Goal: Feedback & Contribution: Submit feedback/report problem

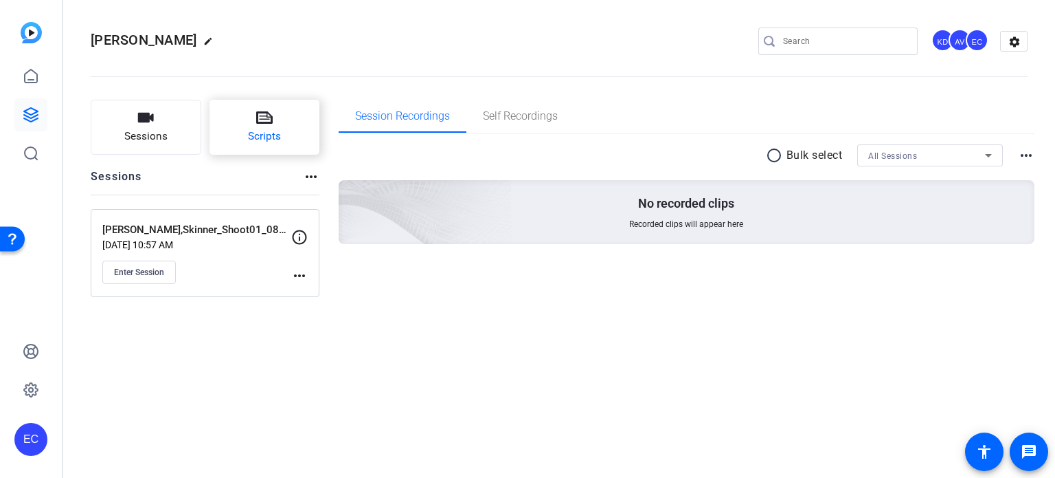
click at [281, 120] on button "Scripts" at bounding box center [265, 127] width 111 height 55
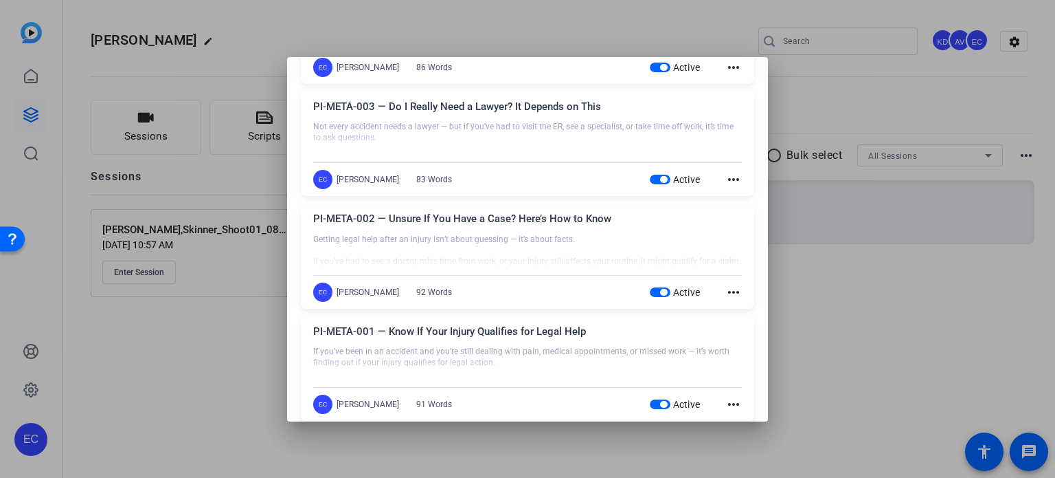
scroll to position [1277, 0]
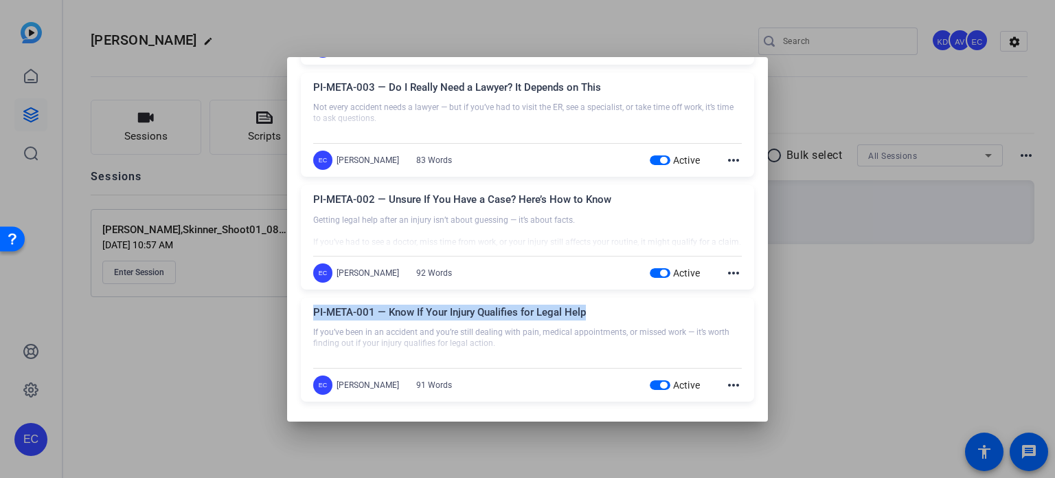
drag, startPoint x: 576, startPoint y: 315, endPoint x: 306, endPoint y: 314, distance: 270.0
click at [306, 314] on div "PI-META-001 — Know If Your Injury Qualifies for Legal Help If you’ve been in an…" at bounding box center [528, 350] width 454 height 104
copy div "PI-META-001 — Know If Your Injury Qualifies for Legal Help"
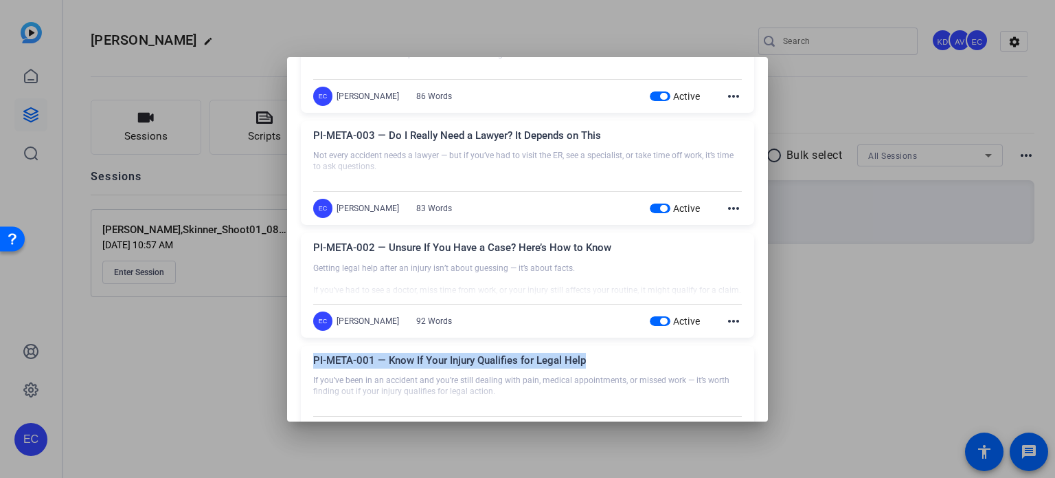
scroll to position [1208, 0]
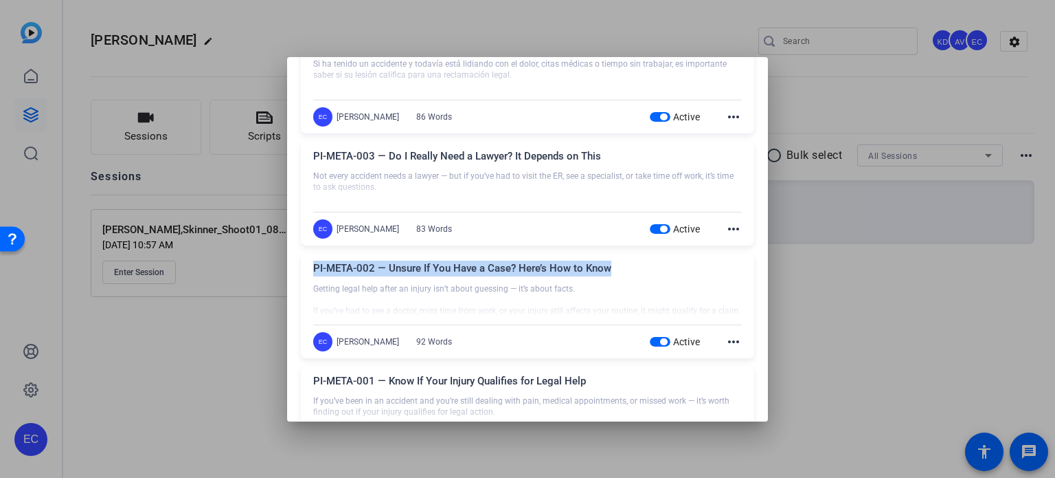
drag, startPoint x: 624, startPoint y: 273, endPoint x: 314, endPoint y: 264, distance: 310.0
click at [314, 263] on div "PI-META-002 — Unsure If You Have a Case? Here’s How to Know" at bounding box center [527, 271] width 429 height 23
copy div "PI-META-002 — Unsure If You Have a Case? Here’s How to Know"
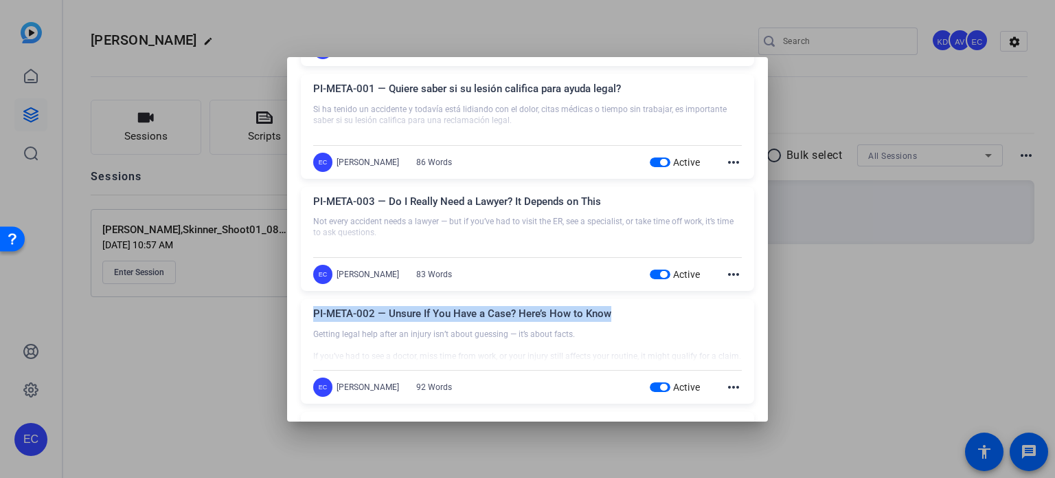
scroll to position [1139, 0]
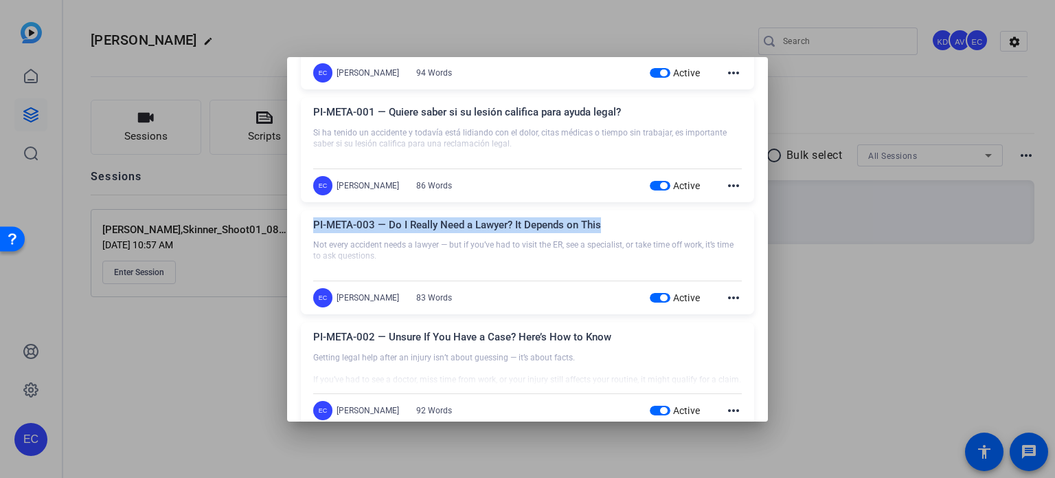
drag, startPoint x: 613, startPoint y: 219, endPoint x: 311, endPoint y: 227, distance: 302.4
click at [311, 227] on div "PI-META-003 — Do I Really Need a Lawyer? It Depends on This Not every accident …" at bounding box center [528, 262] width 454 height 104
copy div "PI-META-003 — Do I Really Need a Lawyer? It Depends on This"
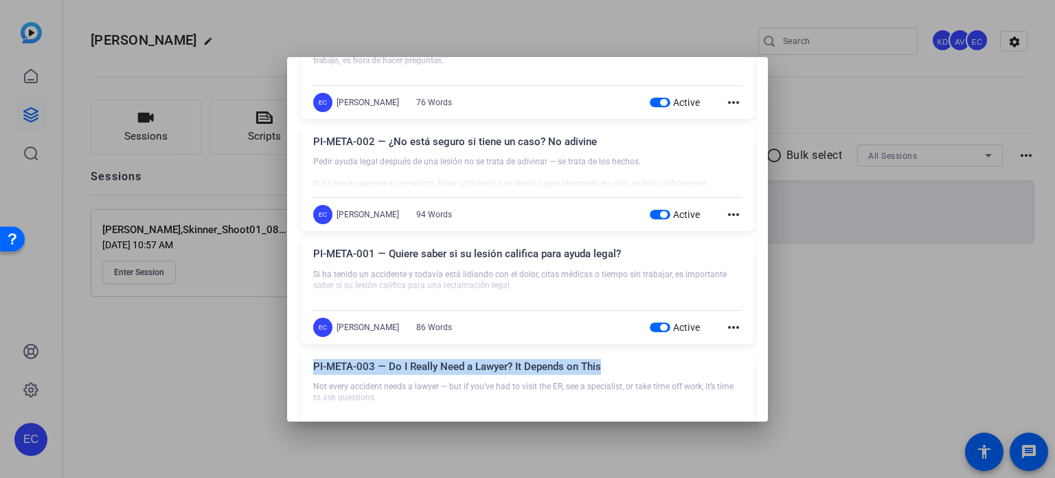
scroll to position [933, 0]
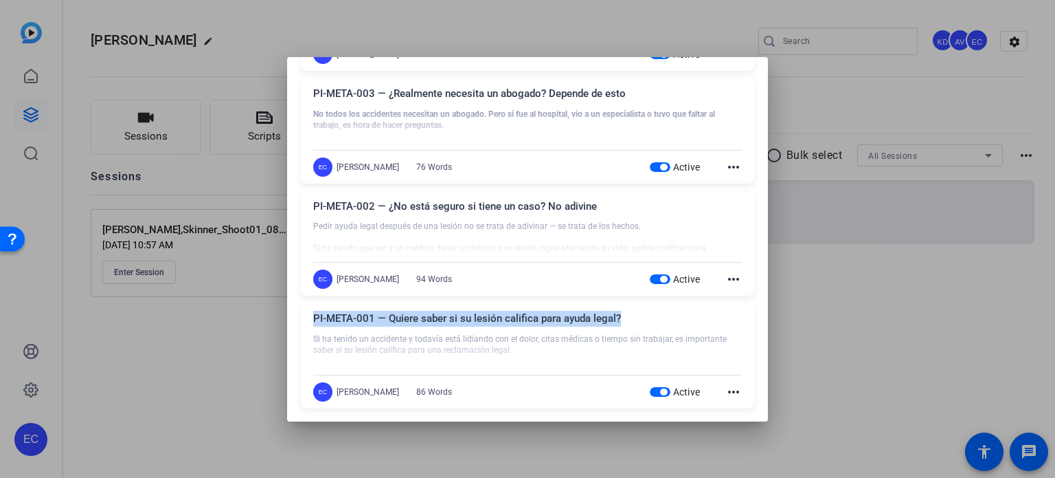
drag, startPoint x: 625, startPoint y: 317, endPoint x: 300, endPoint y: 310, distance: 325.1
copy div "PI-META-001 — Quiere saber si su lesión califica para ayuda legal?"
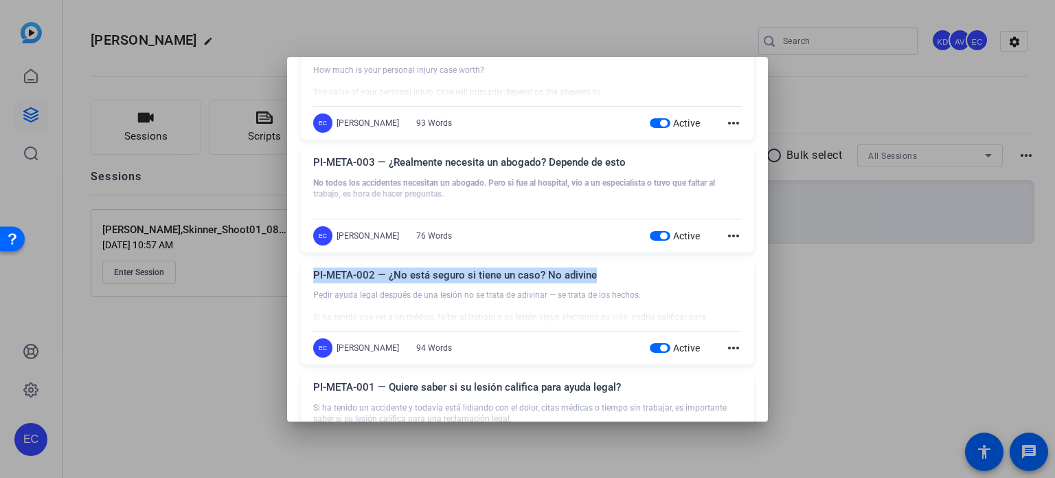
drag, startPoint x: 608, startPoint y: 279, endPoint x: 313, endPoint y: 278, distance: 294.8
click at [313, 278] on div "PI-META-002 — ¿No está seguro si tiene un caso? No adivine" at bounding box center [527, 278] width 429 height 23
copy div "PI-META-002 — ¿No está seguro si tiene un caso? No adivine"
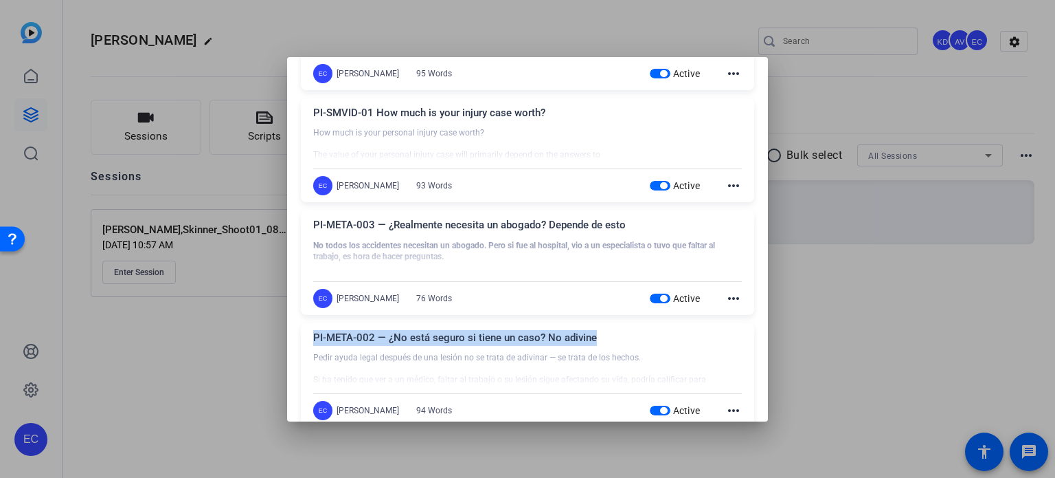
scroll to position [727, 0]
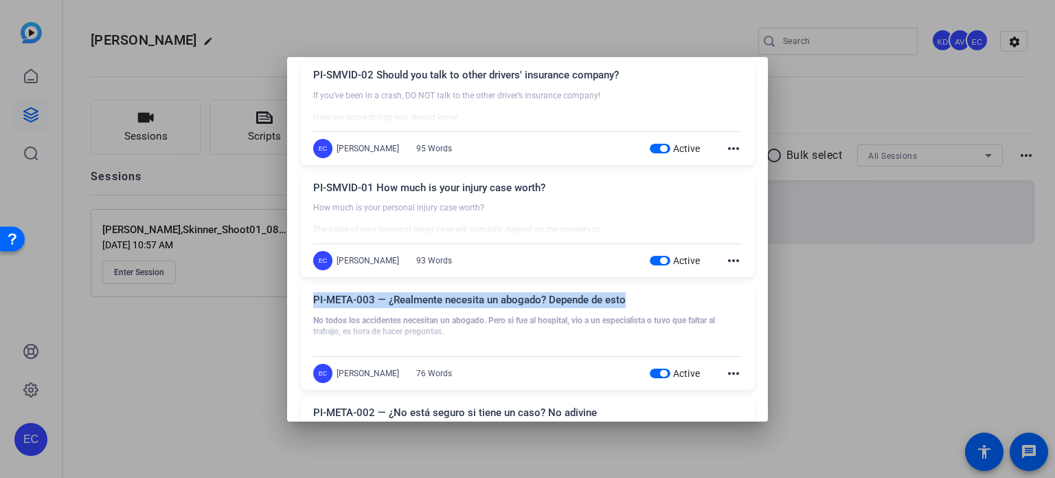
drag, startPoint x: 640, startPoint y: 298, endPoint x: 312, endPoint y: 295, distance: 327.8
click at [312, 295] on div "PI-META-003 — ¿Realmente necesita un abogado? Depende de esto No todos los acci…" at bounding box center [528, 337] width 454 height 104
copy div "PI-META-003 — ¿Realmente necesita un abogado? Depende de esto"
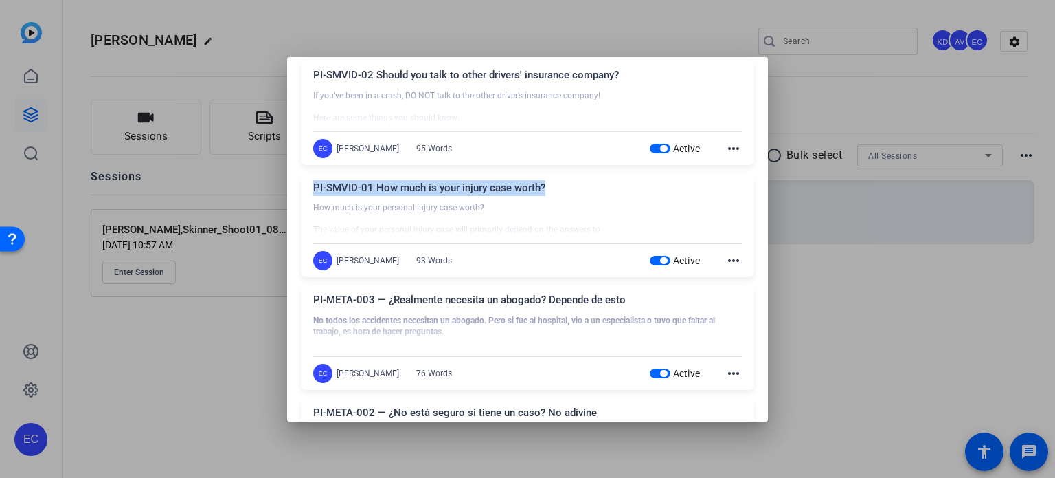
drag, startPoint x: 550, startPoint y: 183, endPoint x: 305, endPoint y: 188, distance: 245.4
click at [305, 188] on div "PI-SMVID-01 How much is your injury case worth? How much is your personal injur…" at bounding box center [528, 225] width 454 height 104
copy div "PI-SMVID-01 How much is your injury case worth?"
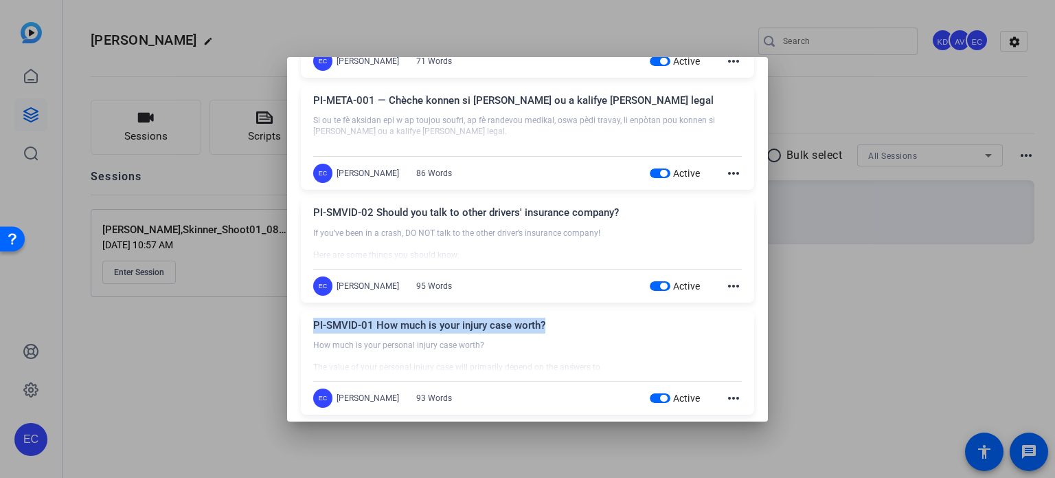
scroll to position [521, 0]
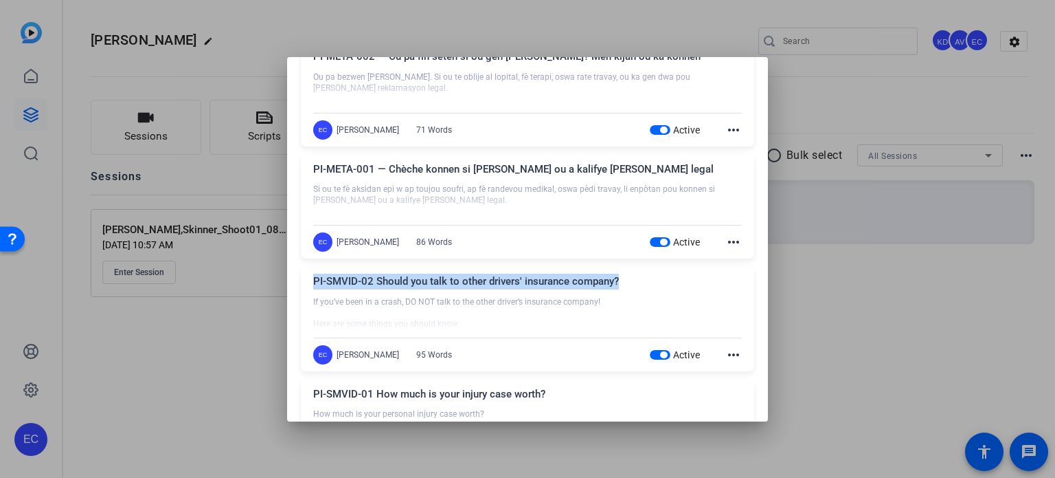
drag, startPoint x: 572, startPoint y: 282, endPoint x: 312, endPoint y: 280, distance: 259.7
click at [312, 280] on div "PI-SMVID-02 Should you talk to other drivers' insurance company? If you’ve been…" at bounding box center [528, 319] width 454 height 104
copy div "PI-SMVID-02 Should you talk to other drivers' insurance company?"
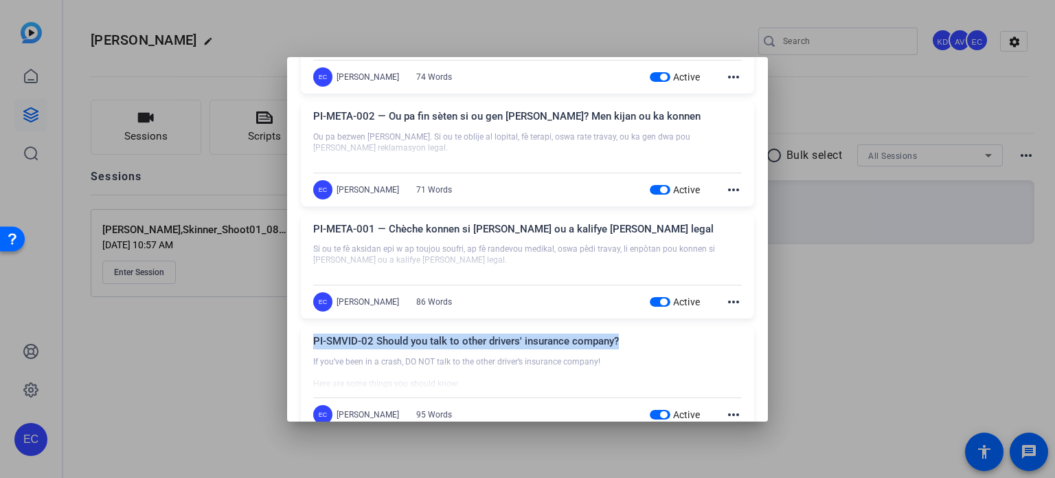
scroll to position [383, 0]
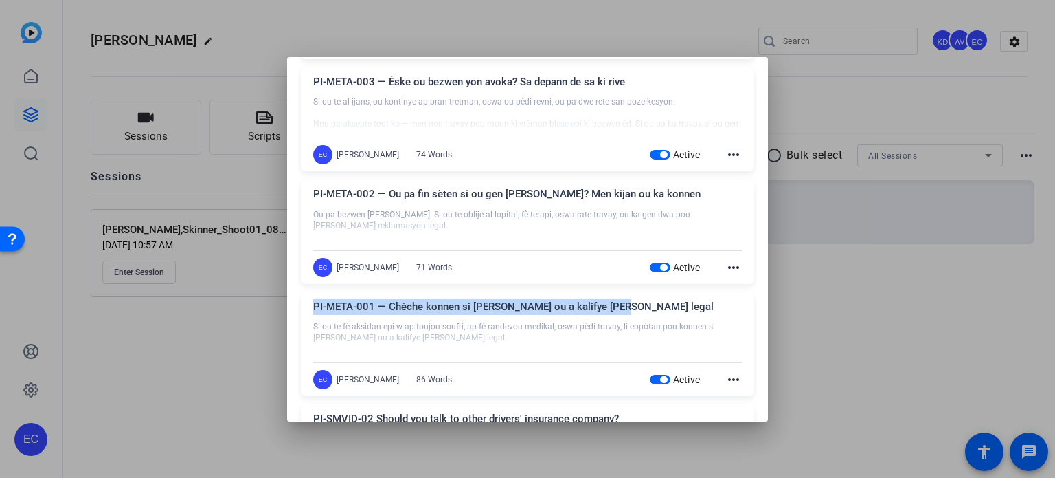
drag, startPoint x: 609, startPoint y: 304, endPoint x: 307, endPoint y: 300, distance: 302.4
click at [307, 300] on div "PI-META-001 — Chèche konnen si blesi ou a kalifye pou èd legal Si ou te fè aksi…" at bounding box center [528, 344] width 454 height 104
copy div "PI-META-001 — Chèche konnen si blesi ou a kalifye pou èd legal"
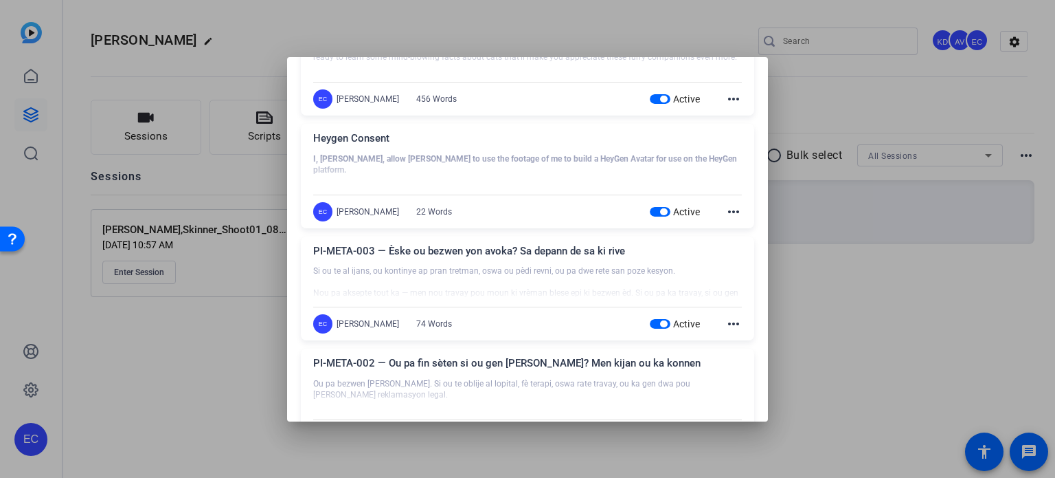
scroll to position [246, 0]
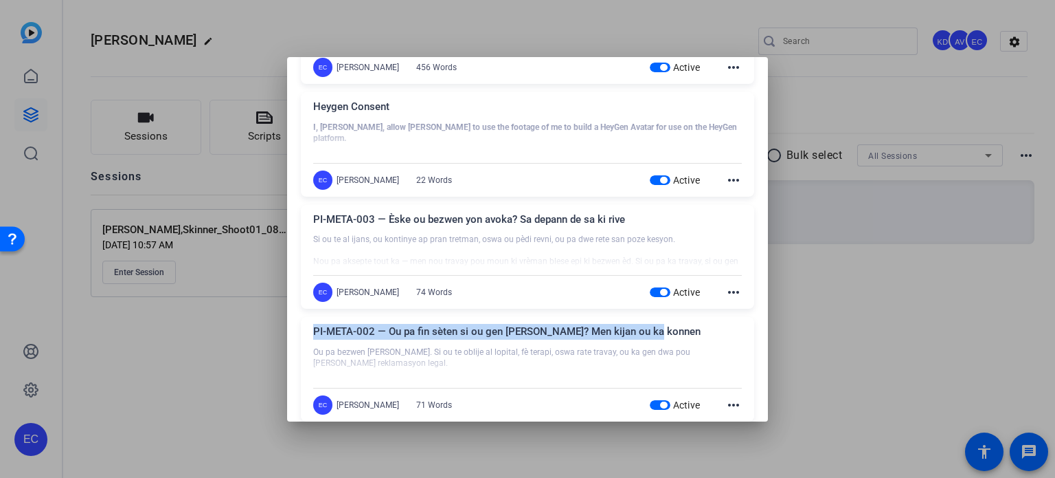
drag, startPoint x: 656, startPoint y: 328, endPoint x: 315, endPoint y: 335, distance: 341.6
click at [315, 335] on div "PI-META-002 — Ou pa fin sèten si ou gen yon ka? Men kijan ou ka konnen" at bounding box center [527, 335] width 429 height 23
copy div "PI-META-002 — Ou pa fin sèten si ou gen yon ka? Men kijan ou ka konnen"
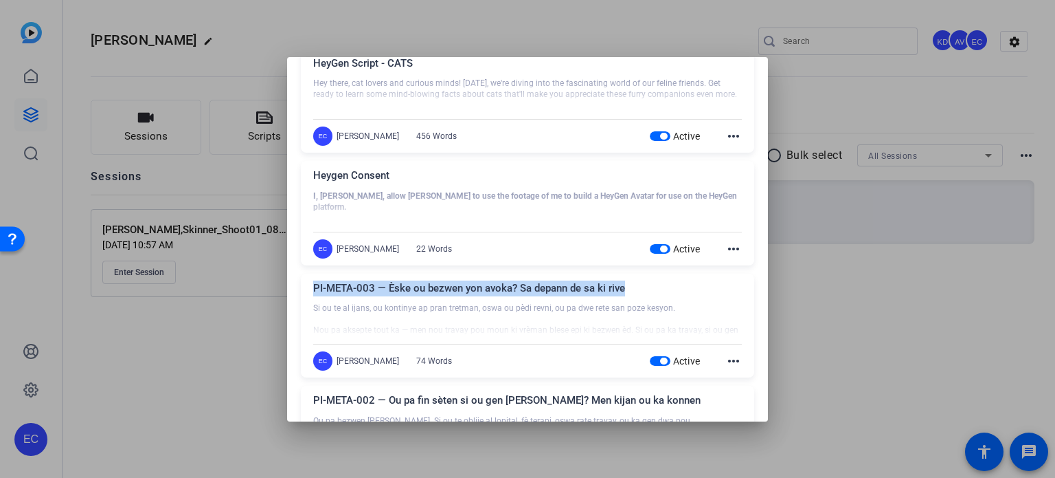
drag, startPoint x: 614, startPoint y: 293, endPoint x: 306, endPoint y: 293, distance: 307.8
click at [306, 293] on div "PI-META-003 — Èske ou bezwen yon avoka? Sa depann de sa ki rive Si ou te al ija…" at bounding box center [528, 325] width 454 height 104
click at [482, 237] on div "Heygen Consent I, Skinner Louis, allow HeyGen to use the footage of me to build…" at bounding box center [528, 213] width 454 height 104
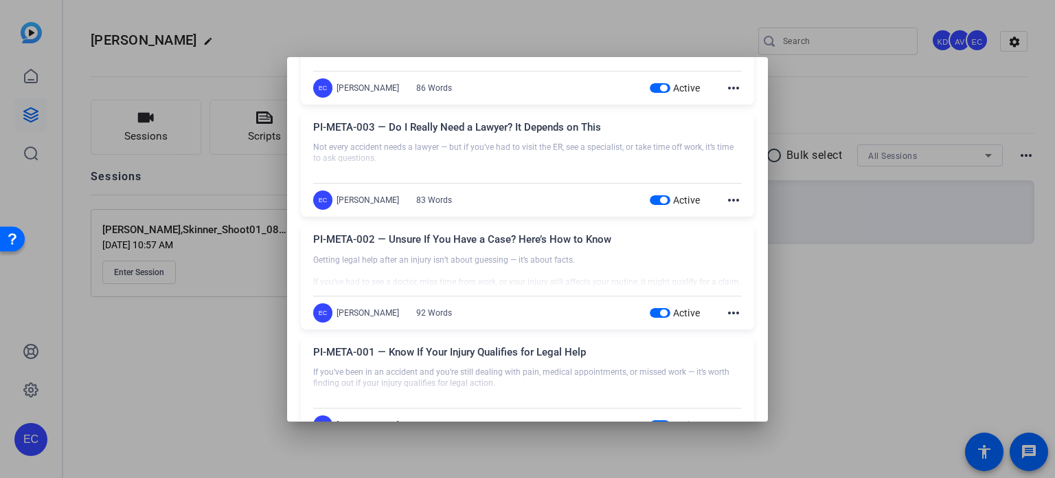
scroll to position [1277, 0]
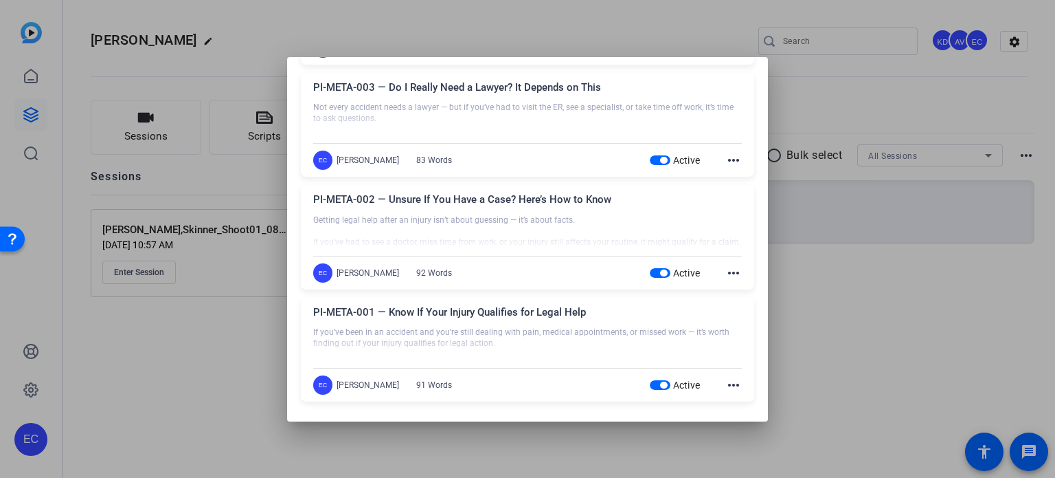
click at [921, 317] on div at bounding box center [527, 239] width 1055 height 478
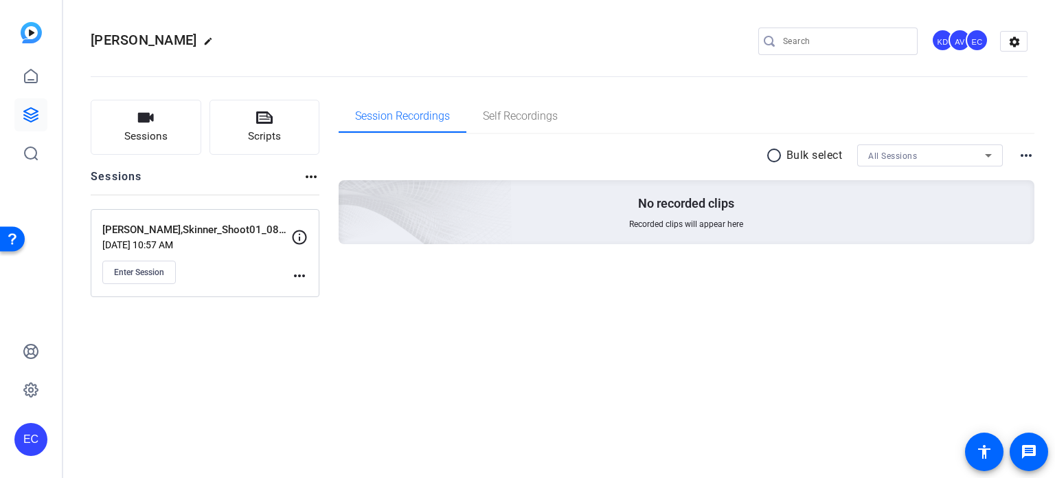
click at [286, 343] on div "Skinner Louis edit KD AV EC settings Sessions Scripts Sessions more_horiz Louis…" at bounding box center [559, 239] width 992 height 478
click at [137, 273] on span "Enter Session" at bounding box center [139, 272] width 50 height 11
click at [247, 113] on button "Scripts" at bounding box center [265, 127] width 111 height 55
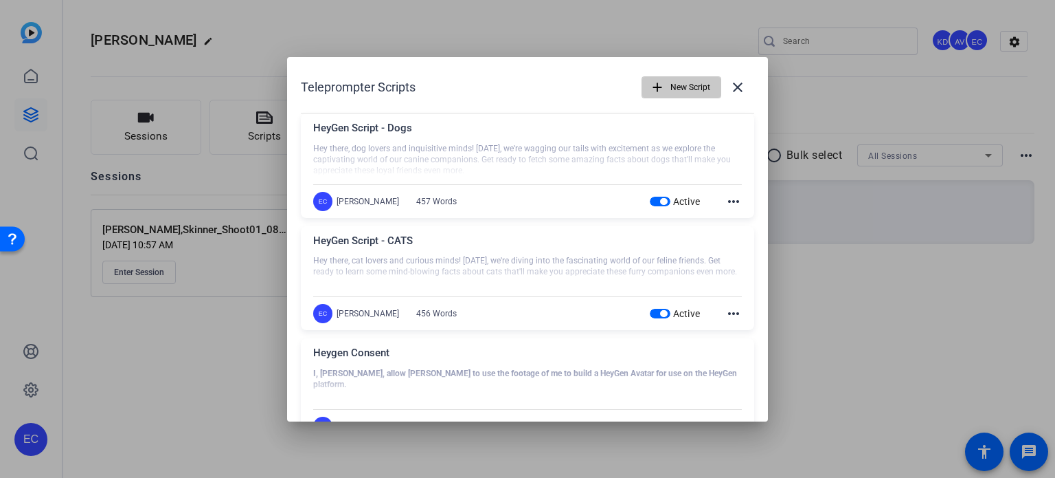
click at [672, 93] on span "New Script" at bounding box center [691, 87] width 40 height 26
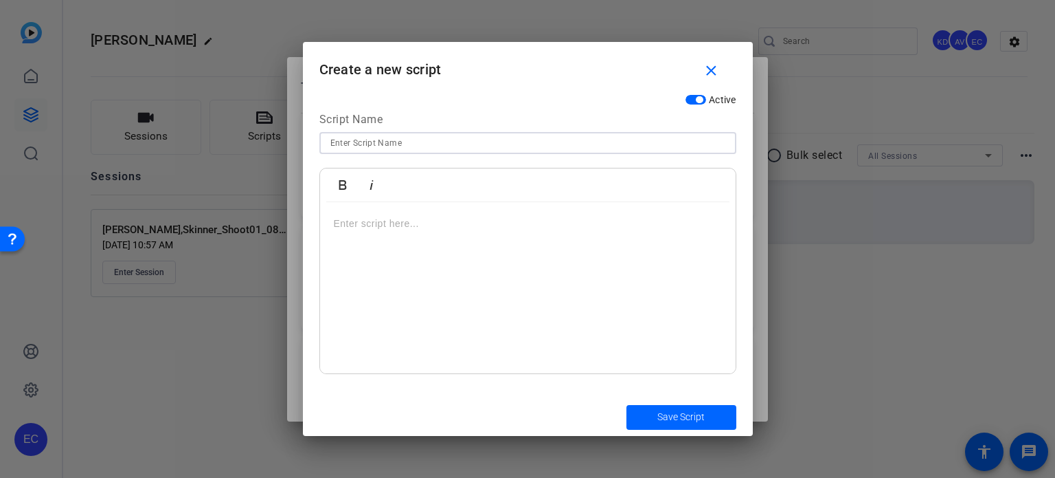
click at [466, 146] on input at bounding box center [528, 143] width 395 height 16
paste input "PI-META-004 — The Insurance Company Isn’t Asking to Help You"
type input "PI-META-004 — The Insurance Company Isn’t Asking to Help You"
click at [479, 250] on div at bounding box center [528, 288] width 416 height 172
click at [476, 269] on div at bounding box center [528, 288] width 416 height 172
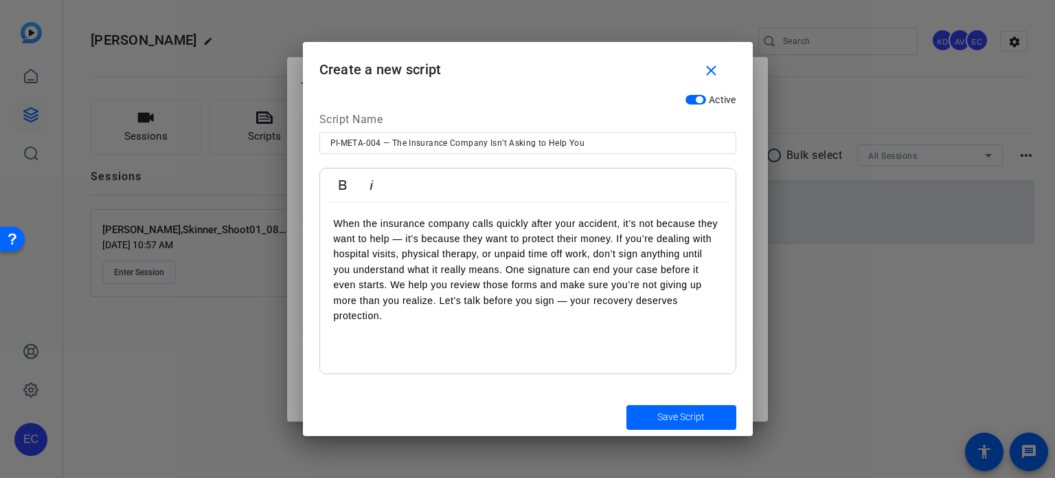
click at [617, 236] on p "When the insurance company calls quickly after your accident, it’s not because …" at bounding box center [528, 270] width 388 height 108
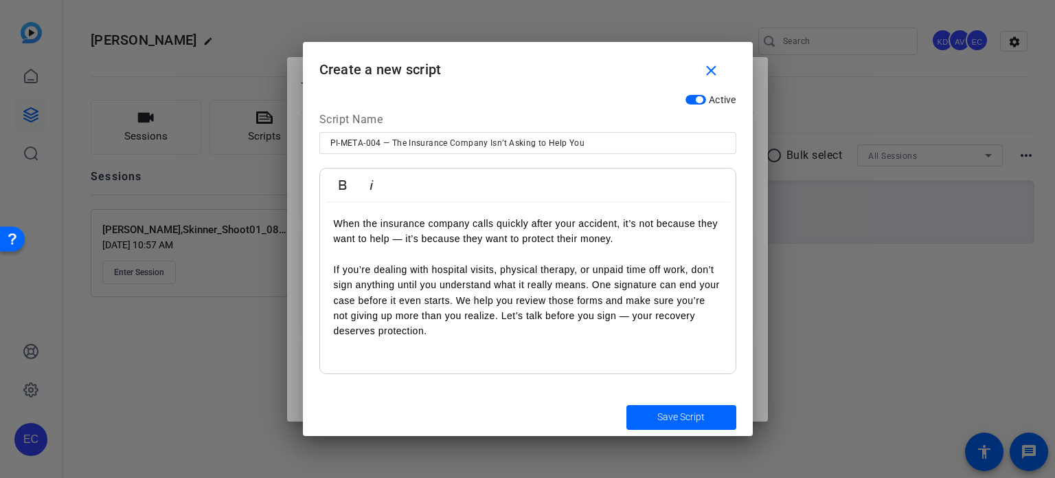
click at [592, 282] on p "If you’re dealing with hospital visits, physical therapy, or unpaid time off wo…" at bounding box center [528, 300] width 388 height 77
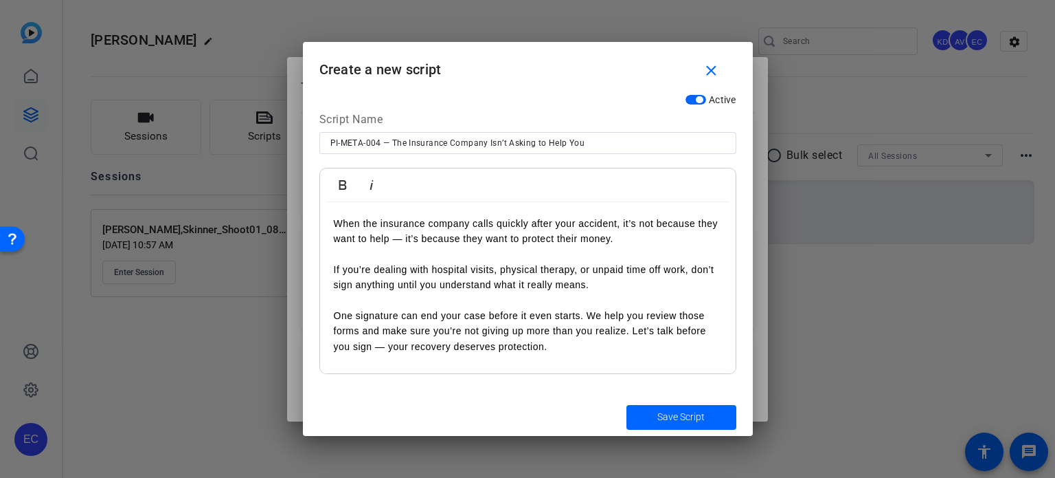
click at [588, 313] on p "One signature can end your case before it even starts. We help you review those…" at bounding box center [528, 331] width 388 height 46
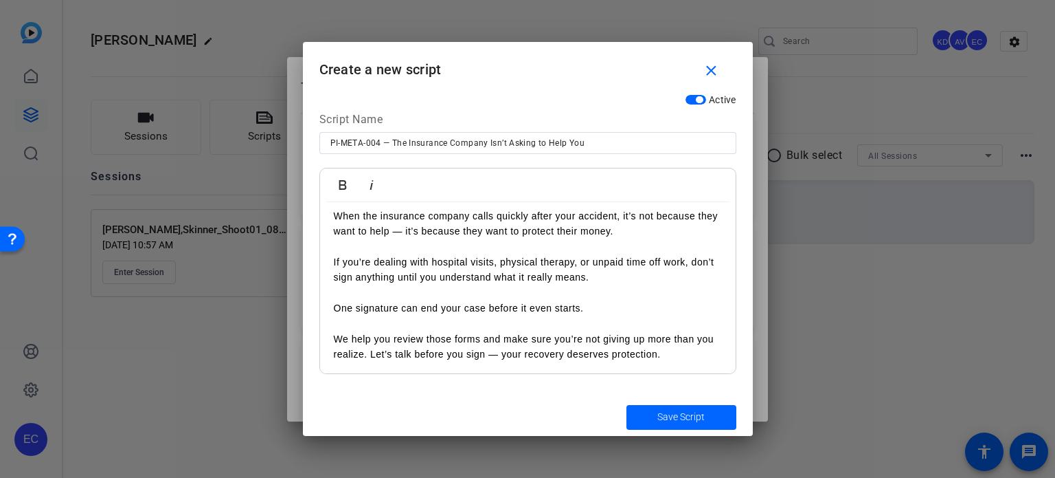
scroll to position [9, 0]
click at [680, 412] on span "Save Script" at bounding box center [681, 417] width 47 height 14
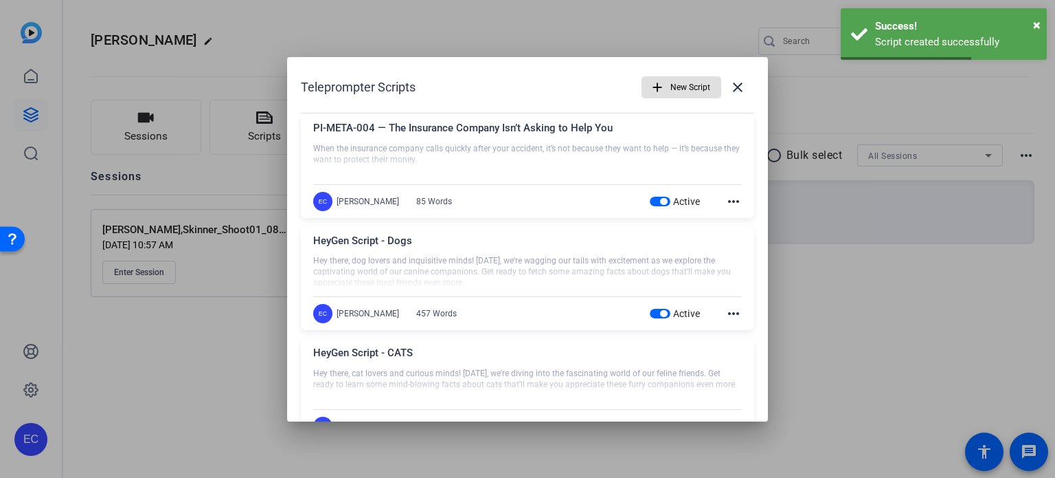
click at [658, 91] on mat-icon "add" at bounding box center [657, 87] width 15 height 15
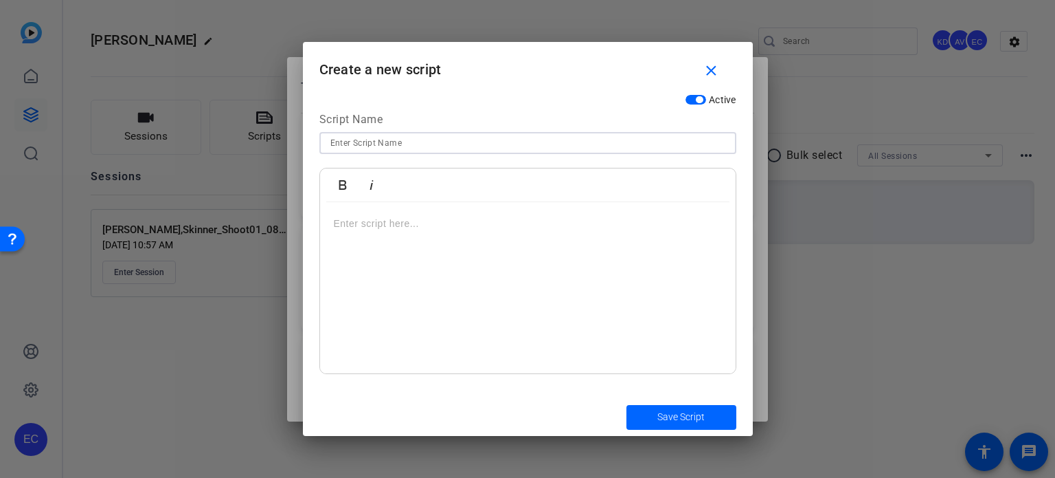
click at [414, 135] on input at bounding box center [528, 143] width 395 height 16
paste input "PI-META-005 — That Fast Offer Might Be a Low One"
type input "PI-META-005 — That Fast Offer Might Be a Low One"
click at [545, 264] on div at bounding box center [528, 288] width 416 height 172
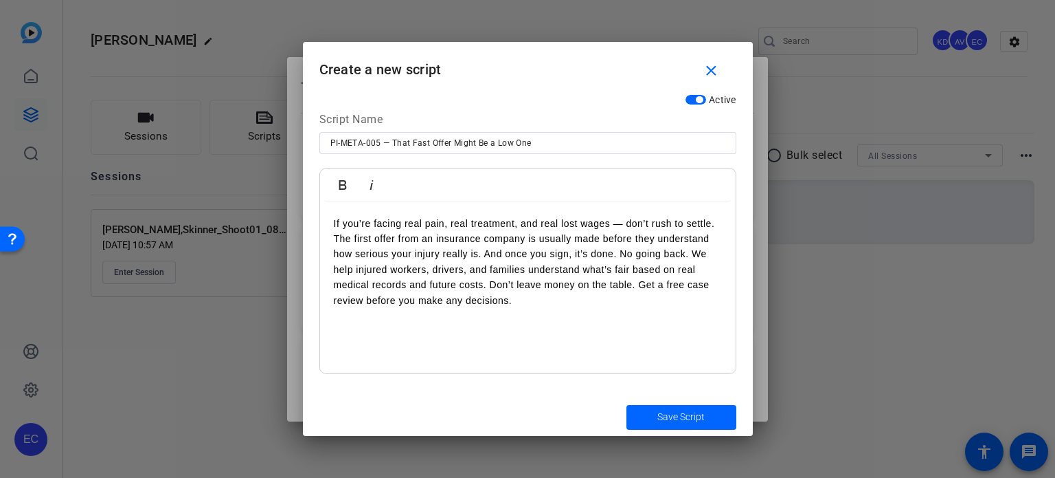
click at [328, 240] on div "If you’re facing real pain, real treatment, and real lost wages — don’t rush to…" at bounding box center [528, 288] width 416 height 172
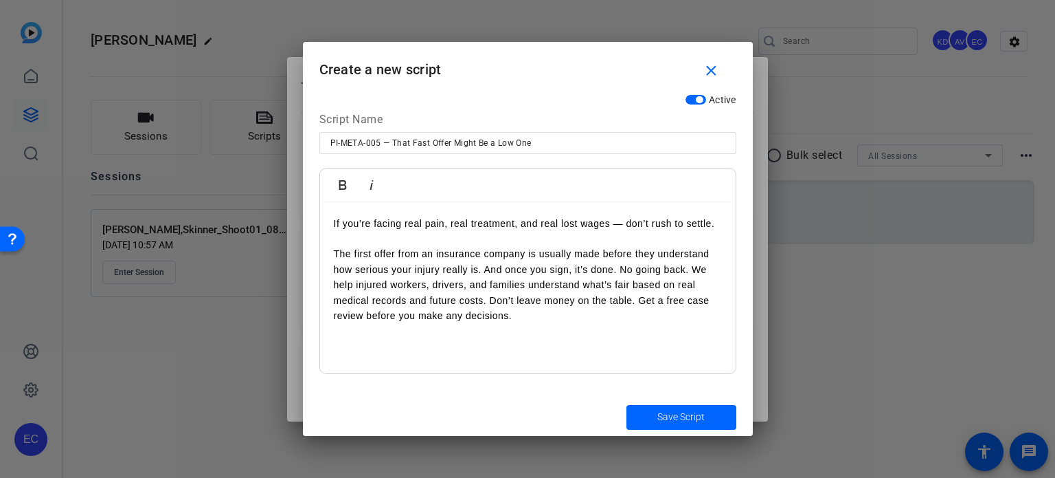
click at [482, 266] on p "The first offer from an insurance company is usually made before they understan…" at bounding box center [528, 284] width 388 height 77
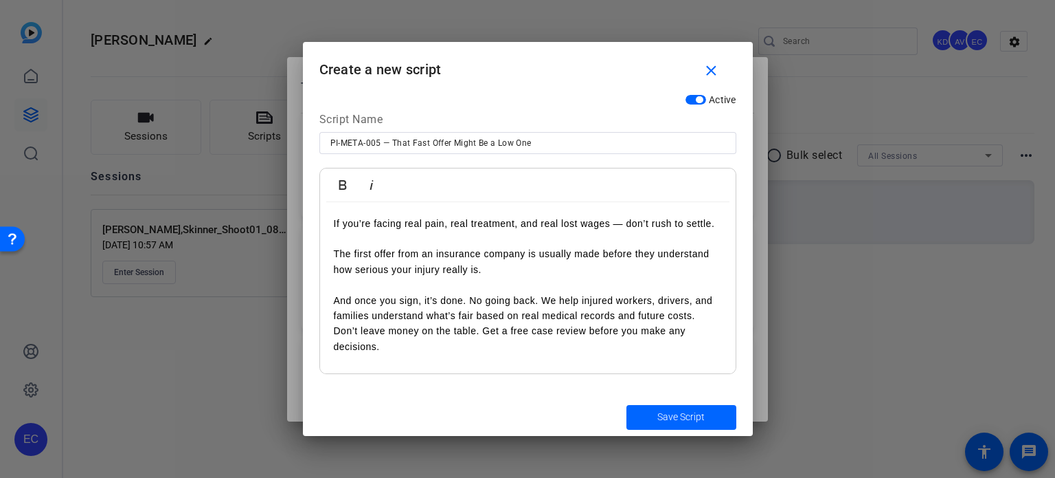
click at [335, 333] on p "And once you sign, it’s done. No going back. We help injured workers, drivers, …" at bounding box center [528, 324] width 388 height 62
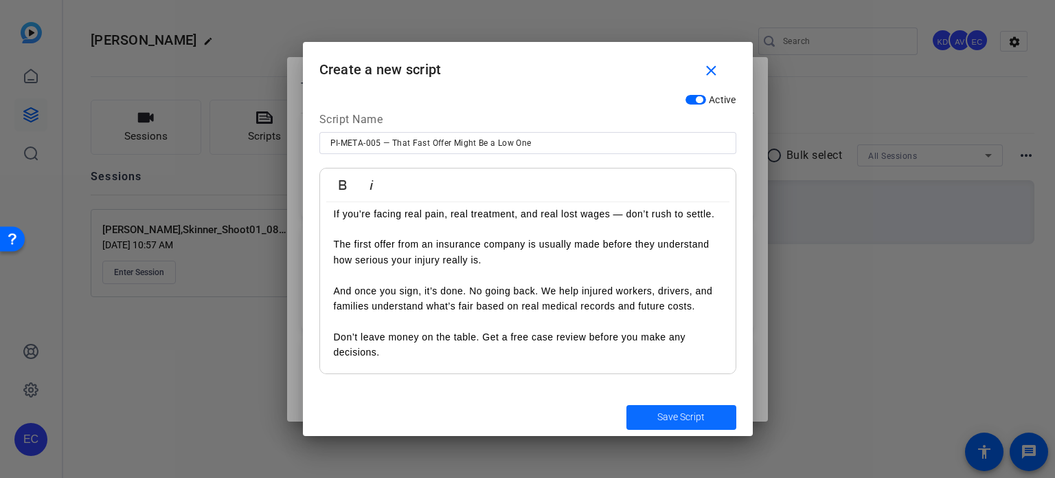
scroll to position [25, 0]
click at [698, 410] on span "Save Script" at bounding box center [681, 417] width 47 height 14
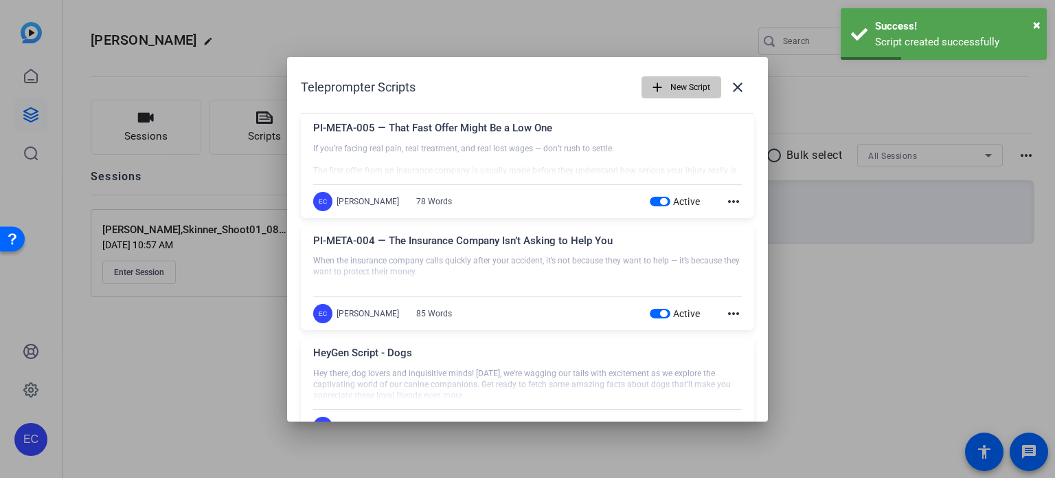
click at [678, 80] on span "New Script" at bounding box center [691, 87] width 40 height 26
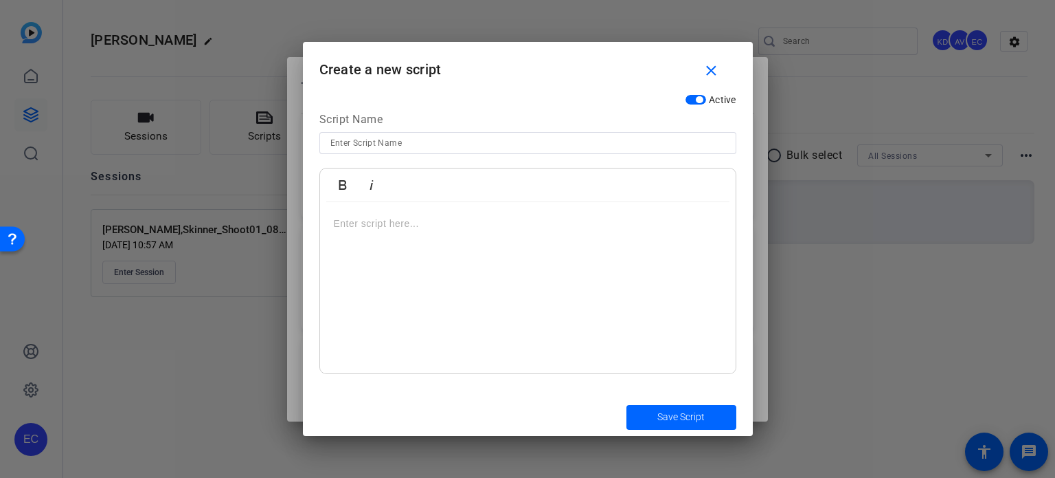
click at [396, 149] on input at bounding box center [528, 143] width 395 height 16
paste input "PI-META-006 — That Paper Isn’t Just Paper — It Could Cost You"
type input "PI-META-006 — That Paper Isn’t Just Paper — It Could Cost You"
click at [465, 232] on div at bounding box center [528, 288] width 416 height 172
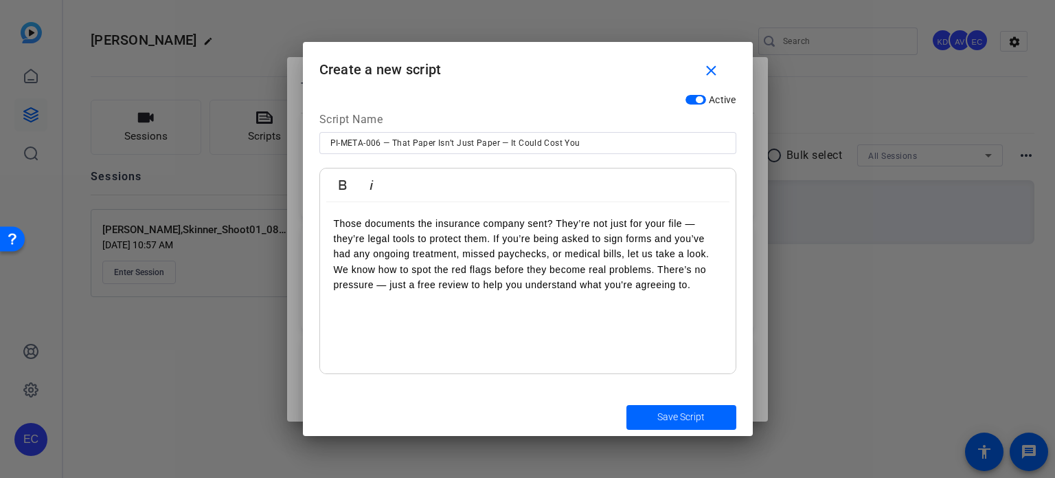
click at [495, 239] on p "Those documents the insurance company sent? They’re not just for your file — th…" at bounding box center [528, 254] width 388 height 77
click at [492, 239] on p "Those documents the insurance company sent? They’re not just for your file — th…" at bounding box center [528, 254] width 388 height 77
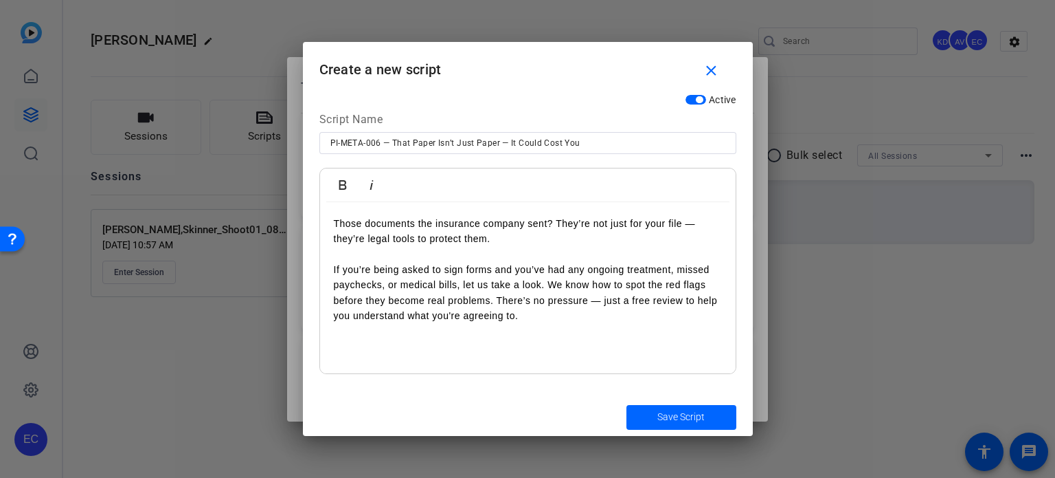
click at [546, 283] on p "If you’re being asked to sign forms and you’ve had any ongoing treatment, misse…" at bounding box center [528, 293] width 388 height 62
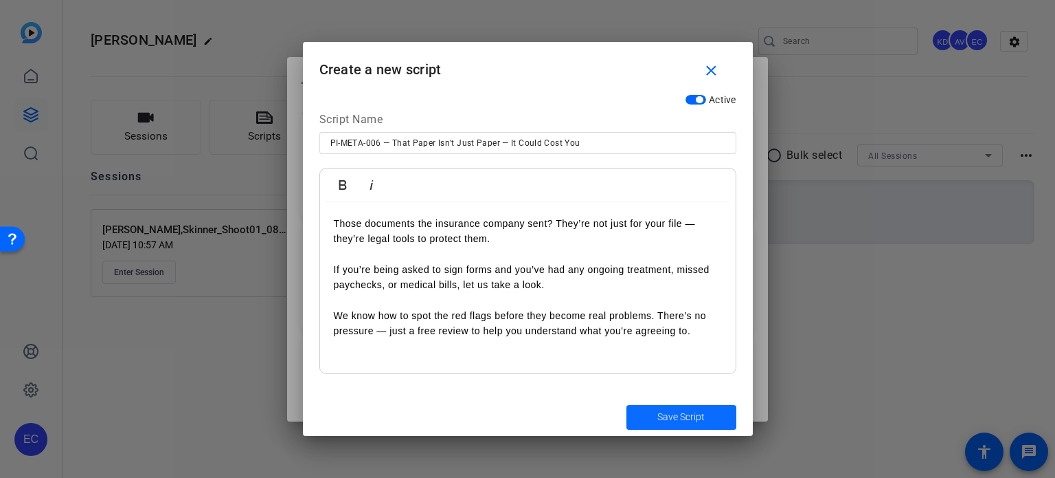
click at [692, 419] on span "Save Script" at bounding box center [681, 417] width 47 height 14
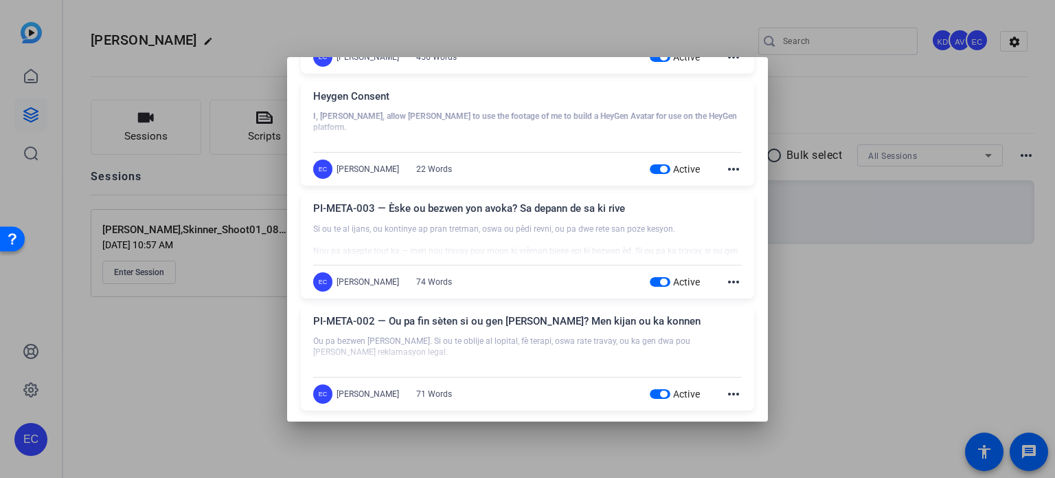
scroll to position [618, 0]
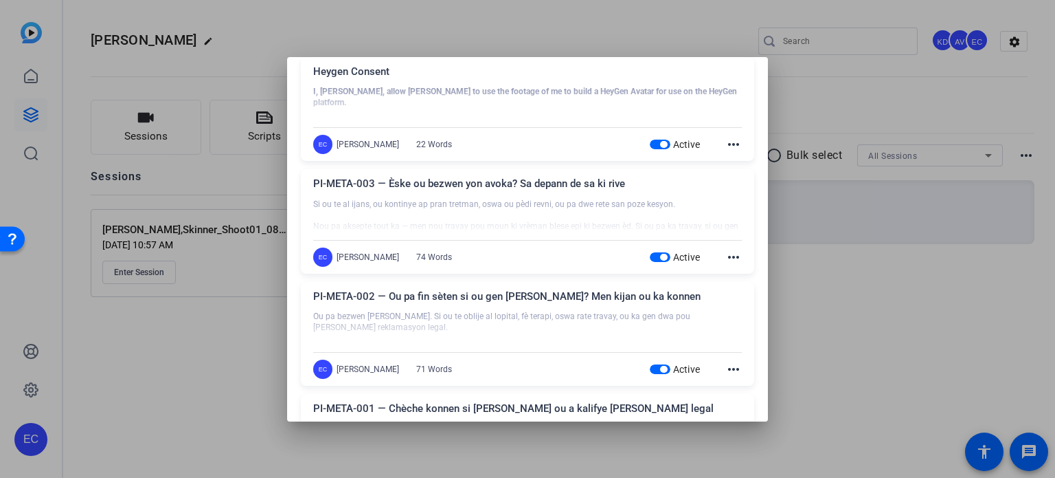
click at [660, 254] on span "button" at bounding box center [663, 257] width 7 height 7
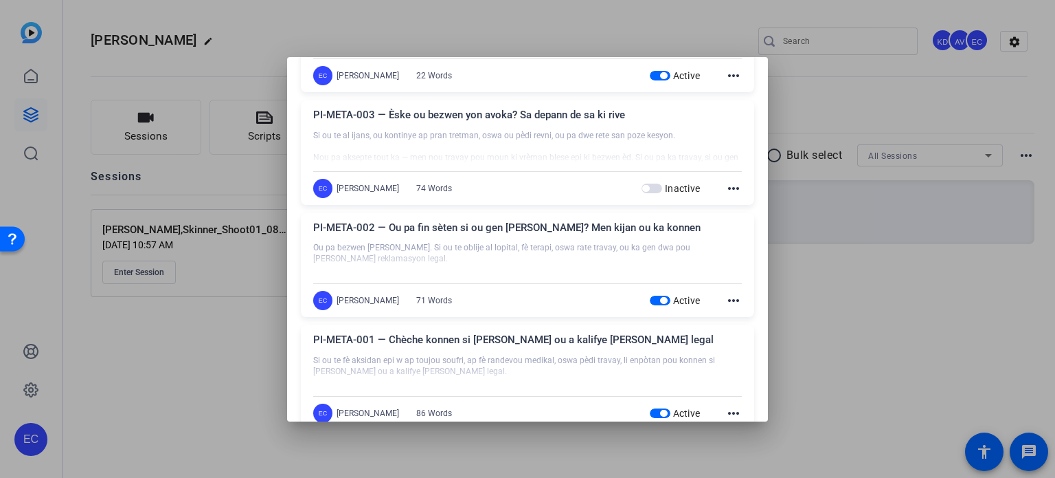
click at [660, 300] on span "button" at bounding box center [663, 300] width 7 height 7
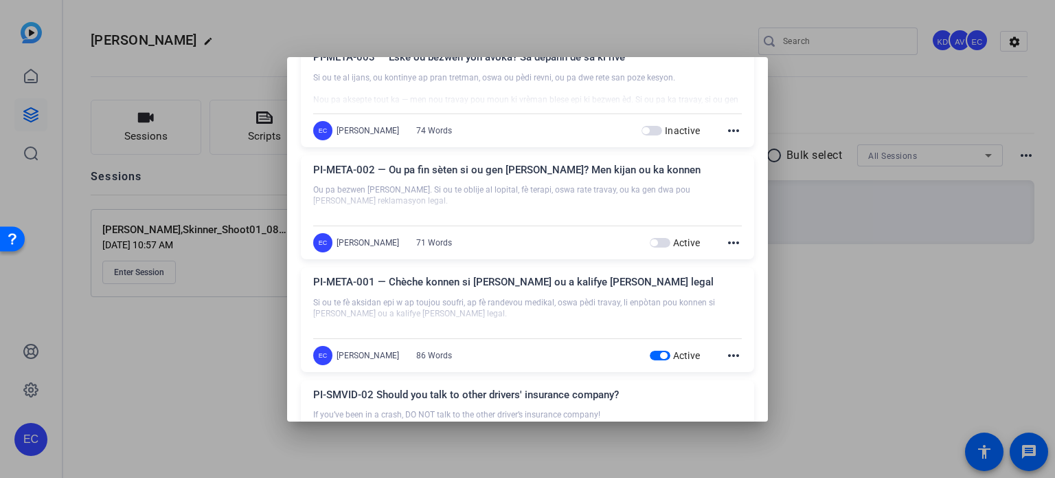
scroll to position [825, 0]
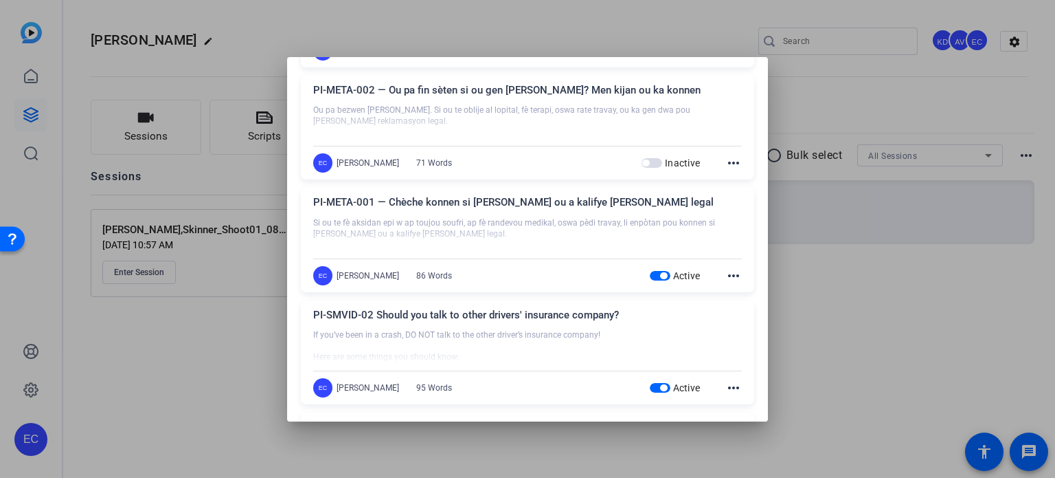
click at [650, 275] on span "button" at bounding box center [660, 276] width 21 height 10
click at [927, 255] on div at bounding box center [527, 239] width 1055 height 478
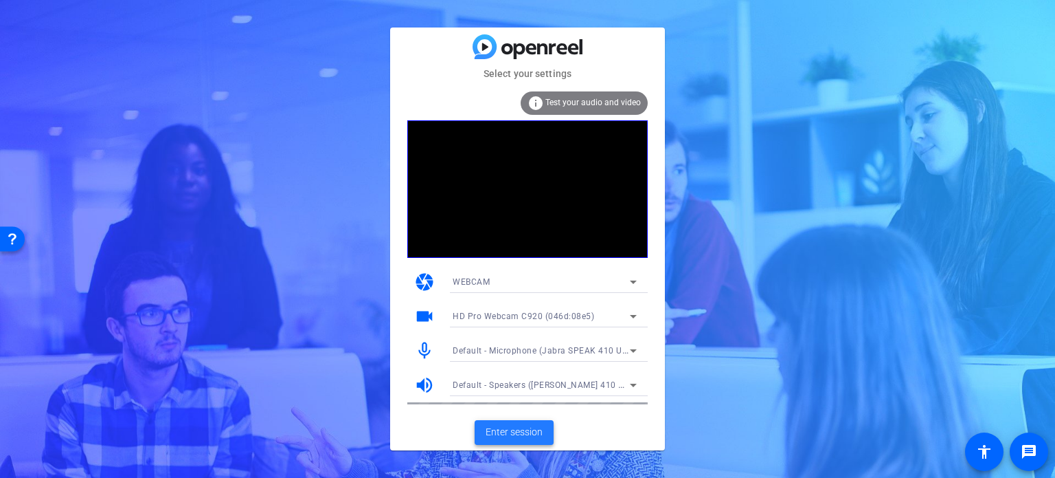
click at [509, 426] on span "Enter session" at bounding box center [514, 432] width 57 height 14
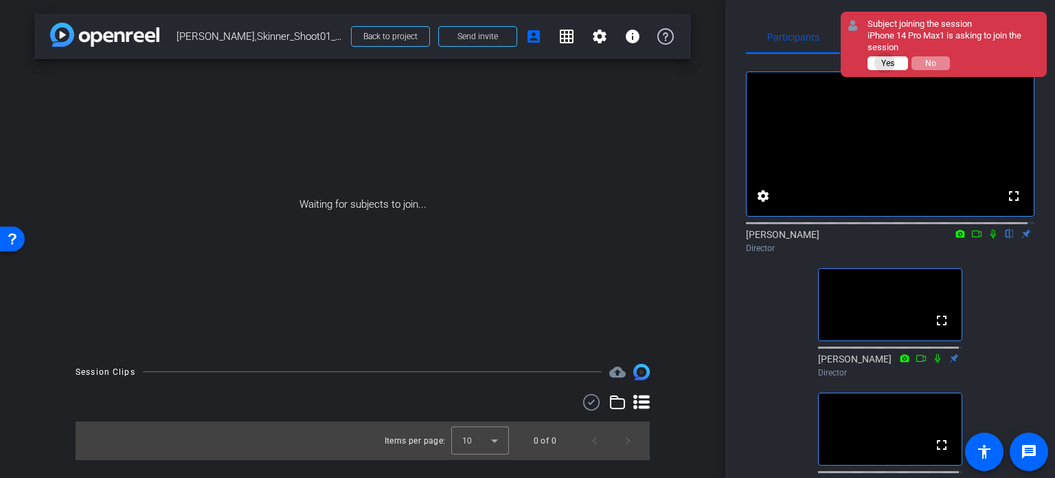
click at [885, 62] on span "Yes" at bounding box center [888, 63] width 13 height 10
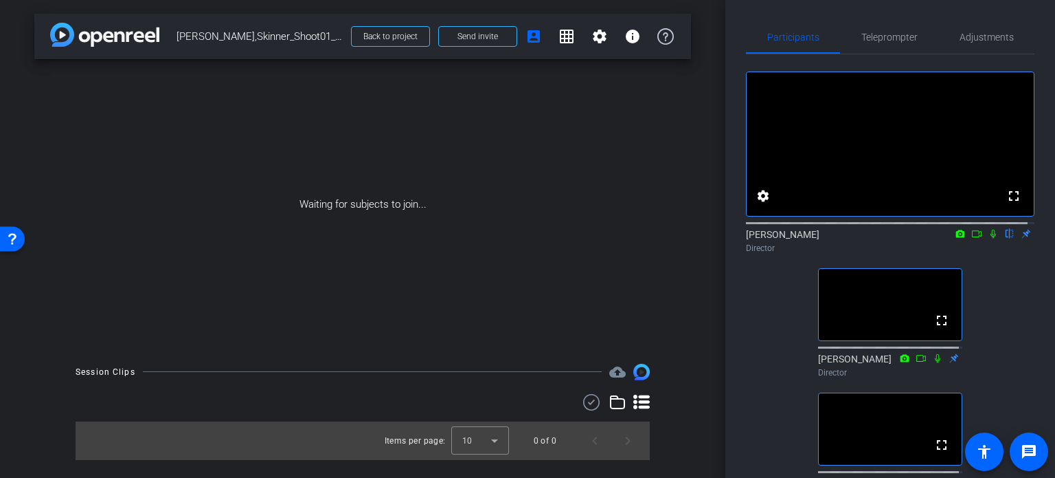
click at [714, 389] on div "arrow_back Louis,Skinner_Shoot01_08132025 Back to project Send invite account_b…" at bounding box center [363, 239] width 726 height 478
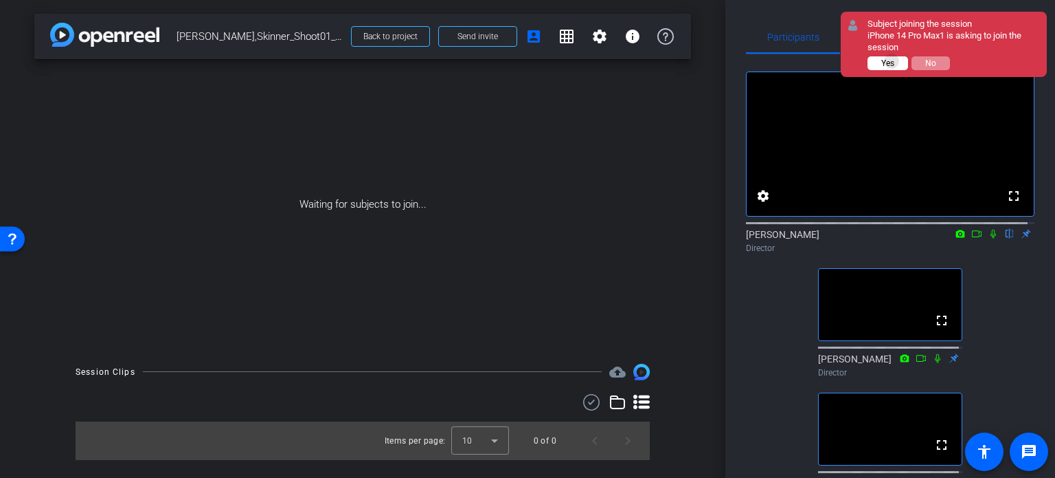
click at [892, 60] on span "Yes" at bounding box center [888, 63] width 13 height 10
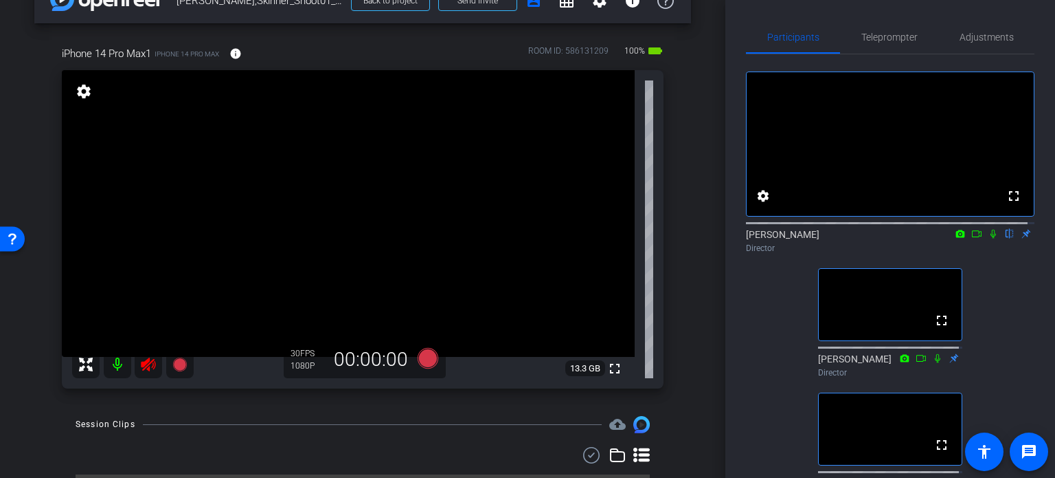
scroll to position [69, 0]
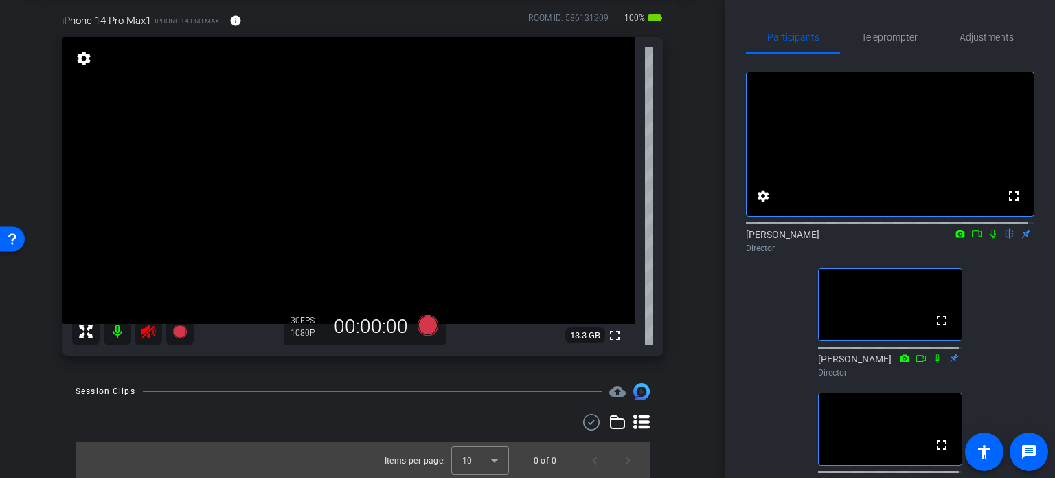
click at [148, 335] on icon at bounding box center [148, 331] width 14 height 14
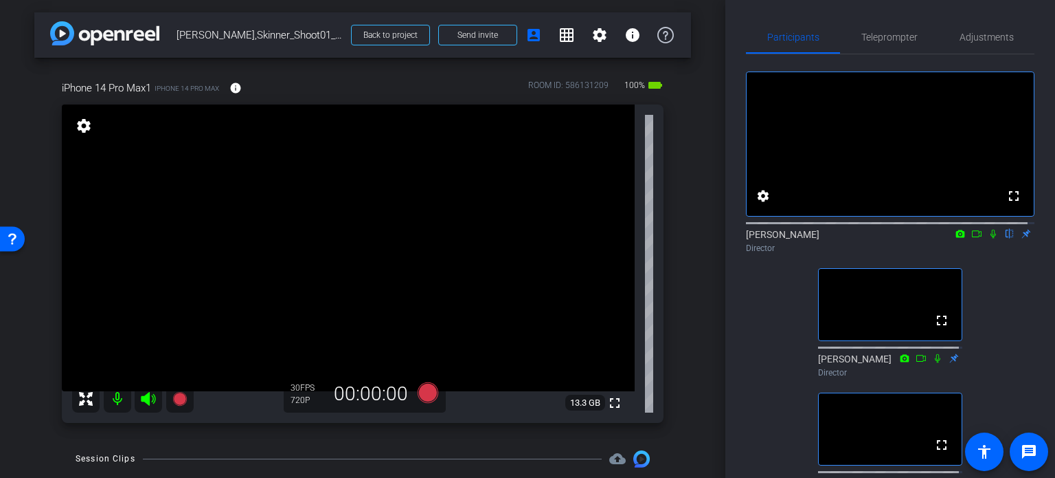
scroll to position [70, 0]
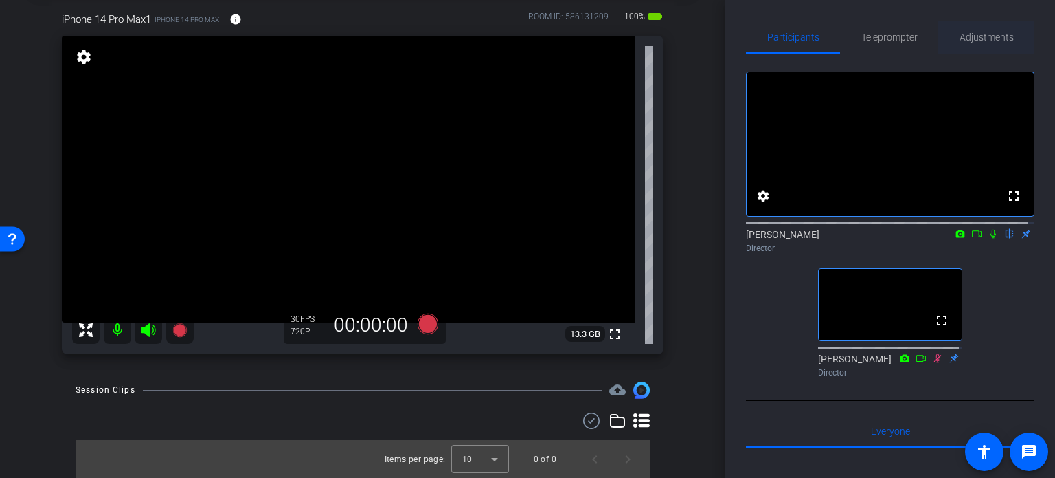
click at [975, 41] on span "Adjustments" at bounding box center [987, 37] width 54 height 10
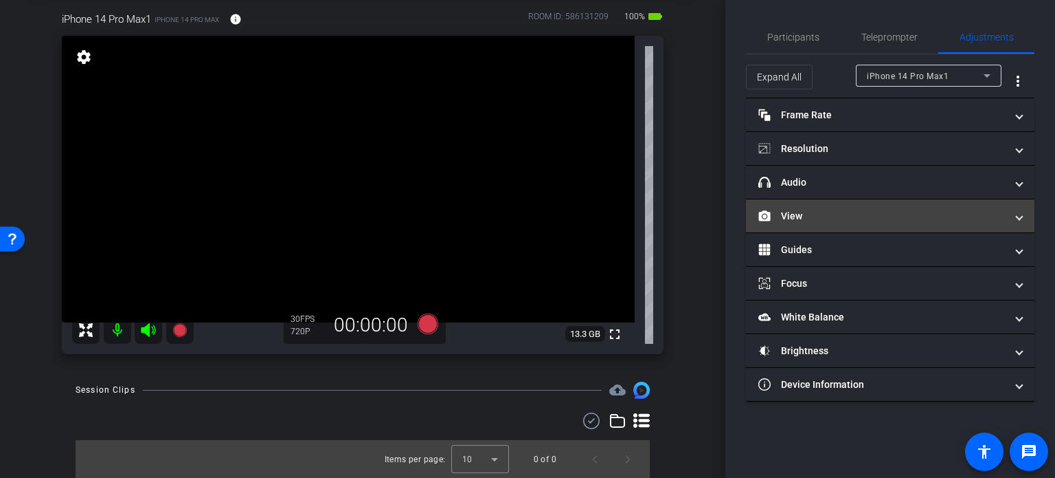
click at [823, 209] on mat-panel-title "View" at bounding box center [882, 216] width 247 height 14
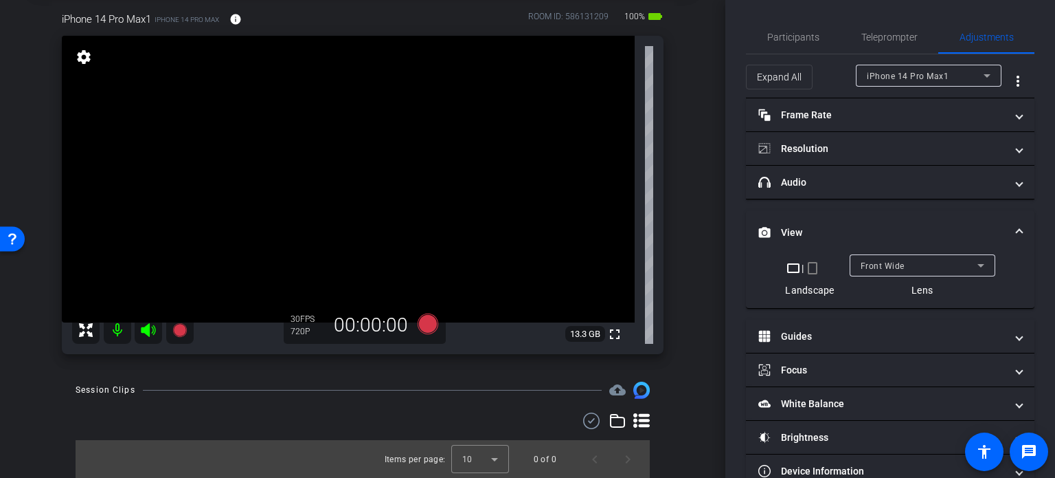
click at [885, 269] on span "Front Wide" at bounding box center [883, 266] width 44 height 10
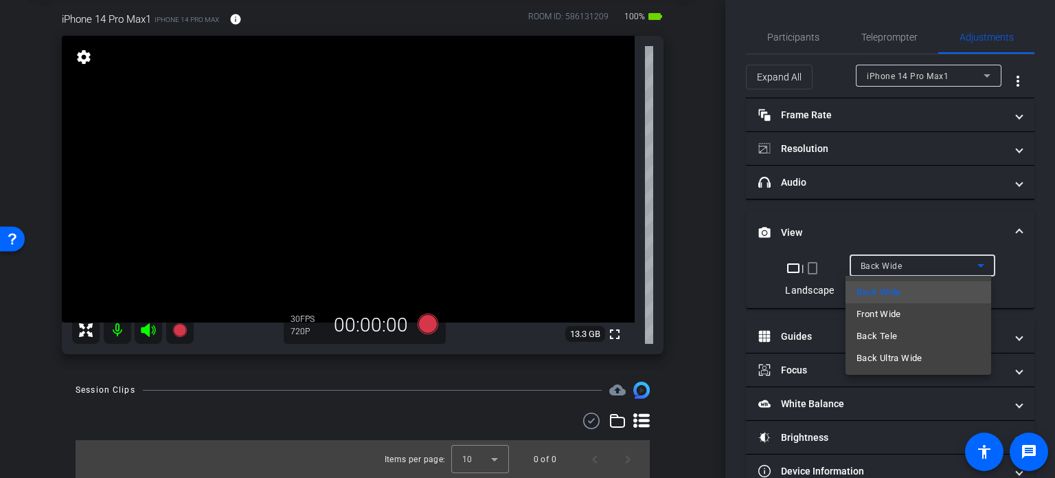
click at [688, 241] on div at bounding box center [527, 239] width 1055 height 478
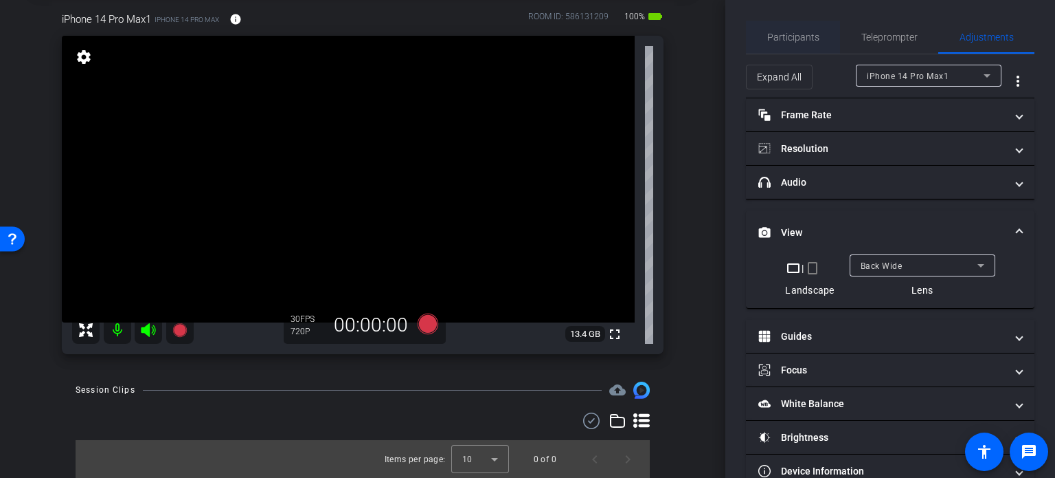
click at [793, 38] on span "Participants" at bounding box center [794, 37] width 52 height 10
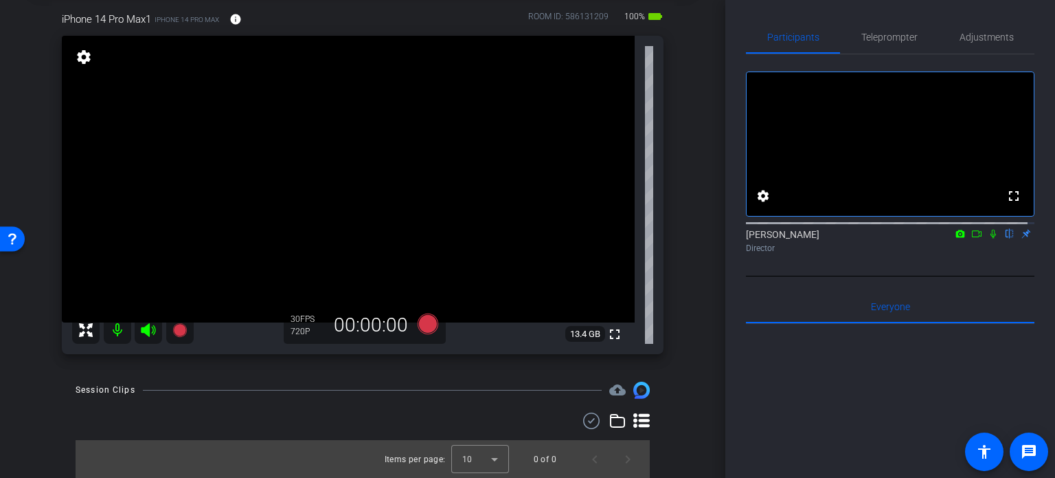
scroll to position [0, 0]
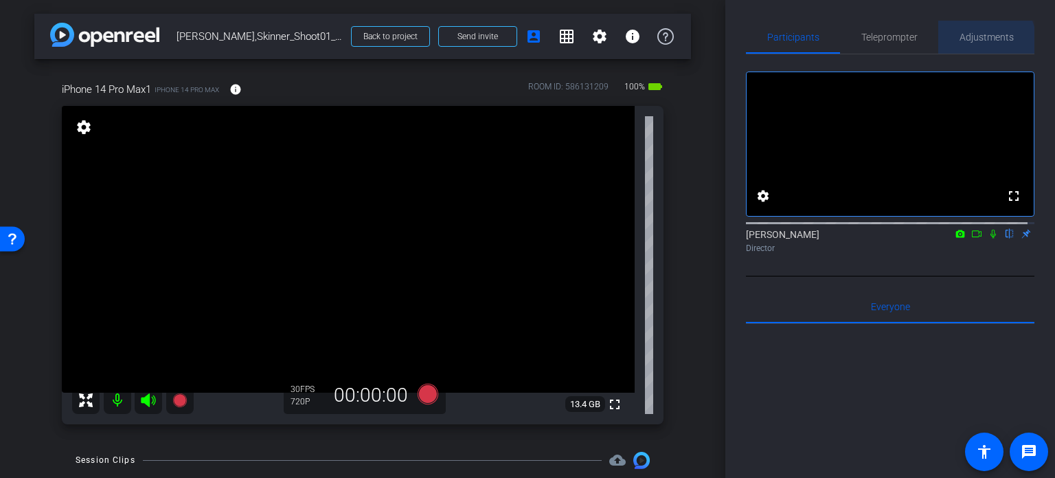
click at [972, 43] on span "Adjustments" at bounding box center [987, 37] width 54 height 33
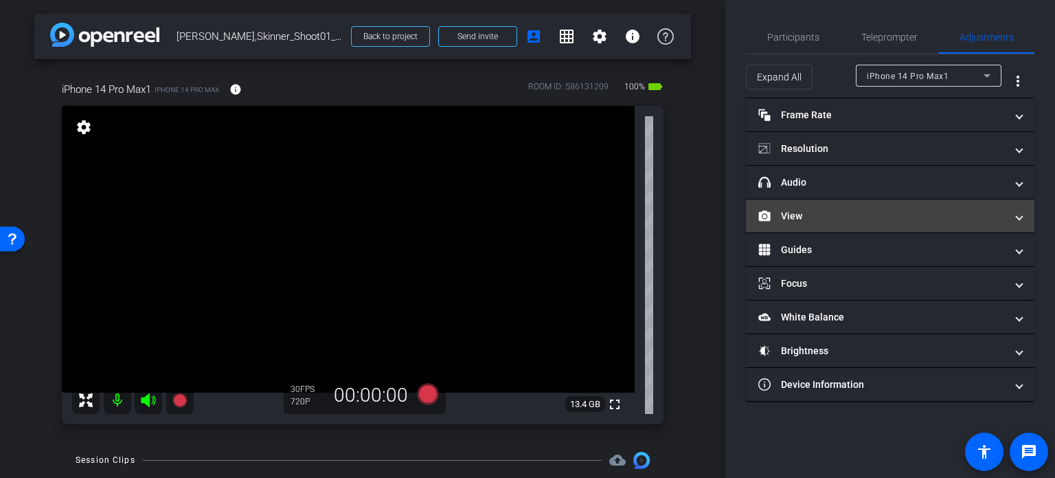
click at [814, 210] on mat-panel-title "View" at bounding box center [882, 216] width 247 height 14
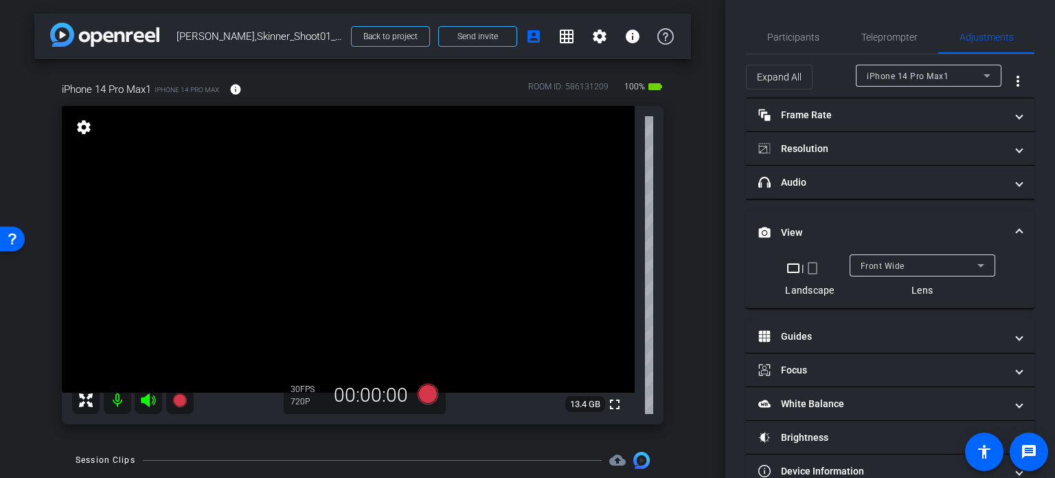
drag, startPoint x: 814, startPoint y: 210, endPoint x: 1007, endPoint y: 277, distance: 204.5
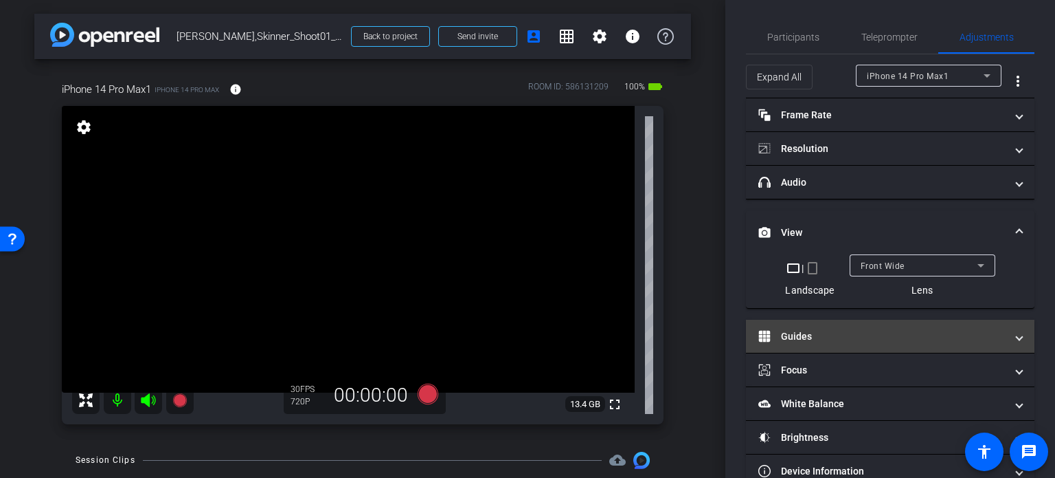
click at [814, 210] on mat-expansion-panel-header "View" at bounding box center [890, 232] width 289 height 44
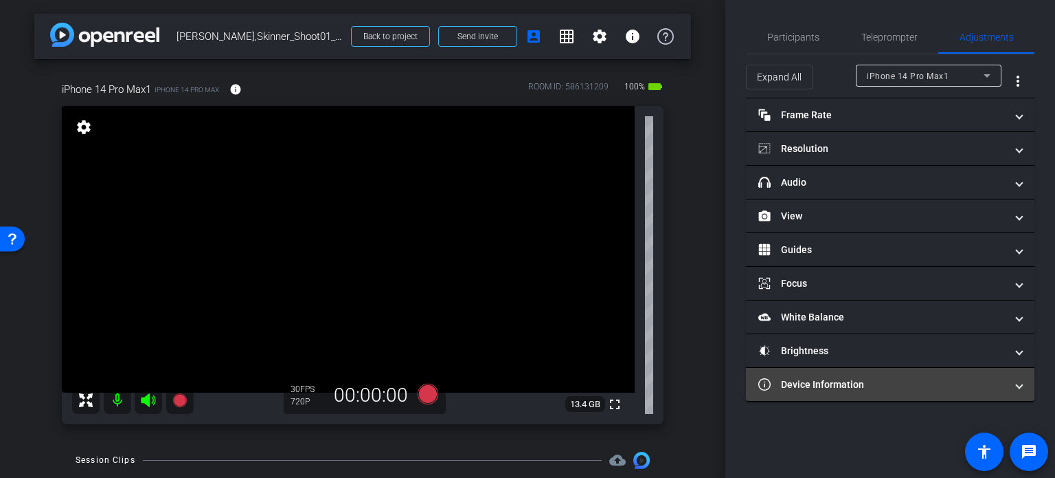
click at [951, 377] on mat-panel-title "Device Information" at bounding box center [882, 384] width 247 height 14
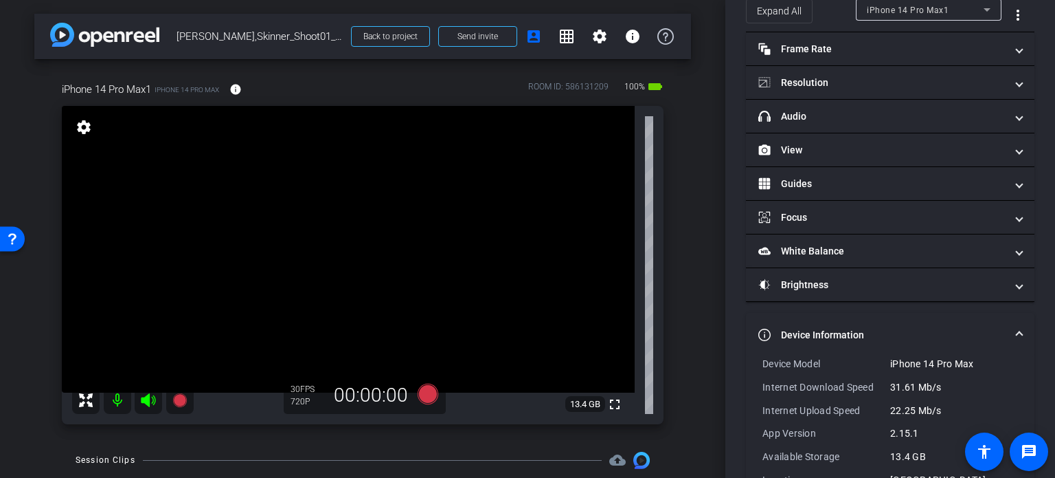
scroll to position [69, 0]
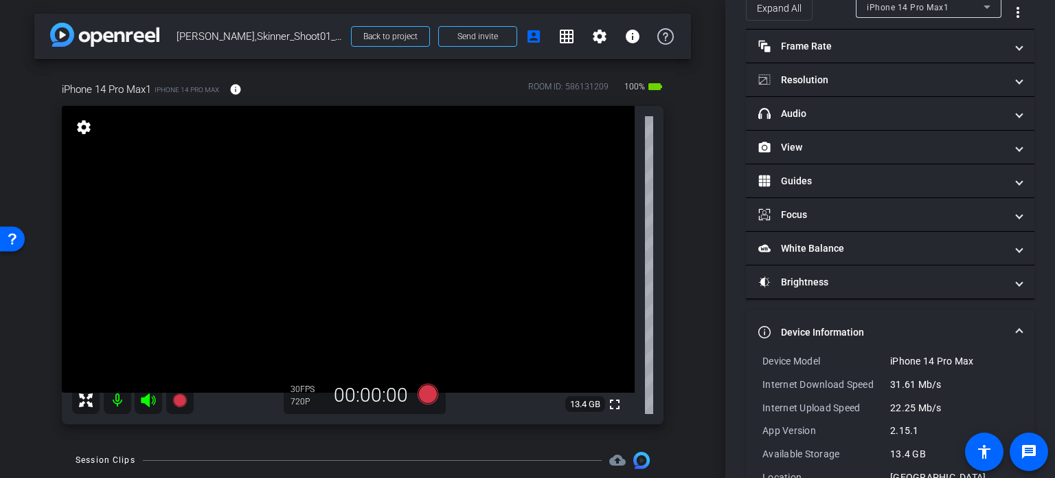
click at [982, 330] on mat-panel-title "Device Information" at bounding box center [882, 332] width 247 height 14
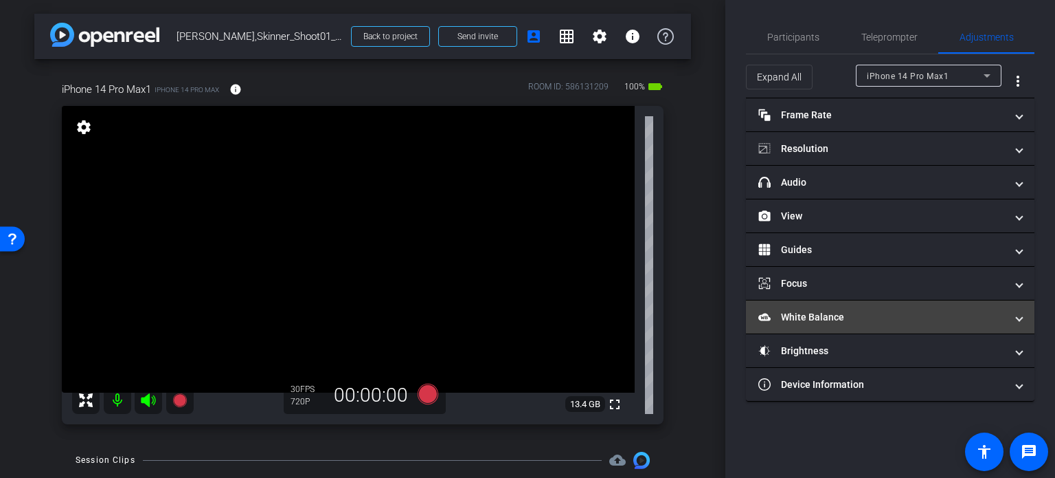
scroll to position [0, 0]
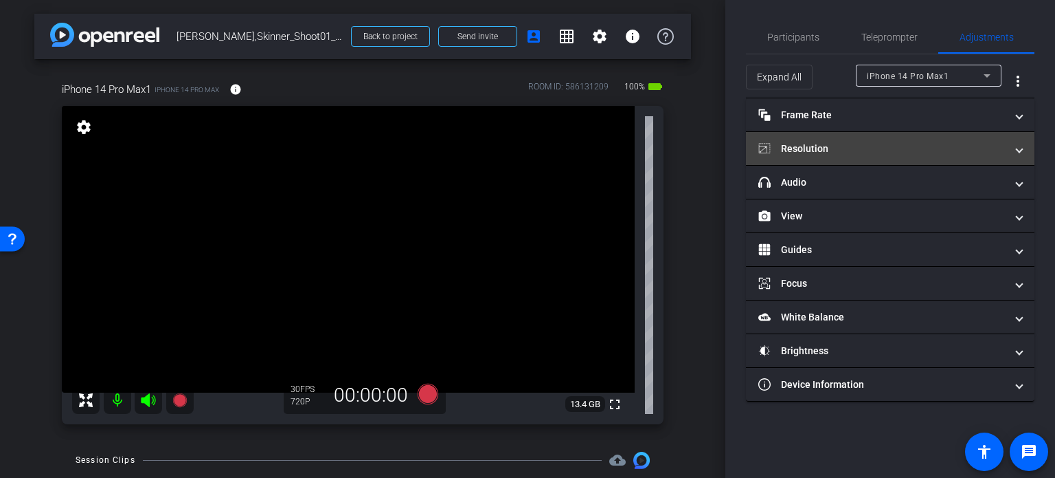
click at [875, 144] on mat-panel-title "Resolution" at bounding box center [882, 149] width 247 height 14
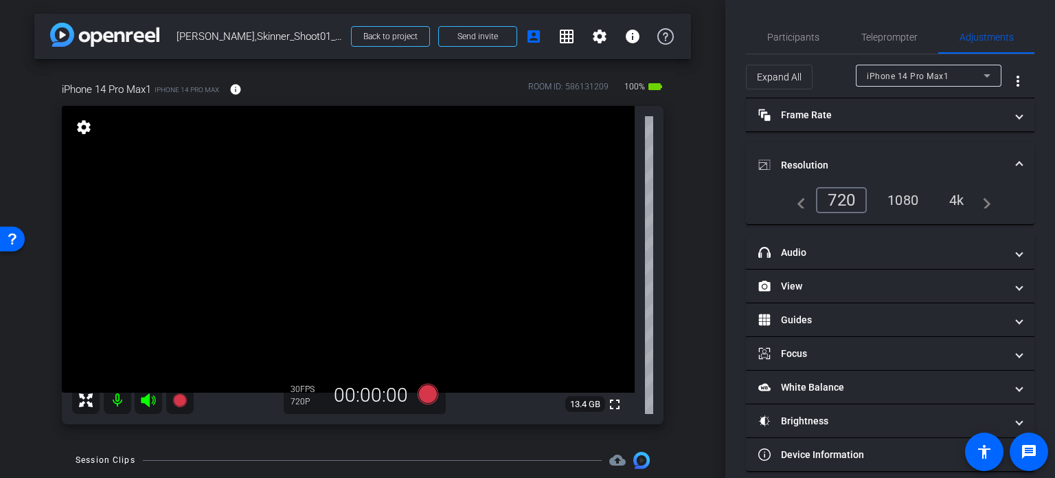
click at [959, 196] on div "4k" at bounding box center [957, 199] width 36 height 23
click at [1017, 161] on span at bounding box center [1019, 165] width 5 height 14
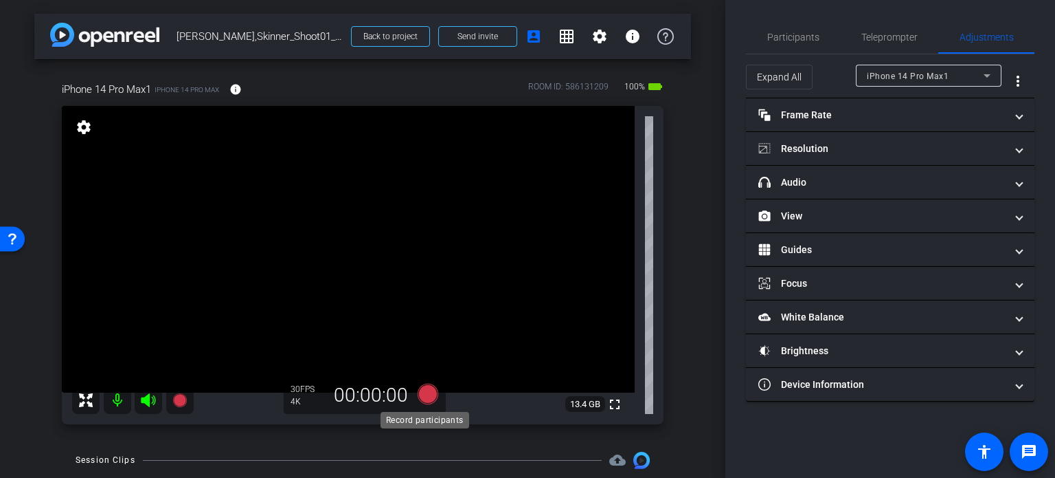
click at [429, 392] on icon at bounding box center [428, 393] width 21 height 21
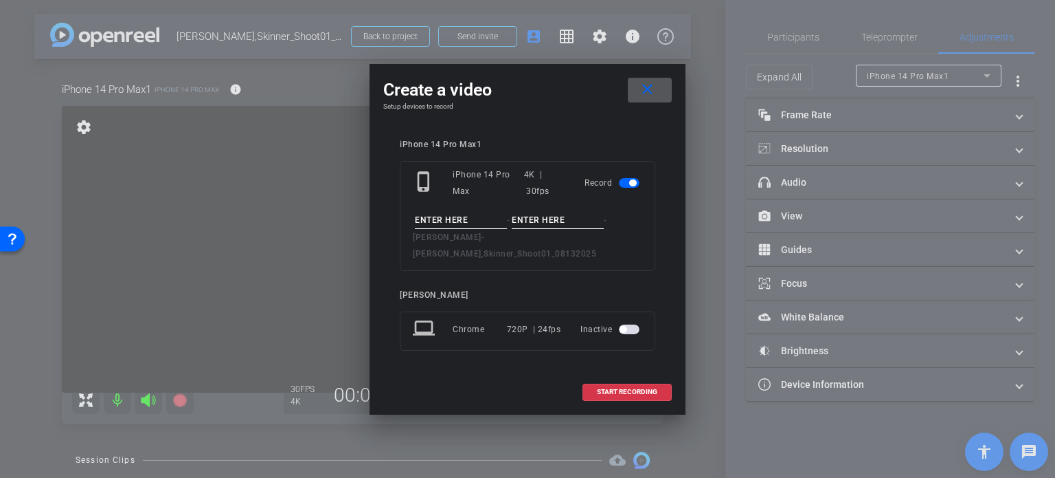
click at [451, 229] on input at bounding box center [461, 220] width 92 height 17
type input "test"
click at [551, 225] on input at bounding box center [558, 220] width 92 height 17
type input "1"
click at [648, 98] on mat-icon "close" at bounding box center [647, 89] width 17 height 17
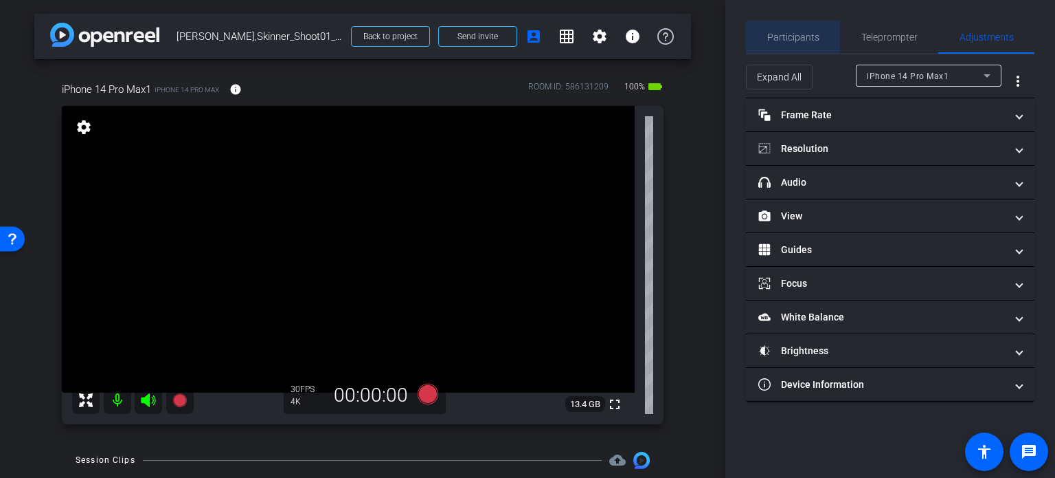
click at [807, 27] on span "Participants" at bounding box center [794, 37] width 52 height 33
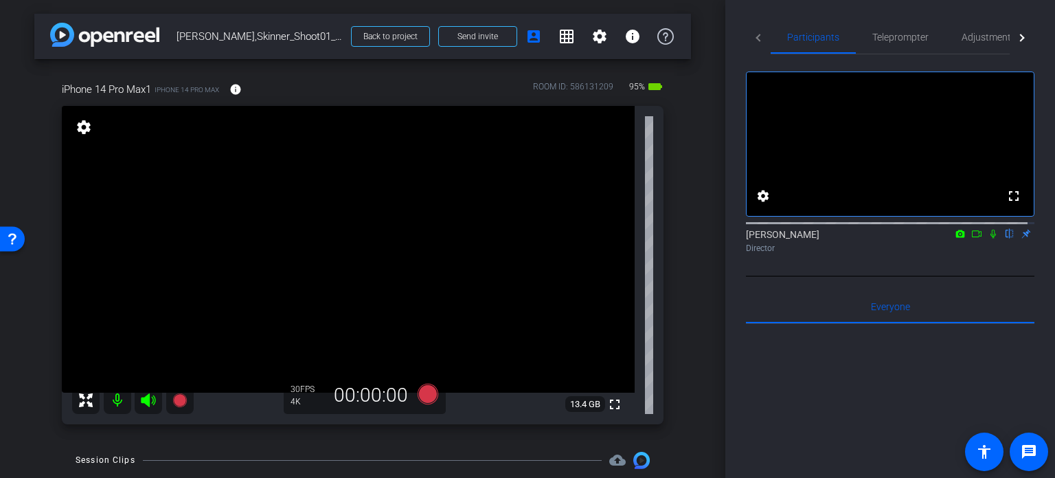
scroll to position [69, 0]
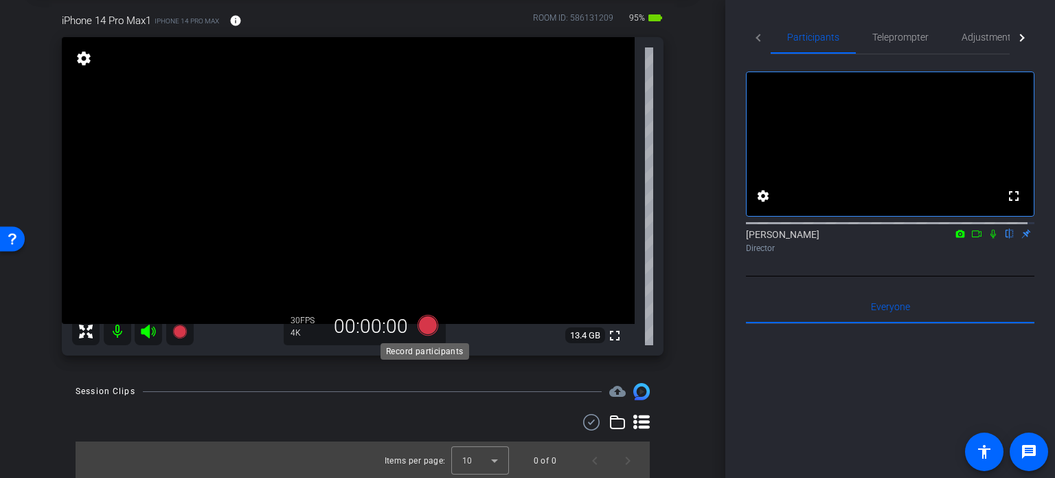
click at [427, 317] on icon at bounding box center [428, 325] width 21 height 21
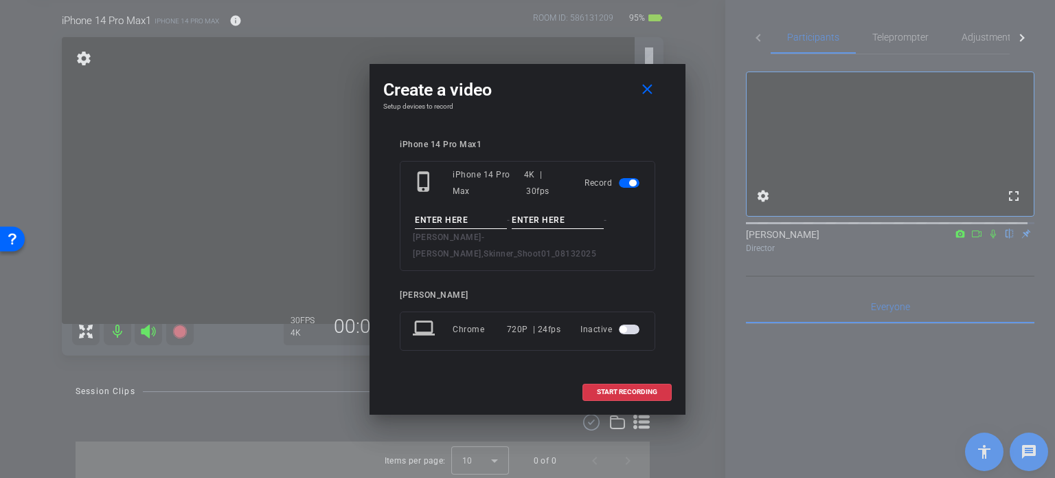
click at [445, 229] on input at bounding box center [461, 220] width 92 height 17
type input "test"
click at [537, 229] on input at bounding box center [558, 220] width 92 height 17
type input "1"
click at [631, 388] on span "START RECORDING" at bounding box center [627, 391] width 60 height 7
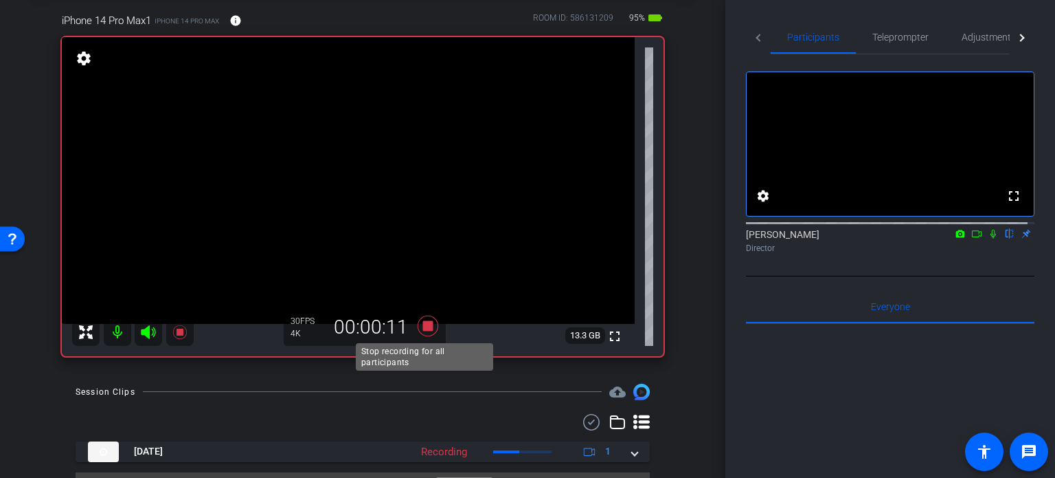
click at [426, 319] on icon at bounding box center [428, 325] width 33 height 25
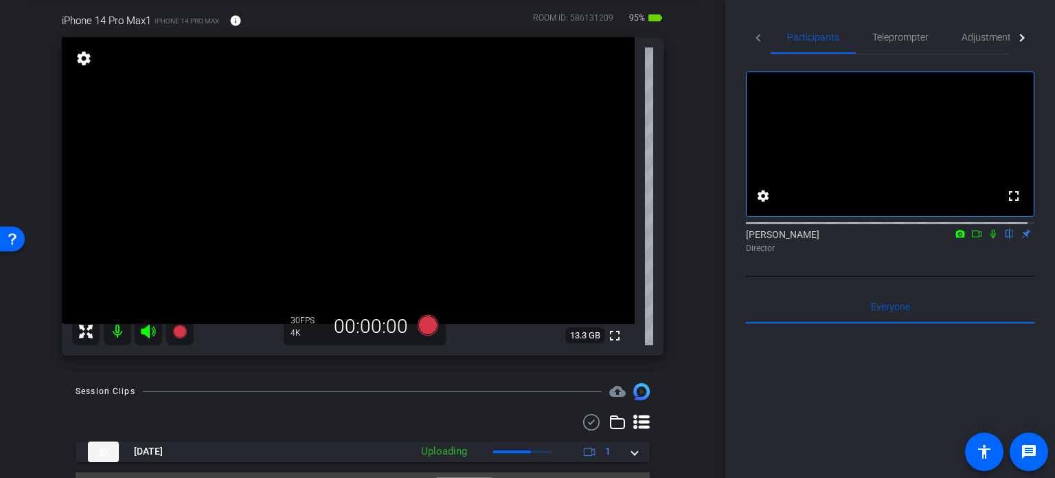
scroll to position [101, 0]
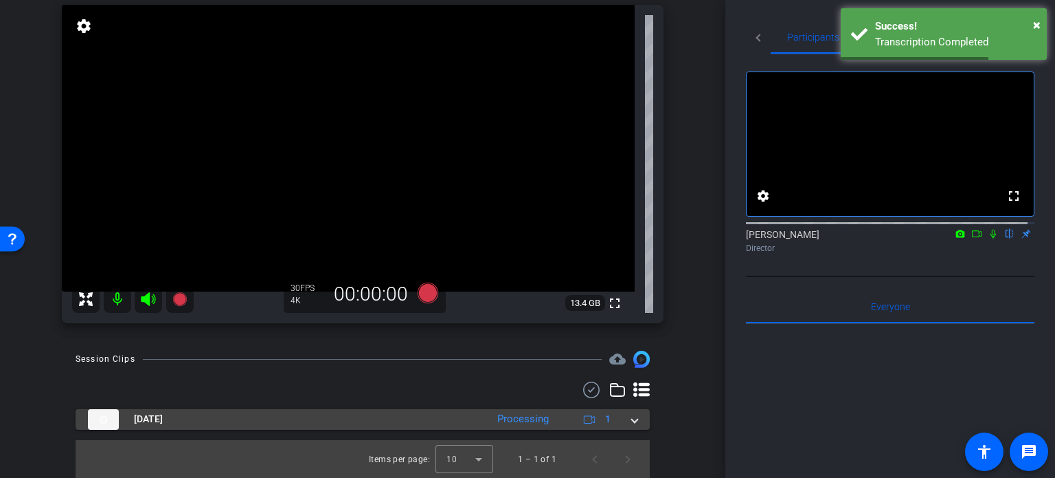
click at [632, 420] on mat-expansion-panel-header "Aug 13, 2025 Processing 1" at bounding box center [363, 419] width 574 height 21
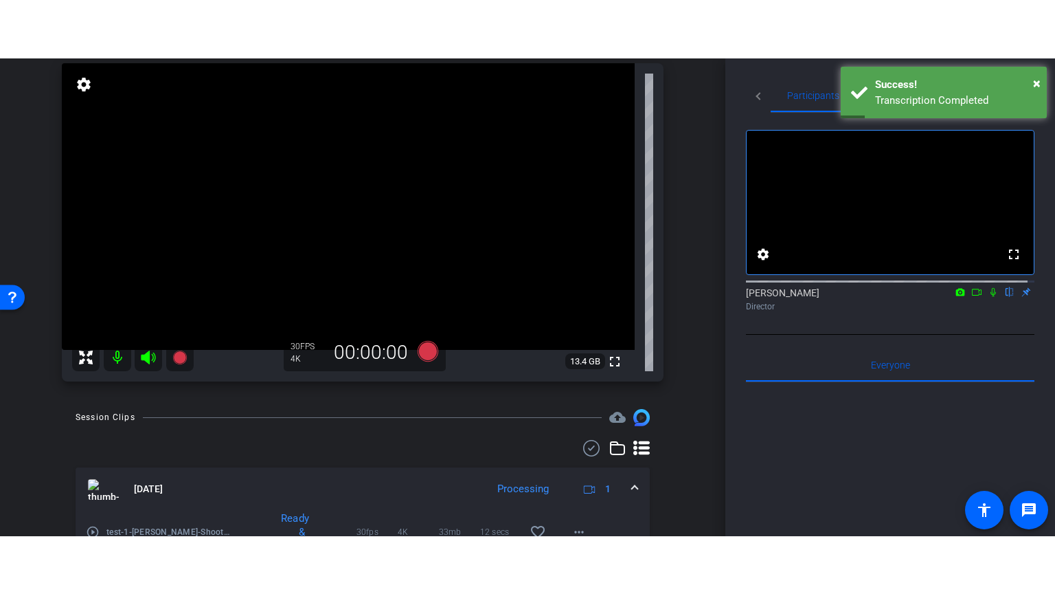
scroll to position [172, 0]
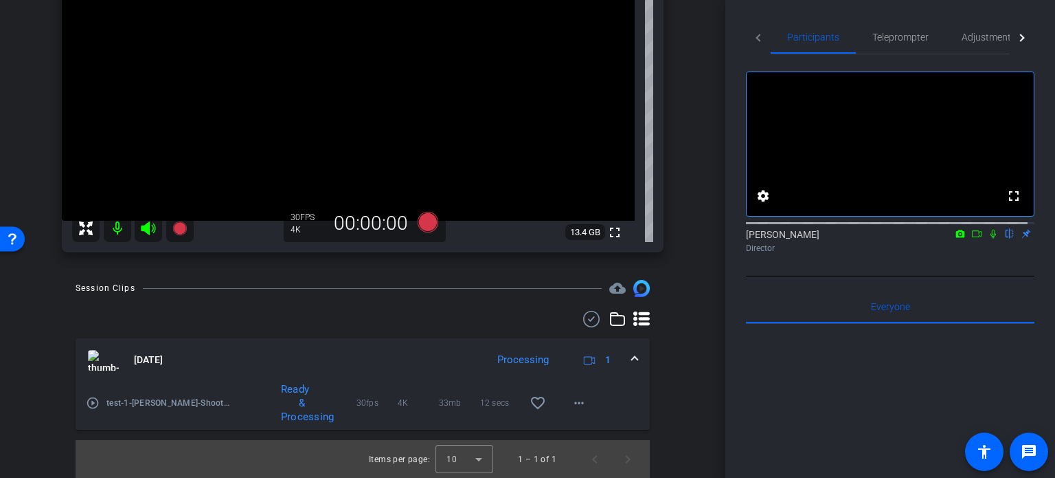
click at [93, 396] on mat-icon "play_circle_outline" at bounding box center [93, 403] width 14 height 14
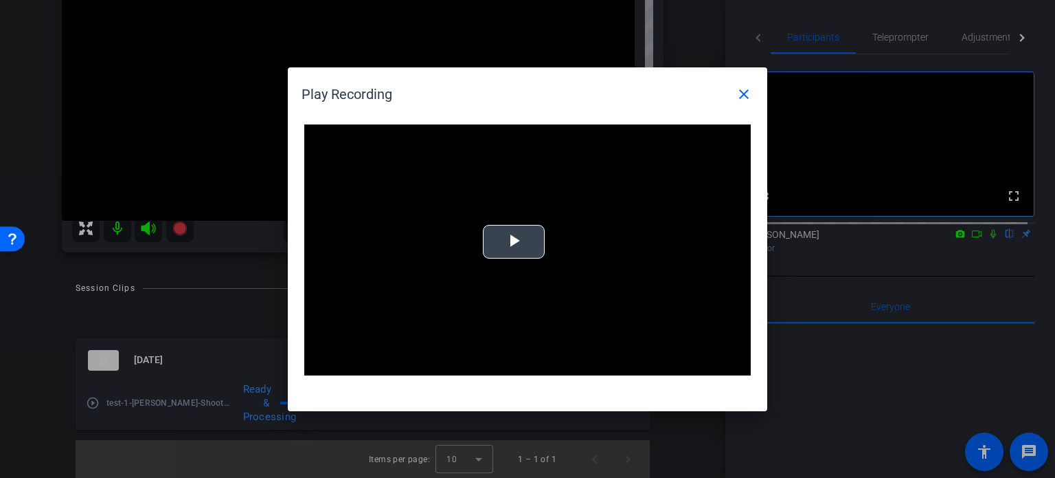
click at [514, 241] on span "Video Player" at bounding box center [514, 241] width 0 height 0
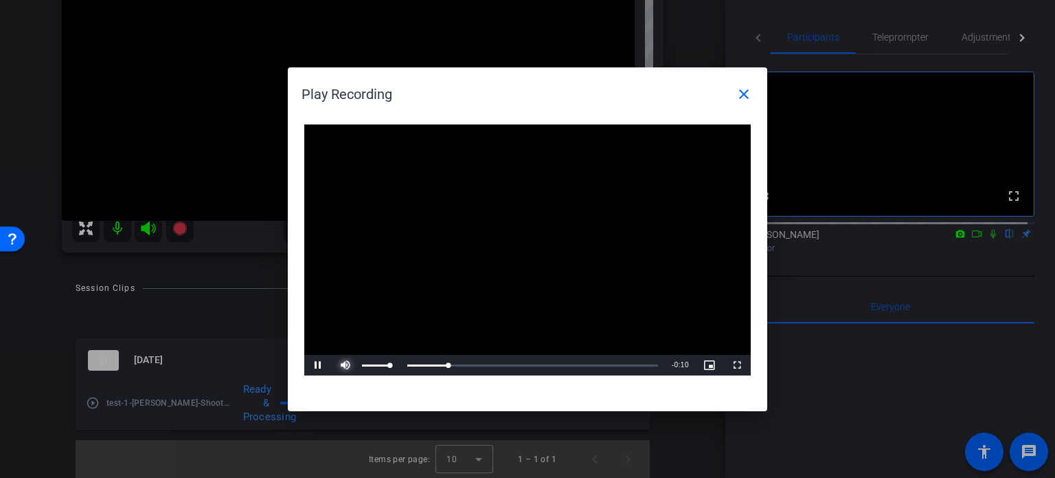
click at [349, 365] on span "Video Player" at bounding box center [345, 365] width 27 height 0
click at [748, 365] on span "Video Player" at bounding box center [737, 365] width 27 height 0
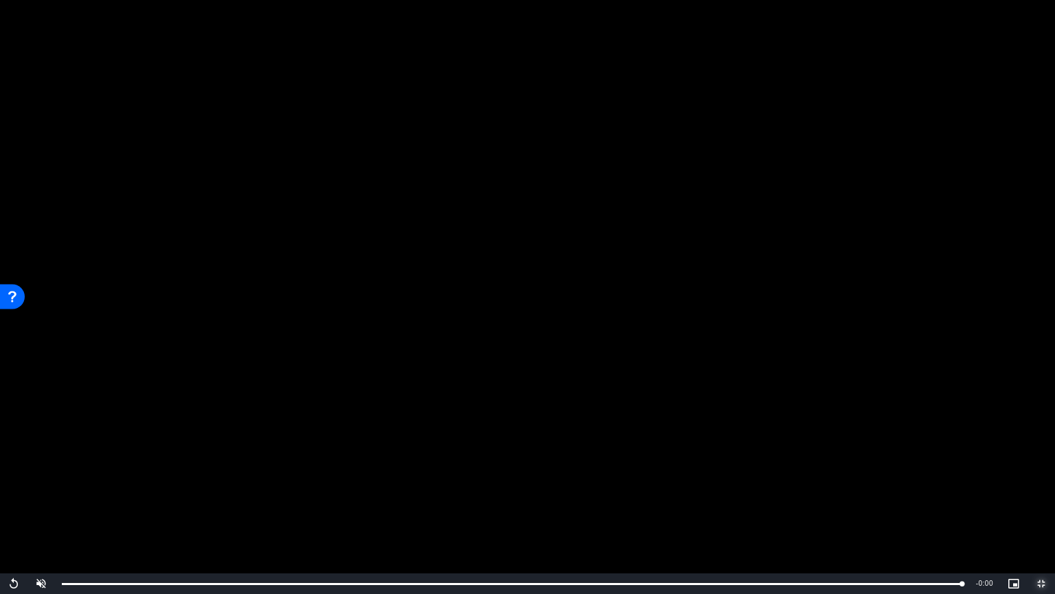
click at [1037, 477] on span "Video Player" at bounding box center [1041, 583] width 27 height 0
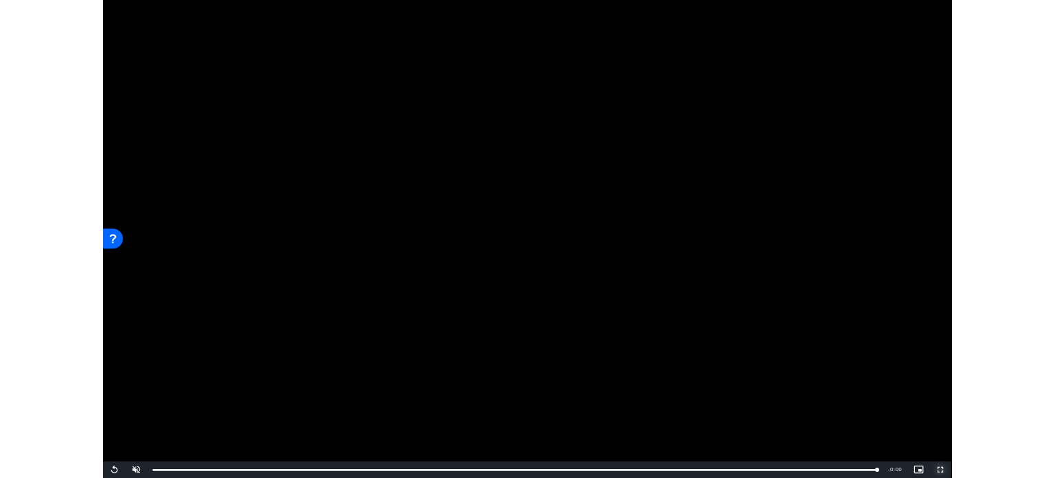
scroll to position [172, 0]
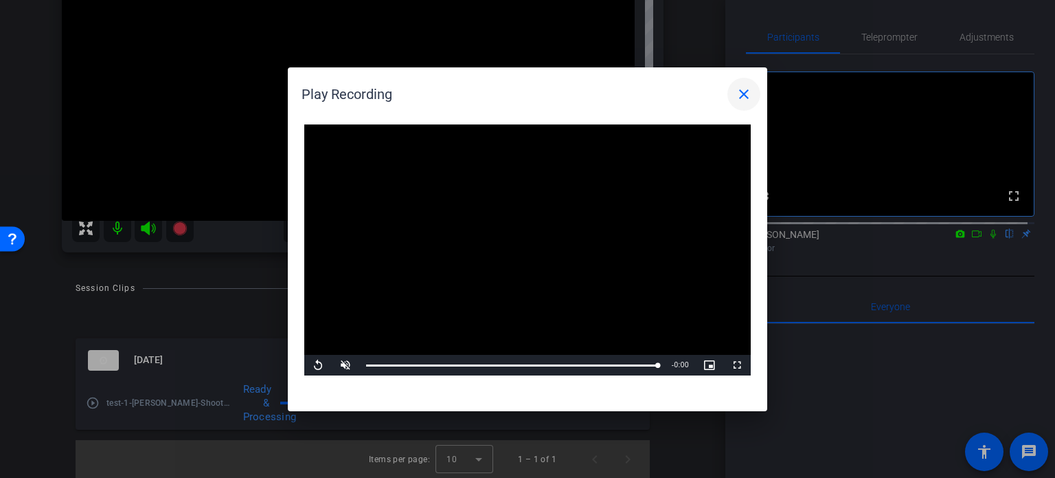
click at [741, 93] on mat-icon "close" at bounding box center [744, 94] width 16 height 16
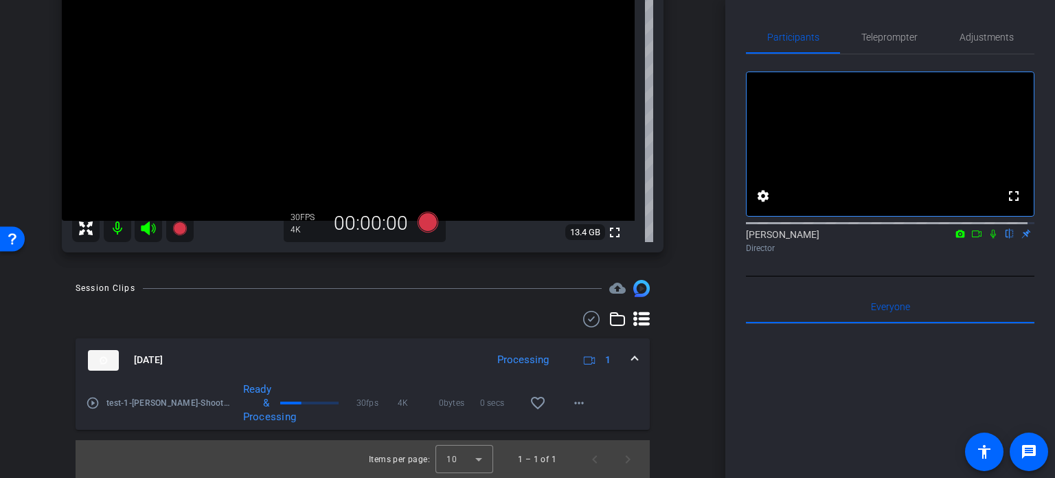
click at [630, 351] on mat-expansion-panel-header "[DATE] Processing 1" at bounding box center [363, 360] width 574 height 44
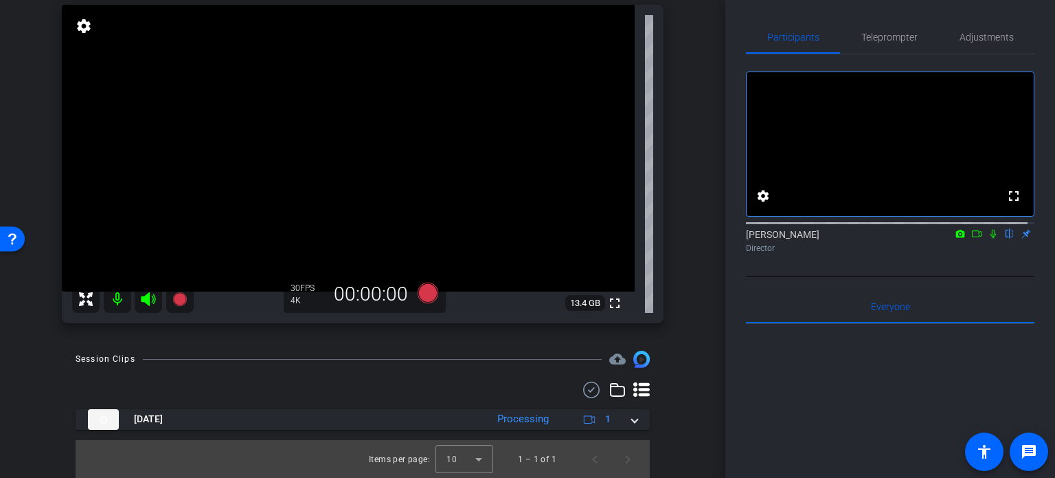
scroll to position [32, 0]
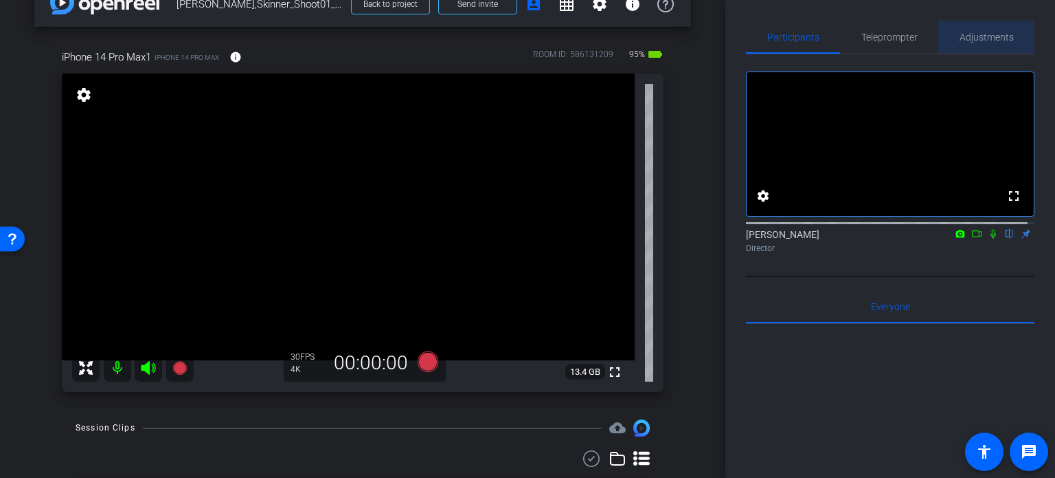
click at [990, 38] on span "Adjustments" at bounding box center [987, 37] width 54 height 10
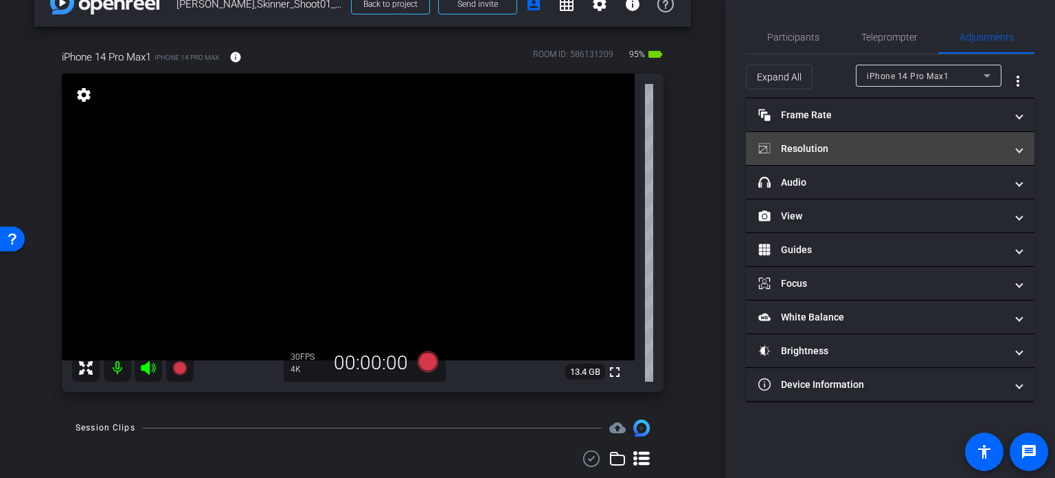
click at [963, 154] on mat-panel-title "Resolution" at bounding box center [882, 149] width 247 height 14
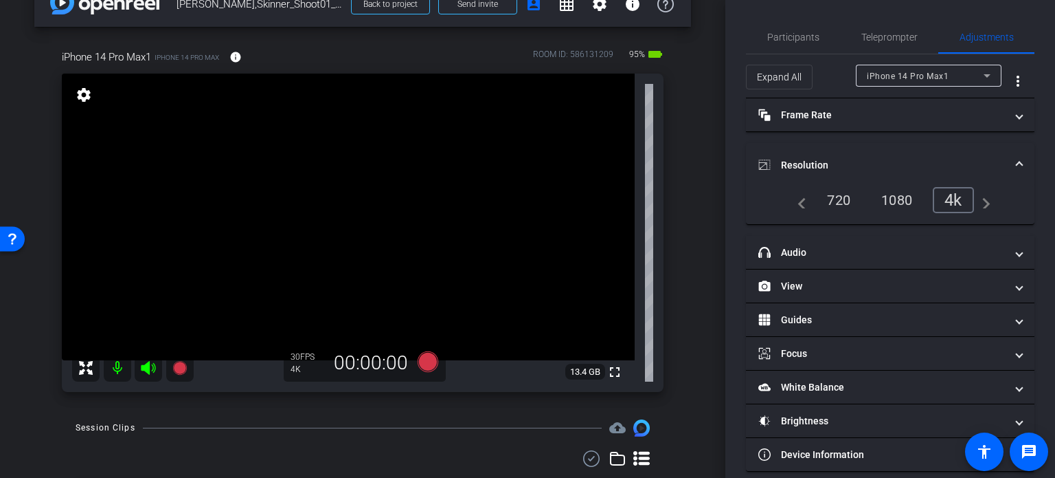
click at [1017, 158] on span at bounding box center [1019, 165] width 5 height 14
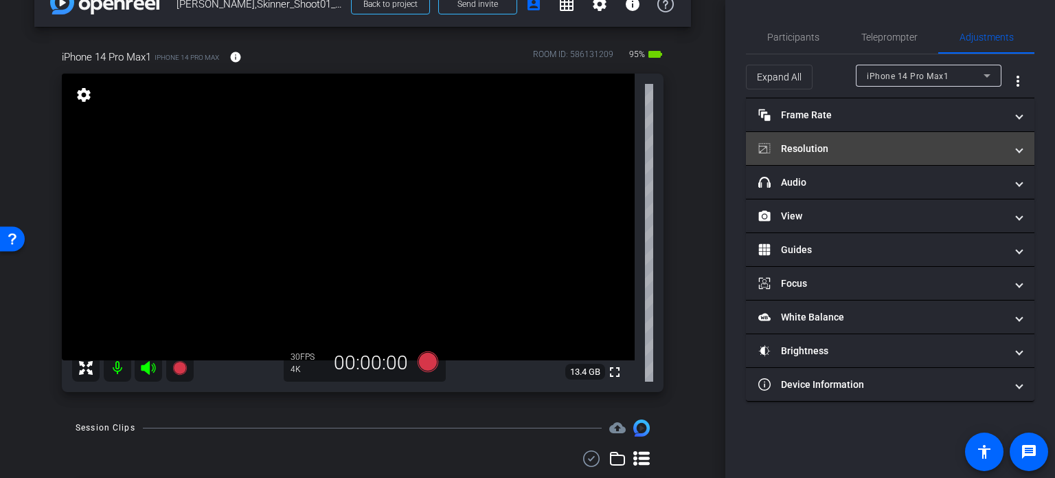
click at [949, 138] on mat-expansion-panel-header "Resolution" at bounding box center [890, 148] width 289 height 33
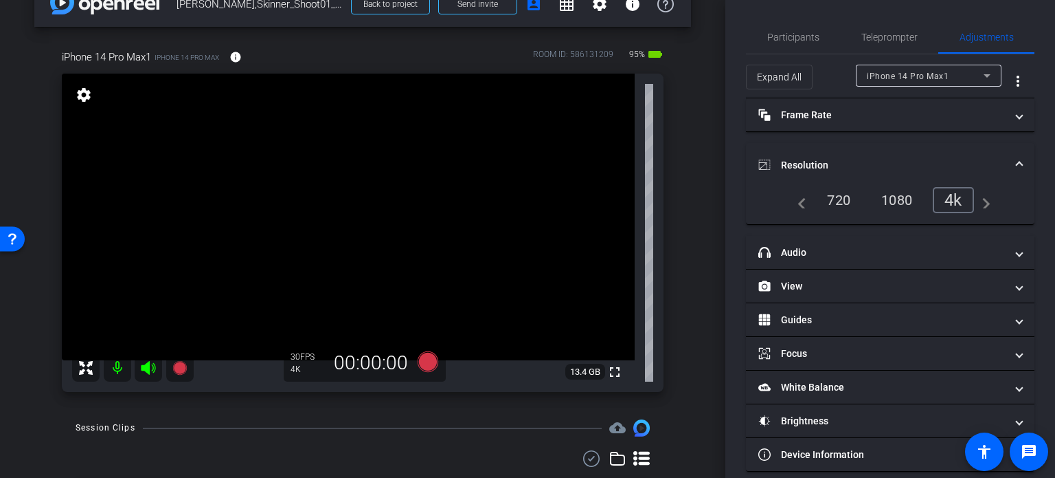
drag, startPoint x: 888, startPoint y: 192, endPoint x: 899, endPoint y: 124, distance: 68.8
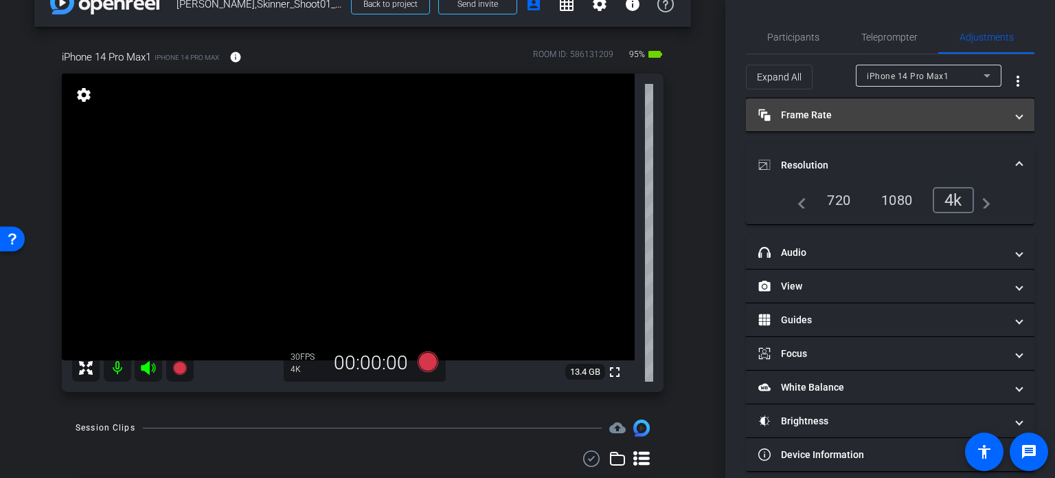
click at [891, 192] on div "1080" at bounding box center [897, 199] width 52 height 23
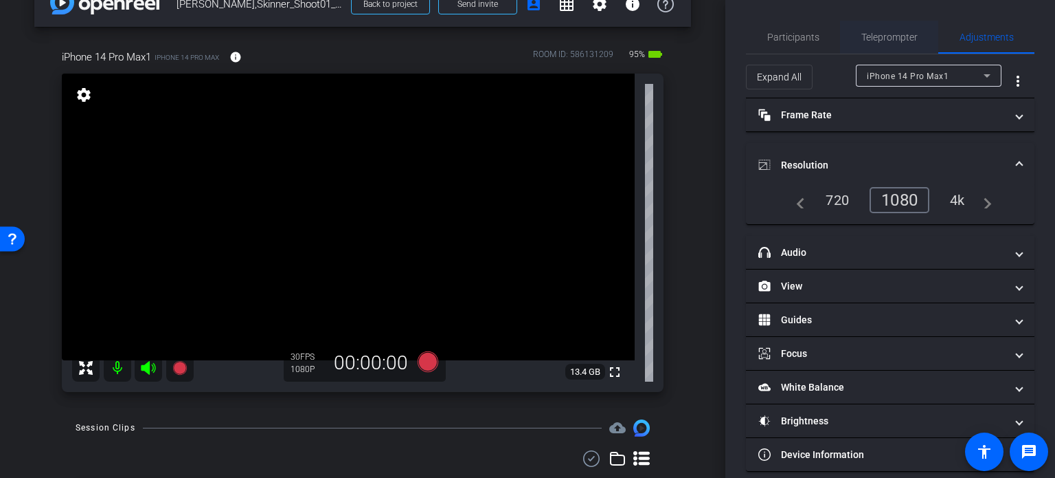
click at [880, 32] on span "Teleprompter" at bounding box center [890, 37] width 56 height 10
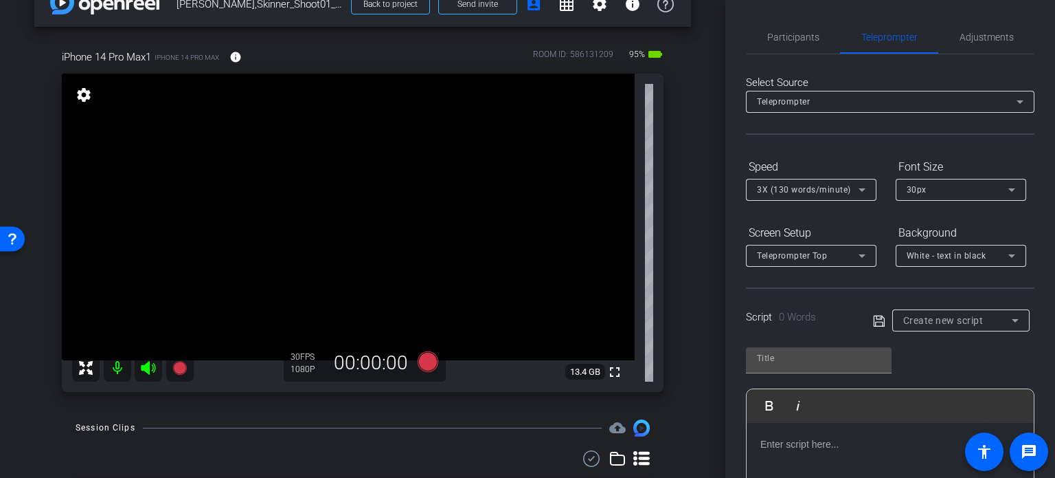
scroll to position [69, 0]
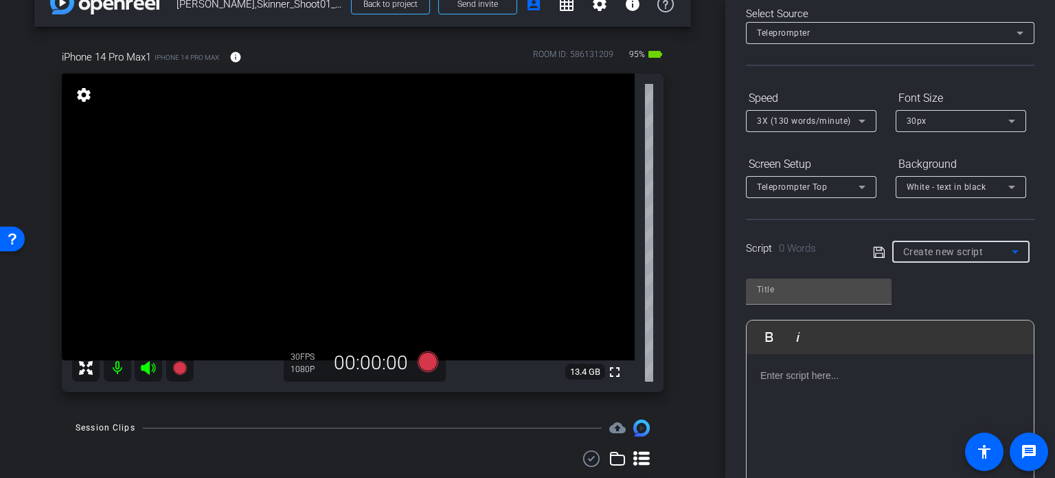
click at [940, 246] on span "Create new script" at bounding box center [944, 251] width 80 height 11
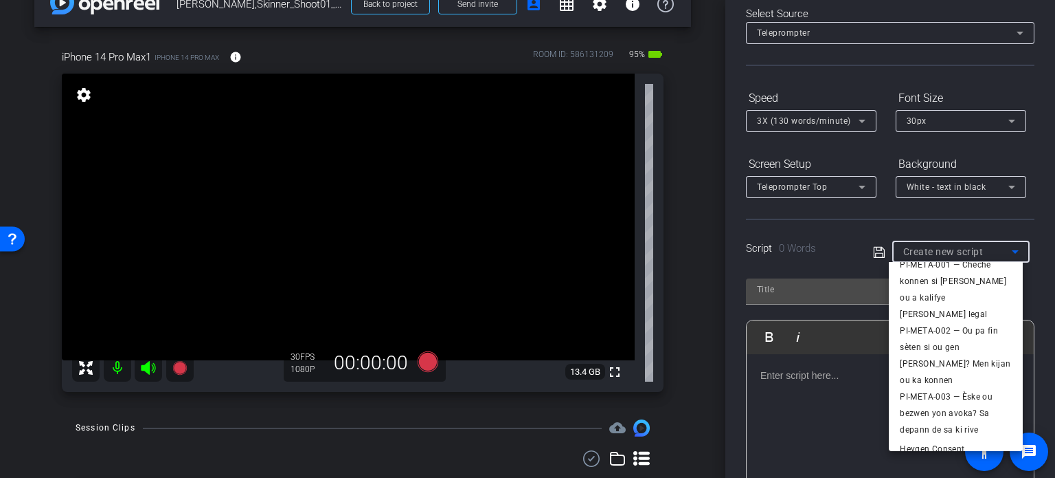
scroll to position [454, 0]
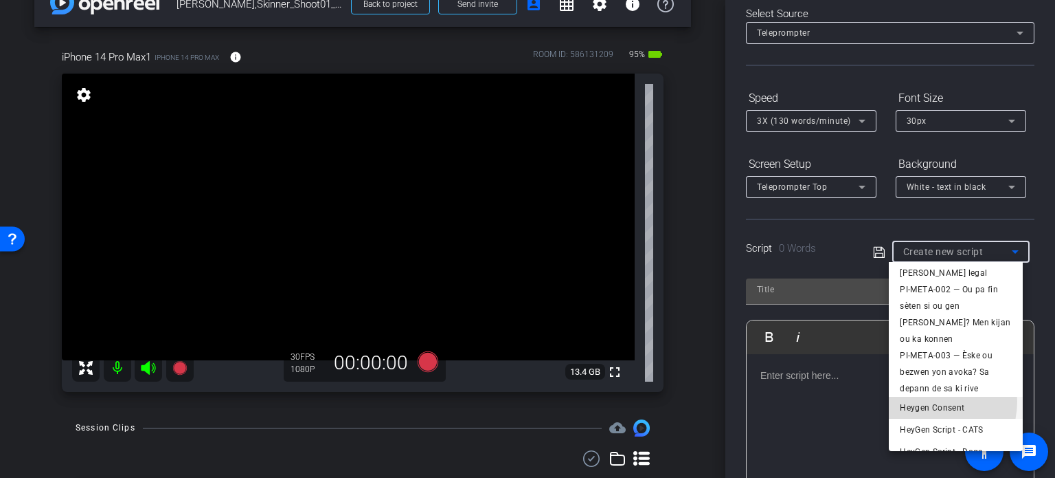
click at [932, 399] on span "Heygen Consent" at bounding box center [932, 407] width 65 height 16
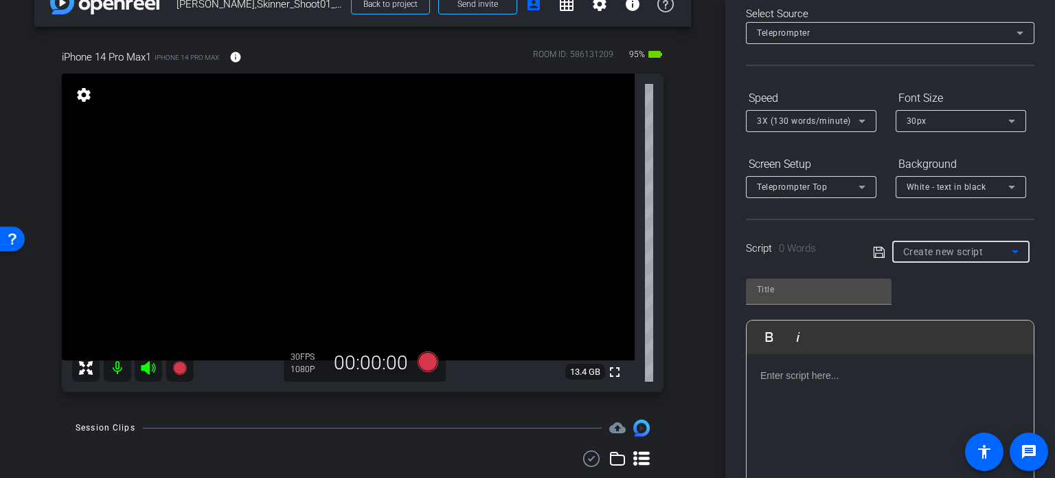
type input "Heygen Consent"
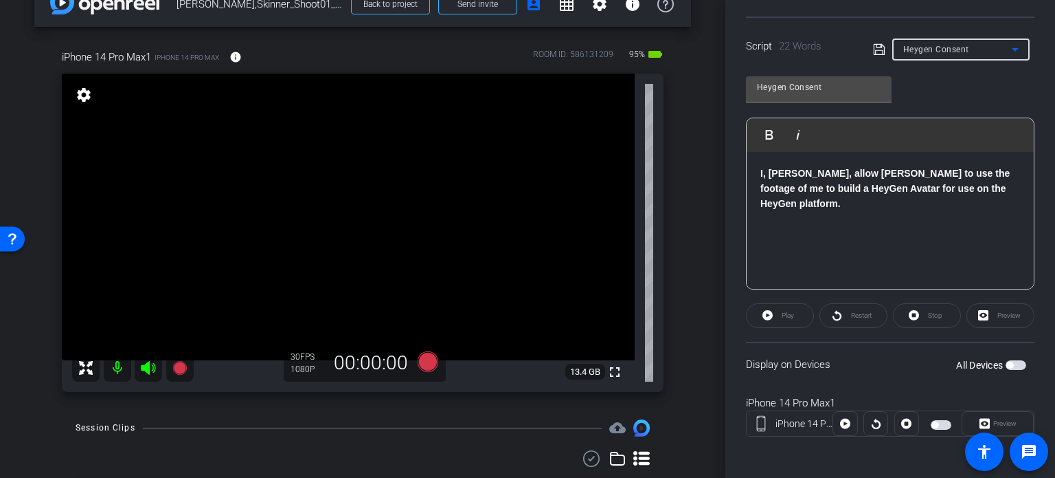
scroll to position [272, 0]
click at [1010, 365] on span "button" at bounding box center [1016, 364] width 21 height 10
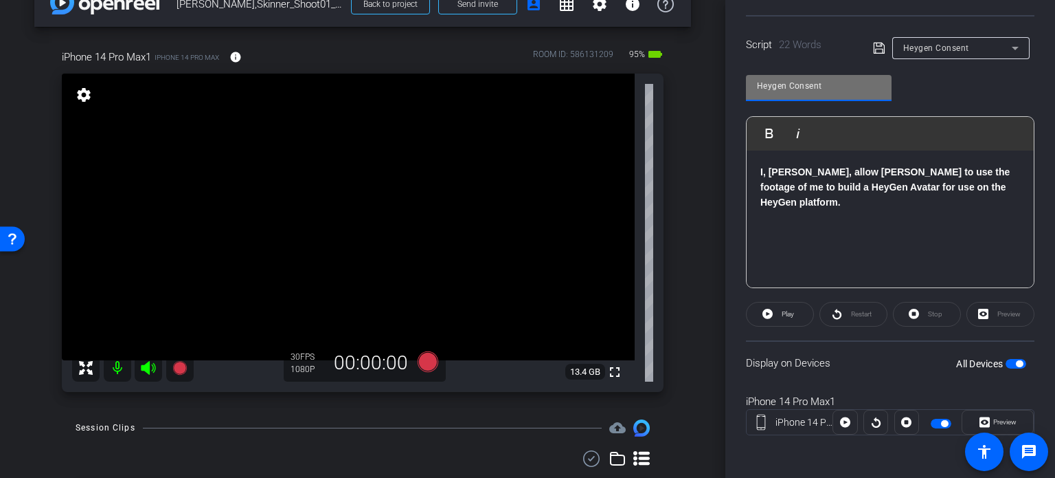
drag, startPoint x: 825, startPoint y: 87, endPoint x: 644, endPoint y: 57, distance: 183.2
click at [644, 57] on div "arrow_back Louis,Skinner_Shoot01_08132025 Back to project Send invite account_b…" at bounding box center [527, 239] width 1055 height 478
click at [676, 144] on div "iPhone 14 Pro Max1 iPhone 14 Pro Max info ROOM ID: 586131209 95% battery_std fu…" at bounding box center [362, 216] width 657 height 379
drag, startPoint x: 830, startPoint y: 86, endPoint x: 678, endPoint y: 65, distance: 153.9
click at [678, 65] on div "arrow_back Louis,Skinner_Shoot01_08132025 Back to project Send invite account_b…" at bounding box center [527, 239] width 1055 height 478
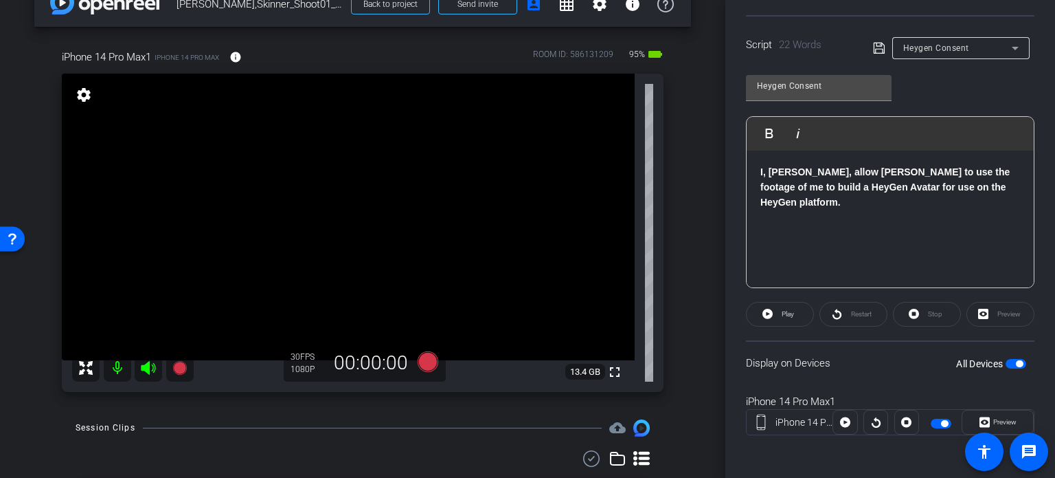
click at [705, 148] on div "arrow_back Louis,Skinner_Shoot01_08132025 Back to project Send invite account_b…" at bounding box center [363, 207] width 726 height 478
click at [429, 360] on icon at bounding box center [428, 361] width 21 height 21
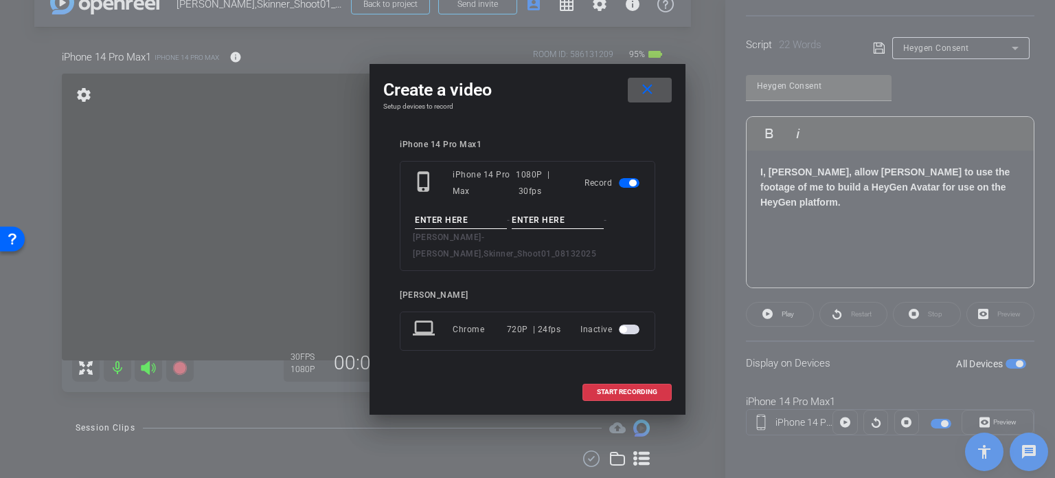
click at [474, 227] on input at bounding box center [461, 220] width 92 height 17
paste input "Heygen Consent"
type input "Heygen Consent"
click at [535, 228] on input at bounding box center [558, 220] width 92 height 17
click at [535, 228] on input "Take1" at bounding box center [558, 220] width 92 height 17
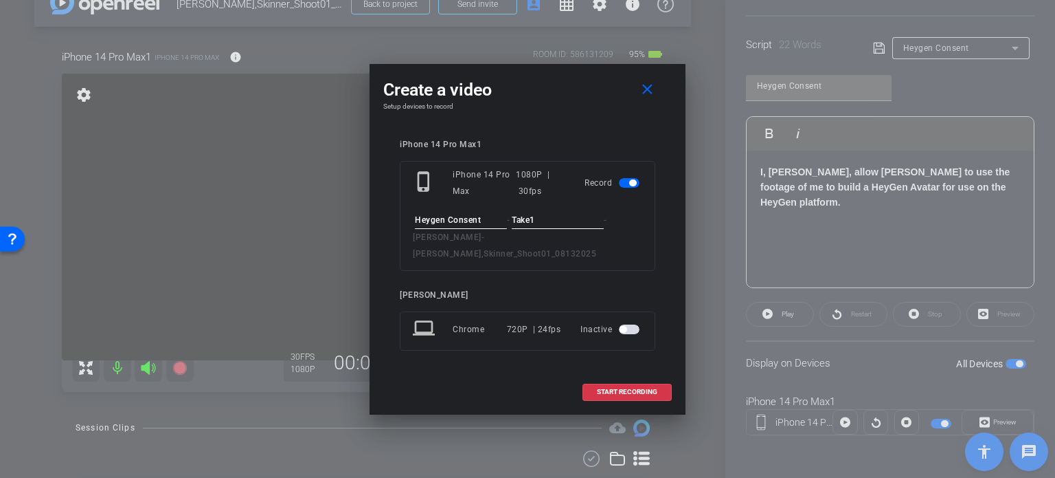
type input "Take1"
click at [578, 290] on div "[PERSON_NAME]" at bounding box center [528, 295] width 256 height 10
click at [548, 223] on input "Take1" at bounding box center [558, 220] width 92 height 17
click at [624, 388] on span "START RECORDING" at bounding box center [627, 391] width 60 height 7
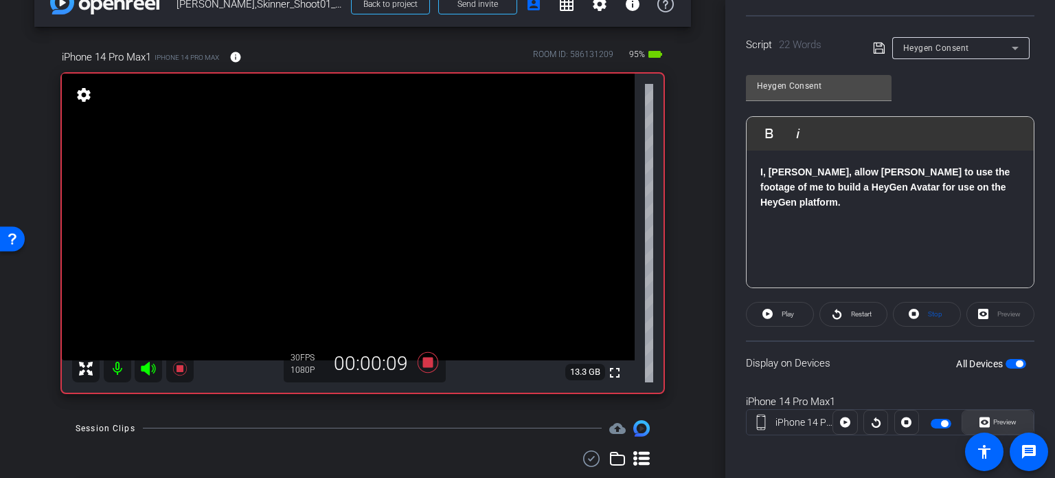
click at [994, 418] on span "Preview" at bounding box center [1005, 422] width 23 height 8
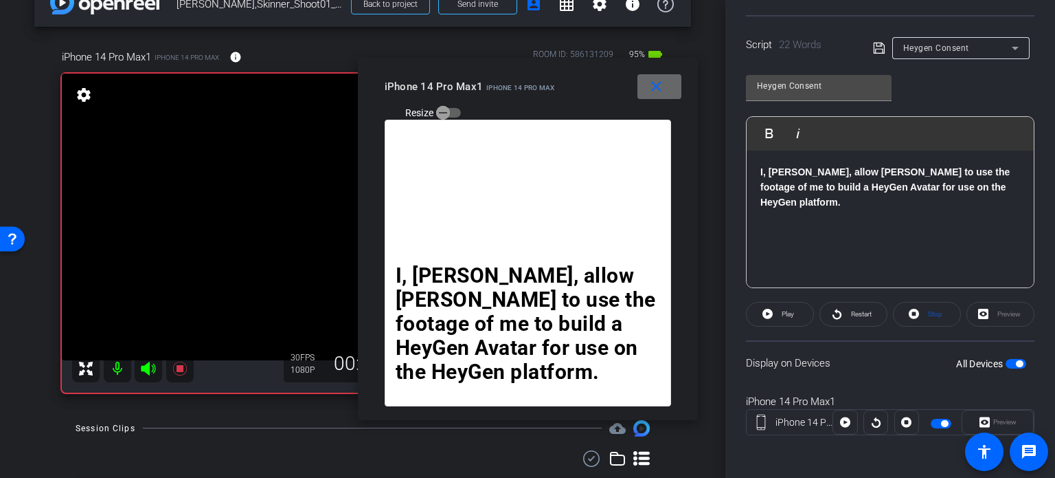
click at [654, 82] on mat-icon "close" at bounding box center [656, 86] width 17 height 17
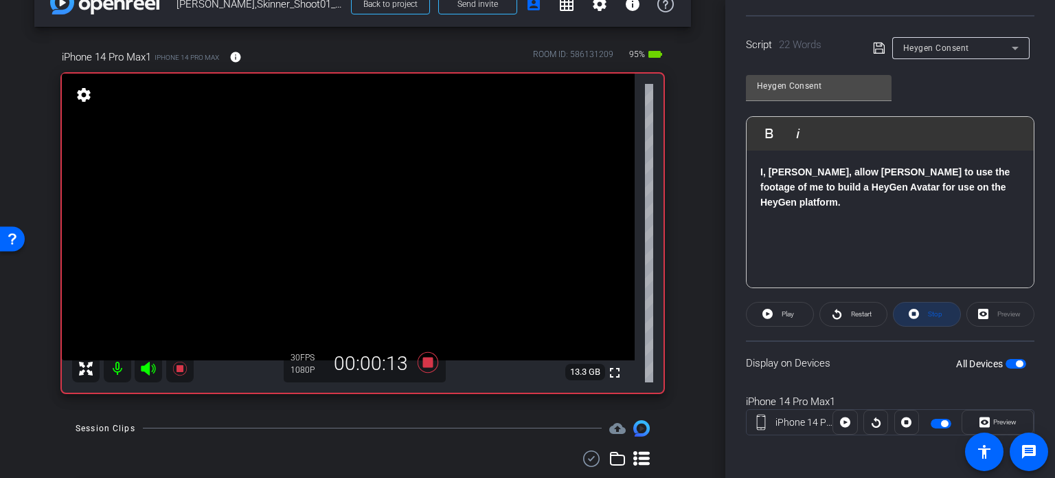
click at [932, 315] on span "Stop" at bounding box center [935, 314] width 14 height 8
click at [429, 358] on icon at bounding box center [428, 362] width 33 height 25
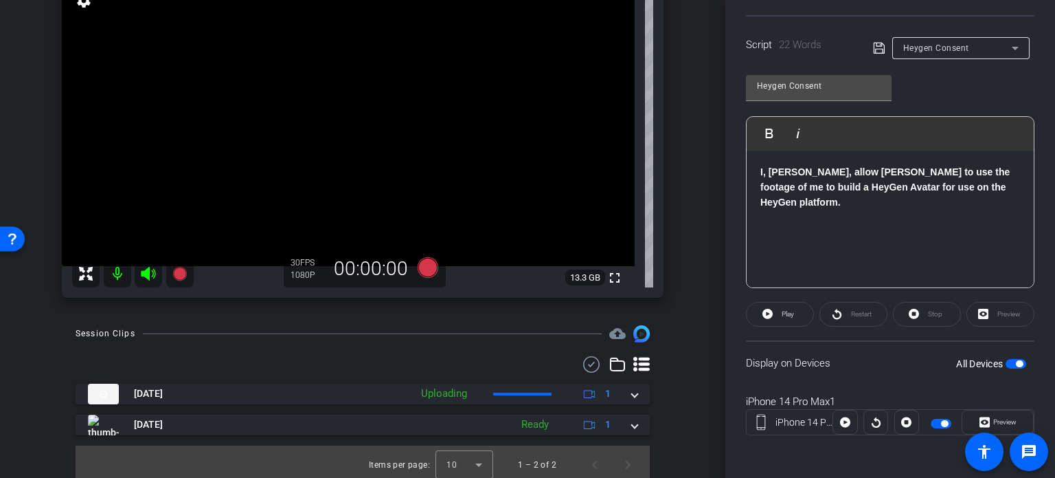
scroll to position [132, 0]
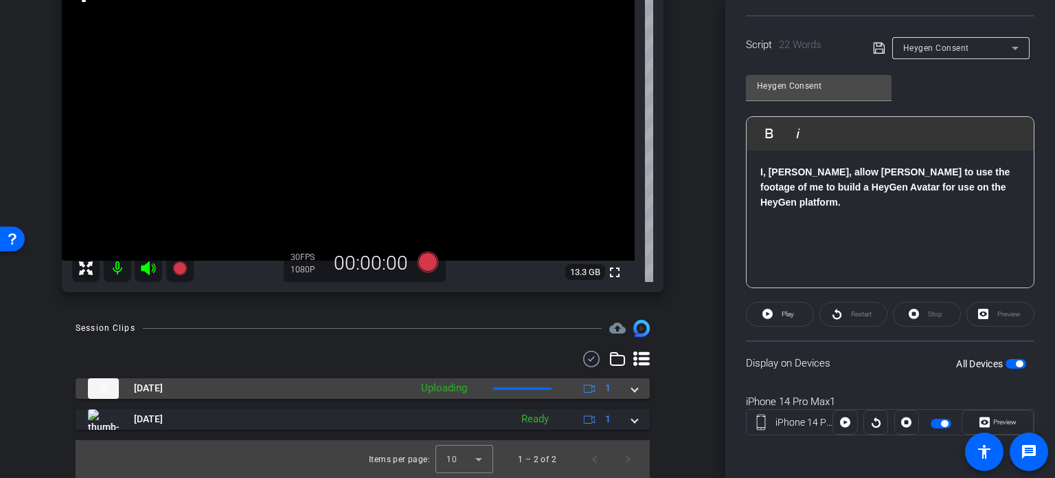
click at [630, 391] on mat-expansion-panel-header "Aug 13, 2025 Uploading 1" at bounding box center [363, 388] width 574 height 21
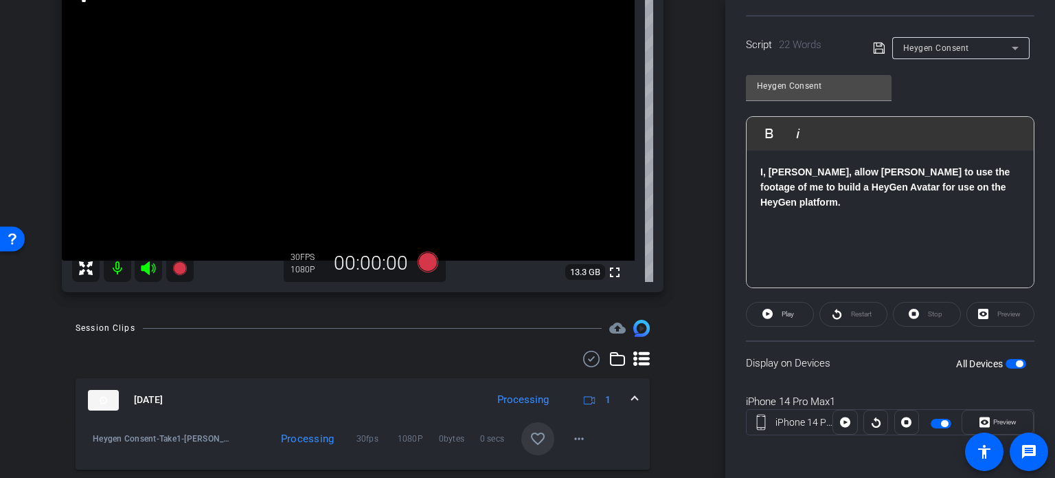
click at [530, 436] on mat-icon "favorite_border" at bounding box center [538, 438] width 16 height 16
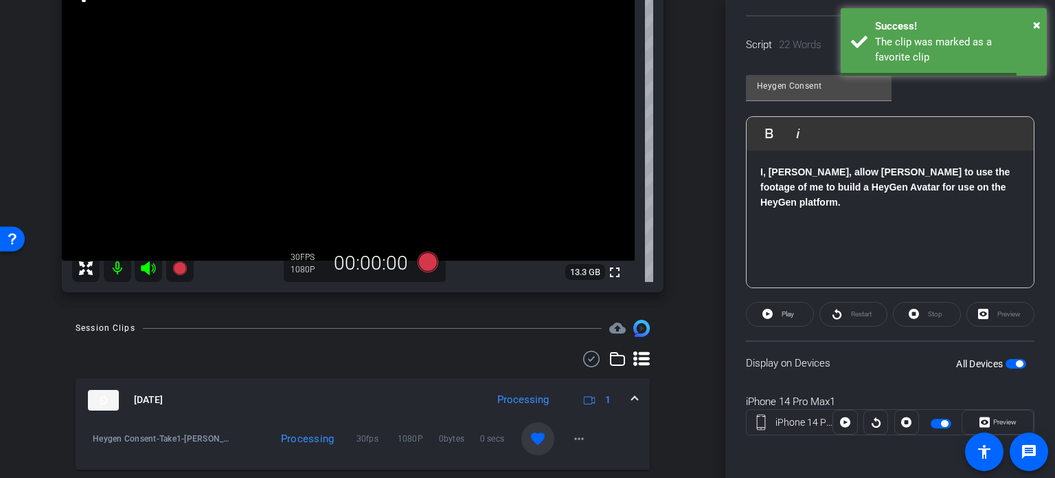
click at [632, 396] on mat-expansion-panel-header "Aug 13, 2025 Processing 1" at bounding box center [363, 400] width 574 height 44
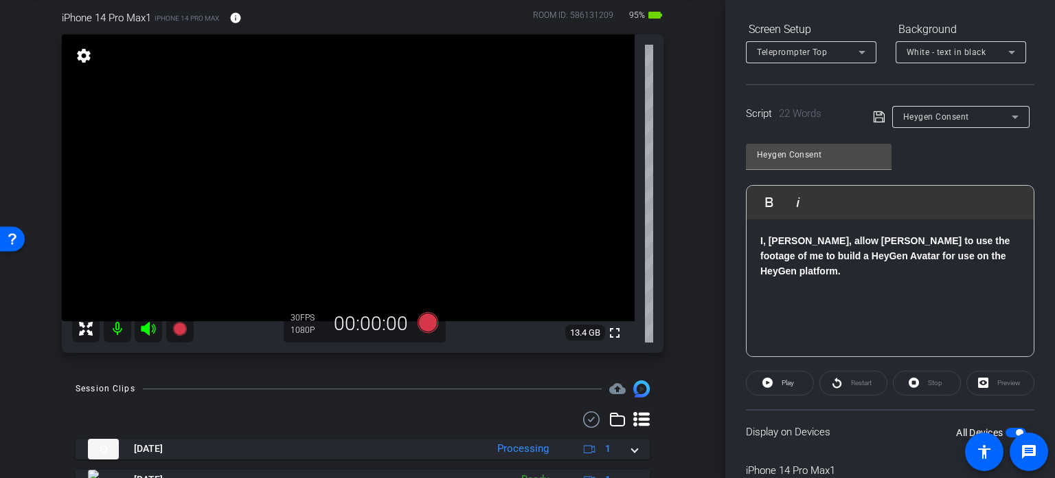
scroll to position [0, 0]
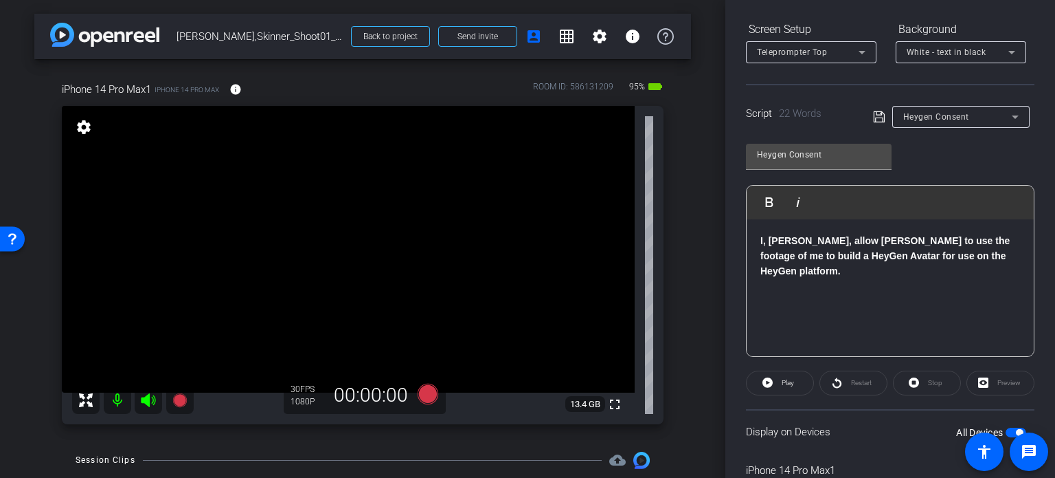
click at [689, 357] on div "arrow_back Louis,Skinner_Shoot01_08132025 Back to project Send invite account_b…" at bounding box center [363, 239] width 726 height 478
click at [1016, 429] on span "button" at bounding box center [1019, 432] width 7 height 7
click at [968, 109] on div "Heygen Consent" at bounding box center [958, 116] width 109 height 17
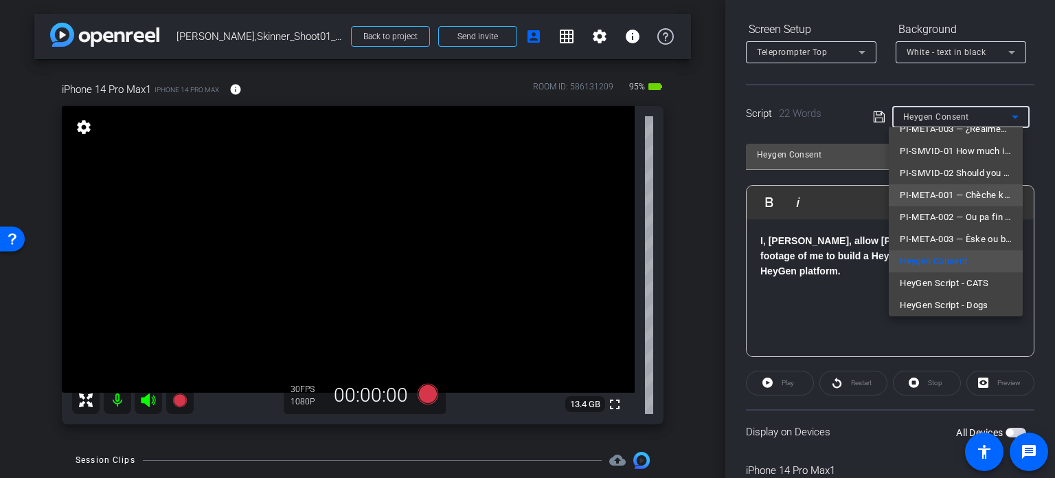
scroll to position [151, 0]
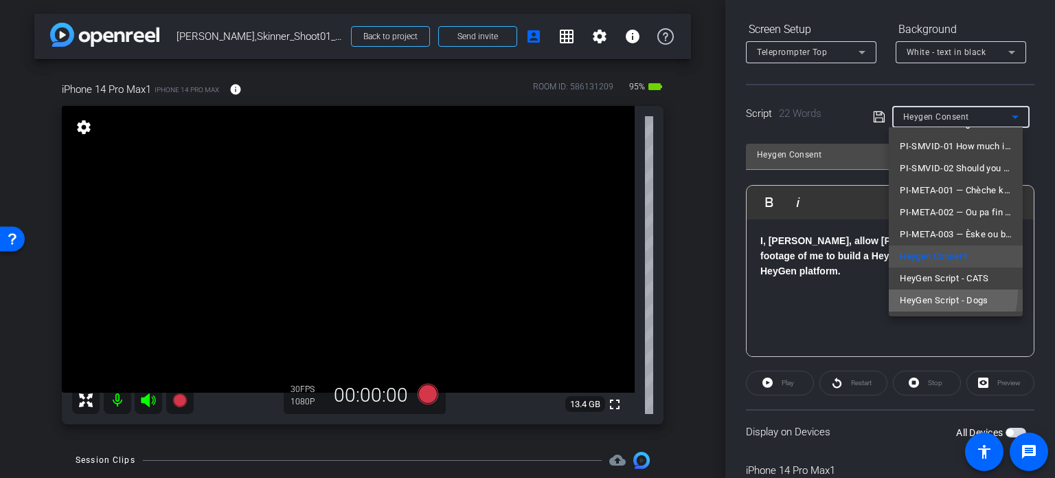
click at [927, 290] on mat-option "HeyGen Script - Dogs" at bounding box center [956, 300] width 134 height 22
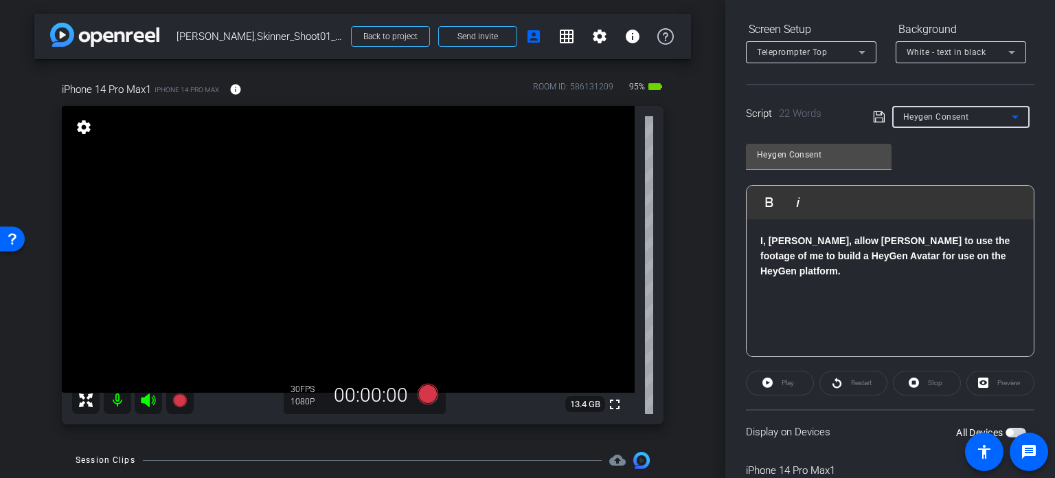
type input "HeyGen Script - Dogs"
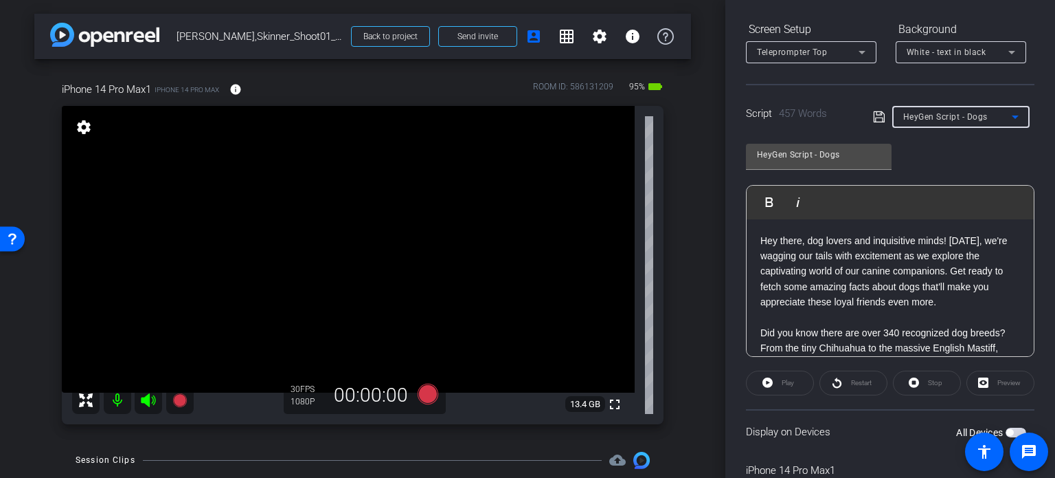
click at [1009, 427] on span "button" at bounding box center [1016, 432] width 21 height 10
click at [910, 376] on div "Stop" at bounding box center [927, 382] width 68 height 25
click at [430, 394] on icon at bounding box center [428, 393] width 21 height 21
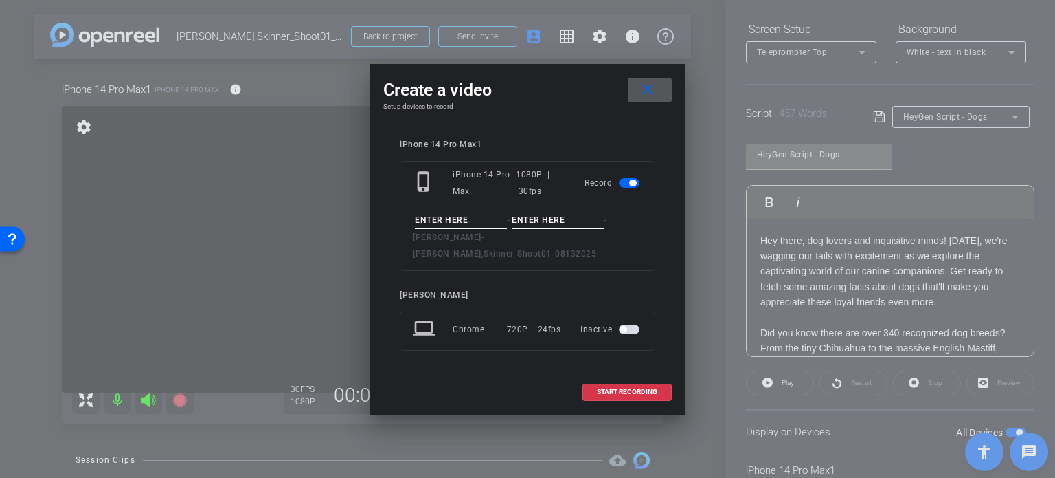
click at [445, 229] on input at bounding box center [461, 220] width 92 height 17
type input "Skinner Avatar #1"
click at [561, 227] on input at bounding box center [558, 220] width 92 height 17
type input "Take1"
click at [636, 388] on span "START RECORDING" at bounding box center [627, 391] width 60 height 7
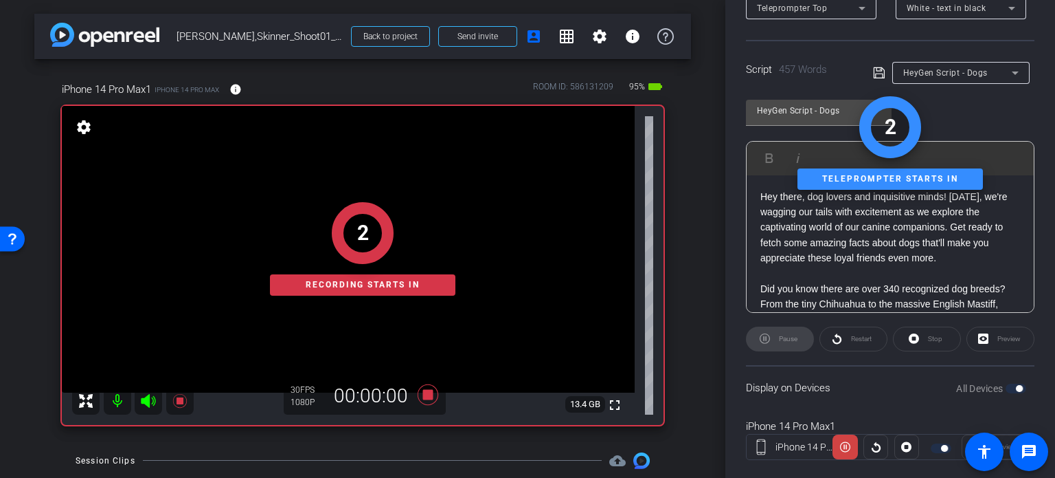
scroll to position [272, 0]
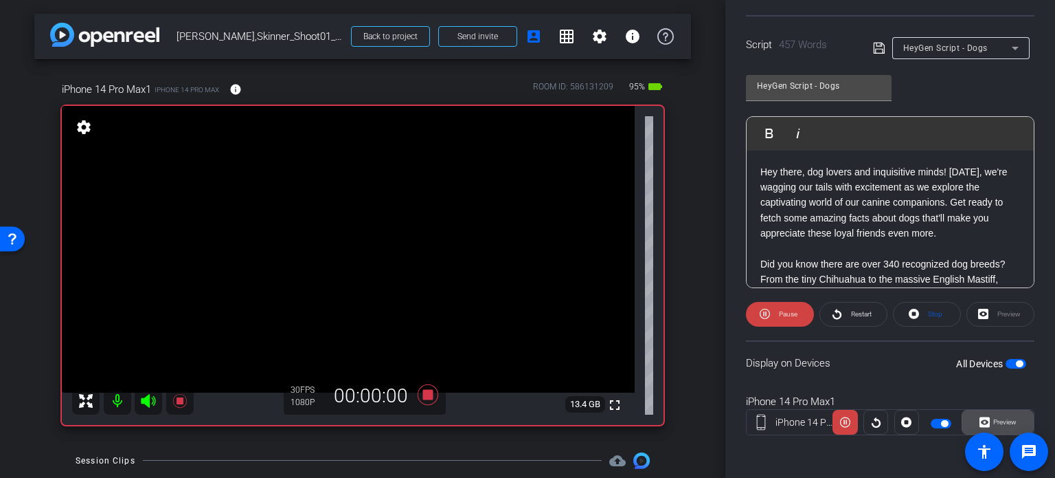
click at [1004, 419] on span "Preview" at bounding box center [1005, 422] width 23 height 8
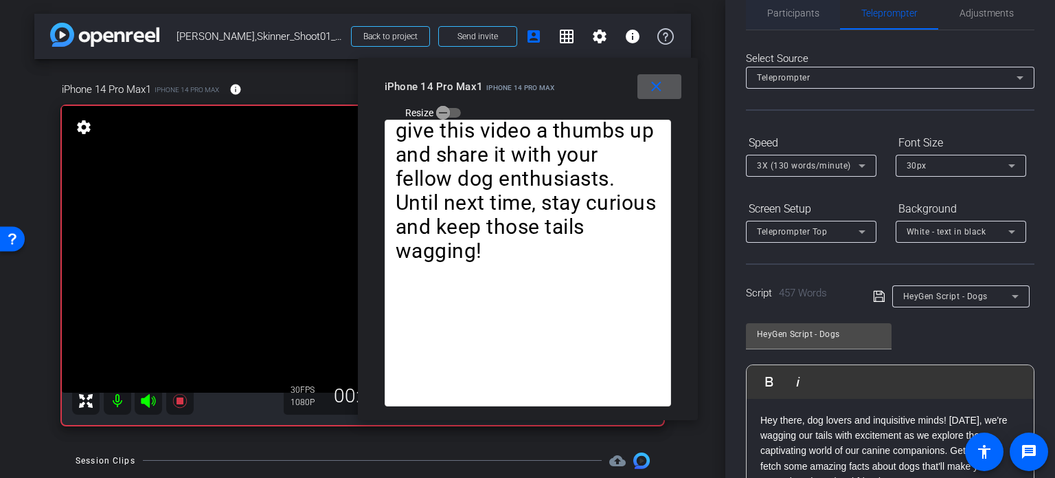
scroll to position [0, 0]
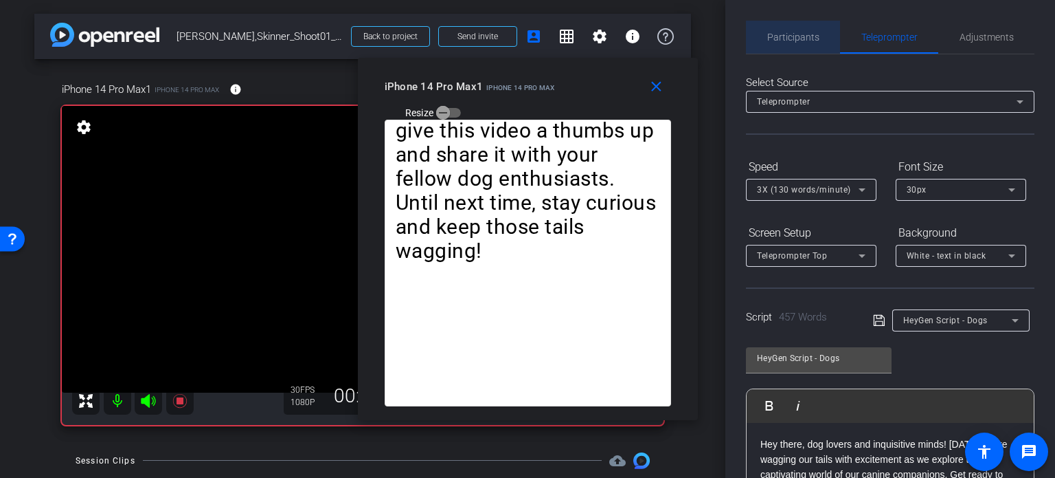
click at [805, 30] on span "Participants" at bounding box center [794, 37] width 52 height 33
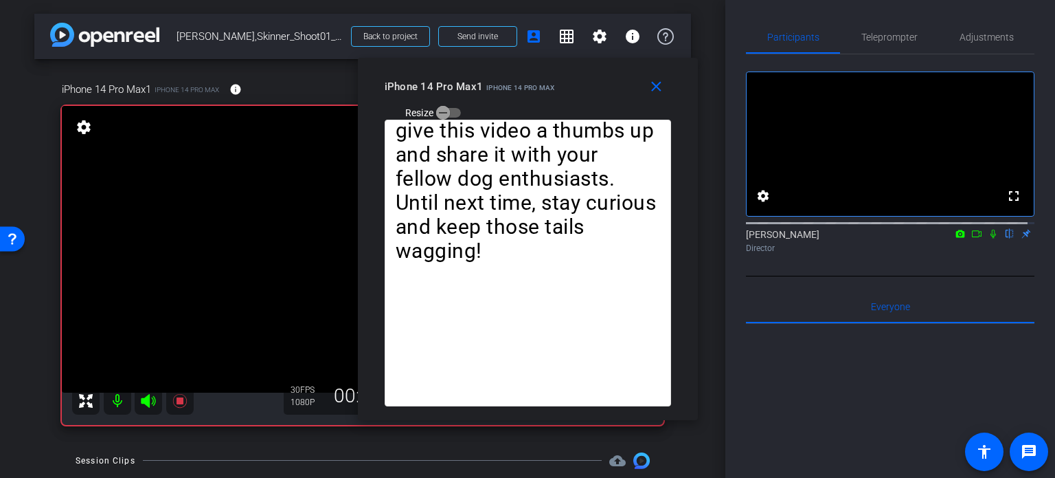
click at [988, 238] on icon at bounding box center [993, 234] width 11 height 10
click at [873, 40] on span "Teleprompter" at bounding box center [890, 37] width 56 height 10
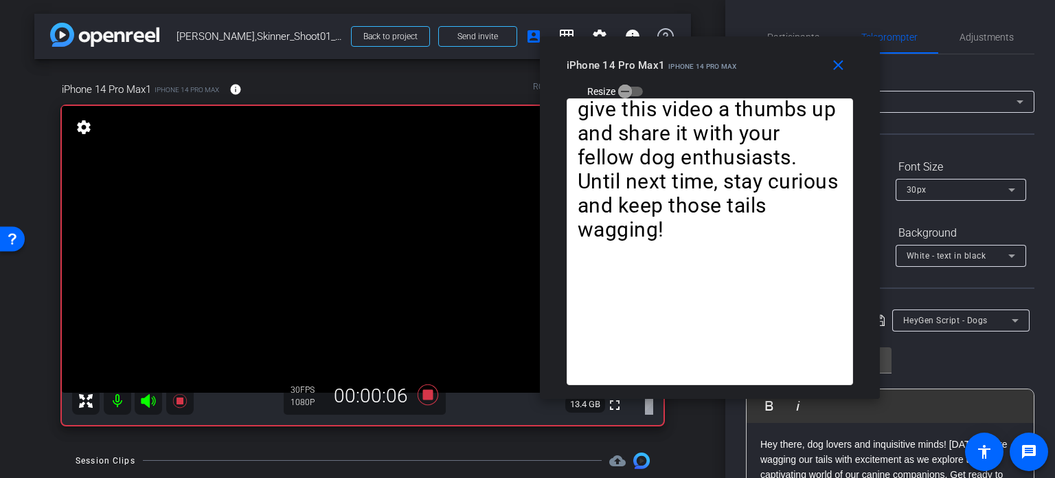
drag, startPoint x: 594, startPoint y: 93, endPoint x: 776, endPoint y: 71, distance: 183.3
click at [776, 71] on div "iPhone 14 Pro Max1 iPhone 14 Pro Max Resize" at bounding box center [715, 77] width 297 height 49
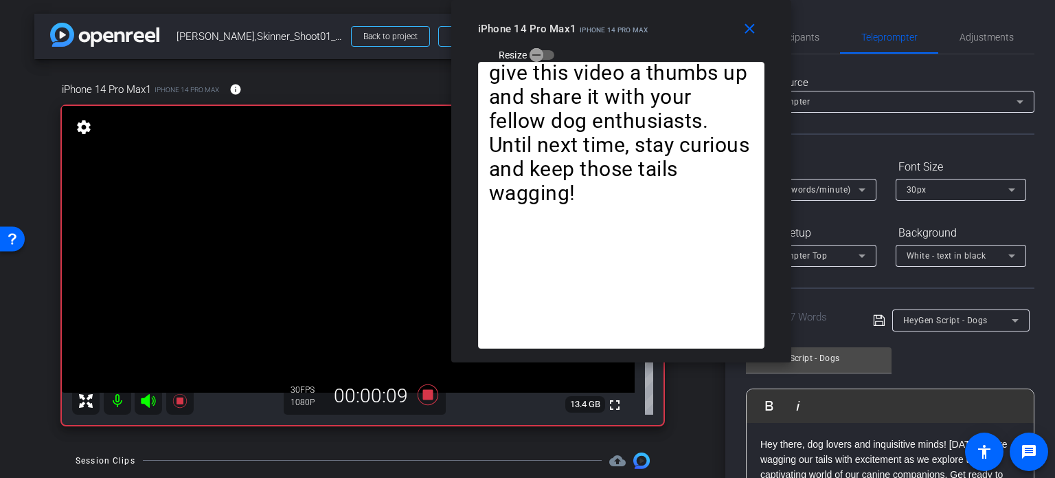
drag, startPoint x: 776, startPoint y: 71, endPoint x: 688, endPoint y: 25, distance: 99.9
click at [688, 25] on div "iPhone 14 Pro Max1 iPhone 14 Pro Max Resize" at bounding box center [626, 40] width 297 height 49
click at [823, 185] on span "3X (130 words/minute)" at bounding box center [804, 190] width 94 height 10
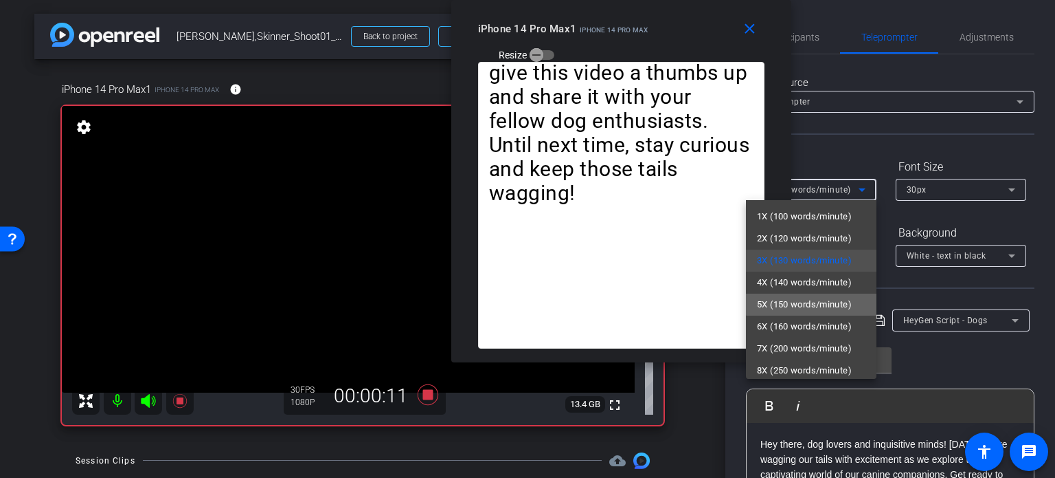
click at [829, 296] on span "5X (150 words/minute)" at bounding box center [804, 304] width 95 height 16
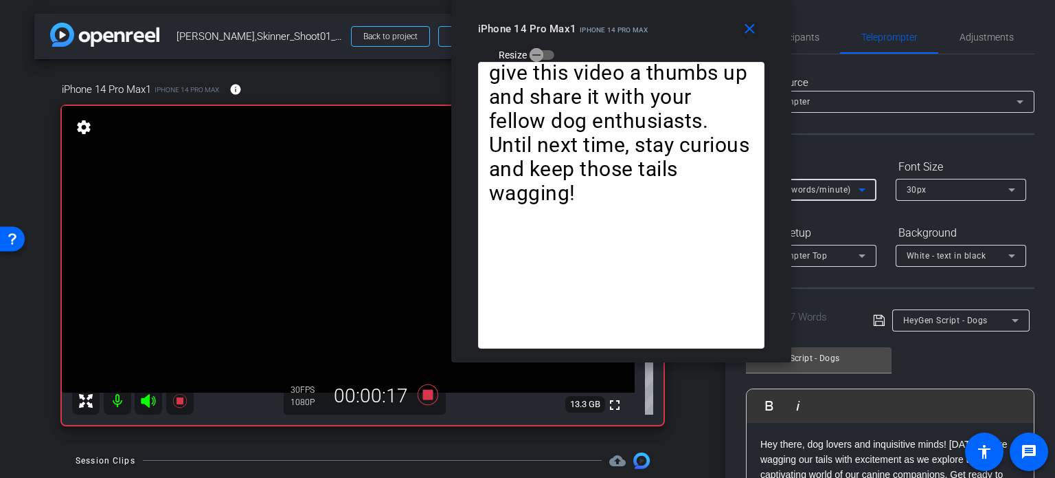
click at [837, 186] on span "5X (150 words/minute)" at bounding box center [804, 190] width 94 height 10
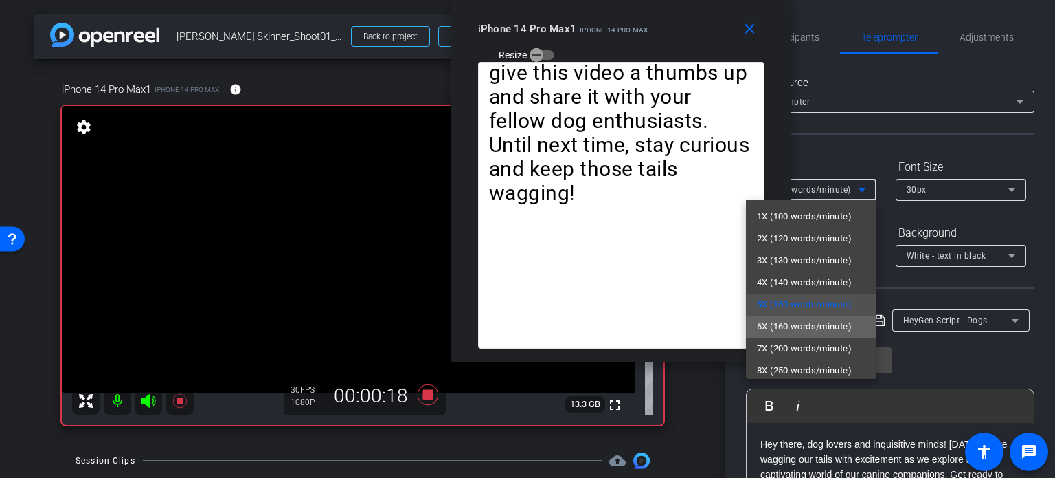
click at [827, 326] on span "6X (160 words/minute)" at bounding box center [804, 326] width 95 height 16
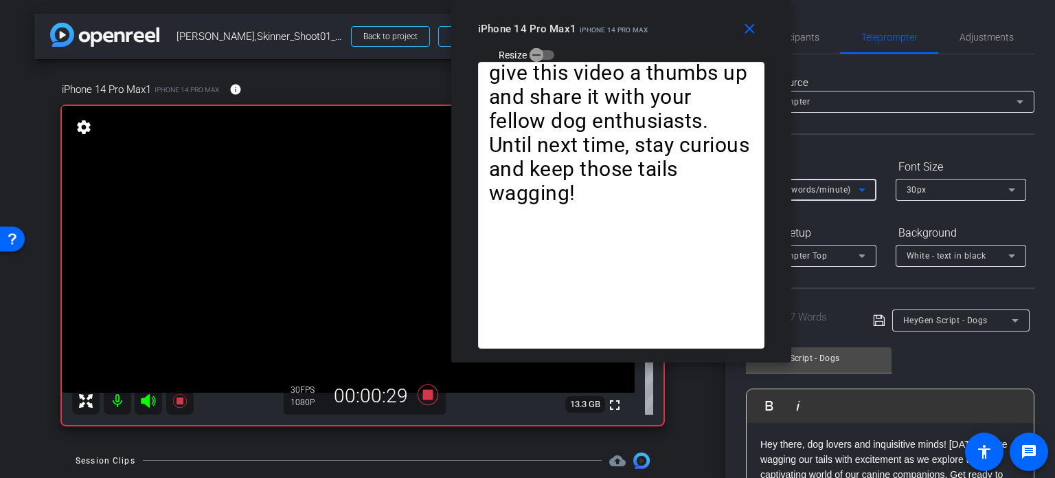
click at [803, 188] on span "6X (160 words/minute)" at bounding box center [804, 190] width 94 height 10
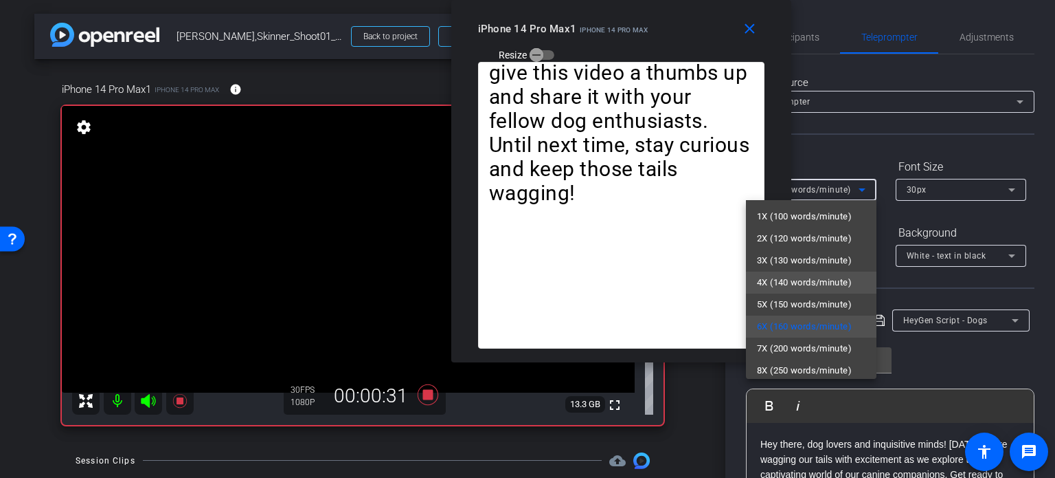
click at [805, 275] on span "4X (140 words/minute)" at bounding box center [804, 282] width 95 height 16
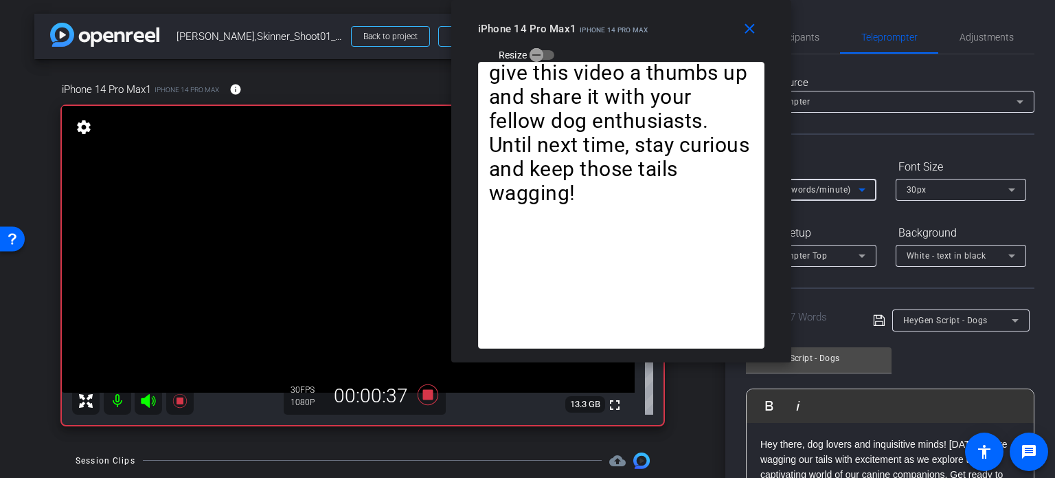
click at [822, 183] on div "4X (140 words/minute)" at bounding box center [808, 189] width 102 height 17
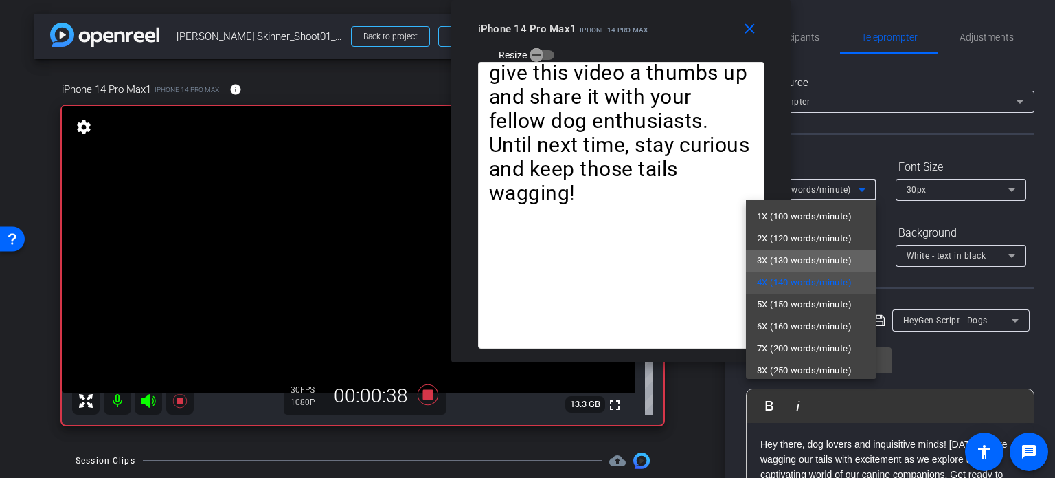
click at [811, 255] on span "3X (130 words/minute)" at bounding box center [804, 260] width 95 height 16
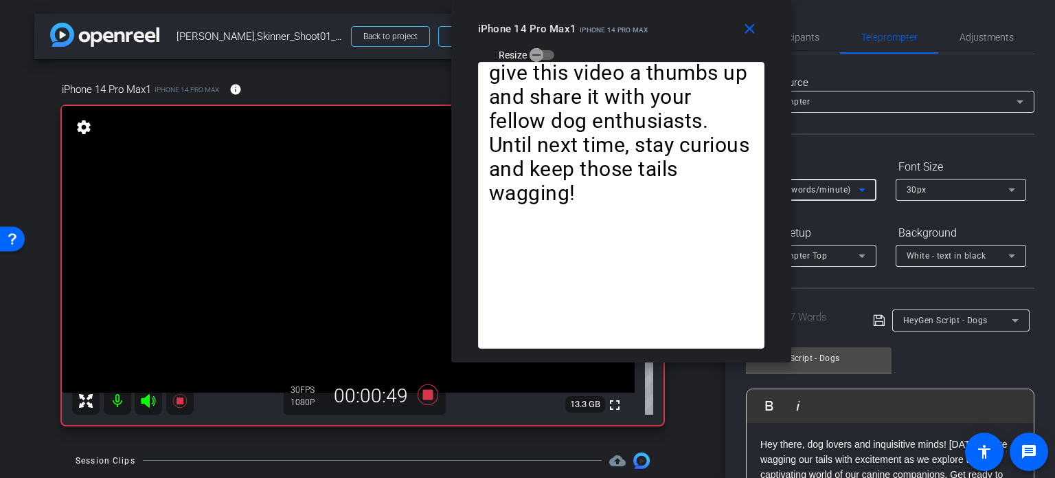
click at [818, 181] on div "3X (130 words/minute)" at bounding box center [808, 189] width 102 height 17
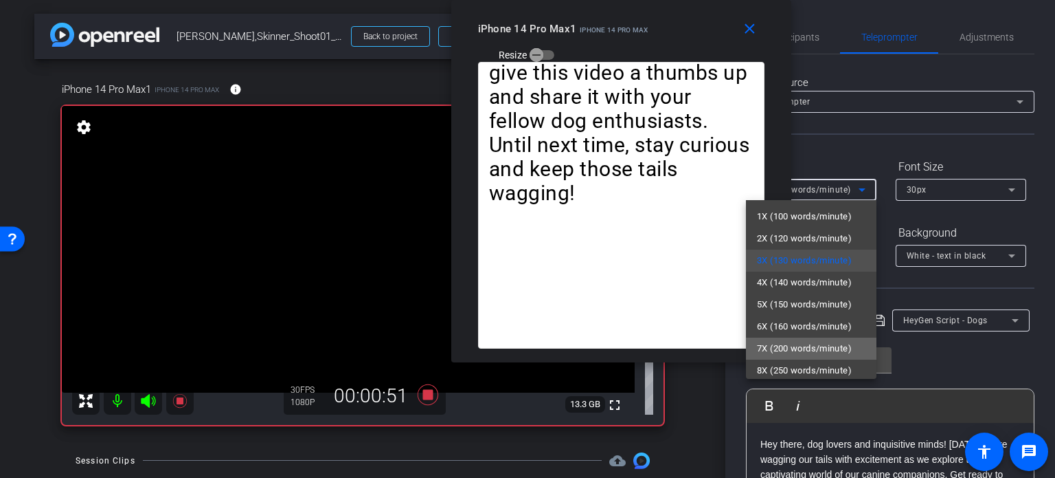
click at [816, 340] on span "7X (200 words/minute)" at bounding box center [804, 348] width 95 height 16
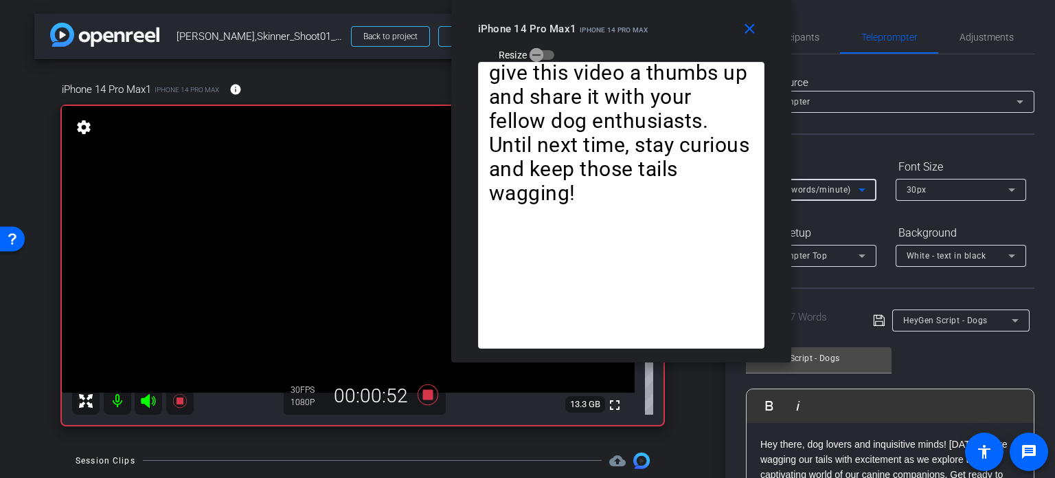
click at [813, 191] on span "7X (200 words/minute)" at bounding box center [804, 190] width 94 height 10
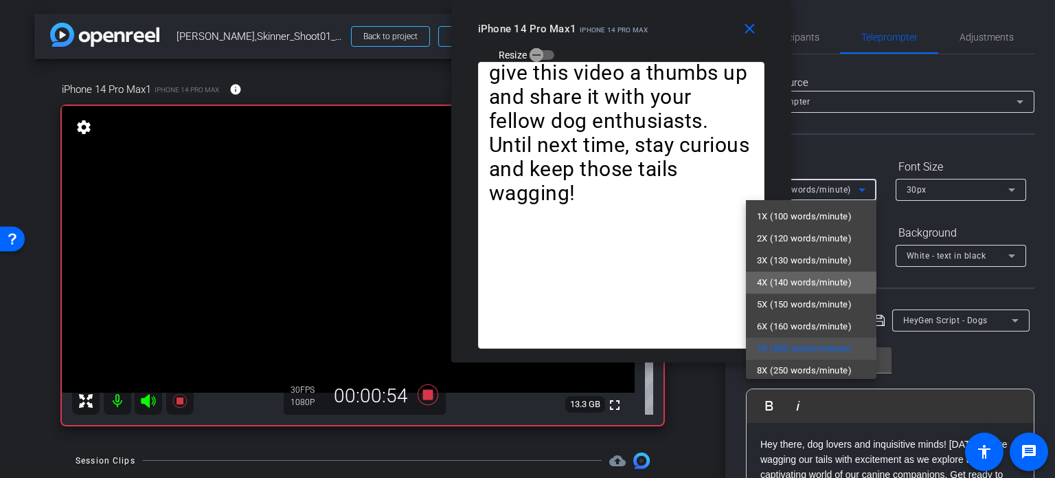
click at [811, 280] on span "4X (140 words/minute)" at bounding box center [804, 282] width 95 height 16
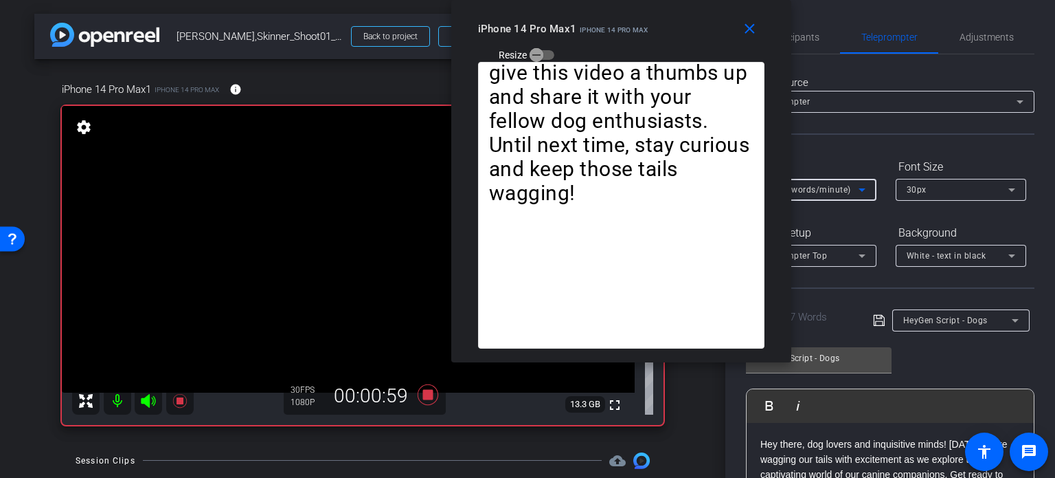
click at [816, 192] on span "4X (140 words/minute)" at bounding box center [804, 190] width 94 height 10
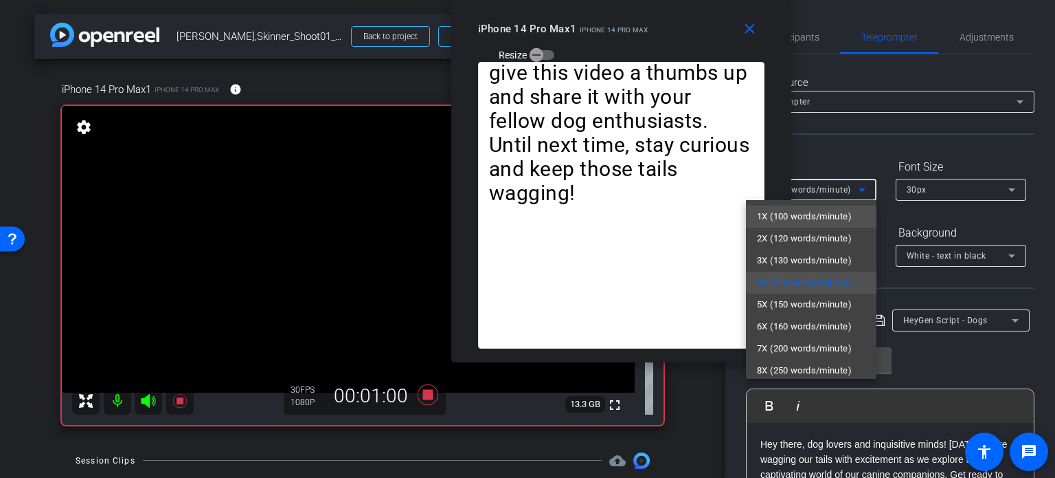
click at [808, 222] on span "1X (100 words/minute)" at bounding box center [804, 216] width 95 height 16
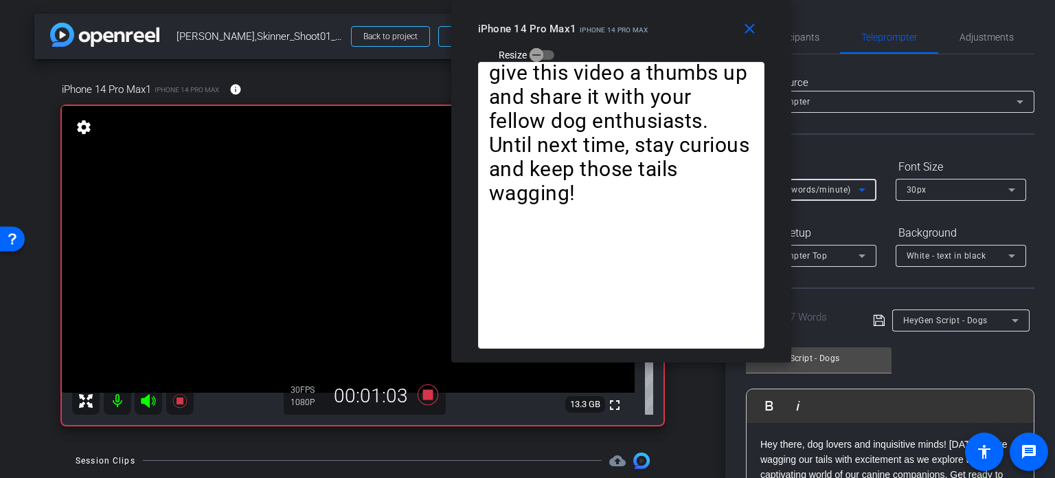
click at [838, 191] on span "1X (100 words/minute)" at bounding box center [804, 190] width 94 height 10
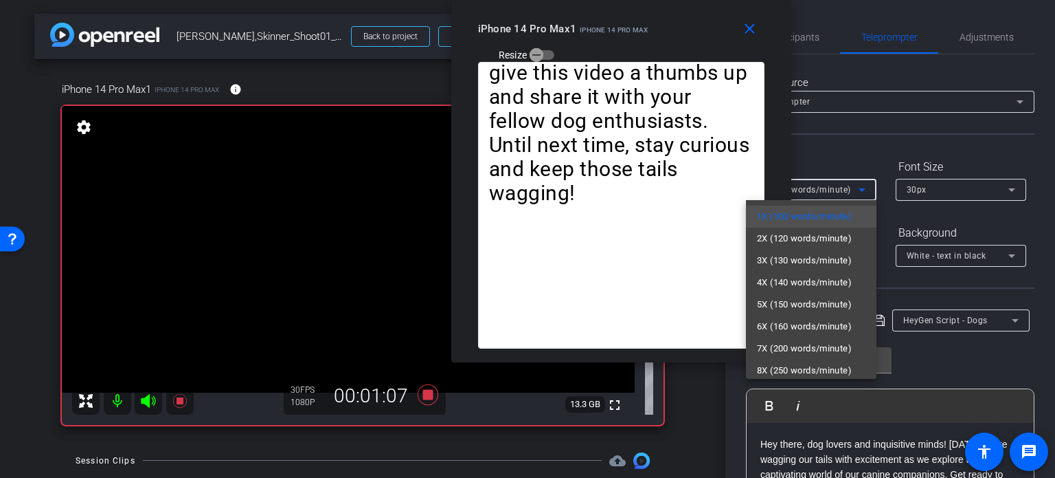
click at [568, 118] on div at bounding box center [527, 239] width 1055 height 478
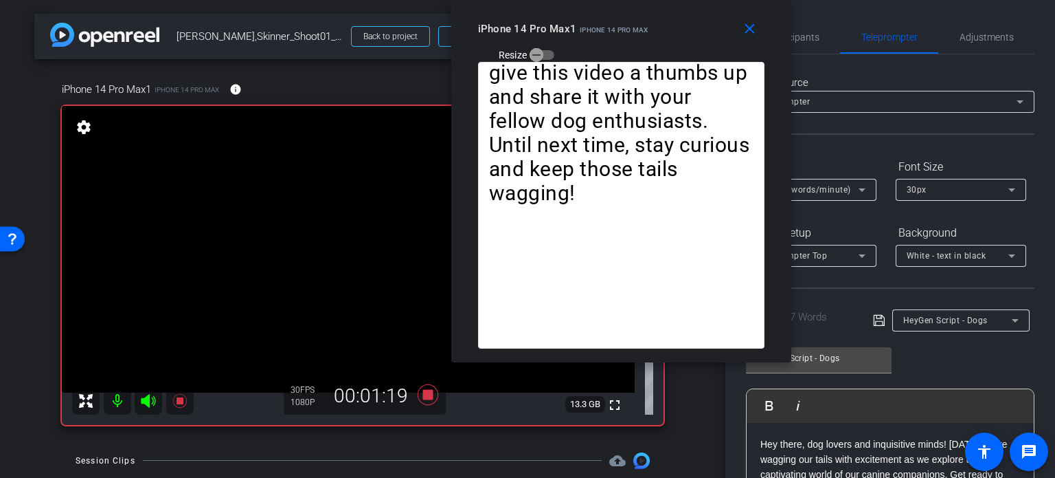
click at [819, 186] on span "1X (100 words/minute)" at bounding box center [804, 190] width 94 height 10
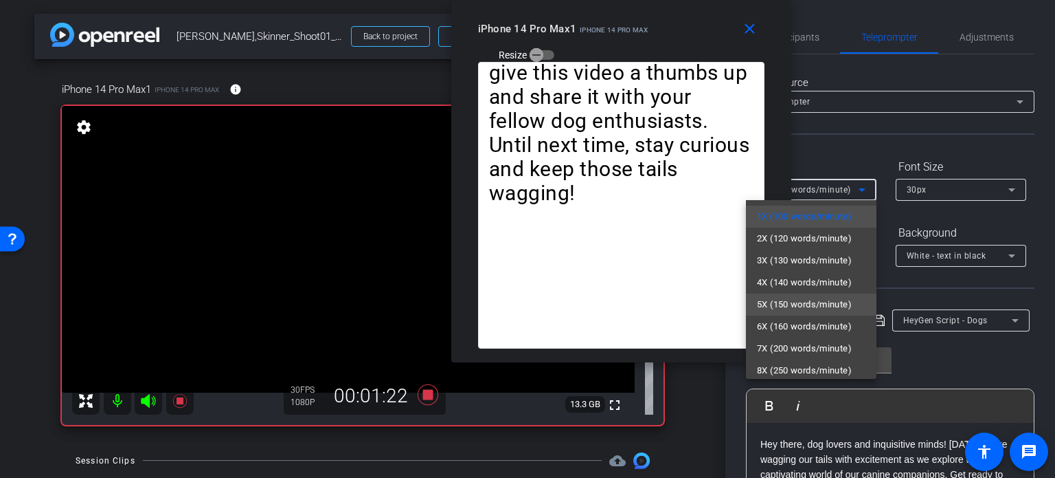
click at [801, 299] on span "5X (150 words/minute)" at bounding box center [804, 304] width 95 height 16
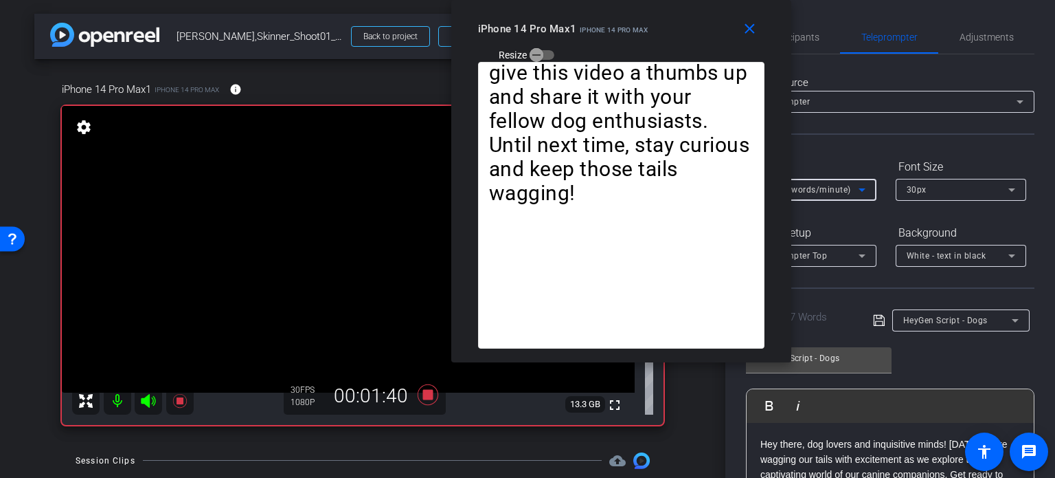
click at [829, 193] on span "5X (150 words/minute)" at bounding box center [804, 190] width 94 height 10
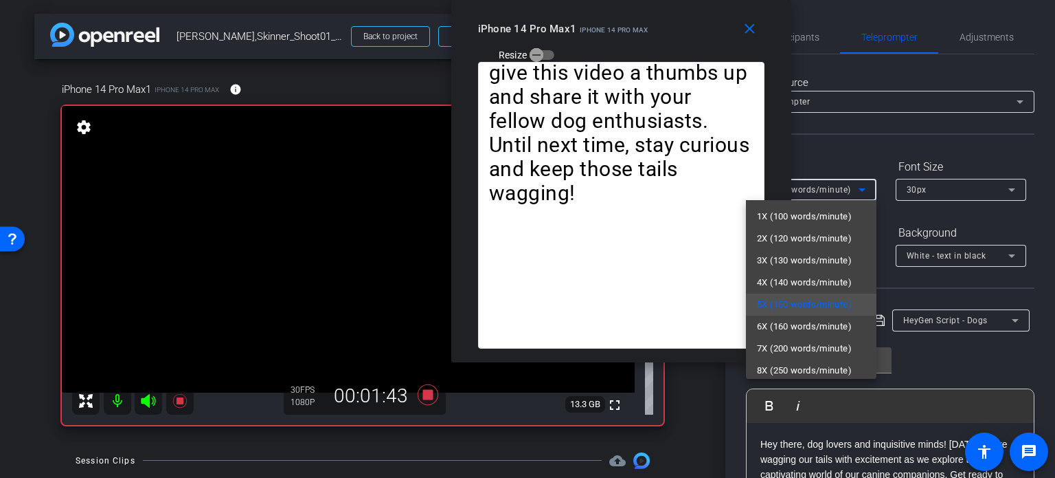
click at [600, 179] on div at bounding box center [527, 239] width 1055 height 478
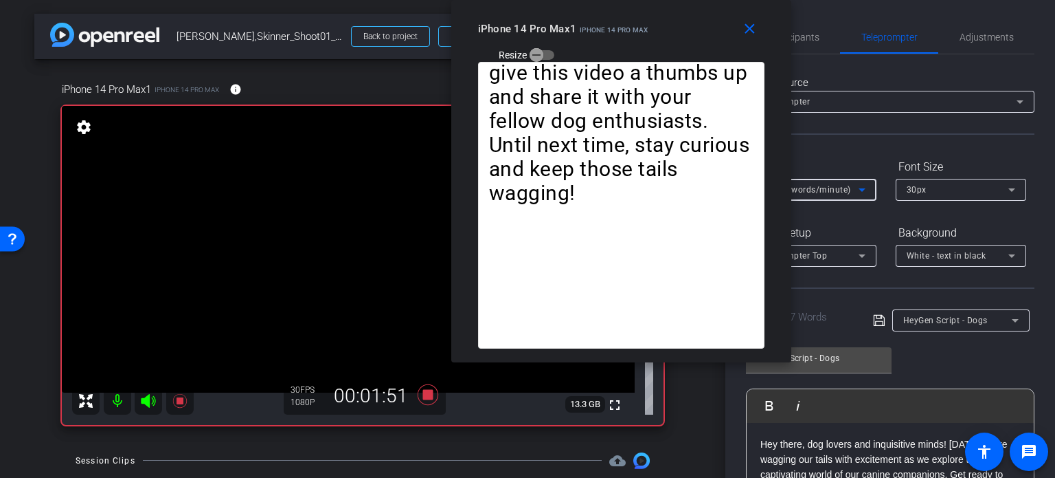
click at [836, 191] on span "5X (150 words/minute)" at bounding box center [804, 190] width 94 height 10
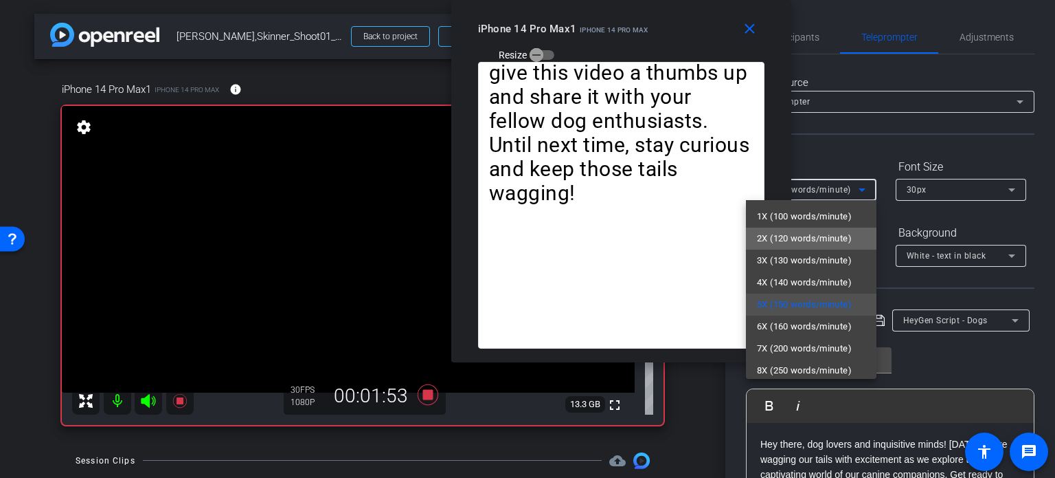
click at [827, 243] on span "2X (120 words/minute)" at bounding box center [804, 238] width 95 height 16
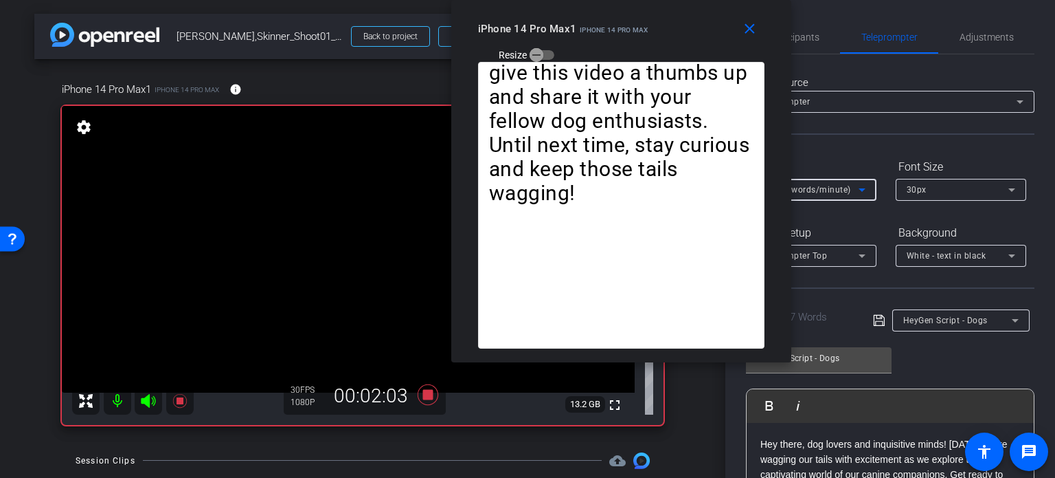
click at [826, 183] on div "2X (120 words/minute)" at bounding box center [808, 189] width 102 height 17
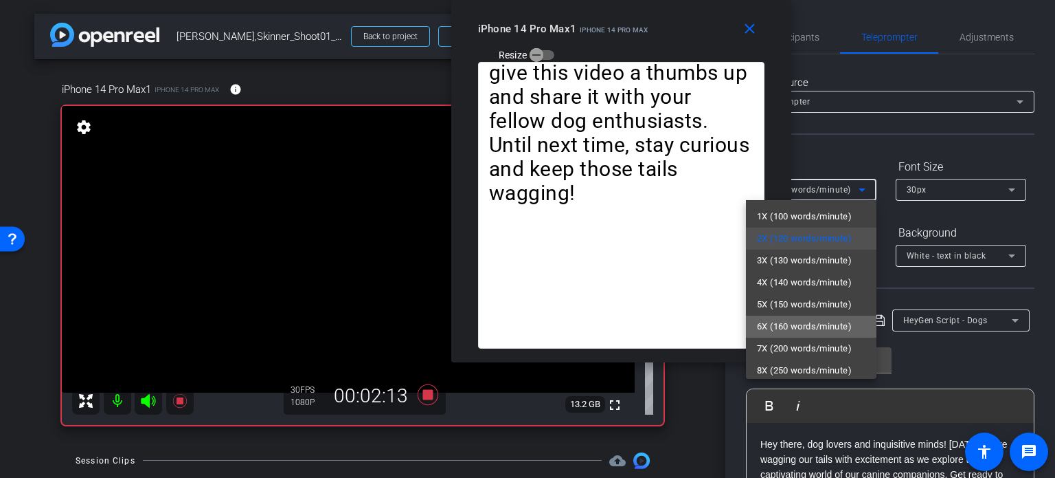
click at [817, 330] on span "6X (160 words/minute)" at bounding box center [804, 326] width 95 height 16
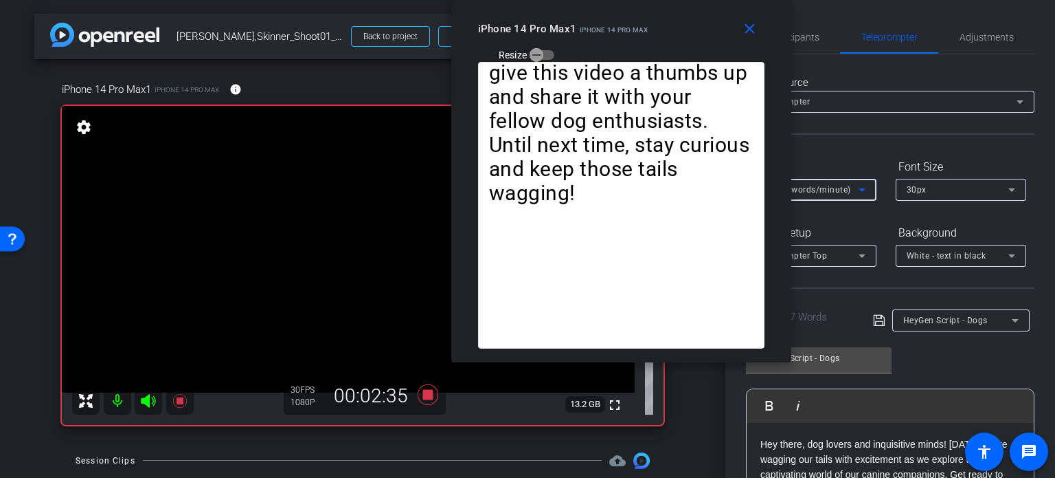
click at [816, 187] on span "6X (160 words/minute)" at bounding box center [804, 190] width 94 height 10
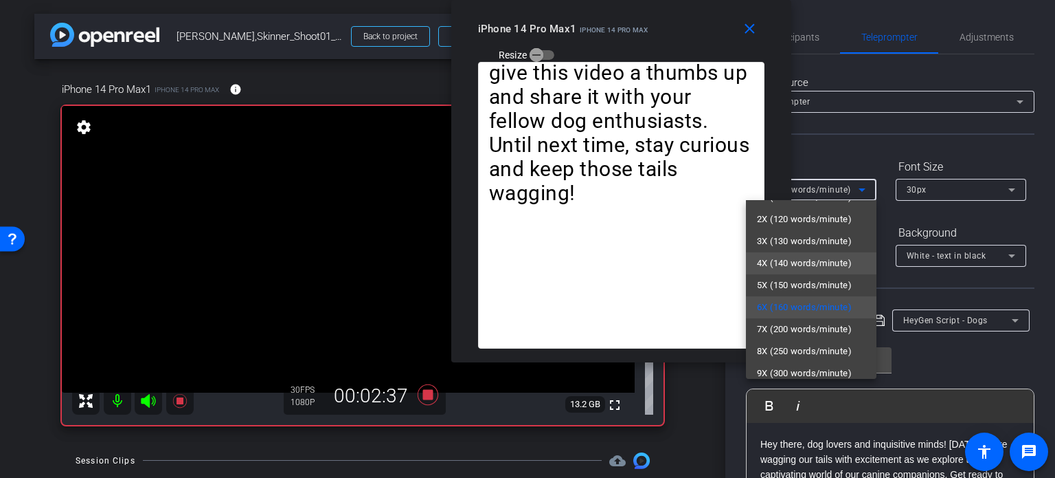
scroll to position [30, 0]
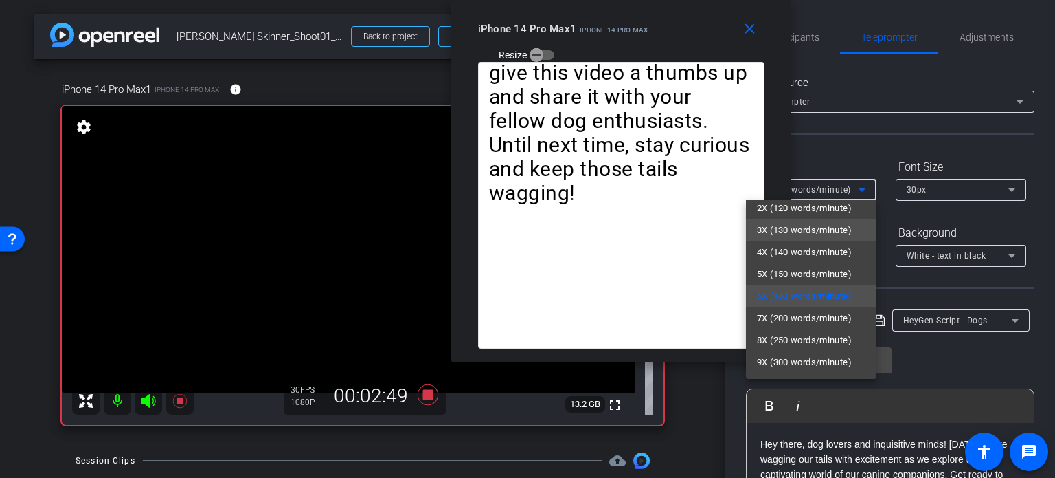
click at [801, 225] on span "3X (130 words/minute)" at bounding box center [804, 230] width 95 height 16
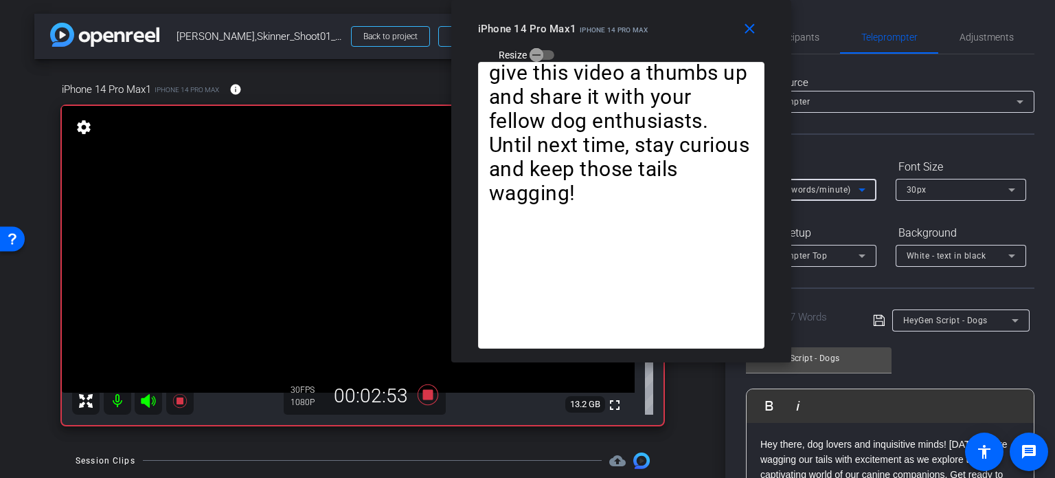
click at [811, 193] on span "3X (130 words/minute)" at bounding box center [804, 190] width 94 height 10
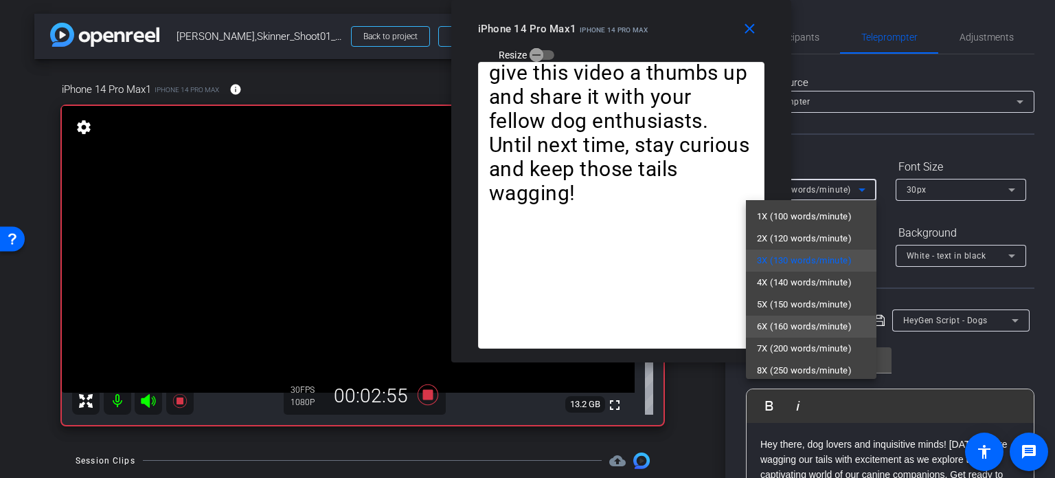
click at [803, 320] on span "6X (160 words/minute)" at bounding box center [804, 326] width 95 height 16
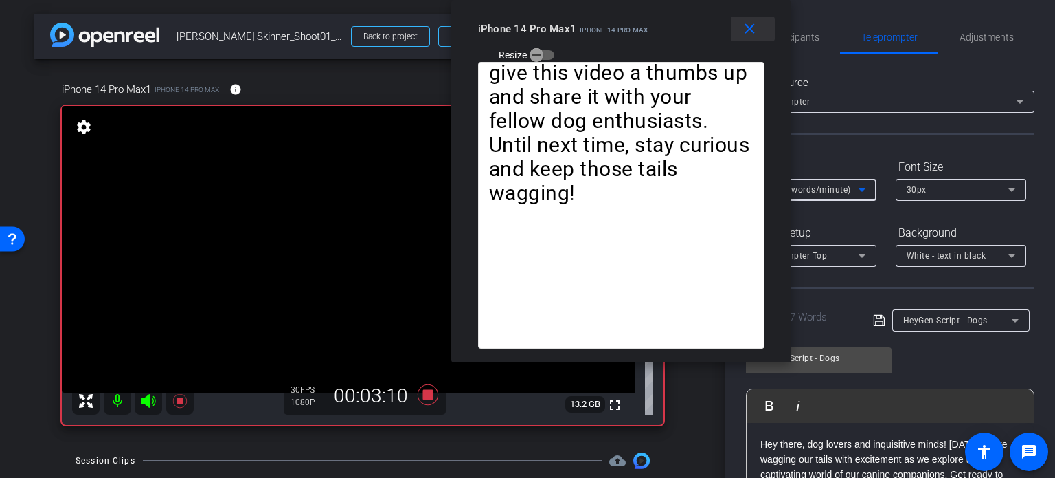
click at [746, 25] on mat-icon "close" at bounding box center [749, 29] width 17 height 17
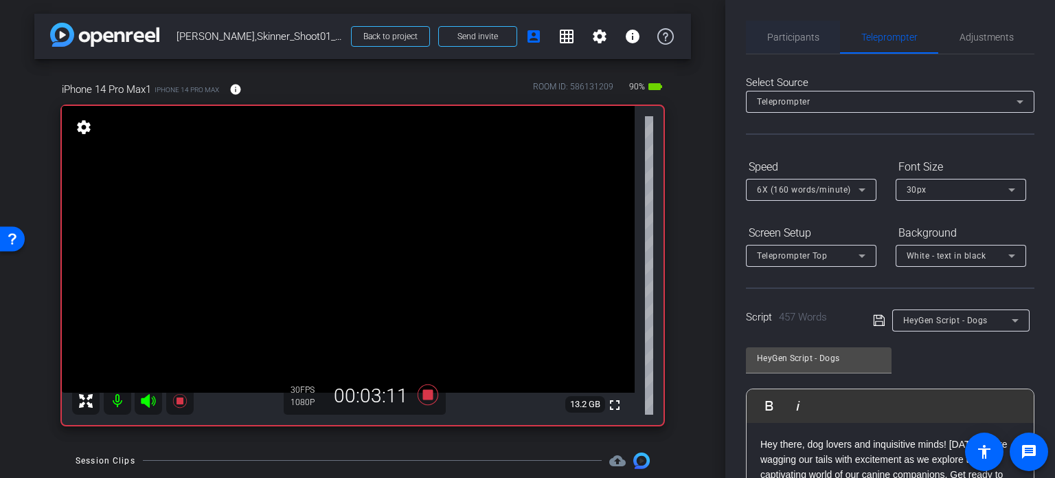
click at [794, 42] on span "Participants" at bounding box center [794, 37] width 52 height 33
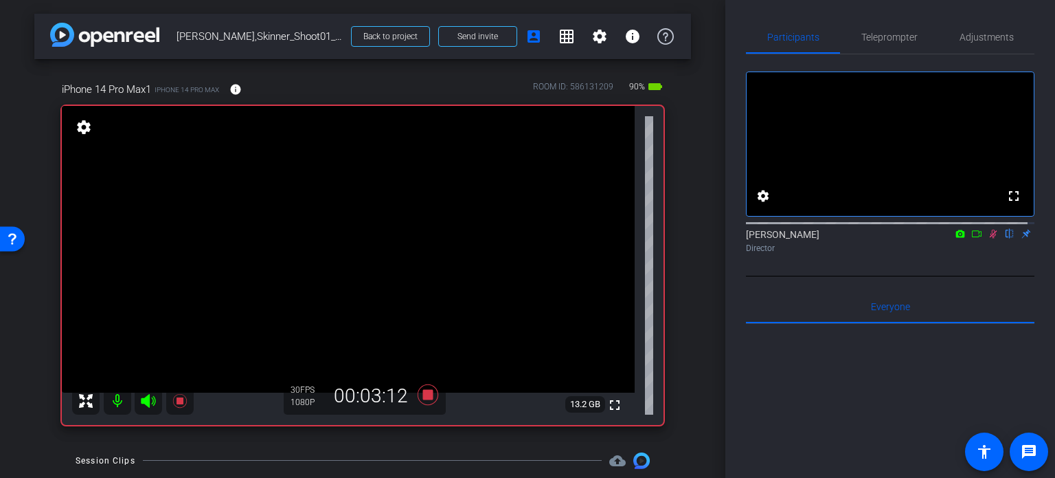
click at [988, 238] on icon at bounding box center [993, 234] width 11 height 10
click at [424, 395] on icon at bounding box center [428, 394] width 21 height 21
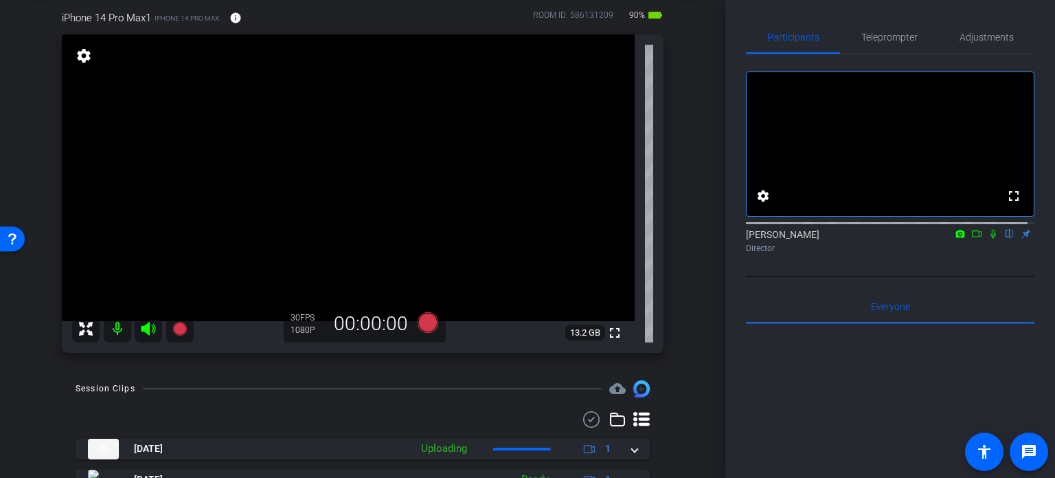
scroll to position [137, 0]
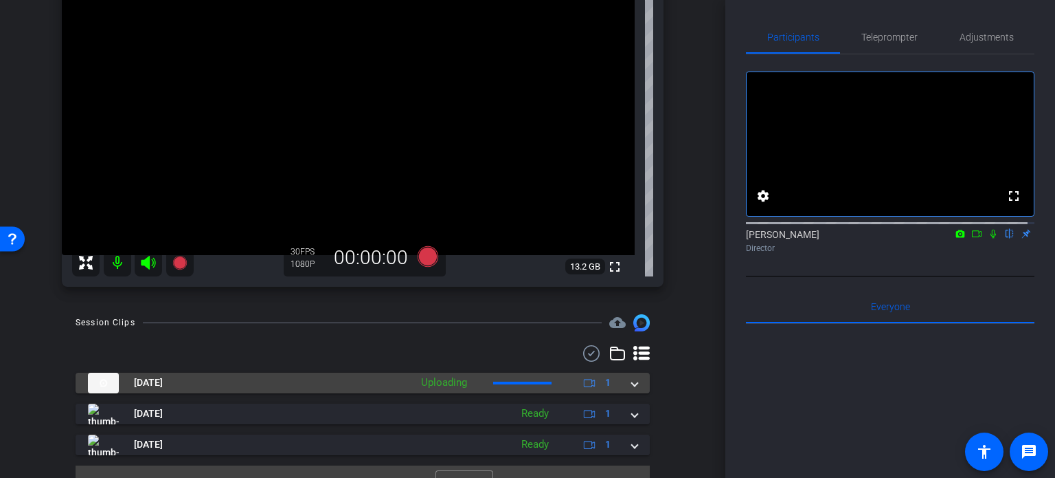
click at [632, 385] on span at bounding box center [634, 382] width 5 height 14
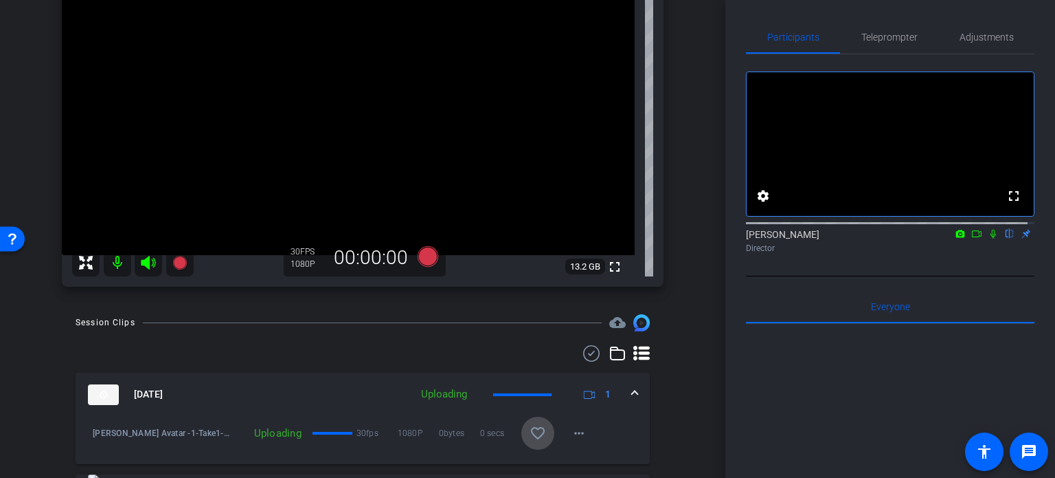
click at [531, 434] on mat-icon "favorite_border" at bounding box center [538, 433] width 16 height 16
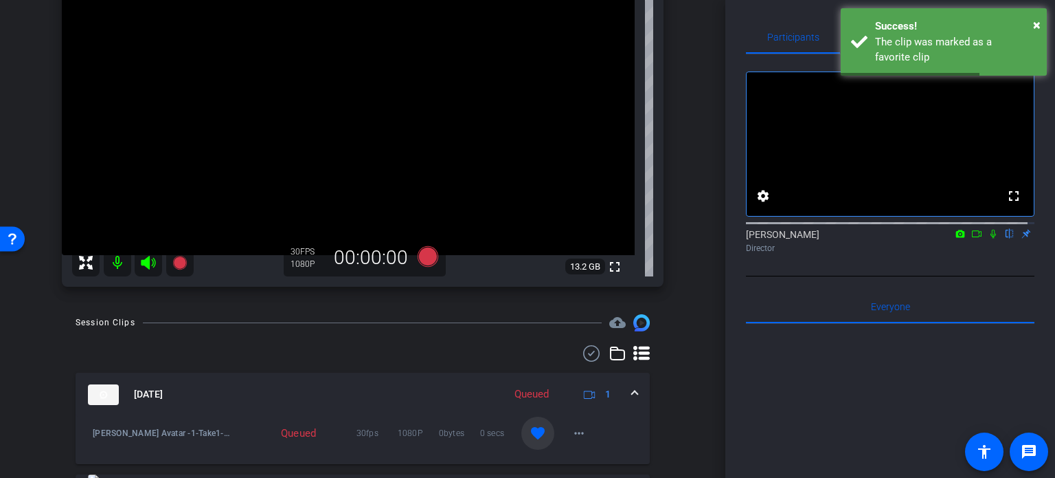
click at [635, 394] on mat-expansion-panel-header "Aug 13, 2025 Queued 1" at bounding box center [363, 394] width 574 height 44
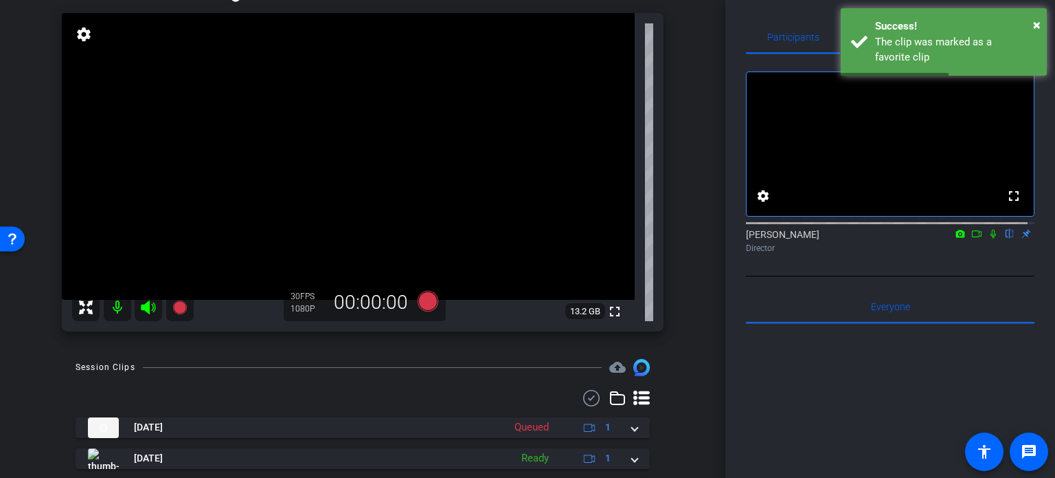
scroll to position [69, 0]
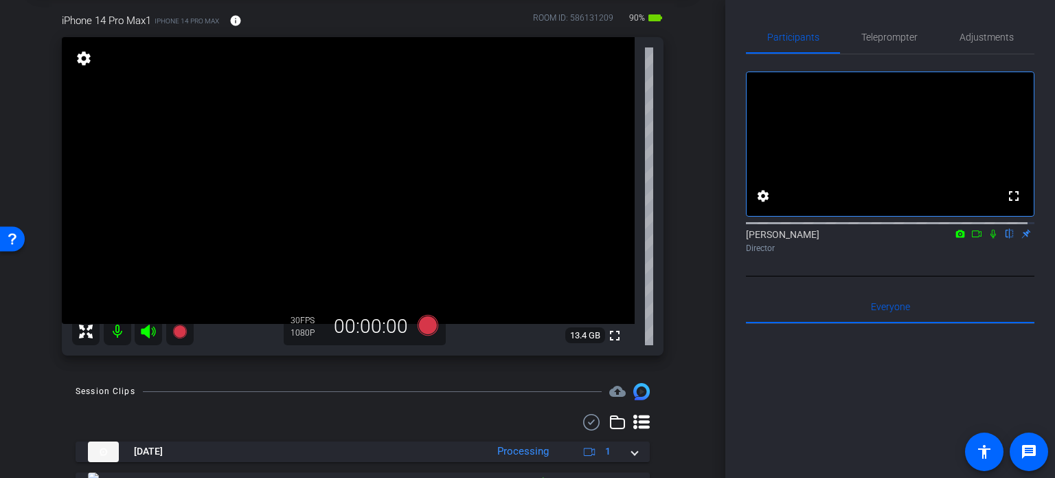
click at [664, 377] on div "arrow_back Louis,Skinner_Shoot01_08132025 Back to project Send invite account_b…" at bounding box center [363, 170] width 726 height 478
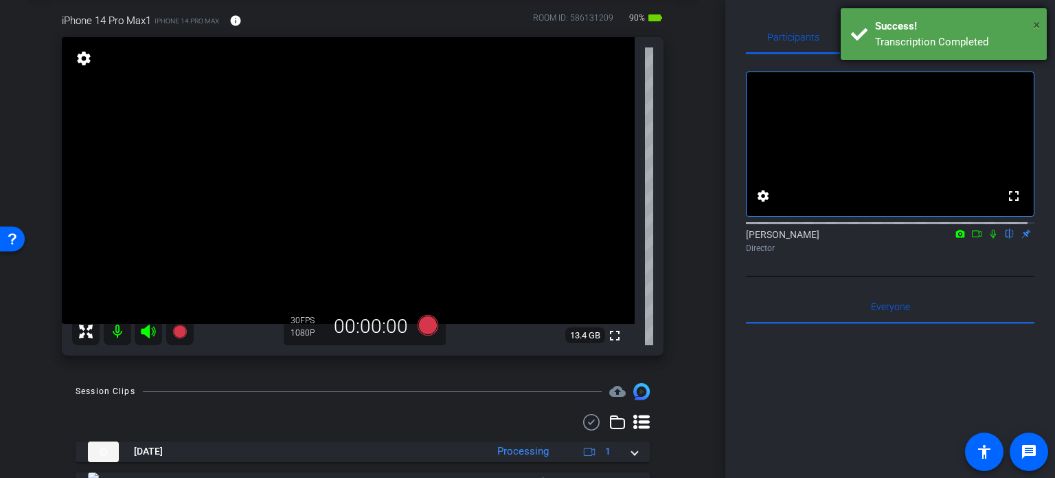
click at [1039, 24] on span "×" at bounding box center [1037, 24] width 8 height 16
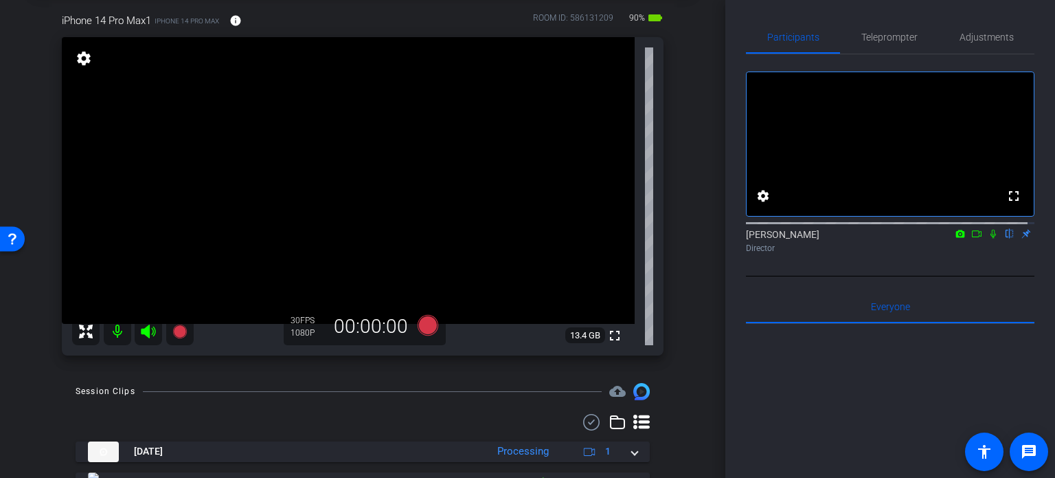
scroll to position [0, 0]
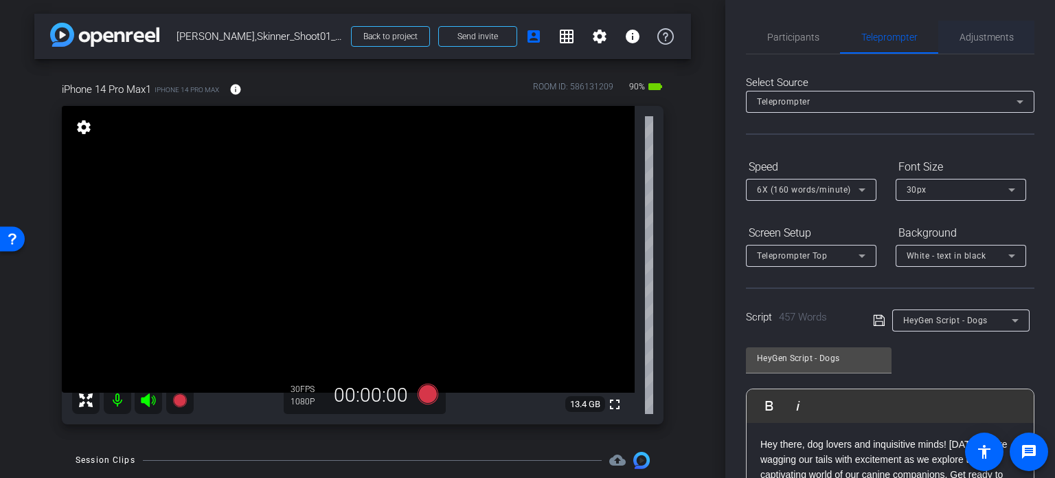
click at [987, 42] on span "Adjustments" at bounding box center [987, 37] width 54 height 33
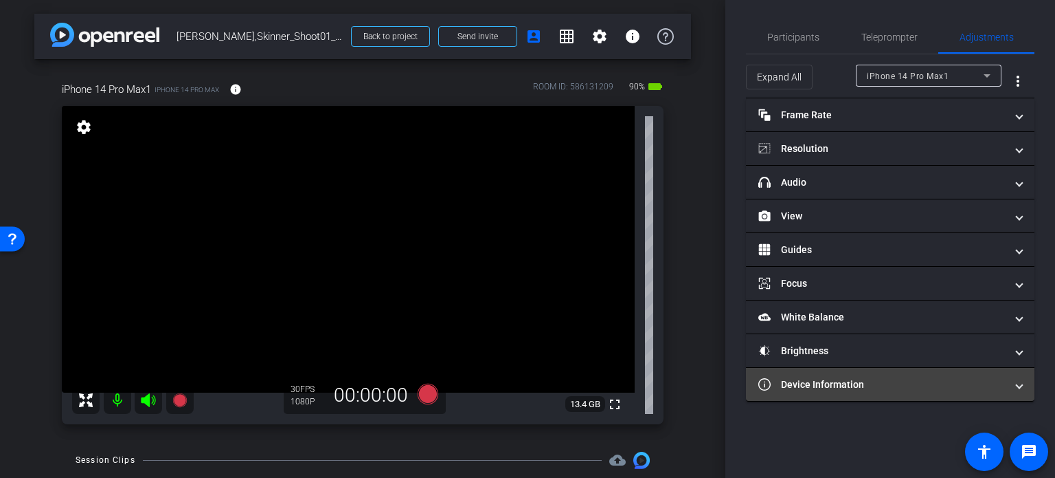
click at [829, 384] on mat-panel-title "Device Information" at bounding box center [882, 384] width 247 height 14
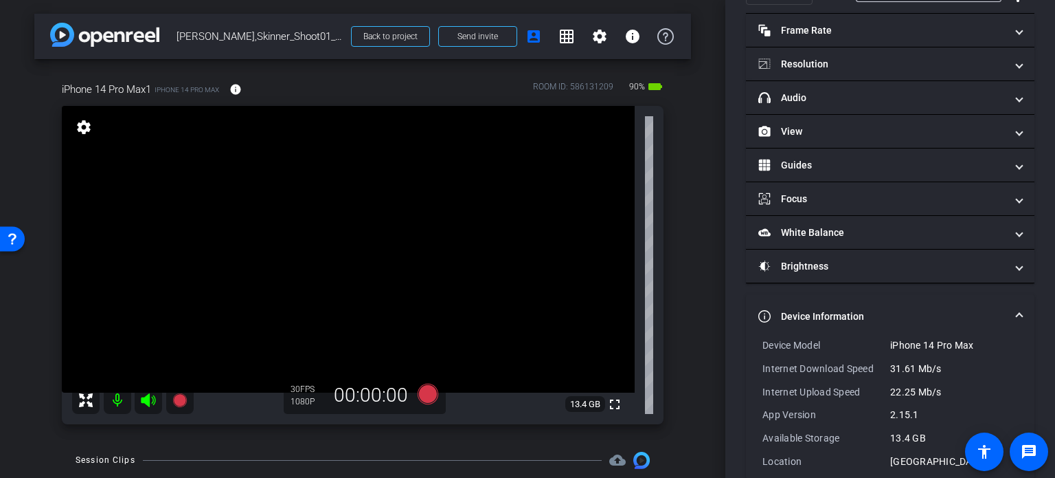
scroll to position [105, 0]
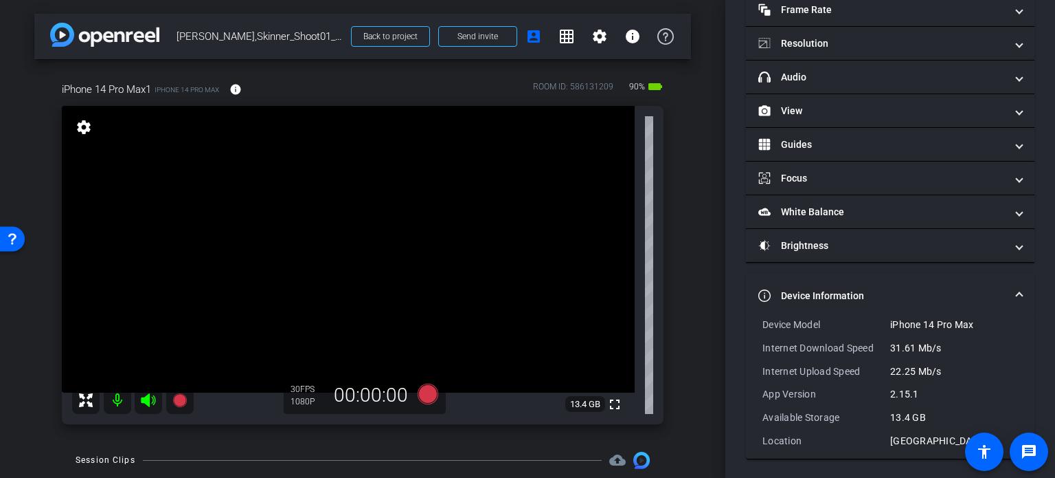
click at [1017, 289] on span at bounding box center [1019, 296] width 5 height 14
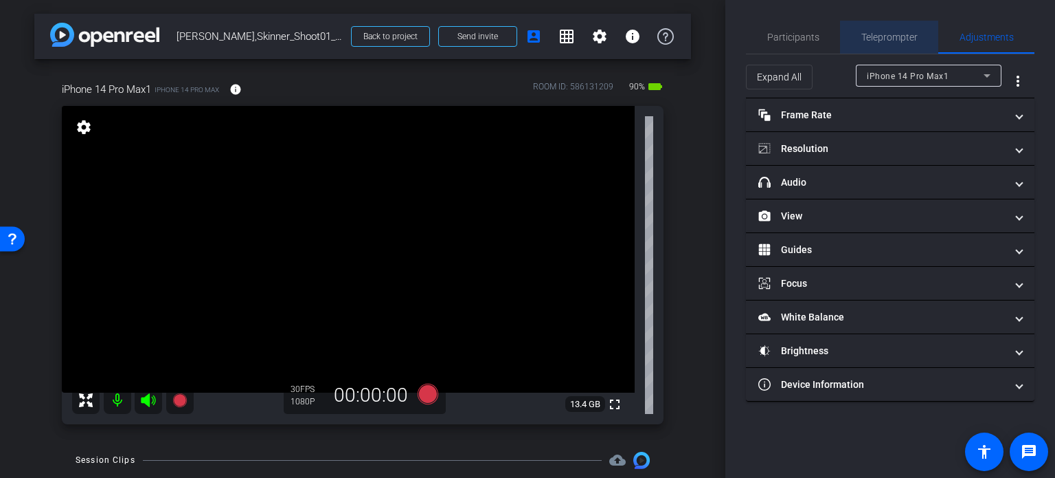
click at [885, 36] on span "Teleprompter" at bounding box center [890, 37] width 56 height 10
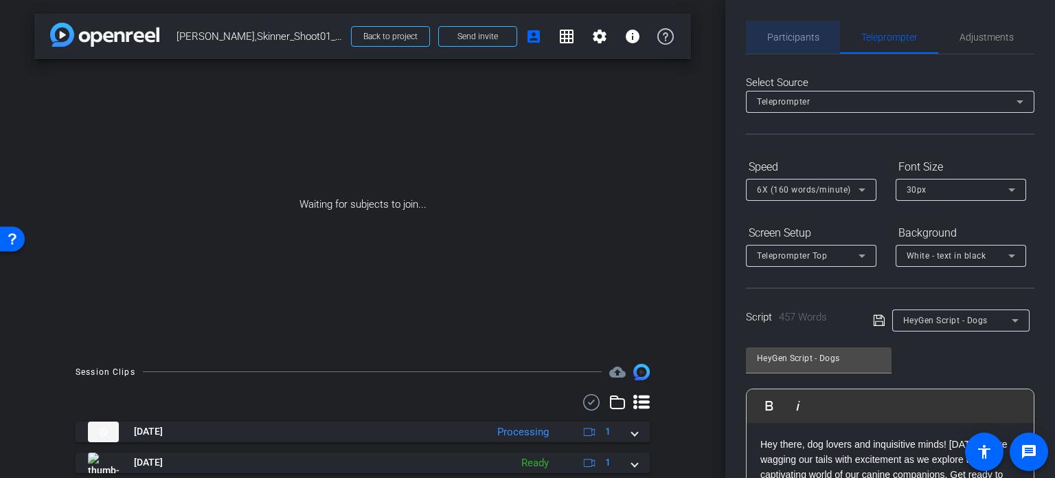
click at [803, 35] on span "Participants" at bounding box center [794, 37] width 52 height 10
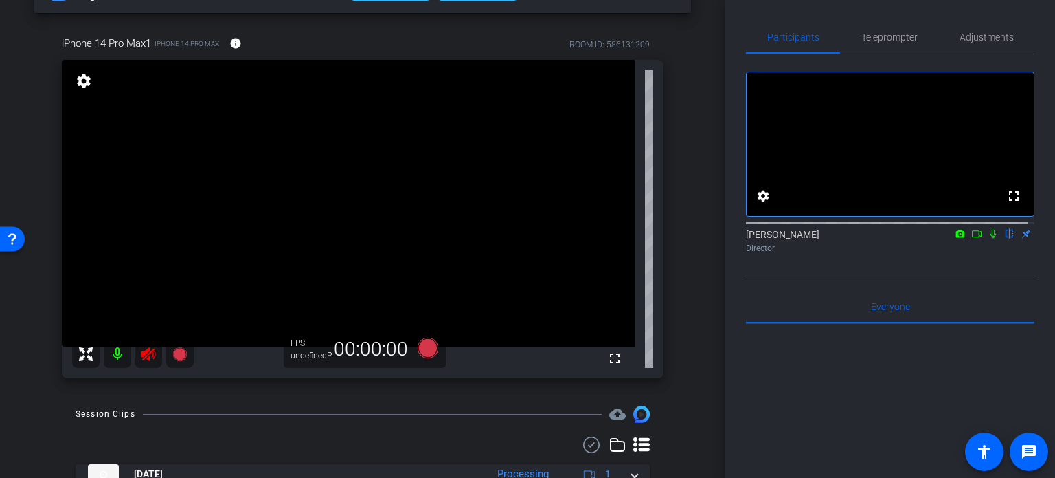
scroll to position [69, 0]
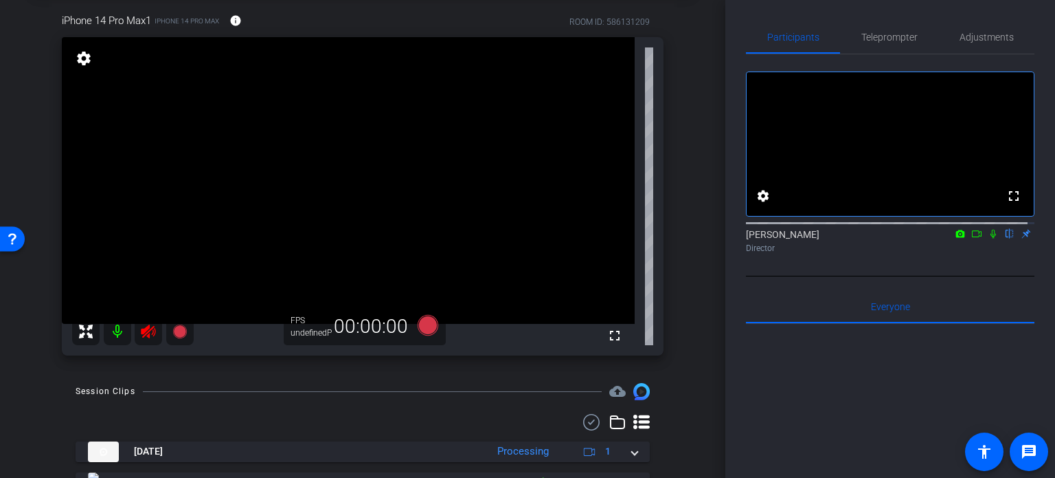
click at [146, 333] on icon at bounding box center [148, 331] width 16 height 16
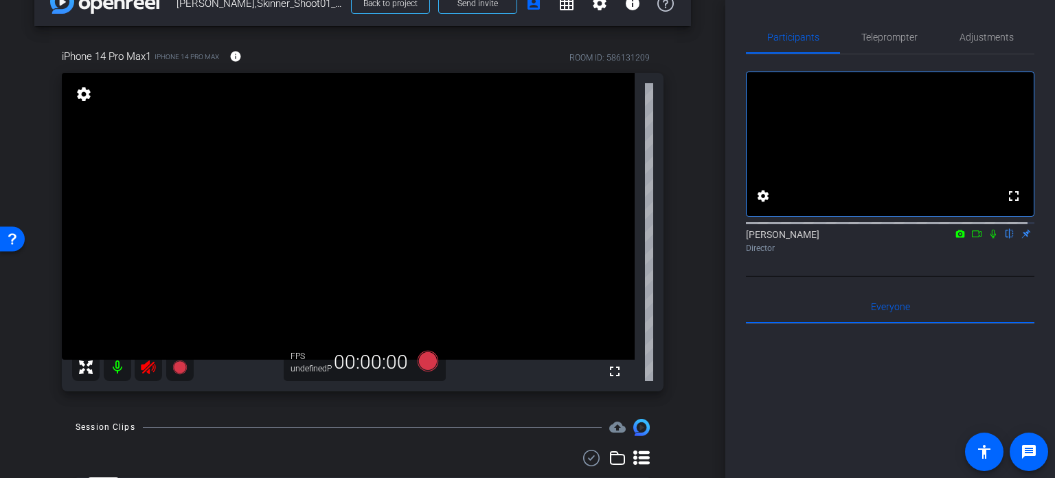
scroll to position [0, 0]
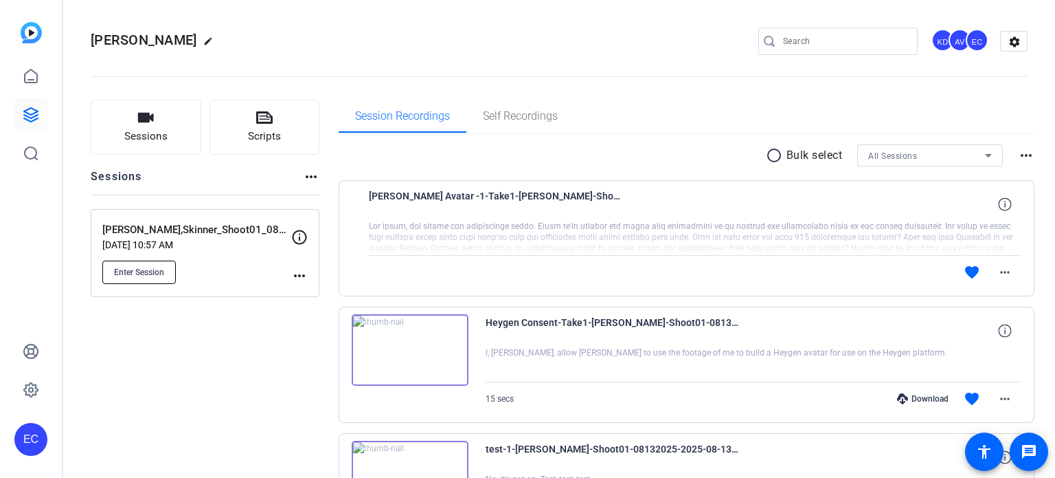
click at [159, 269] on span "Enter Session" at bounding box center [139, 272] width 50 height 11
click at [277, 115] on button "Scripts" at bounding box center [265, 127] width 111 height 55
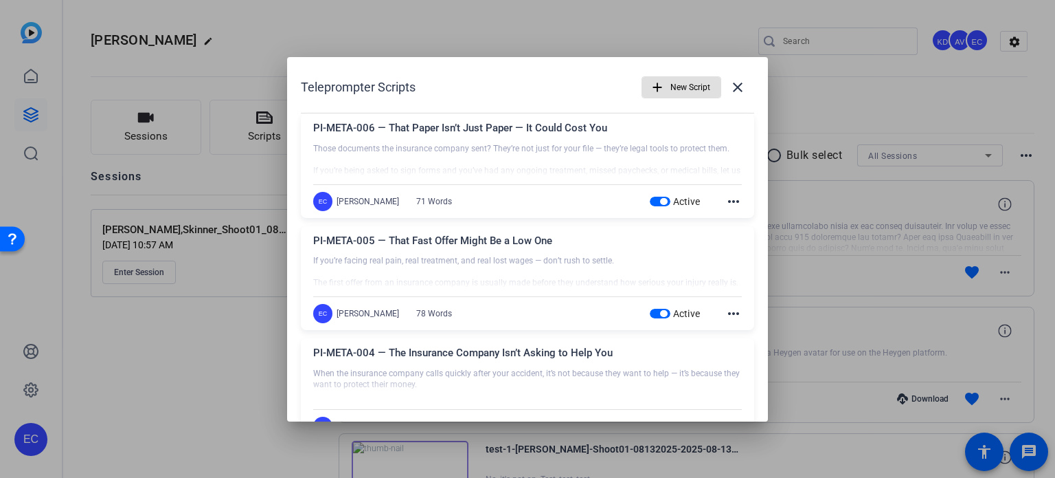
click at [878, 118] on div at bounding box center [527, 239] width 1055 height 478
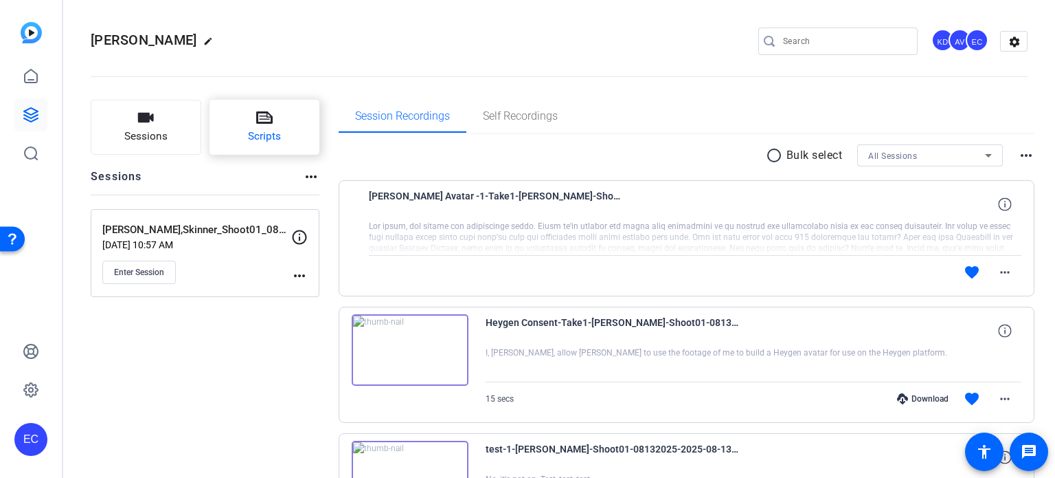
click at [274, 121] on button "Scripts" at bounding box center [265, 127] width 111 height 55
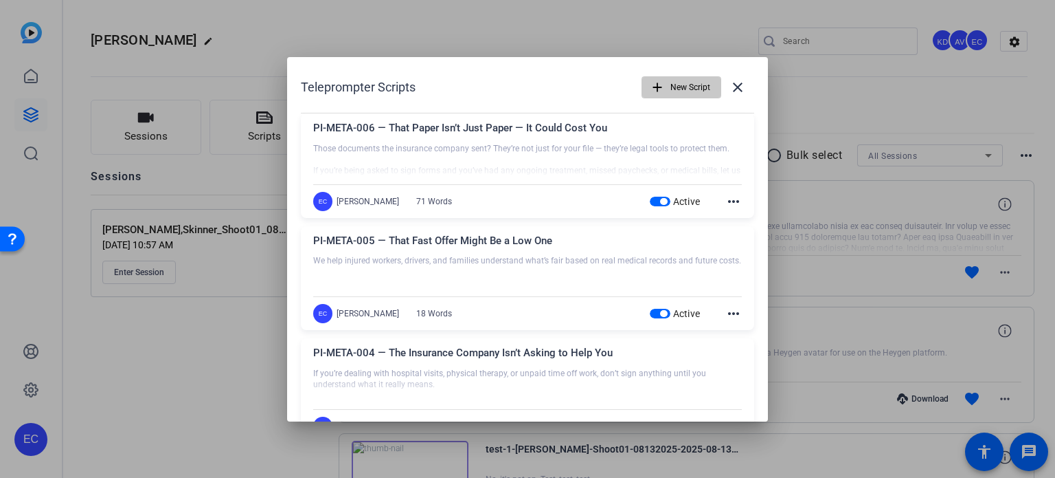
click at [684, 85] on span "New Script" at bounding box center [691, 87] width 40 height 26
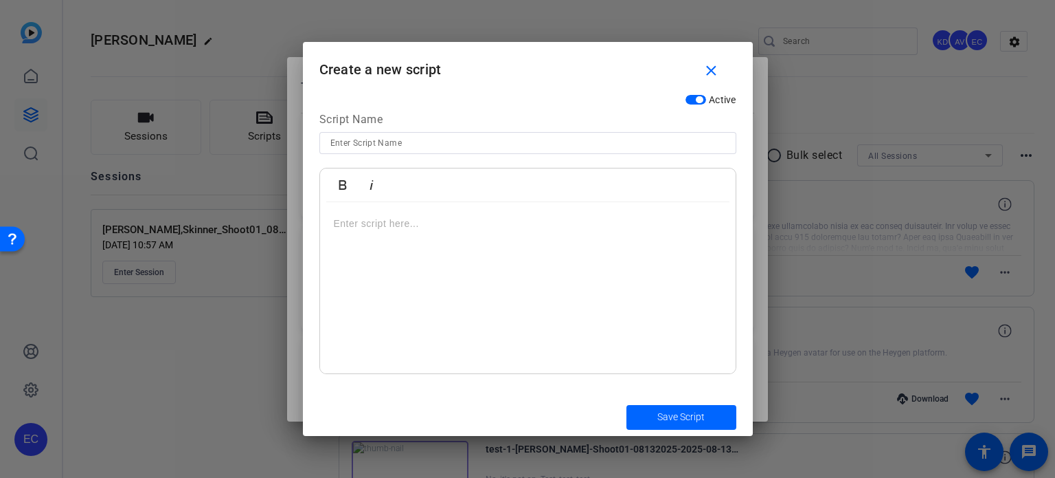
click at [512, 267] on div at bounding box center [528, 288] width 416 height 172
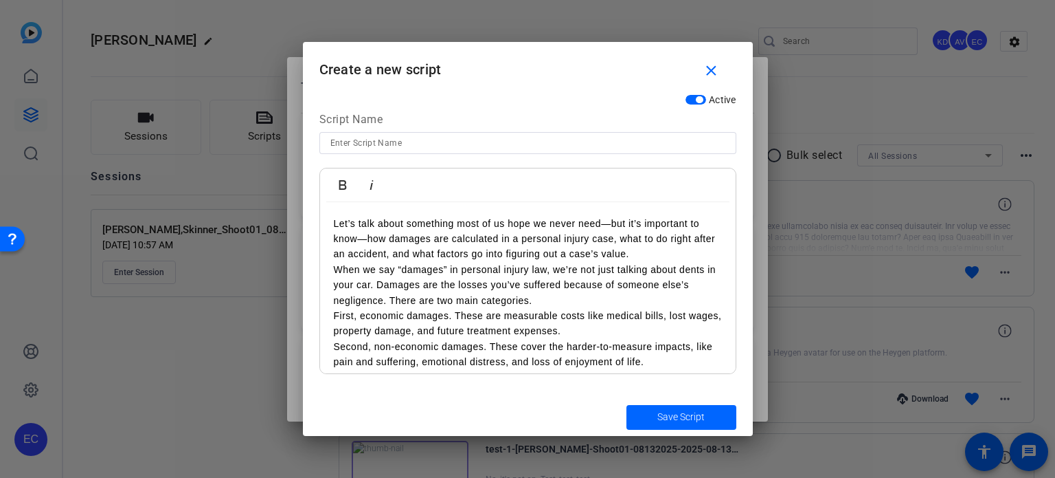
click at [670, 254] on p "Let’s talk about something most of us hope we never need—but it’s important to …" at bounding box center [528, 239] width 388 height 46
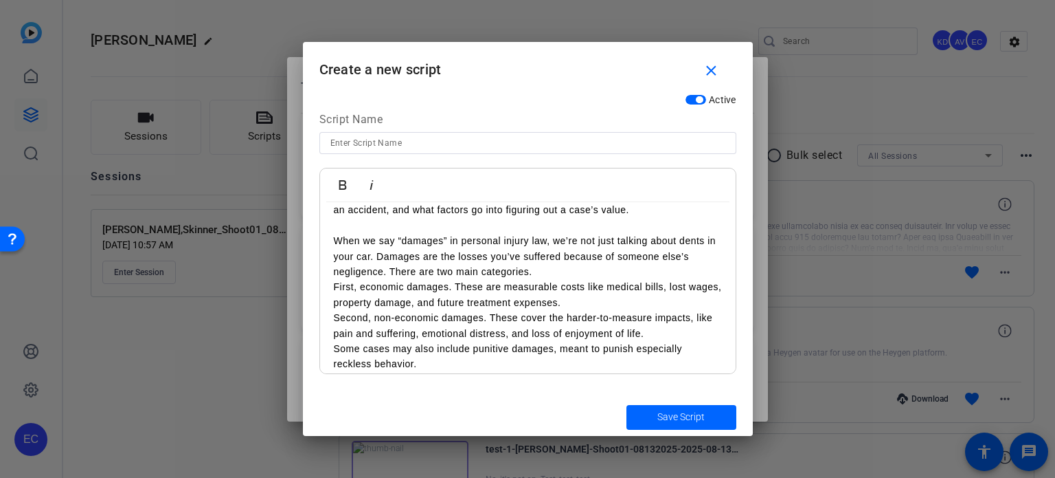
scroll to position [69, 0]
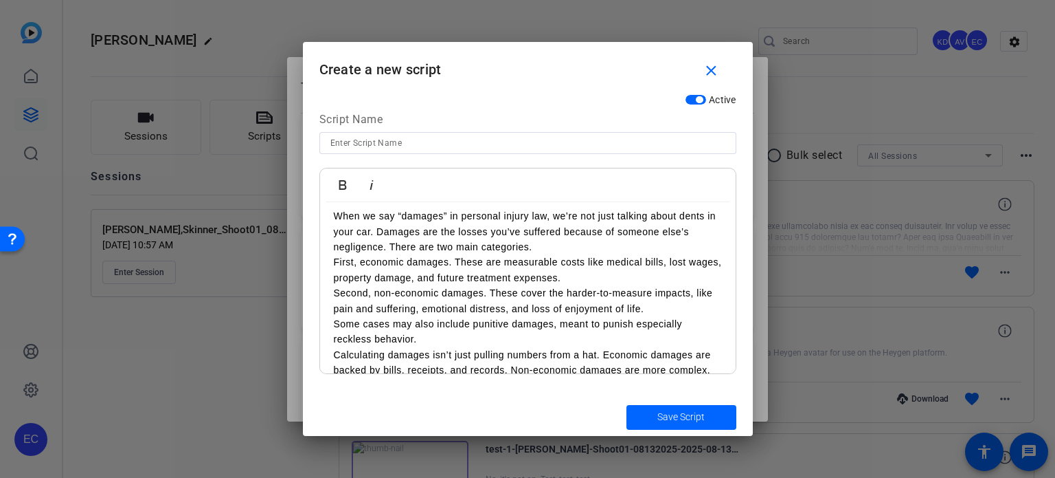
click at [567, 248] on p "When we say “damages” in personal injury law, we’re not just talking about dent…" at bounding box center [528, 231] width 388 height 46
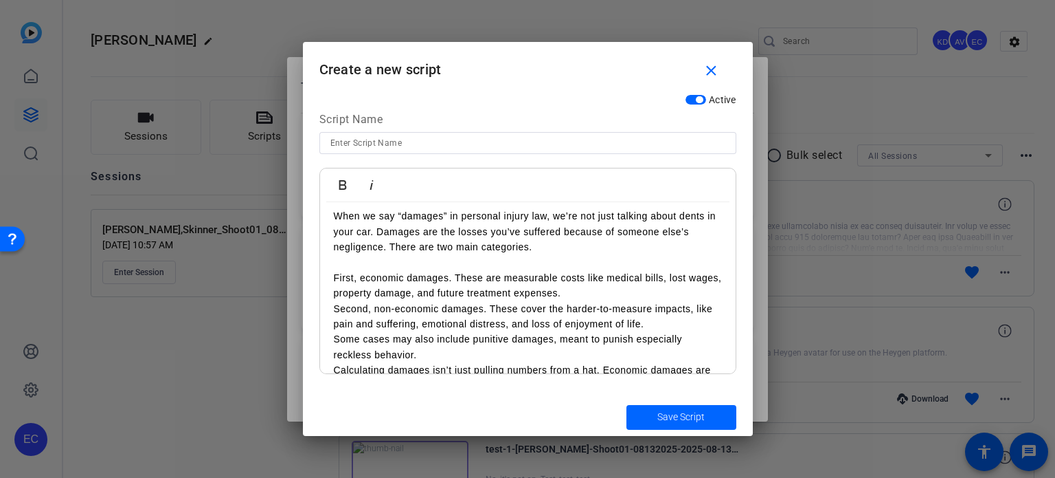
click at [614, 289] on p "First, economic damages. These are measurable costs like medical bills, lost wa…" at bounding box center [528, 285] width 388 height 31
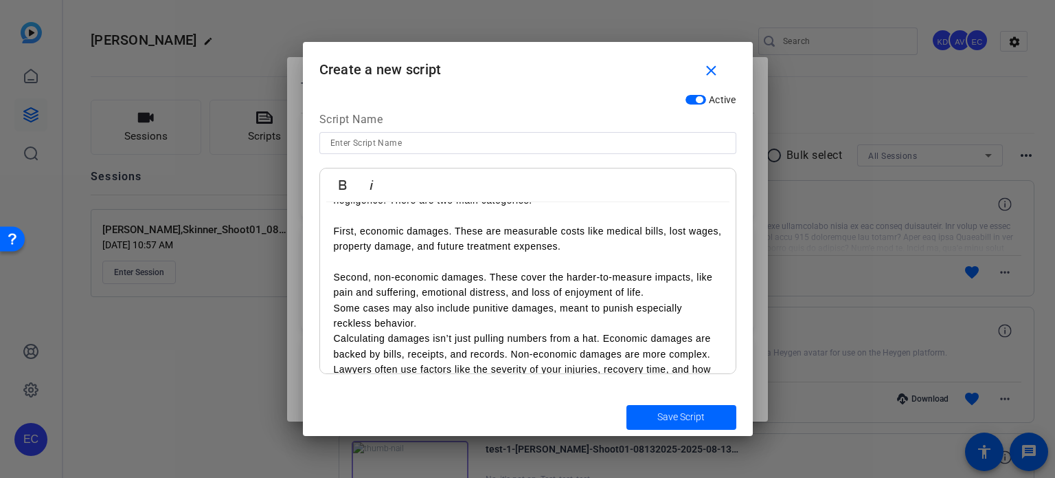
scroll to position [137, 0]
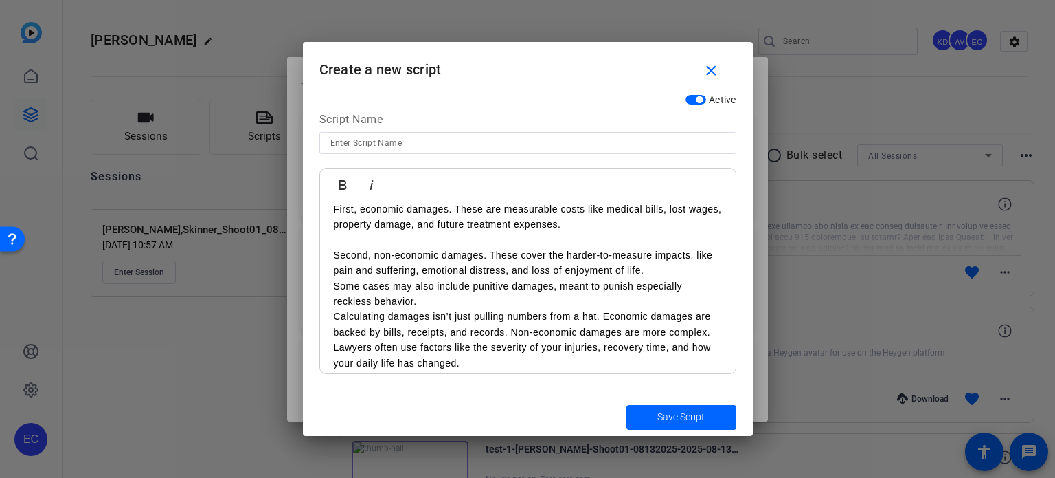
click at [665, 271] on p "Second, non-economic damages. These cover the harder-to-measure impacts, like p…" at bounding box center [528, 262] width 388 height 31
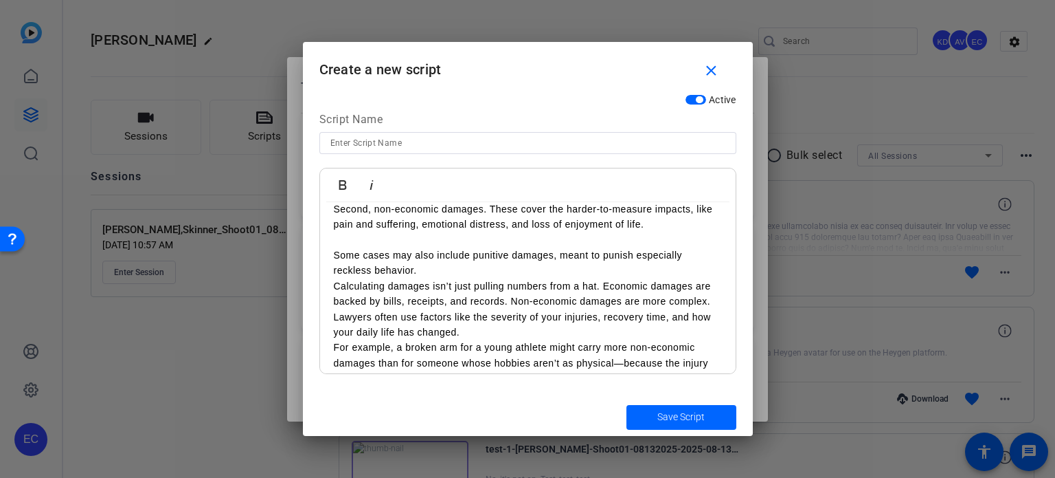
scroll to position [206, 0]
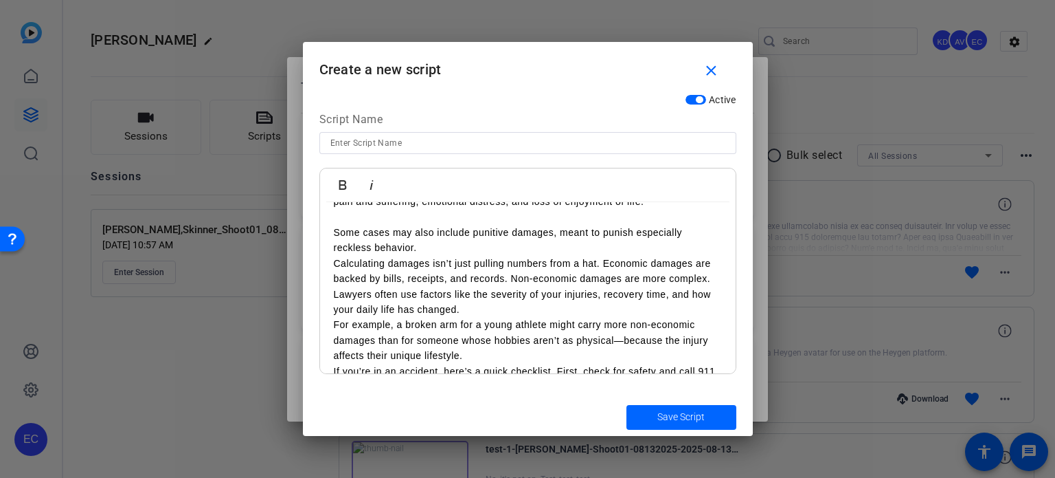
click at [471, 248] on p "Some cases may also include punitive damages, meant to punish especially reckle…" at bounding box center [528, 240] width 388 height 31
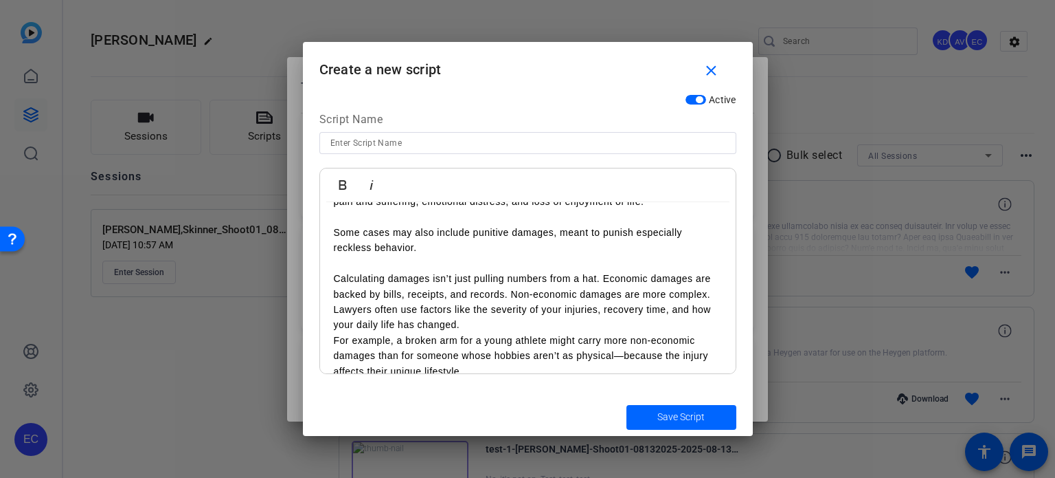
scroll to position [275, 0]
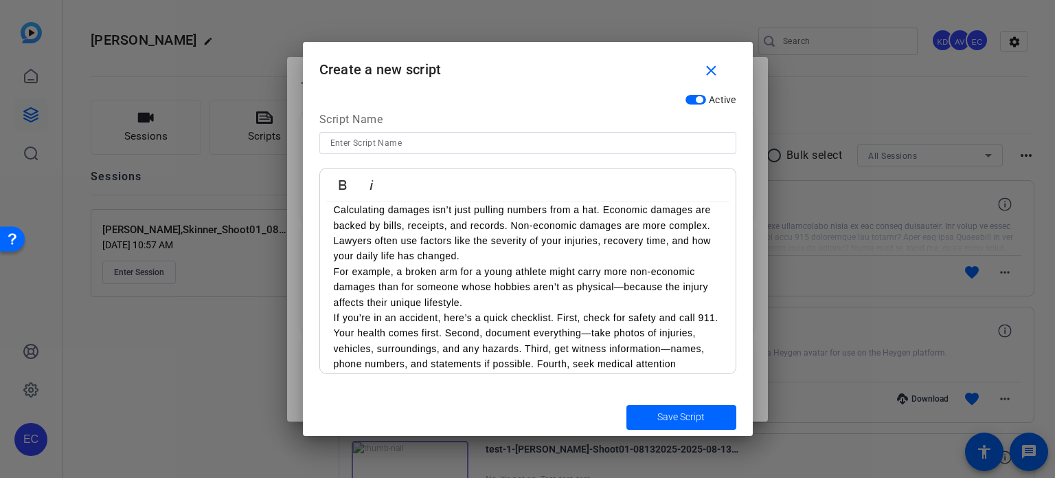
click at [495, 256] on p "Calculating damages isn’t just pulling numbers from a hat. Economic damages are…" at bounding box center [528, 233] width 388 height 62
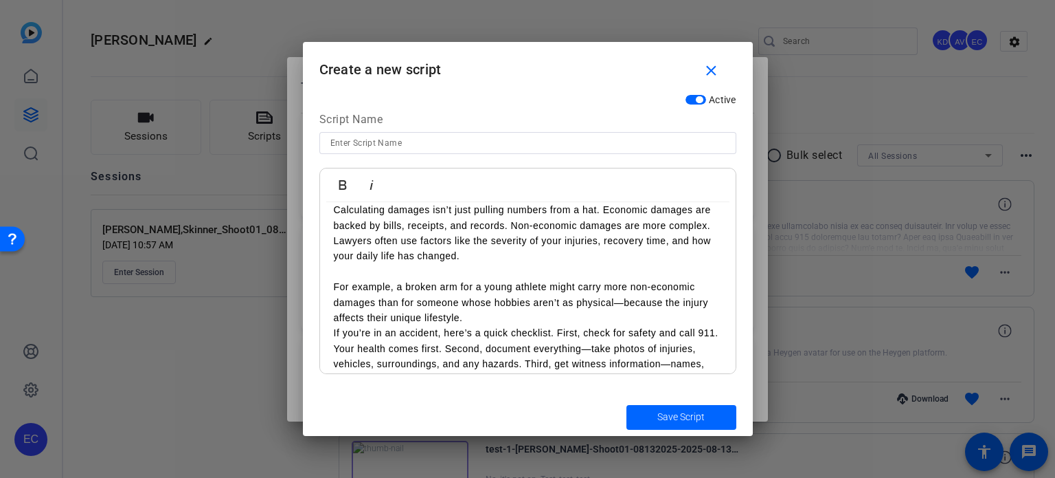
scroll to position [344, 0]
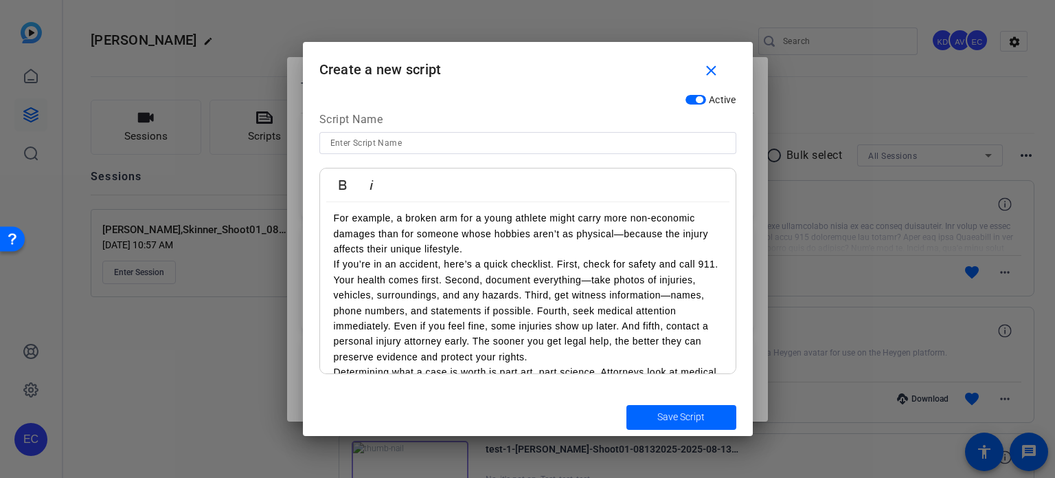
click at [488, 246] on p "For example, a broken arm for a young athlete might carry more non-economic dam…" at bounding box center [528, 233] width 388 height 46
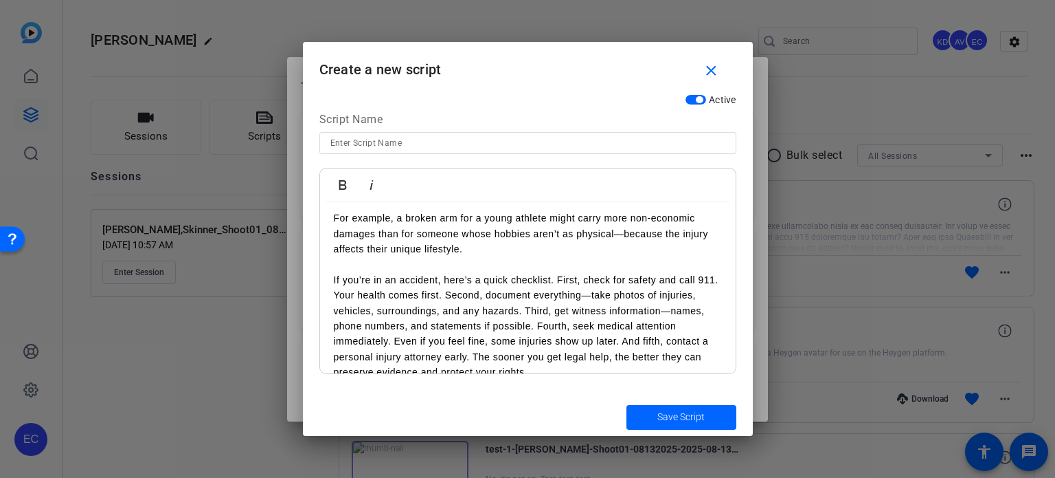
scroll to position [412, 0]
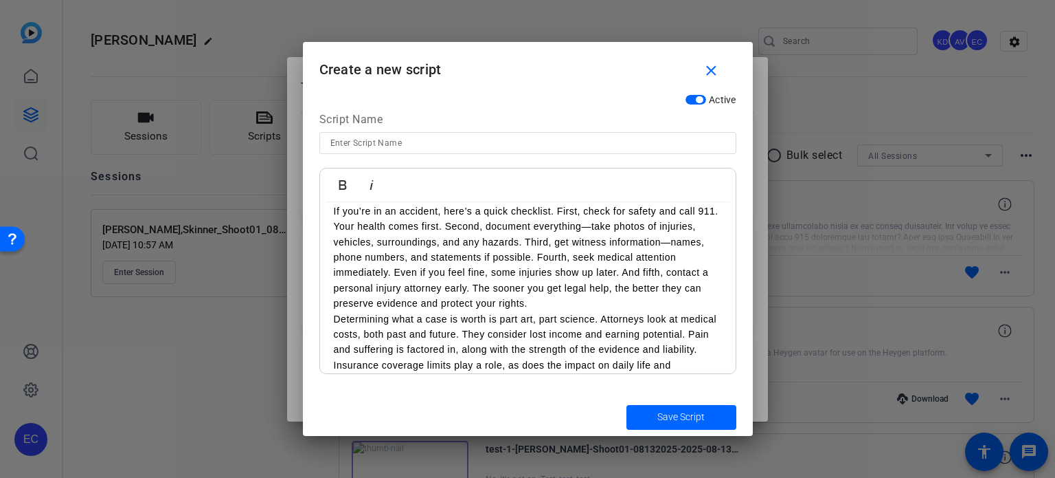
click at [467, 223] on p "If you’re in an accident, here’s a quick checklist. First, check for safety and…" at bounding box center [528, 257] width 388 height 108
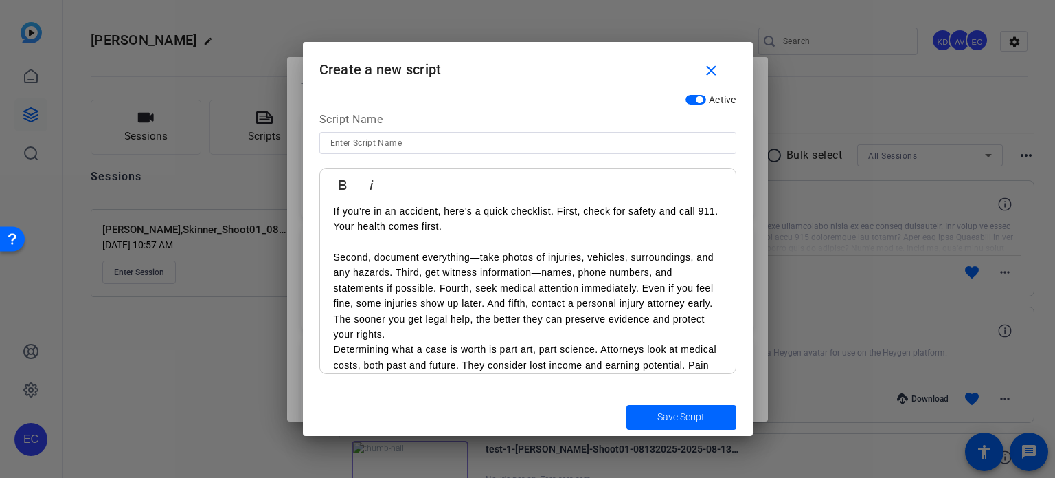
click at [394, 273] on p "Second, document everything—take photos of injuries, vehicles, surroundings, an…" at bounding box center [528, 295] width 388 height 92
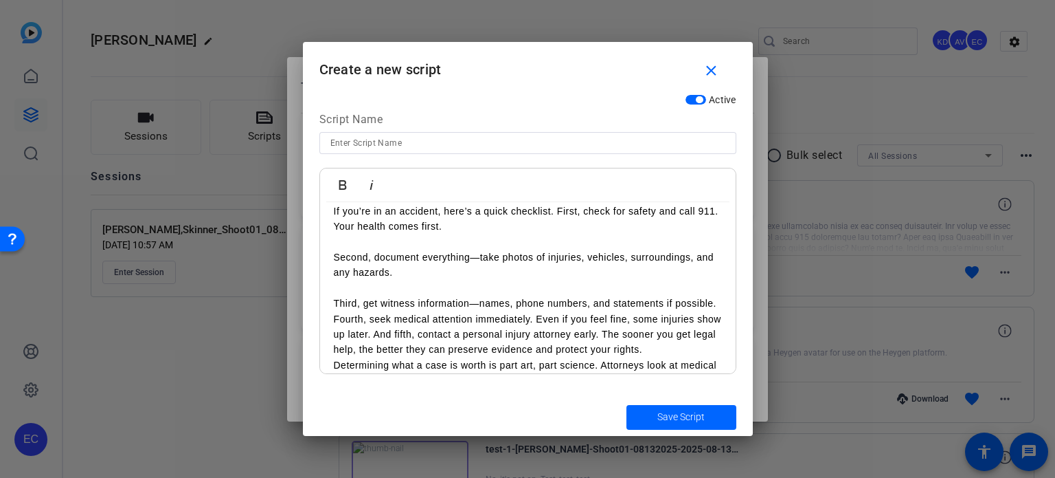
click at [379, 318] on p "Third, get witness information—names, phone numbers, and statements if possible…" at bounding box center [528, 326] width 388 height 62
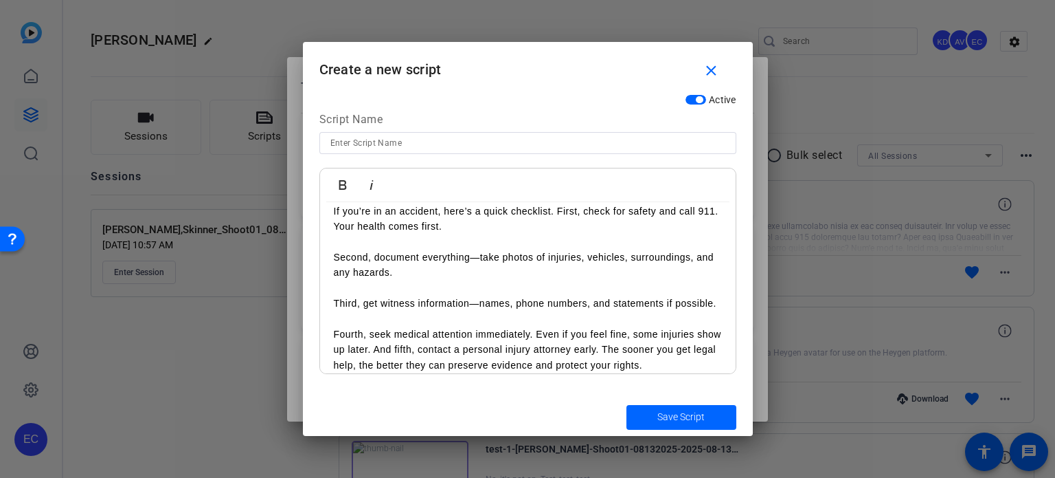
scroll to position [481, 0]
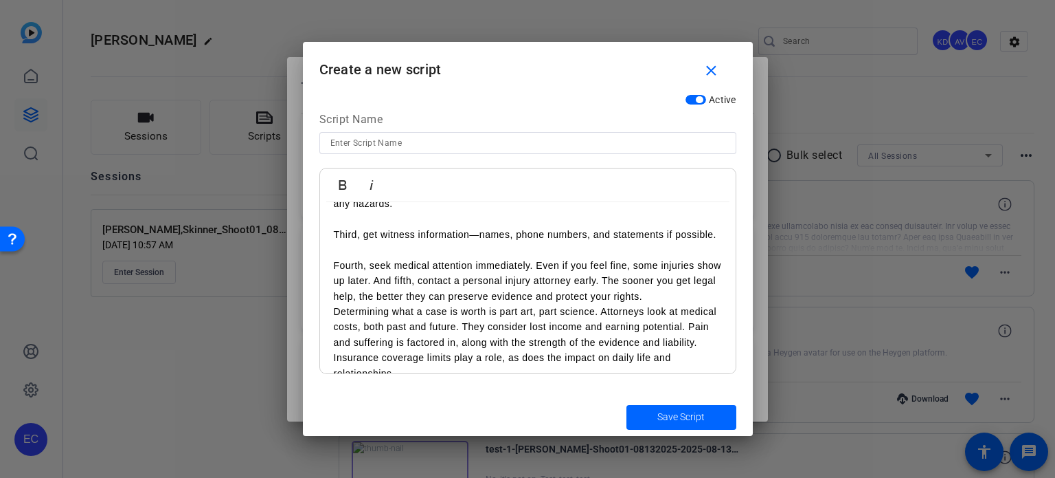
click at [401, 296] on p "Fourth, seek medical attention immediately. Even if you feel fine, some injurie…" at bounding box center [528, 281] width 388 height 46
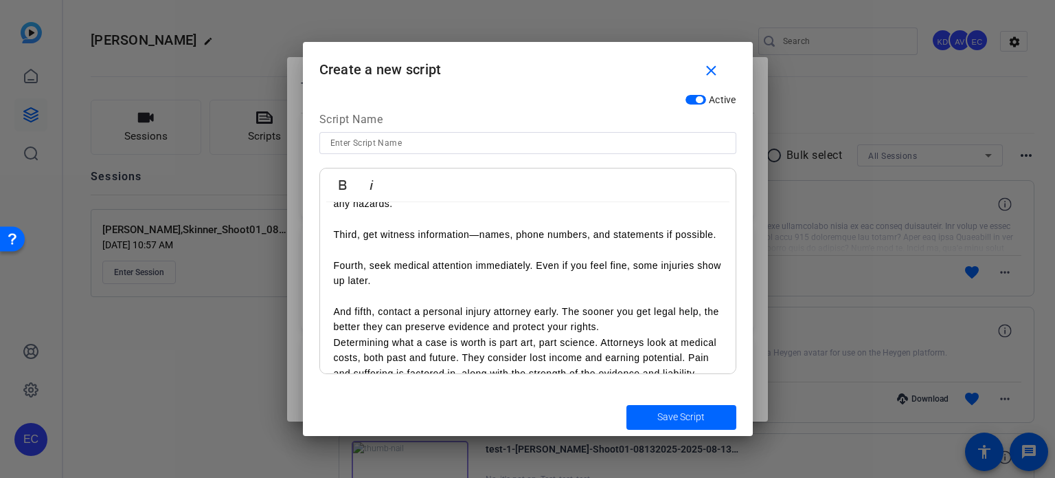
scroll to position [550, 0]
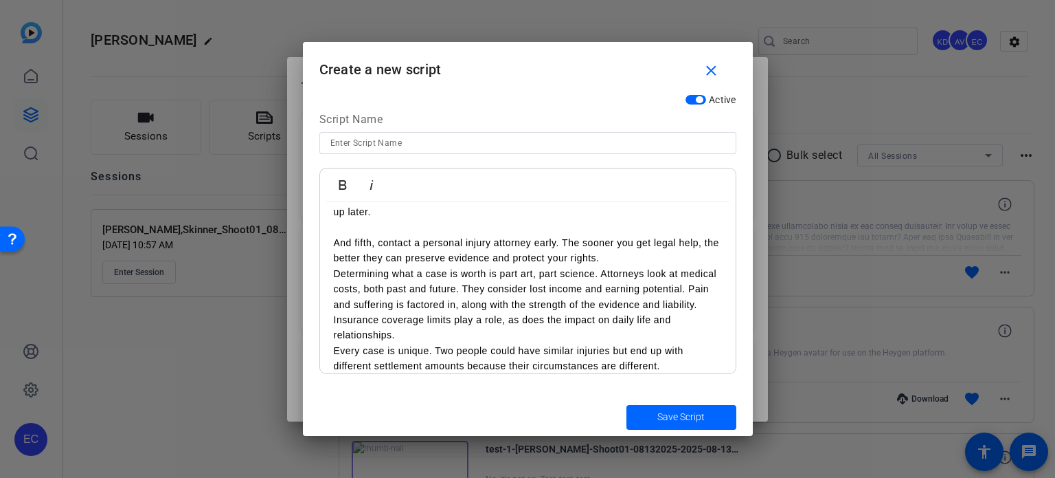
click at [645, 266] on p "And fifth, contact a personal injury attorney early. The sooner you get legal h…" at bounding box center [528, 250] width 388 height 31
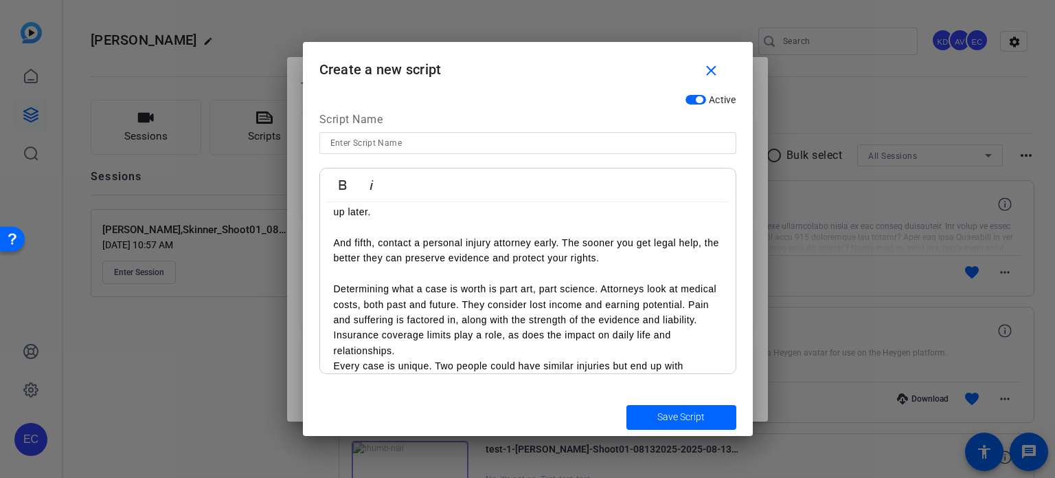
scroll to position [618, 0]
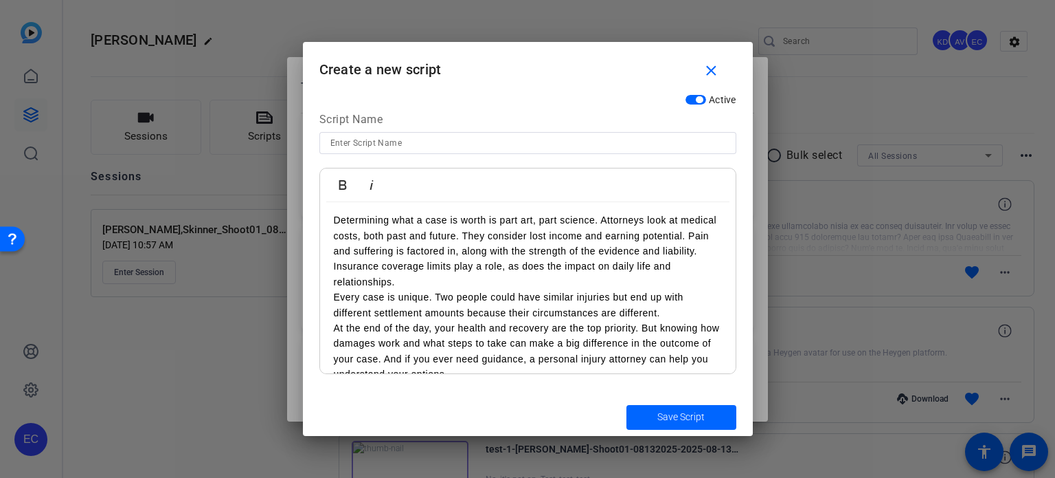
click at [501, 252] on p "Determining what a case is worth is part art, part science. Attorneys look at m…" at bounding box center [528, 250] width 388 height 77
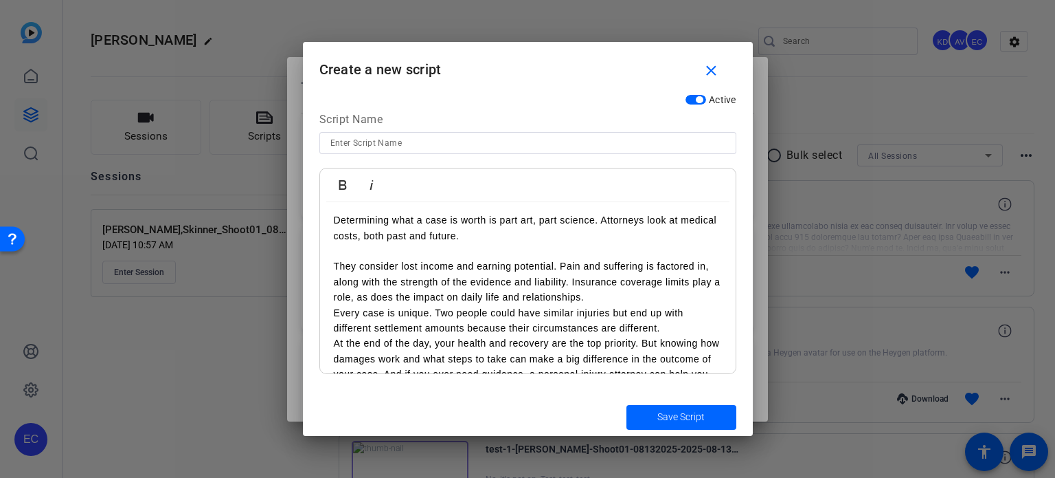
click at [603, 304] on p "They consider lost income and earning potential. Pain and suffering is factored…" at bounding box center [528, 281] width 388 height 46
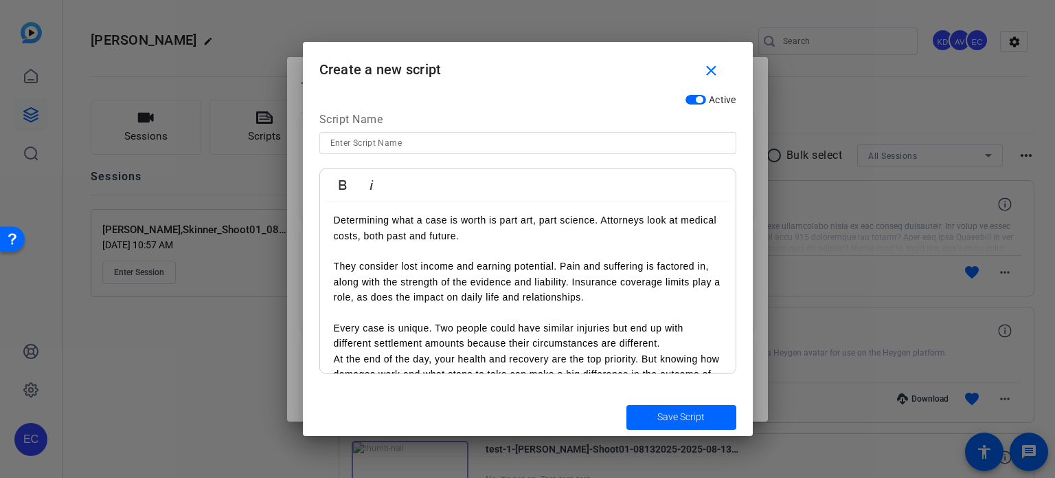
scroll to position [686, 0]
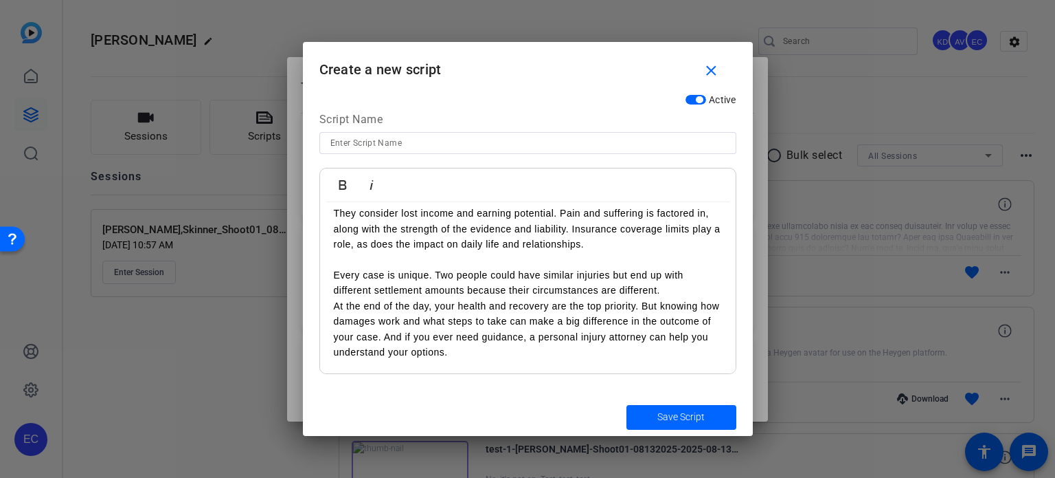
click at [671, 285] on p "Every case is unique. Two people could have similar injuries but end up with di…" at bounding box center [528, 282] width 388 height 31
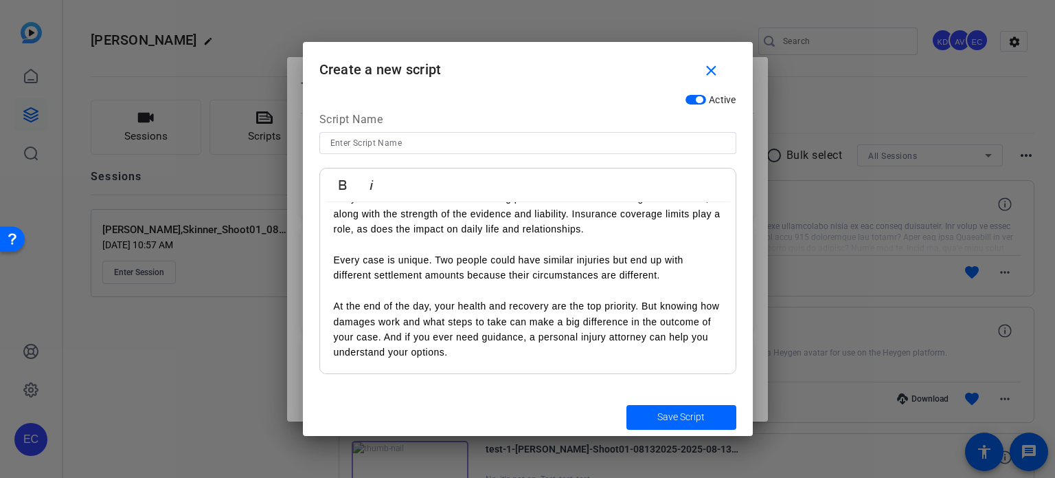
scroll to position [702, 0]
click at [437, 335] on p "At the end of the day, your health and recovery are the top priority. But knowi…" at bounding box center [528, 329] width 388 height 62
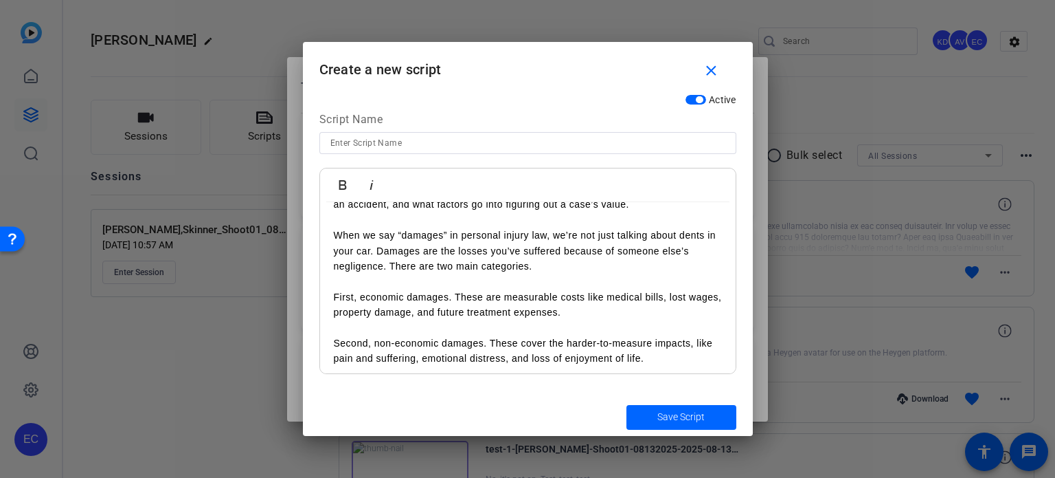
scroll to position [0, 0]
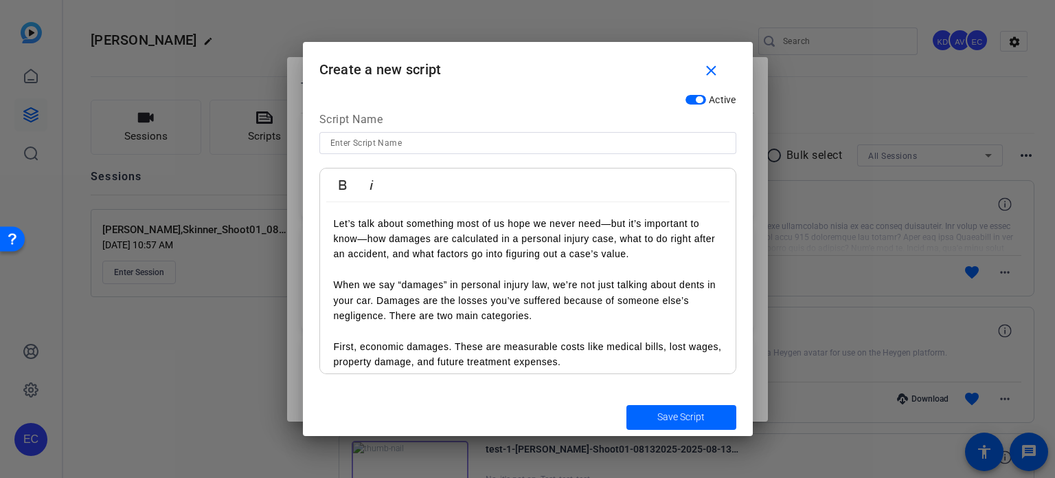
click at [412, 145] on input at bounding box center [528, 143] width 395 height 16
type input "HeyGen - Personal injury script"
click at [660, 417] on span "Save Script" at bounding box center [681, 417] width 47 height 14
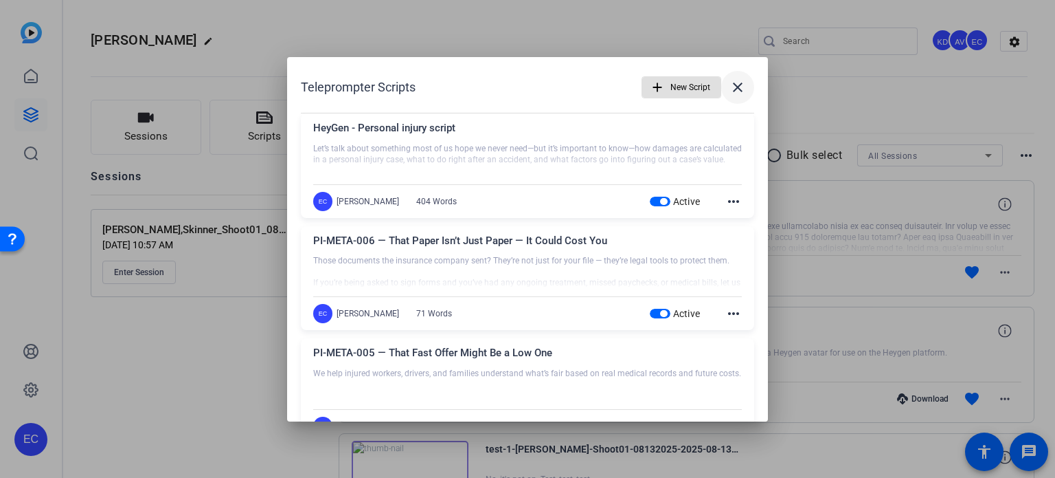
click at [736, 92] on mat-icon "close" at bounding box center [738, 87] width 16 height 16
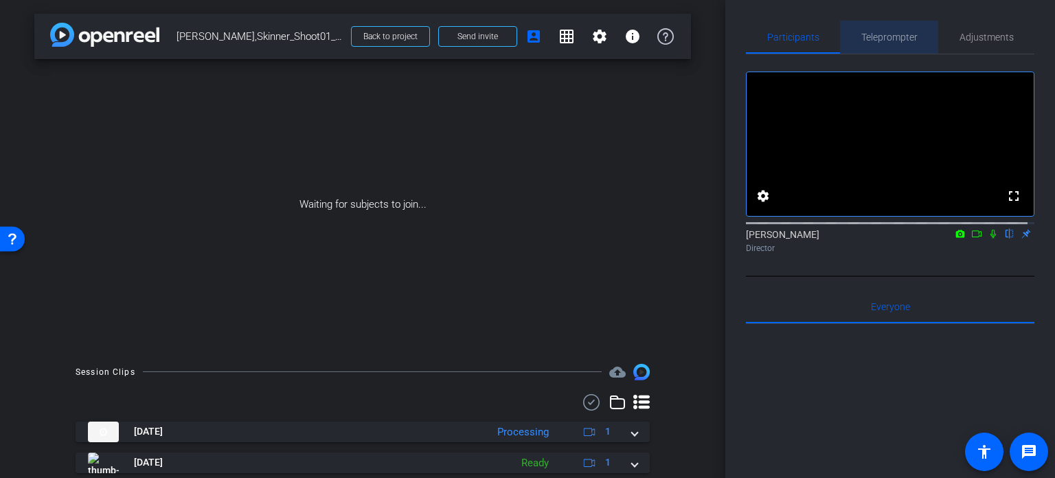
click at [893, 32] on span "Teleprompter" at bounding box center [890, 37] width 56 height 10
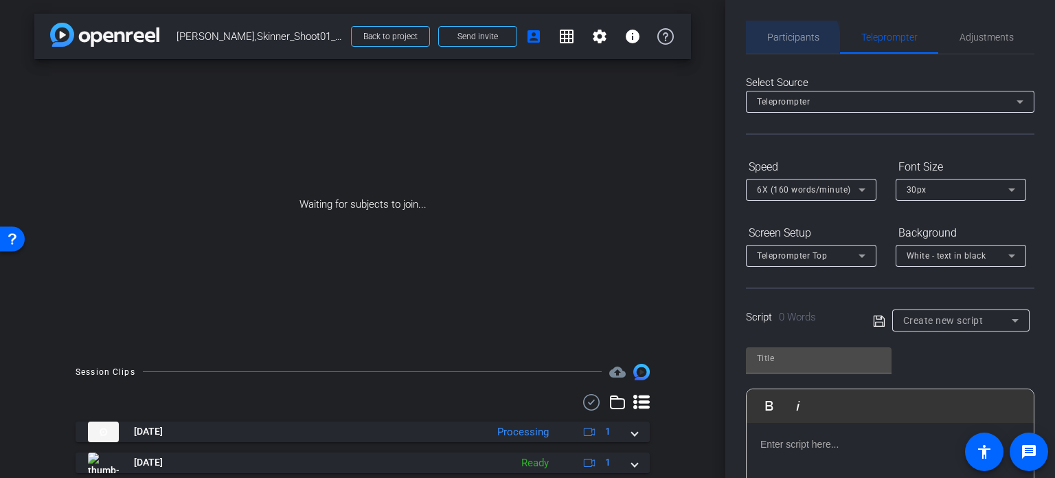
click at [783, 41] on span "Participants" at bounding box center [794, 37] width 52 height 10
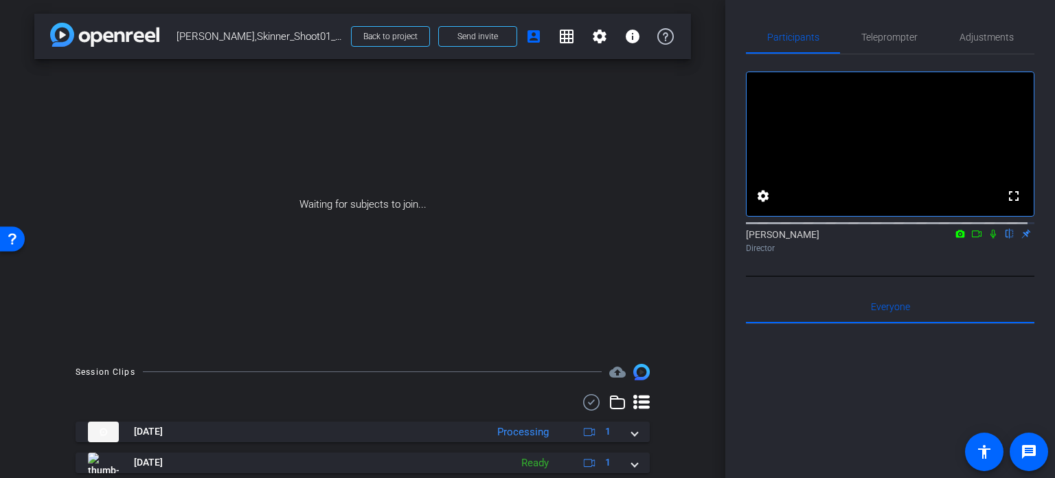
scroll to position [69, 0]
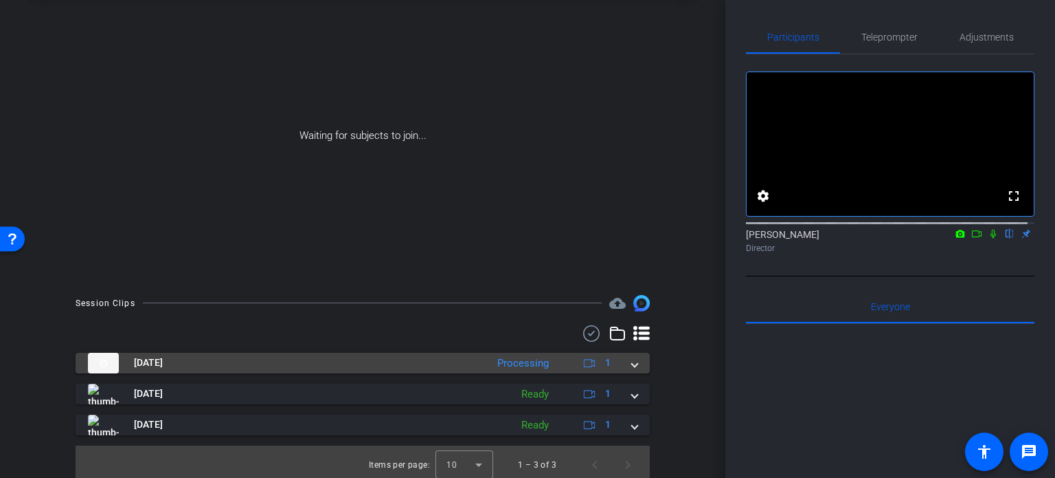
click at [632, 362] on span at bounding box center [634, 362] width 5 height 14
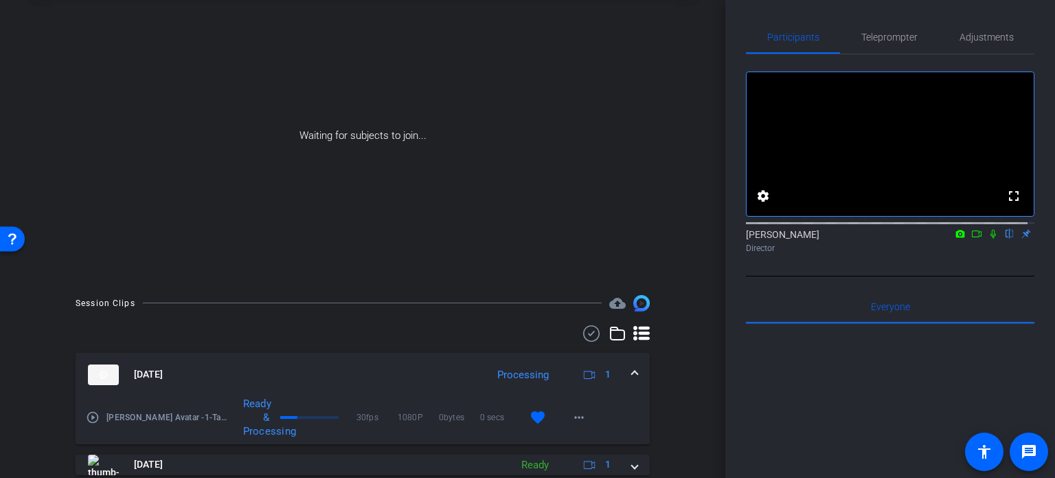
click at [632, 370] on span at bounding box center [634, 374] width 5 height 14
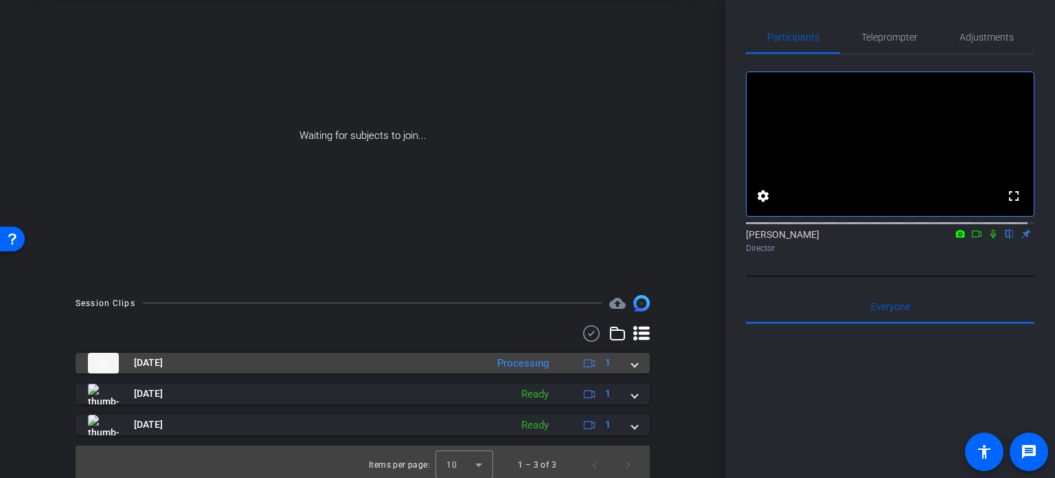
click at [632, 370] on span at bounding box center [634, 362] width 5 height 14
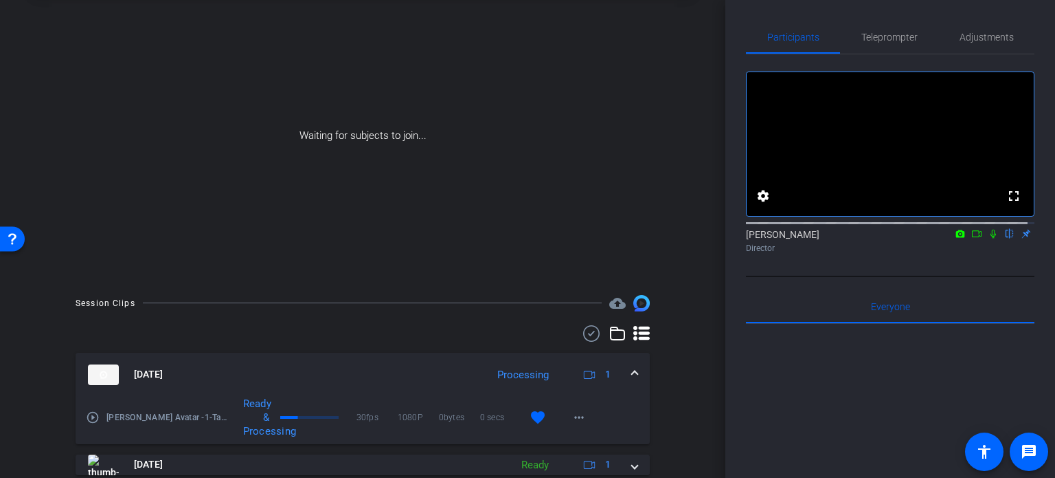
click at [95, 417] on mat-icon "play_circle_outline" at bounding box center [93, 417] width 14 height 14
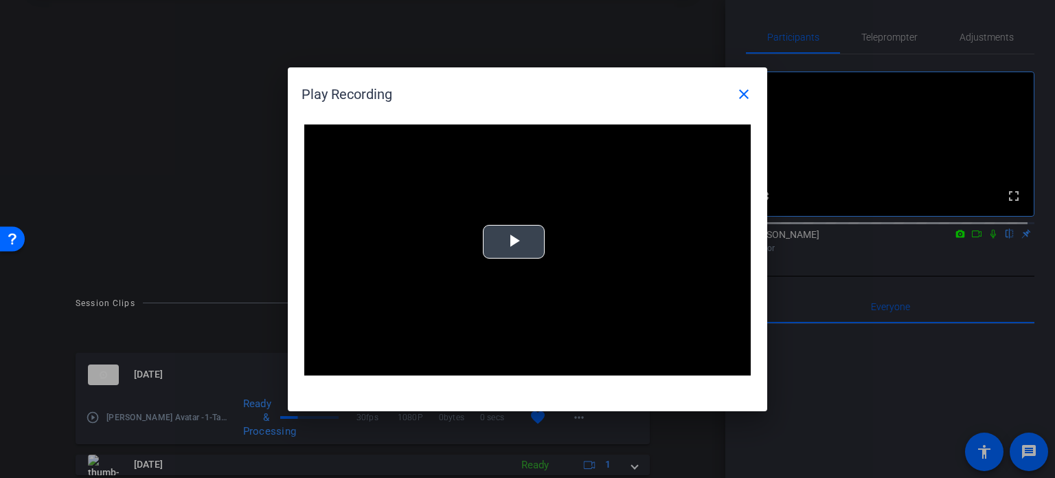
click at [514, 241] on span "Video Player" at bounding box center [514, 241] width 0 height 0
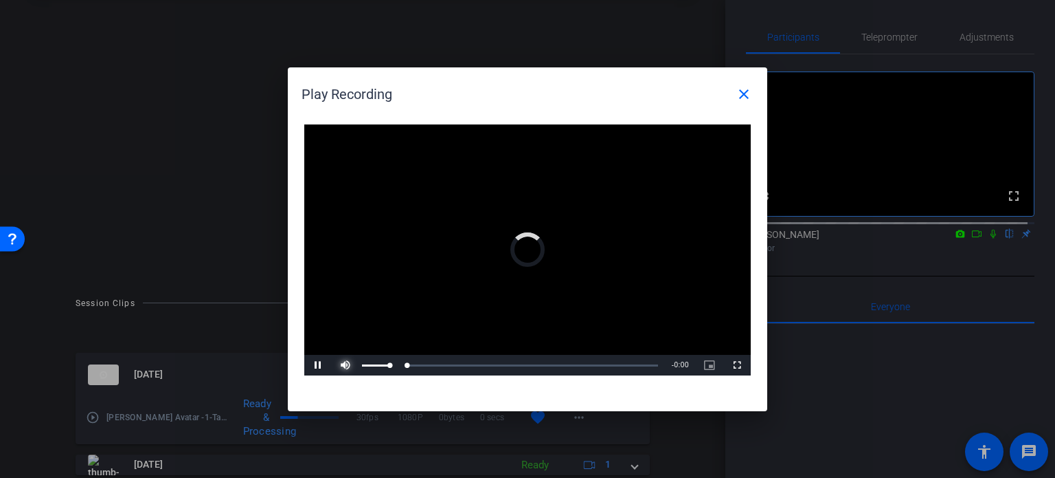
click at [352, 365] on span "Video Player" at bounding box center [345, 365] width 27 height 0
click at [421, 363] on div "Loaded : 0% 0:34 0:37" at bounding box center [512, 364] width 292 height 3
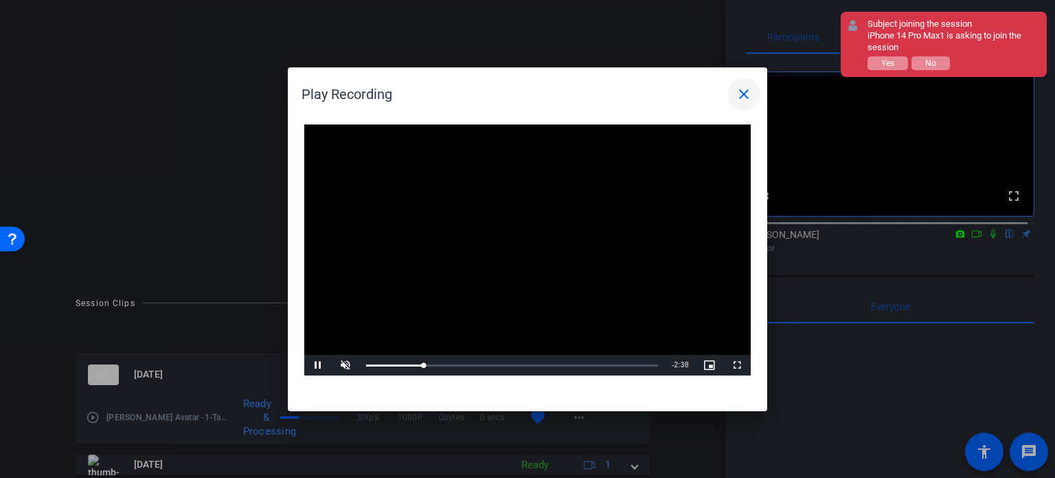
click at [744, 98] on mat-icon "close" at bounding box center [744, 94] width 16 height 16
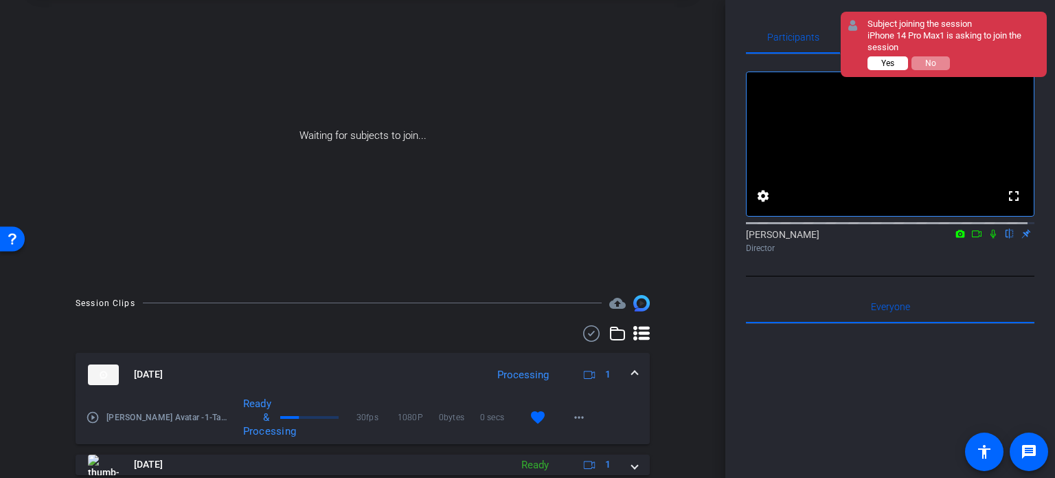
click at [888, 60] on span "Yes" at bounding box center [888, 63] width 13 height 10
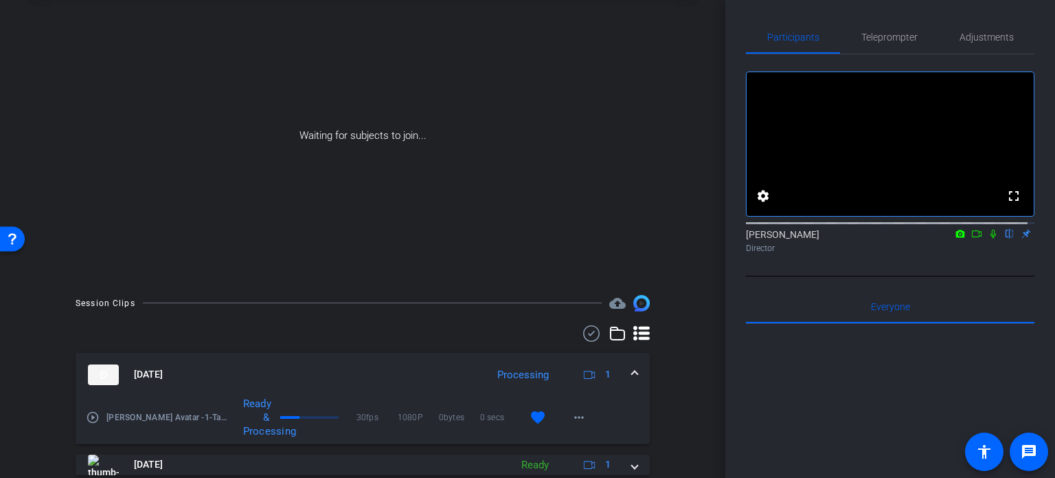
click at [631, 368] on mat-expansion-panel-header "[DATE] Processing 1" at bounding box center [363, 374] width 574 height 44
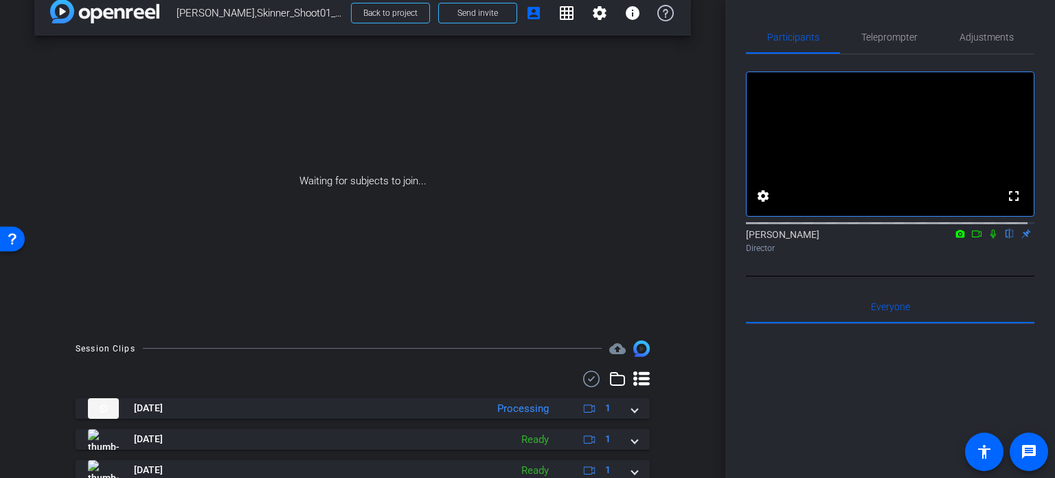
scroll to position [0, 0]
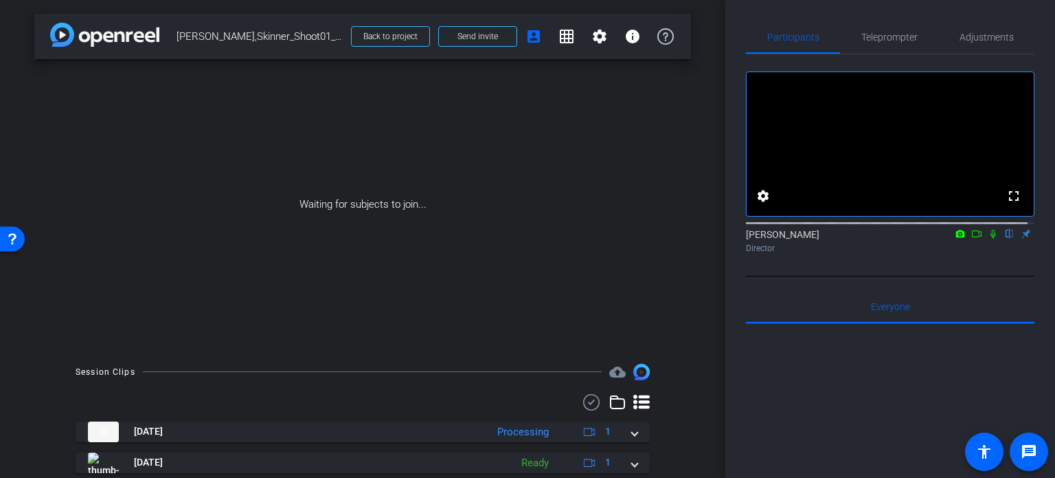
click at [402, 237] on div "Waiting for subjects to join..." at bounding box center [362, 204] width 657 height 291
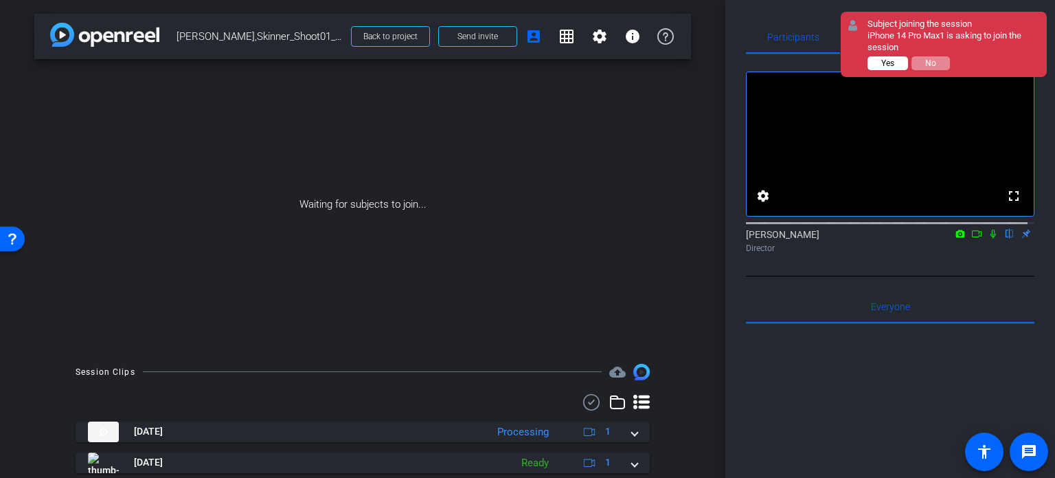
click at [886, 64] on span "Yes" at bounding box center [888, 63] width 13 height 10
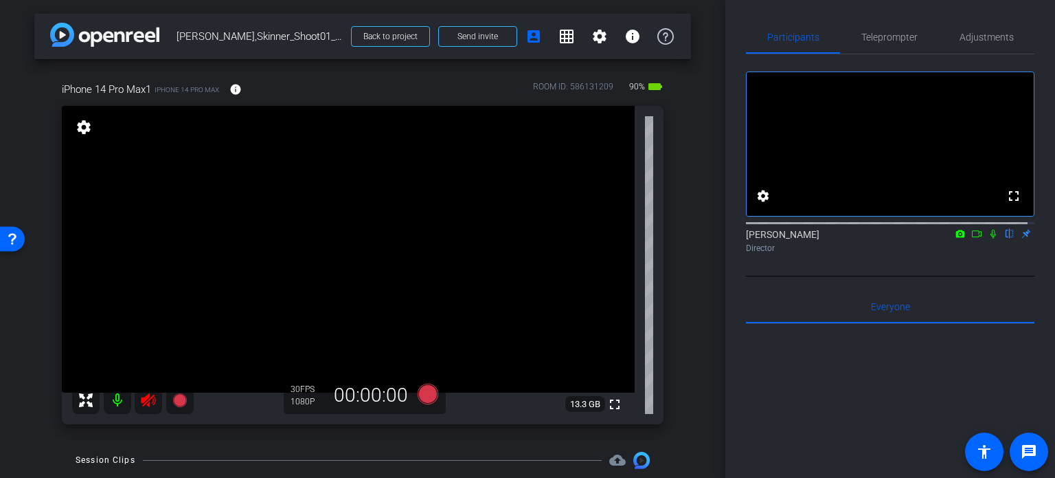
click at [144, 403] on icon at bounding box center [148, 400] width 16 height 16
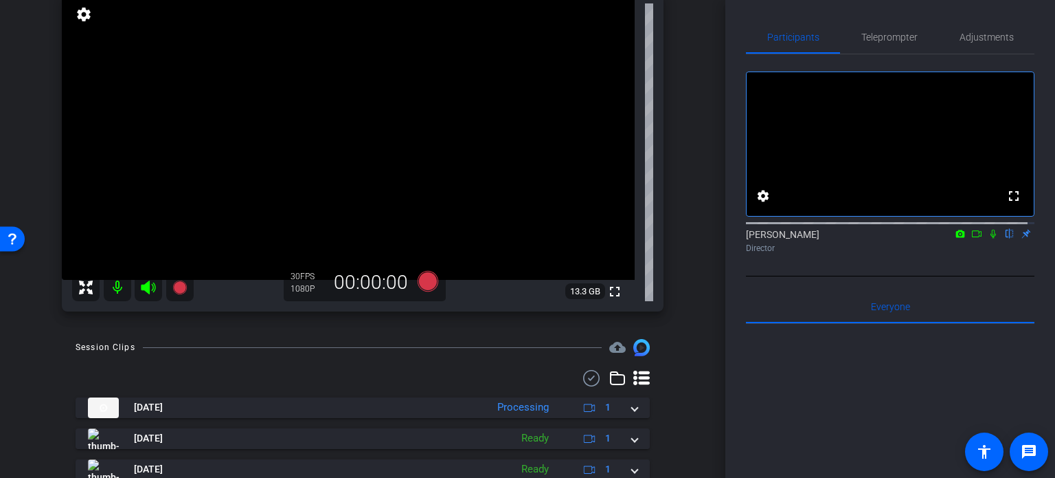
scroll to position [137, 0]
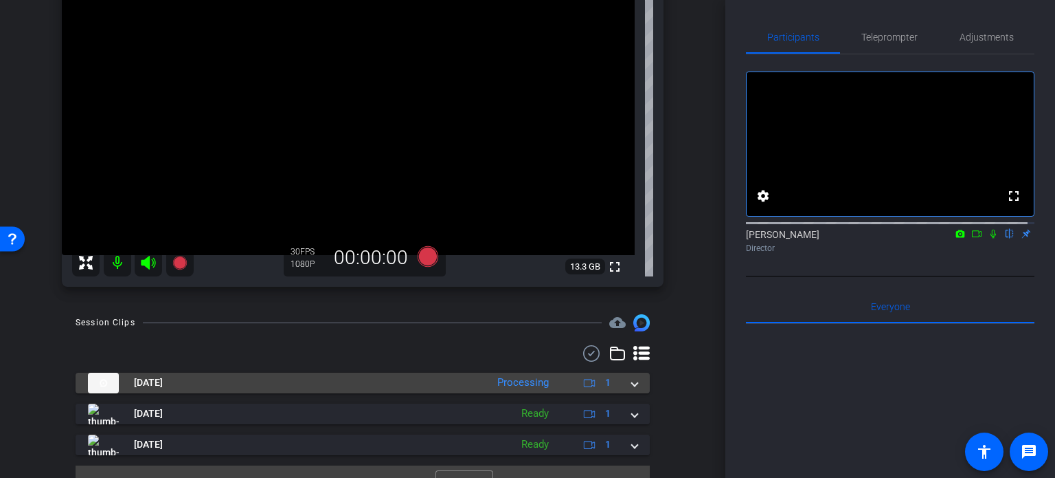
click at [631, 384] on mat-expansion-panel-header "[DATE] Processing 1" at bounding box center [363, 382] width 574 height 21
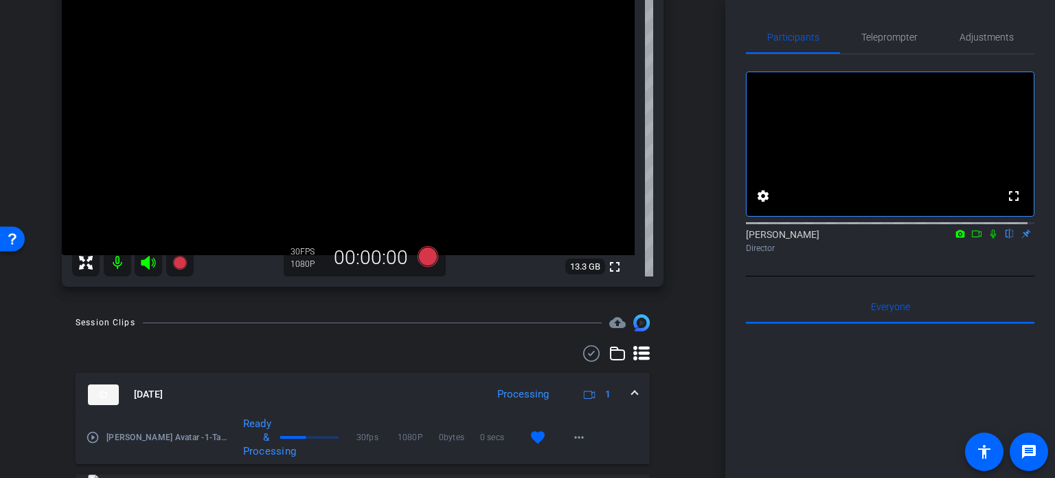
click at [90, 434] on mat-icon "play_circle_outline" at bounding box center [93, 437] width 14 height 14
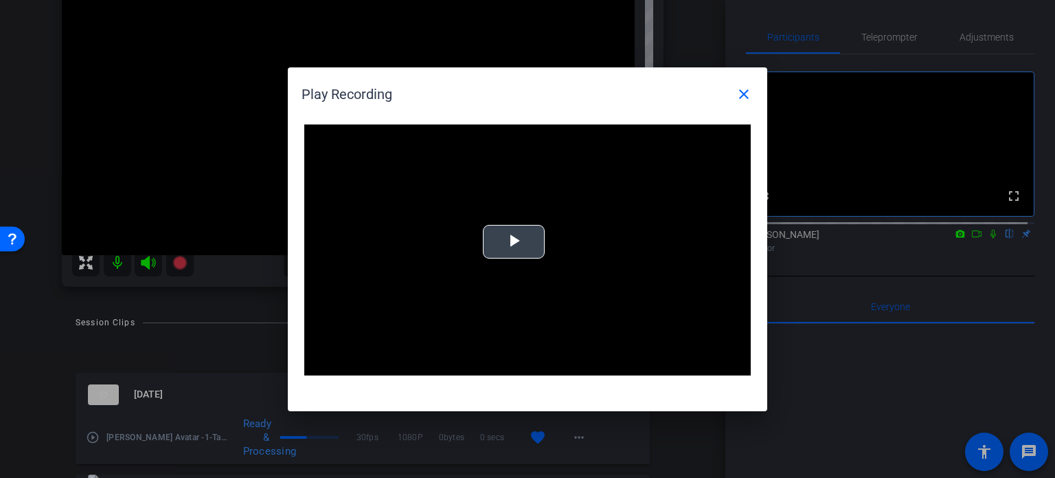
click at [514, 241] on span "Video Player" at bounding box center [514, 241] width 0 height 0
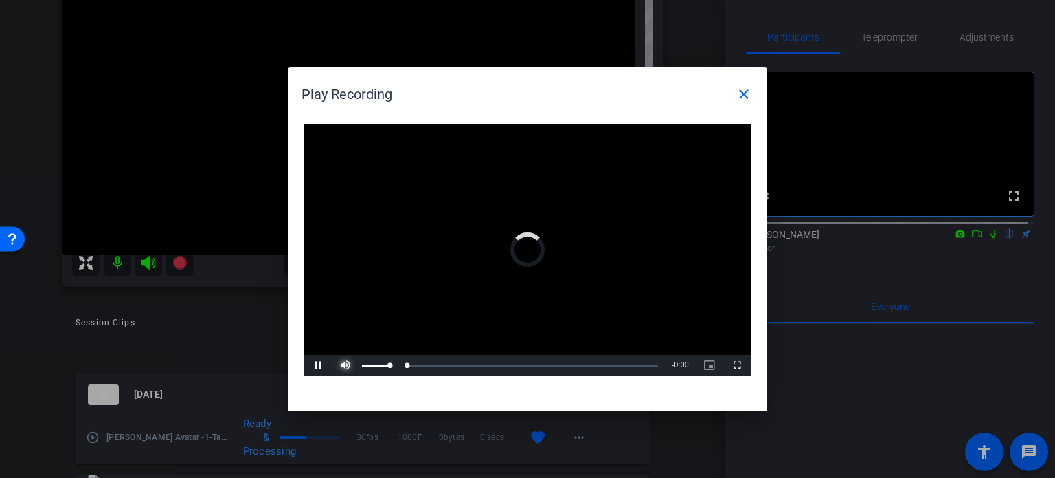
click at [348, 365] on span "Video Player" at bounding box center [345, 365] width 27 height 0
click at [492, 363] on div "Loaded : 0% 1:25 1:25" at bounding box center [512, 364] width 292 height 3
click at [564, 372] on div "Loaded : 0% 2:13 2:14" at bounding box center [512, 365] width 306 height 21
click at [616, 364] on div "Loaded : 0% 2:50 2:50" at bounding box center [512, 364] width 292 height 3
click at [402, 366] on div "Loaded : 100.00% 0:24 0:24" at bounding box center [512, 364] width 292 height 3
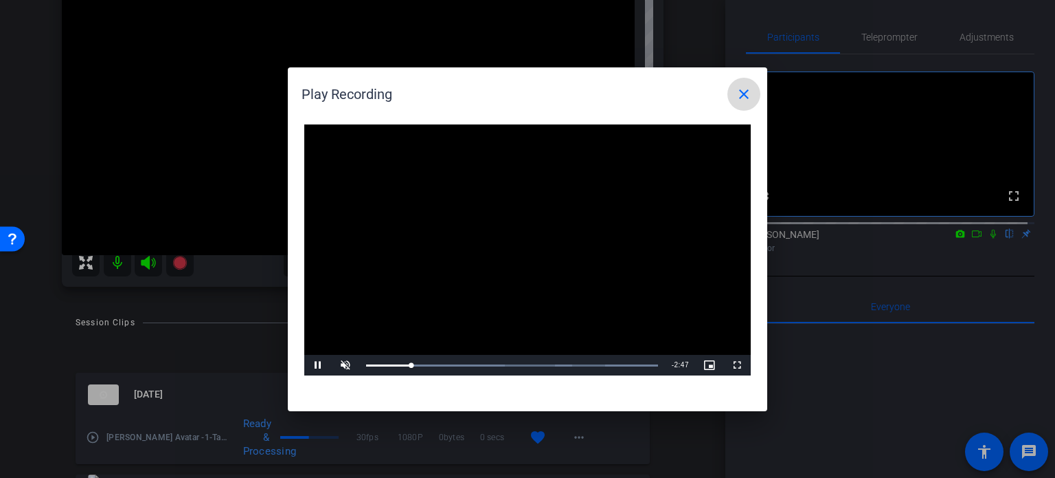
click at [746, 96] on mat-icon "close" at bounding box center [744, 94] width 16 height 16
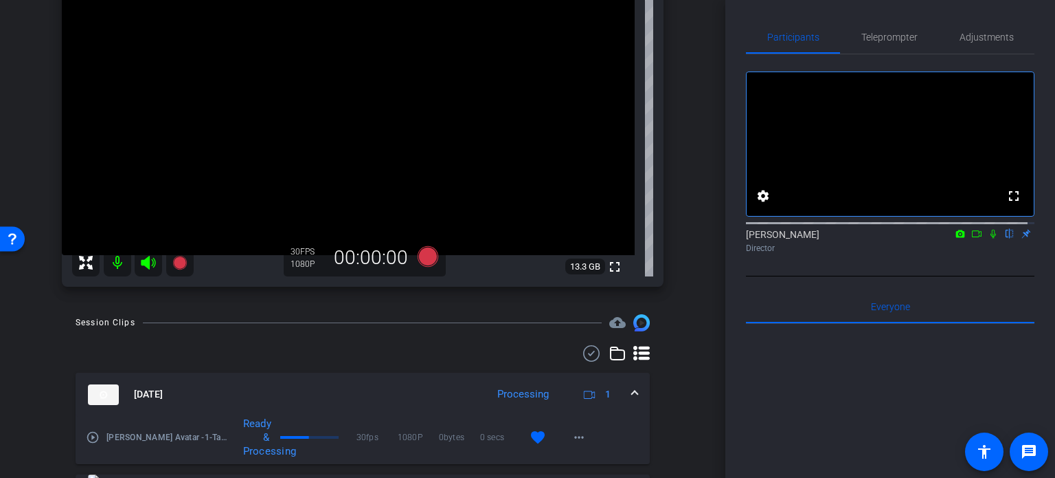
click at [632, 390] on span at bounding box center [634, 394] width 5 height 14
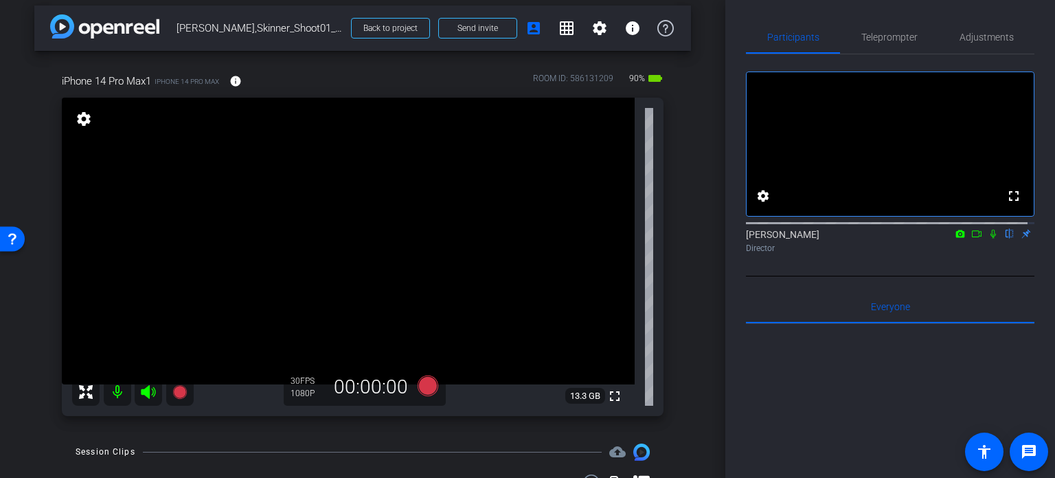
scroll to position [0, 0]
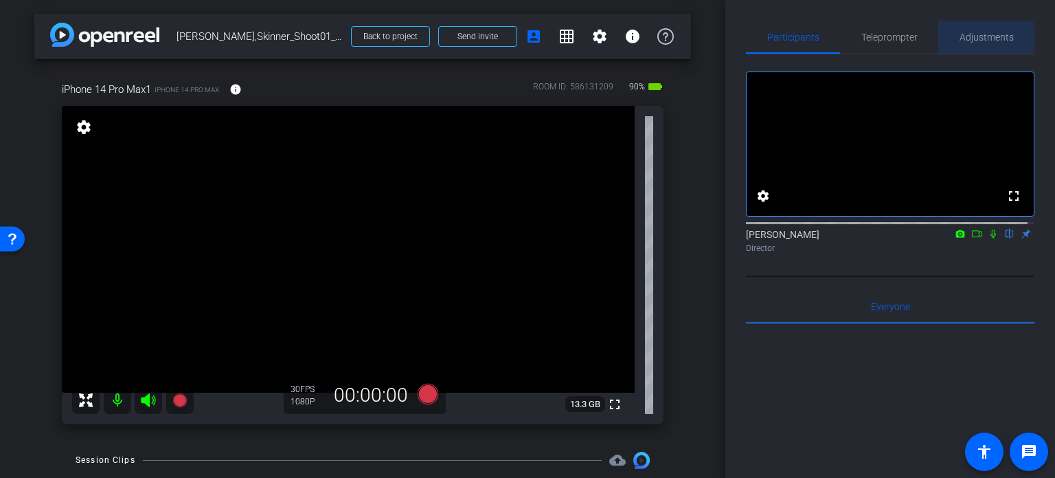
click at [980, 41] on span "Adjustments" at bounding box center [987, 37] width 54 height 10
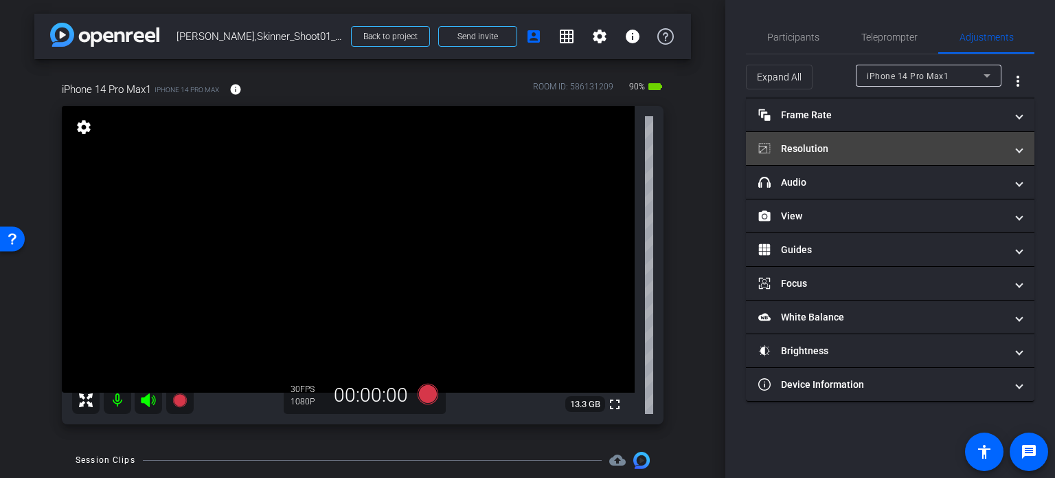
click at [877, 142] on mat-panel-title "Resolution" at bounding box center [882, 149] width 247 height 14
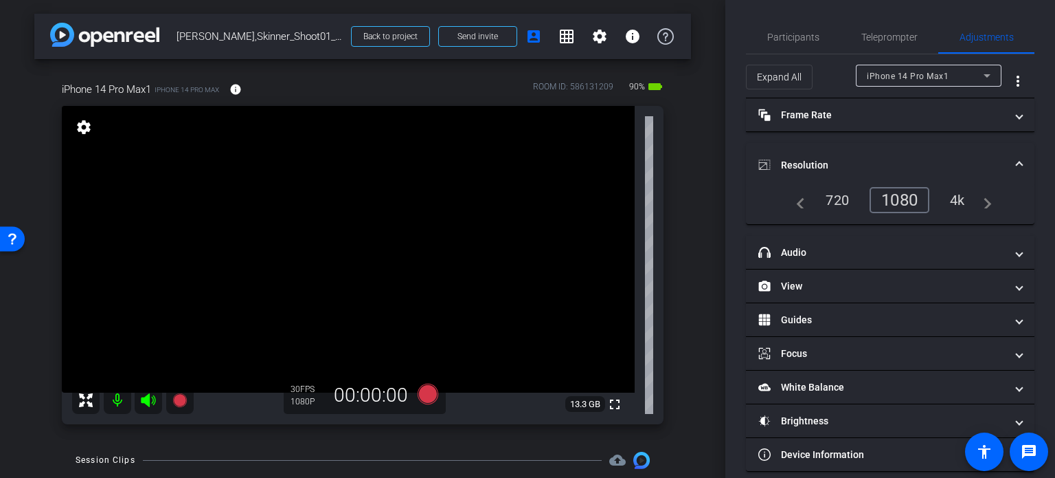
click at [1018, 157] on mat-expansion-panel-header "Resolution" at bounding box center [890, 165] width 289 height 44
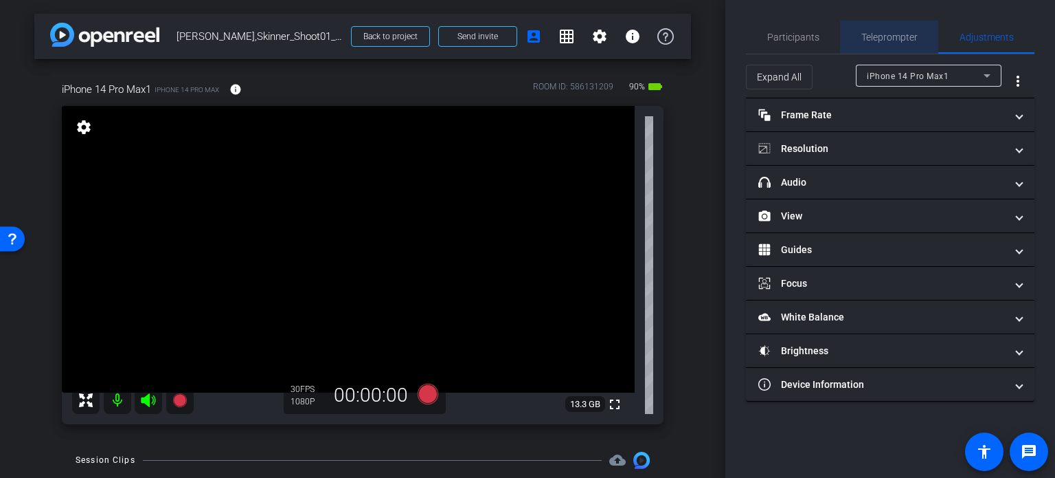
click at [884, 40] on span "Teleprompter" at bounding box center [890, 37] width 56 height 10
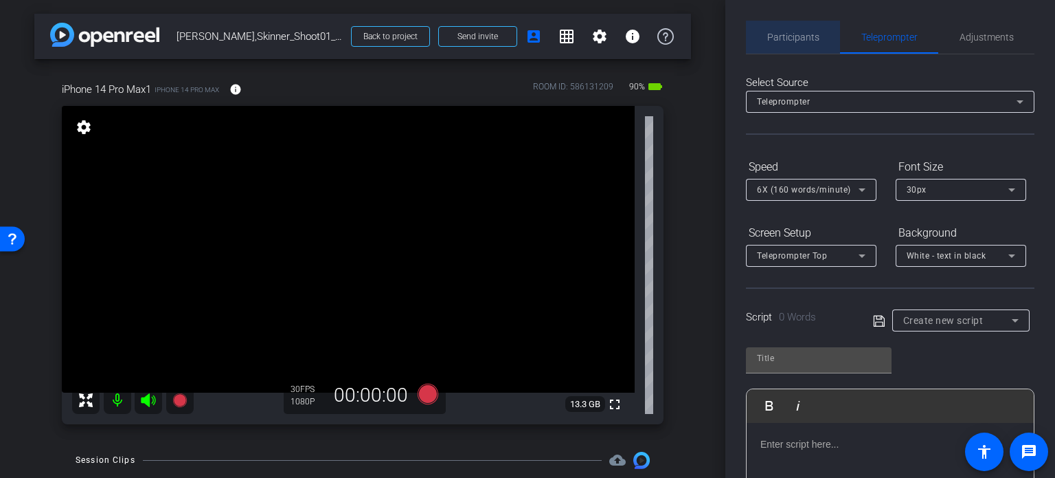
click at [800, 36] on span "Participants" at bounding box center [794, 37] width 52 height 10
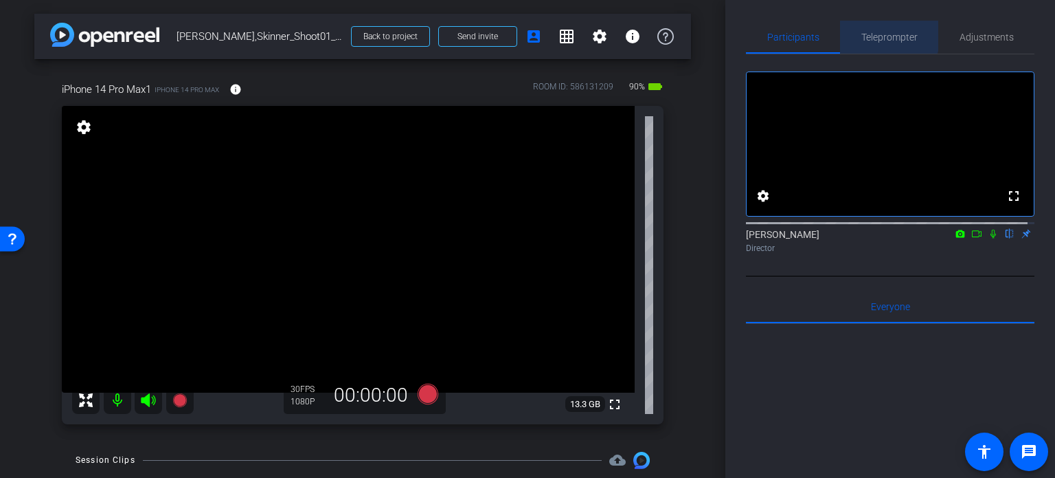
click at [886, 32] on span "Teleprompter" at bounding box center [890, 37] width 56 height 10
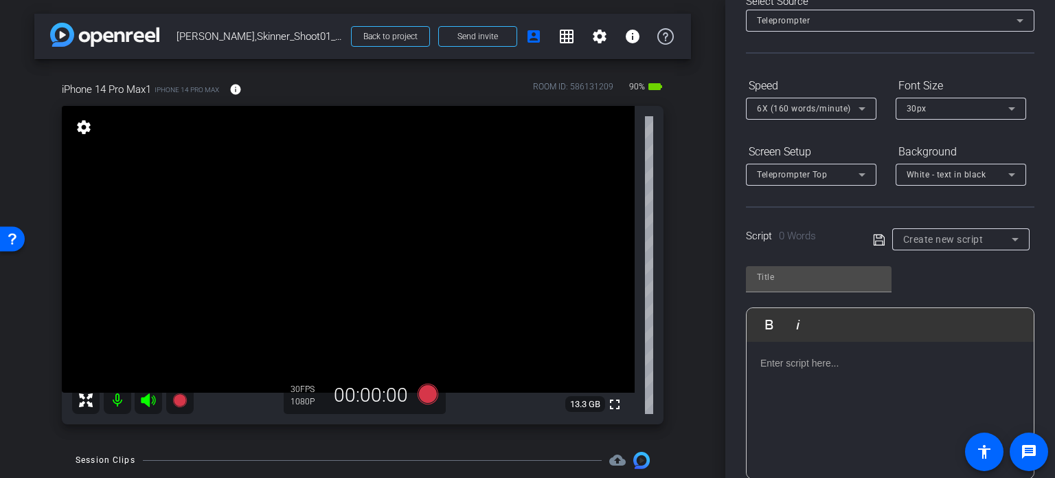
scroll to position [137, 0]
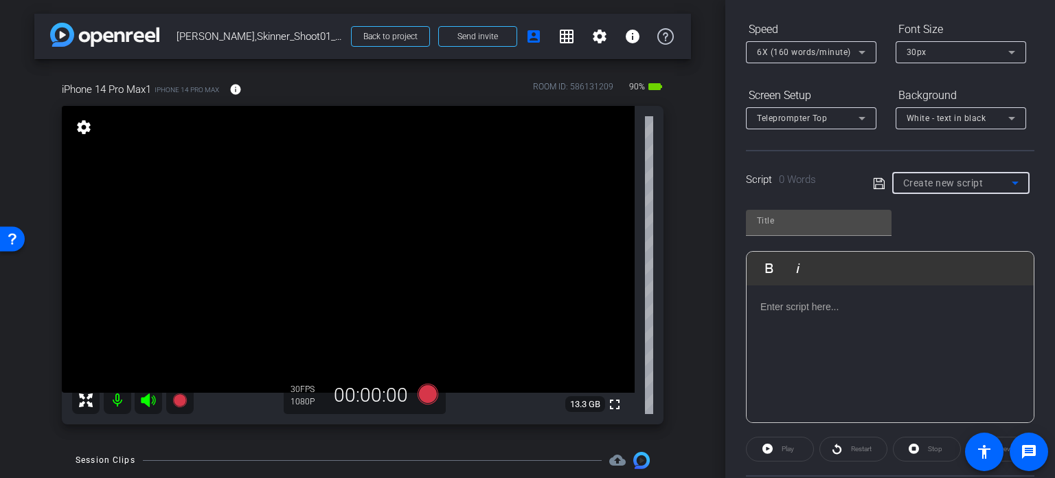
click at [967, 183] on span "Create new script" at bounding box center [944, 182] width 80 height 11
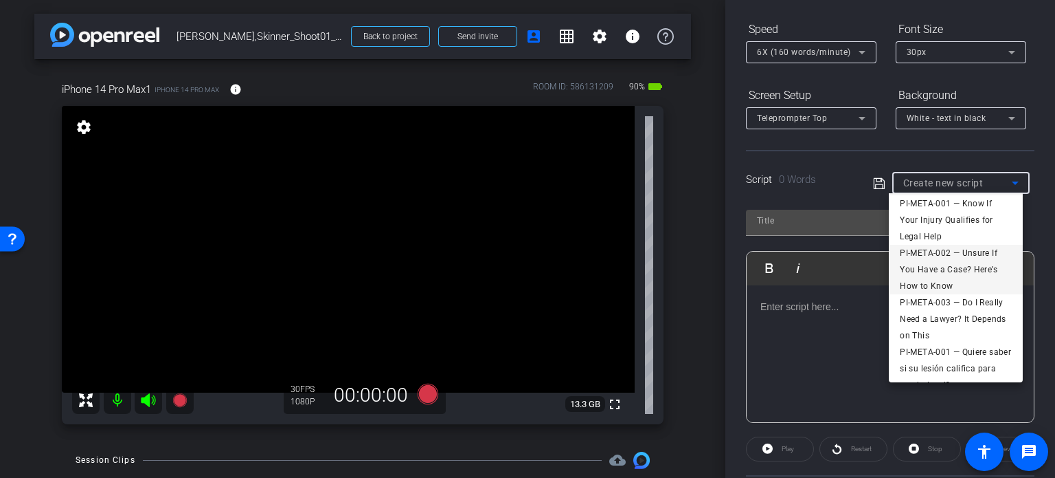
scroll to position [0, 0]
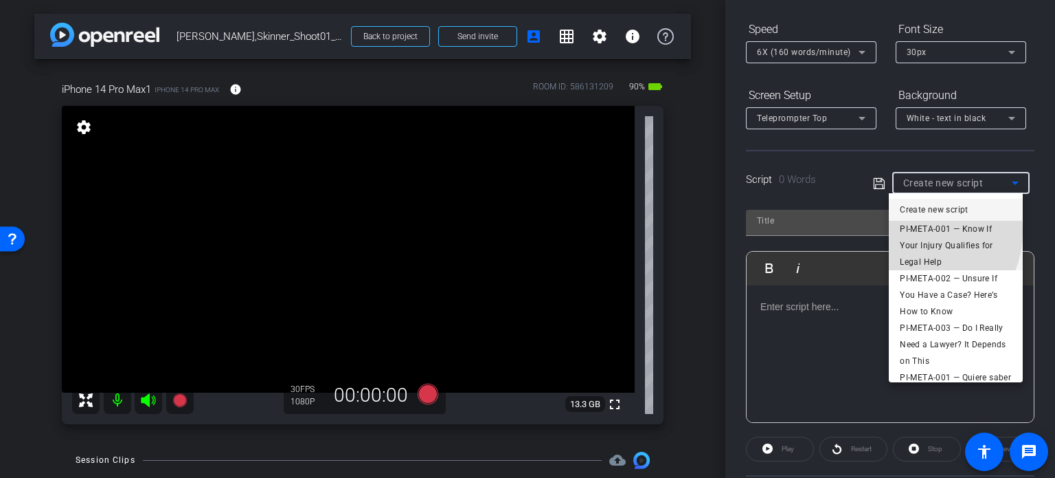
click at [919, 232] on span "PI-META-001 — Know If Your Injury Qualifies for Legal Help" at bounding box center [956, 245] width 112 height 49
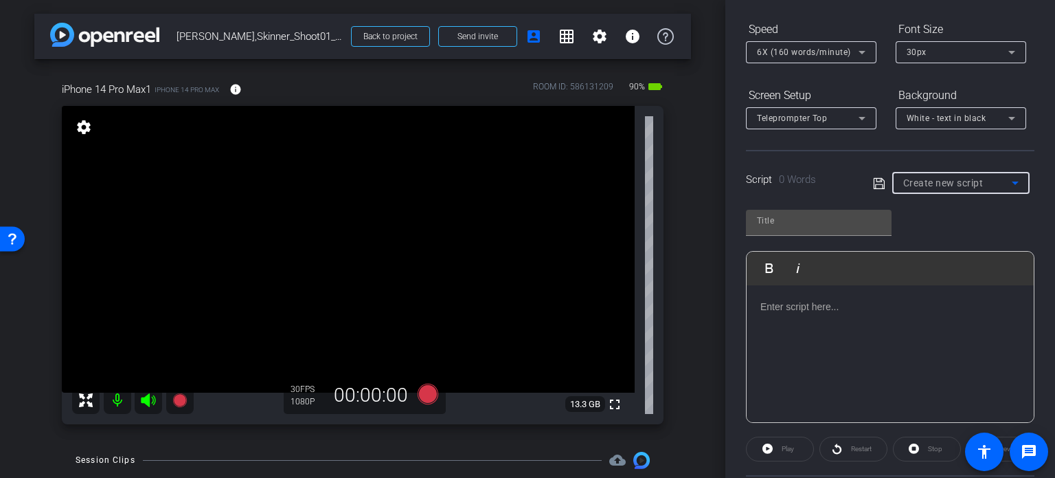
type input "PI-META-001 — Know If Your Injury Qualifies for Legal Help"
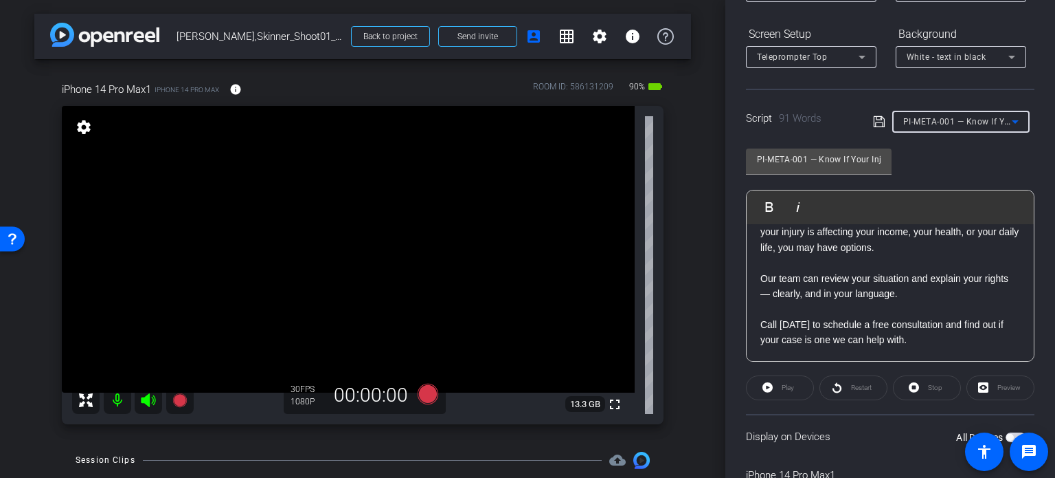
scroll to position [272, 0]
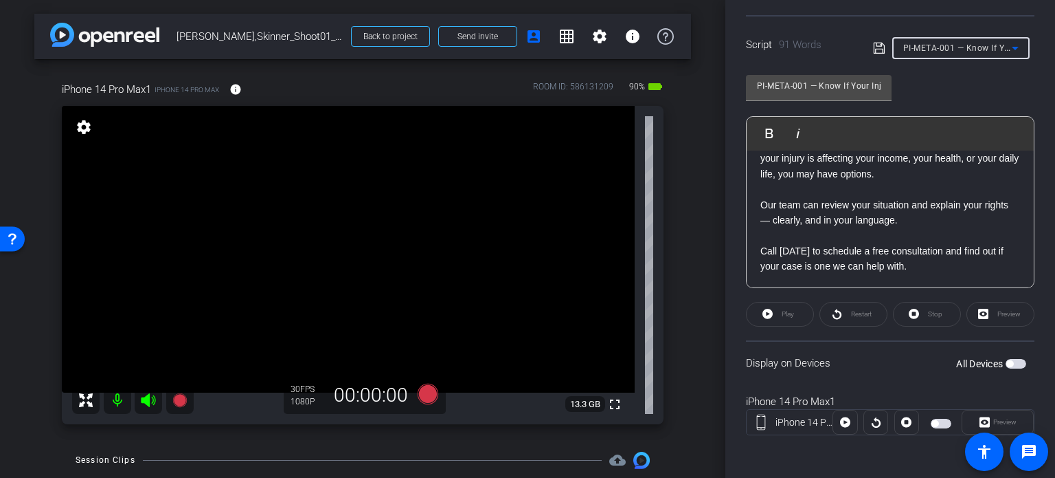
click at [1011, 362] on span "button" at bounding box center [1016, 364] width 21 height 10
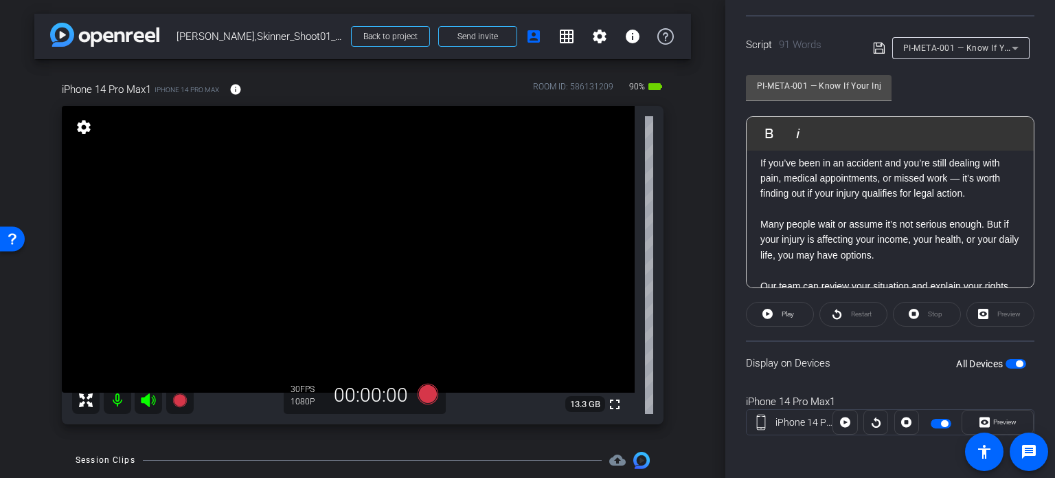
scroll to position [0, 0]
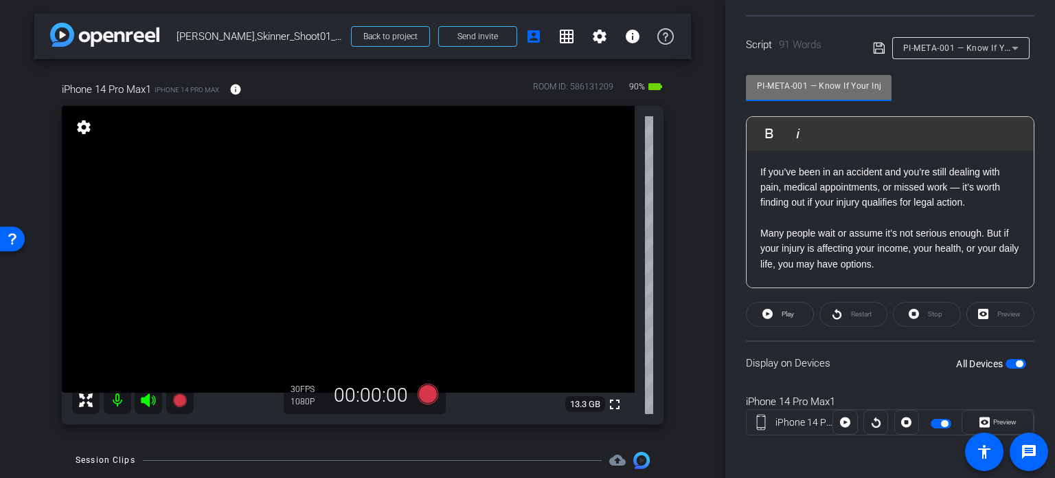
drag, startPoint x: 807, startPoint y: 84, endPoint x: 665, endPoint y: 76, distance: 142.4
click at [665, 76] on div "arrow_back Louis,Skinner_Shoot01_08132025 Back to project Send invite account_b…" at bounding box center [527, 239] width 1055 height 478
click at [679, 263] on div "iPhone 14 Pro Max1 iPhone 14 Pro Max info ROOM ID: 586131209 90% battery_std fu…" at bounding box center [362, 248] width 657 height 379
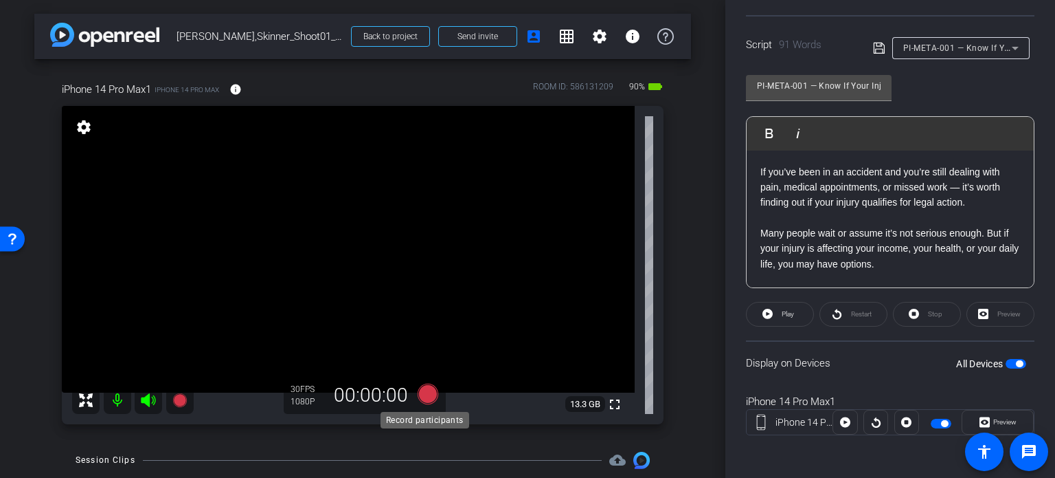
click at [423, 392] on icon at bounding box center [428, 393] width 21 height 21
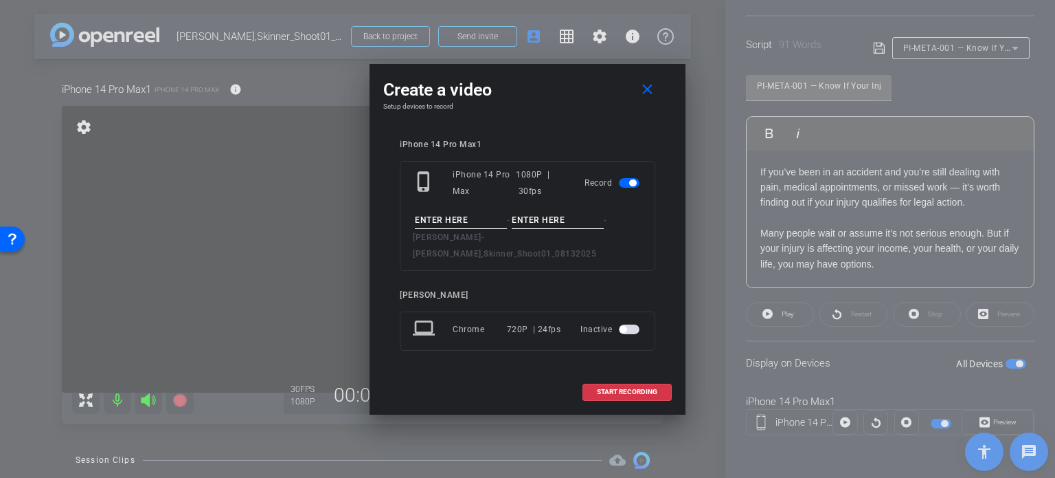
click at [462, 229] on input at bounding box center [461, 220] width 92 height 17
paste input "PI-META-001"
type input "PI-META-001"
click at [535, 229] on input at bounding box center [558, 220] width 92 height 17
click at [539, 229] on input "Take1" at bounding box center [558, 220] width 92 height 17
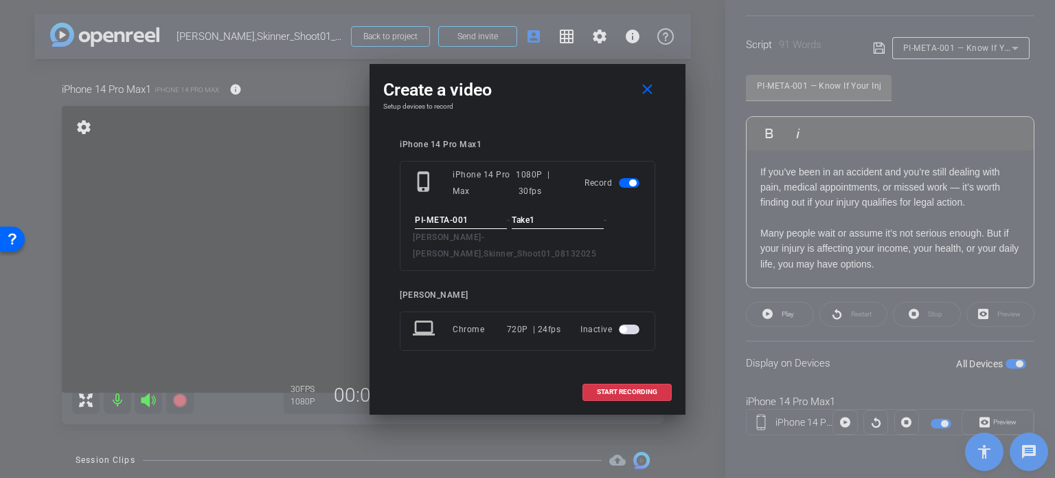
type input "Take1"
click at [478, 225] on input "PI-META-001" at bounding box center [461, 220] width 92 height 17
click at [561, 228] on input "Take1" at bounding box center [558, 220] width 92 height 17
click at [535, 273] on div "iPhone 14 Pro Max1 phone_iphone iPhone 14 Pro Max 1080P | 30fps Record PI-META-…" at bounding box center [528, 254] width 256 height 230
click at [609, 388] on span "START RECORDING" at bounding box center [627, 391] width 60 height 7
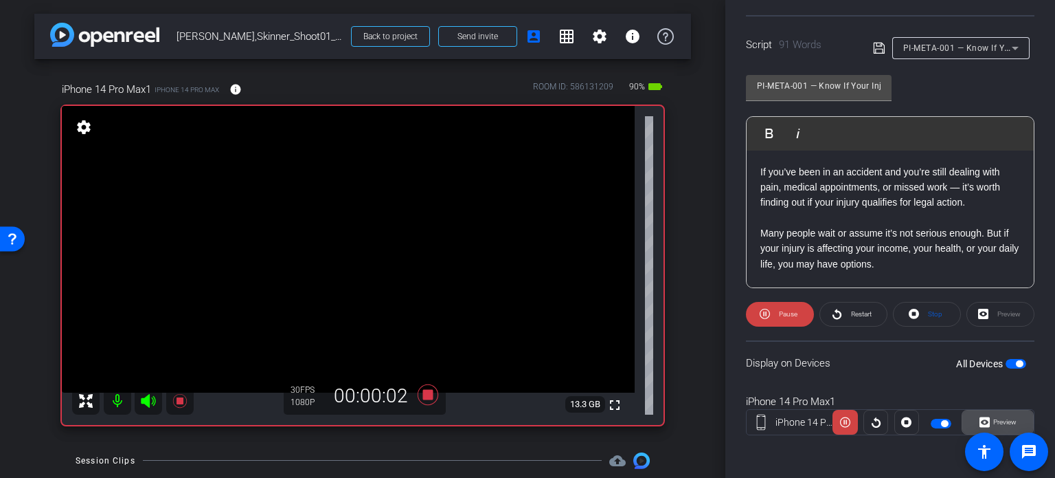
click at [1009, 418] on span "Preview" at bounding box center [1005, 422] width 23 height 8
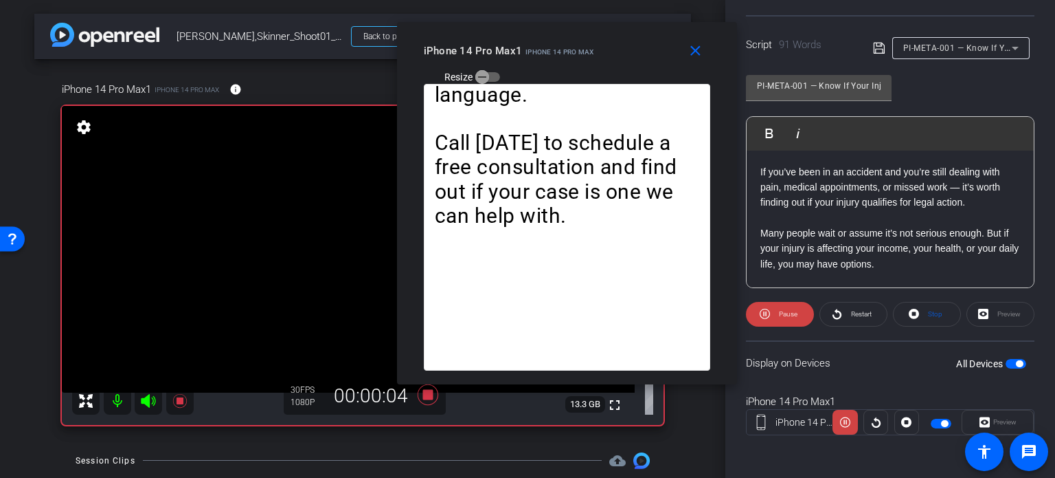
drag, startPoint x: 578, startPoint y: 103, endPoint x: 616, endPoint y: 68, distance: 51.5
click at [616, 68] on div "iPhone 14 Pro Max1 iPhone 14 Pro Max Resize" at bounding box center [572, 62] width 297 height 49
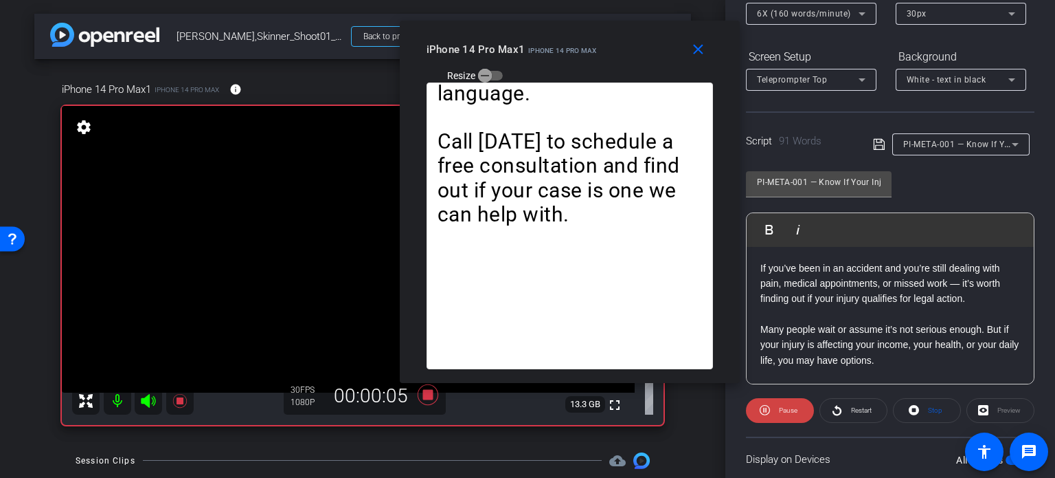
scroll to position [135, 0]
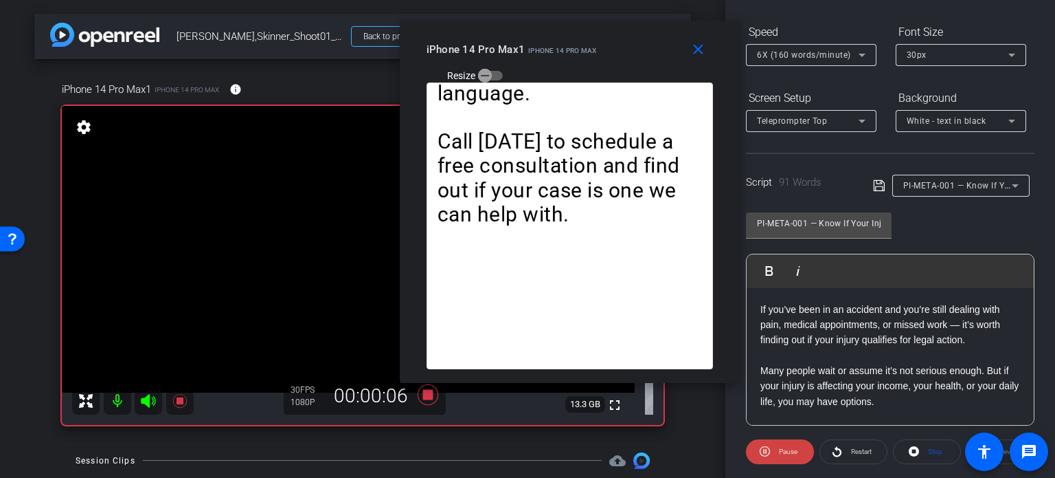
click at [794, 53] on span "6X (160 words/minute)" at bounding box center [804, 55] width 94 height 10
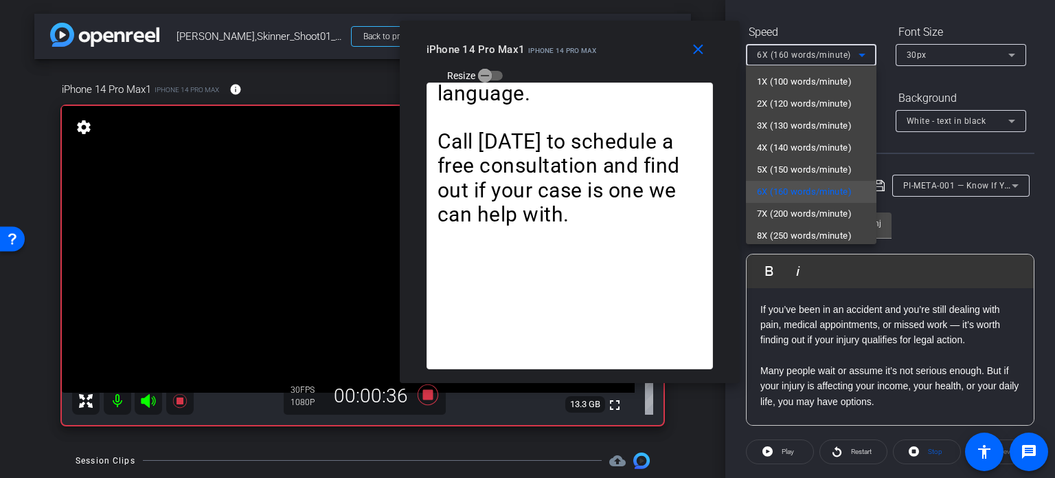
click at [581, 267] on div at bounding box center [527, 239] width 1055 height 478
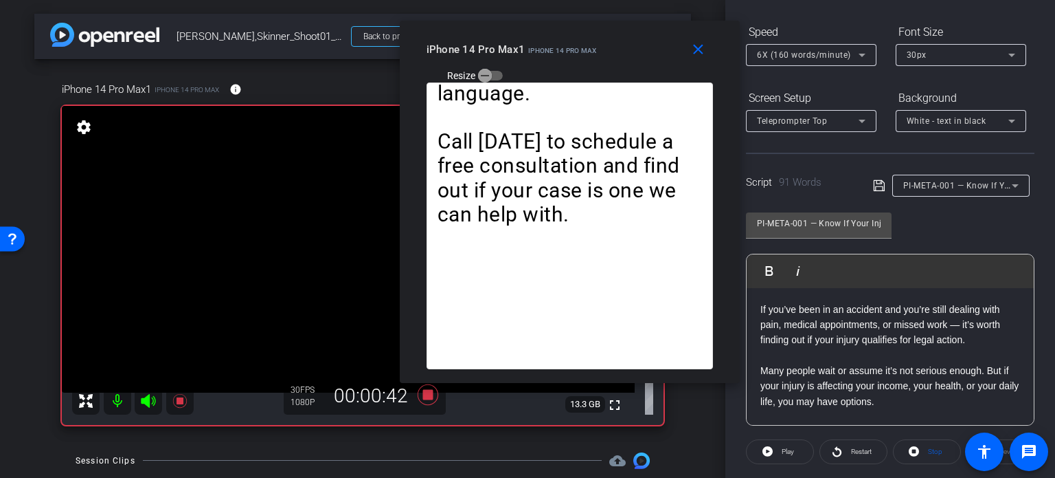
click at [581, 266] on div "If you’ve been in an accident and you’re still dealing with pain, medical appoi…" at bounding box center [570, 225] width 287 height 287
click at [695, 52] on mat-icon "close" at bounding box center [698, 49] width 17 height 17
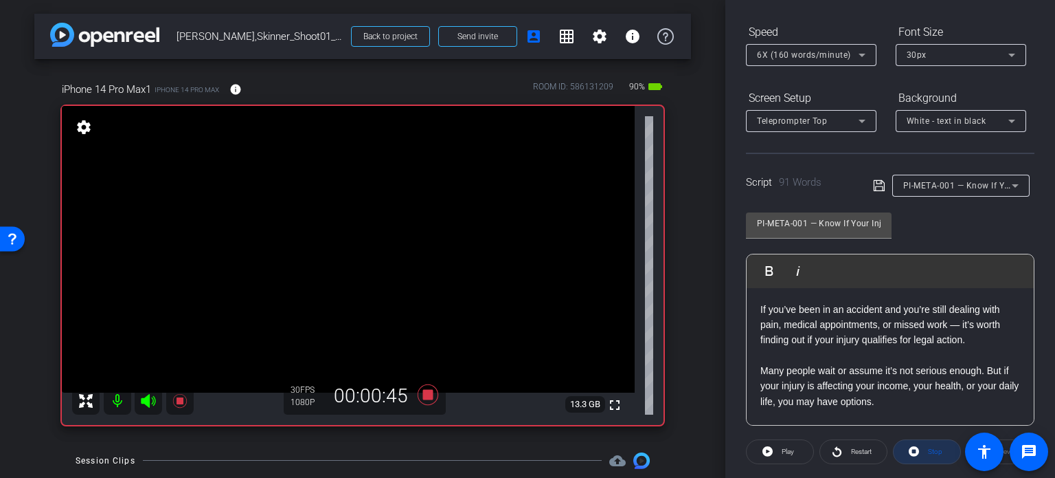
click at [913, 450] on icon at bounding box center [914, 451] width 10 height 10
click at [772, 445] on span at bounding box center [780, 451] width 67 height 33
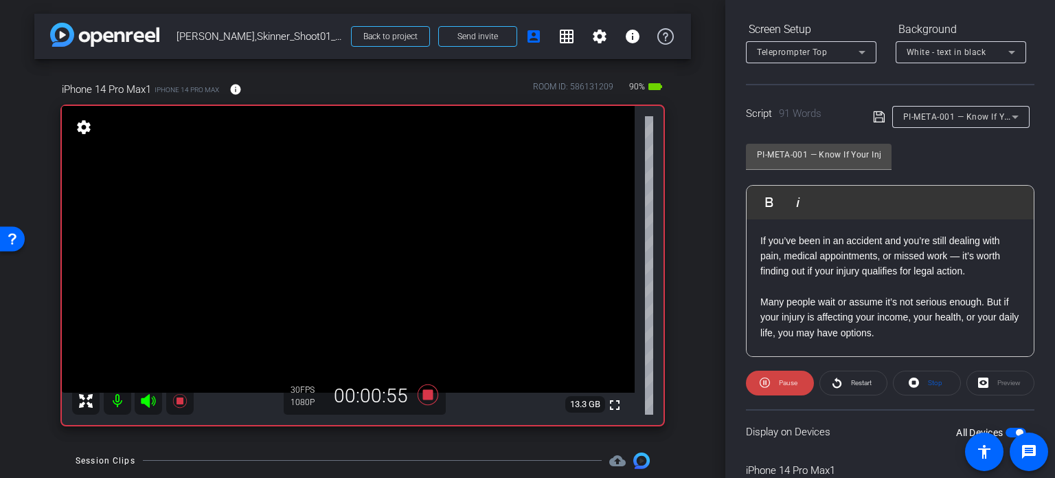
scroll to position [272, 0]
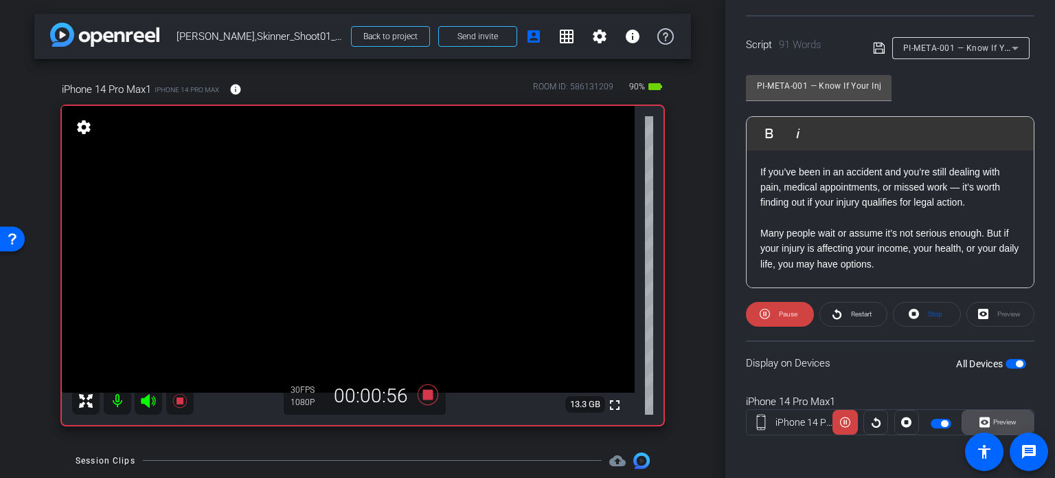
click at [1009, 418] on span "Preview" at bounding box center [1005, 422] width 23 height 8
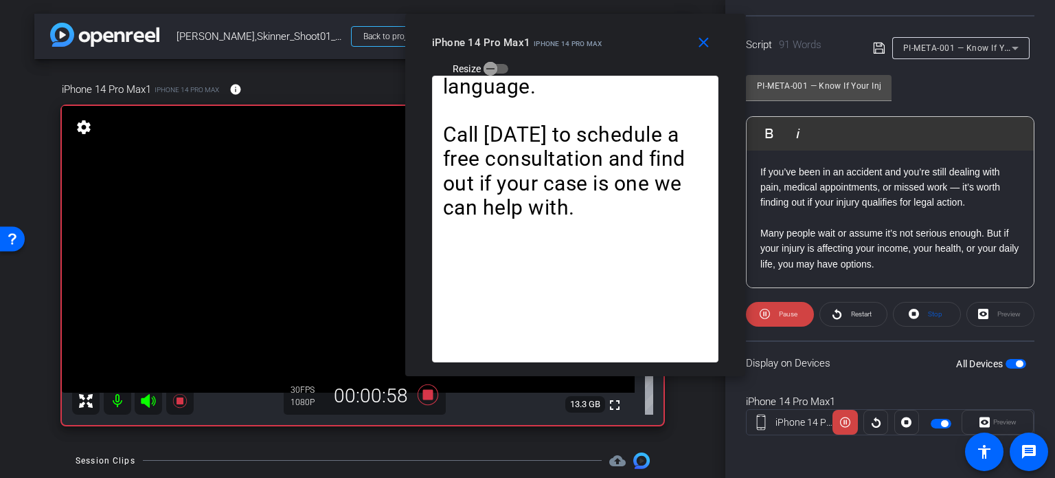
drag, startPoint x: 584, startPoint y: 102, endPoint x: 631, endPoint y: 58, distance: 64.7
click at [631, 58] on div "iPhone 14 Pro Max1 iPhone 14 Pro Max Resize" at bounding box center [580, 54] width 297 height 49
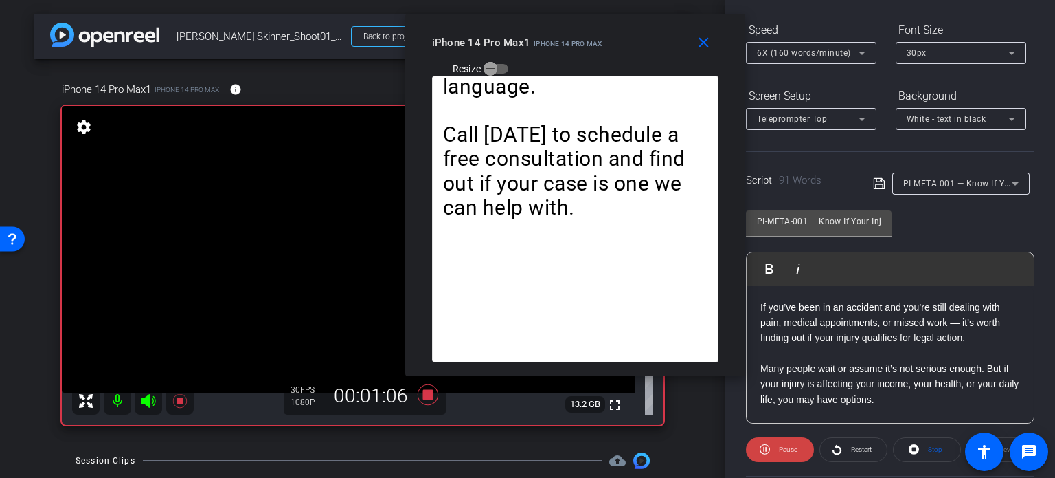
scroll to position [135, 0]
click at [925, 450] on span "Stop" at bounding box center [934, 451] width 18 height 19
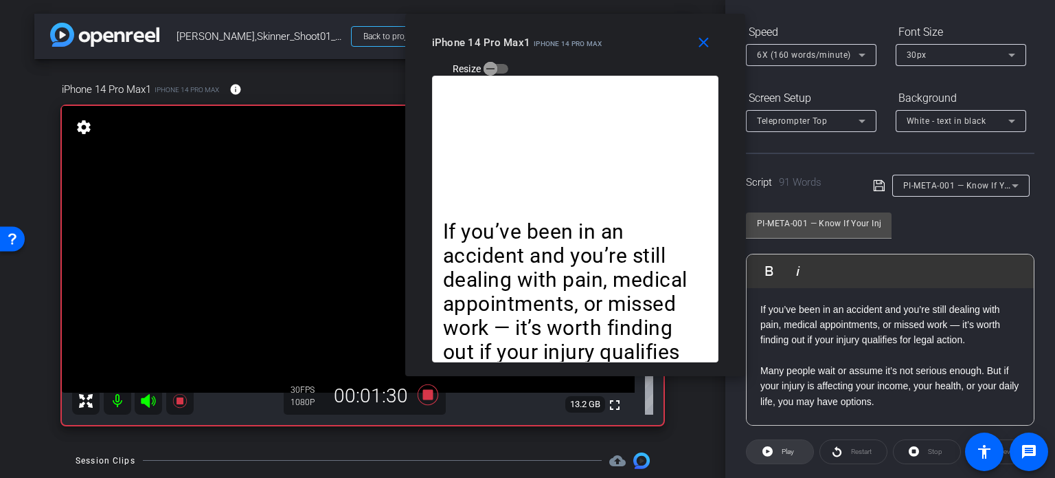
click at [789, 449] on span "Play" at bounding box center [788, 451] width 12 height 8
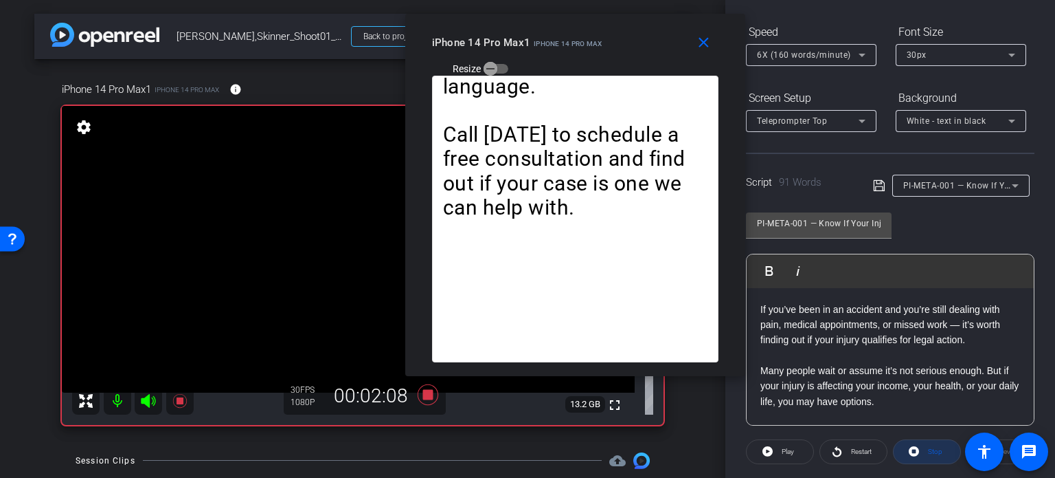
click at [929, 456] on span "Stop" at bounding box center [934, 451] width 18 height 19
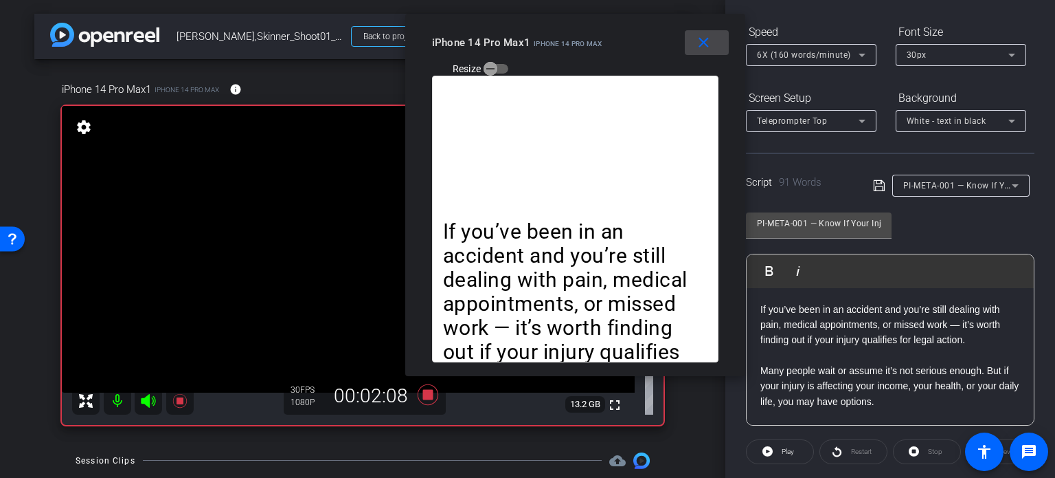
click at [702, 36] on mat-icon "close" at bounding box center [703, 42] width 17 height 17
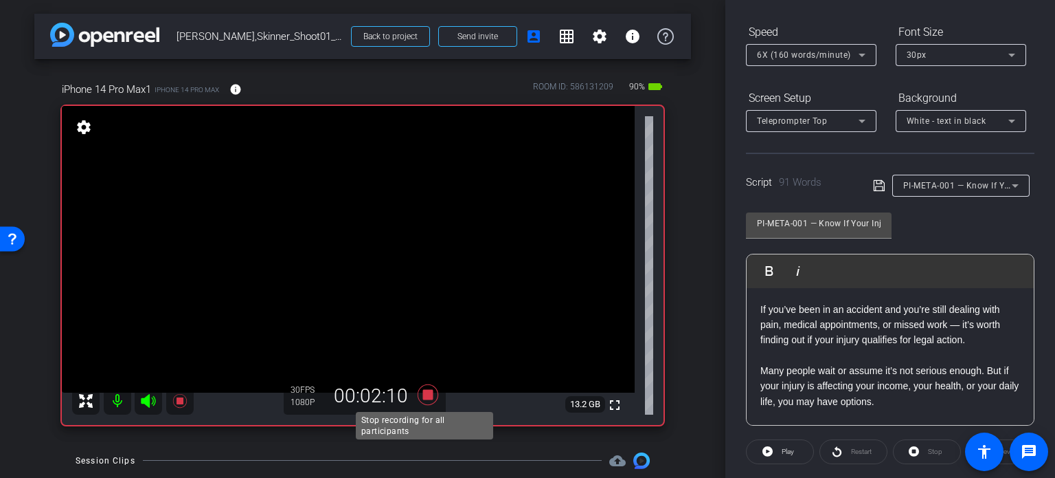
click at [423, 395] on icon at bounding box center [428, 394] width 21 height 21
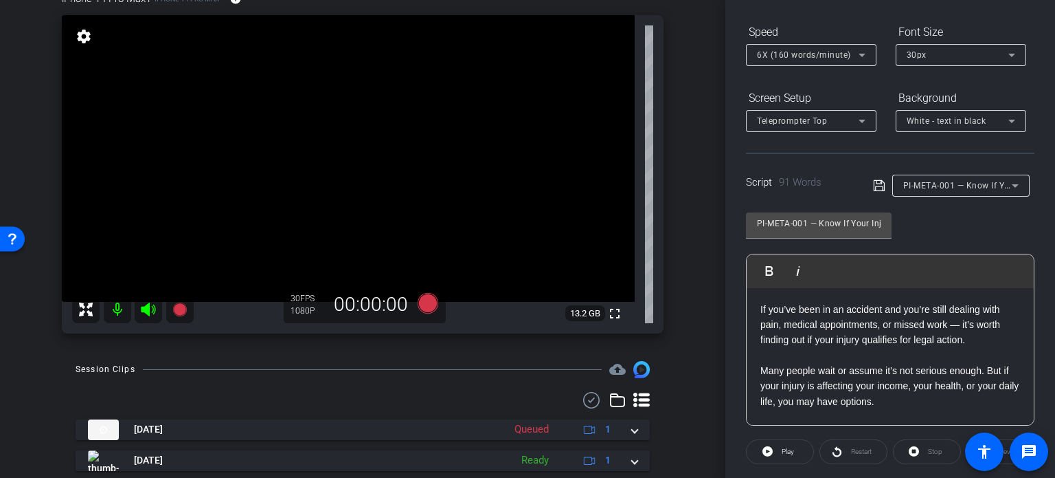
scroll to position [137, 0]
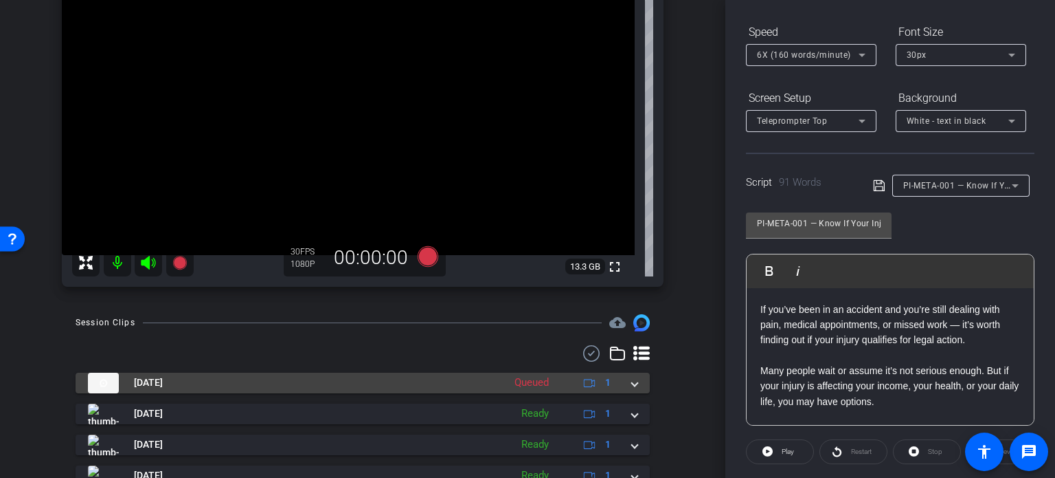
click at [632, 383] on span at bounding box center [634, 382] width 5 height 14
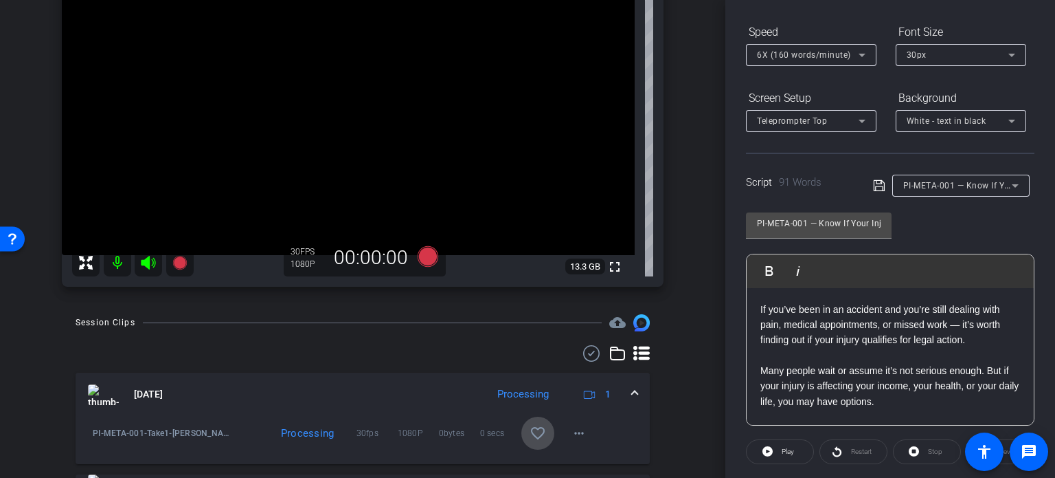
click at [533, 433] on mat-icon "favorite_border" at bounding box center [538, 433] width 16 height 16
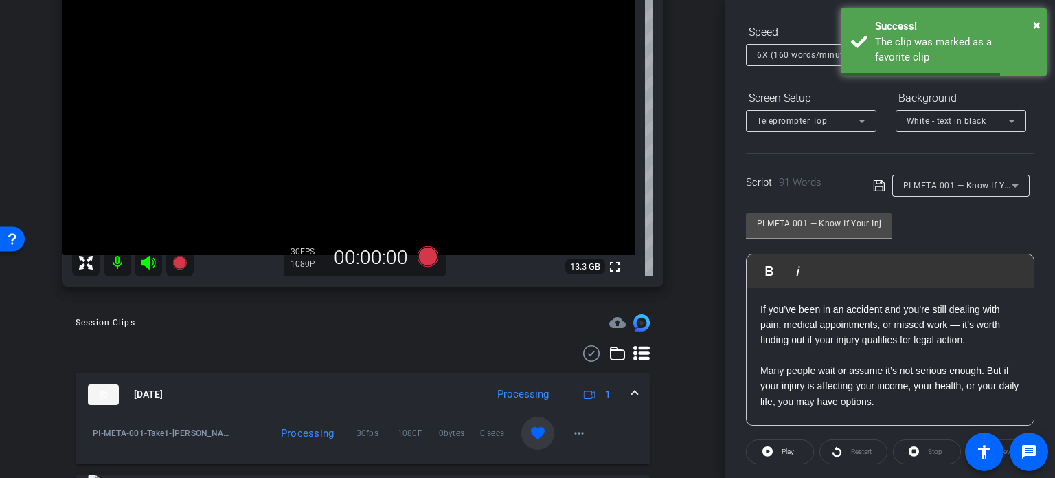
click at [632, 390] on span at bounding box center [634, 394] width 5 height 14
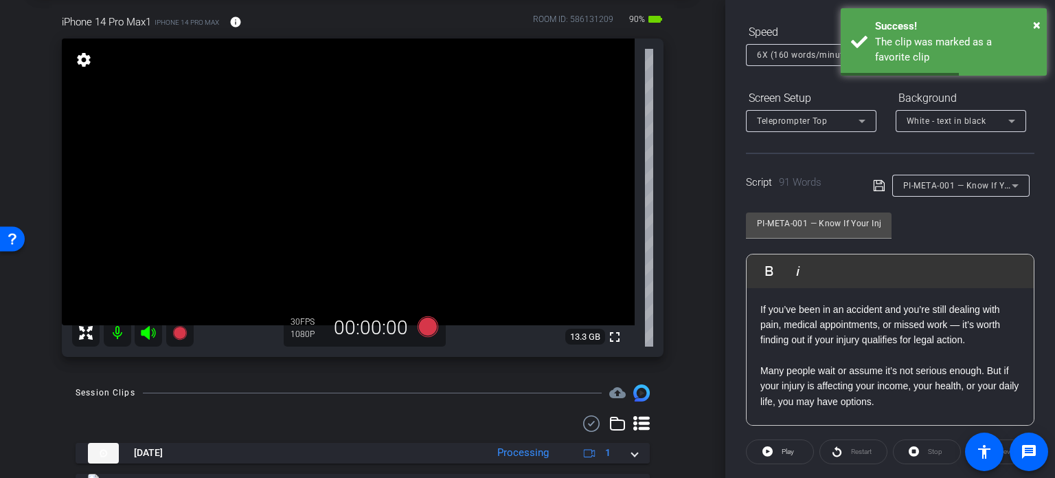
scroll to position [0, 0]
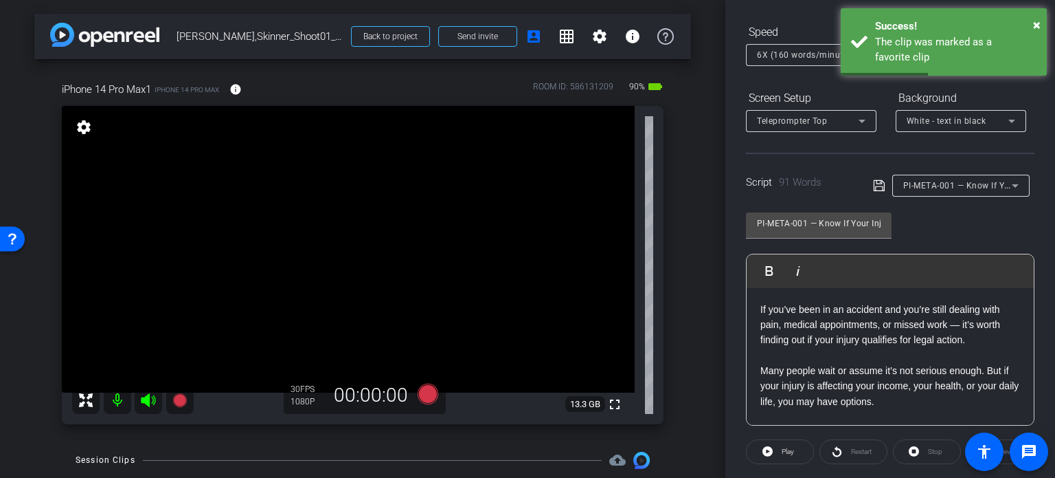
click at [981, 190] on div "PI-META-001 — Know If Your Injury Qualifies for Legal Help" at bounding box center [958, 185] width 109 height 17
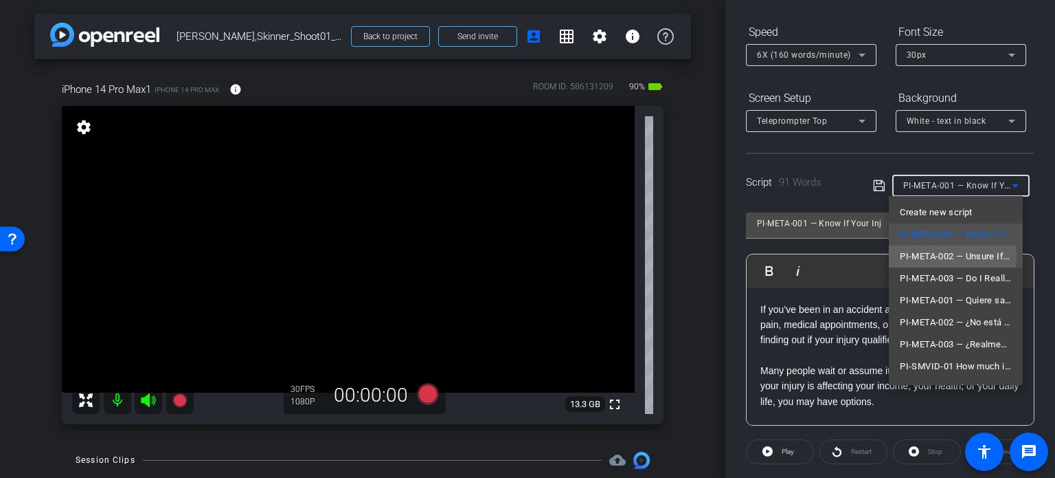
click at [947, 255] on span "PI-META-002 — Unsure If You Have a Case? Here’s How to Know" at bounding box center [956, 256] width 112 height 16
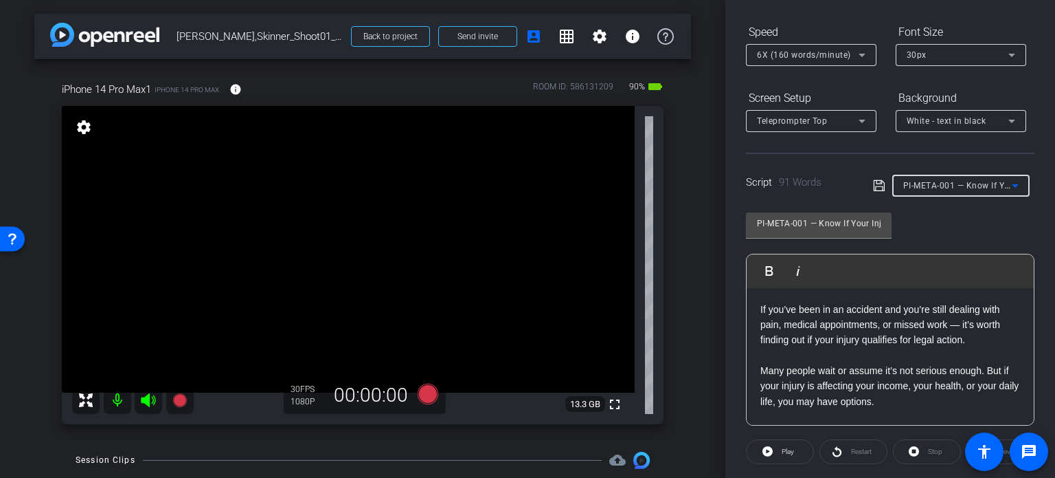
type input "PI-META-002 — Unsure If You Have a Case? Here’s How to Know"
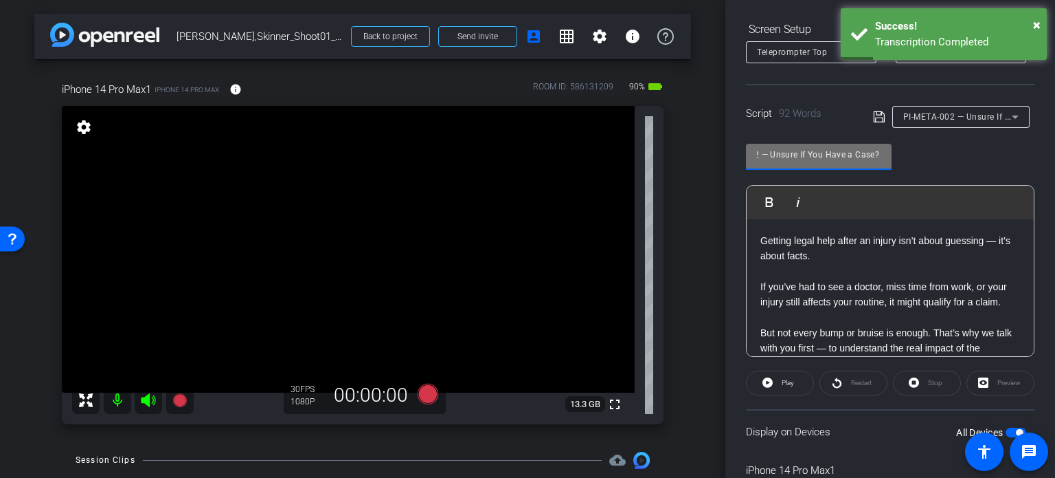
scroll to position [0, 126]
drag, startPoint x: 844, startPoint y: 150, endPoint x: 899, endPoint y: 152, distance: 55.7
click at [899, 152] on div "PI-META-002 — Unsure If You Have a Case? Here’s How to Know Play Play from this…" at bounding box center [890, 244] width 289 height 223
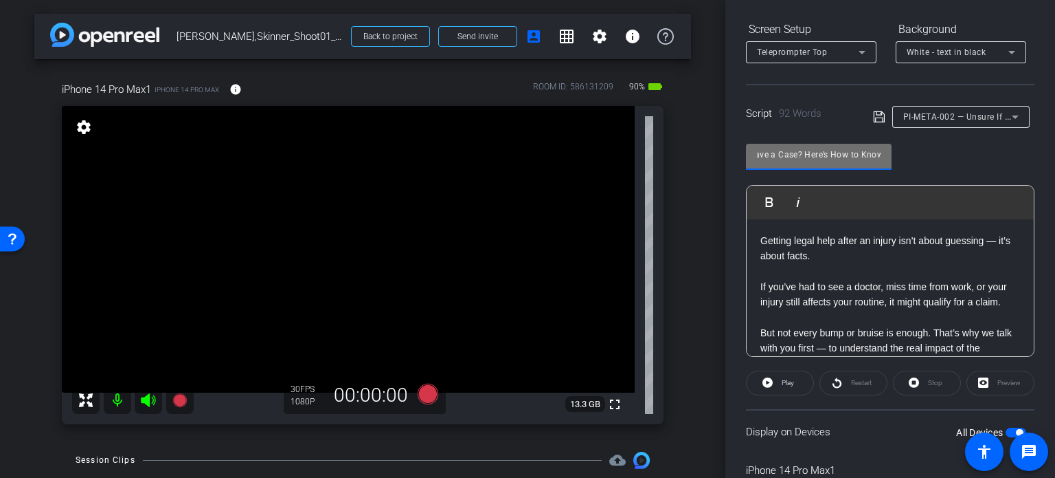
click at [820, 146] on input "PI-META-002 — Unsure If You Have a Case? Here’s How to Know" at bounding box center [819, 154] width 124 height 16
drag, startPoint x: 804, startPoint y: 154, endPoint x: 733, endPoint y: 157, distance: 70.9
click at [733, 157] on div "Participants Teleprompter Adjustments settings Erika Centeno flip Director Ever…" at bounding box center [891, 239] width 330 height 478
click at [809, 150] on input "PI-META-002 — Unsure If You Have a Case? Here’s How to Know" at bounding box center [819, 154] width 124 height 16
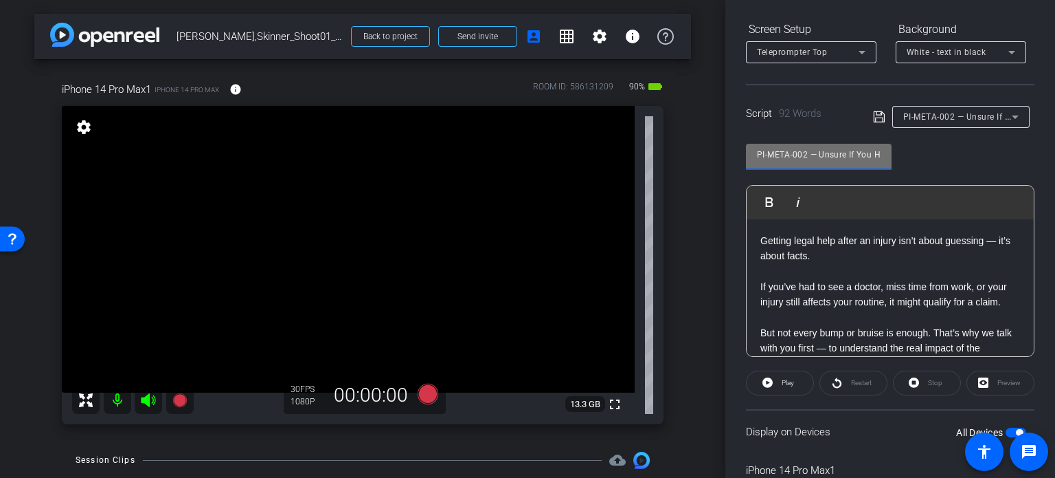
click at [638, 131] on div "arrow_back Louis,Skinner_Shoot01_08132025 Back to project Send invite account_b…" at bounding box center [527, 239] width 1055 height 478
click at [690, 290] on div "arrow_back Louis,Skinner_Shoot01_08132025 Back to project Send invite account_b…" at bounding box center [363, 239] width 726 height 478
click at [421, 392] on icon at bounding box center [428, 393] width 21 height 21
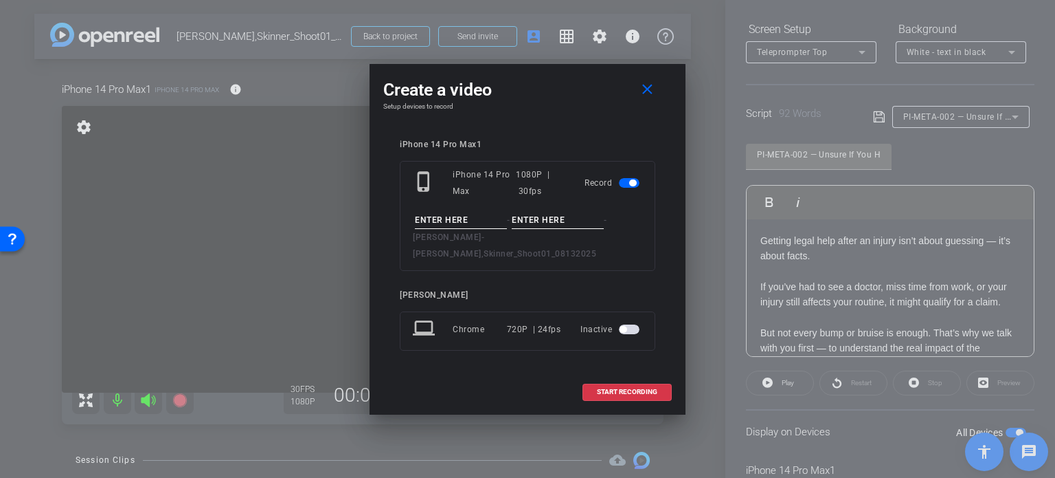
click at [455, 229] on input at bounding box center [461, 220] width 92 height 17
paste input "PI-META-002"
type input "PI-META-002"
click at [525, 229] on input at bounding box center [558, 220] width 92 height 17
click at [563, 229] on input "Take1" at bounding box center [558, 220] width 92 height 17
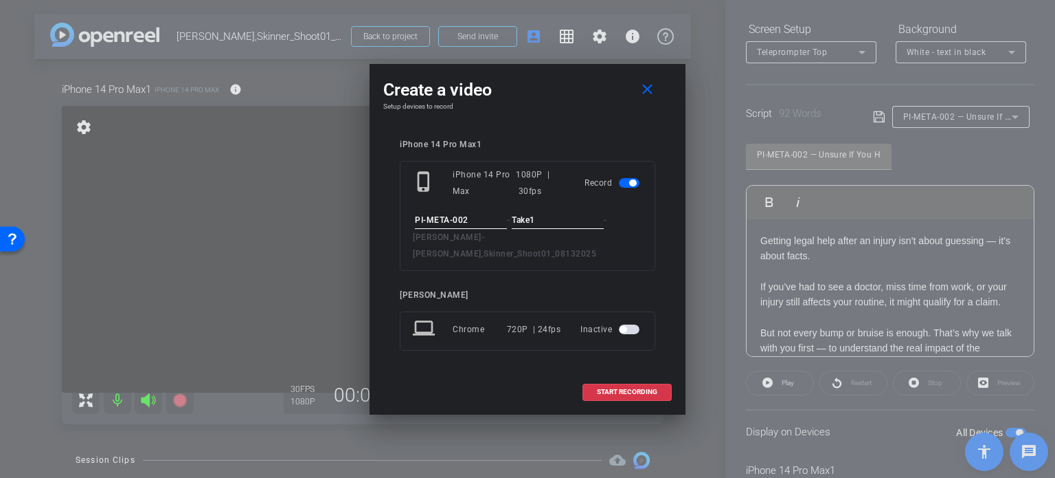
type input "Take1"
click at [484, 227] on input "PI-META-002" at bounding box center [461, 220] width 92 height 17
click at [549, 229] on input "Take1" at bounding box center [558, 220] width 92 height 17
click at [468, 227] on input "PI-META-002" at bounding box center [461, 220] width 92 height 17
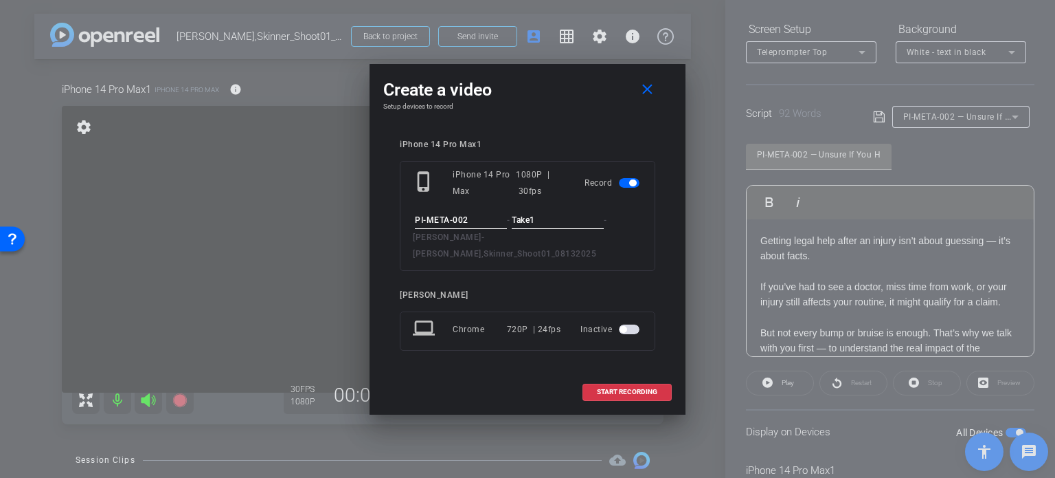
click at [558, 222] on input "Take1" at bounding box center [558, 220] width 92 height 17
click at [591, 265] on div "iPhone 14 Pro Max1 phone_iphone iPhone 14 Pro Max 1080P | 30fps Record PI-META-…" at bounding box center [528, 254] width 256 height 230
click at [625, 388] on span "START RECORDING" at bounding box center [627, 391] width 60 height 7
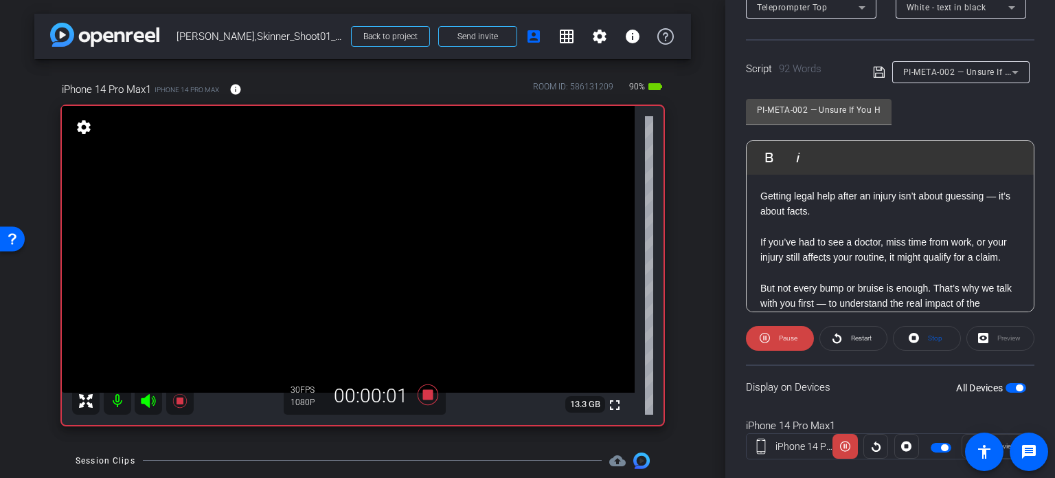
scroll to position [272, 0]
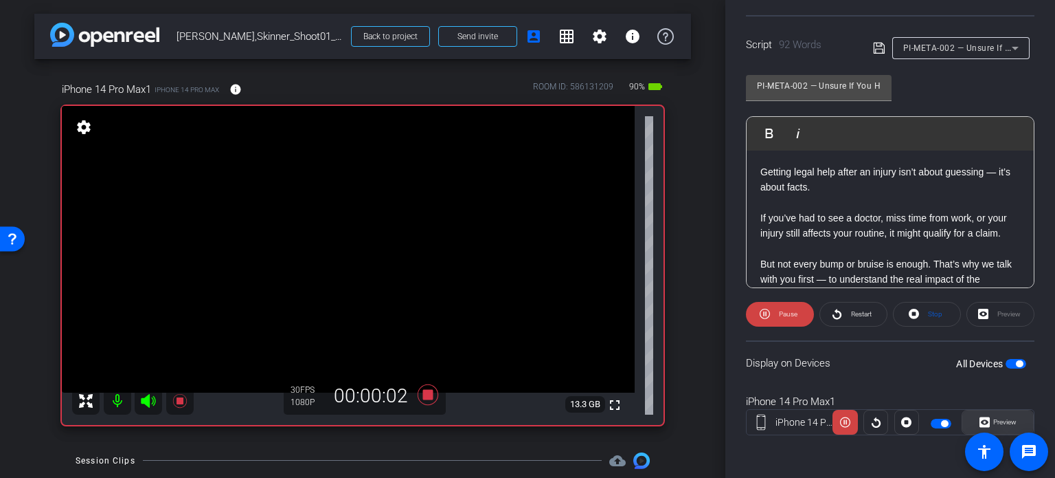
click at [995, 418] on span "Preview" at bounding box center [1005, 422] width 23 height 8
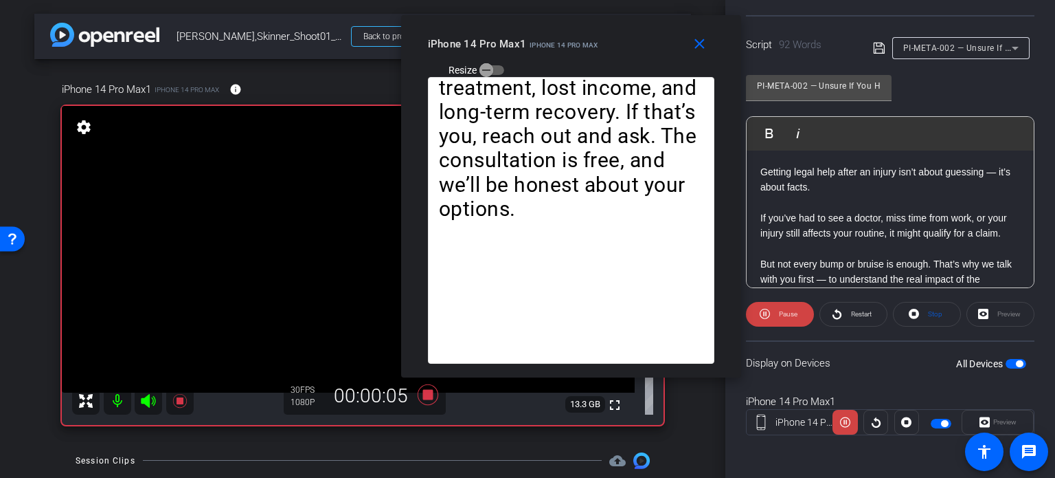
drag, startPoint x: 596, startPoint y: 101, endPoint x: 639, endPoint y: 58, distance: 60.7
click at [639, 58] on div "iPhone 14 Pro Max1 iPhone 14 Pro Max Resize" at bounding box center [576, 56] width 297 height 49
click at [933, 318] on span "Stop" at bounding box center [934, 313] width 18 height 19
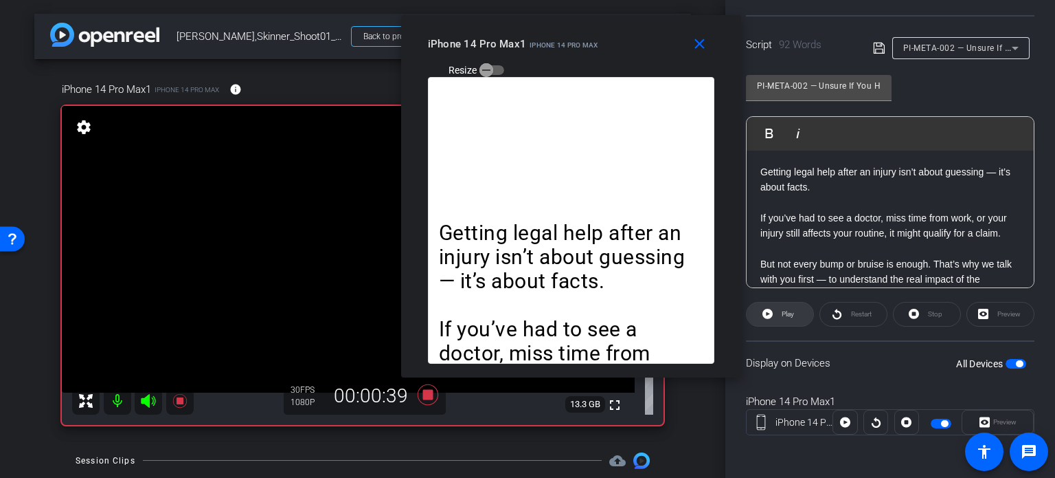
click at [784, 304] on span "Play" at bounding box center [787, 313] width 16 height 19
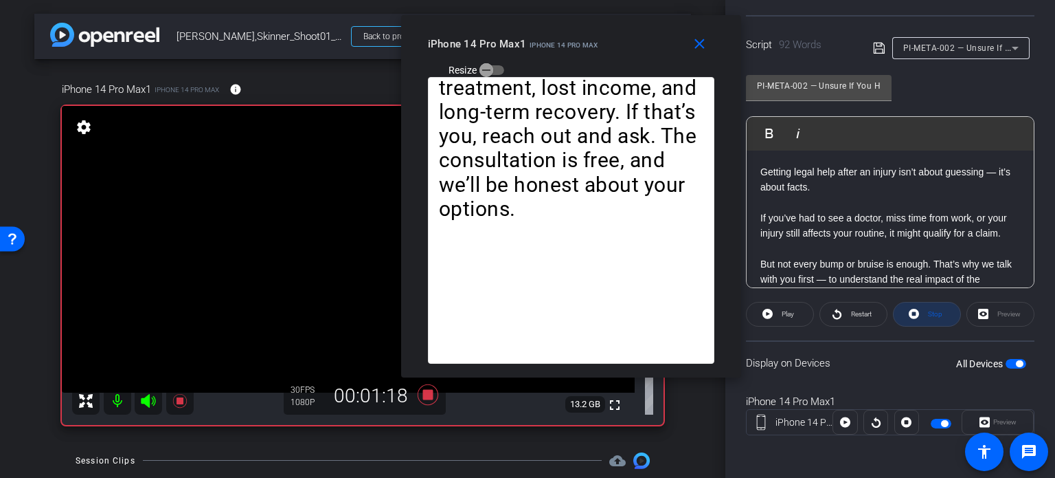
click at [931, 313] on span "Stop" at bounding box center [935, 314] width 14 height 8
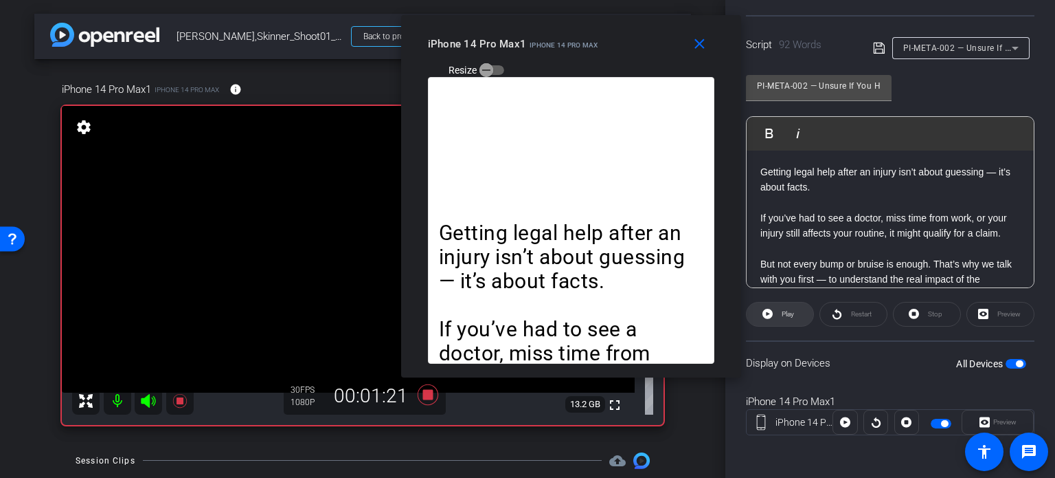
click at [789, 304] on span "Play" at bounding box center [787, 313] width 16 height 19
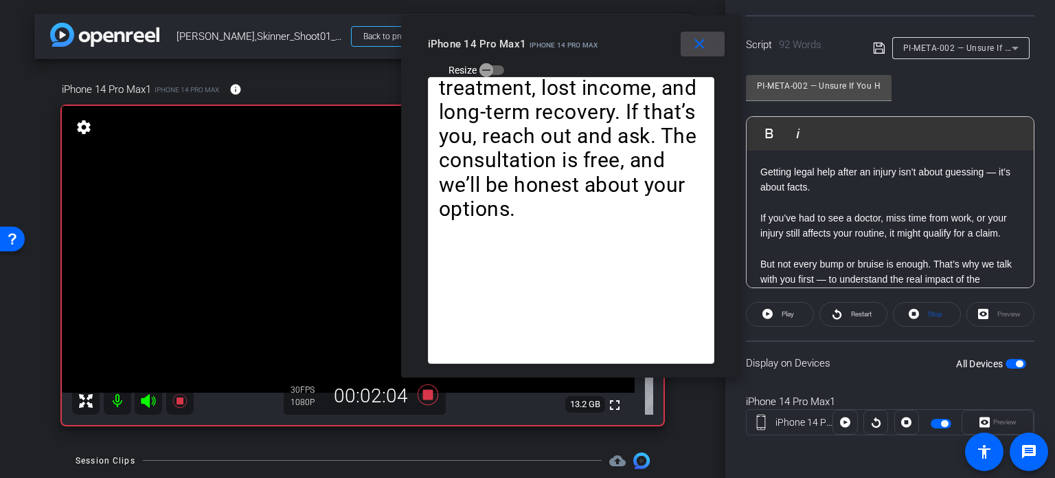
click at [695, 42] on mat-icon "close" at bounding box center [699, 44] width 17 height 17
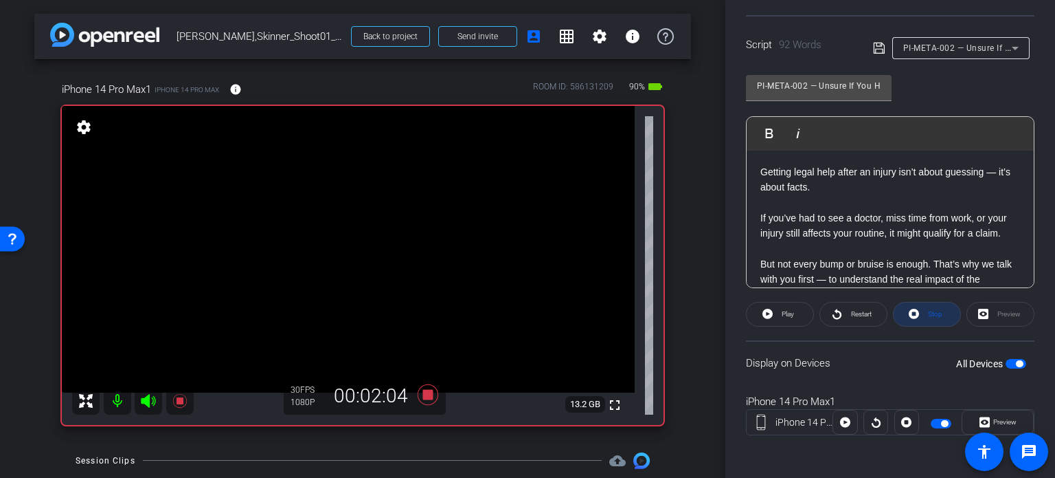
click at [937, 310] on span "Stop" at bounding box center [935, 314] width 14 height 8
click at [429, 394] on icon at bounding box center [428, 394] width 21 height 21
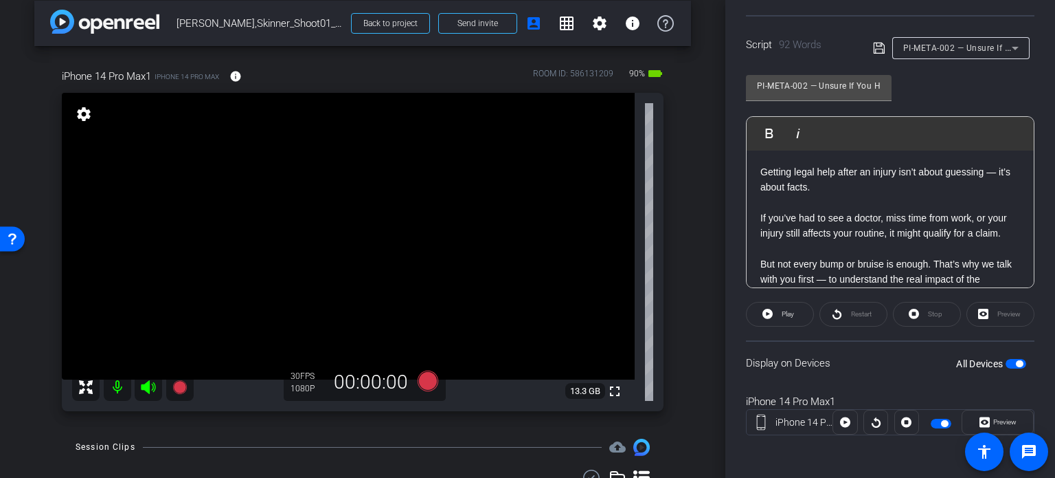
scroll to position [0, 0]
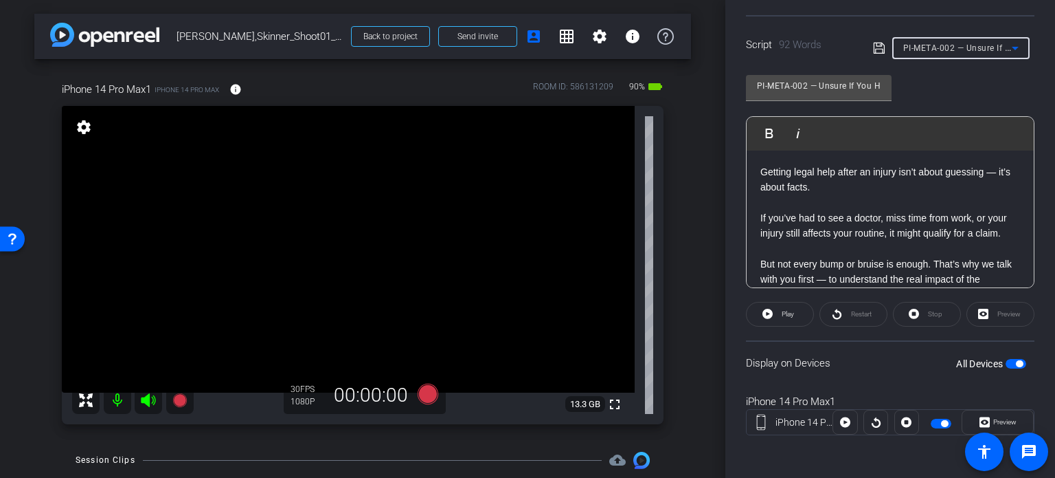
click at [953, 46] on span "PI-META-002 — Unsure If You Have a Case? Here’s How to Know" at bounding box center [1033, 47] width 258 height 11
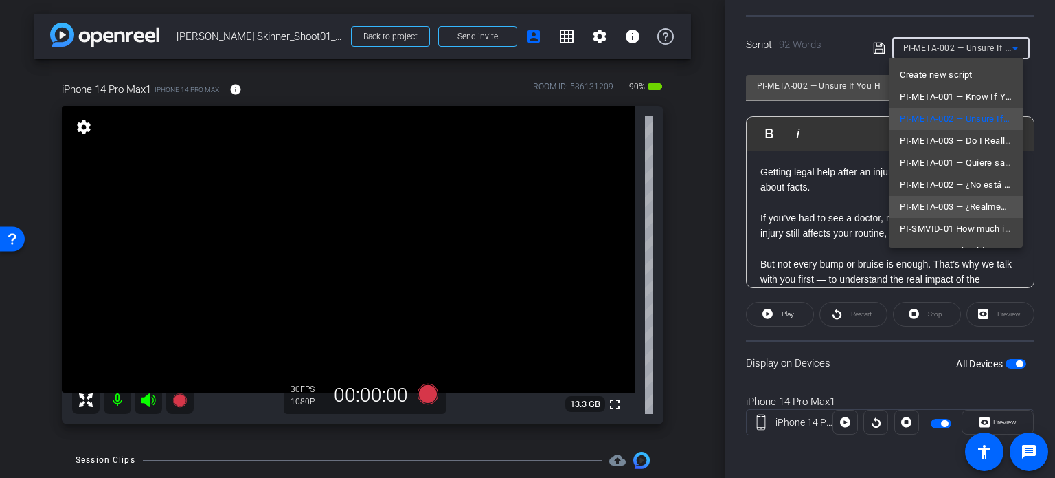
scroll to position [69, 0]
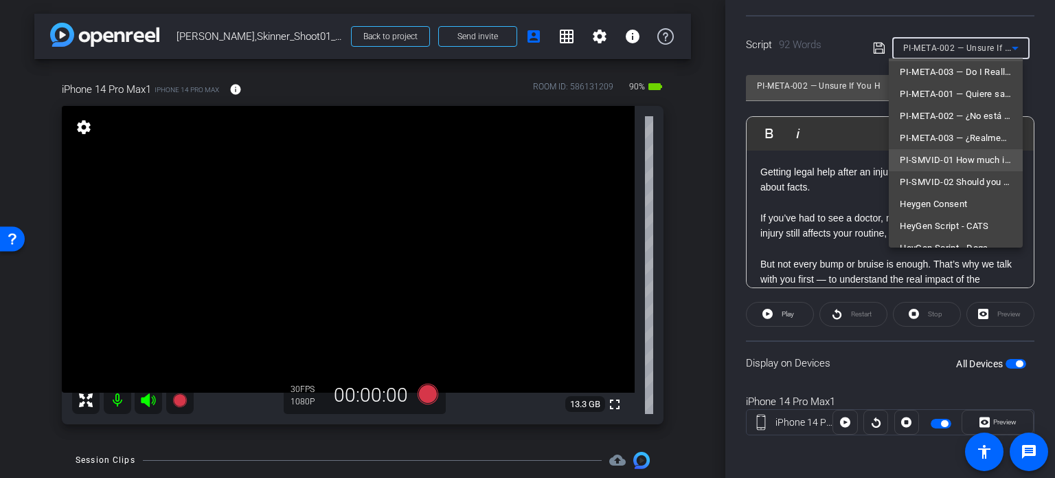
click at [937, 164] on span "PI-SMVID-01 How much is your injury case worth?" at bounding box center [956, 160] width 112 height 16
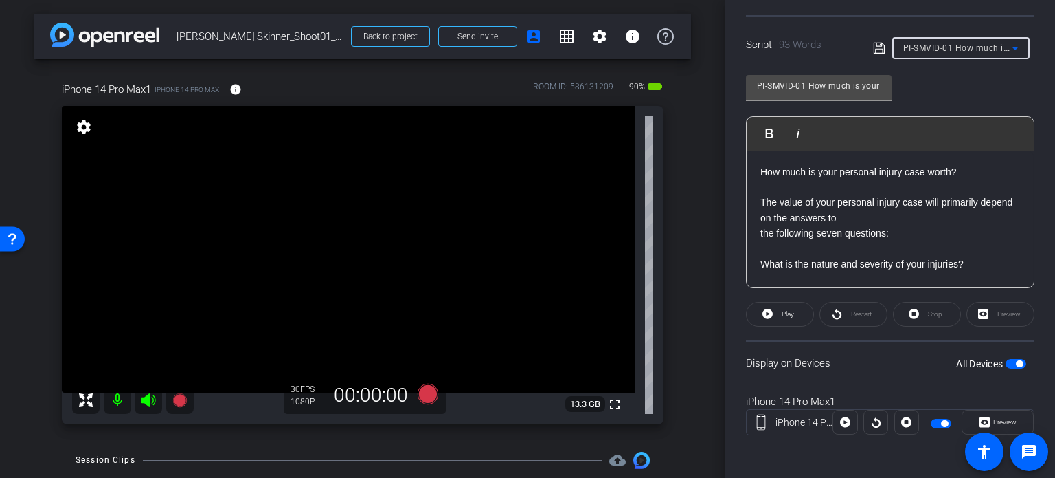
click at [958, 46] on span "PI-SMVID-01 How much is your injury case worth?" at bounding box center [1004, 47] width 201 height 11
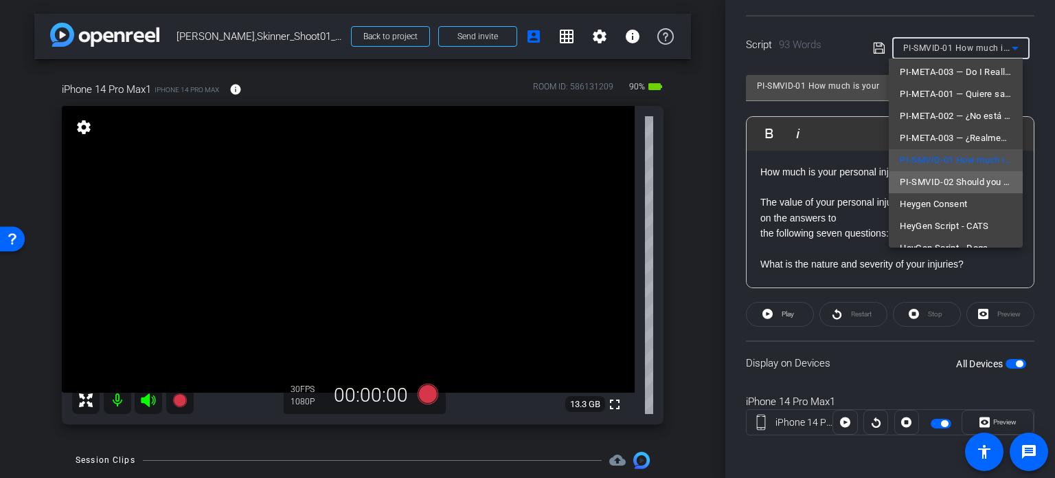
click at [956, 183] on span "PI-SMVID-02 Should you talk to other drivers' insurance company?" at bounding box center [956, 182] width 112 height 16
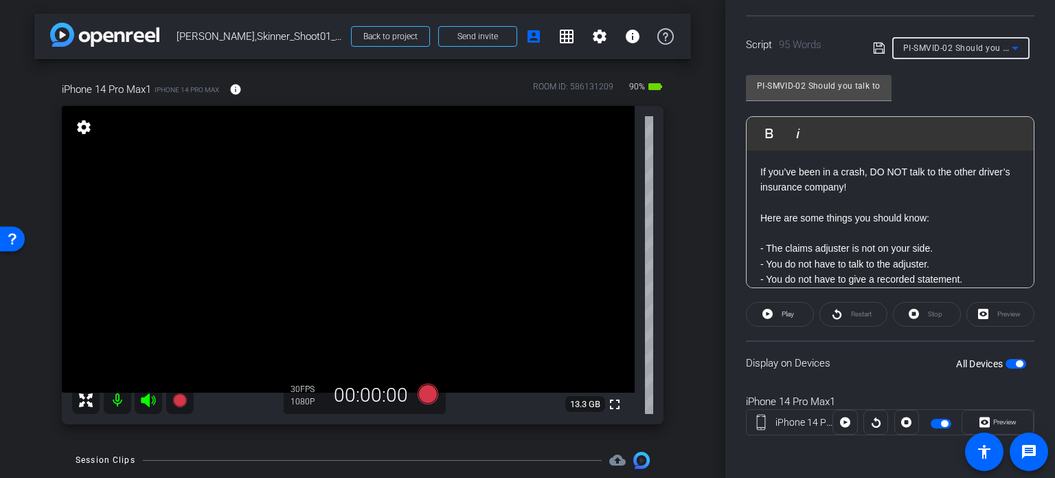
click at [967, 43] on span "PI-SMVID-02 Should you talk to other drivers' insurance company?" at bounding box center [1037, 47] width 267 height 11
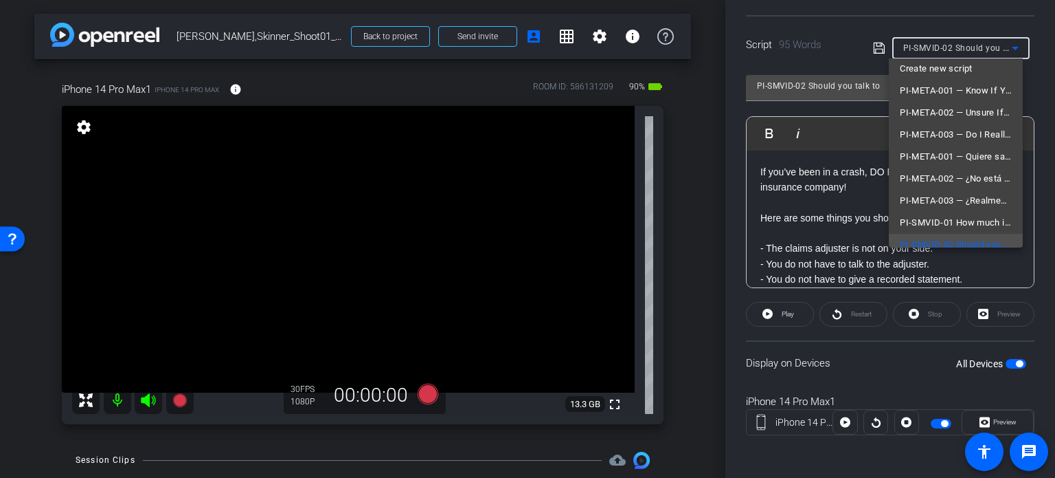
scroll to position [0, 0]
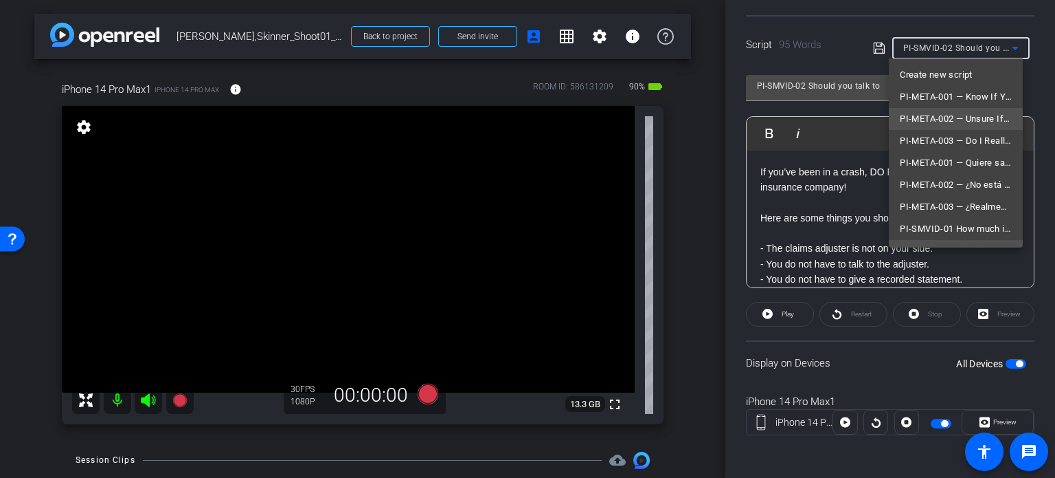
click at [940, 113] on span "PI-META-002 — Unsure If You Have a Case? Here’s How to Know" at bounding box center [956, 119] width 112 height 16
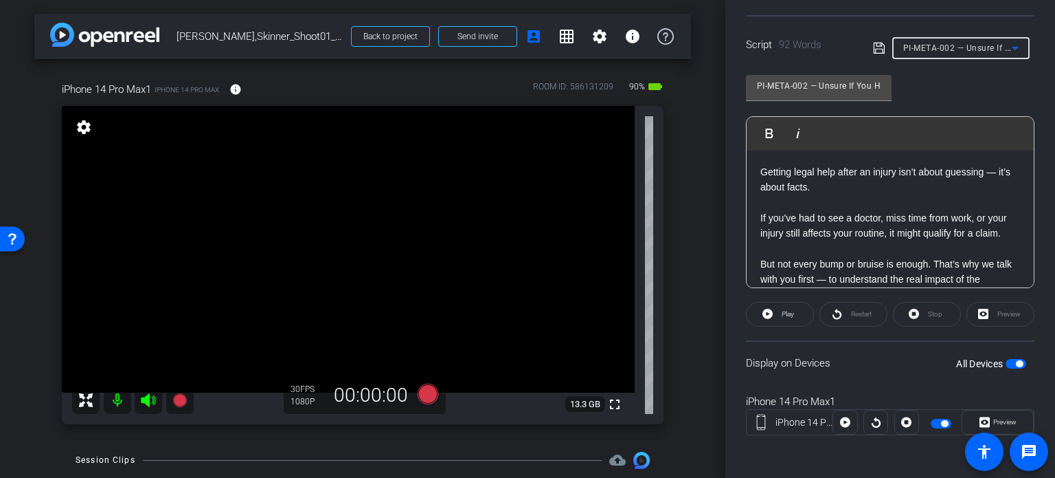
click at [949, 43] on span "PI-META-002 — Unsure If You Have a Case? Here’s How to Know" at bounding box center [1033, 47] width 258 height 11
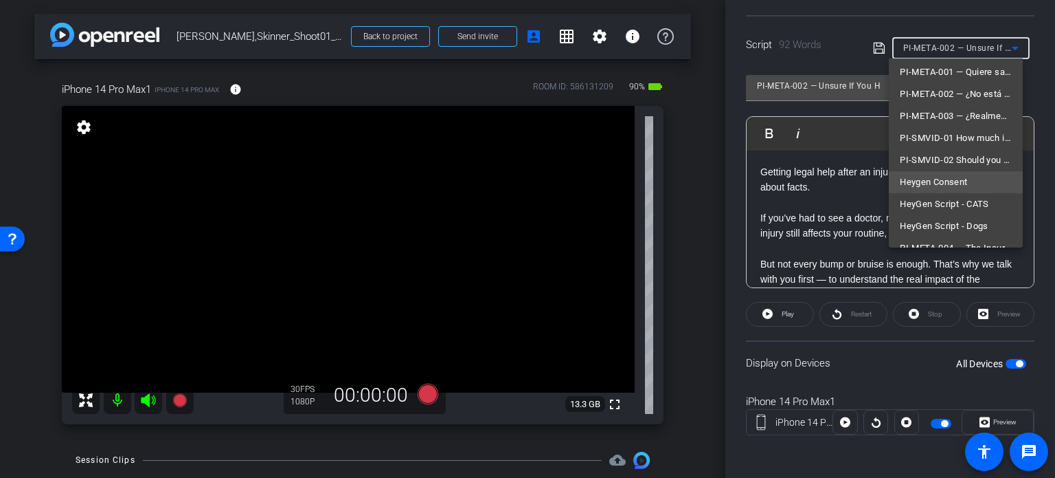
scroll to position [151, 0]
click at [957, 167] on span "HeyGen Script - Dogs" at bounding box center [944, 165] width 89 height 16
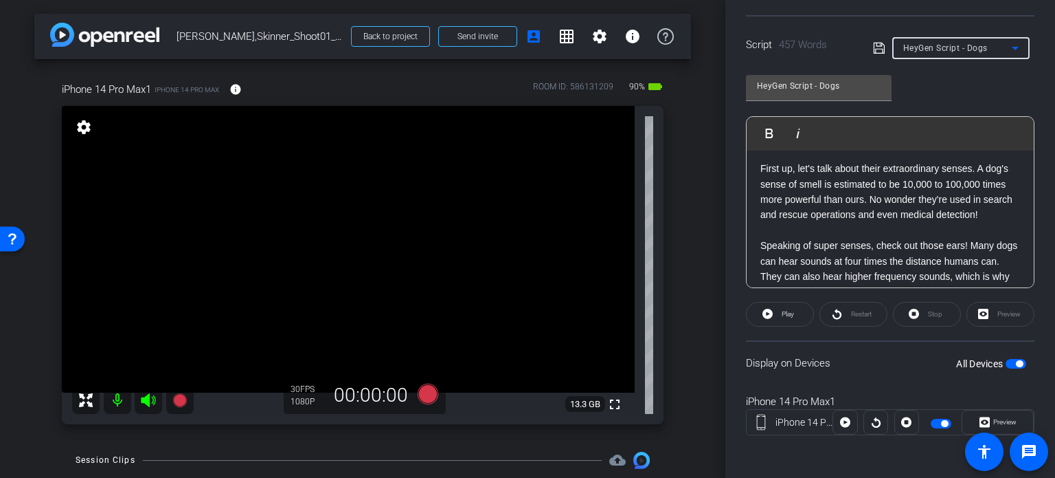
scroll to position [0, 0]
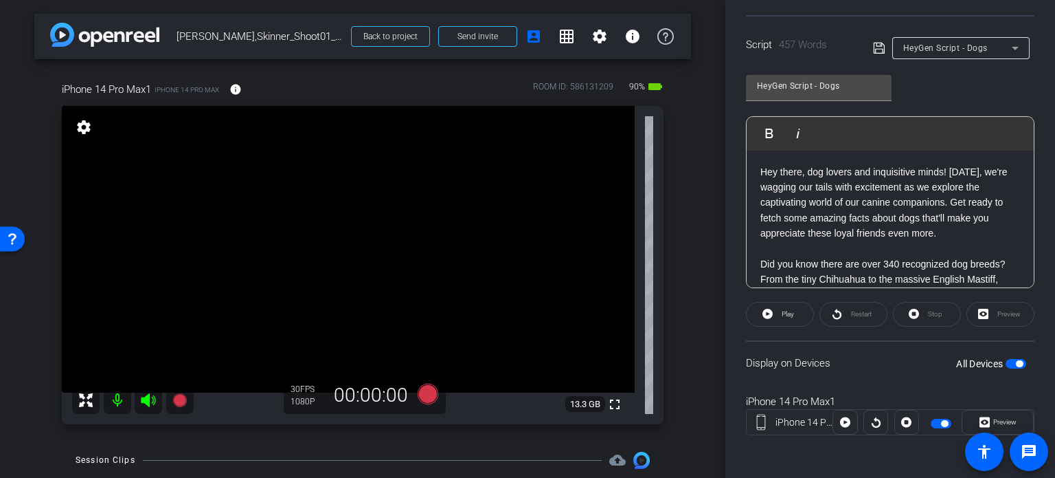
click at [686, 312] on div "arrow_back Louis,Skinner_Shoot01_08132025 Back to project Send invite account_b…" at bounding box center [363, 239] width 726 height 478
click at [673, 276] on div "iPhone 14 Pro Max1 iPhone 14 Pro Max info ROOM ID: 586131209 90% battery_std fu…" at bounding box center [362, 248] width 657 height 379
click at [954, 49] on span "HeyGen Script - Dogs" at bounding box center [946, 48] width 85 height 10
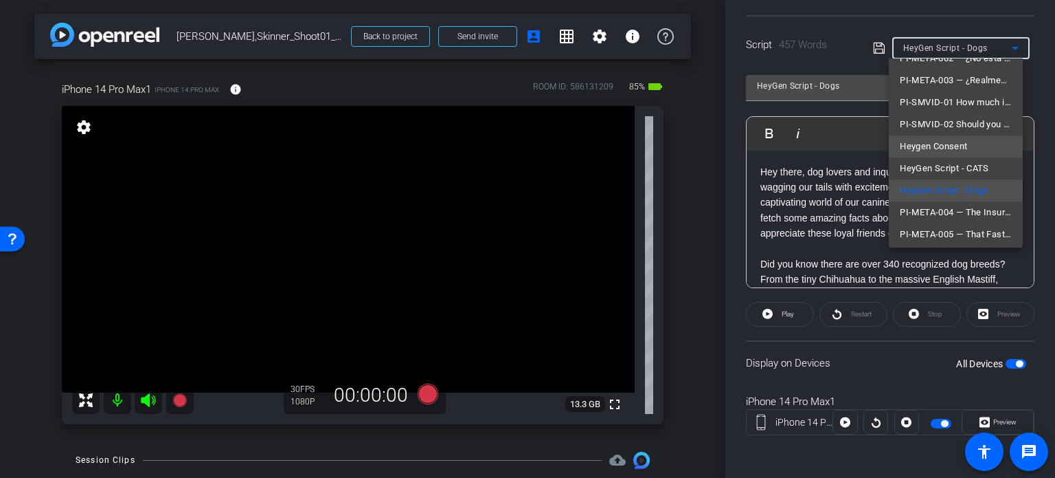
scroll to position [148, 0]
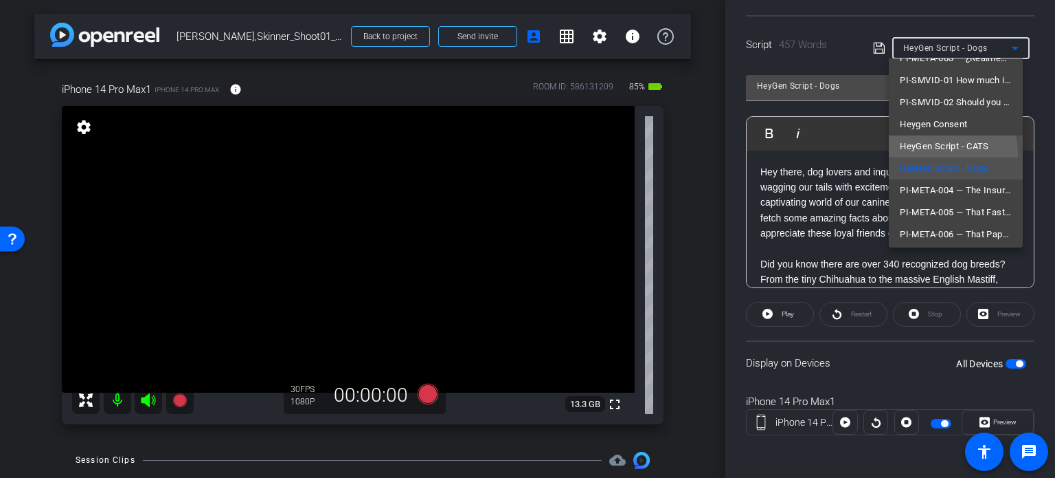
click at [949, 152] on span "HeyGen Script - CATS" at bounding box center [944, 146] width 89 height 16
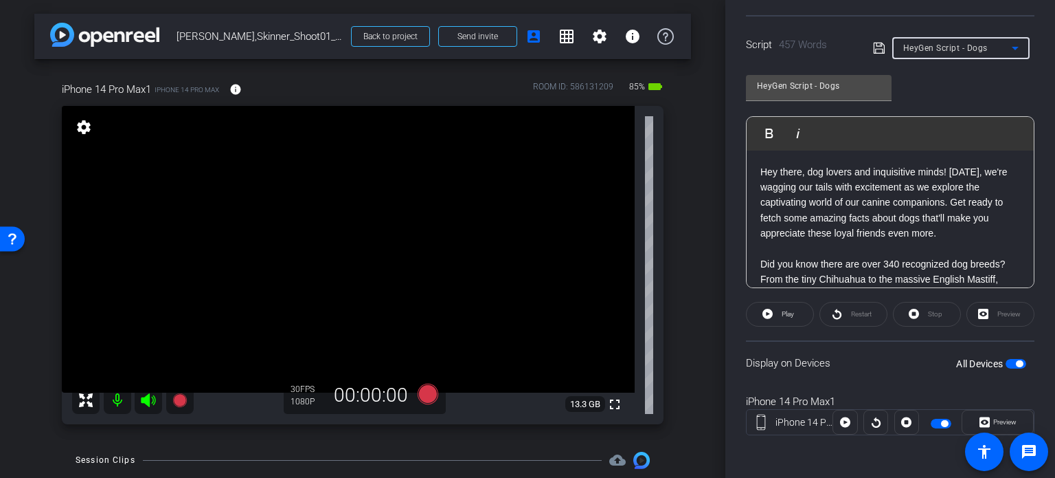
type input "HeyGen Script - CATS"
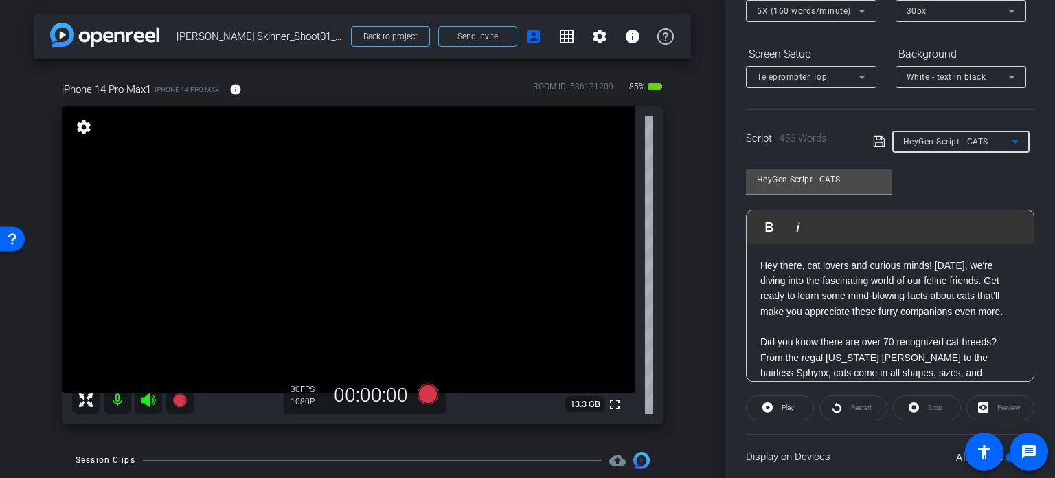
scroll to position [203, 0]
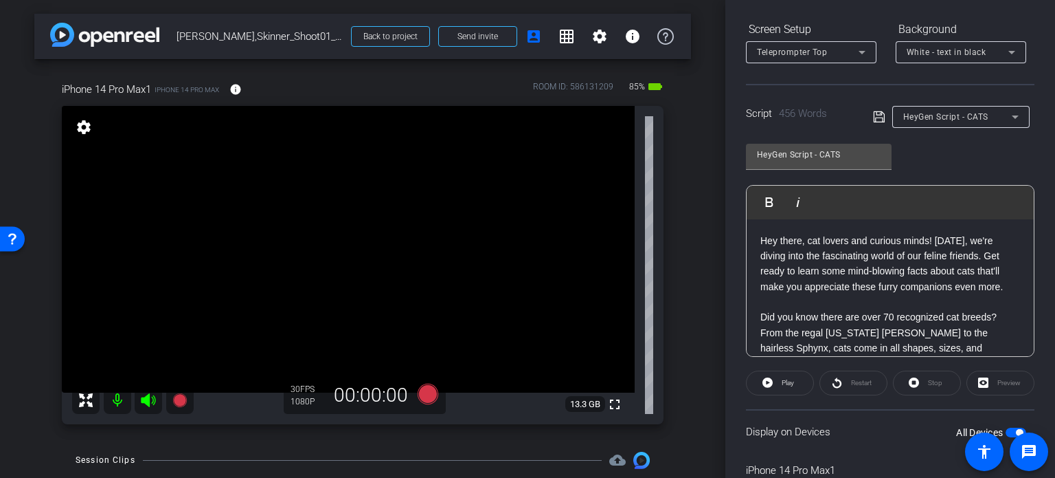
click at [1006, 432] on span "button" at bounding box center [1016, 432] width 21 height 10
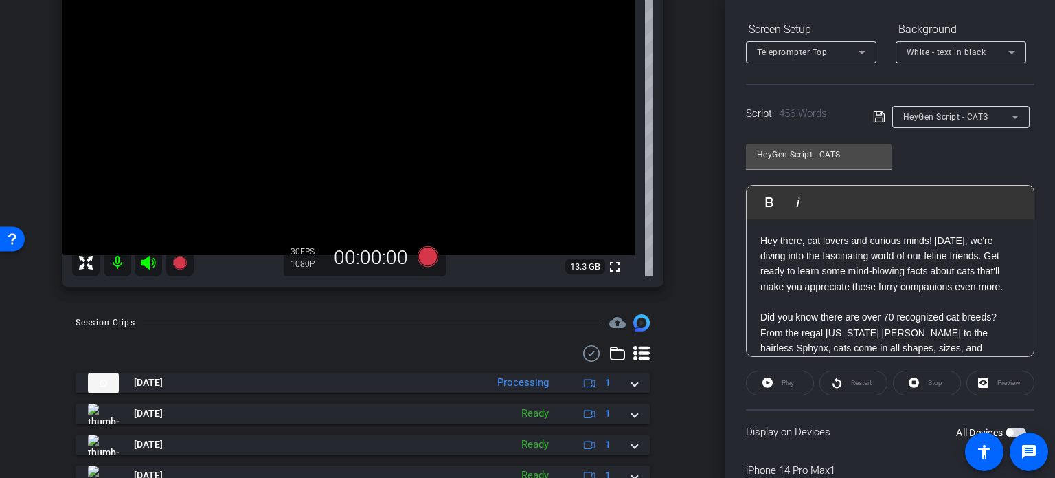
scroll to position [69, 0]
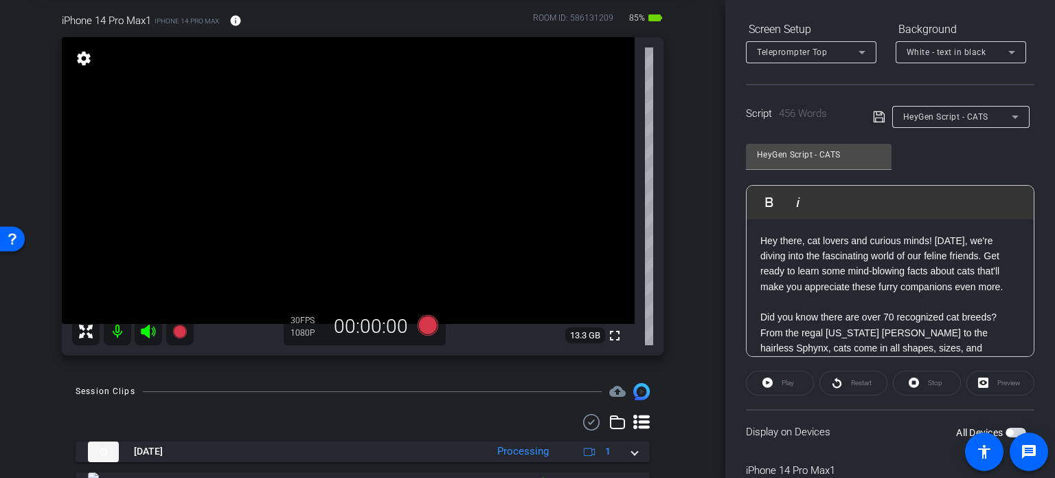
click at [1011, 427] on span "button" at bounding box center [1016, 432] width 21 height 10
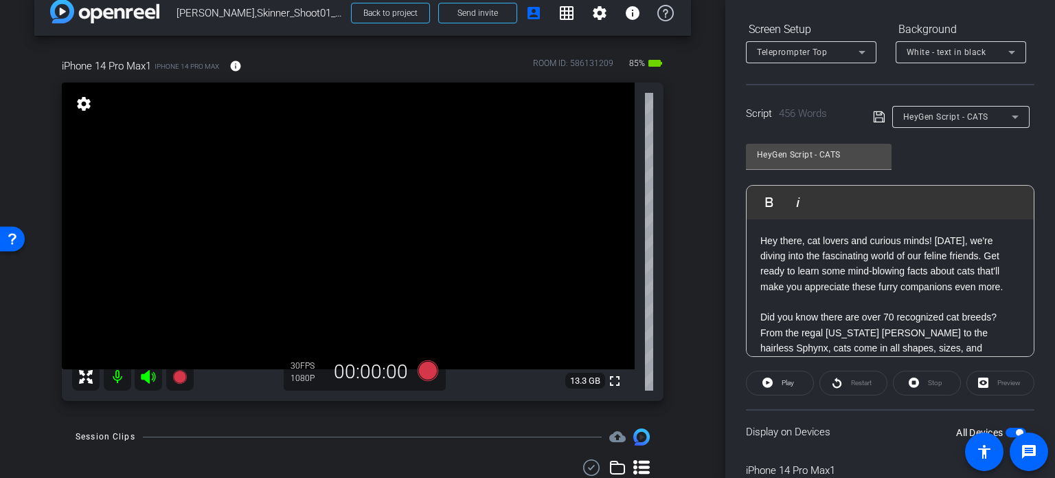
scroll to position [0, 0]
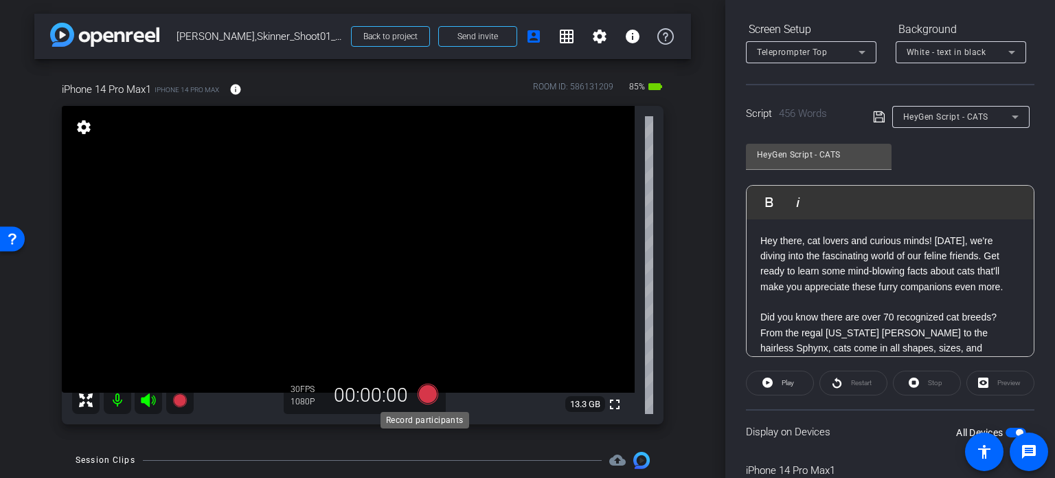
click at [422, 390] on icon at bounding box center [428, 393] width 21 height 21
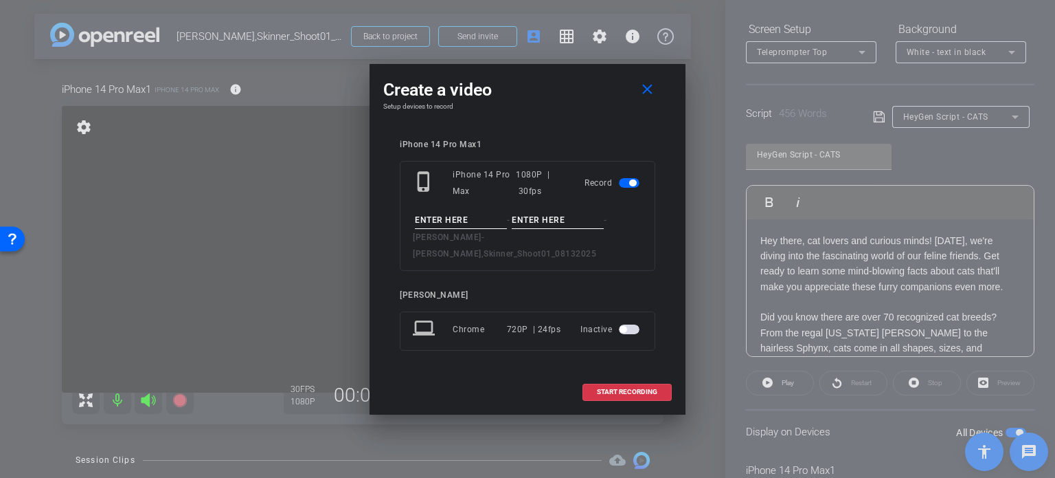
click at [473, 225] on input at bounding box center [461, 220] width 92 height 17
type input "Skinner Avatar #2"
click at [522, 221] on input at bounding box center [558, 220] width 92 height 17
click at [563, 229] on input "Take1" at bounding box center [558, 220] width 92 height 17
type input "Take1"
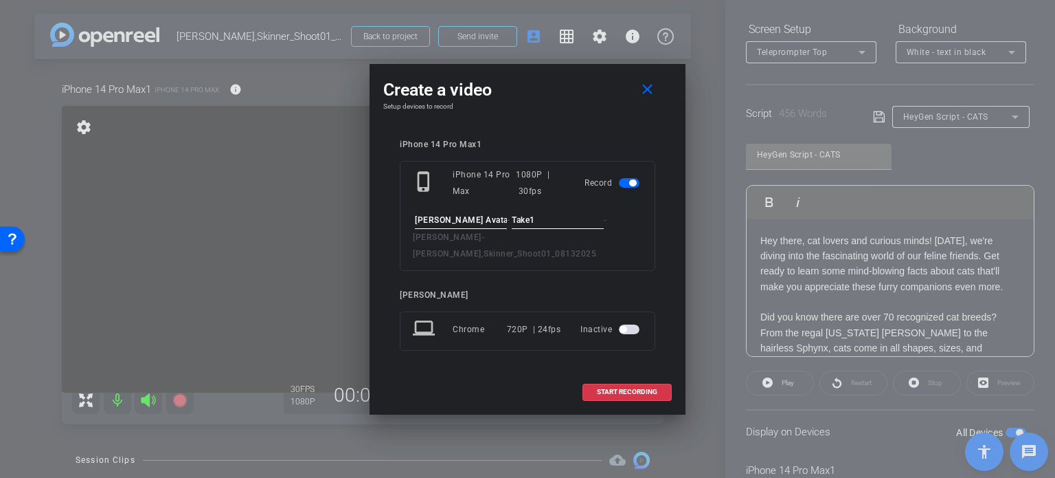
click at [540, 275] on div "iPhone 14 Pro Max1 phone_iphone iPhone 14 Pro Max 1080P | 30fps Record Skinner …" at bounding box center [528, 254] width 256 height 230
click at [618, 388] on span "START RECORDING" at bounding box center [627, 391] width 60 height 7
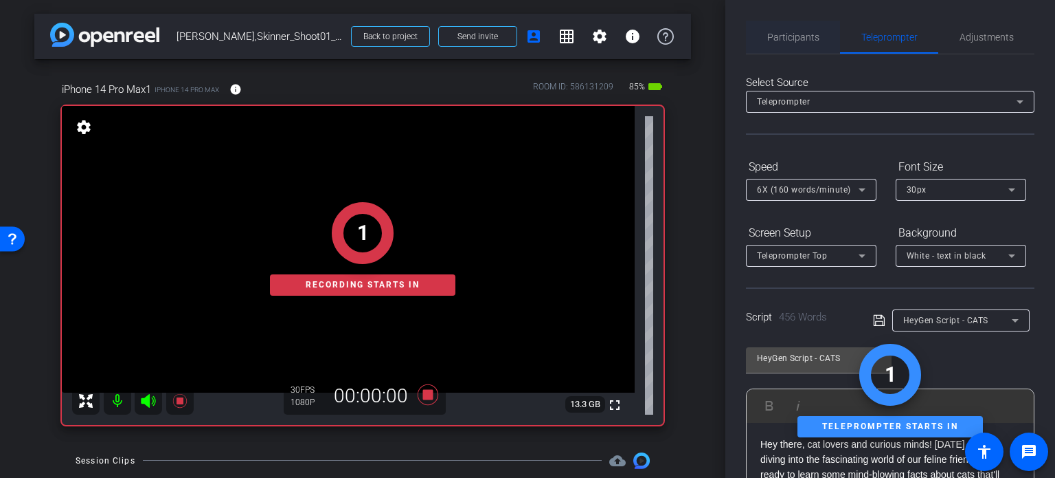
click at [787, 32] on span "Participants" at bounding box center [794, 37] width 52 height 10
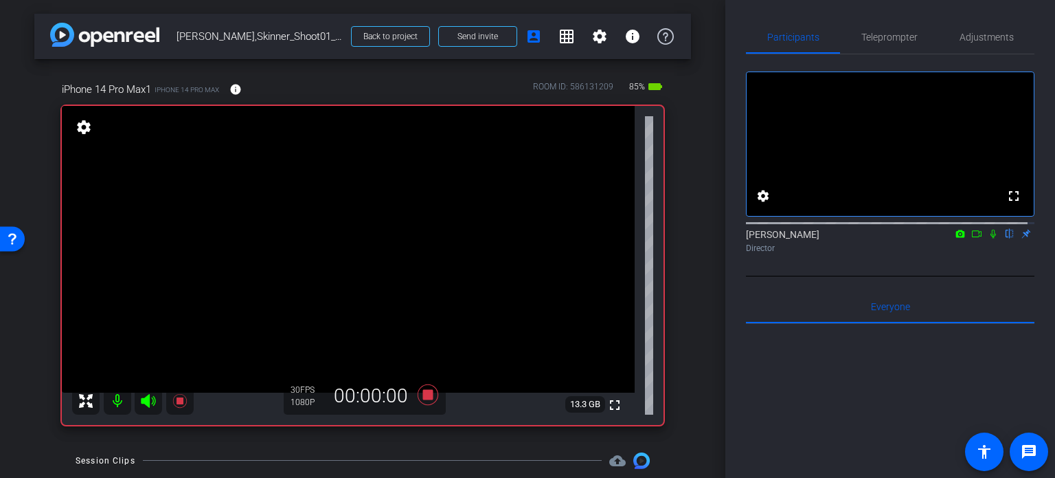
click at [988, 238] on icon at bounding box center [993, 234] width 11 height 10
click at [906, 29] on span "Teleprompter" at bounding box center [890, 37] width 56 height 33
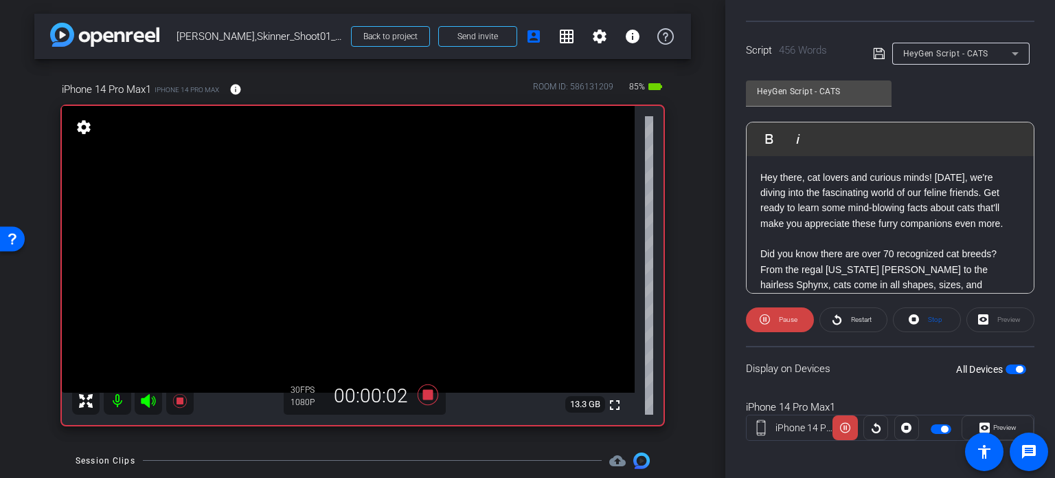
scroll to position [272, 0]
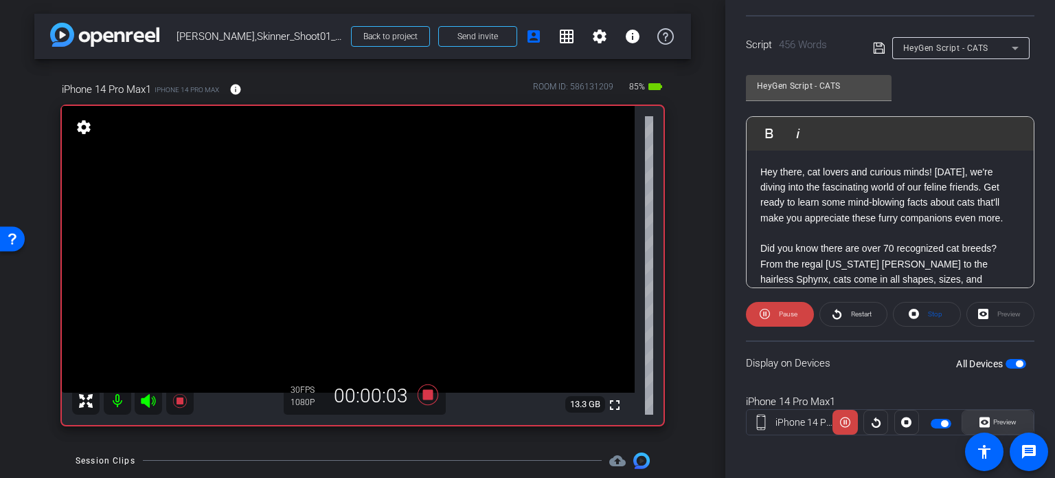
click at [1007, 423] on span "Preview" at bounding box center [1005, 422] width 23 height 8
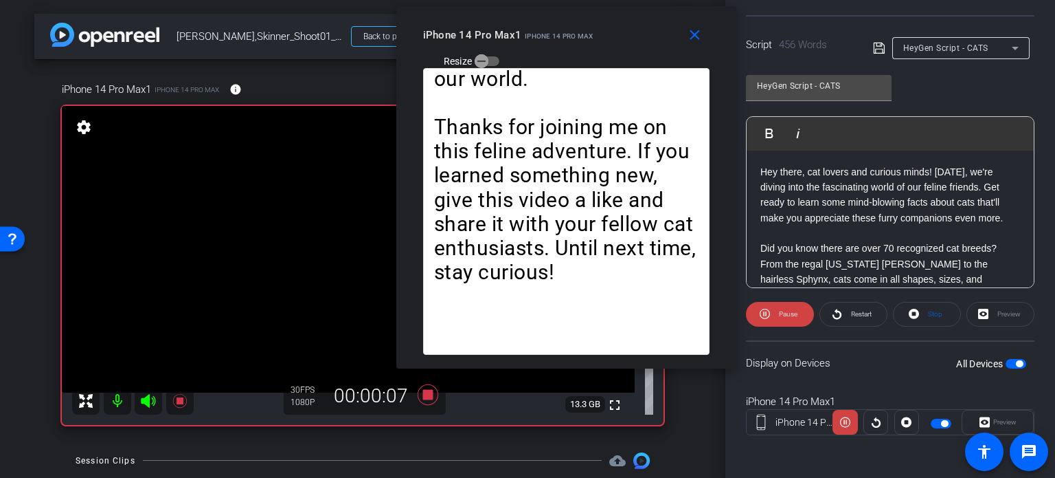
drag, startPoint x: 592, startPoint y: 101, endPoint x: 631, endPoint y: 49, distance: 64.3
click at [631, 49] on div "iPhone 14 Pro Max1 iPhone 14 Pro Max Resize" at bounding box center [571, 47] width 297 height 49
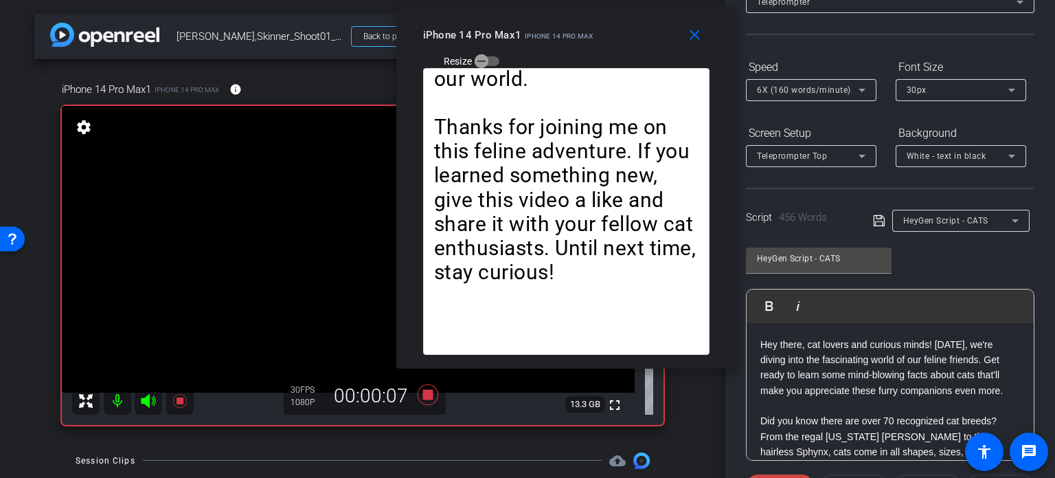
scroll to position [66, 0]
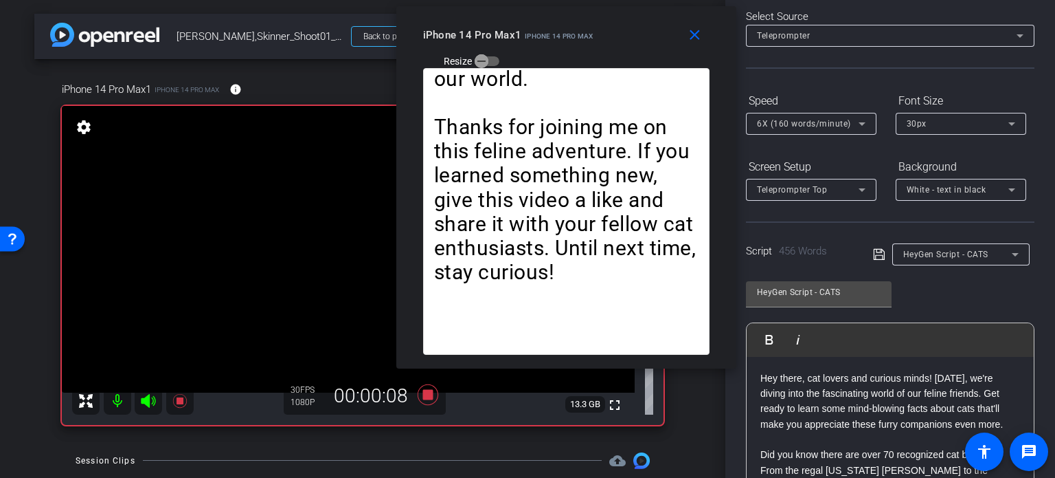
click at [785, 120] on span "6X (160 words/minute)" at bounding box center [804, 124] width 94 height 10
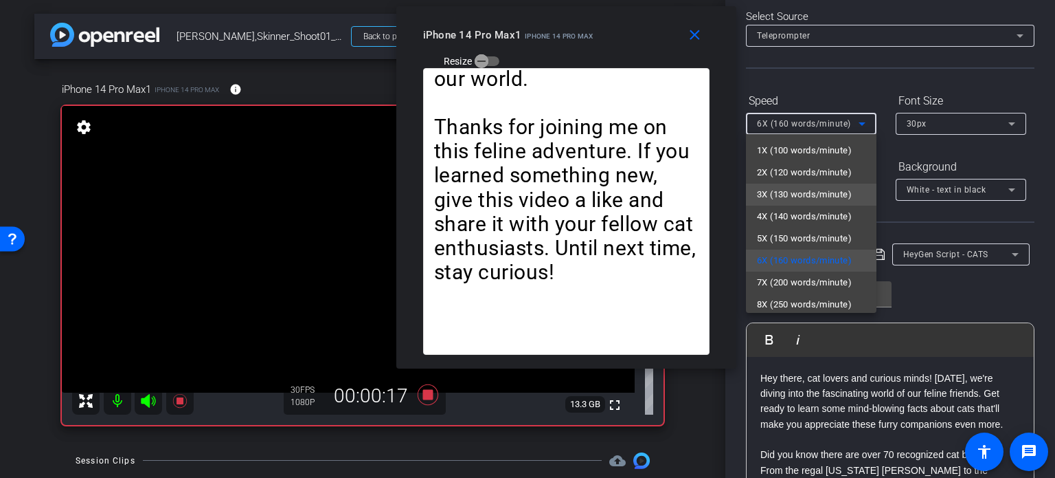
click at [796, 198] on span "3X (130 words/minute)" at bounding box center [804, 194] width 95 height 16
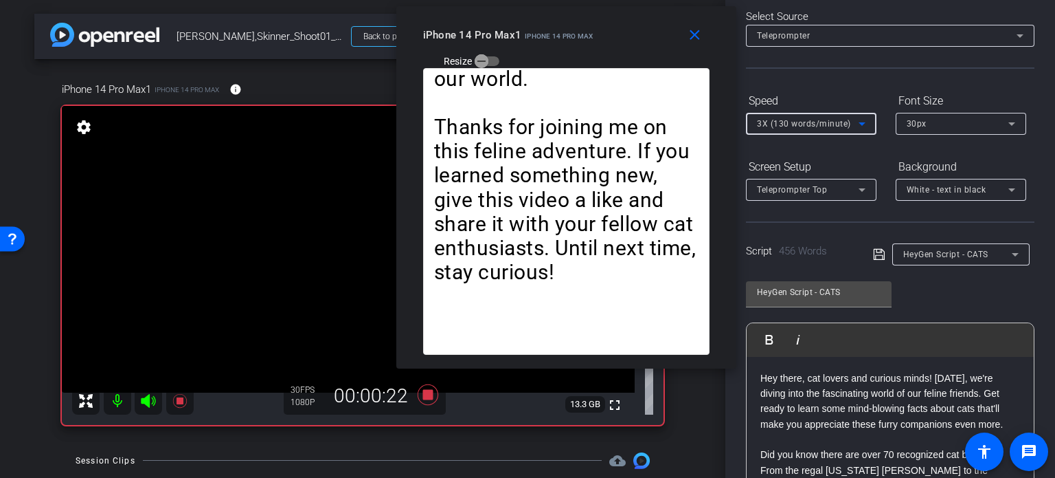
click at [808, 130] on div "3X (130 words/minute)" at bounding box center [808, 123] width 102 height 17
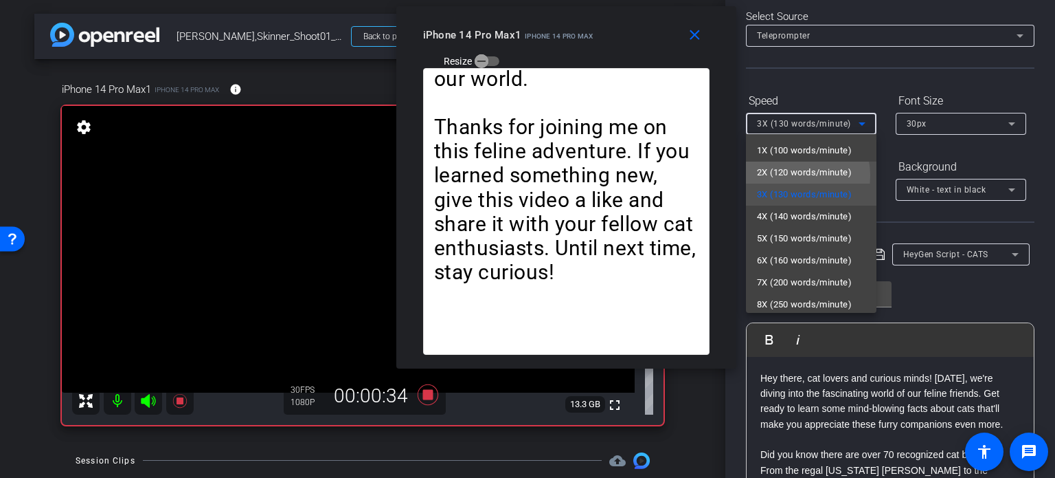
click at [795, 175] on span "2X (120 words/minute)" at bounding box center [804, 172] width 95 height 16
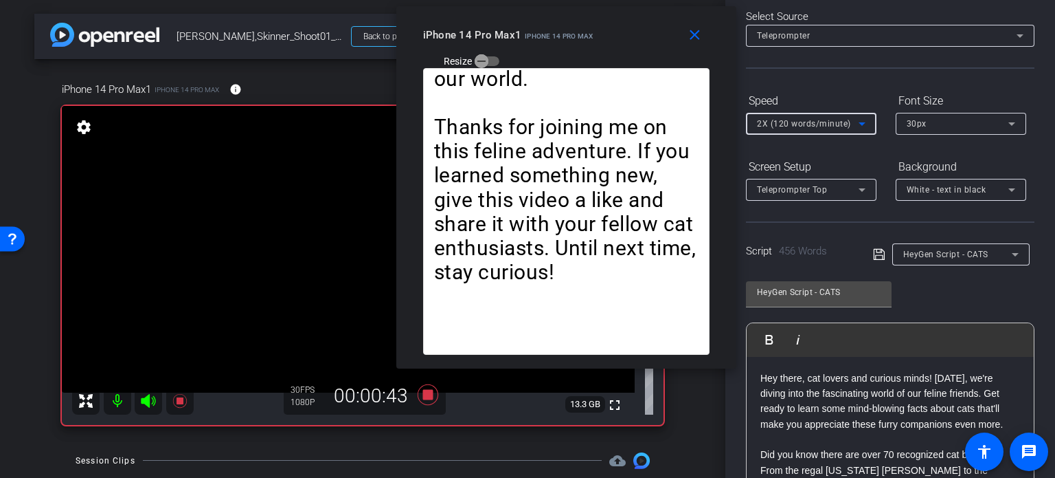
click at [805, 124] on span "2X (120 words/minute)" at bounding box center [804, 124] width 94 height 10
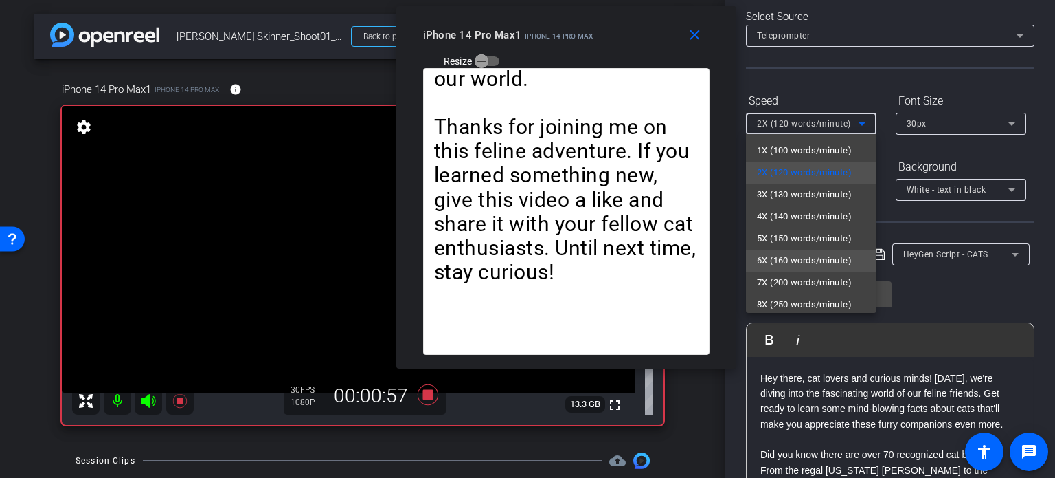
click at [796, 262] on span "6X (160 words/minute)" at bounding box center [804, 260] width 95 height 16
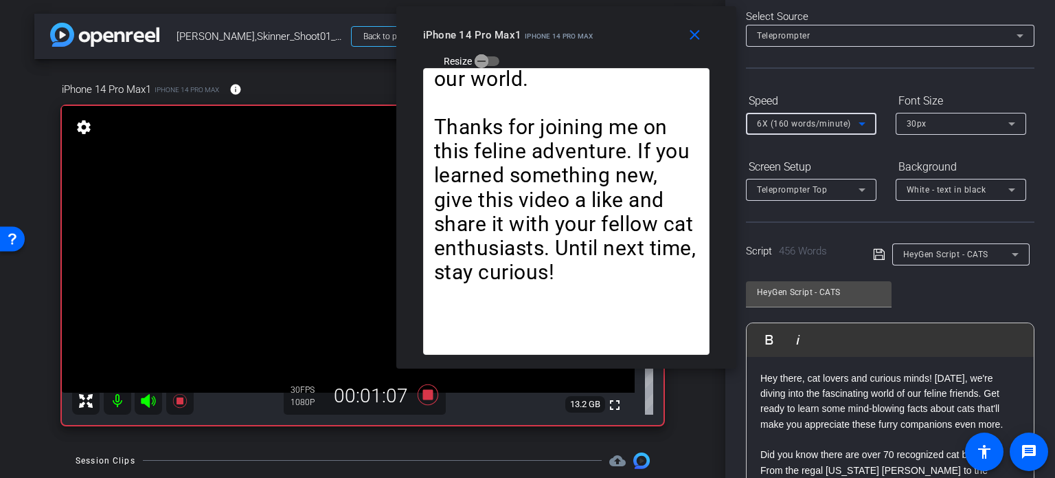
click at [783, 120] on span "6X (160 words/minute)" at bounding box center [804, 124] width 94 height 10
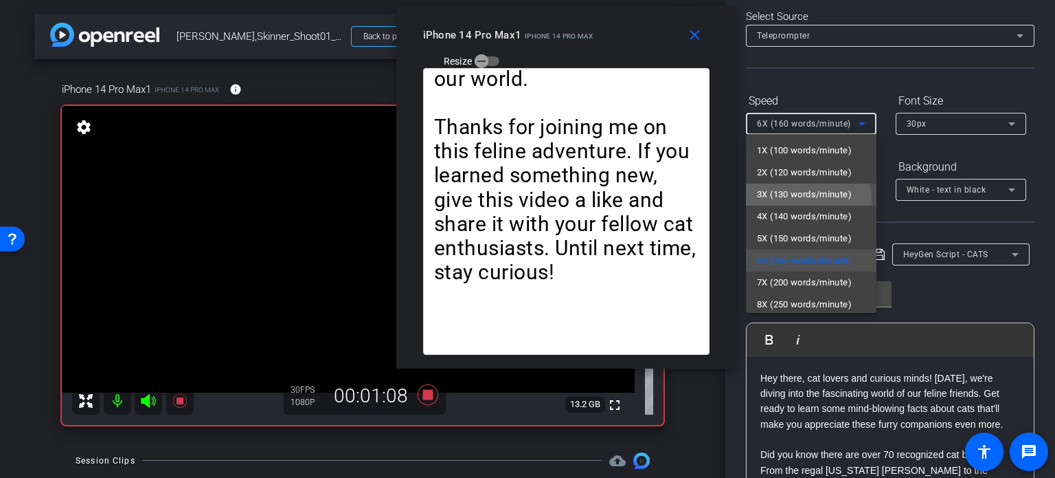
click at [800, 201] on span "3X (130 words/minute)" at bounding box center [804, 194] width 95 height 16
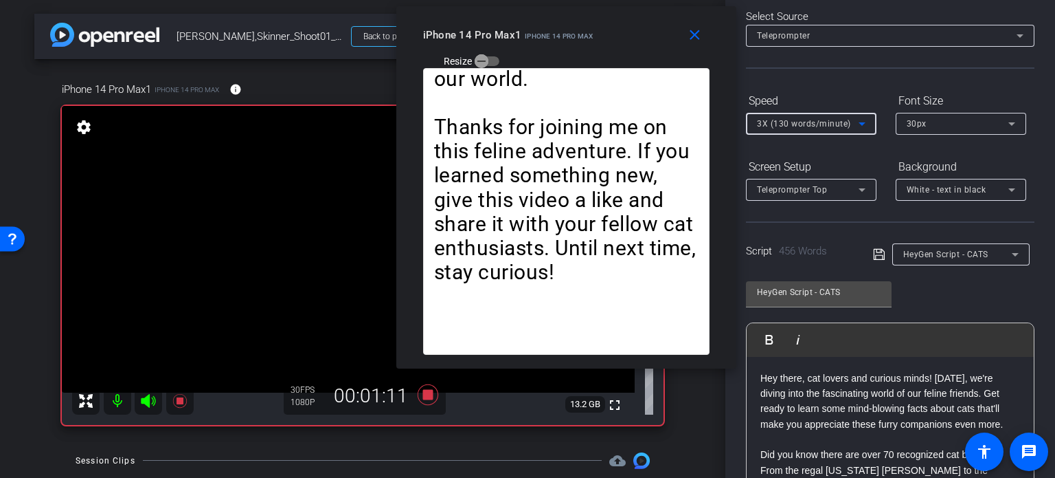
click at [787, 122] on span "3X (130 words/minute)" at bounding box center [804, 124] width 94 height 10
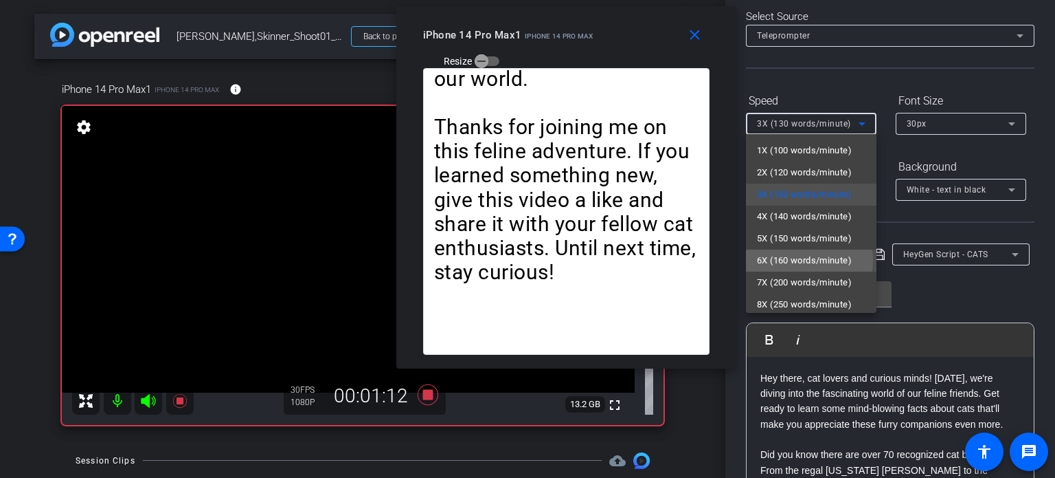
click at [809, 260] on span "6X (160 words/minute)" at bounding box center [804, 260] width 95 height 16
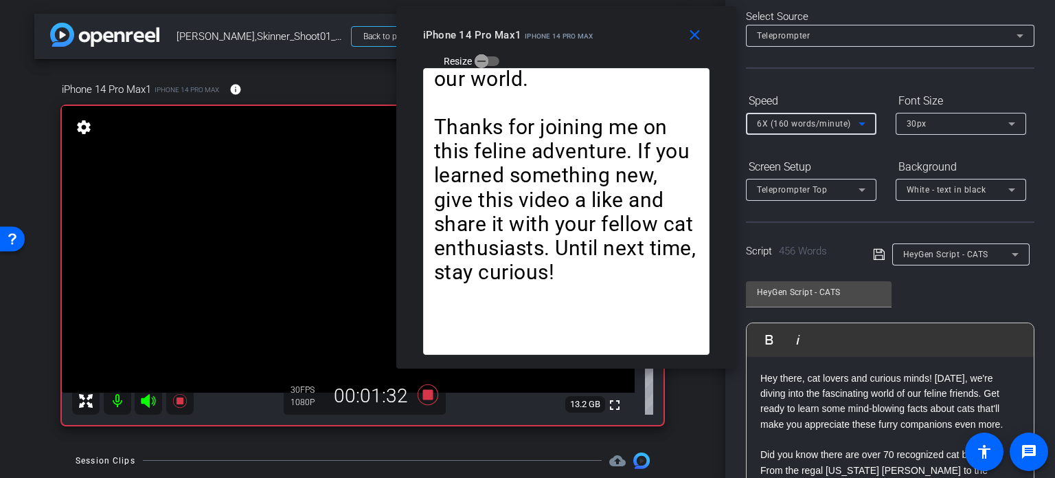
click at [774, 124] on span "6X (160 words/minute)" at bounding box center [804, 124] width 94 height 10
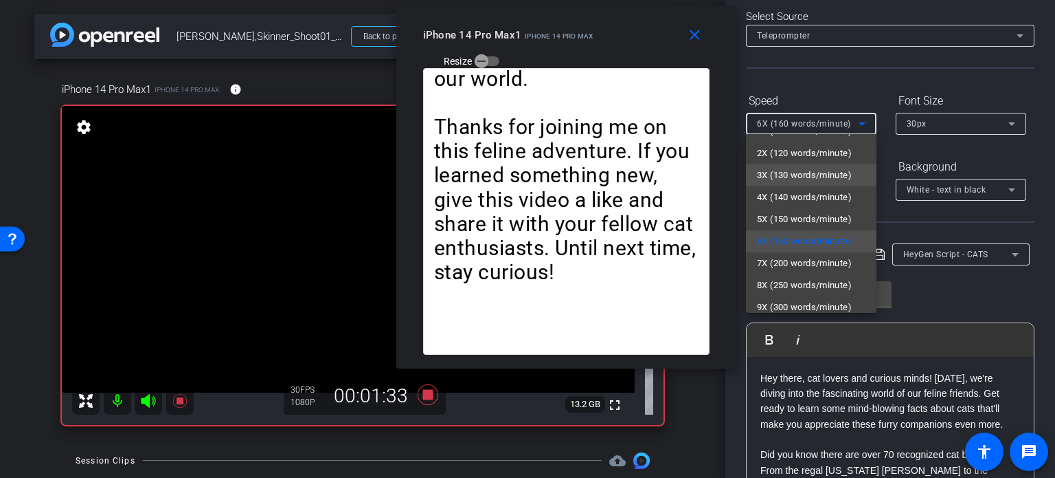
scroll to position [30, 0]
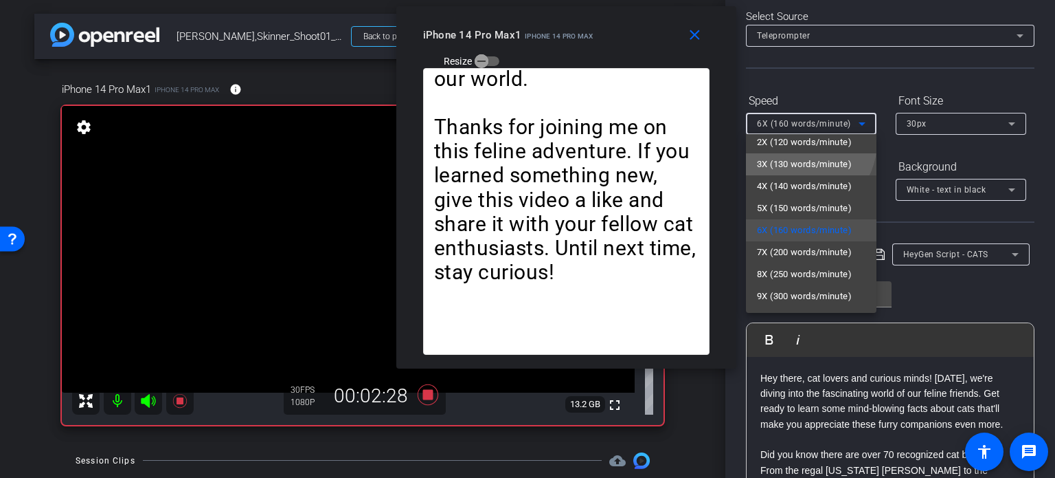
click at [800, 172] on span "3X (130 words/minute)" at bounding box center [804, 164] width 95 height 16
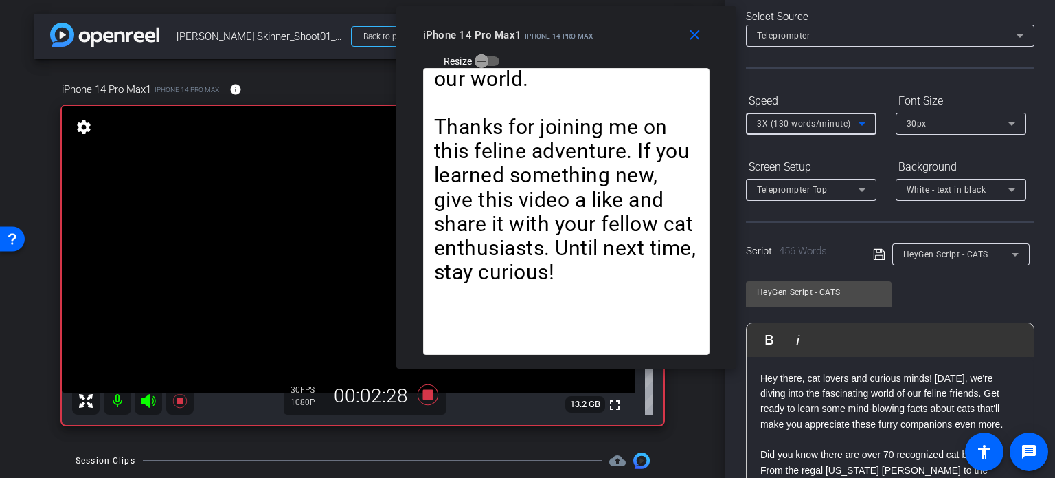
click at [771, 121] on span "3X (130 words/minute)" at bounding box center [804, 124] width 94 height 10
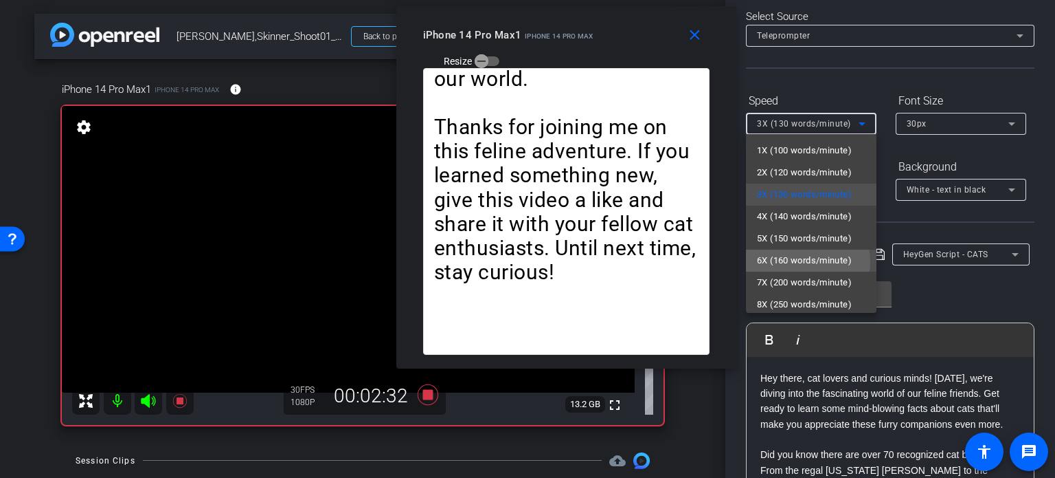
click at [803, 261] on span "6X (160 words/minute)" at bounding box center [804, 260] width 95 height 16
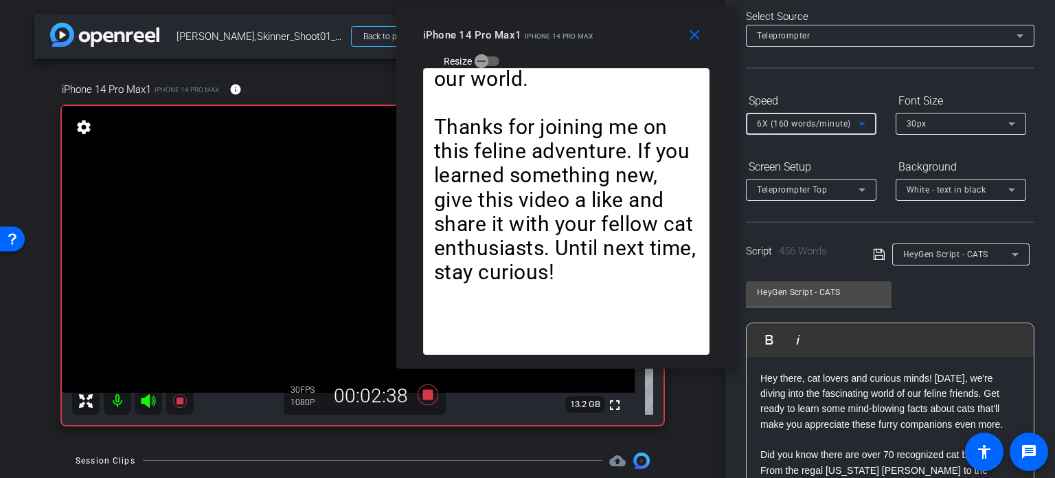
click at [761, 126] on span "6X (160 words/minute)" at bounding box center [804, 124] width 94 height 10
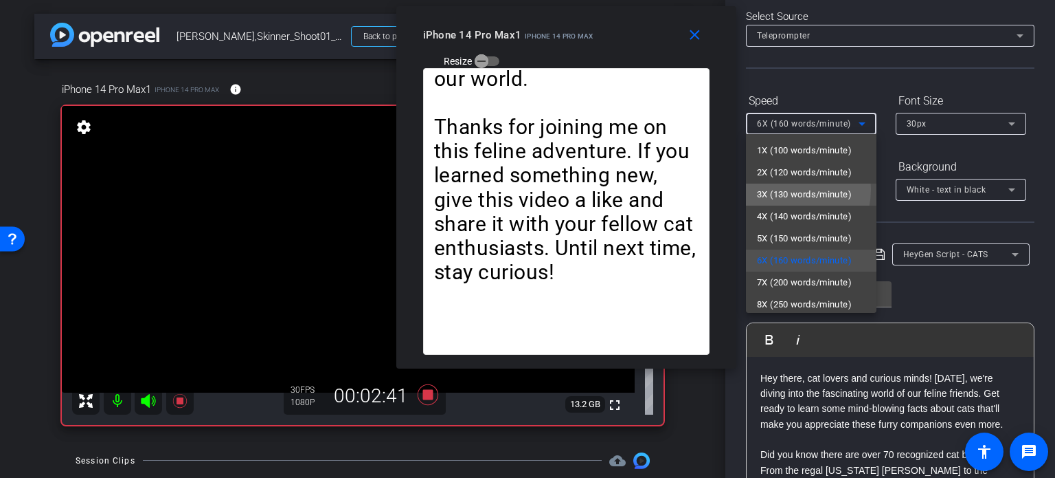
click at [782, 189] on span "3X (130 words/minute)" at bounding box center [804, 194] width 95 height 16
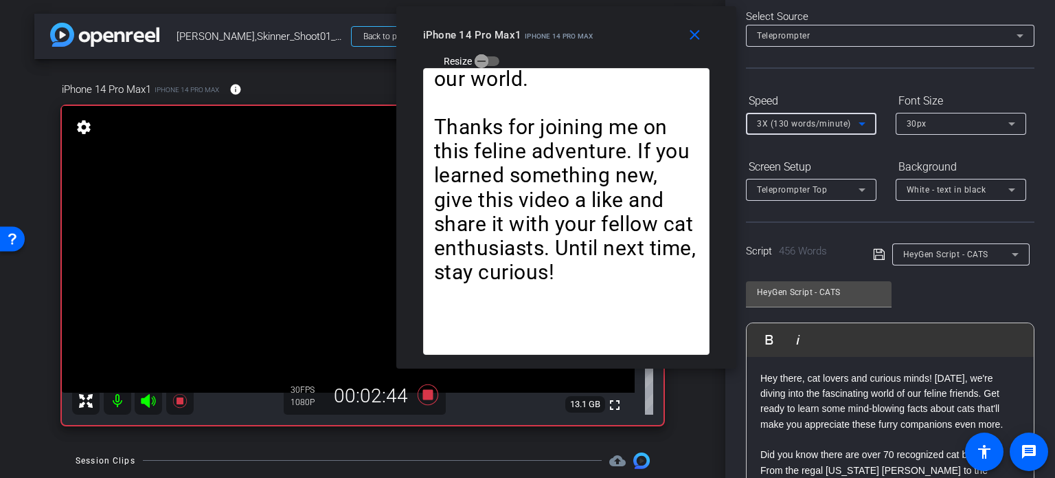
click at [783, 128] on span "3X (130 words/minute)" at bounding box center [804, 124] width 94 height 10
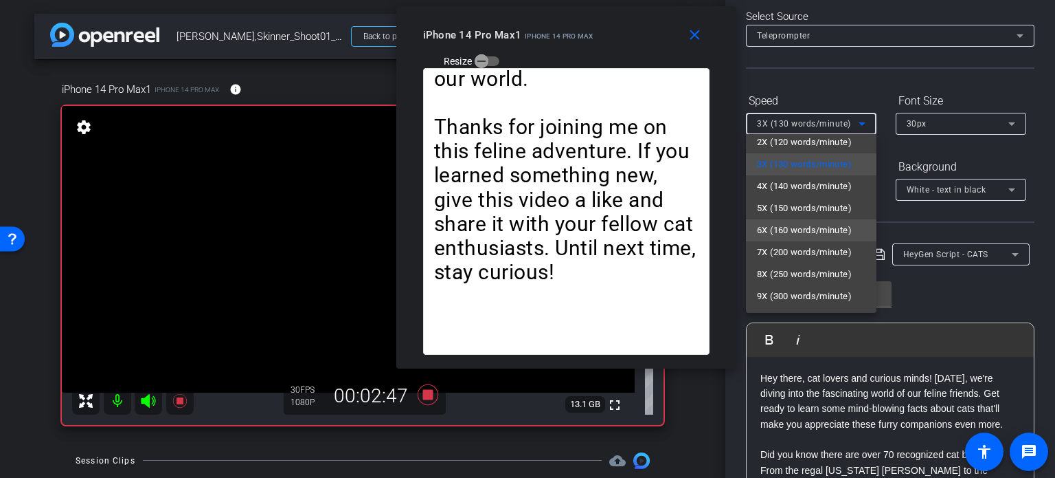
click at [803, 226] on span "6X (160 words/minute)" at bounding box center [804, 230] width 95 height 16
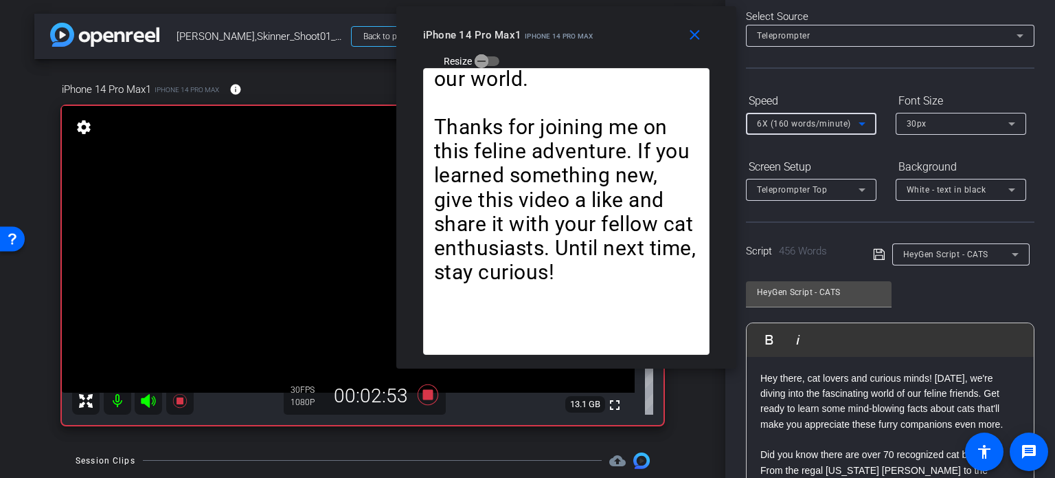
scroll to position [0, 0]
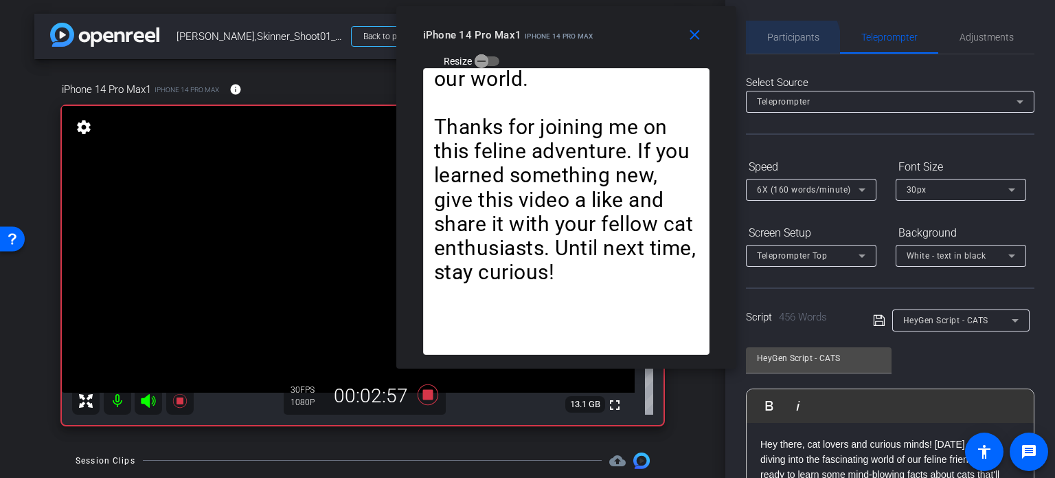
click at [783, 43] on span "Participants" at bounding box center [794, 37] width 52 height 33
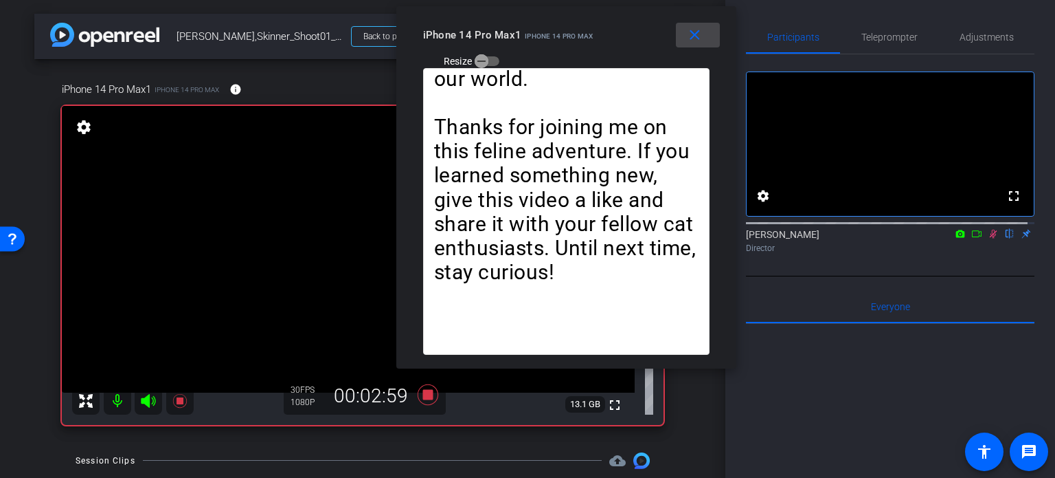
click at [700, 41] on mat-icon "close" at bounding box center [694, 35] width 17 height 17
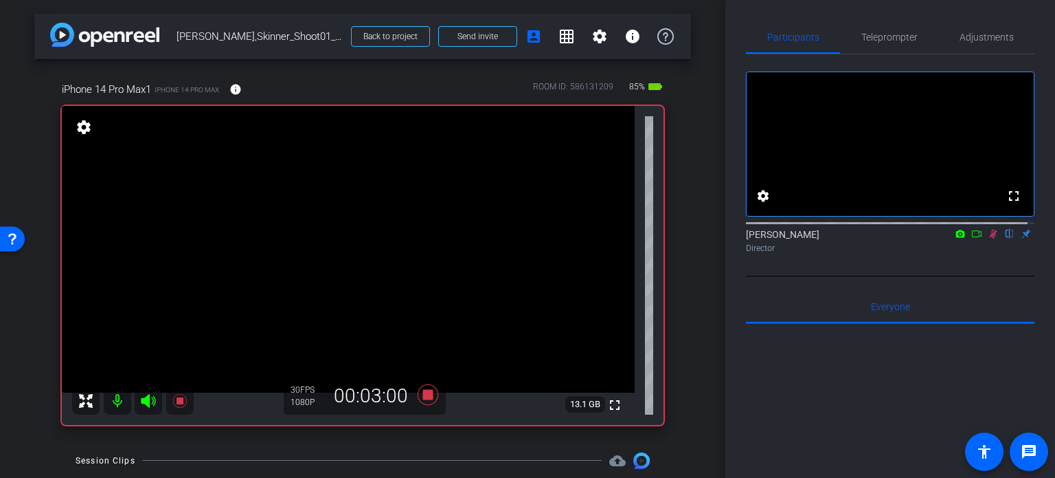
click at [988, 238] on icon at bounding box center [993, 234] width 11 height 10
click at [429, 396] on icon at bounding box center [428, 394] width 21 height 21
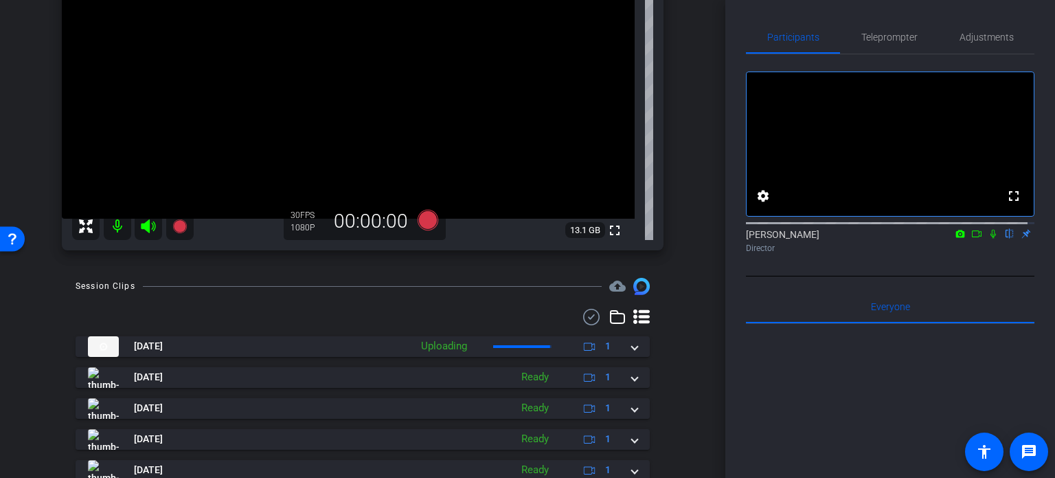
scroll to position [206, 0]
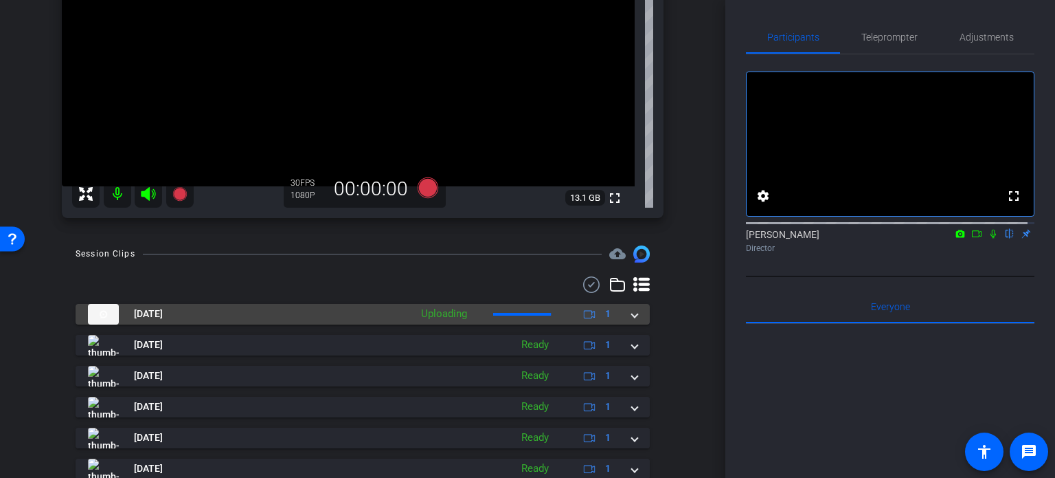
click at [632, 315] on mat-expansion-panel-header "Aug 13, 2025 Uploading 1" at bounding box center [363, 314] width 574 height 21
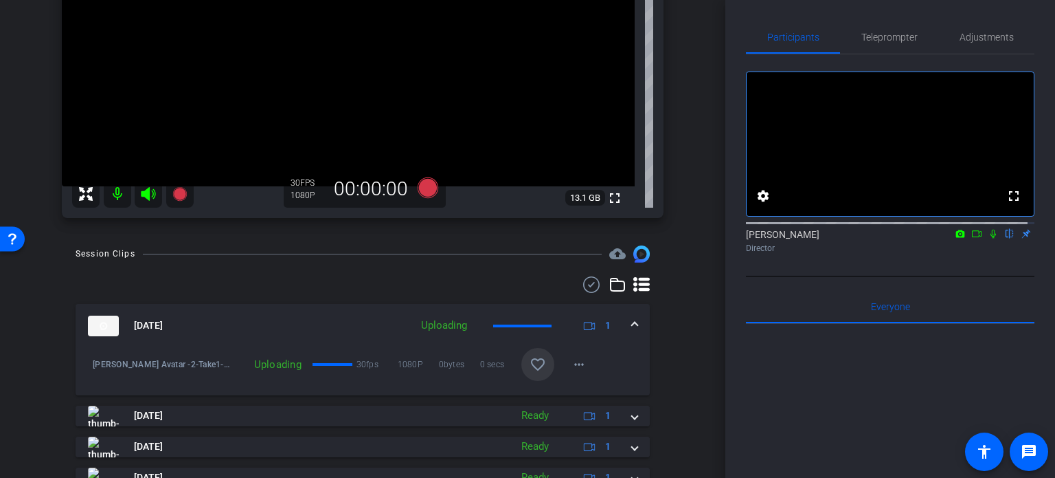
click at [531, 361] on mat-icon "favorite_border" at bounding box center [538, 364] width 16 height 16
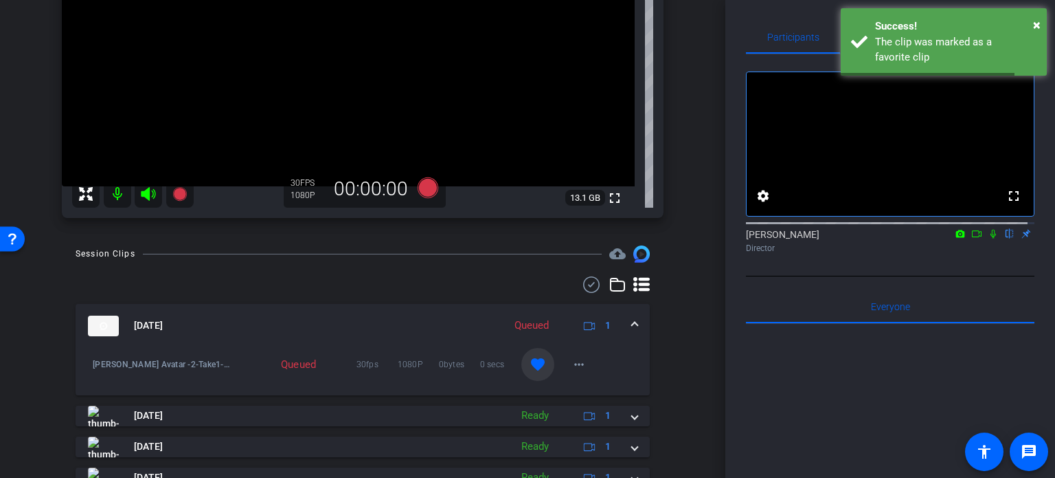
click at [638, 316] on mat-expansion-panel-header "Aug 13, 2025 Queued 1" at bounding box center [363, 326] width 574 height 44
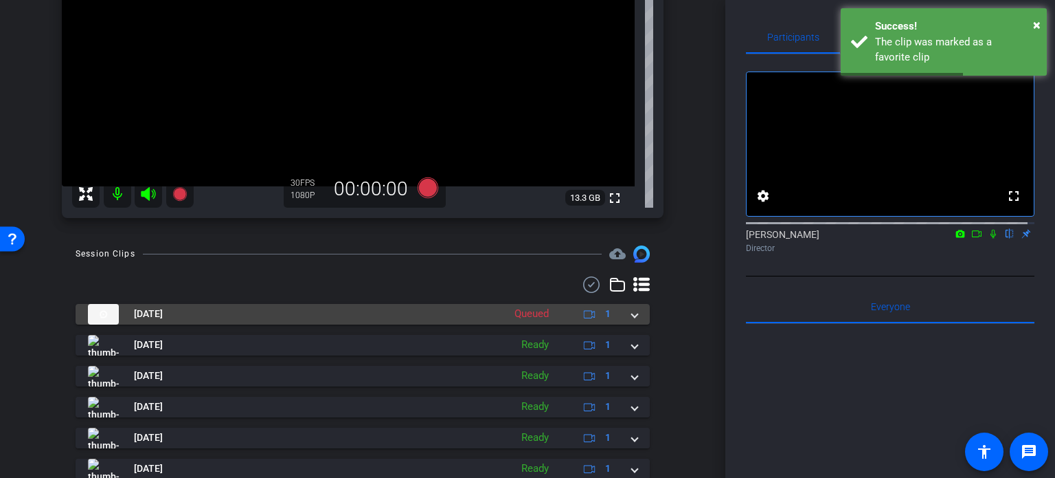
click at [640, 315] on mat-expansion-panel-header "Aug 13, 2025 Queued 1" at bounding box center [363, 314] width 574 height 21
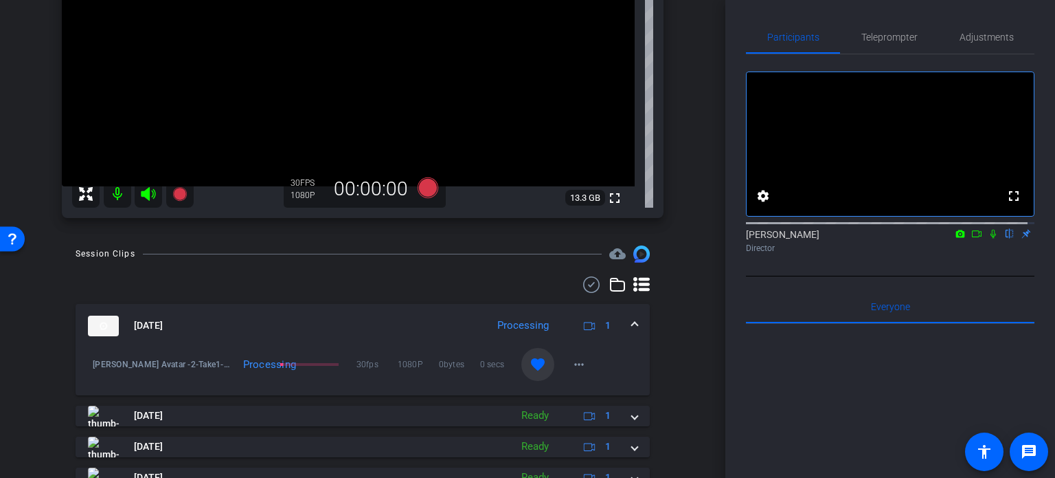
click at [632, 320] on span at bounding box center [634, 325] width 5 height 14
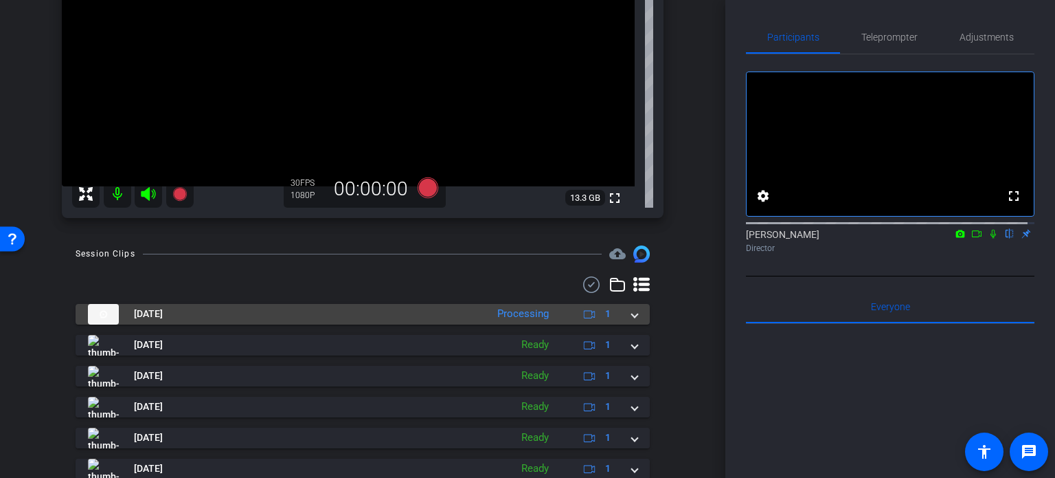
click at [633, 313] on mat-expansion-panel-header "Aug 13, 2025 Processing 1" at bounding box center [363, 314] width 574 height 21
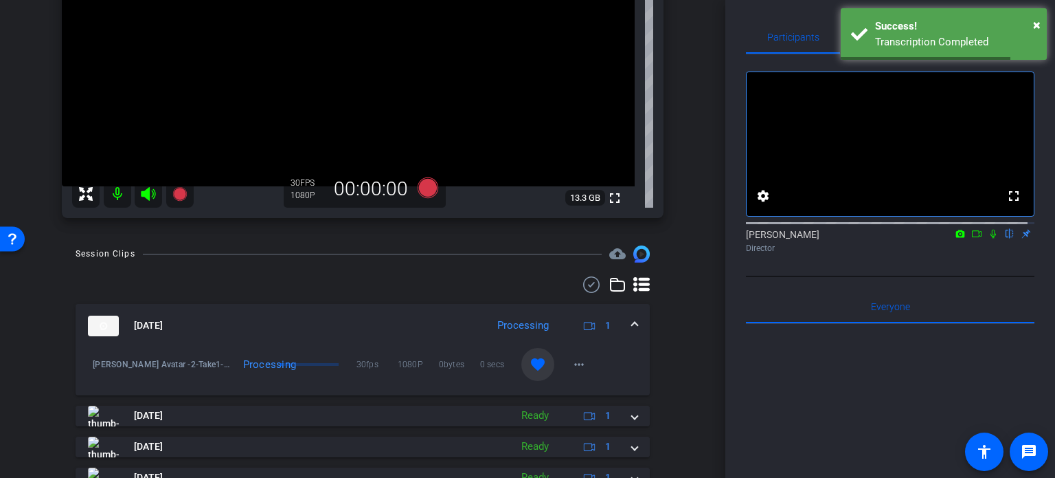
click at [632, 318] on span at bounding box center [634, 325] width 5 height 14
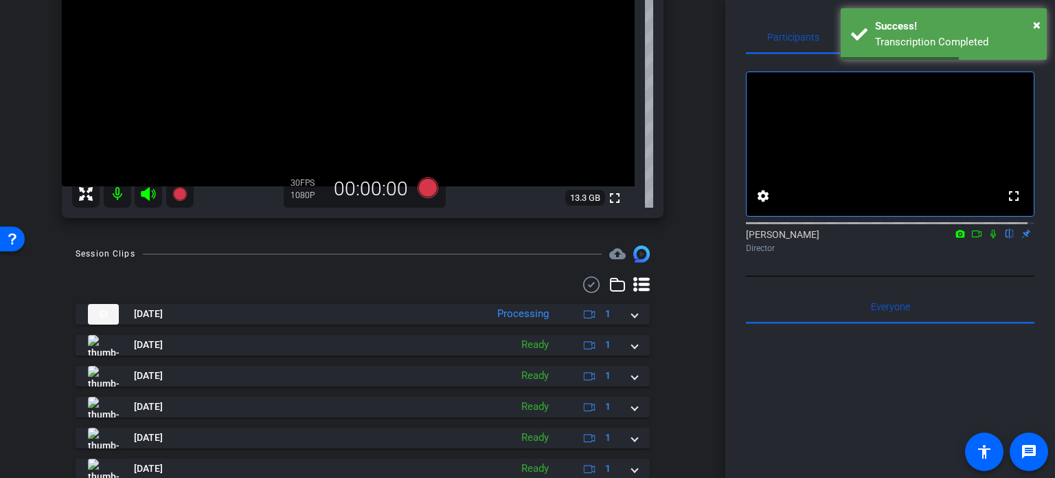
scroll to position [69, 0]
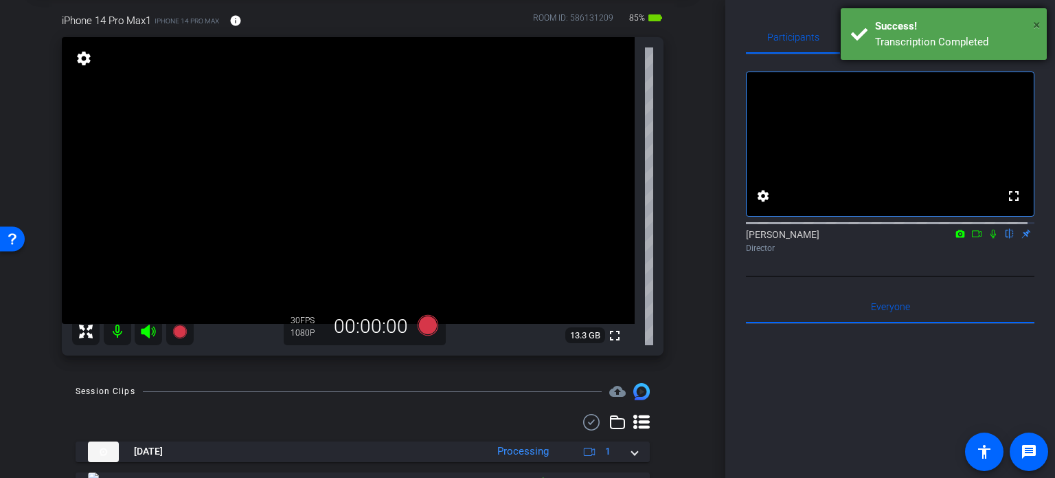
click at [1037, 24] on span "×" at bounding box center [1037, 24] width 8 height 16
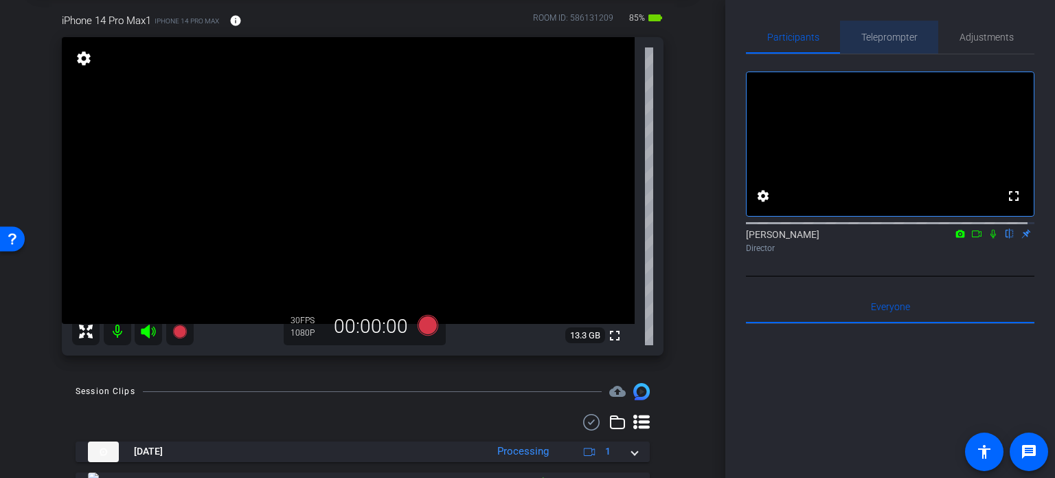
click at [904, 36] on span "Teleprompter" at bounding box center [890, 37] width 56 height 10
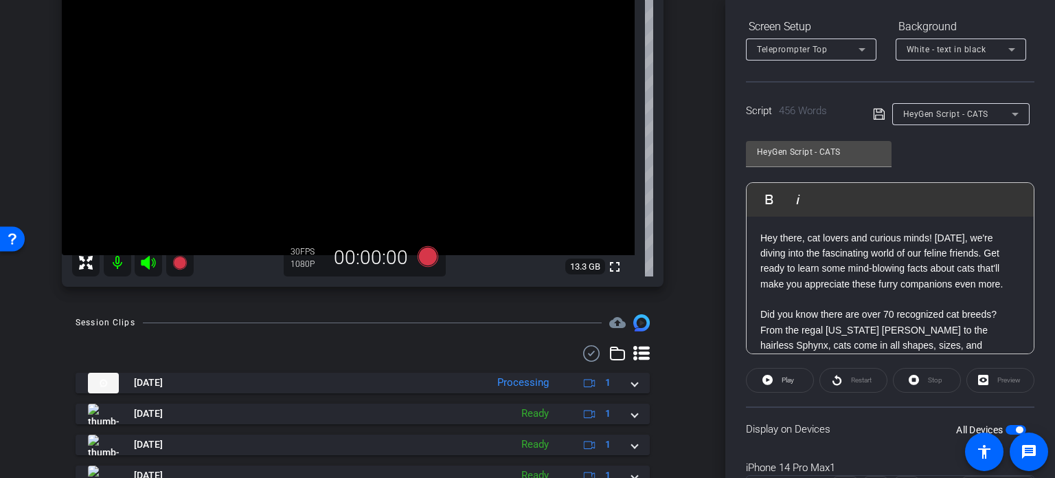
scroll to position [0, 0]
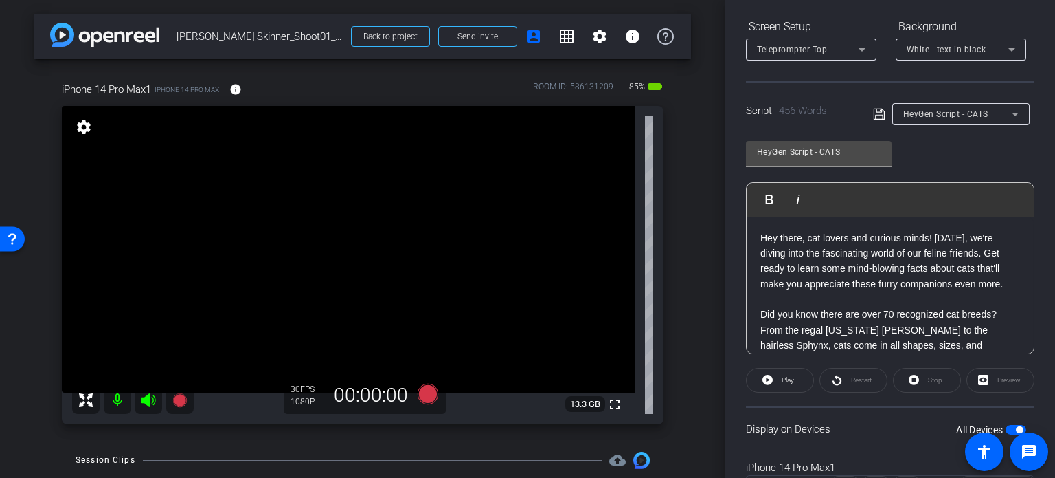
click at [953, 112] on span "HeyGen Script - CATS" at bounding box center [946, 114] width 85 height 10
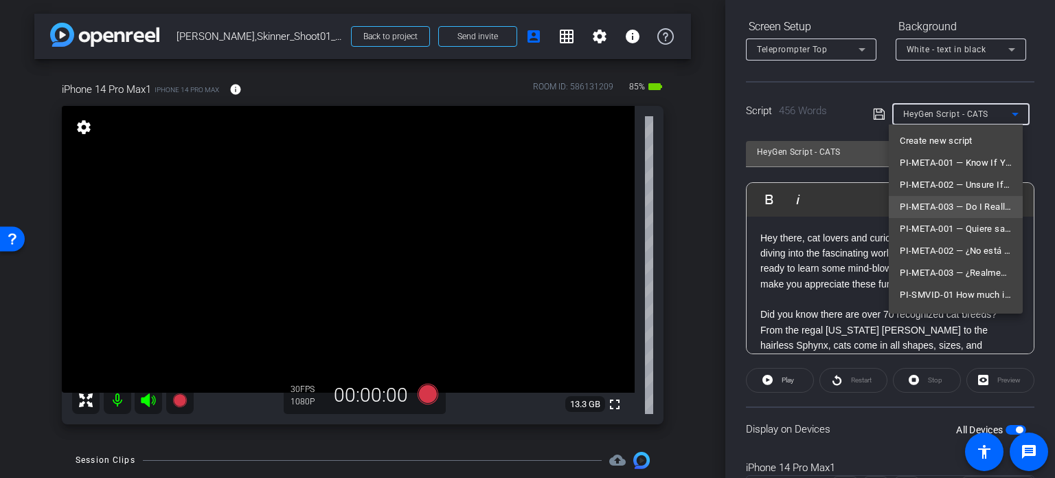
click at [943, 203] on span "PI-META-003 — Do I Really Need a Lawyer? It Depends on This" at bounding box center [956, 207] width 112 height 16
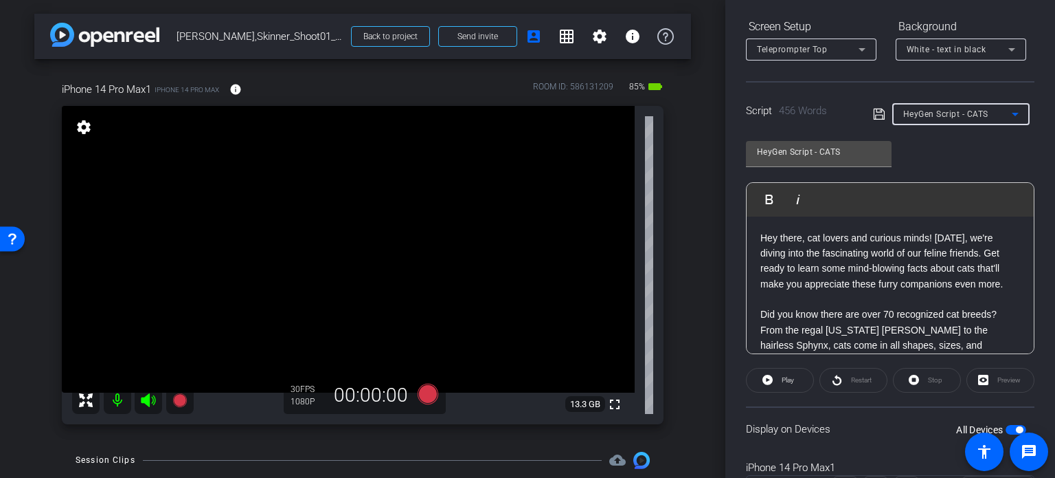
type input "PI-META-003 — Do I Really Need a Lawyer? It Depends on This"
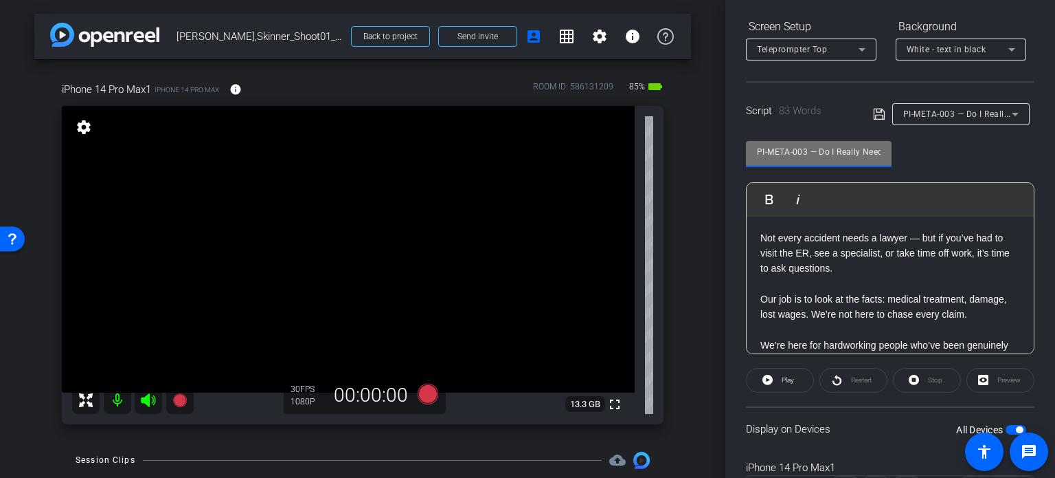
drag, startPoint x: 807, startPoint y: 145, endPoint x: 572, endPoint y: 111, distance: 236.8
click at [572, 111] on div "arrow_back Louis,Skinner_Shoot01_08132025 Back to project Send invite account_b…" at bounding box center [527, 239] width 1055 height 478
click at [679, 223] on div "iPhone 14 Pro Max1 iPhone 14 Pro Max info ROOM ID: 586131209 85% battery_std fu…" at bounding box center [362, 248] width 657 height 379
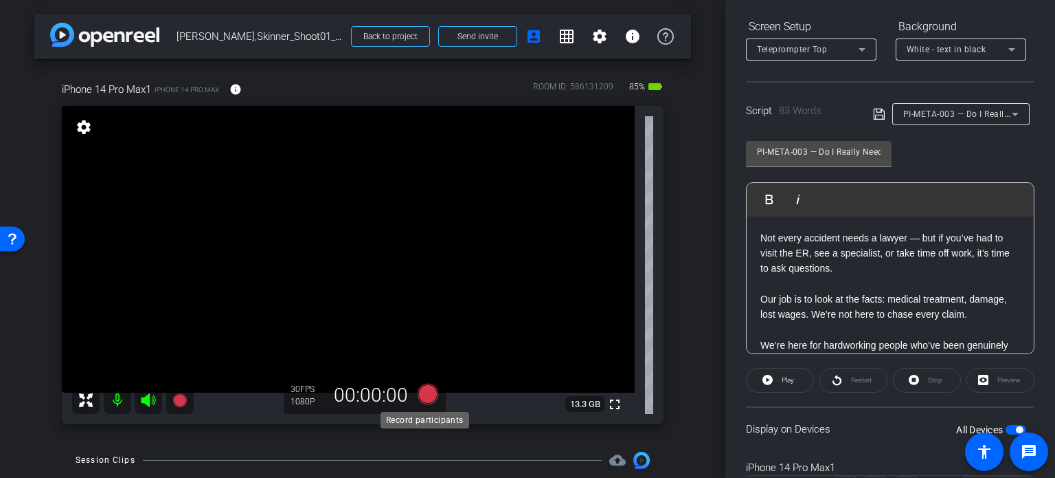
click at [421, 396] on icon at bounding box center [428, 393] width 21 height 21
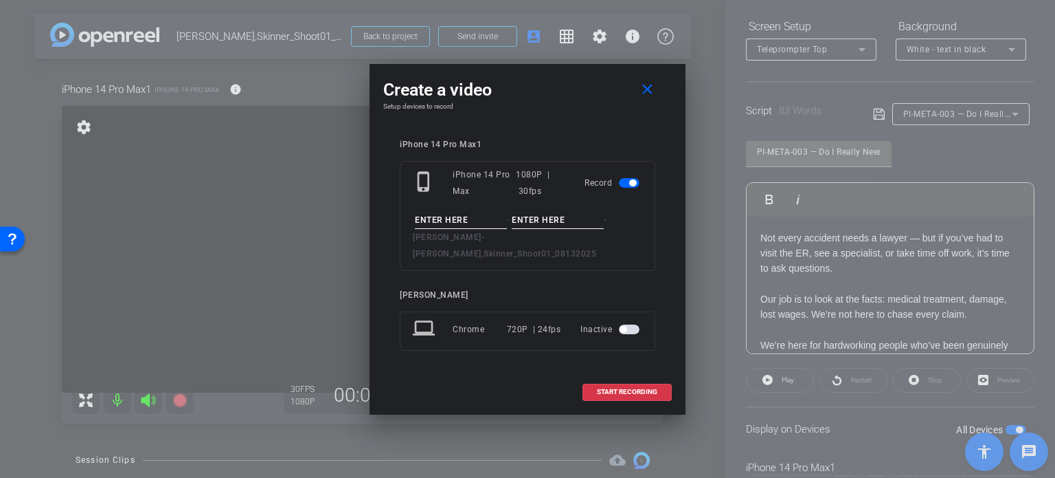
click at [448, 229] on input at bounding box center [461, 220] width 92 height 17
paste input "PI-META-003"
type input "PI-META-003"
click at [541, 228] on input at bounding box center [558, 220] width 92 height 17
type input "Take1"
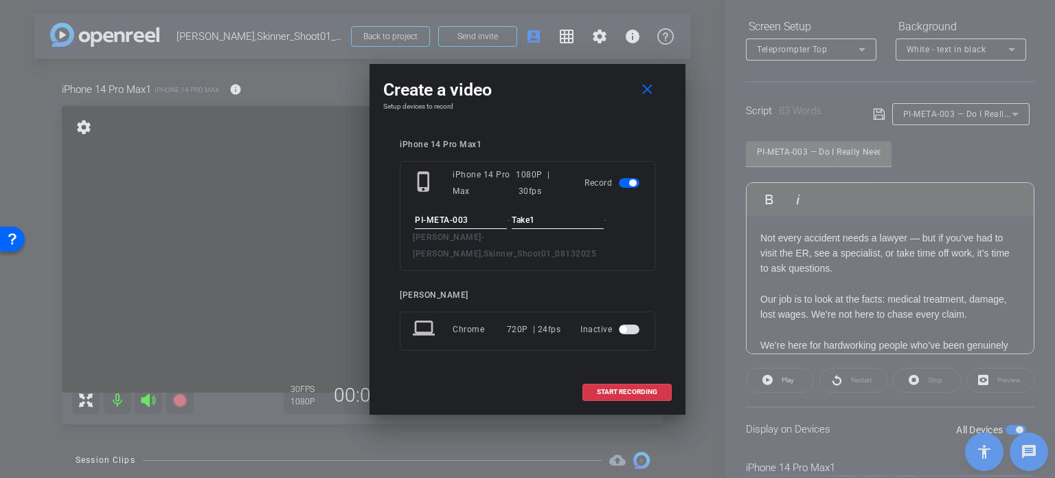
click at [519, 111] on h4 "Setup devices to record" at bounding box center [527, 106] width 289 height 8
click at [639, 389] on span at bounding box center [627, 391] width 88 height 33
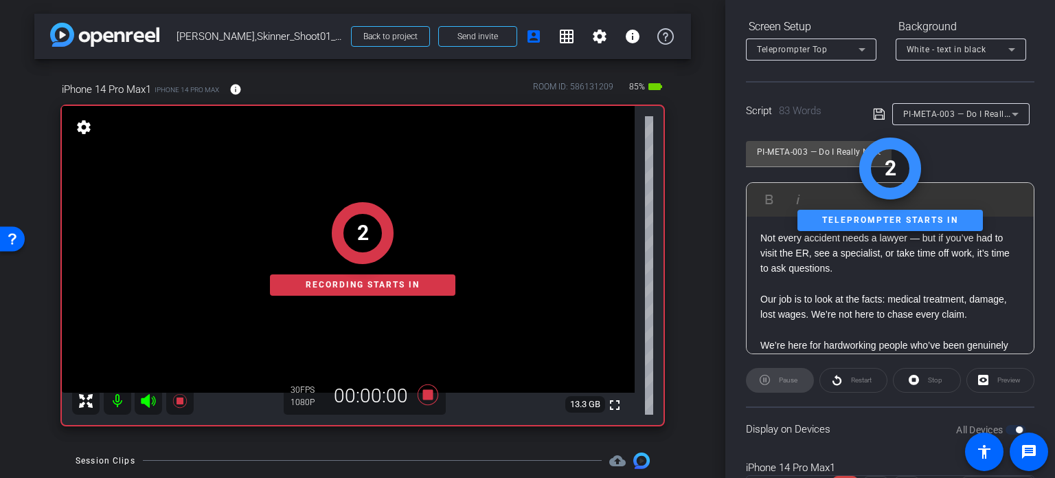
scroll to position [272, 0]
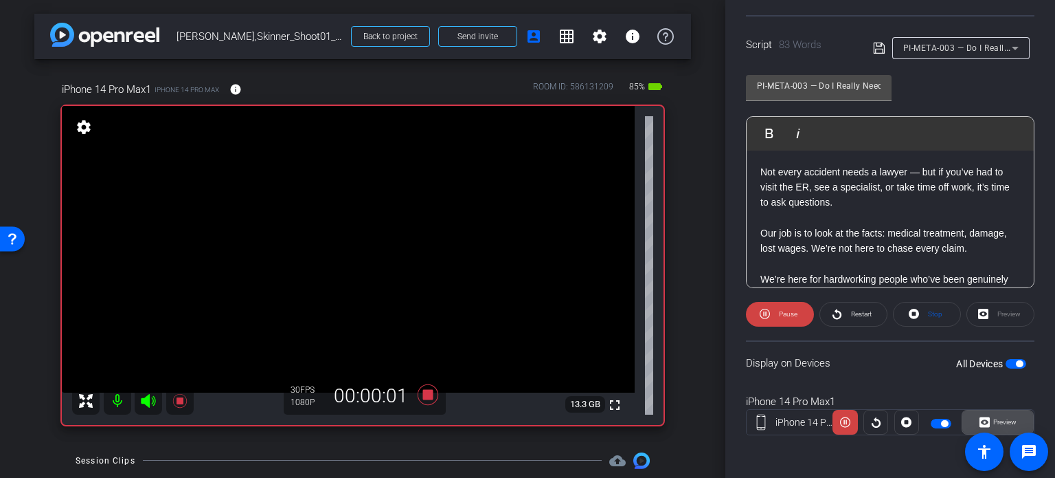
click at [1005, 418] on span "Preview" at bounding box center [1005, 422] width 23 height 8
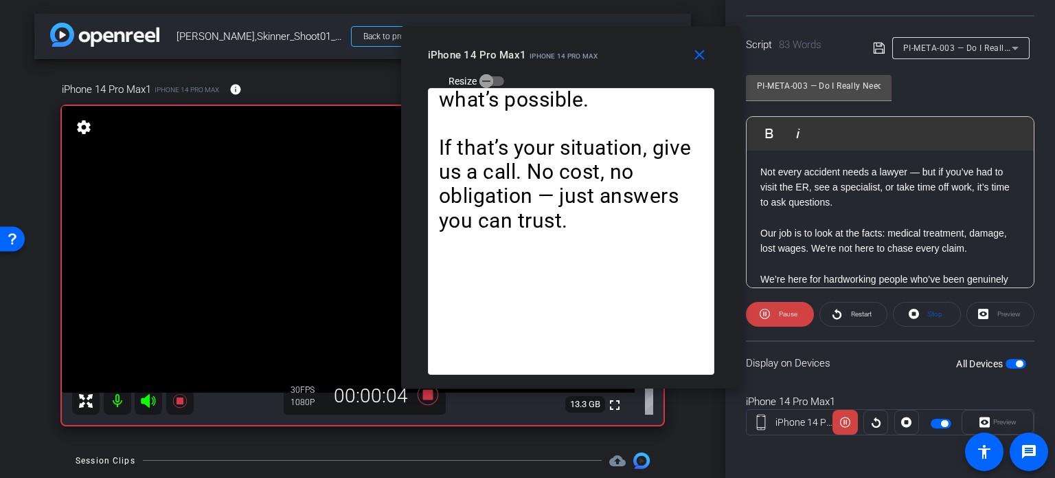
drag, startPoint x: 576, startPoint y: 101, endPoint x: 607, endPoint y: 74, distance: 40.9
click at [607, 74] on div "iPhone 14 Pro Max1 iPhone 14 Pro Max Resize" at bounding box center [576, 67] width 297 height 49
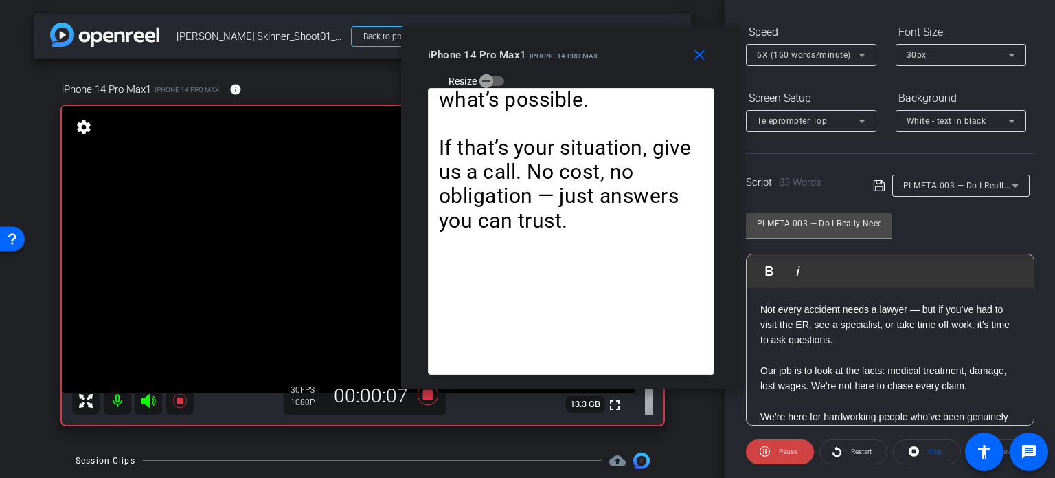
click at [820, 46] on div "6X (160 words/minute)" at bounding box center [808, 54] width 102 height 17
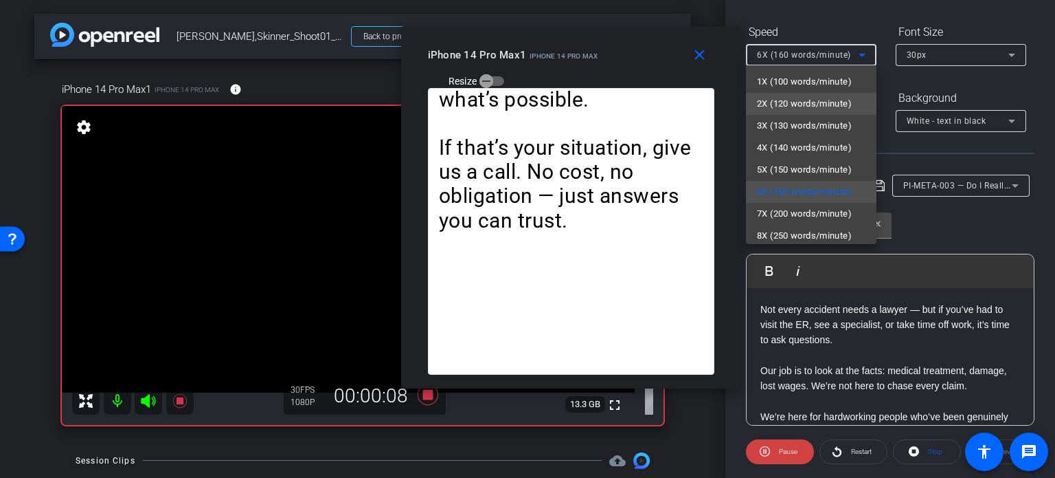
click at [798, 109] on span "2X (120 words/minute)" at bounding box center [804, 104] width 95 height 16
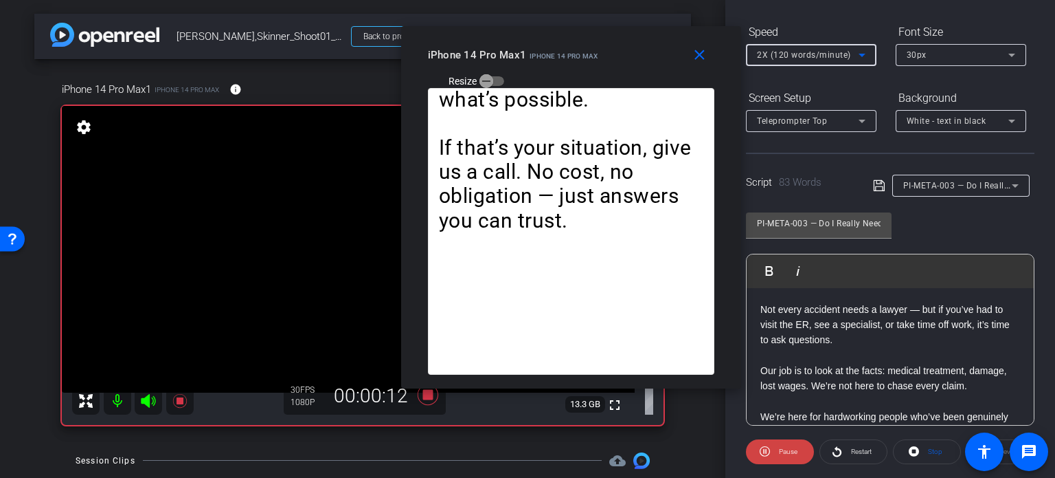
click at [797, 53] on span "2X (120 words/minute)" at bounding box center [804, 55] width 94 height 10
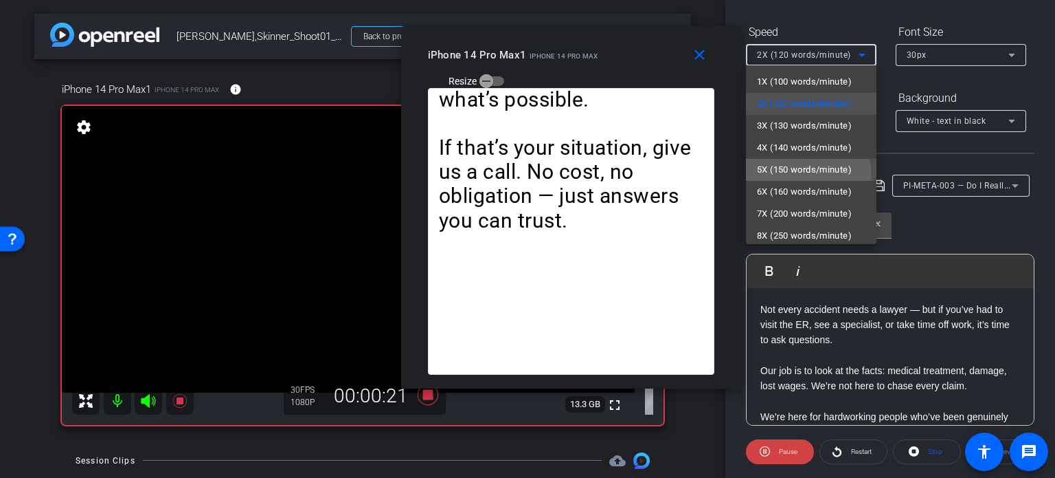
click at [794, 178] on mat-option "5X (150 words/minute)" at bounding box center [811, 170] width 131 height 22
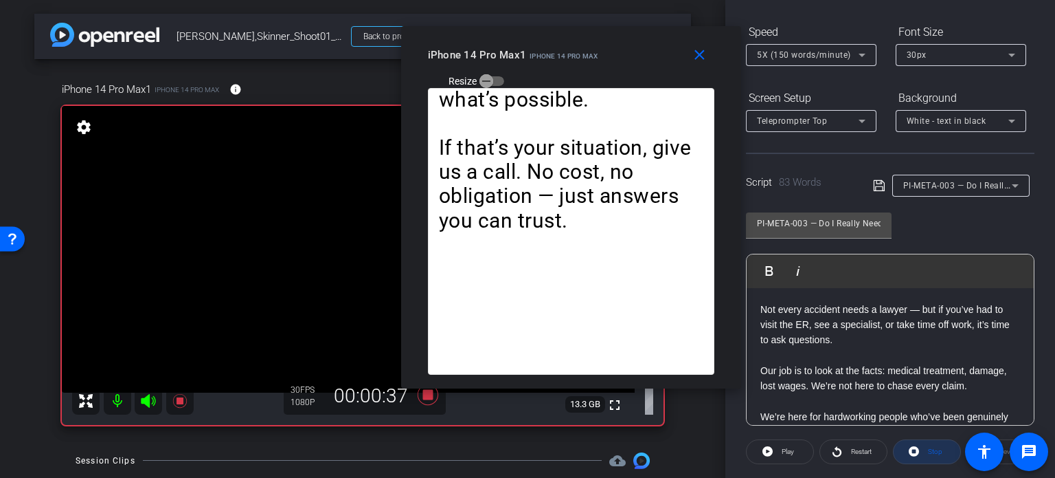
click at [937, 451] on span "Stop" at bounding box center [935, 451] width 14 height 8
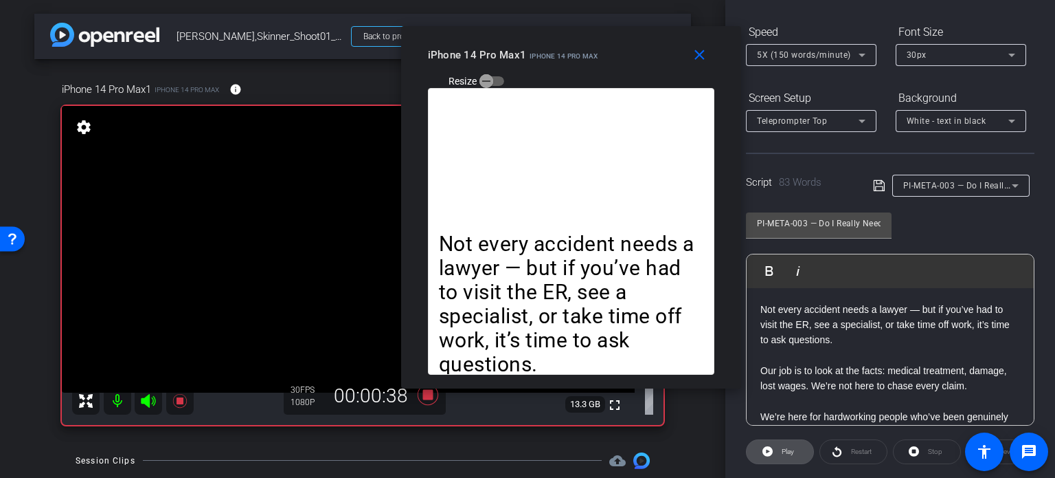
click at [790, 449] on span "Play" at bounding box center [788, 451] width 12 height 8
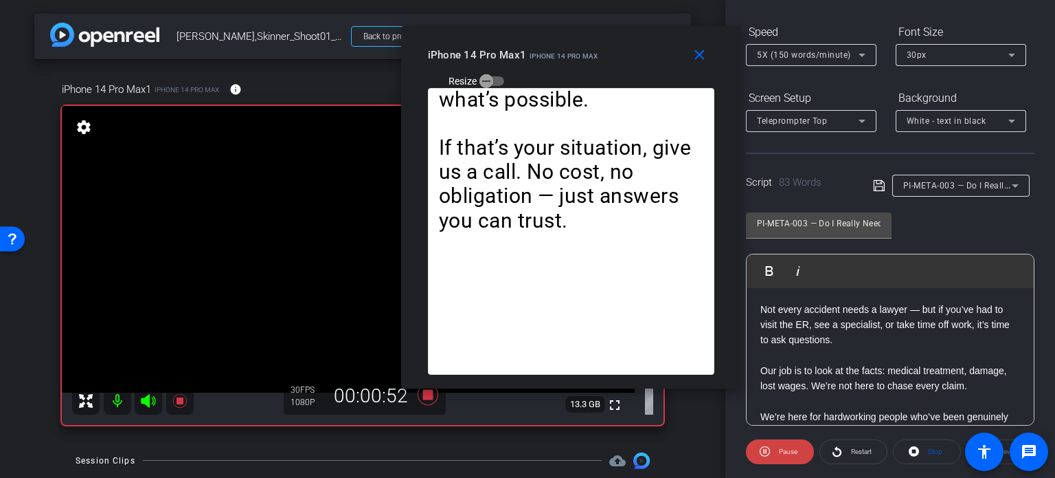
click at [815, 54] on span "5X (150 words/minute)" at bounding box center [804, 55] width 94 height 10
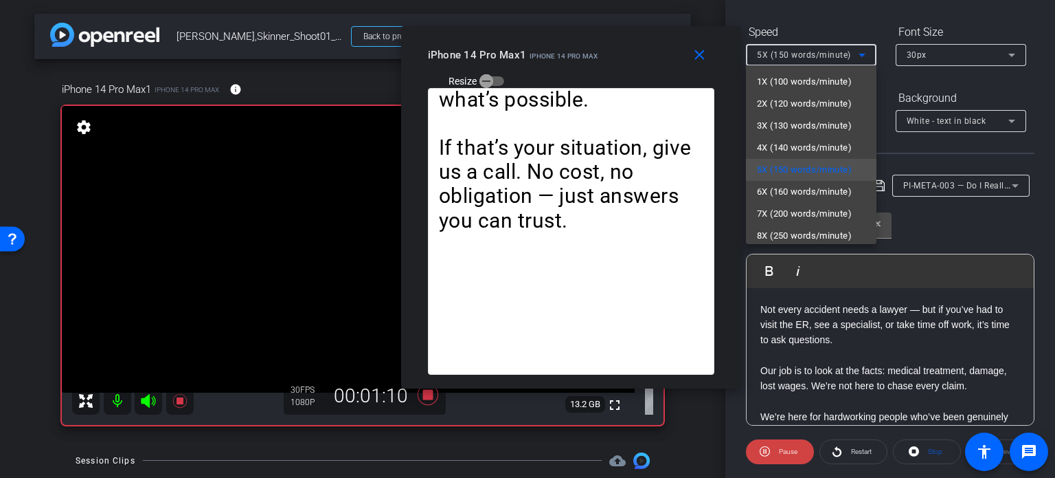
click at [625, 60] on div at bounding box center [527, 239] width 1055 height 478
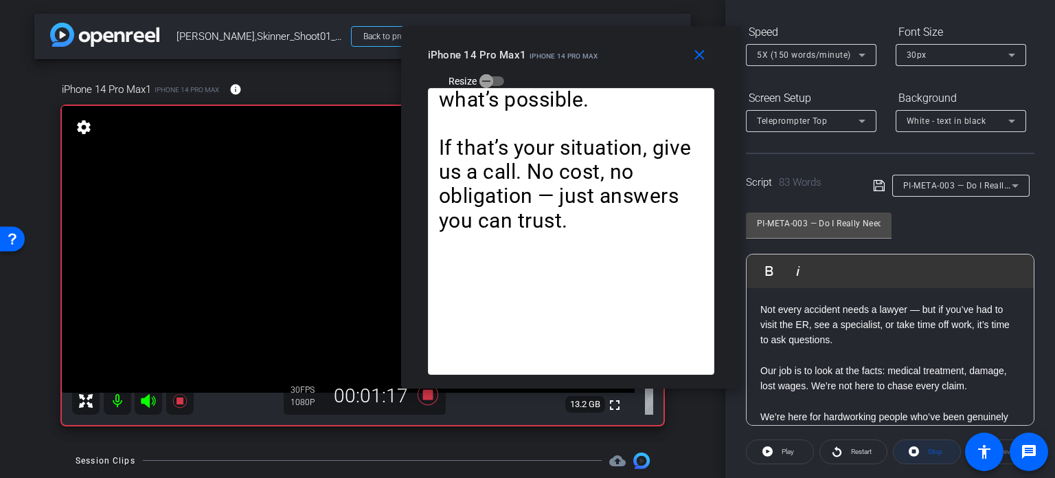
click at [932, 447] on span "Stop" at bounding box center [935, 451] width 14 height 8
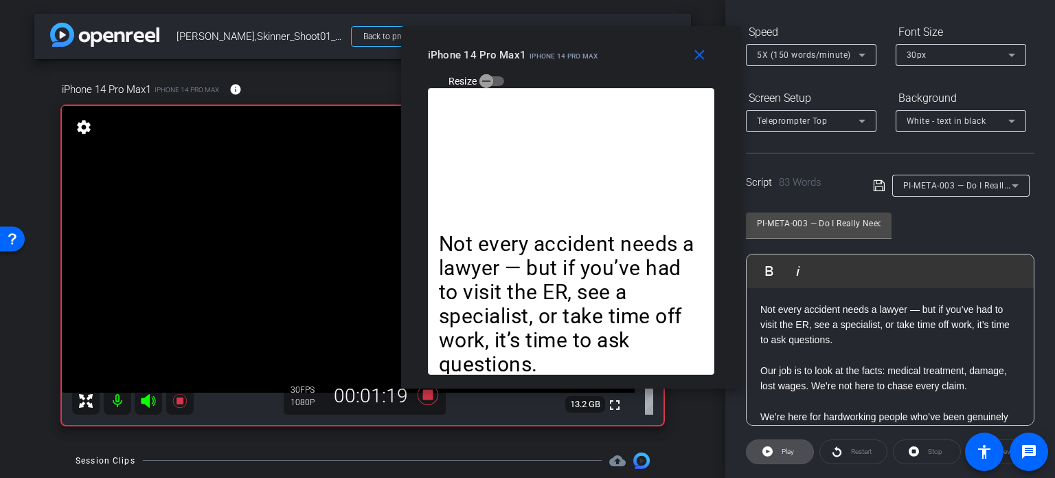
click at [783, 456] on span "Play" at bounding box center [787, 451] width 16 height 19
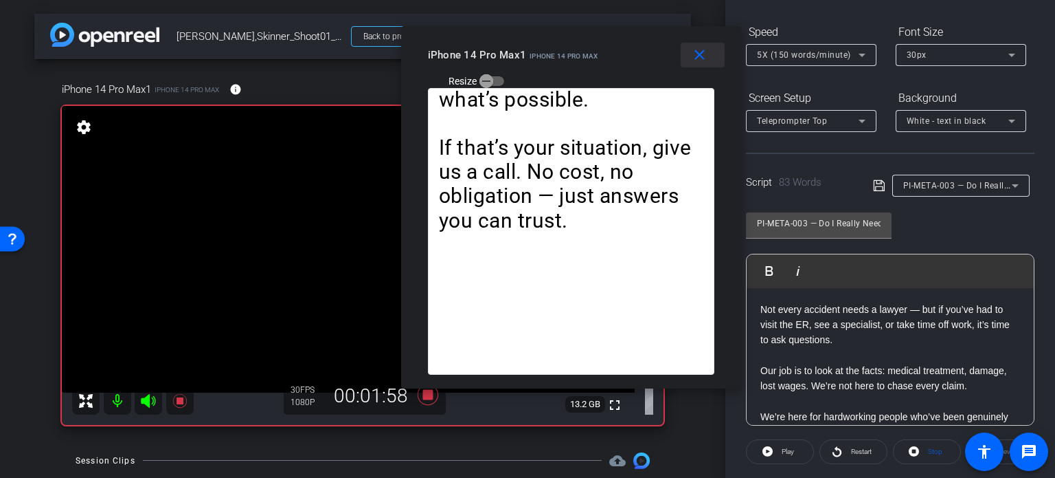
click at [704, 47] on mat-icon "close" at bounding box center [699, 55] width 17 height 17
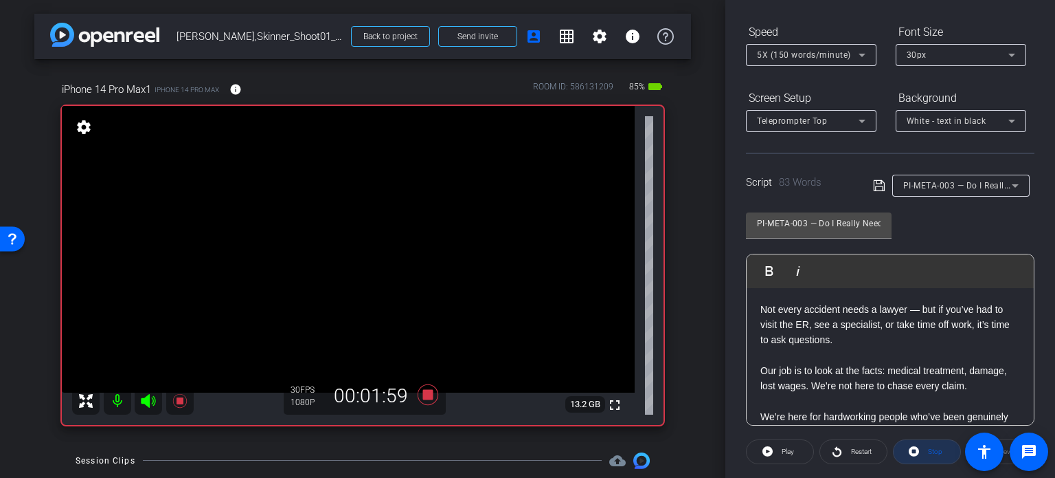
click at [928, 454] on span "Stop" at bounding box center [934, 451] width 18 height 19
click at [422, 392] on icon at bounding box center [428, 394] width 21 height 21
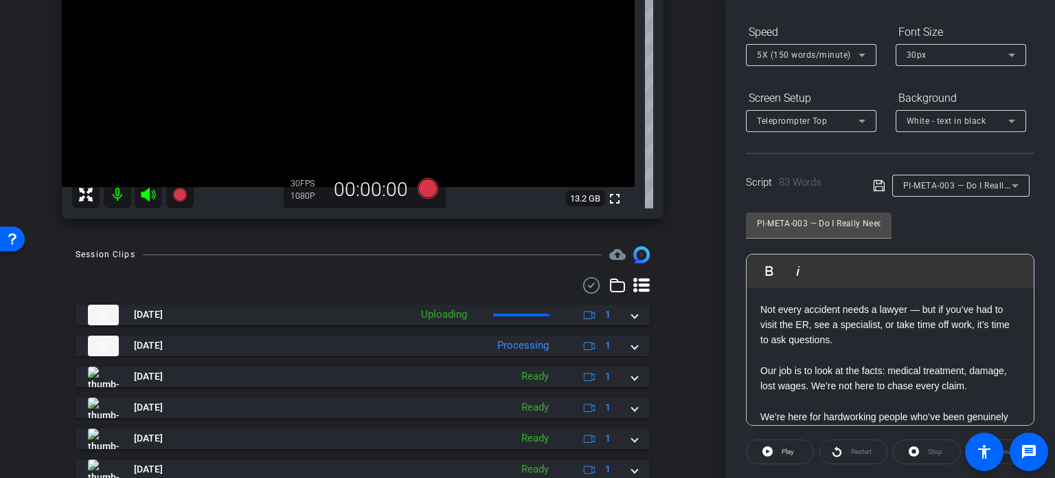
scroll to position [206, 0]
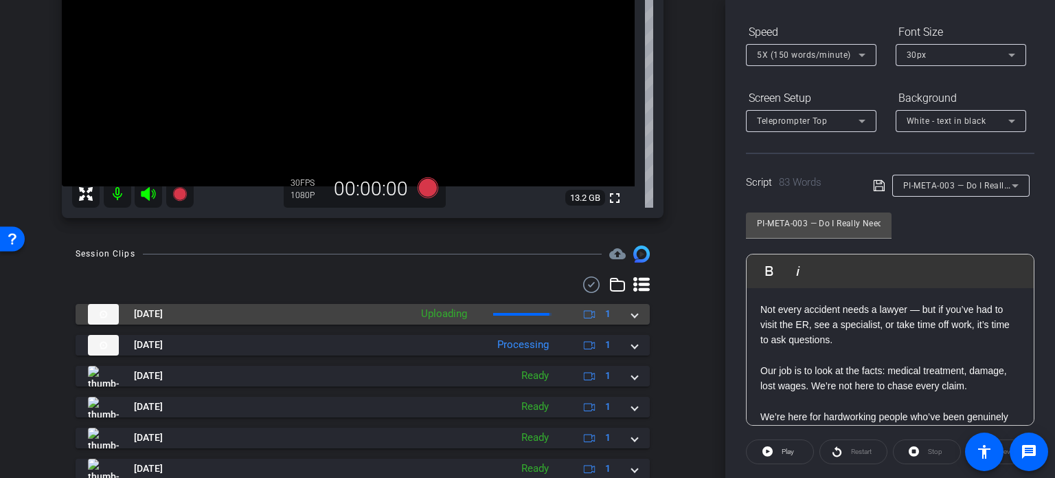
click at [624, 313] on div "Aug 13, 2025 Uploading 1" at bounding box center [360, 314] width 544 height 21
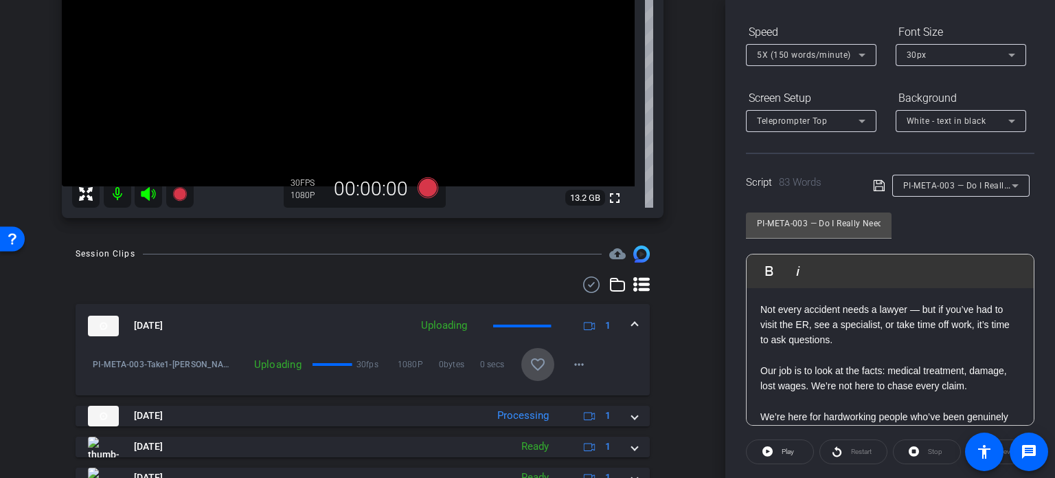
click at [534, 359] on mat-icon "favorite_border" at bounding box center [538, 364] width 16 height 16
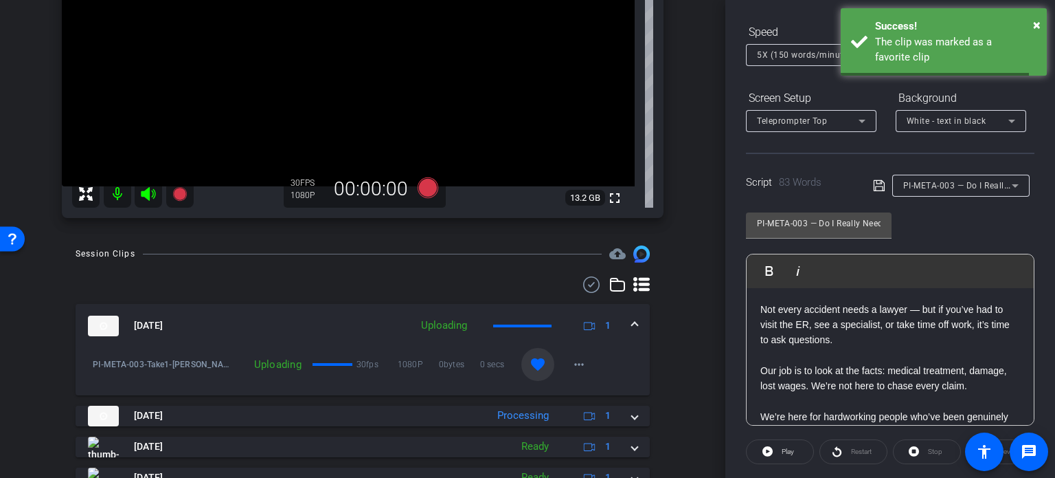
click at [623, 321] on div "Aug 13, 2025 Uploading 1" at bounding box center [360, 325] width 544 height 21
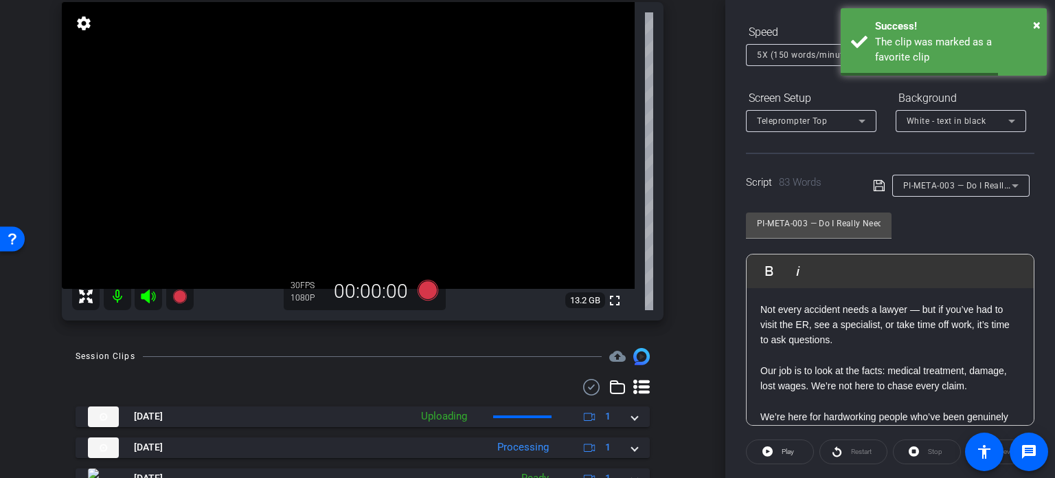
scroll to position [69, 0]
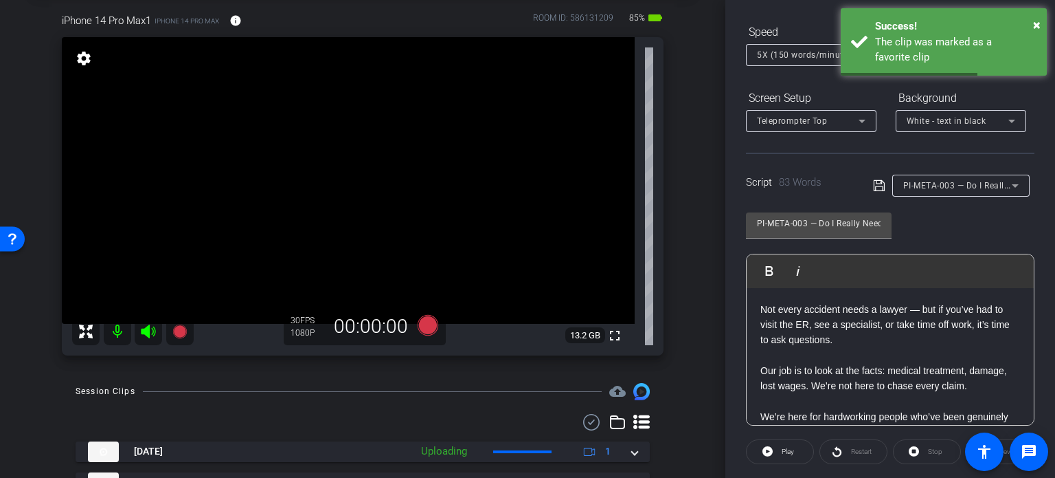
click at [908, 188] on span "PI-META-003 — Do I Really Need a Lawyer? It Depends on This" at bounding box center [1028, 184] width 249 height 11
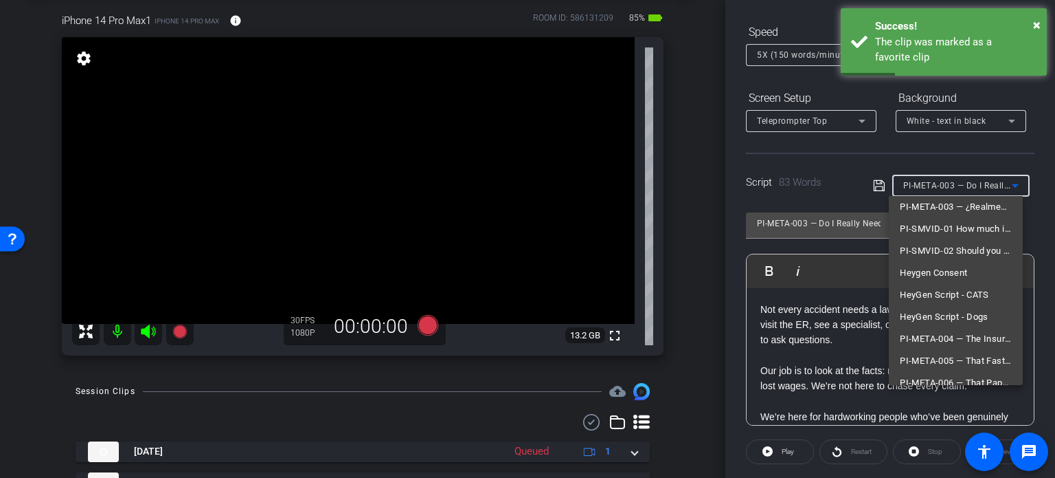
scroll to position [151, 0]
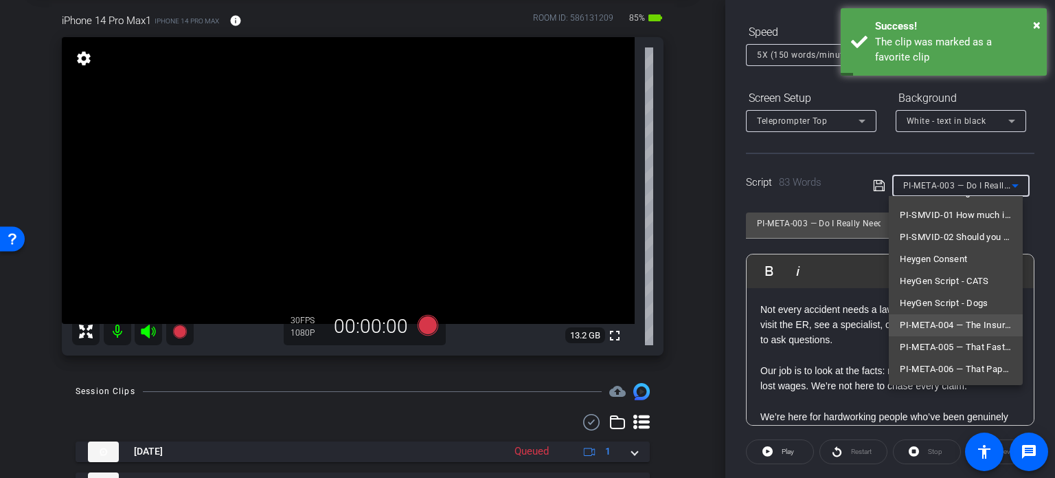
click at [948, 329] on span "PI-META-004 — The Insurance Company Isn’t Asking to Help You" at bounding box center [956, 325] width 112 height 16
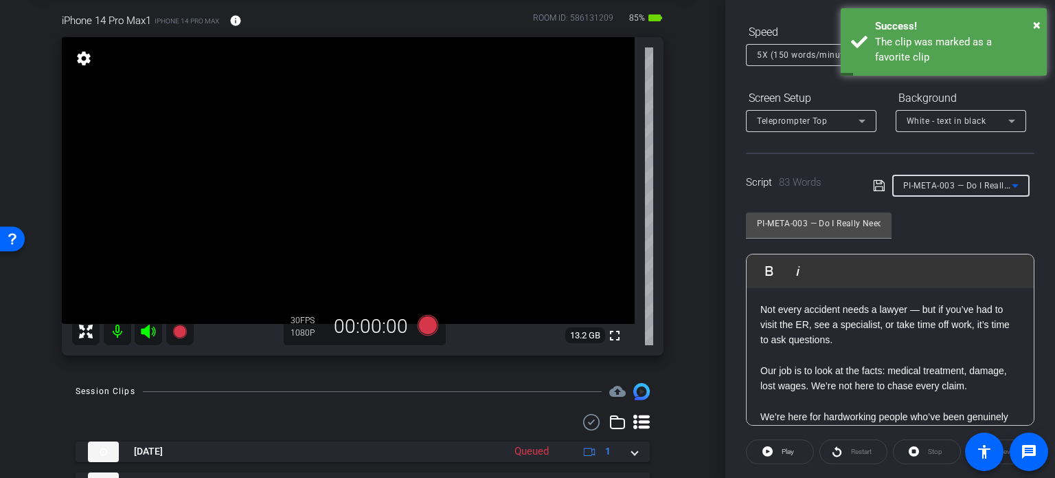
type input "PI-META-004 — The Insurance Company Isn’t Asking to Help You"
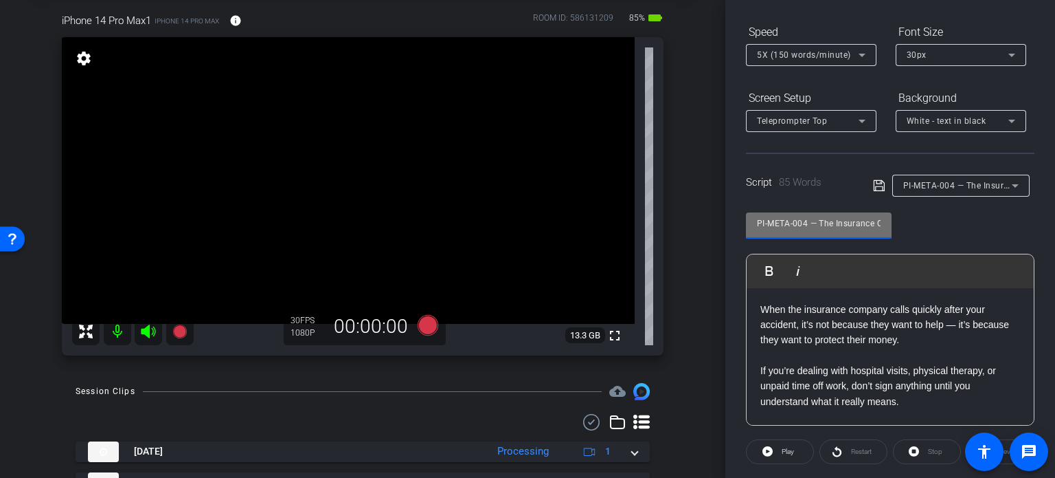
scroll to position [0, 126]
drag, startPoint x: 849, startPoint y: 222, endPoint x: 884, endPoint y: 223, distance: 35.8
click at [884, 223] on div "PI-META-004 — The Insurance Company Isn’t Asking to Help You" at bounding box center [819, 225] width 146 height 26
click at [858, 223] on input "PI-META-004 — The Insurance Company Isn’t Asking to Help You" at bounding box center [819, 223] width 124 height 16
click at [839, 222] on input "PI-META-004 — The Insurance Company Isn’t Asking to Help You" at bounding box center [819, 223] width 124 height 16
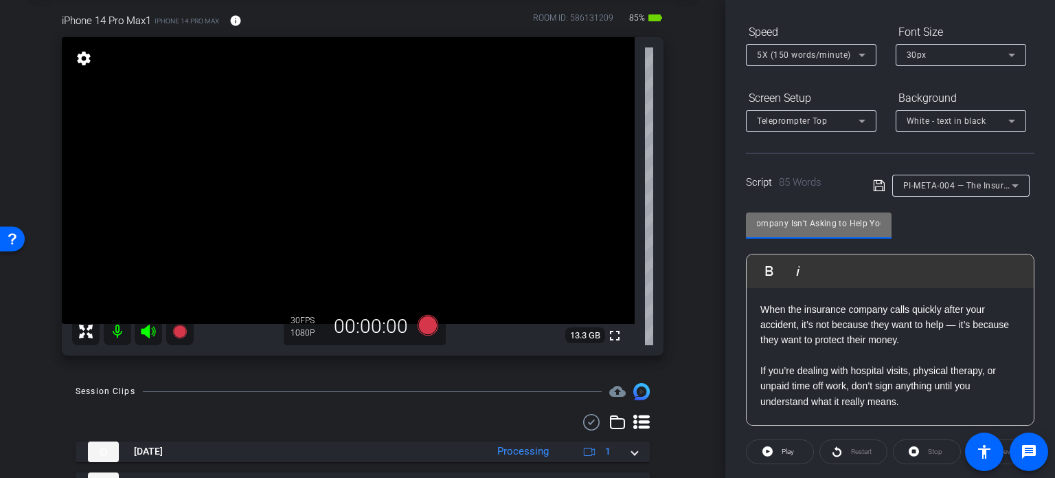
scroll to position [0, 0]
drag, startPoint x: 827, startPoint y: 222, endPoint x: 698, endPoint y: 228, distance: 128.6
click at [698, 228] on div "arrow_back Louis,Skinner_Shoot01_08132025 Back to project Send invite account_b…" at bounding box center [527, 239] width 1055 height 478
click at [816, 222] on input "PI-META-004 — The Insurance Company Isn’t Asking to Help You" at bounding box center [819, 223] width 124 height 16
drag, startPoint x: 807, startPoint y: 222, endPoint x: 676, endPoint y: 210, distance: 131.8
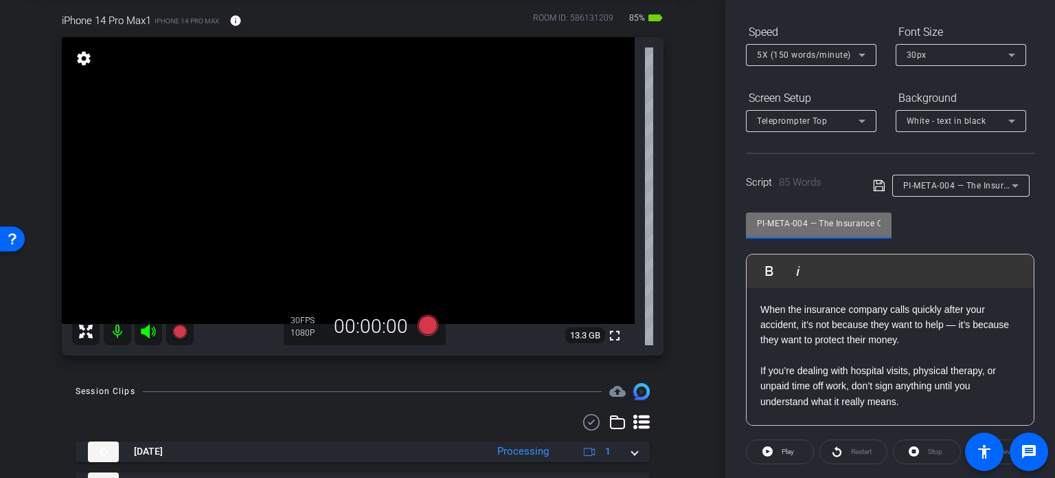
click at [676, 210] on div "arrow_back Louis,Skinner_Shoot01_08132025 Back to project Send invite account_b…" at bounding box center [527, 239] width 1055 height 478
click at [685, 236] on div "arrow_back Louis,Skinner_Shoot01_08132025 Back to project Send invite account_b…" at bounding box center [363, 170] width 726 height 478
click at [695, 329] on div "arrow_back Louis,Skinner_Shoot01_08132025 Back to project Send invite account_b…" at bounding box center [363, 170] width 726 height 478
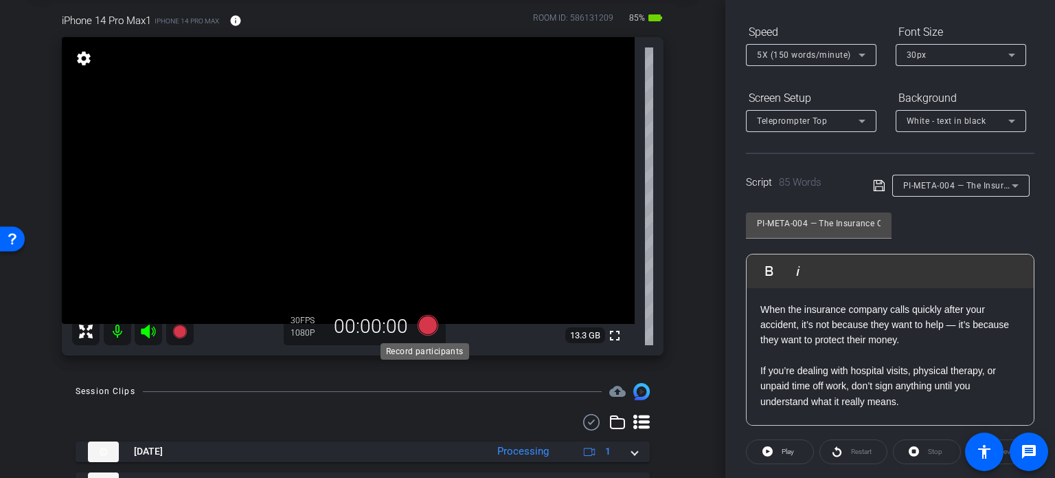
click at [425, 326] on icon at bounding box center [428, 325] width 21 height 21
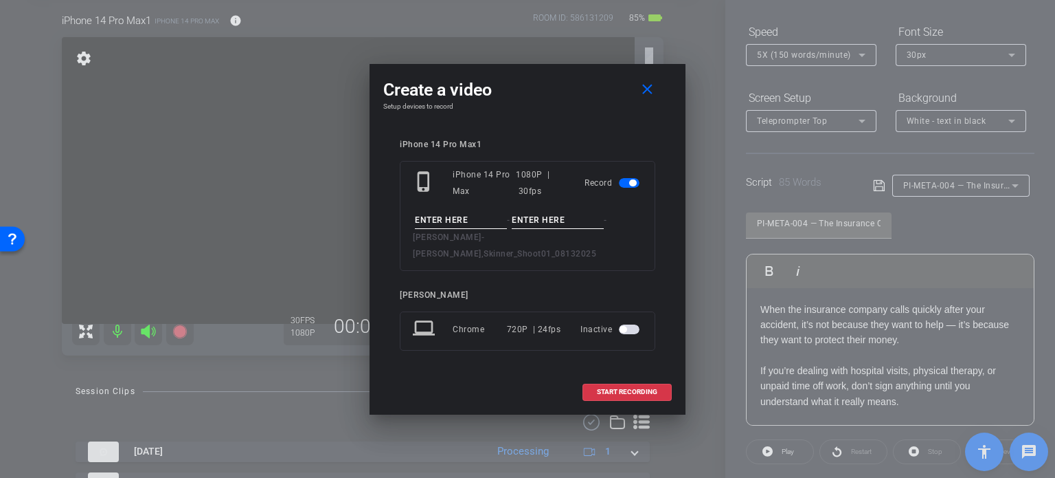
click at [475, 225] on input at bounding box center [461, 220] width 92 height 17
paste input "PI-META-004"
type input "PI-META-004"
click at [542, 229] on input at bounding box center [558, 220] width 92 height 17
type input "Take1"
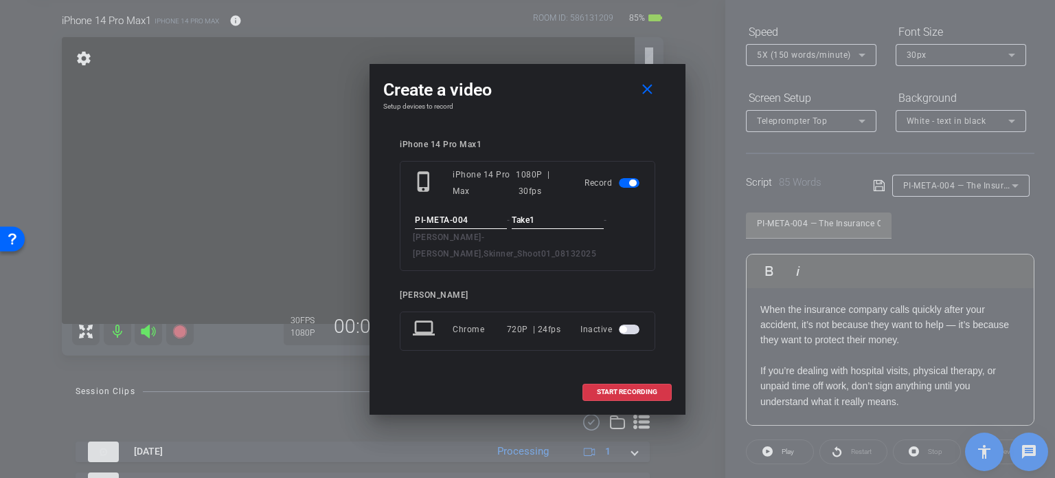
click at [550, 146] on div "iPhone 14 Pro Max1 phone_iphone iPhone 14 Pro Max 1080P | 30fps Record PI-META-…" at bounding box center [527, 255] width 289 height 258
click at [508, 290] on div "[PERSON_NAME]" at bounding box center [528, 295] width 256 height 10
click at [609, 388] on span "START RECORDING" at bounding box center [627, 391] width 60 height 7
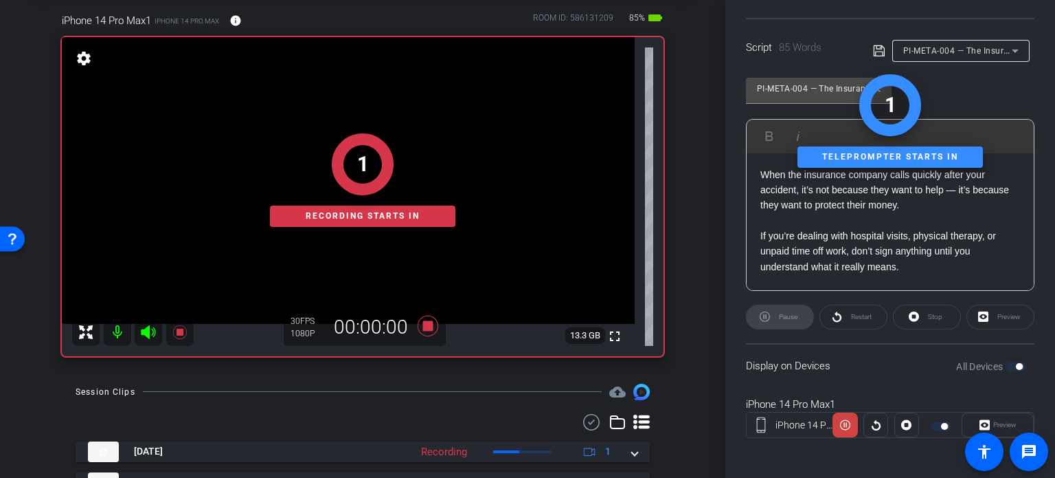
scroll to position [272, 0]
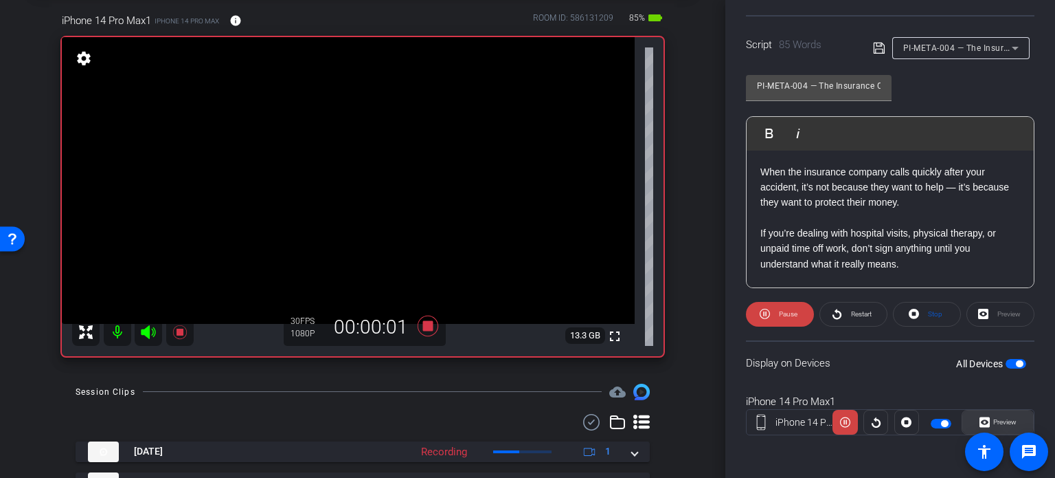
click at [1014, 423] on span at bounding box center [998, 421] width 71 height 33
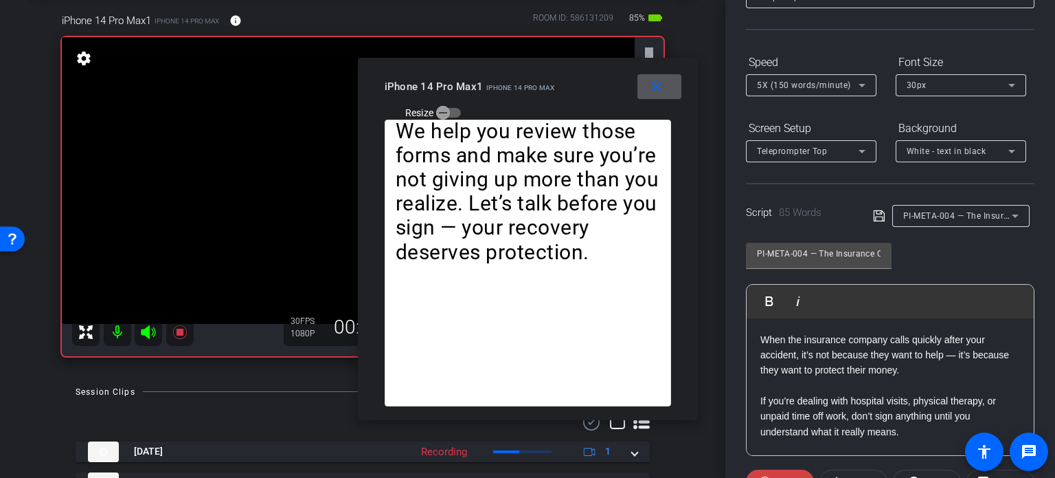
scroll to position [66, 0]
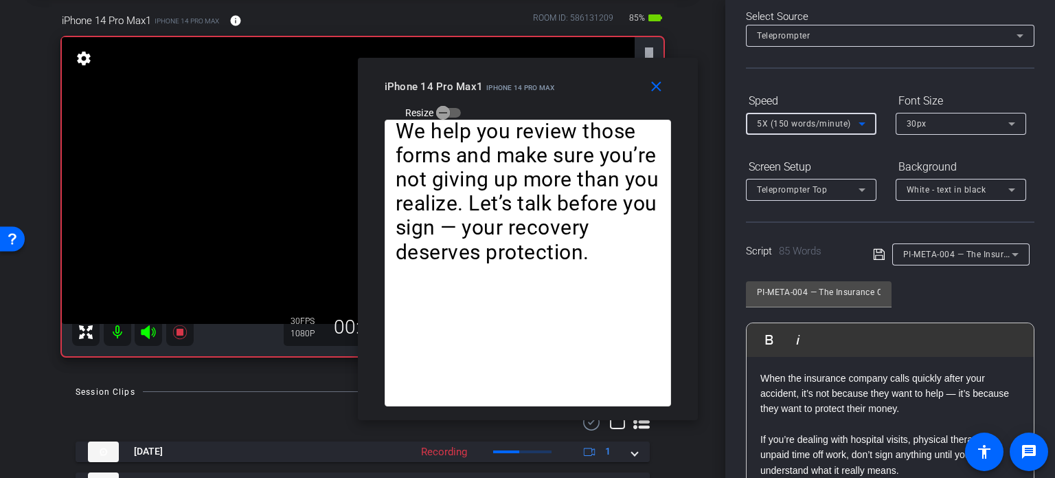
click at [811, 119] on span "5X (150 words/minute)" at bounding box center [804, 124] width 94 height 10
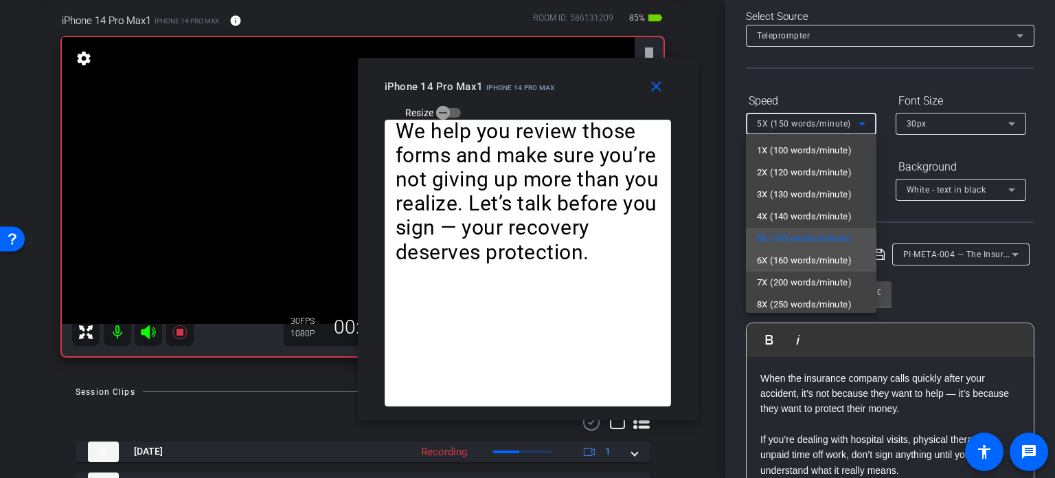
click at [806, 258] on span "6X (160 words/minute)" at bounding box center [804, 260] width 95 height 16
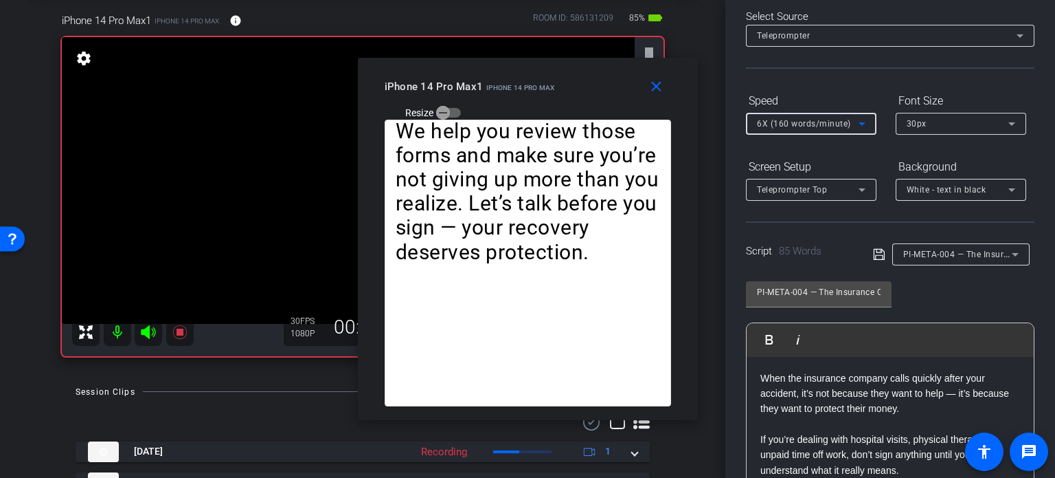
scroll to position [135, 0]
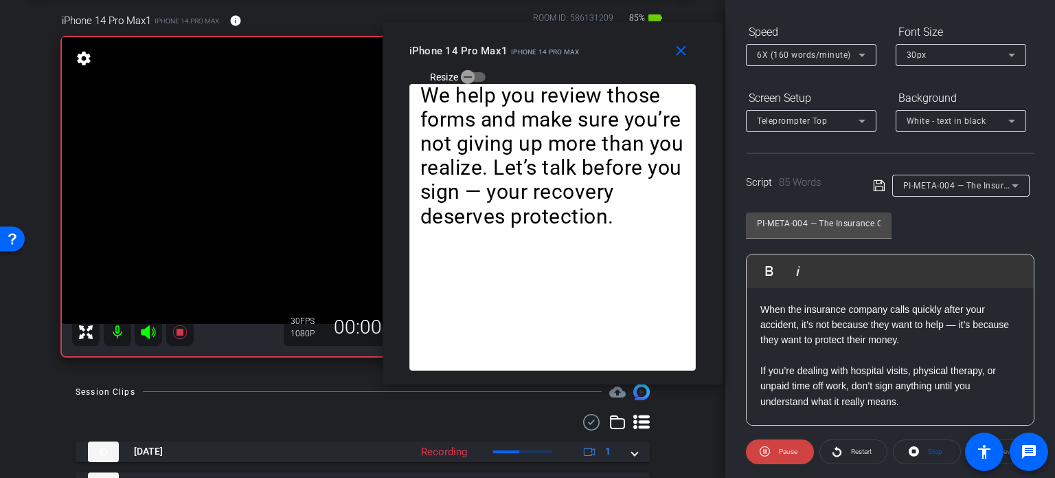
drag, startPoint x: 602, startPoint y: 85, endPoint x: 627, endPoint y: 49, distance: 43.5
click at [627, 49] on div "iPhone 14 Pro Max1 iPhone 14 Pro Max Resize" at bounding box center [558, 62] width 297 height 49
click at [934, 450] on span "Stop" at bounding box center [935, 451] width 14 height 8
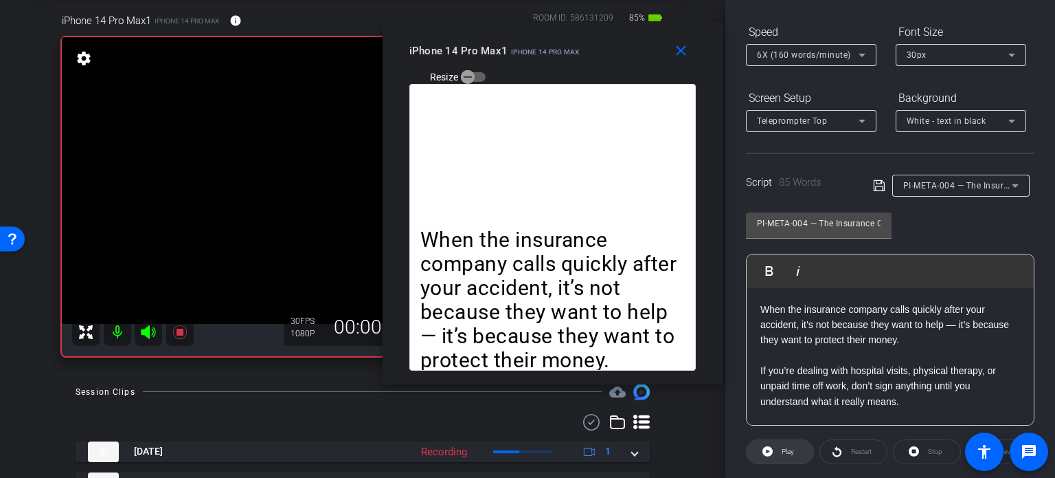
click at [781, 452] on span "Play" at bounding box center [787, 451] width 16 height 19
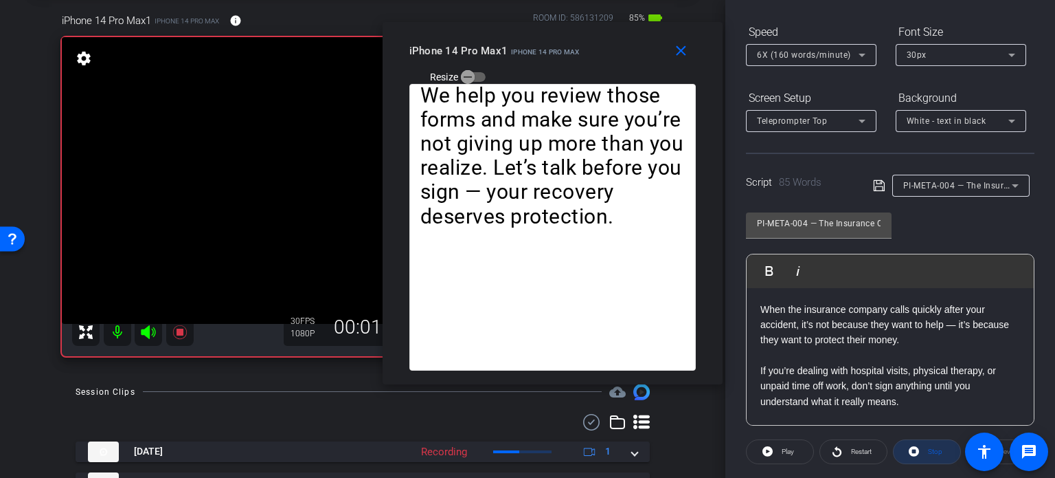
click at [919, 447] on span at bounding box center [927, 451] width 67 height 33
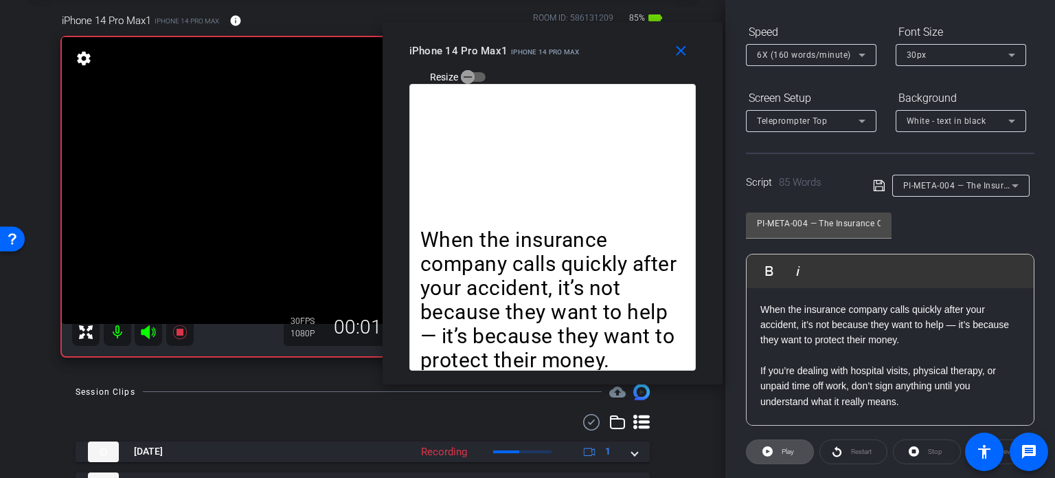
click at [770, 443] on icon at bounding box center [768, 451] width 10 height 17
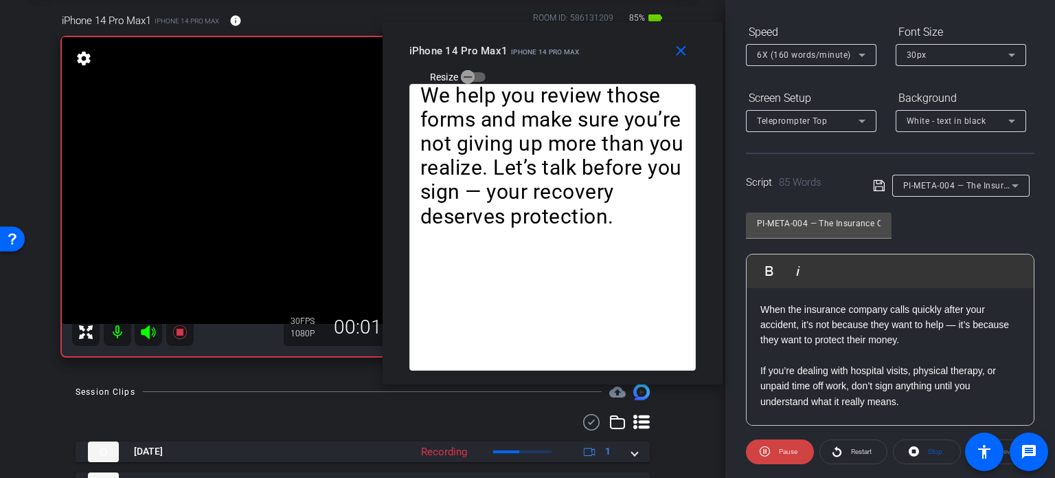
click at [770, 443] on span at bounding box center [780, 451] width 68 height 33
click at [934, 452] on span "Stop" at bounding box center [935, 451] width 14 height 8
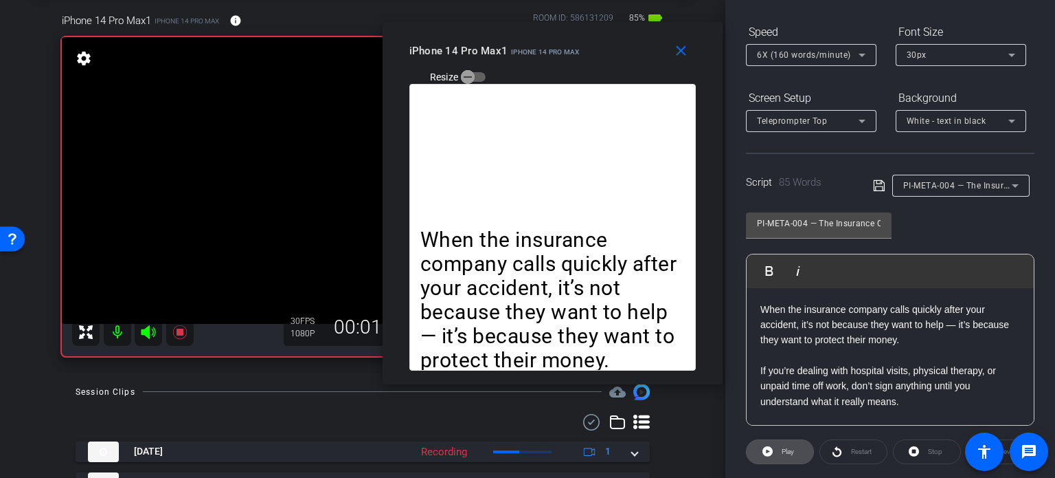
click at [783, 443] on span "Play" at bounding box center [787, 451] width 16 height 19
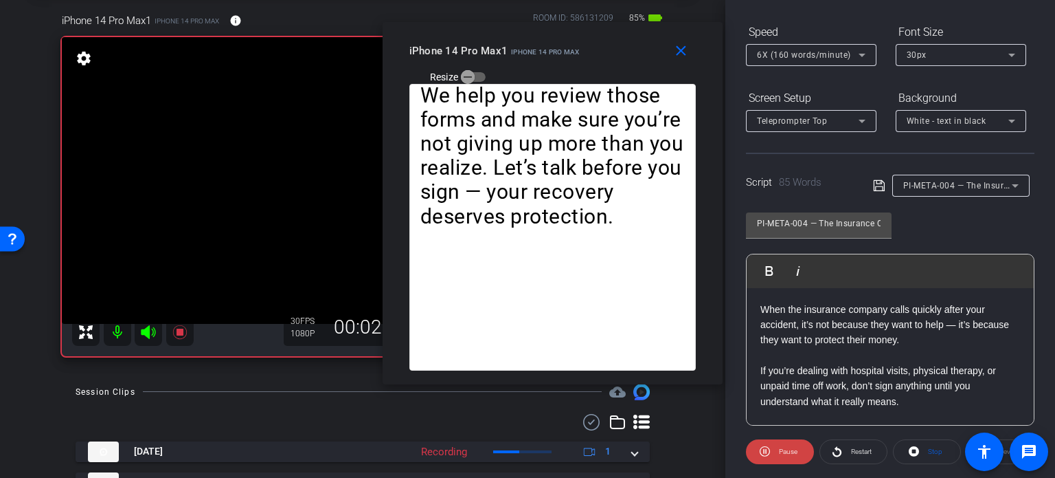
click at [783, 444] on span "Pause" at bounding box center [787, 451] width 22 height 19
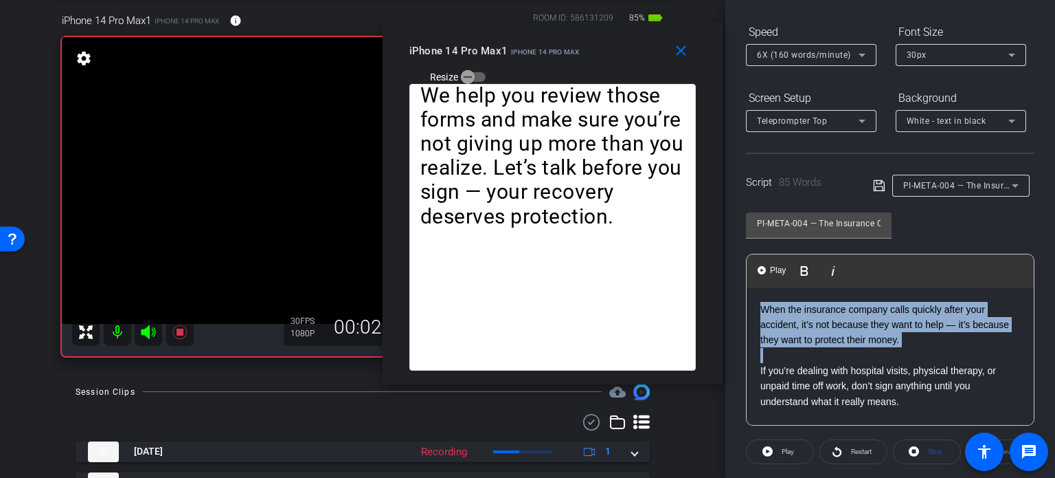
drag, startPoint x: 757, startPoint y: 370, endPoint x: 715, endPoint y: 270, distance: 108.1
click at [715, 270] on body "Accessibility Screen-Reader Guide, Feedback, and Issue Reporting | New window m…" at bounding box center [527, 239] width 1055 height 478
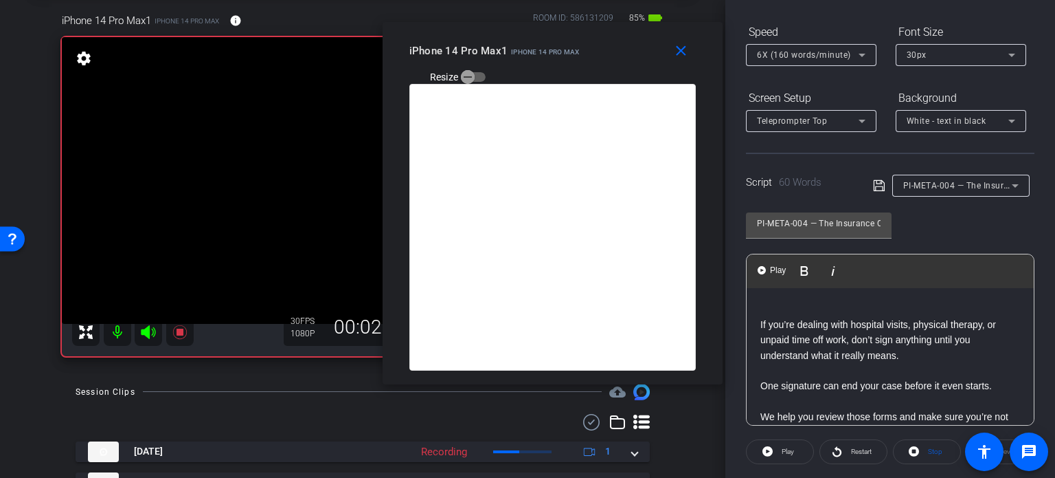
click at [756, 318] on div "If you’re dealing with hospital visits, physical therapy, or unpaid time off wo…" at bounding box center [890, 378] width 287 height 181
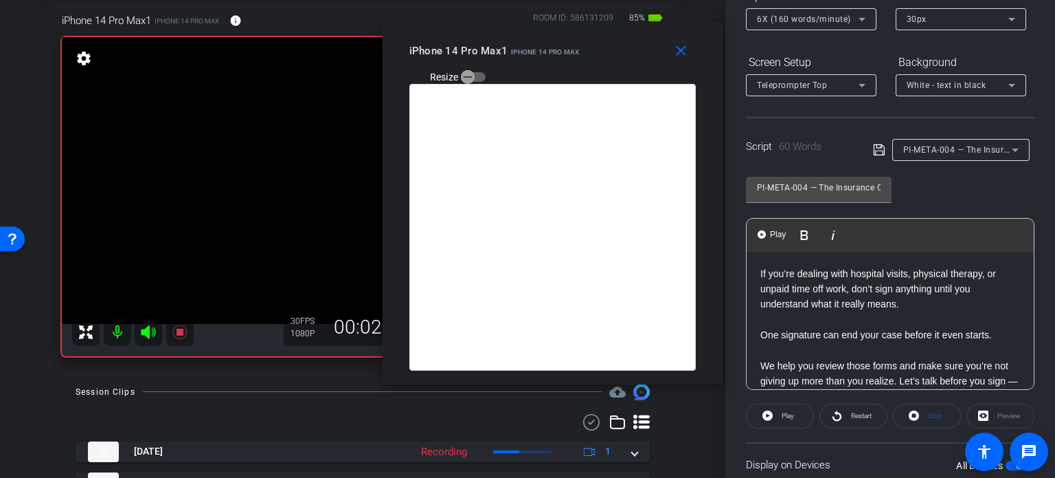
scroll to position [272, 0]
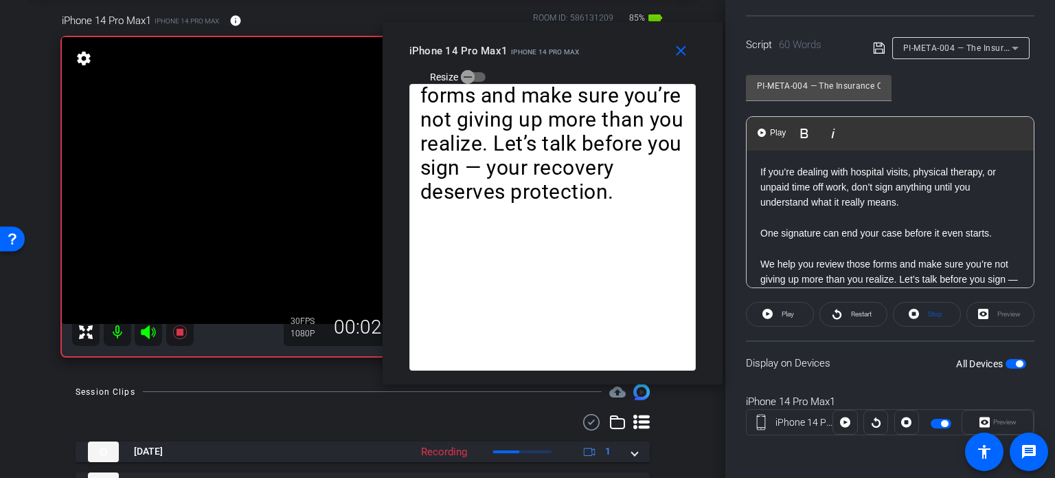
click at [1016, 360] on span "button" at bounding box center [1019, 363] width 7 height 7
click at [1013, 360] on span "button" at bounding box center [1016, 364] width 21 height 10
click at [934, 310] on span "Stop" at bounding box center [935, 314] width 14 height 8
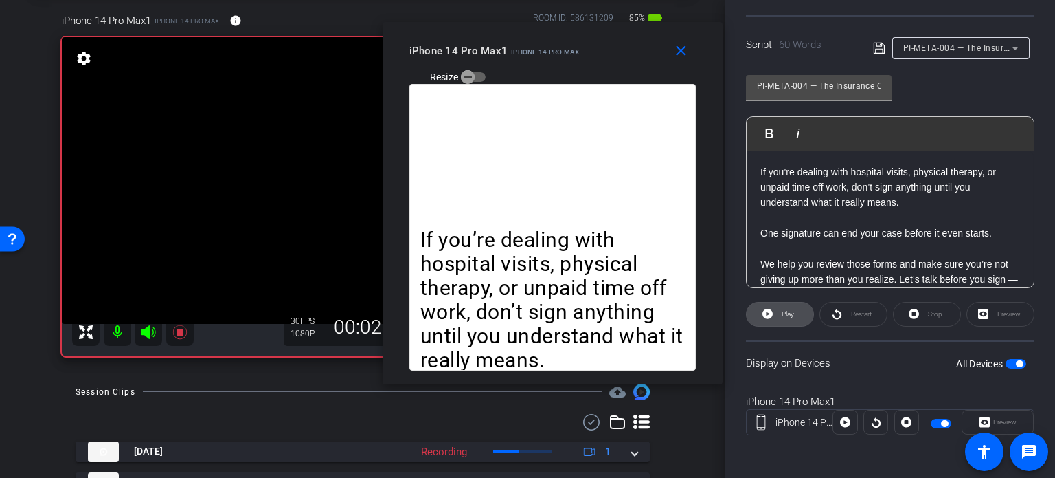
click at [782, 317] on span "Play" at bounding box center [787, 313] width 16 height 19
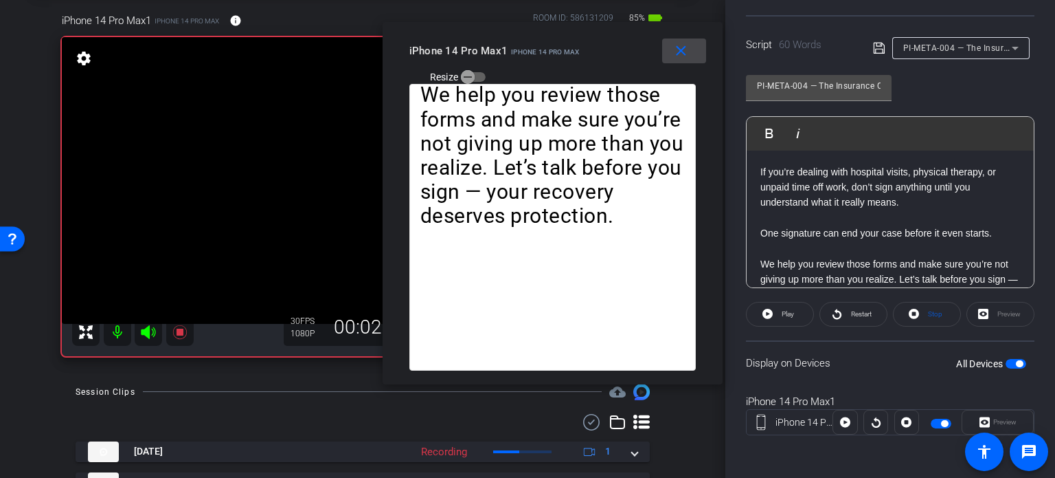
click at [688, 50] on mat-icon "close" at bounding box center [681, 51] width 17 height 17
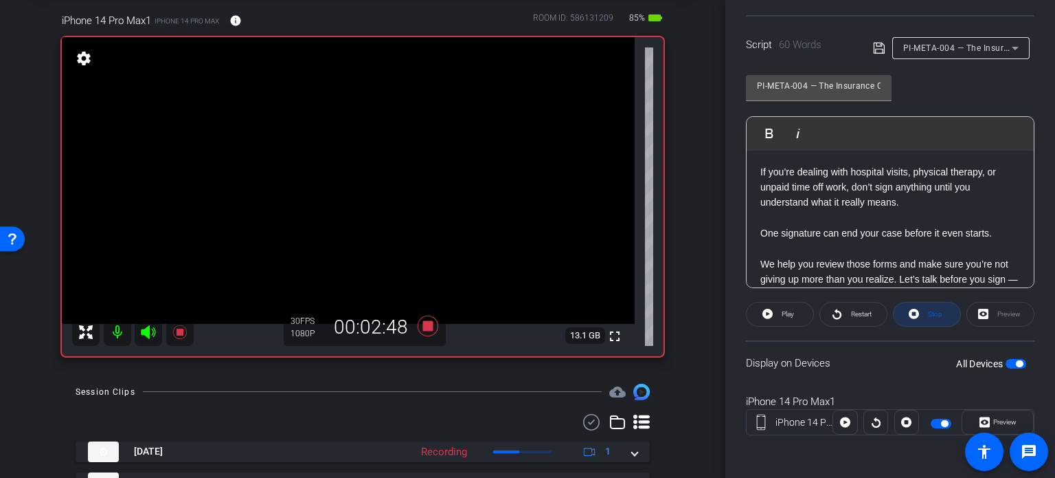
click at [934, 311] on span "Stop" at bounding box center [935, 314] width 14 height 8
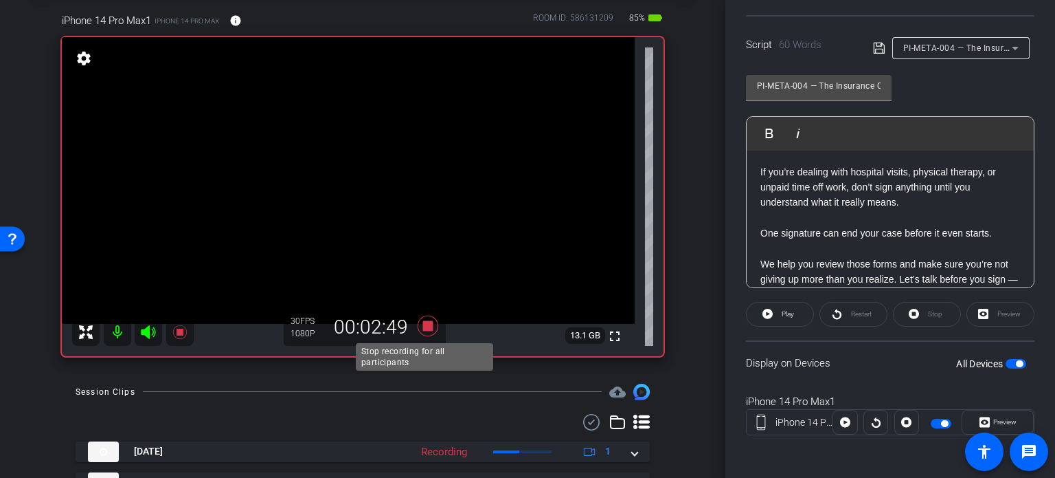
click at [429, 326] on icon at bounding box center [428, 325] width 21 height 21
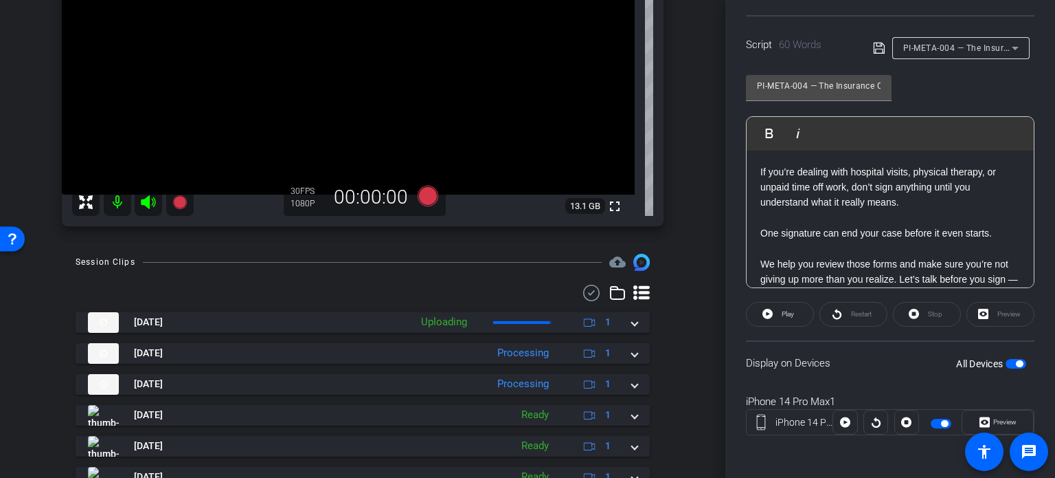
scroll to position [206, 0]
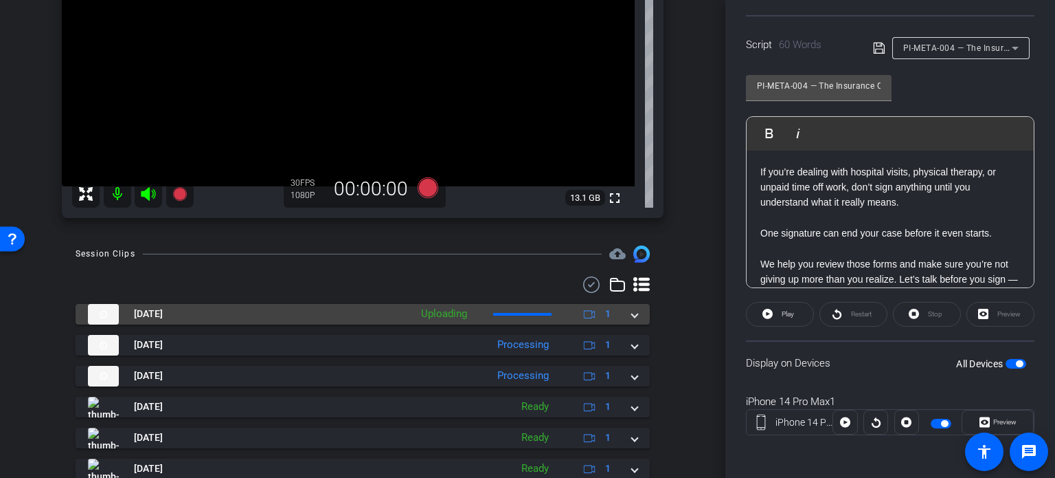
click at [627, 321] on mat-expansion-panel-header "Aug 13, 2025 Uploading 1" at bounding box center [363, 314] width 574 height 21
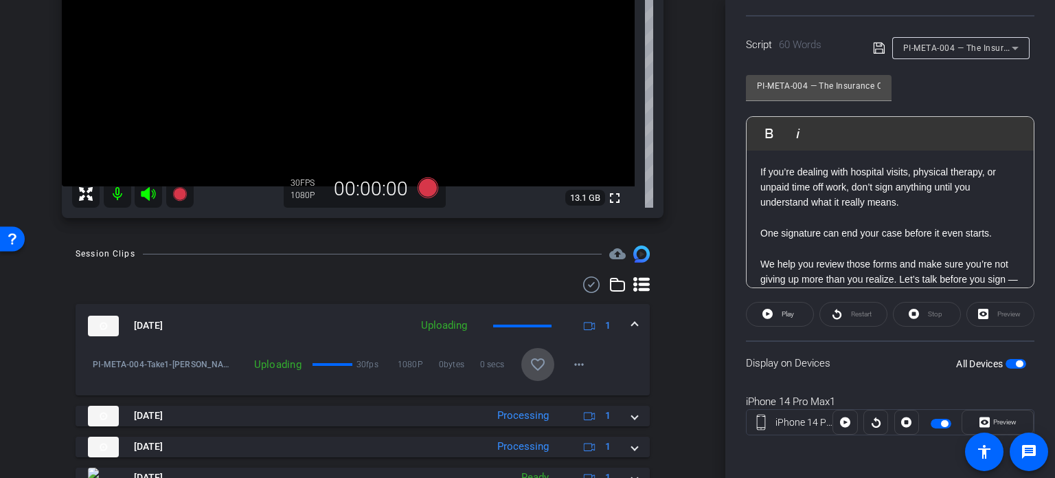
click at [535, 357] on mat-icon "favorite_border" at bounding box center [538, 364] width 16 height 16
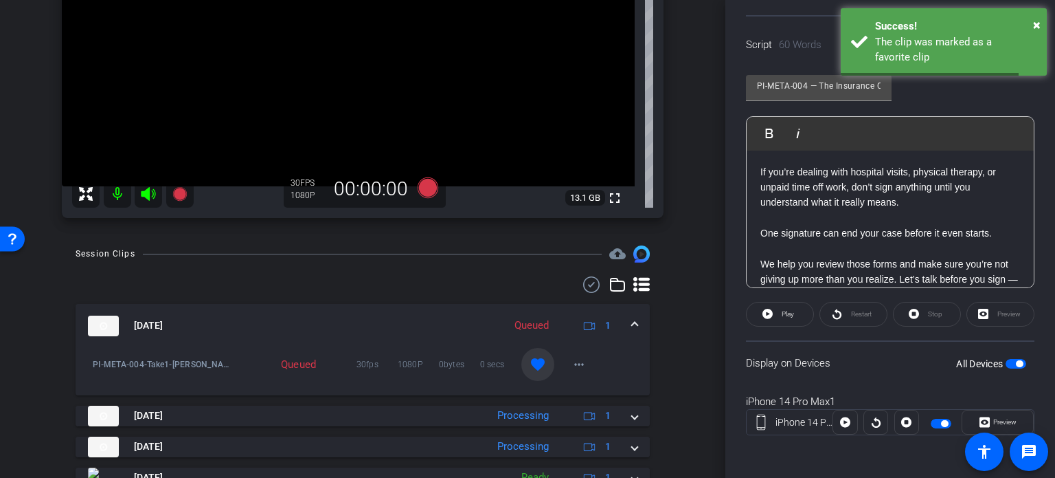
click at [631, 329] on mat-expansion-panel-header "Aug 13, 2025 Queued 1" at bounding box center [363, 326] width 574 height 44
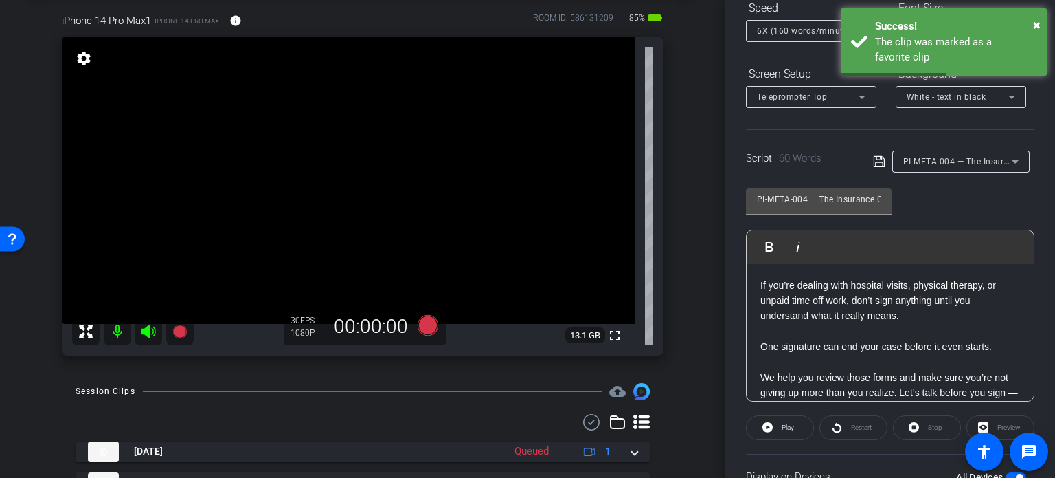
scroll to position [135, 0]
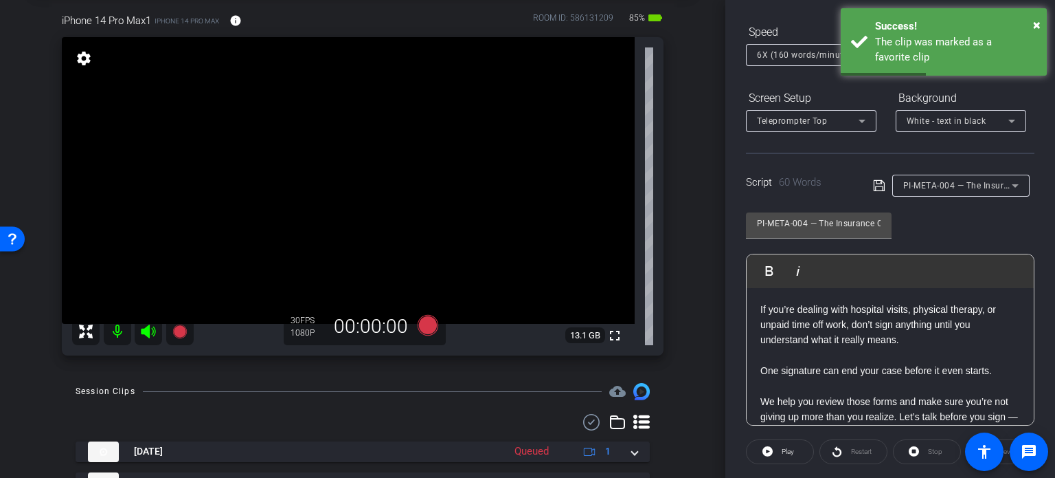
click at [972, 183] on span "PI-META-004 — The Insurance Company Isn’t Asking to Help You" at bounding box center [1034, 184] width 260 height 11
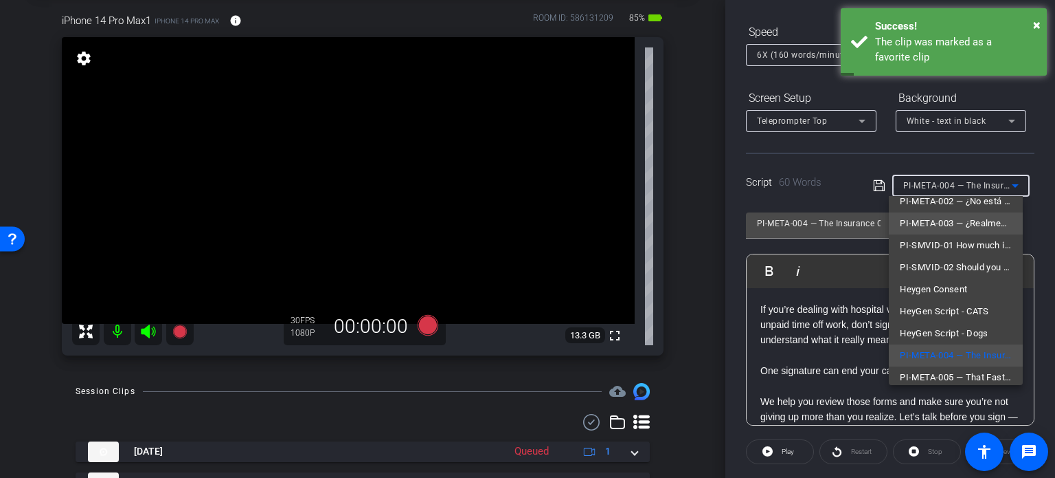
scroll to position [151, 0]
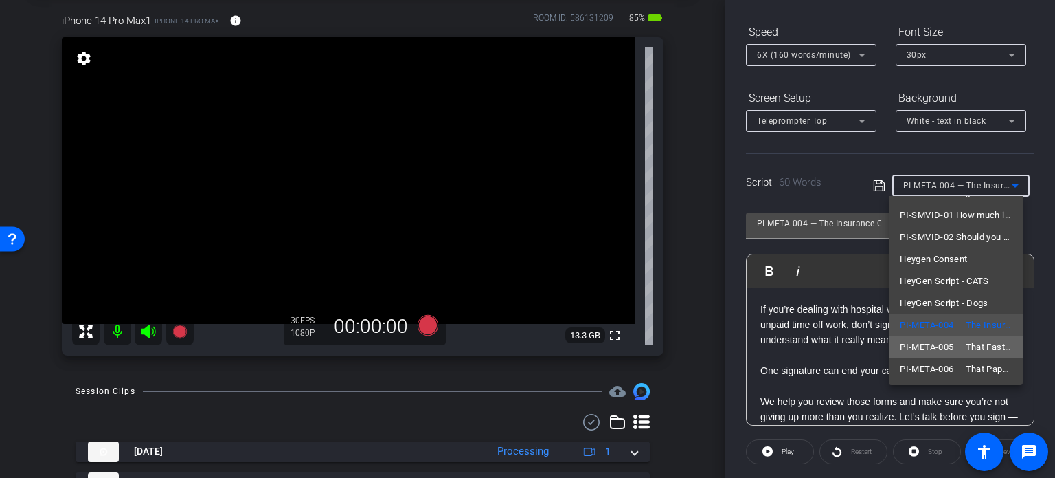
click at [963, 348] on span "PI-META-005 — That Fast Offer Might Be a Low One" at bounding box center [956, 347] width 112 height 16
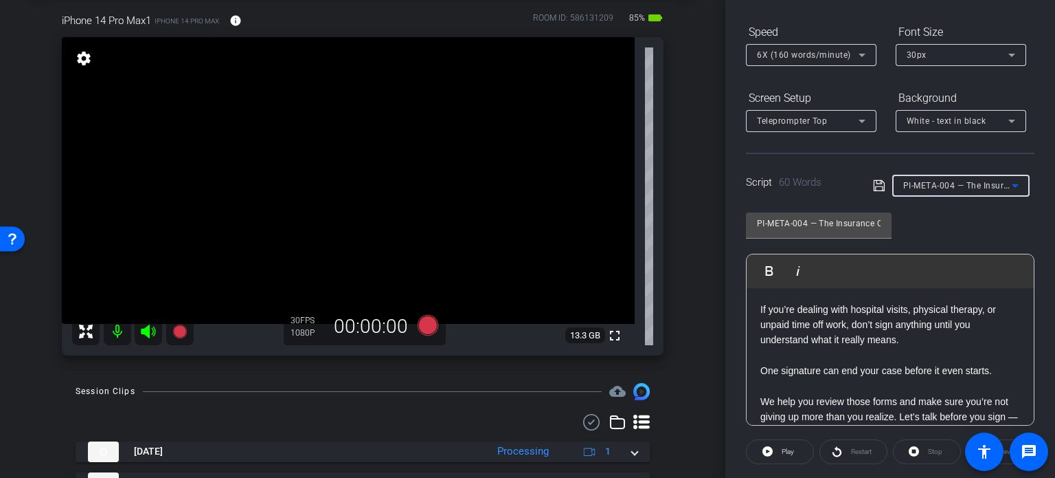
type input "PI-META-005 — That Fast Offer Might Be a Low One"
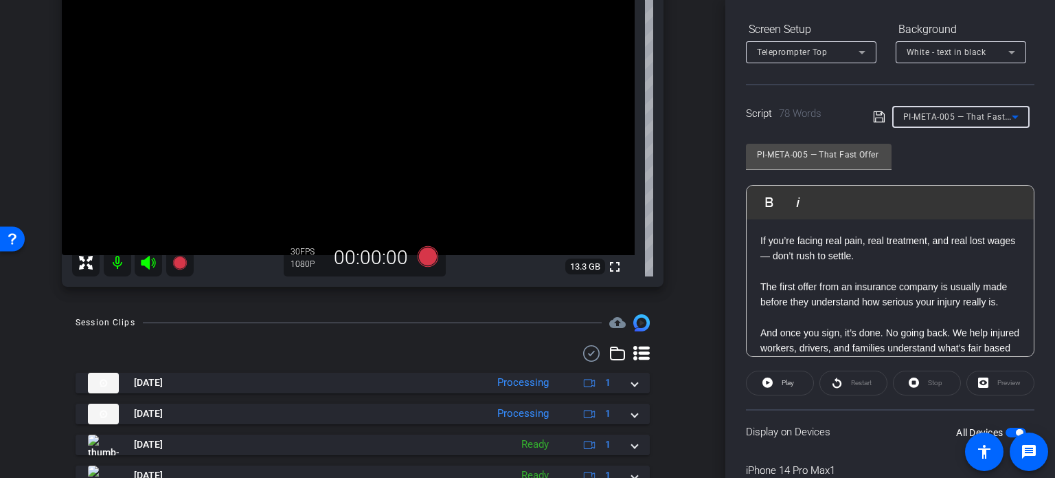
scroll to position [0, 0]
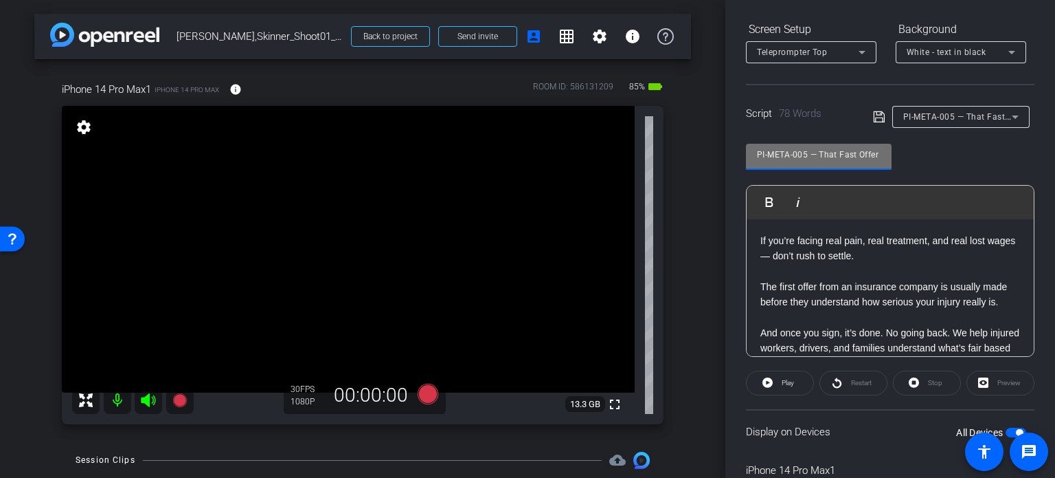
drag, startPoint x: 808, startPoint y: 153, endPoint x: 701, endPoint y: 134, distance: 108.9
click at [701, 134] on div "arrow_back Louis,Skinner_Shoot01_08132025 Back to project Send invite account_b…" at bounding box center [527, 239] width 1055 height 478
click at [688, 193] on div "arrow_back Louis,Skinner_Shoot01_08132025 Back to project Send invite account_b…" at bounding box center [363, 239] width 726 height 478
drag, startPoint x: 829, startPoint y: 155, endPoint x: 906, endPoint y: 156, distance: 77.0
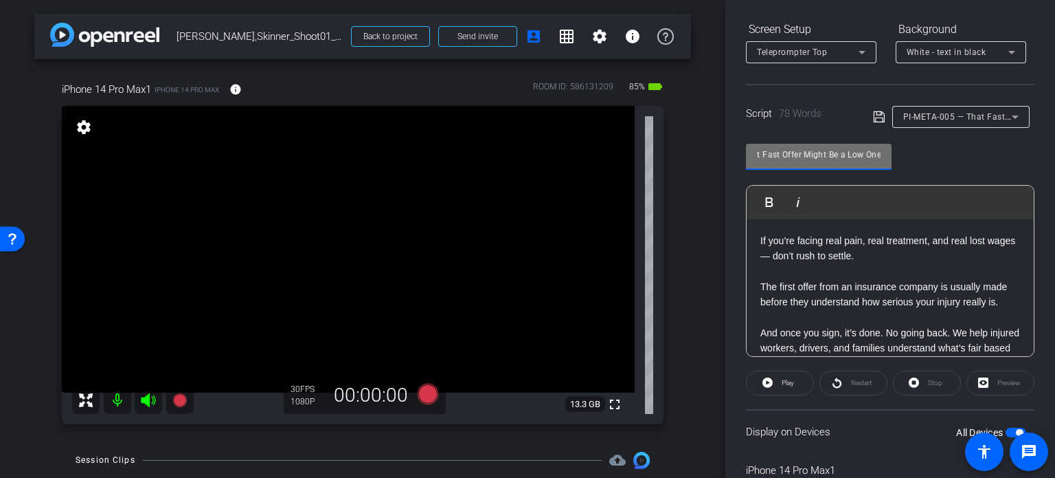
click at [906, 156] on div "PI-META-005 — That Fast Offer Might Be a Low One Play Play from this location P…" at bounding box center [890, 244] width 289 height 223
click at [842, 157] on input "PI-META-005 — That Fast Offer Might Be a Low One" at bounding box center [819, 154] width 124 height 16
drag, startPoint x: 824, startPoint y: 155, endPoint x: 695, endPoint y: 153, distance: 128.5
click at [695, 153] on div "arrow_back Louis,Skinner_Shoot01_08132025 Back to project Send invite account_b…" at bounding box center [527, 239] width 1055 height 478
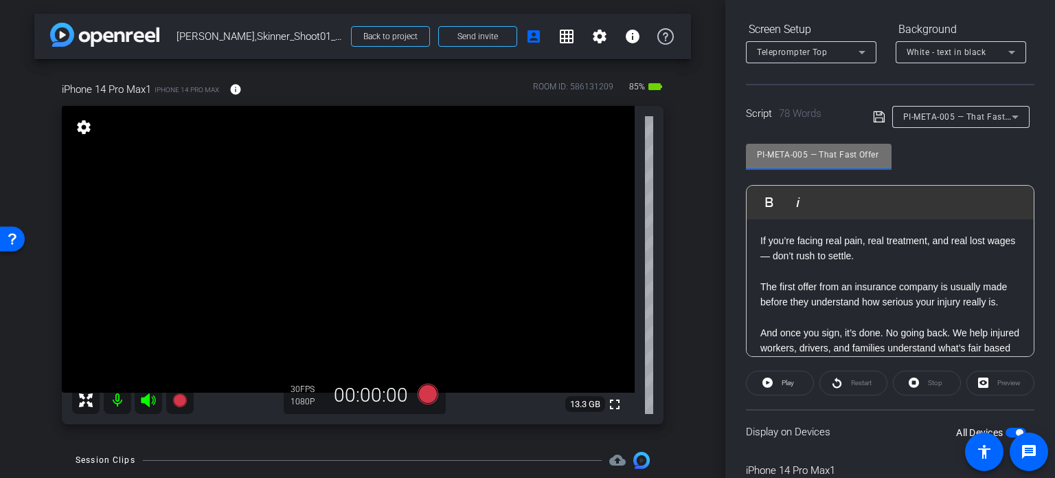
click at [808, 157] on input "PI-META-005 — That Fast Offer Might Be a Low One" at bounding box center [819, 154] width 124 height 16
drag, startPoint x: 808, startPoint y: 156, endPoint x: 673, endPoint y: 148, distance: 134.9
click at [673, 148] on div "arrow_back Louis,Skinner_Shoot01_08132025 Back to project Send invite account_b…" at bounding box center [527, 239] width 1055 height 478
click at [673, 262] on div "iPhone 14 Pro Max1 iPhone 14 Pro Max info ROOM ID: 586131209 85% battery_std fu…" at bounding box center [362, 248] width 657 height 379
click at [431, 402] on icon at bounding box center [428, 393] width 33 height 25
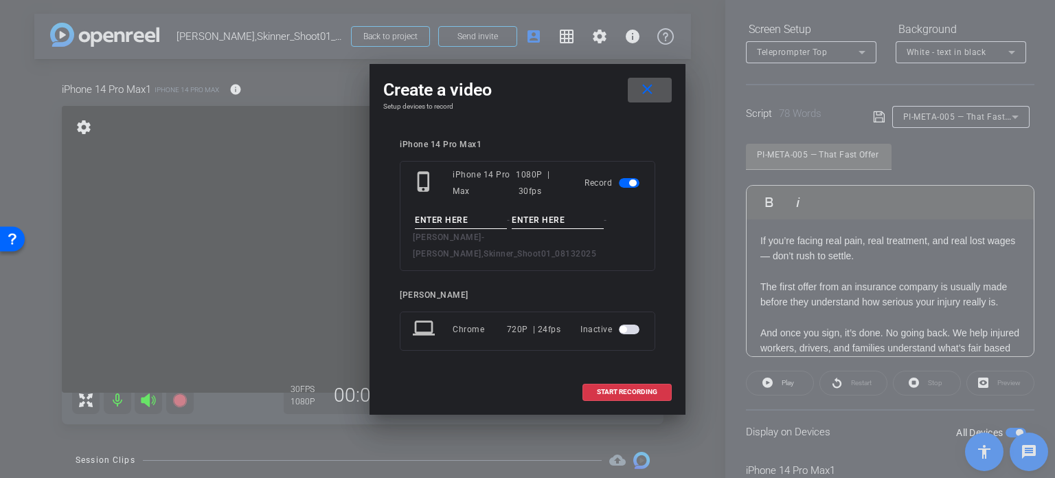
click at [447, 227] on input at bounding box center [461, 220] width 92 height 17
paste input "PI-META-005"
type input "PI-META-005"
click at [522, 225] on input at bounding box center [558, 220] width 92 height 17
type input "Take1"
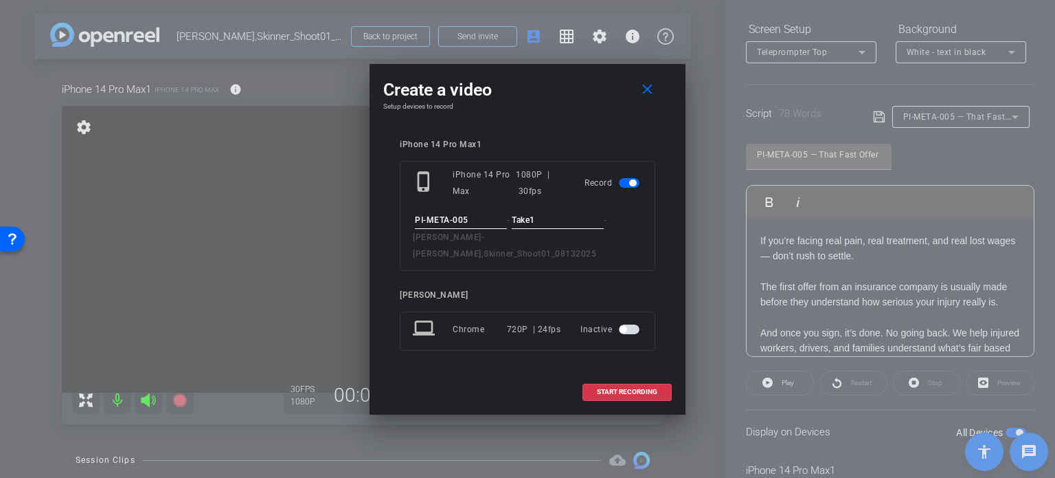
click at [555, 133] on div "Create a video close Setup devices to record iPhone 14 Pro Max1 phone_iphone iP…" at bounding box center [528, 239] width 316 height 350
click at [627, 388] on span "START RECORDING" at bounding box center [627, 391] width 60 height 7
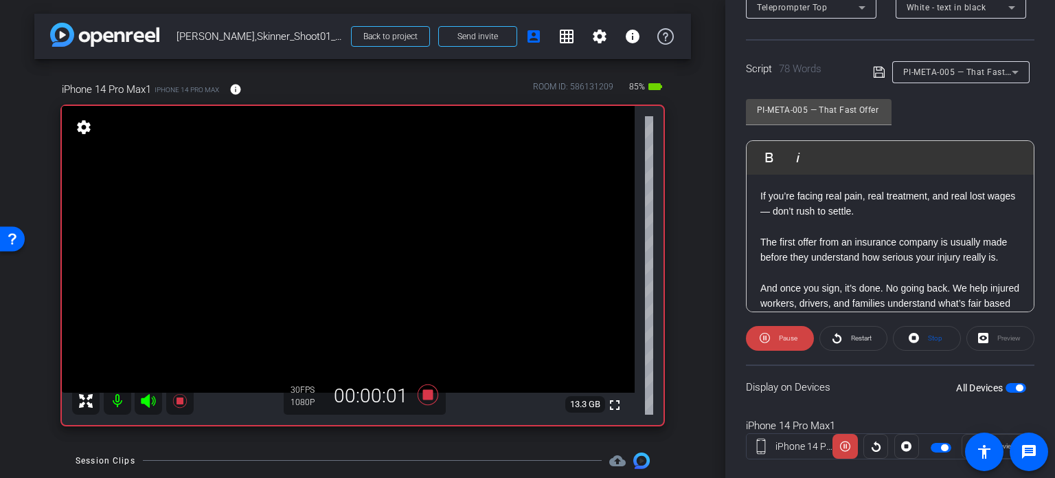
scroll to position [272, 0]
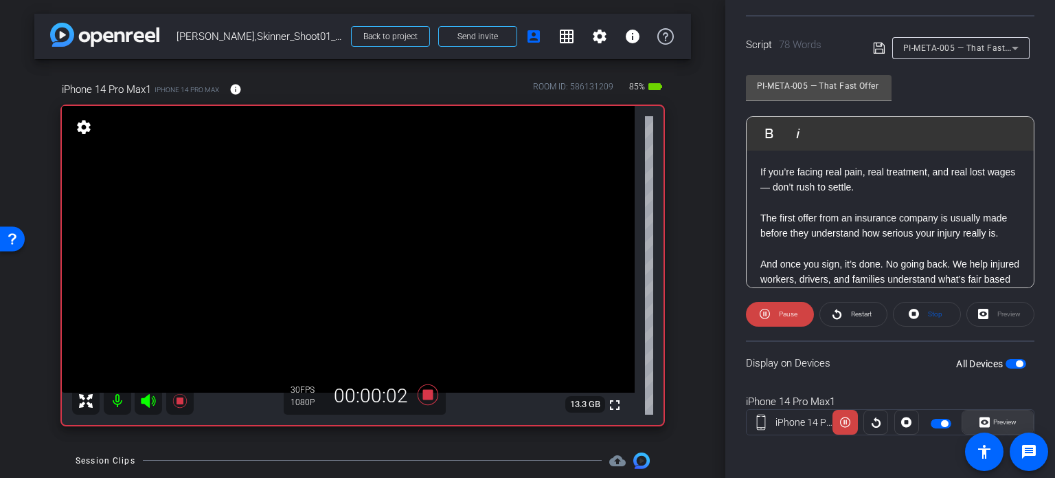
click at [1011, 428] on span at bounding box center [998, 421] width 71 height 33
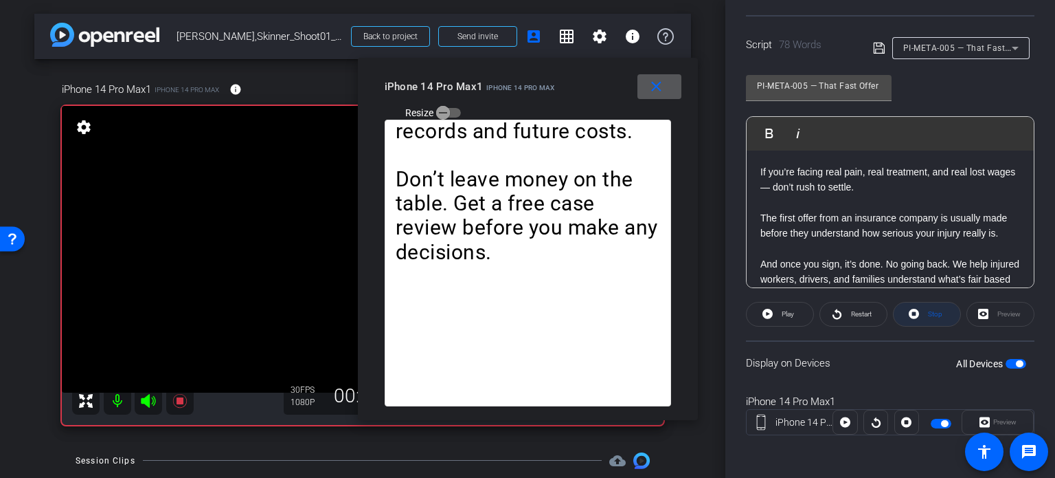
click at [925, 305] on span "Stop" at bounding box center [934, 313] width 18 height 19
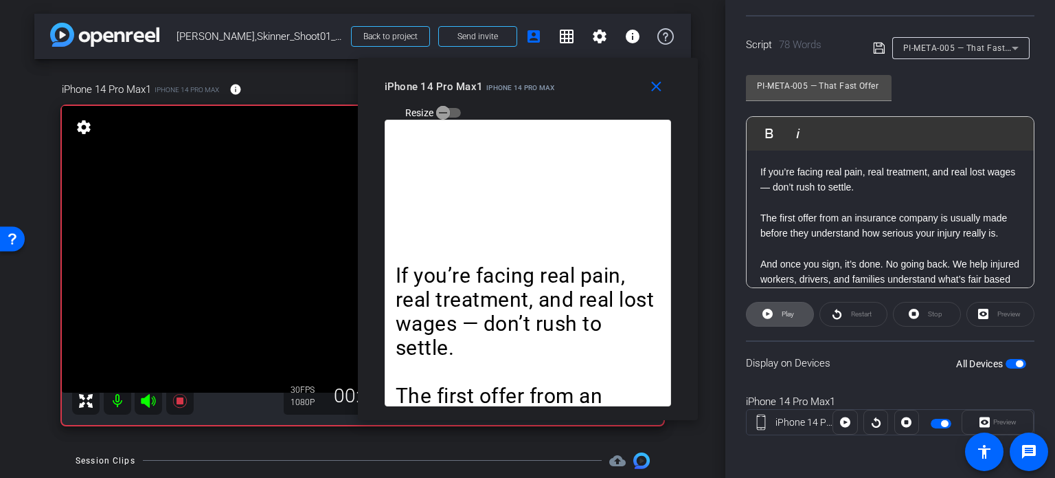
click at [783, 312] on span "Play" at bounding box center [788, 314] width 12 height 8
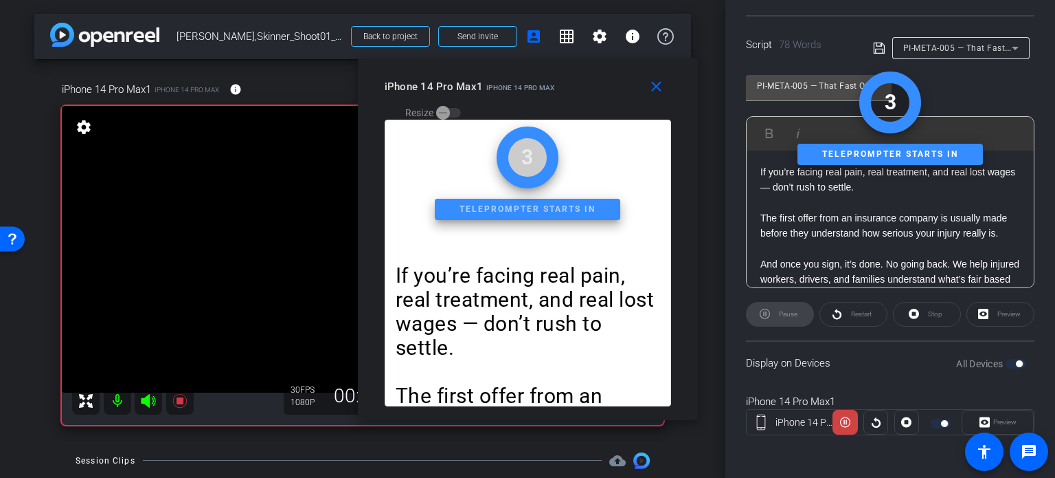
scroll to position [135, 0]
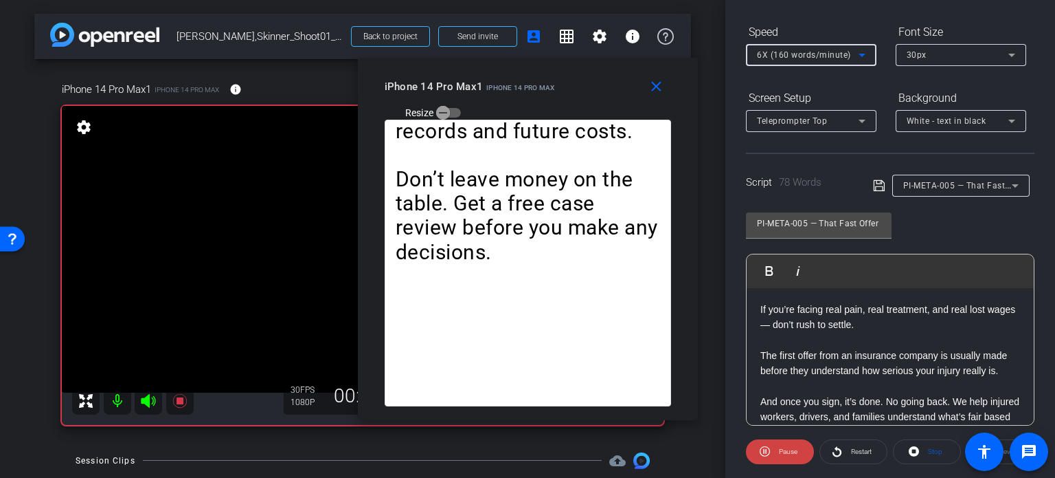
click at [787, 56] on span "6X (160 words/minute)" at bounding box center [804, 55] width 94 height 10
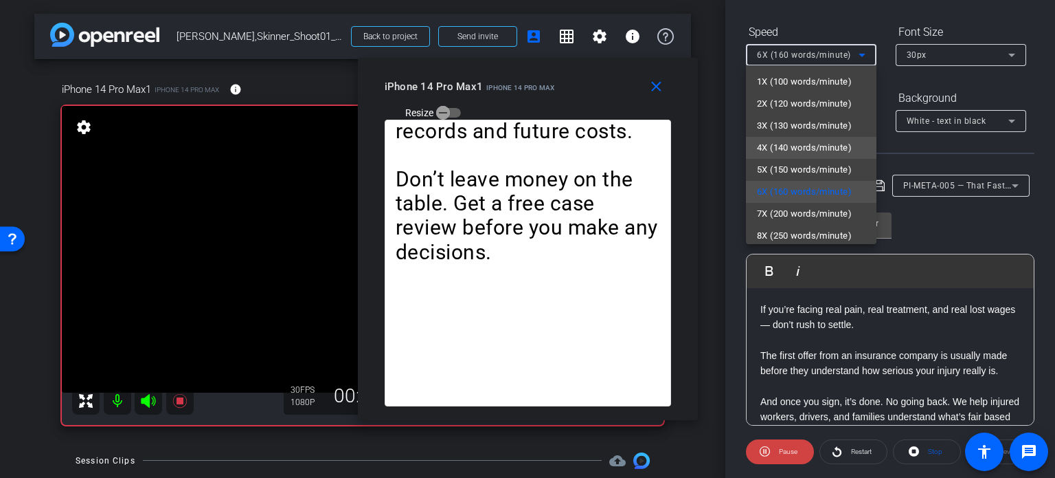
click at [794, 150] on span "4X (140 words/minute)" at bounding box center [804, 147] width 95 height 16
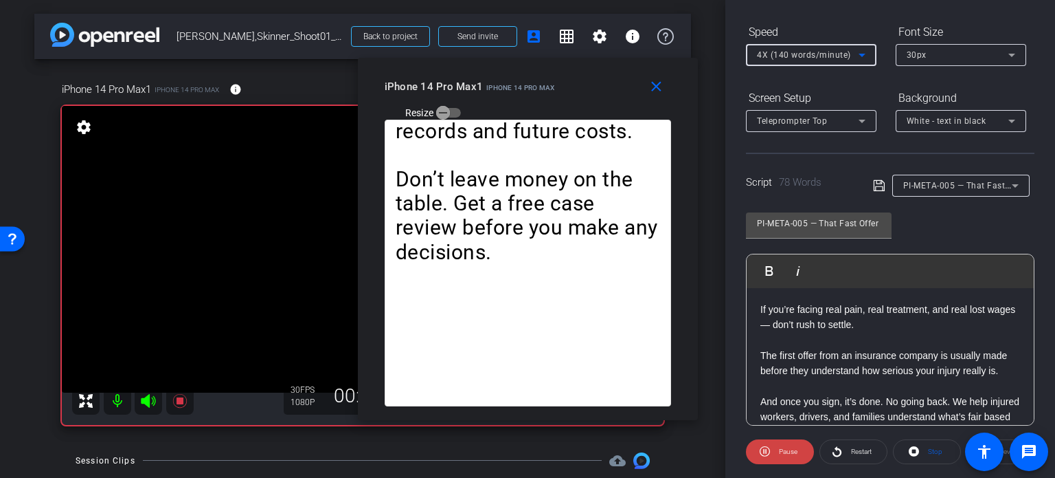
click at [803, 54] on span "4X (140 words/minute)" at bounding box center [804, 55] width 94 height 10
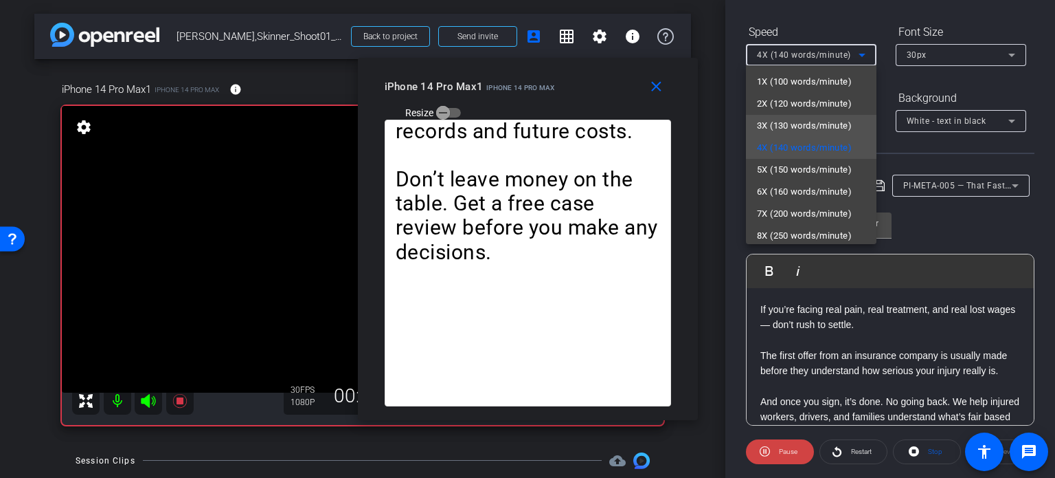
click at [805, 124] on span "3X (130 words/minute)" at bounding box center [804, 125] width 95 height 16
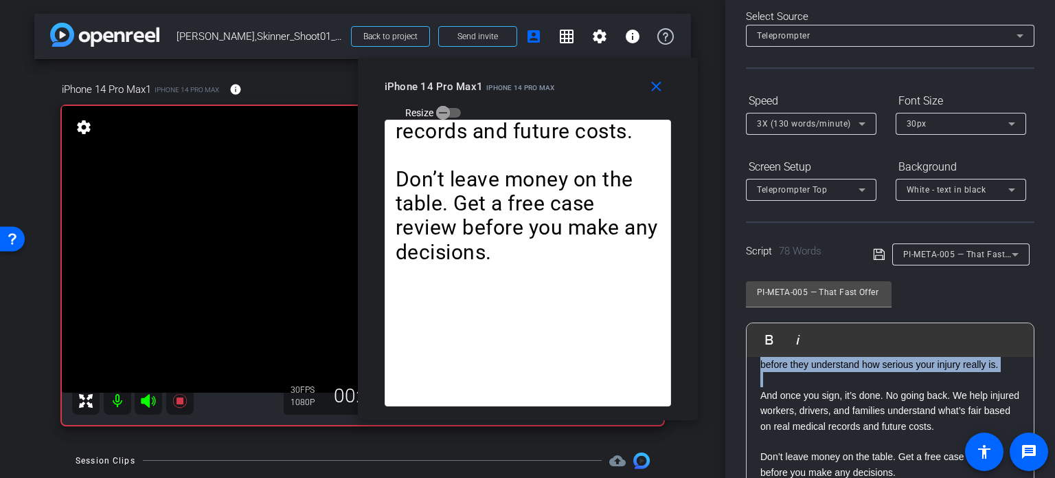
scroll to position [0, 0]
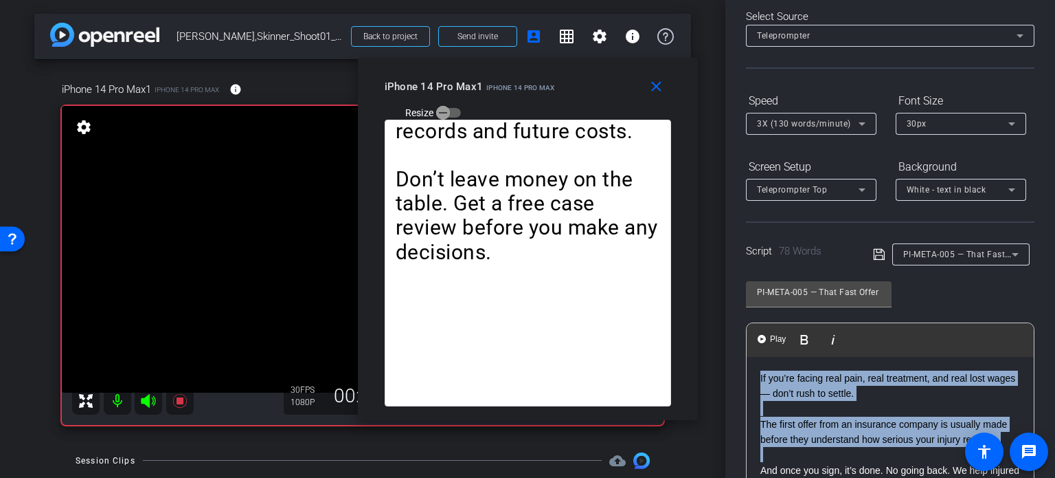
drag, startPoint x: 759, startPoint y: 392, endPoint x: 722, endPoint y: 329, distance: 73.0
click at [722, 329] on div "arrow_back Louis,Skinner_Shoot01_08132025 Back to project Send invite account_b…" at bounding box center [527, 239] width 1055 height 478
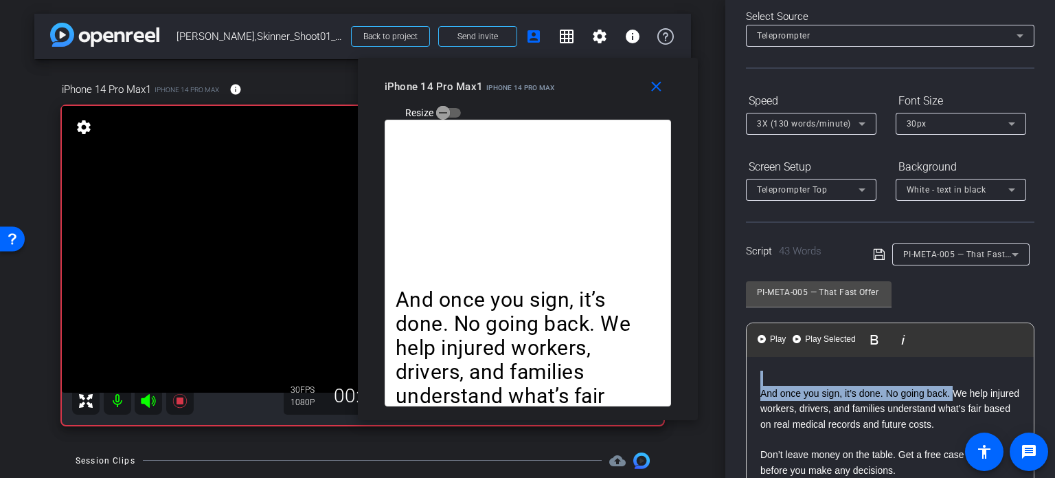
drag, startPoint x: 954, startPoint y: 393, endPoint x: 737, endPoint y: 351, distance: 221.1
click at [737, 351] on div "Participants Teleprompter Adjustments settings Erika Centeno flip Director Ever…" at bounding box center [891, 239] width 330 height 478
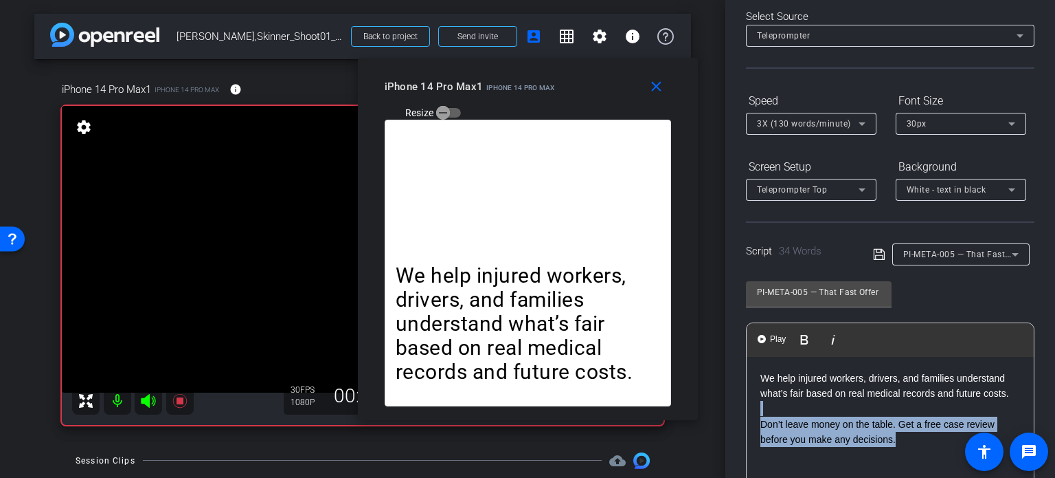
drag, startPoint x: 764, startPoint y: 414, endPoint x: 900, endPoint y: 467, distance: 146.0
click at [900, 467] on div "We help injured workers, drivers, and families understand what’s fair based on …" at bounding box center [890, 425] width 287 height 137
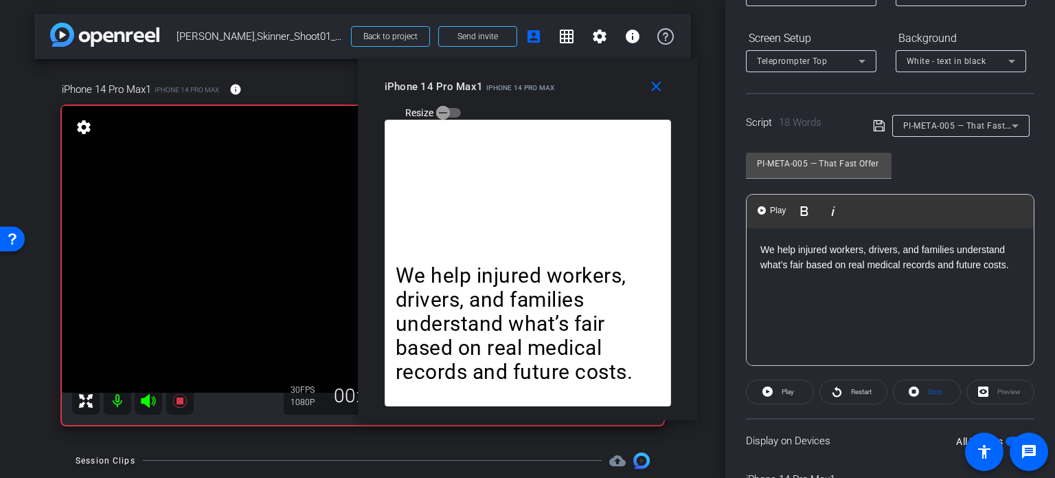
scroll to position [203, 0]
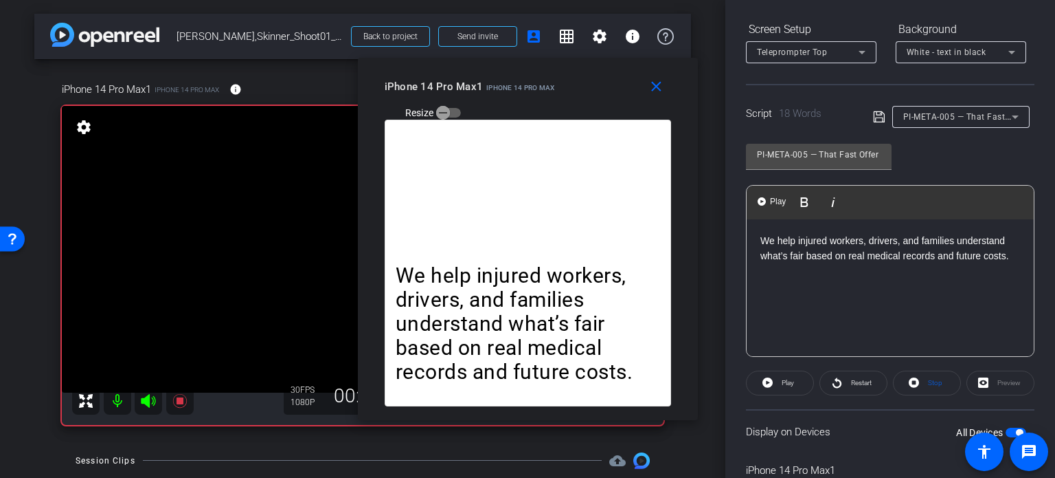
click at [1006, 427] on span "button" at bounding box center [1016, 432] width 21 height 10
click at [1007, 429] on span "button" at bounding box center [1010, 432] width 7 height 7
click at [916, 384] on span at bounding box center [927, 382] width 67 height 33
click at [779, 386] on span "Play" at bounding box center [787, 382] width 16 height 19
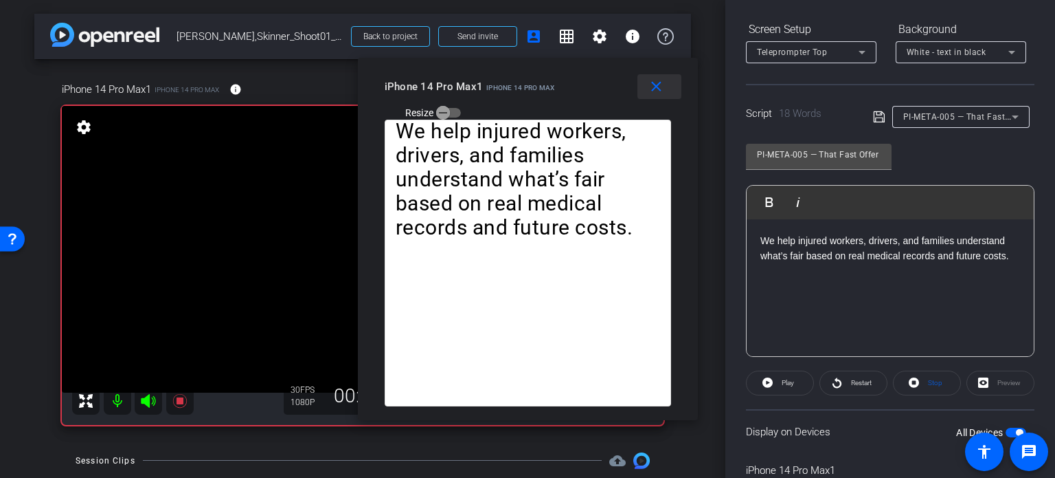
click at [660, 82] on mat-icon "close" at bounding box center [656, 86] width 17 height 17
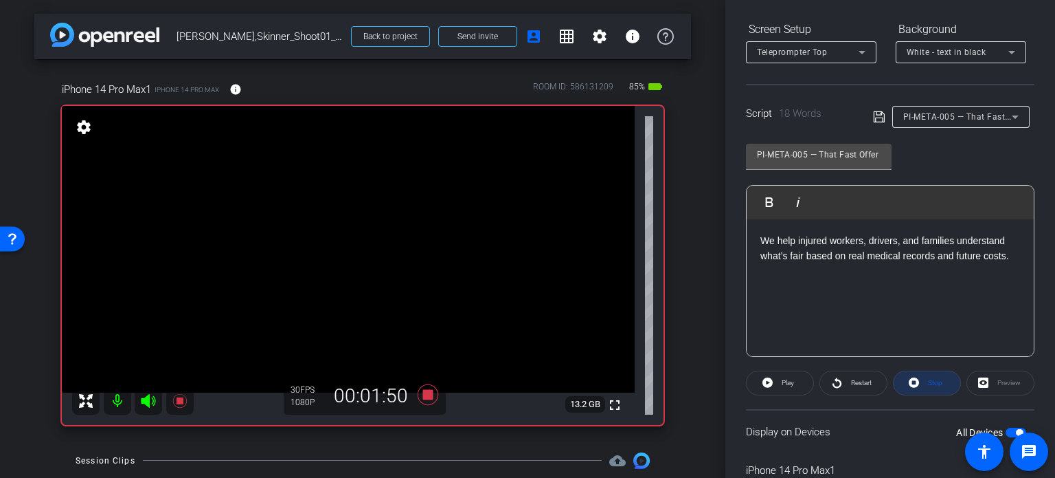
click at [932, 379] on span "Stop" at bounding box center [935, 383] width 14 height 8
click at [429, 394] on icon at bounding box center [428, 394] width 21 height 21
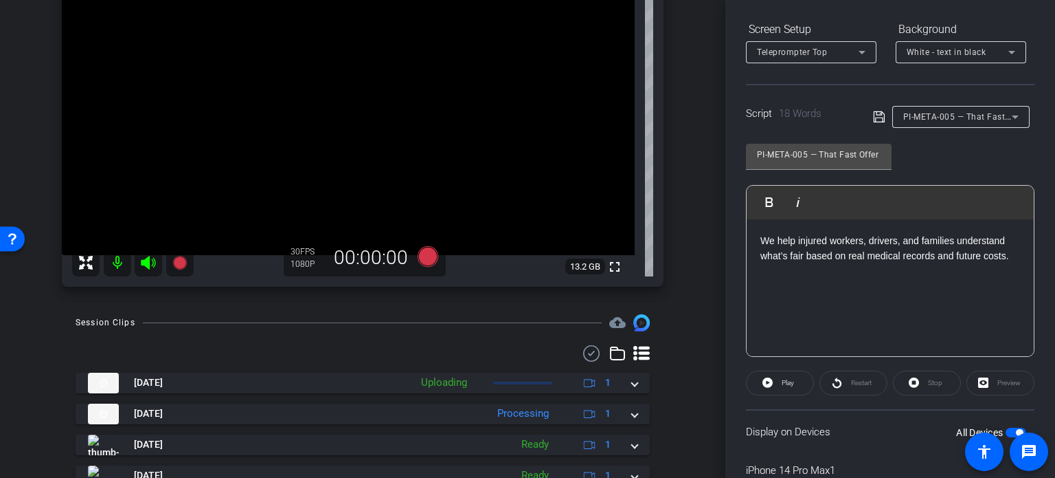
scroll to position [206, 0]
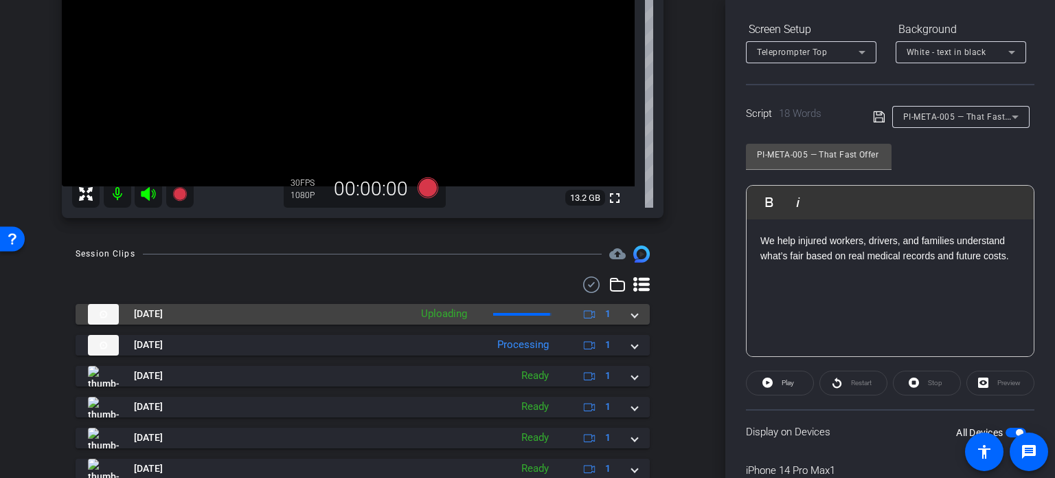
click at [634, 315] on mat-expansion-panel-header "Aug 13, 2025 Uploading 1" at bounding box center [363, 314] width 574 height 21
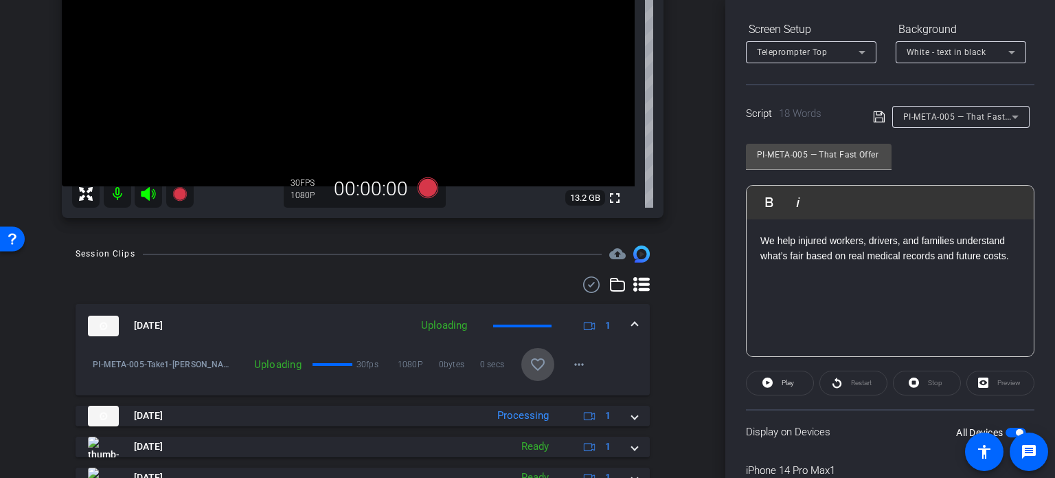
click at [537, 359] on mat-icon "favorite_border" at bounding box center [538, 364] width 16 height 16
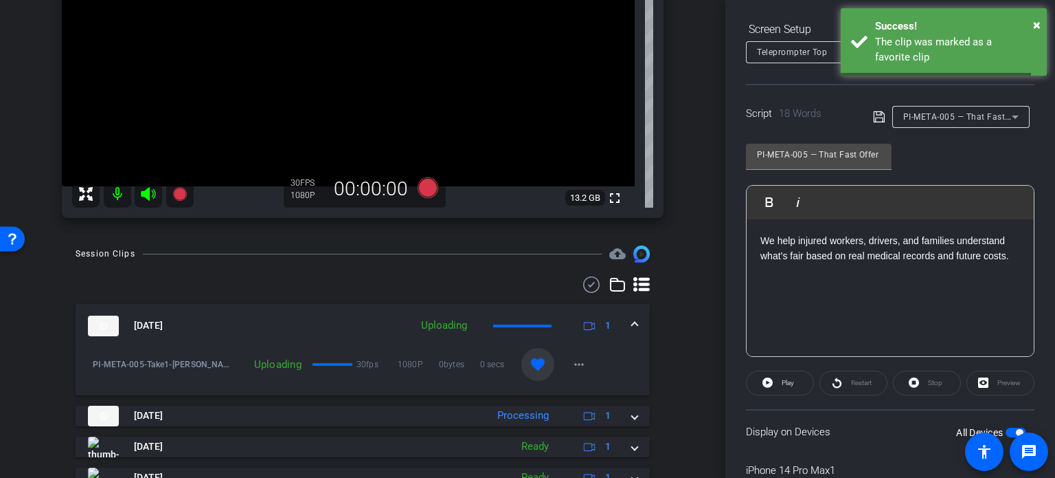
click at [632, 326] on span at bounding box center [634, 325] width 5 height 14
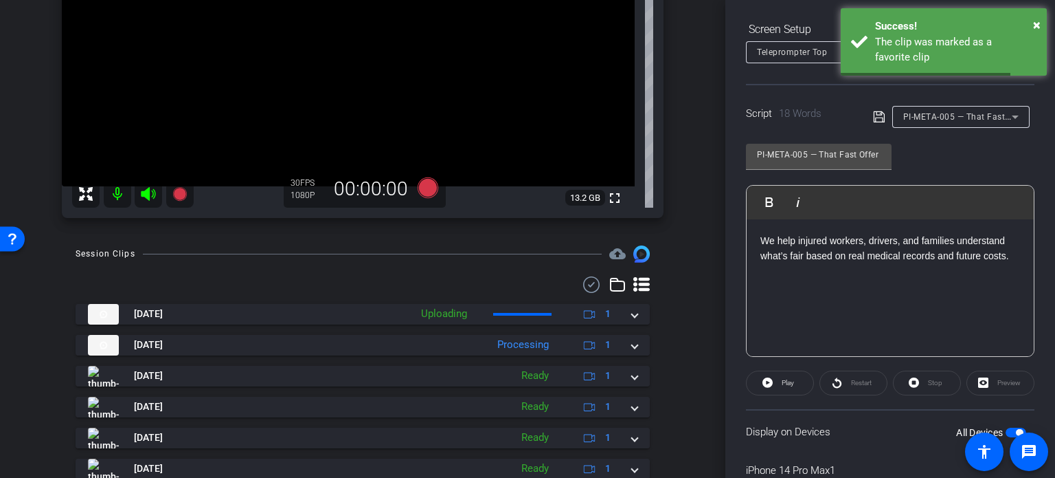
click at [940, 111] on span "PI-META-005 — That Fast Offer Might Be a Low One" at bounding box center [1006, 116] width 205 height 11
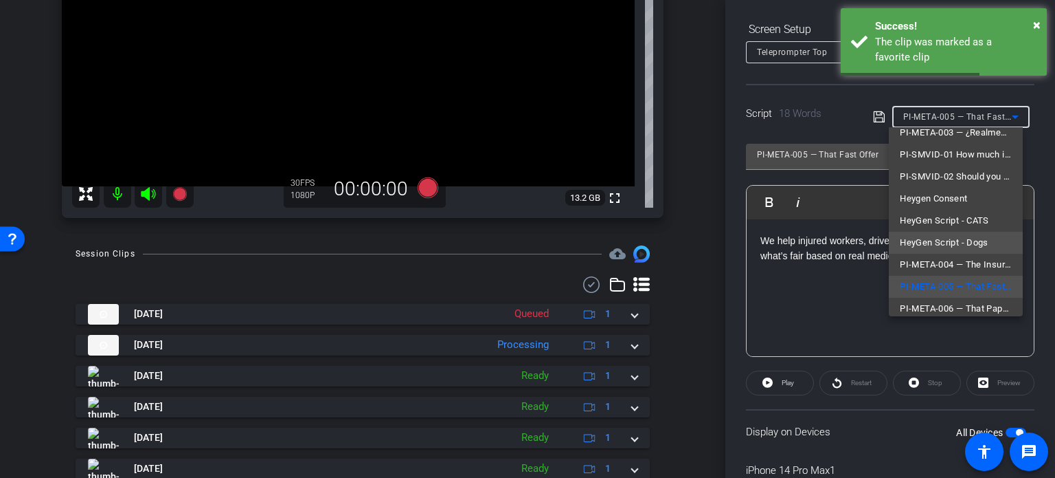
scroll to position [151, 0]
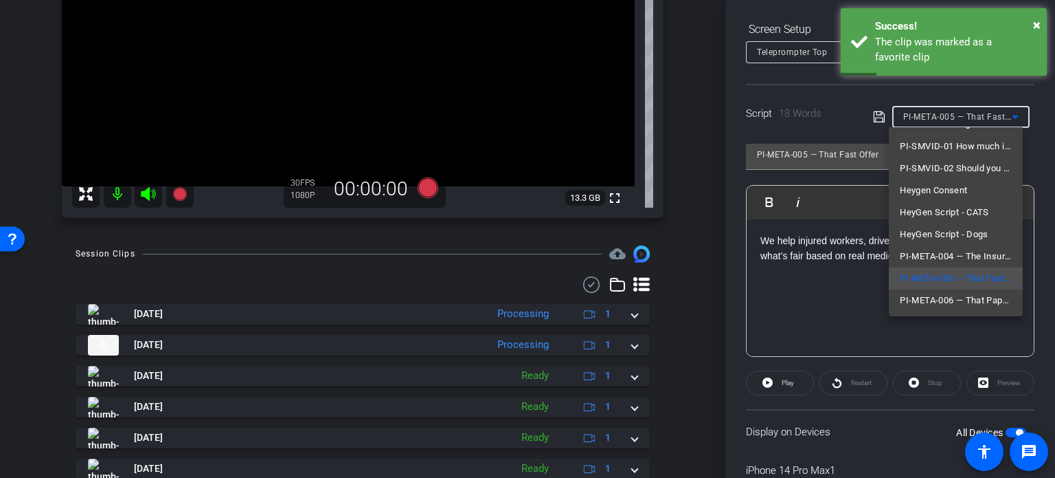
click at [682, 168] on div at bounding box center [527, 239] width 1055 height 478
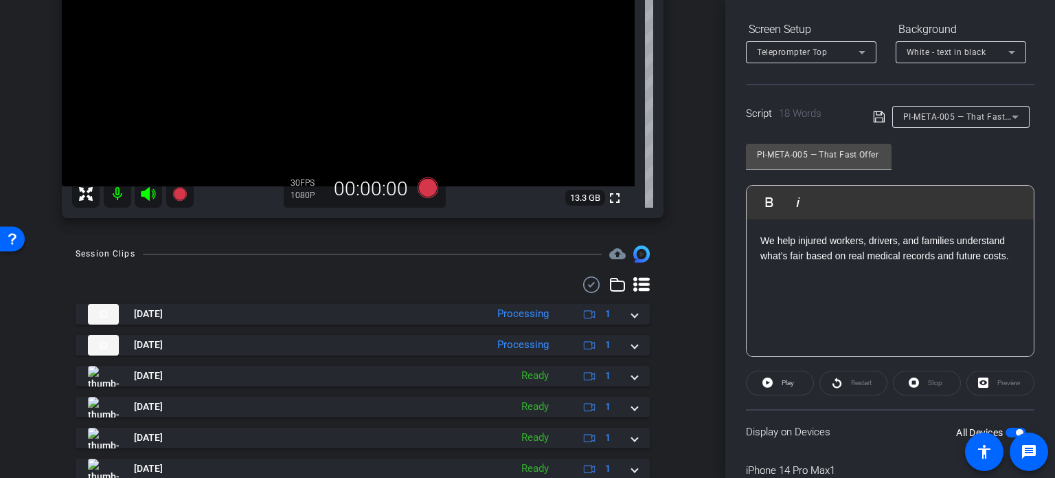
click at [682, 168] on div "iPhone 14 Pro Max1 iPhone 14 Pro Max info ROOM ID: 586131209 85% battery_std fu…" at bounding box center [362, 42] width 657 height 379
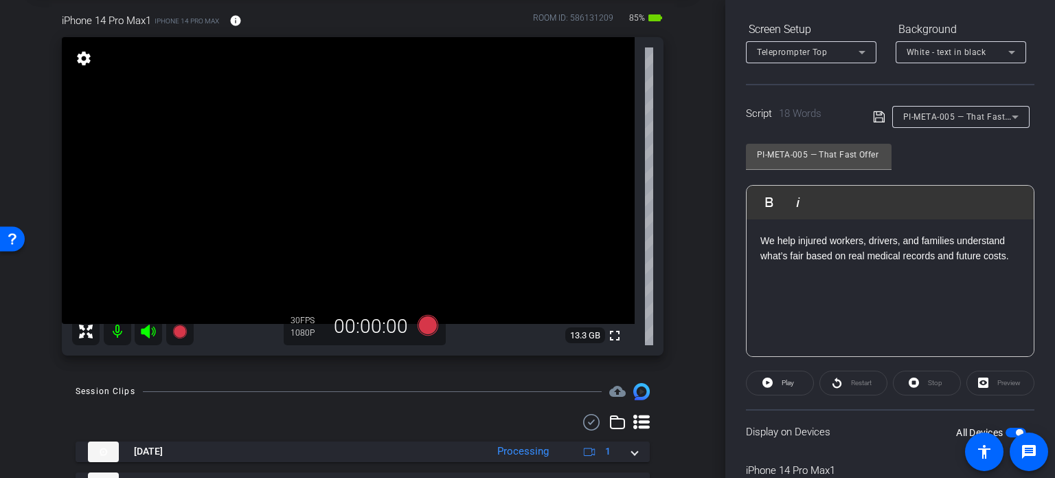
scroll to position [0, 0]
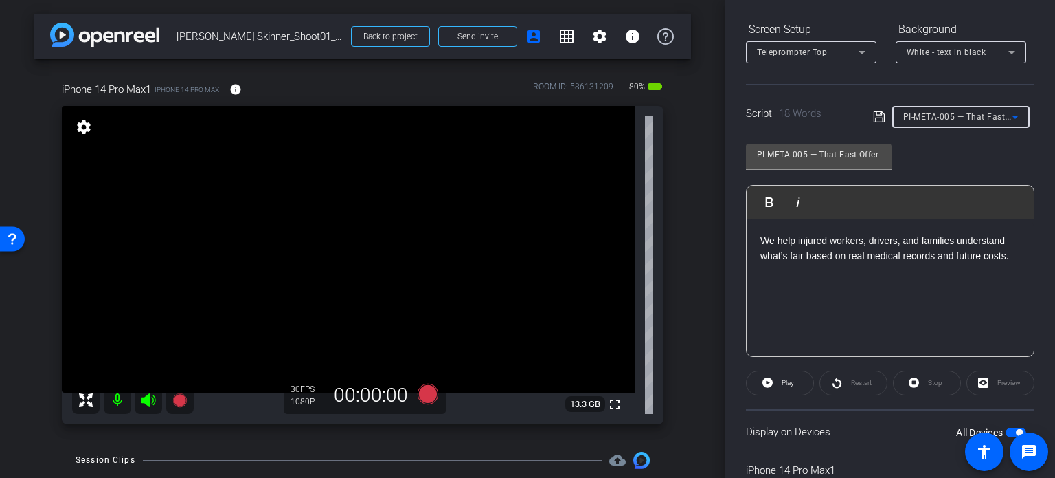
click at [945, 117] on span "PI-META-005 — That Fast Offer Might Be a Low One" at bounding box center [1006, 116] width 205 height 11
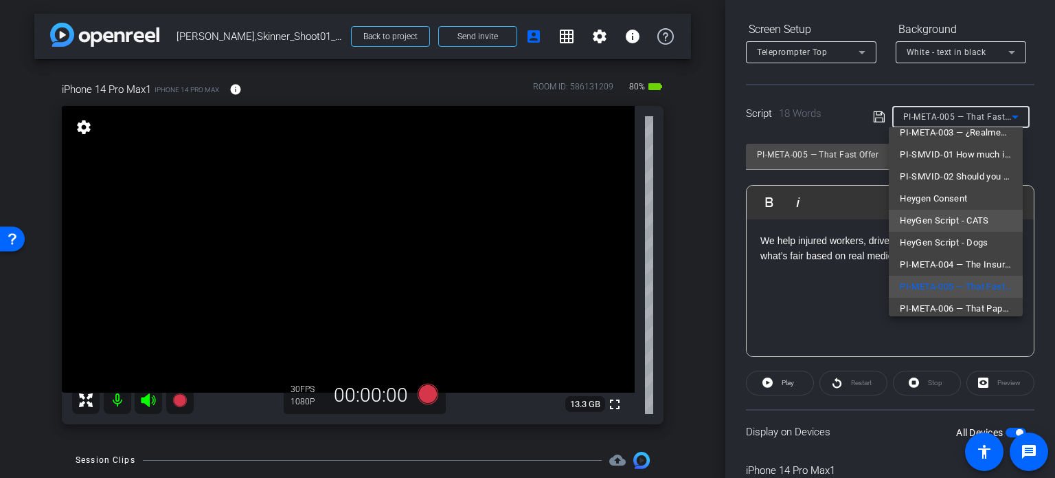
scroll to position [151, 0]
click at [828, 302] on div at bounding box center [527, 239] width 1055 height 478
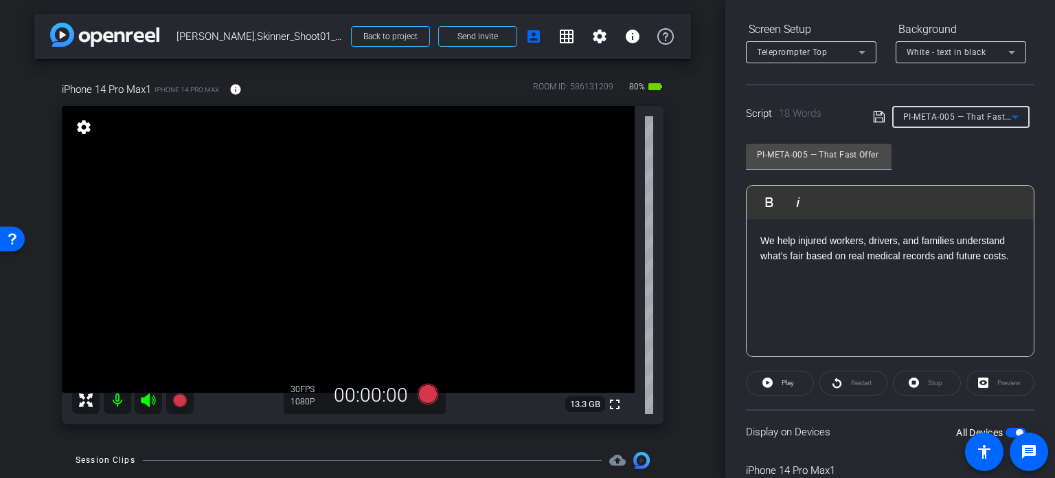
click at [988, 111] on span "PI-META-005 — That Fast Offer Might Be a Low One" at bounding box center [1006, 116] width 205 height 11
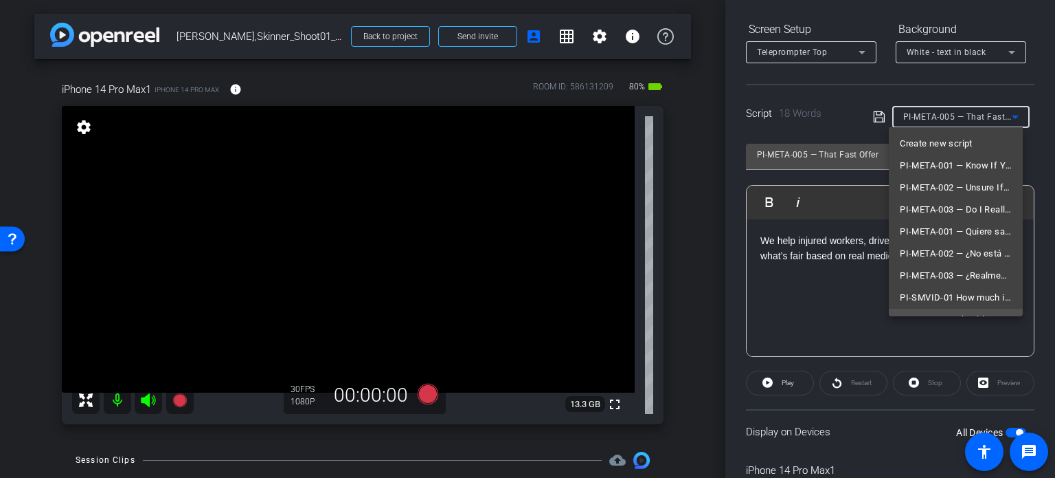
scroll to position [124, 0]
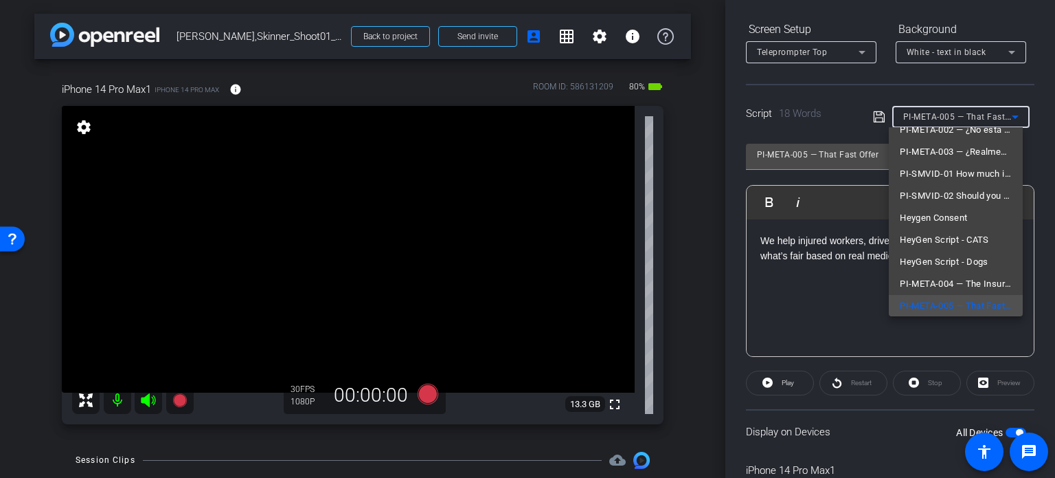
click at [712, 239] on div at bounding box center [527, 239] width 1055 height 478
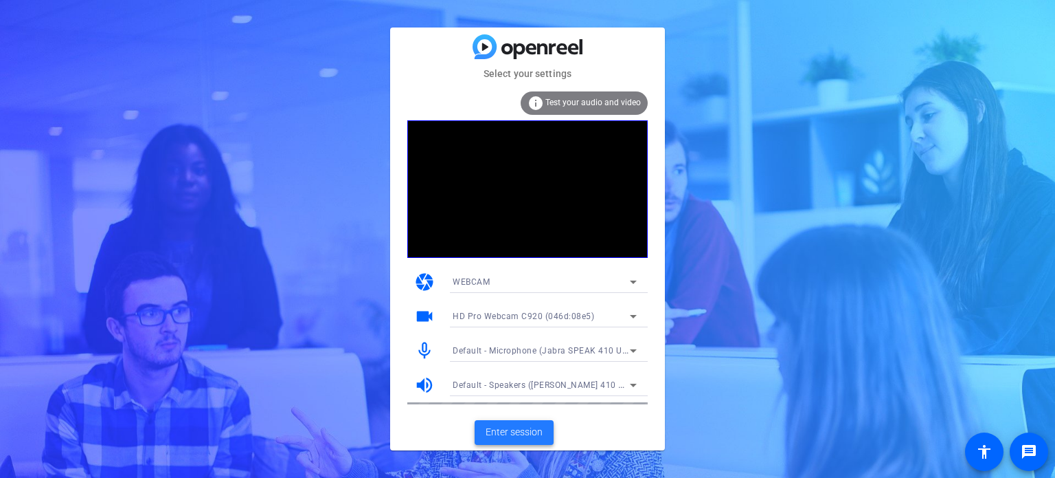
click at [538, 428] on span "Enter session" at bounding box center [514, 432] width 57 height 14
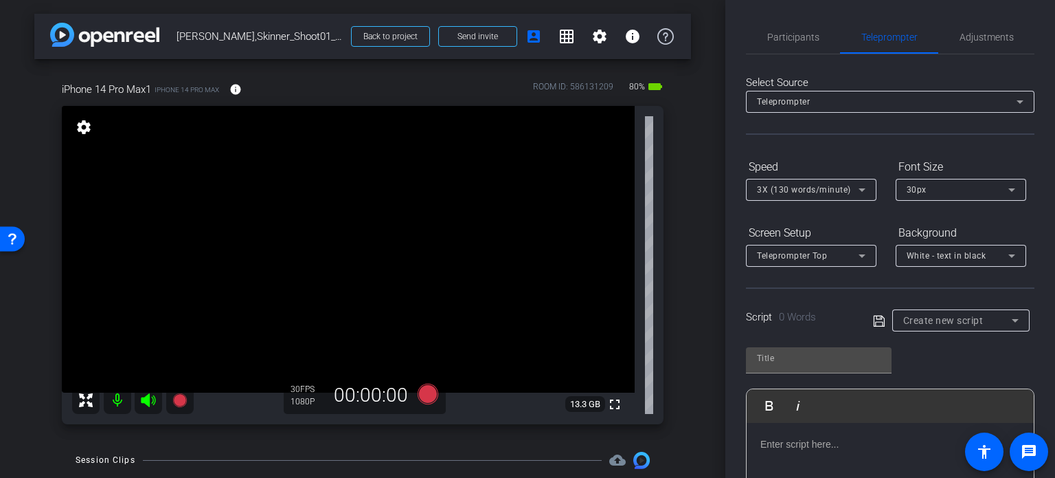
click at [941, 317] on span "Create new script" at bounding box center [944, 320] width 80 height 11
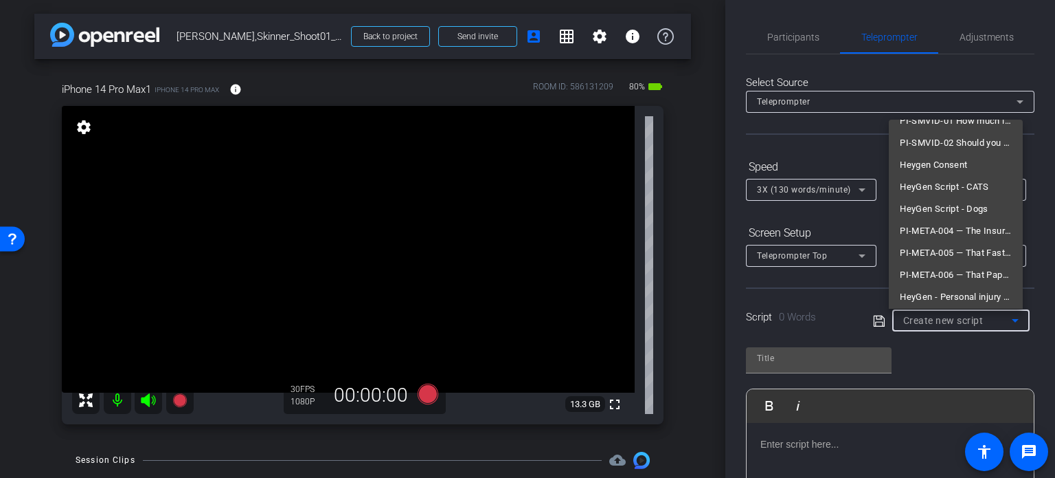
scroll to position [173, 0]
click at [965, 285] on span "HeyGen - Personal injury script" at bounding box center [956, 292] width 112 height 16
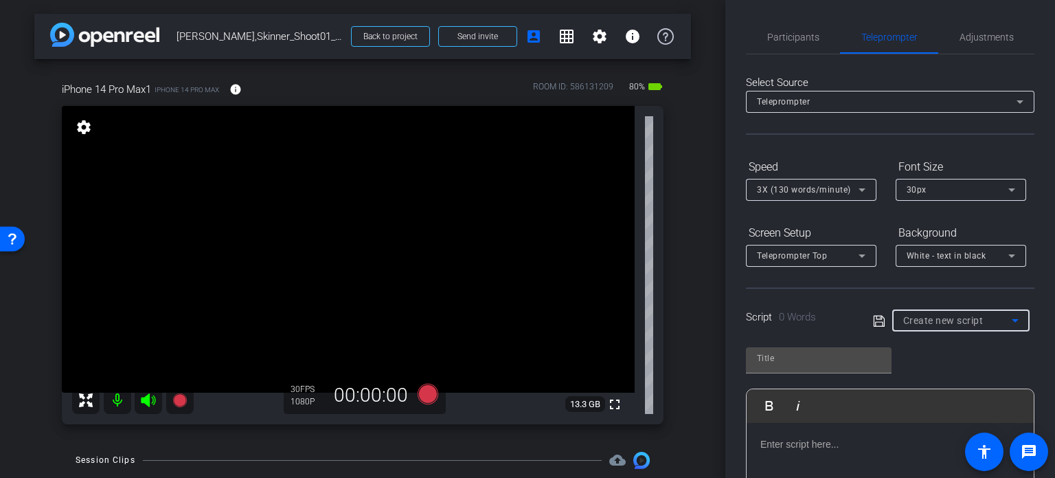
type input "HeyGen - Personal injury script"
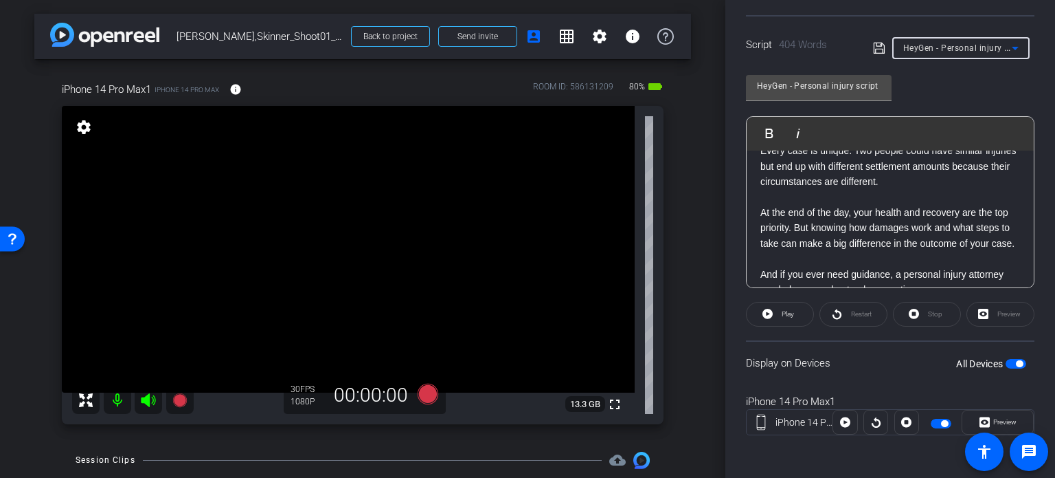
scroll to position [952, 0]
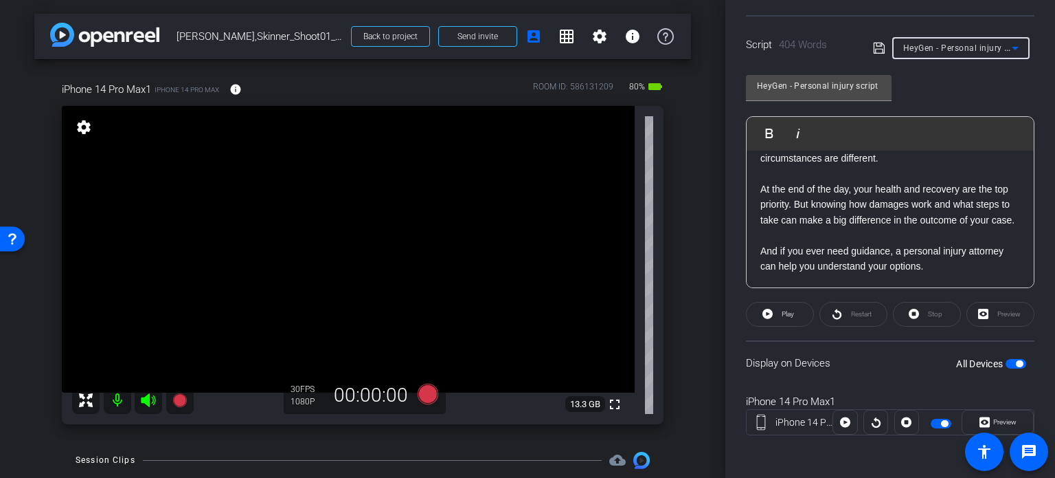
click at [1008, 363] on span "button" at bounding box center [1016, 364] width 21 height 10
click at [679, 241] on div "iPhone 14 Pro Max1 iPhone 14 Pro Max info ROOM ID: 586131209 80% battery_std fu…" at bounding box center [362, 248] width 657 height 379
click at [1009, 362] on span "button" at bounding box center [1016, 364] width 21 height 10
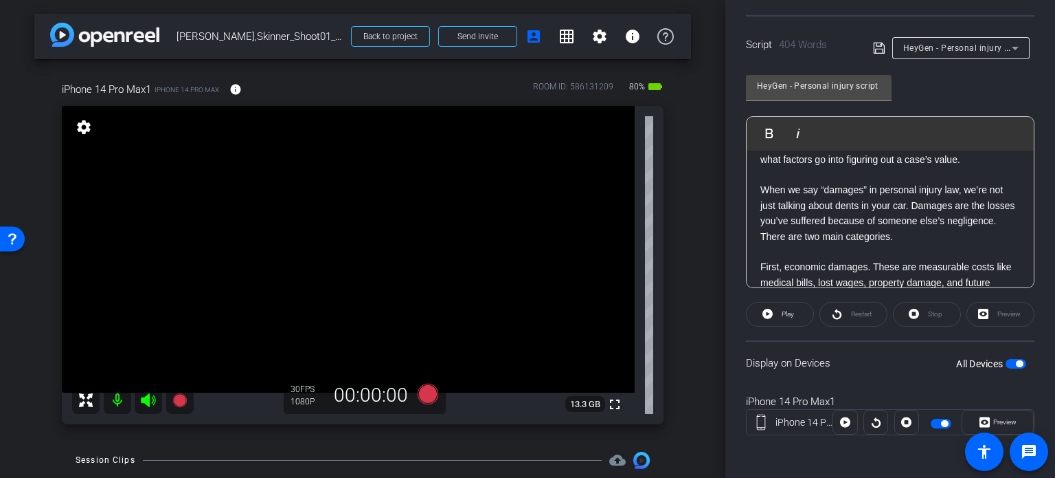
scroll to position [0, 0]
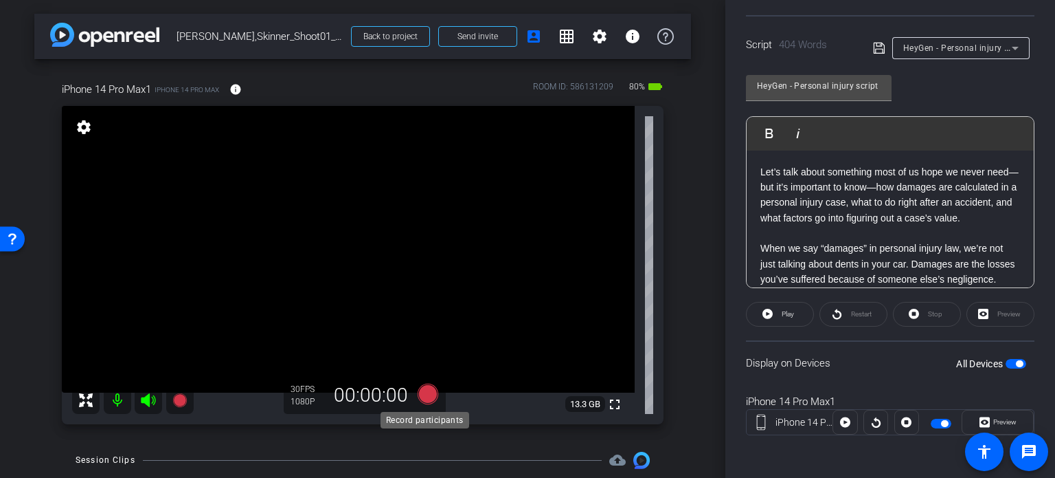
click at [432, 396] on icon at bounding box center [428, 393] width 21 height 21
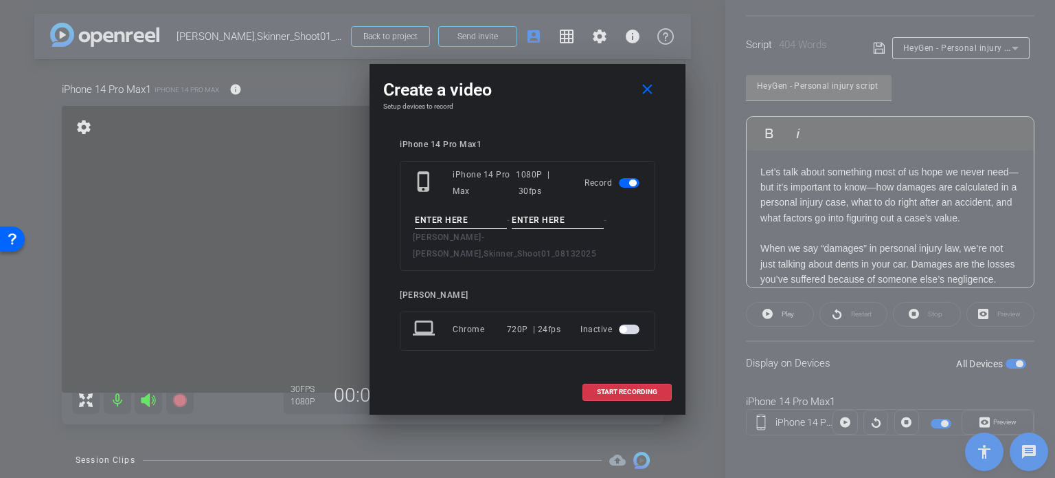
click at [446, 225] on input at bounding box center [461, 220] width 92 height 17
type input "Skinny Avatar #3"
click at [521, 227] on input at bounding box center [558, 220] width 92 height 17
type input "Take1"
click at [491, 222] on input "Skinny Avatar #3" at bounding box center [461, 220] width 92 height 17
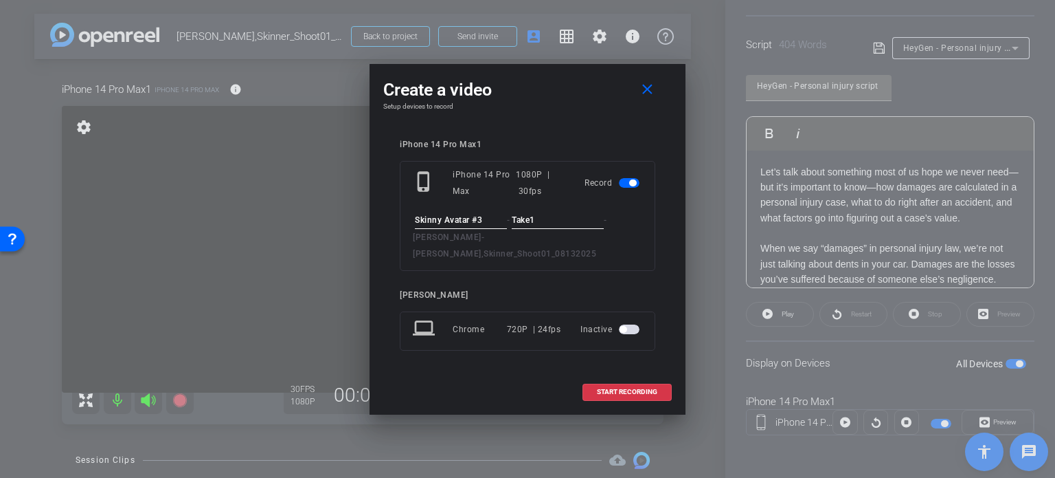
click at [553, 227] on input "Take1" at bounding box center [558, 220] width 92 height 17
click at [554, 290] on div "Erika Centeno" at bounding box center [528, 295] width 256 height 10
click at [614, 388] on span "START RECORDING" at bounding box center [627, 391] width 60 height 7
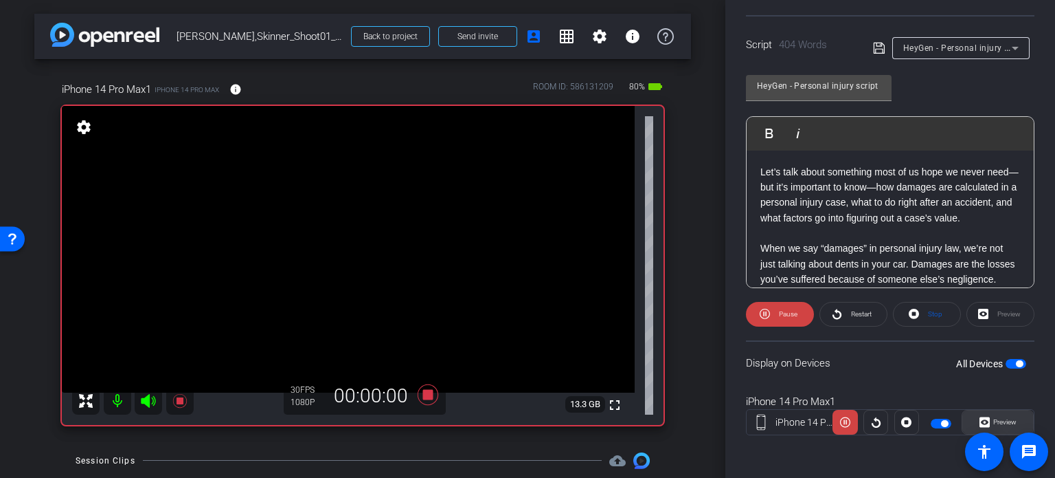
click at [999, 420] on span "Preview" at bounding box center [1005, 422] width 23 height 8
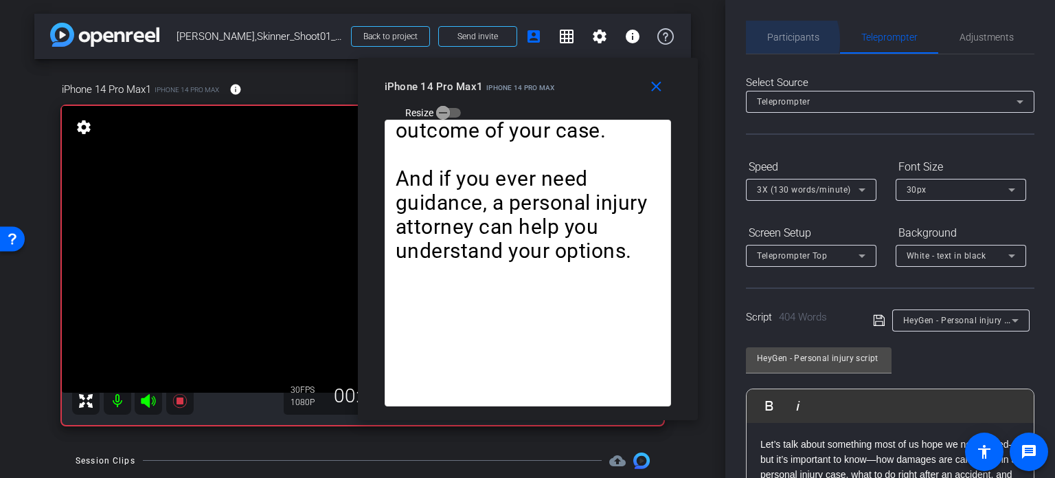
click at [772, 41] on span "Participants" at bounding box center [794, 37] width 52 height 10
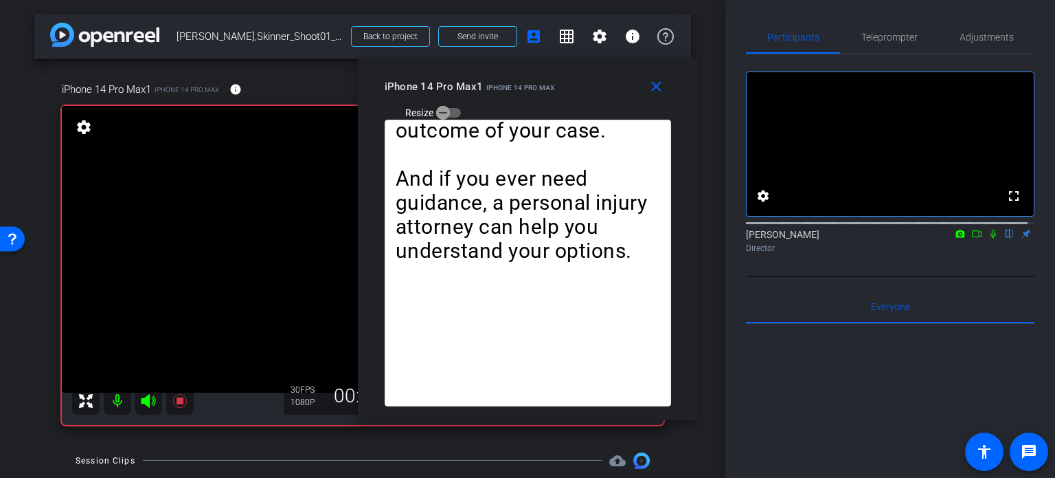
click at [989, 238] on icon at bounding box center [993, 234] width 11 height 10
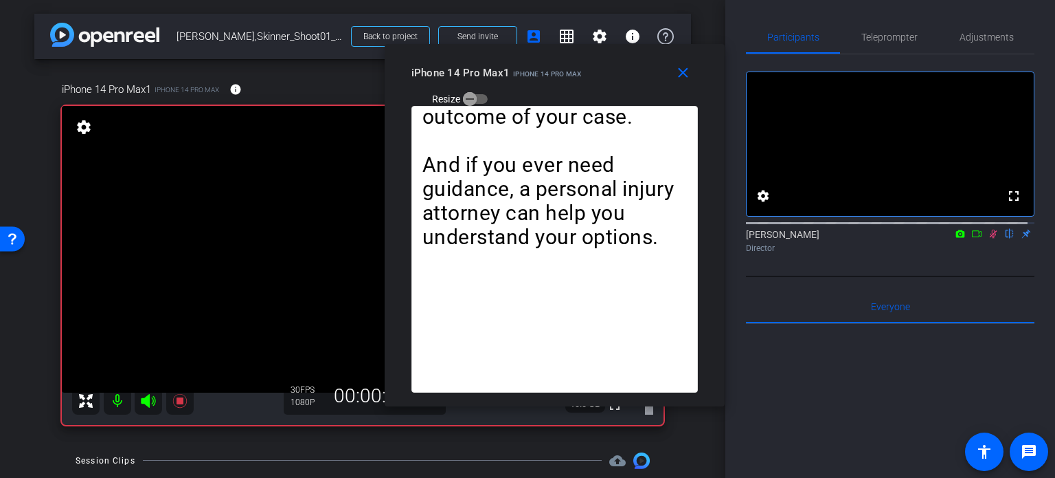
drag, startPoint x: 600, startPoint y: 98, endPoint x: 627, endPoint y: 85, distance: 30.1
click at [627, 85] on div "iPhone 14 Pro Max1 iPhone 14 Pro Max Resize" at bounding box center [560, 84] width 297 height 49
click at [882, 38] on span "Teleprompter" at bounding box center [890, 37] width 56 height 10
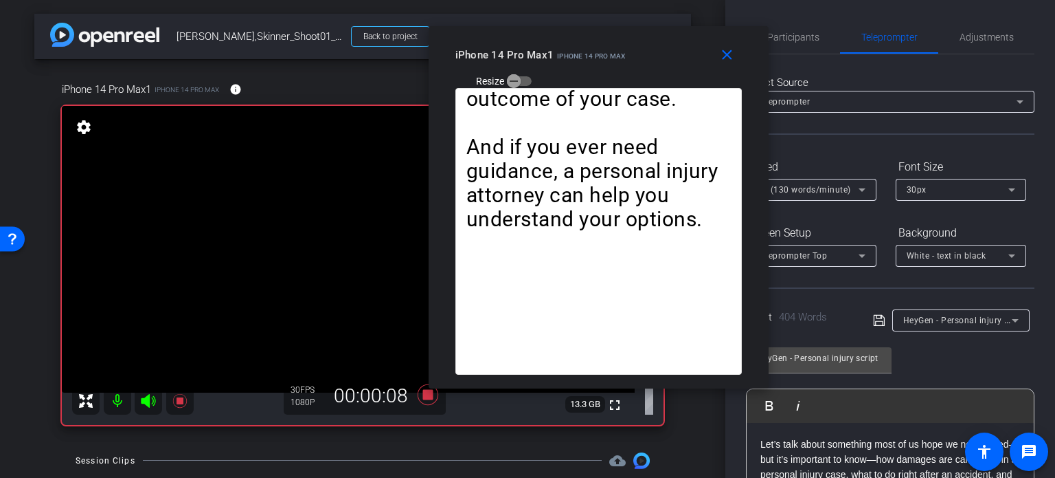
drag, startPoint x: 589, startPoint y: 87, endPoint x: 632, endPoint y: 69, distance: 46.8
click at [632, 69] on div "iPhone 14 Pro Max1 iPhone 14 Pro Max Resize" at bounding box center [604, 67] width 297 height 49
click at [827, 192] on span "3X (130 words/minute)" at bounding box center [804, 190] width 94 height 10
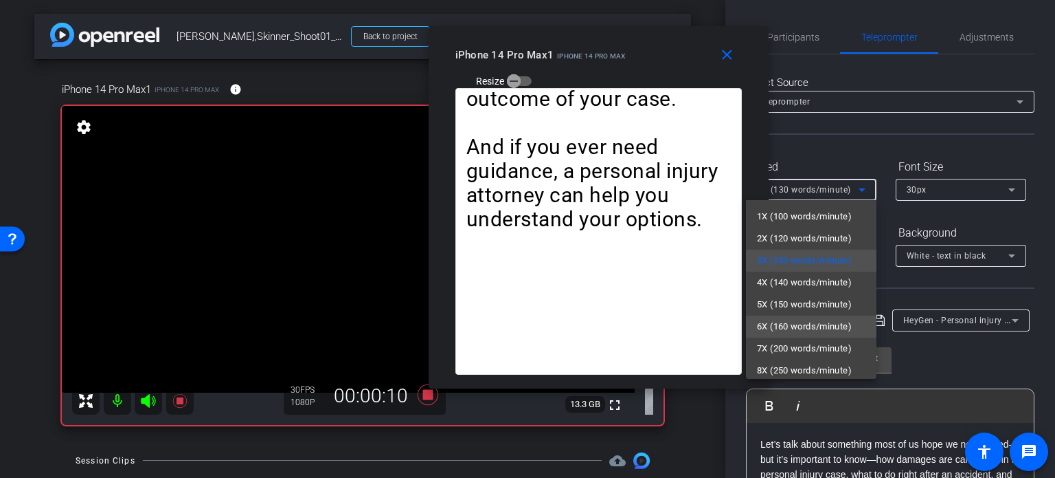
click at [806, 326] on span "6X (160 words/minute)" at bounding box center [804, 326] width 95 height 16
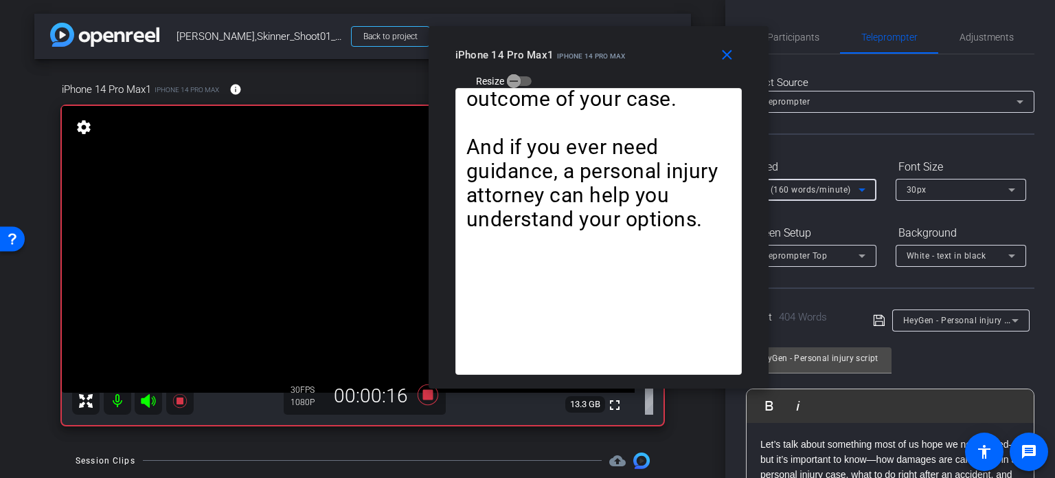
click at [792, 188] on span "6X (160 words/minute)" at bounding box center [804, 190] width 94 height 10
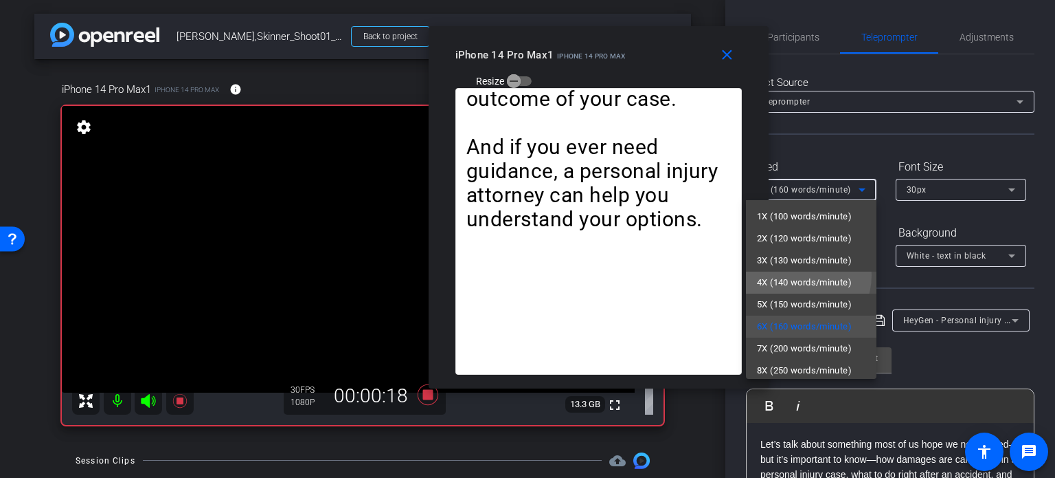
click at [796, 275] on span "4X (140 words/minute)" at bounding box center [804, 282] width 95 height 16
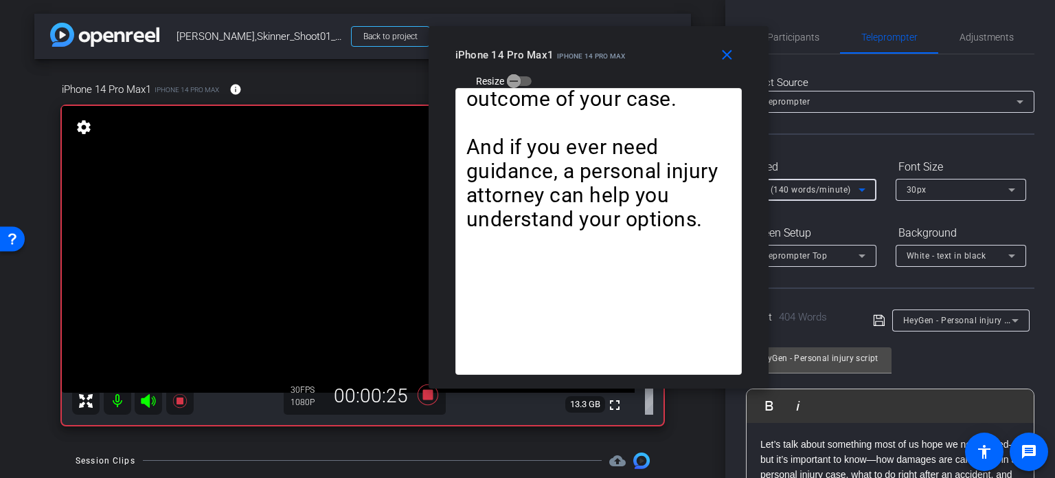
click at [800, 194] on span "4X (140 words/minute)" at bounding box center [804, 190] width 94 height 10
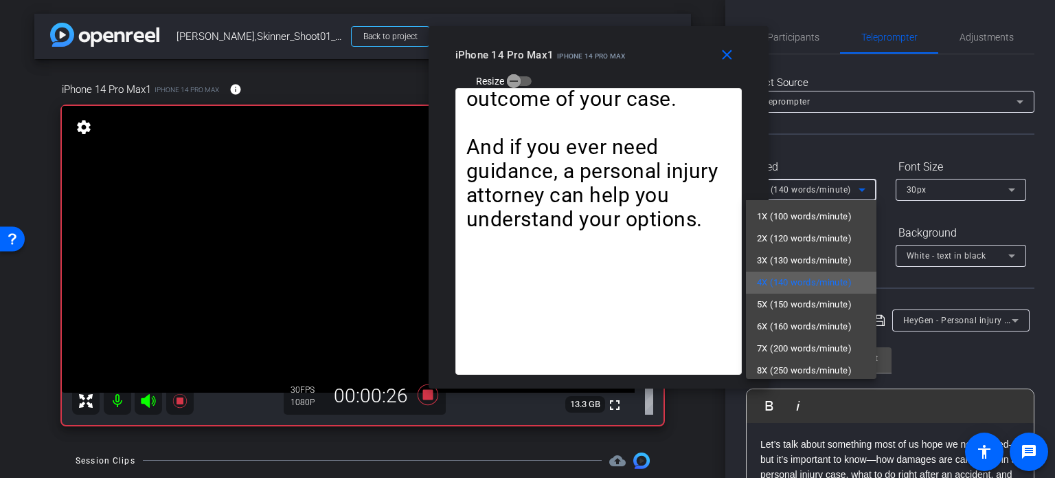
scroll to position [30, 0]
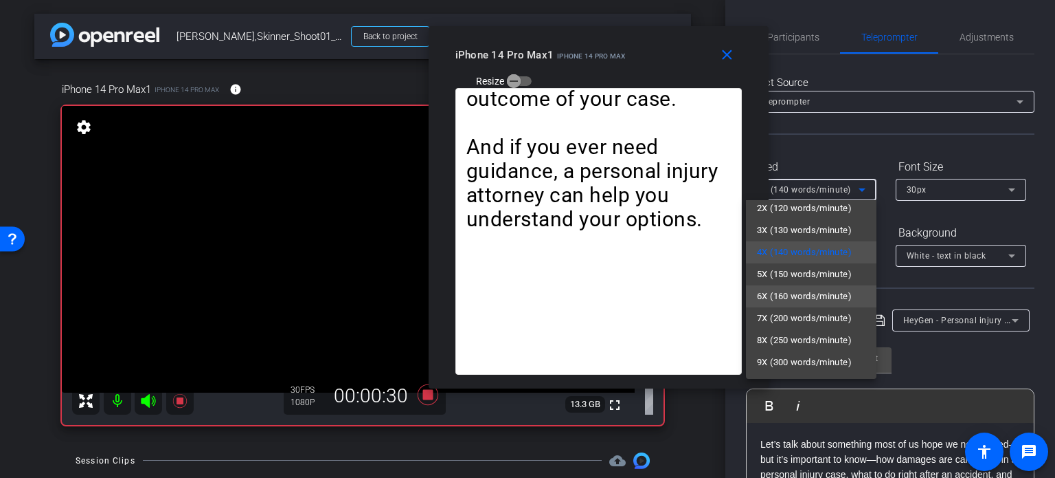
click at [822, 294] on span "6X (160 words/minute)" at bounding box center [804, 296] width 95 height 16
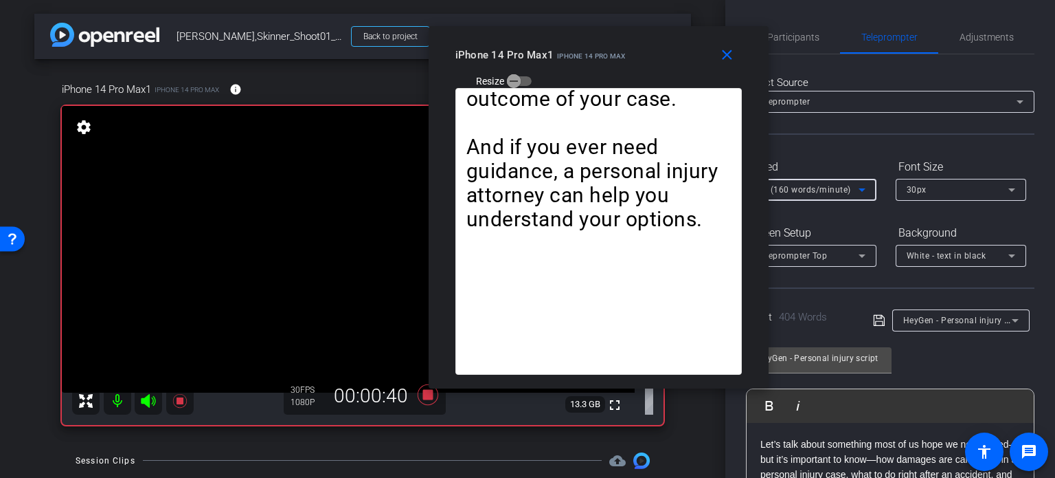
click at [800, 190] on span "6X (160 words/minute)" at bounding box center [804, 190] width 94 height 10
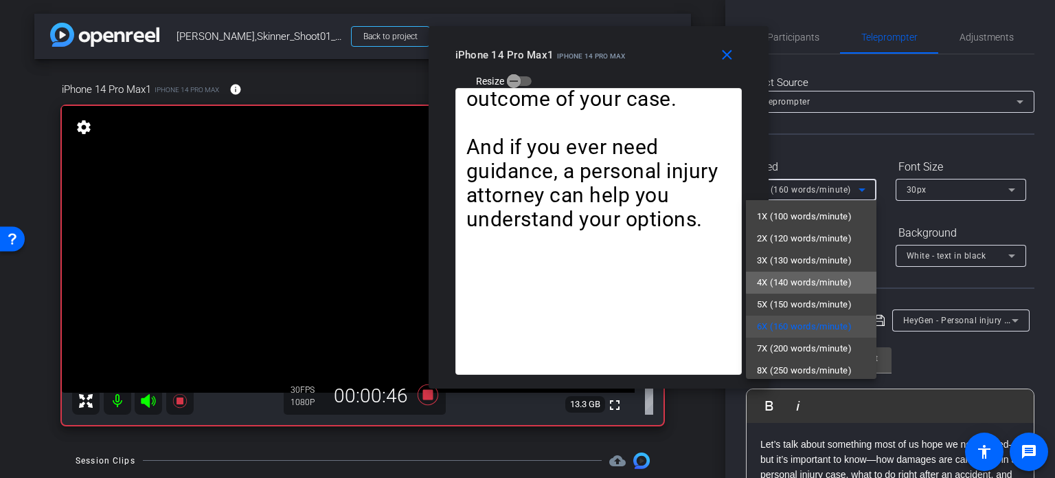
click at [830, 277] on span "4X (140 words/minute)" at bounding box center [804, 282] width 95 height 16
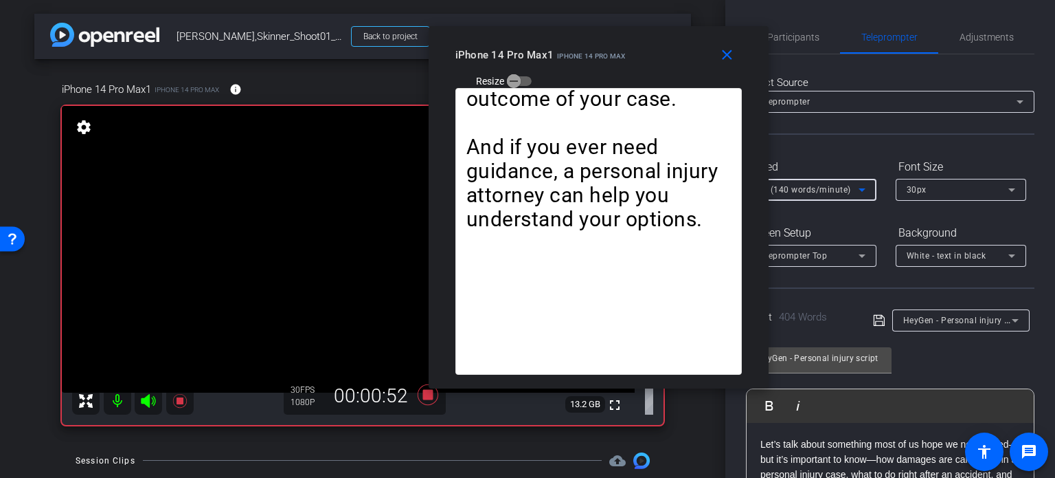
click at [796, 183] on div "4X (140 words/minute)" at bounding box center [808, 189] width 102 height 17
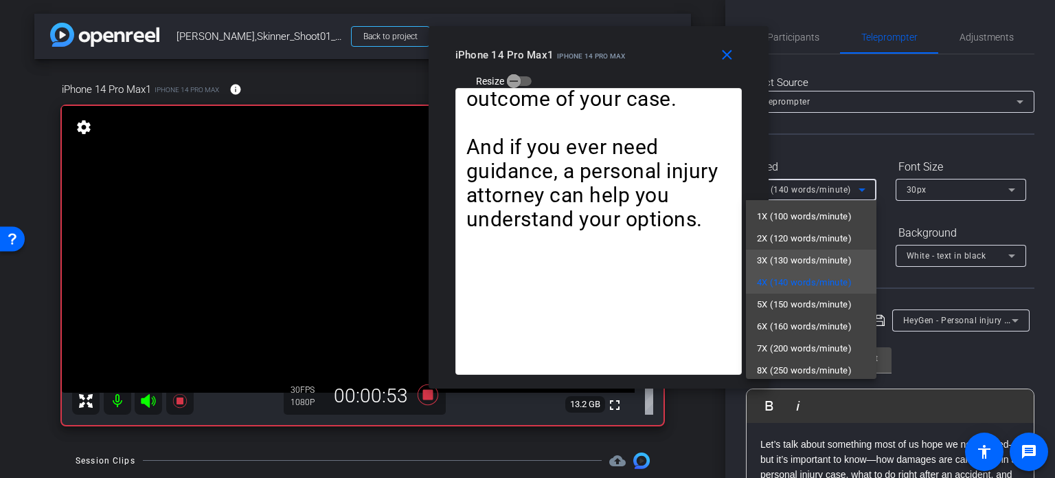
click at [810, 257] on span "3X (130 words/minute)" at bounding box center [804, 260] width 95 height 16
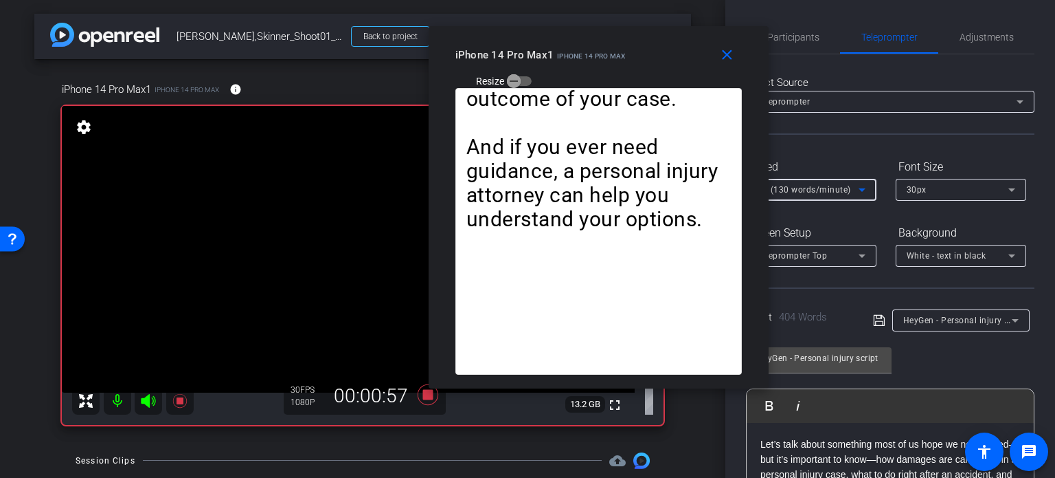
click at [785, 189] on span "3X (130 words/minute)" at bounding box center [804, 190] width 94 height 10
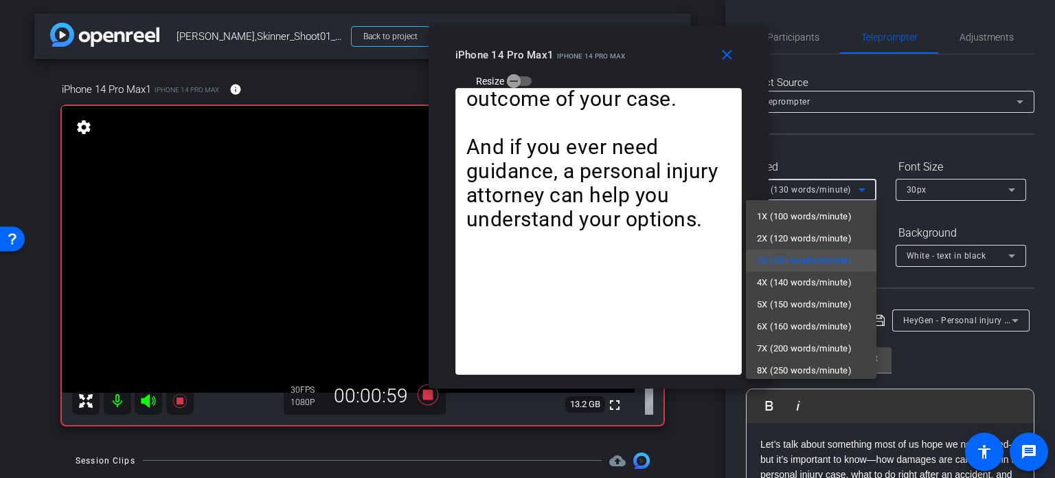
click at [607, 77] on div at bounding box center [527, 239] width 1055 height 478
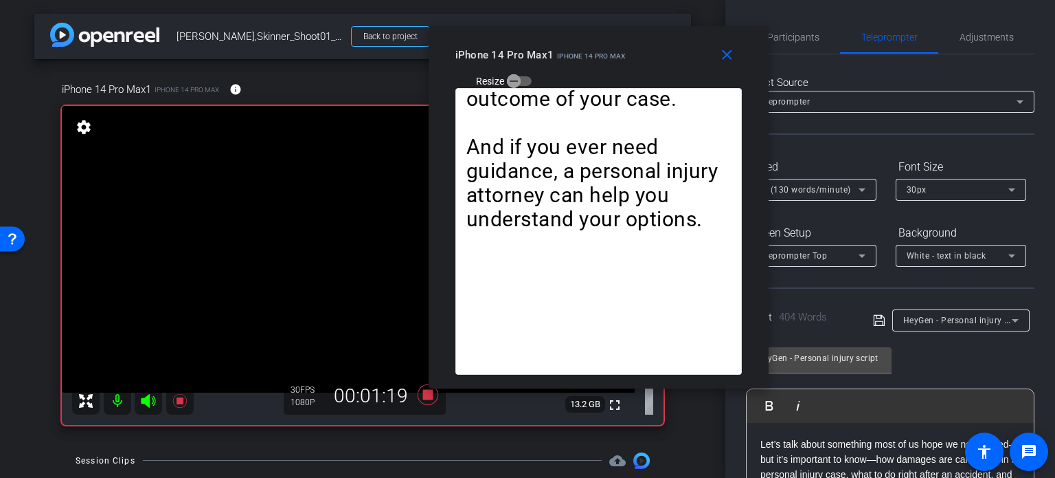
click at [797, 192] on span "3X (130 words/minute)" at bounding box center [804, 190] width 94 height 10
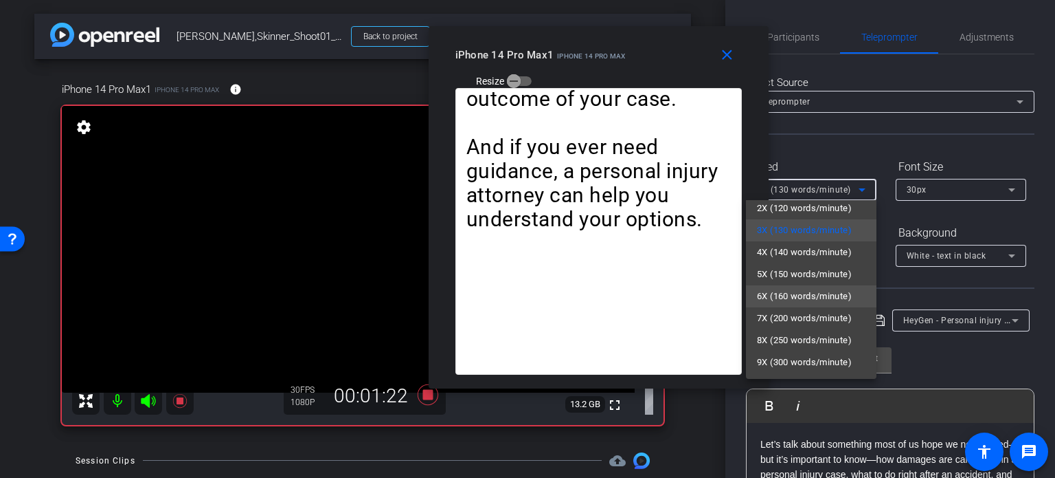
click at [801, 301] on span "6X (160 words/minute)" at bounding box center [804, 296] width 95 height 16
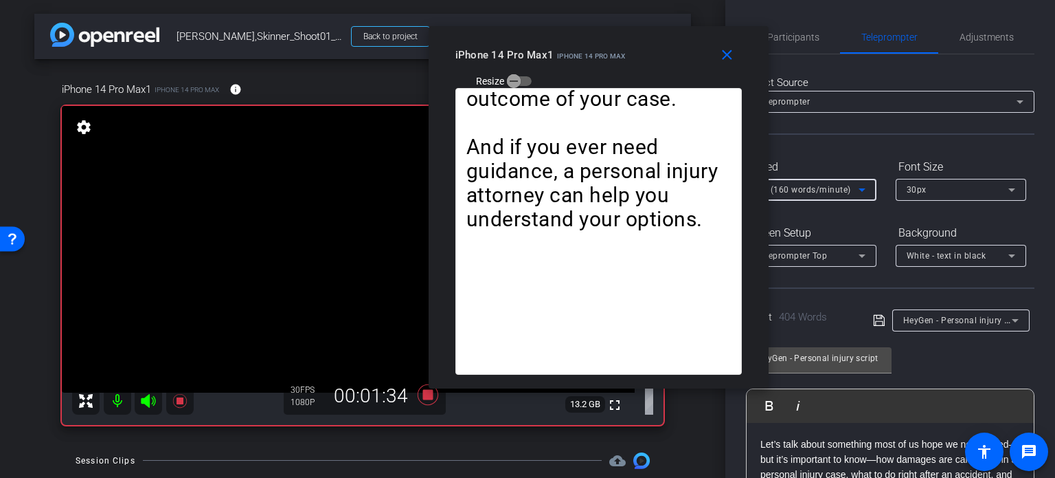
click at [792, 183] on div "6X (160 words/minute)" at bounding box center [808, 189] width 102 height 17
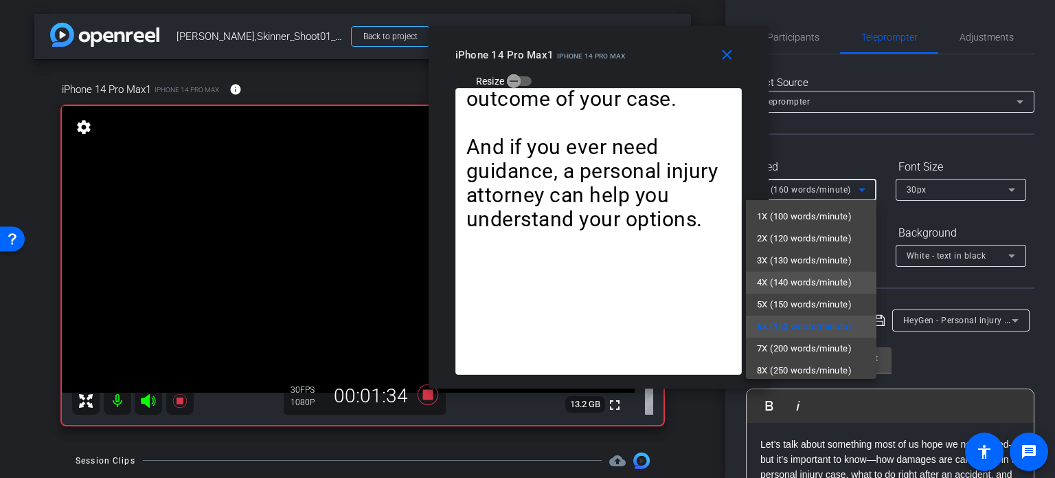
click at [786, 282] on span "4X (140 words/minute)" at bounding box center [804, 282] width 95 height 16
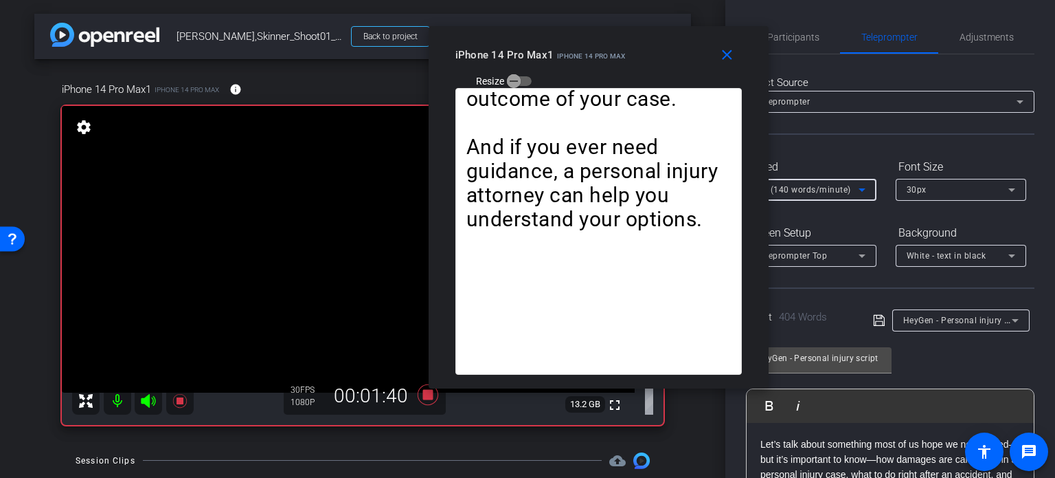
click at [808, 190] on span "4X (140 words/minute)" at bounding box center [804, 190] width 94 height 10
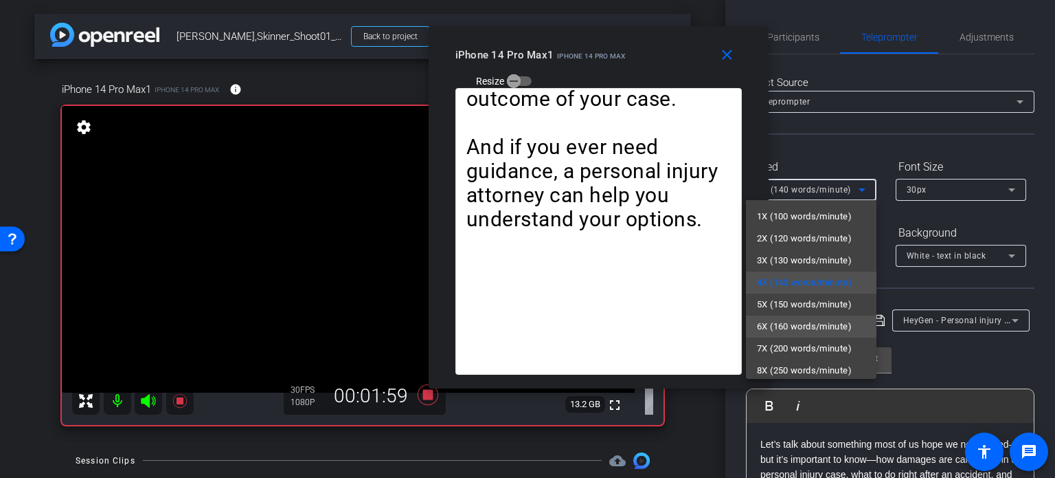
click at [808, 323] on span "6X (160 words/minute)" at bounding box center [804, 326] width 95 height 16
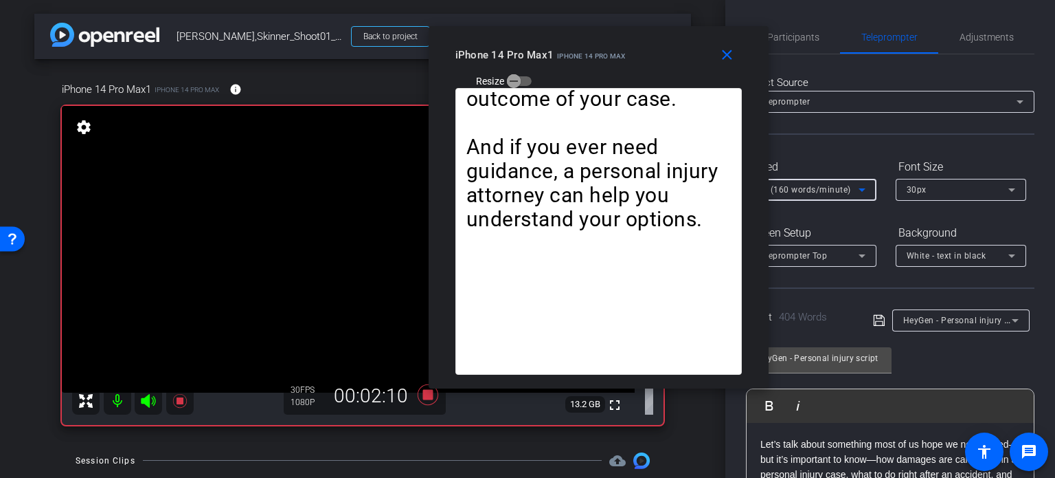
click at [793, 190] on span "6X (160 words/minute)" at bounding box center [804, 190] width 94 height 10
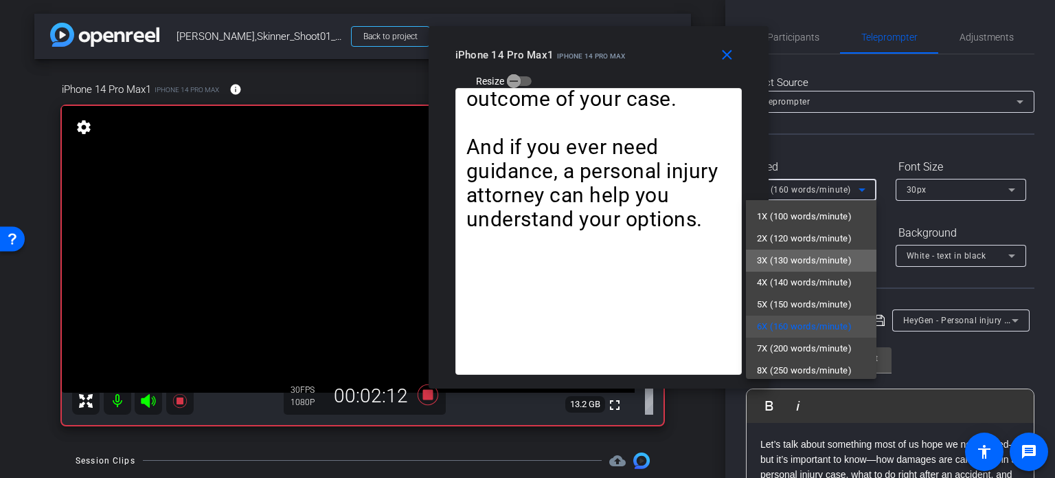
click at [819, 269] on mat-option "3X (130 words/minute)" at bounding box center [811, 260] width 131 height 22
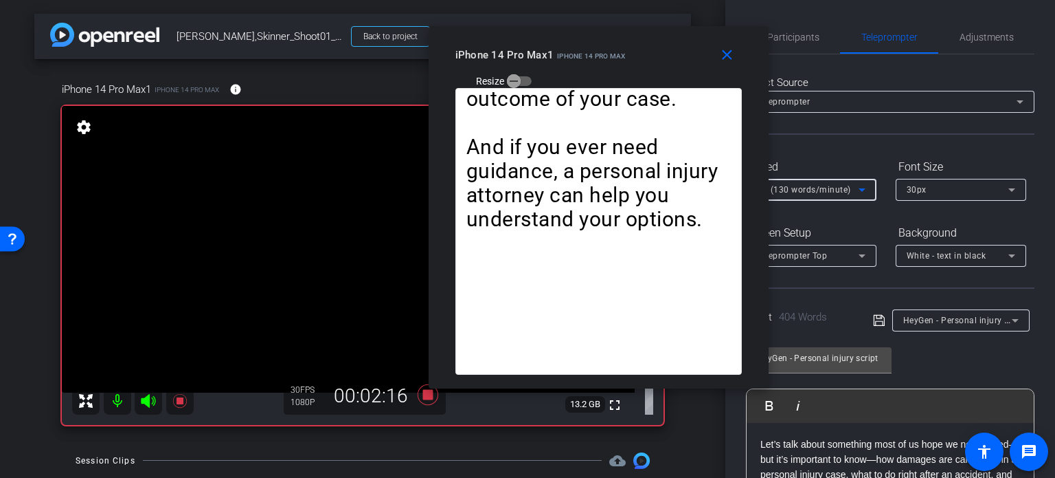
click at [801, 186] on span "3X (130 words/minute)" at bounding box center [804, 190] width 94 height 10
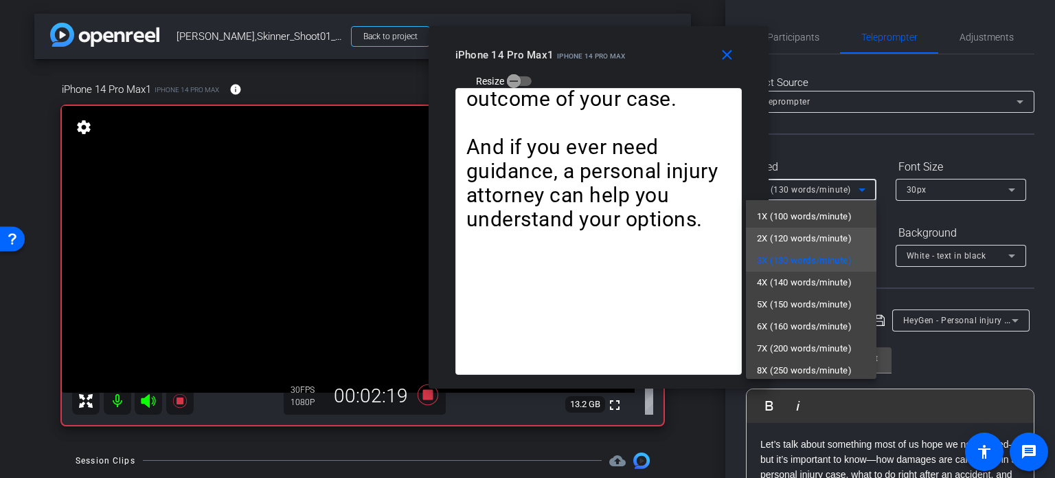
click at [816, 238] on span "2X (120 words/minute)" at bounding box center [804, 238] width 95 height 16
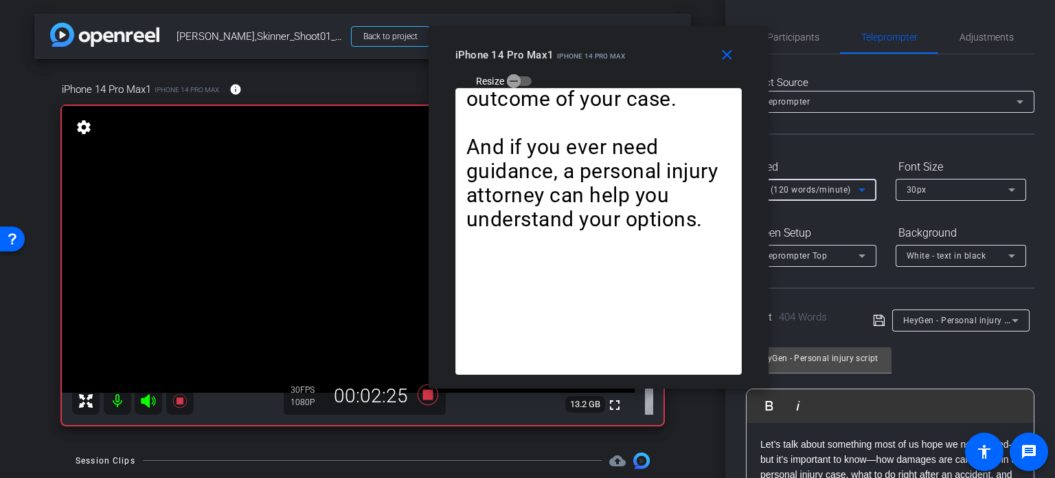
click at [802, 192] on span "2X (120 words/minute)" at bounding box center [804, 190] width 94 height 10
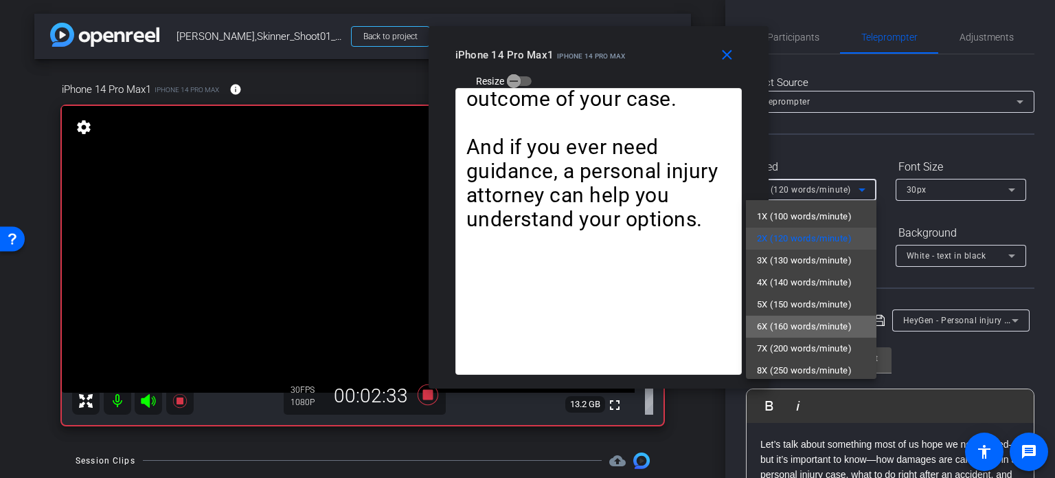
click at [816, 320] on span "6X (160 words/minute)" at bounding box center [804, 326] width 95 height 16
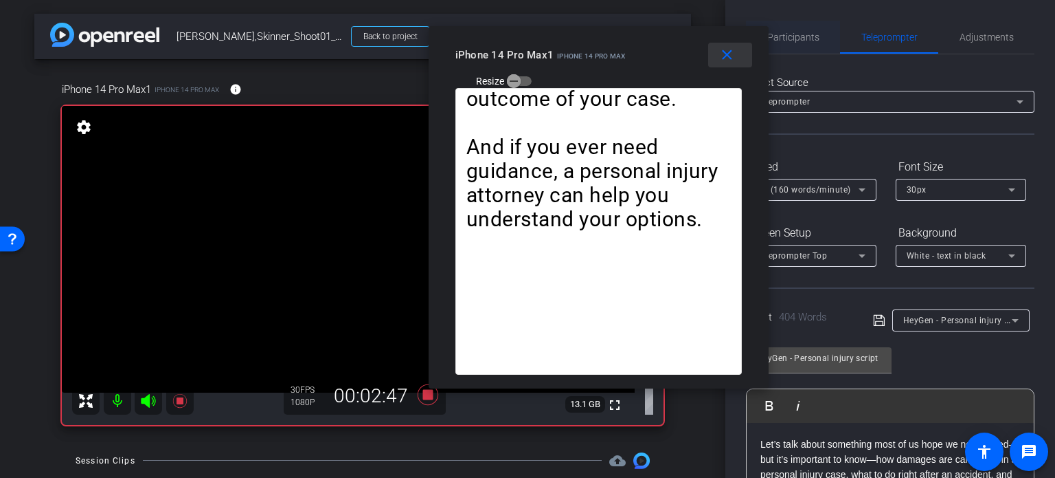
drag, startPoint x: 726, startPoint y: 51, endPoint x: 770, endPoint y: 32, distance: 47.7
click at [726, 51] on mat-icon "close" at bounding box center [727, 55] width 17 height 17
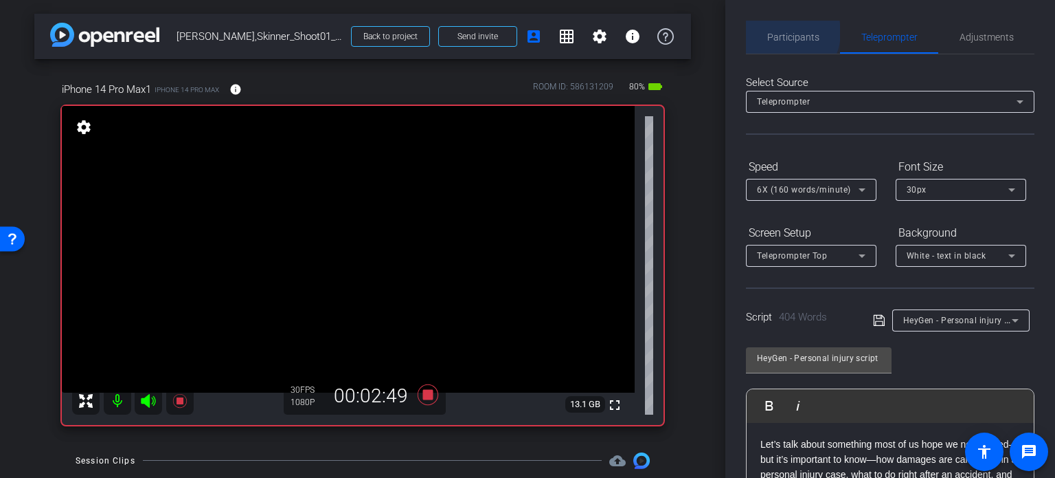
click at [781, 32] on span "Participants" at bounding box center [794, 37] width 52 height 10
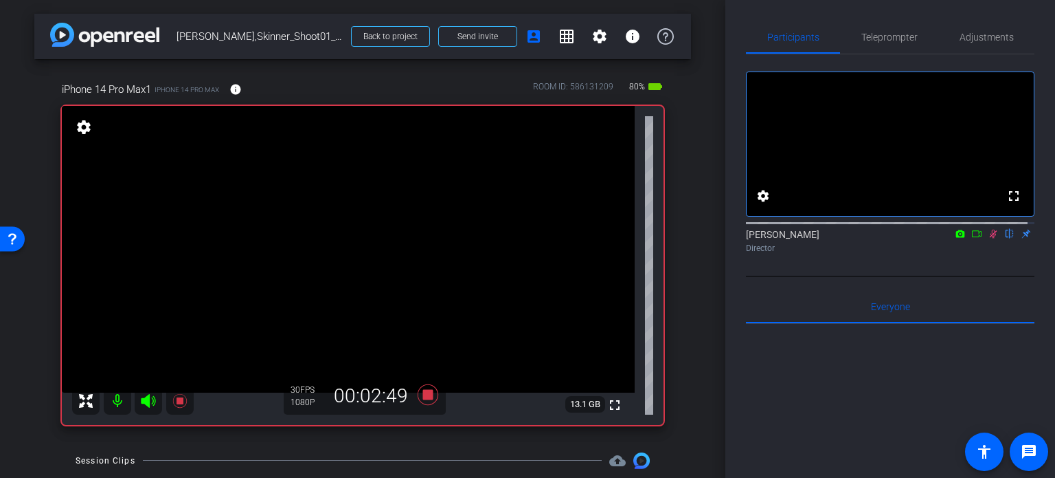
click at [990, 238] on icon at bounding box center [994, 233] width 8 height 9
click at [426, 398] on icon at bounding box center [428, 394] width 21 height 21
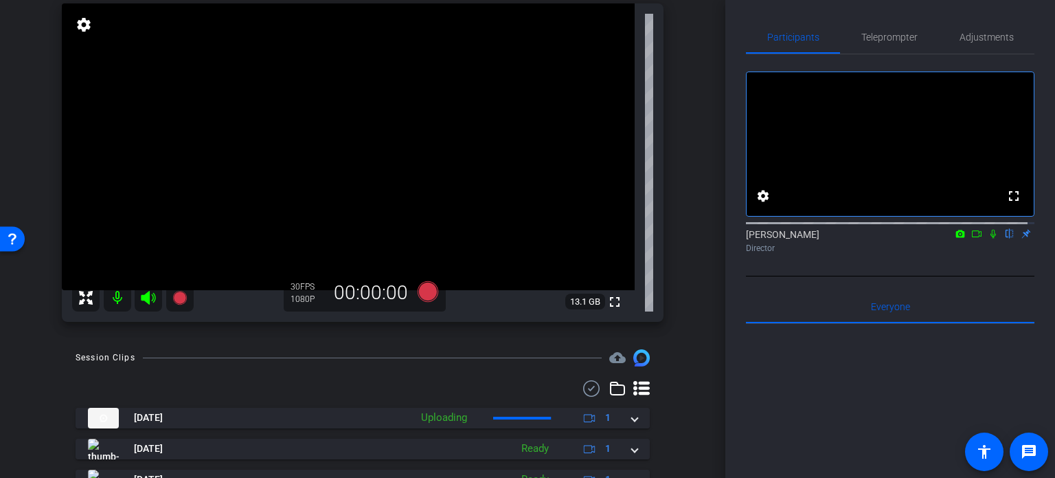
scroll to position [206, 0]
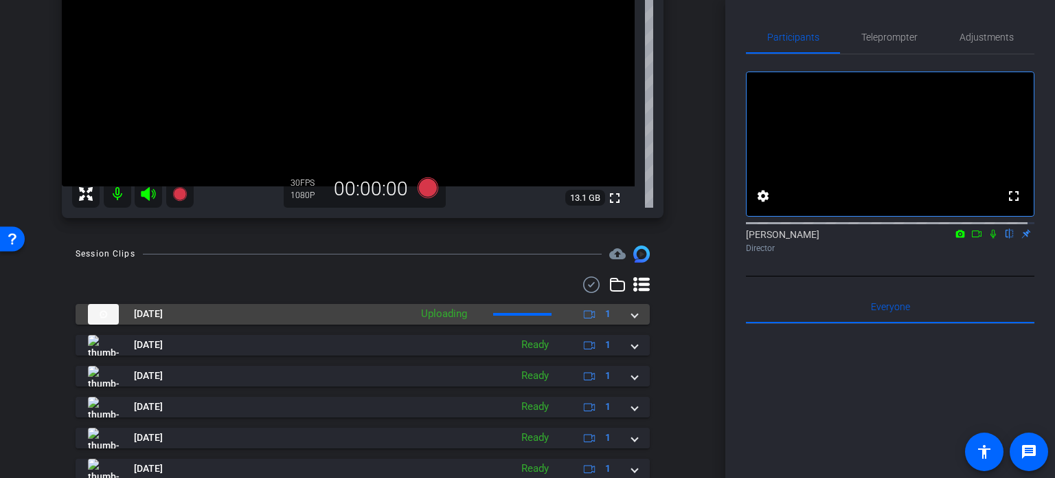
click at [631, 317] on mat-expansion-panel-header "Aug 13, 2025 Uploading 1" at bounding box center [363, 314] width 574 height 21
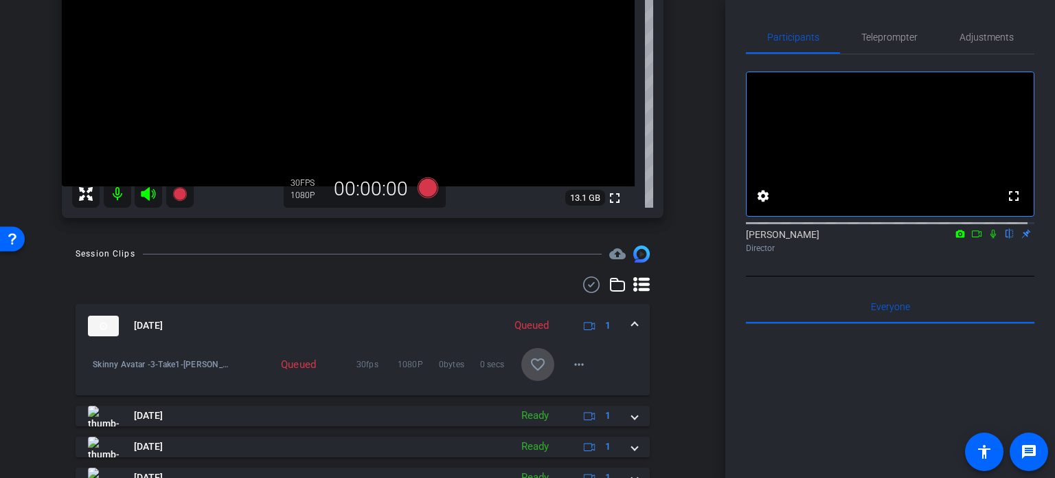
click at [530, 366] on mat-icon "favorite_border" at bounding box center [538, 364] width 16 height 16
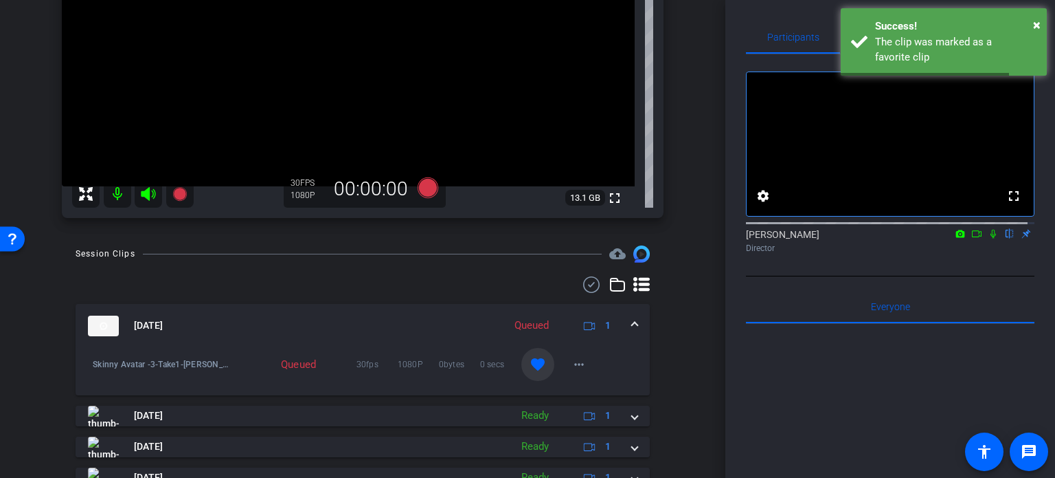
click at [631, 328] on mat-expansion-panel-header "Aug 13, 2025 Queued 1" at bounding box center [363, 326] width 574 height 44
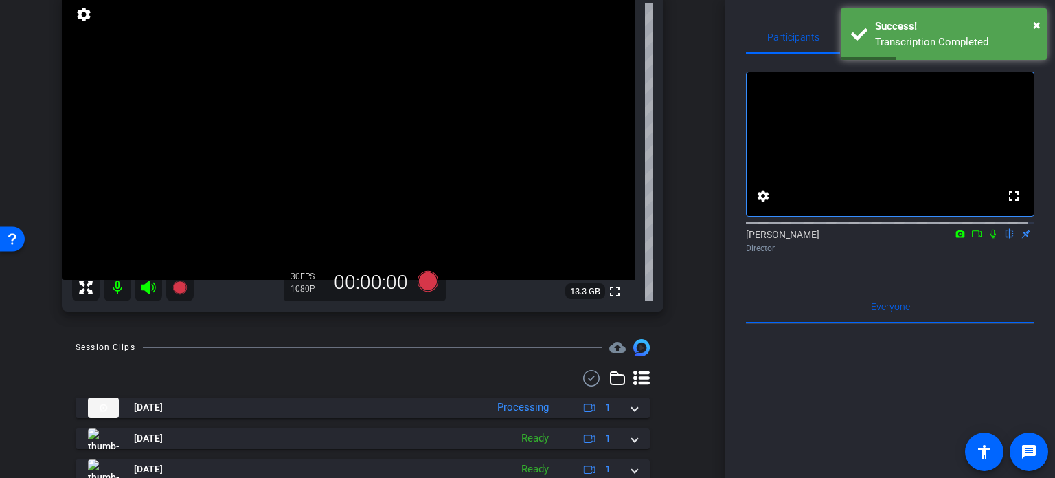
scroll to position [137, 0]
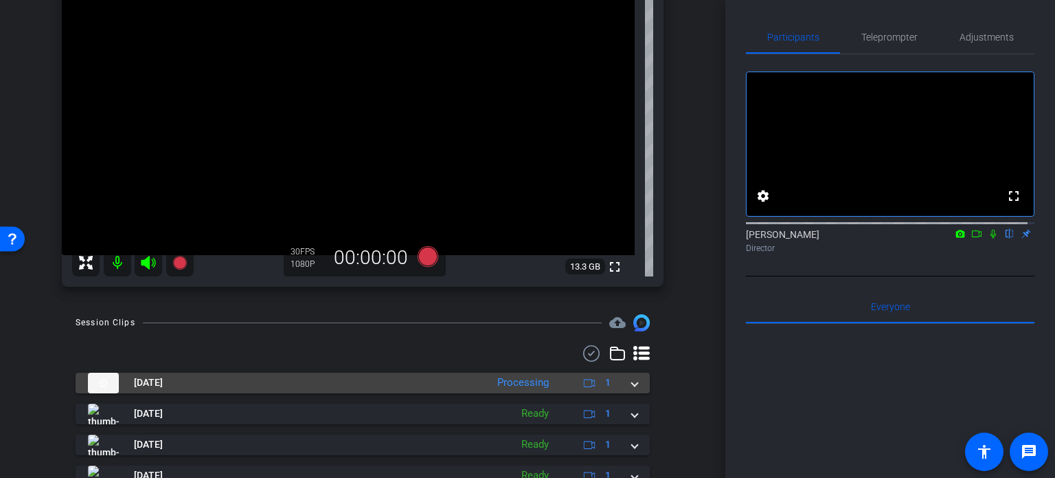
click at [632, 385] on span at bounding box center [634, 382] width 5 height 14
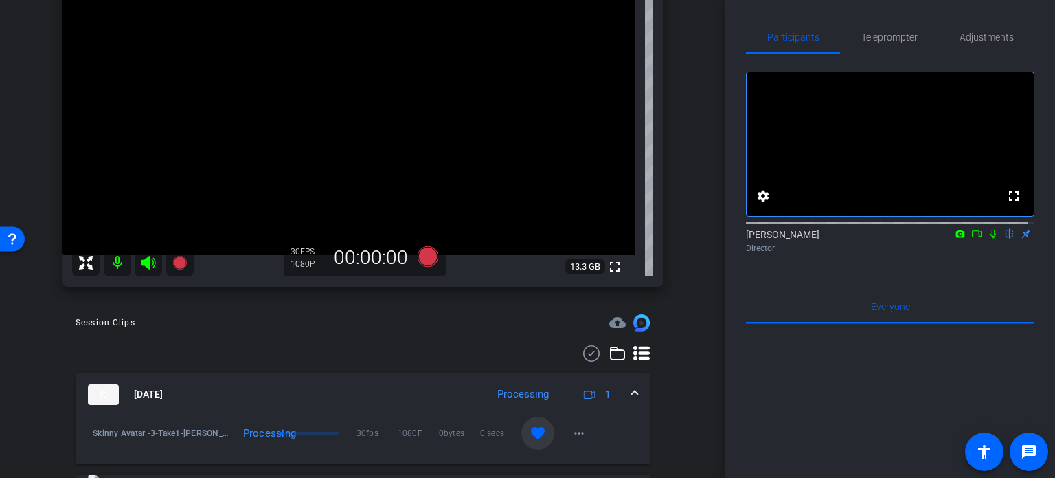
click at [627, 386] on mat-expansion-panel-header "Aug 13, 2025 Processing 1" at bounding box center [363, 394] width 574 height 44
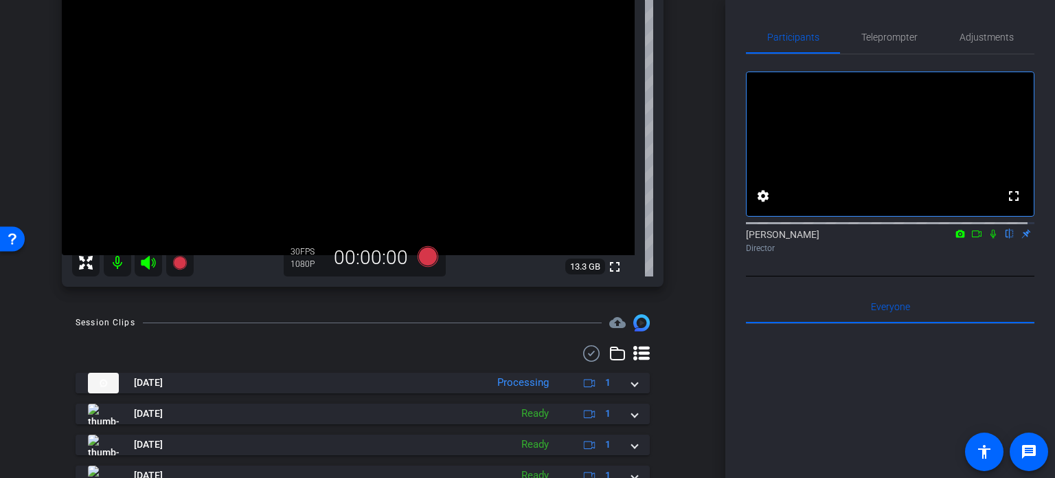
scroll to position [69, 0]
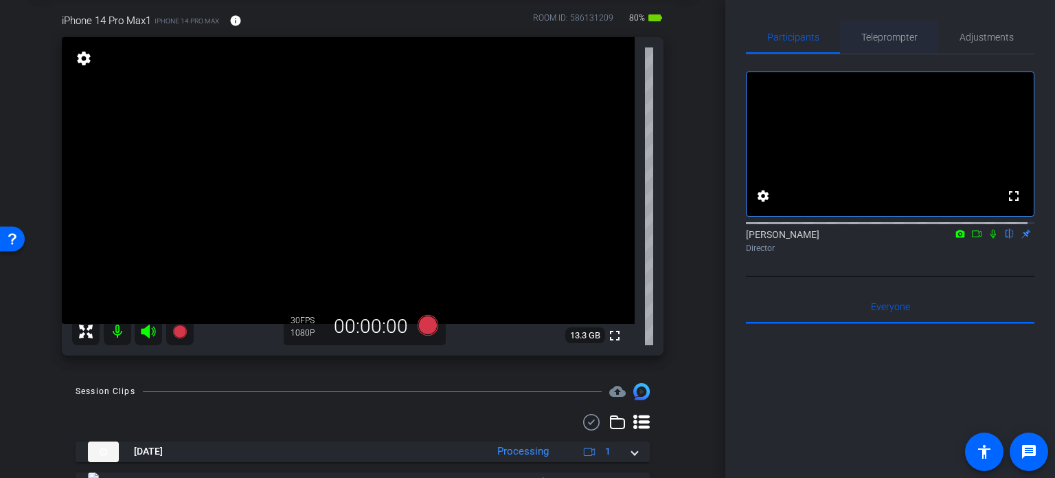
click at [894, 41] on span "Teleprompter" at bounding box center [890, 37] width 56 height 10
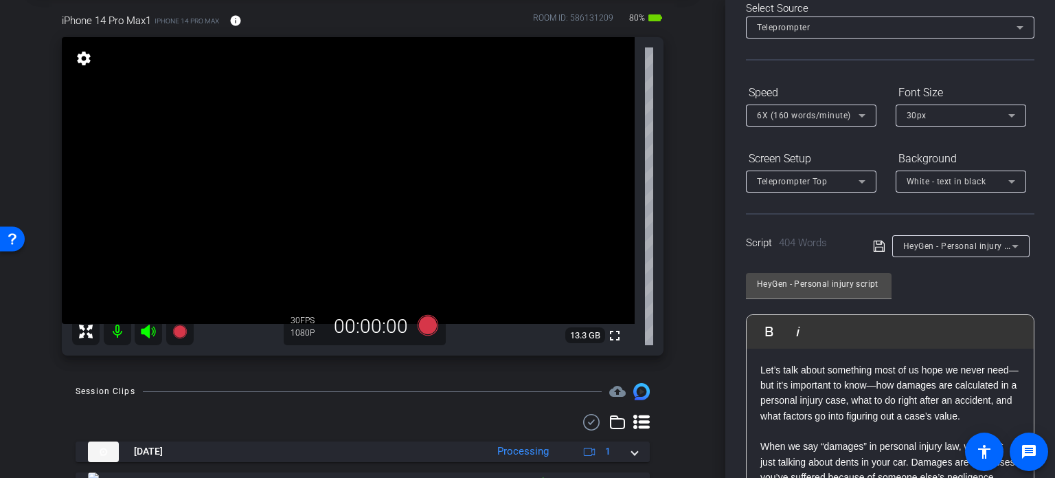
scroll to position [137, 0]
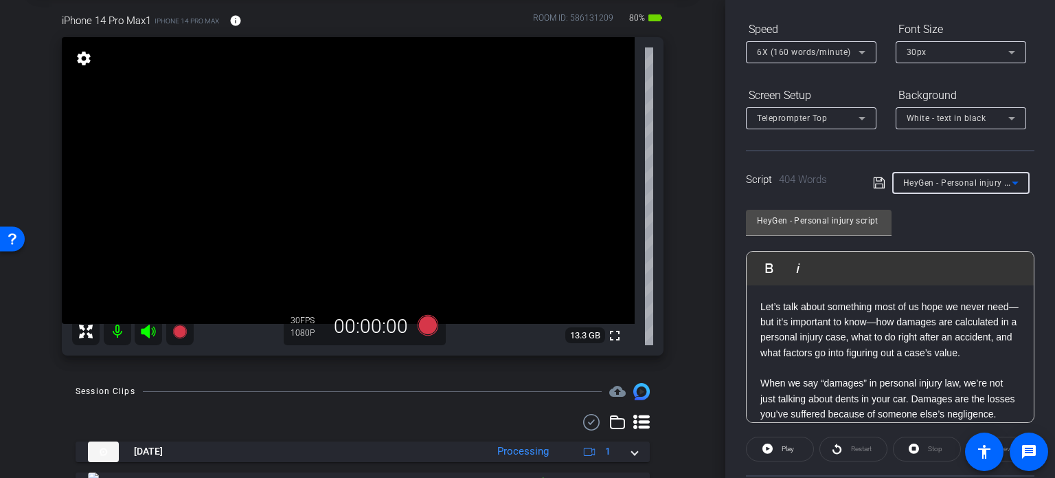
click at [959, 188] on div "HeyGen - Personal injury script" at bounding box center [958, 182] width 109 height 17
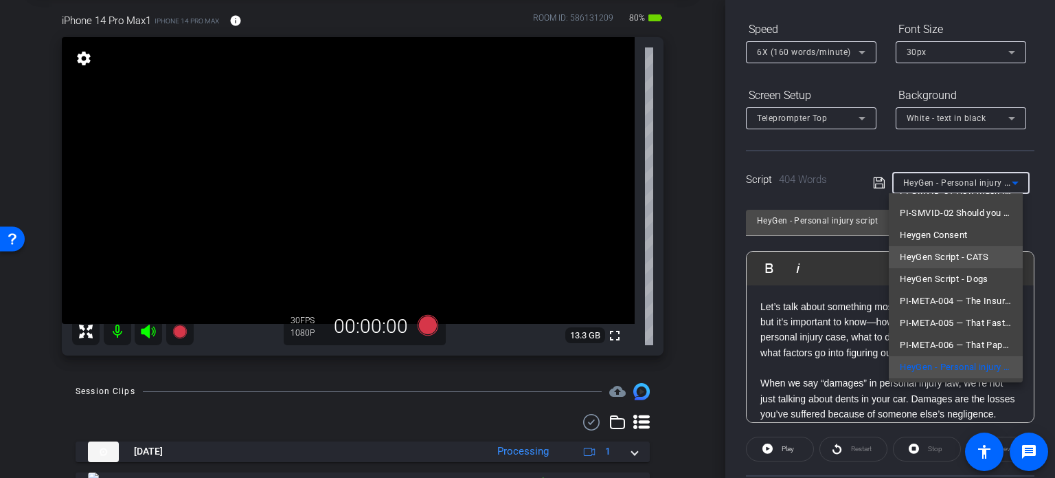
scroll to position [173, 0]
click at [695, 320] on div at bounding box center [527, 239] width 1055 height 478
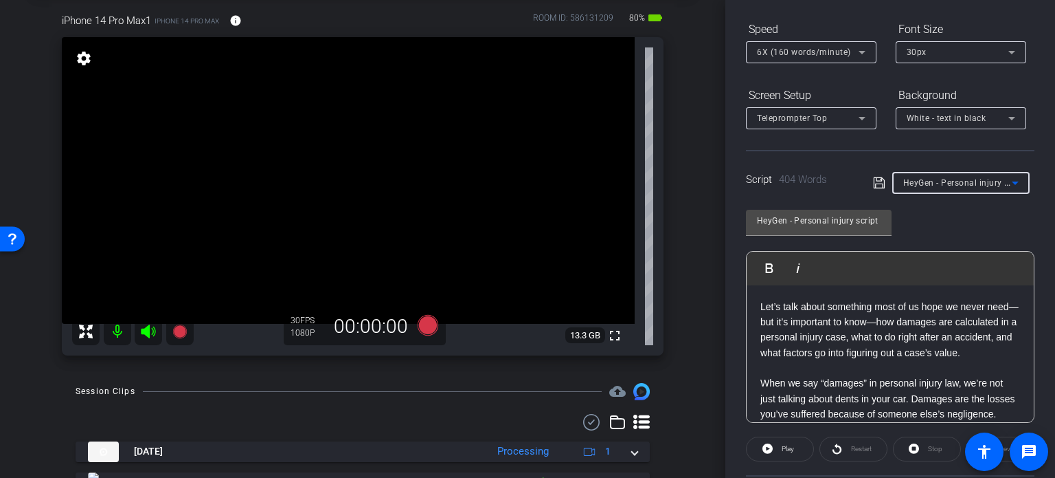
click at [918, 181] on span "HeyGen - Personal injury script" at bounding box center [966, 182] width 124 height 11
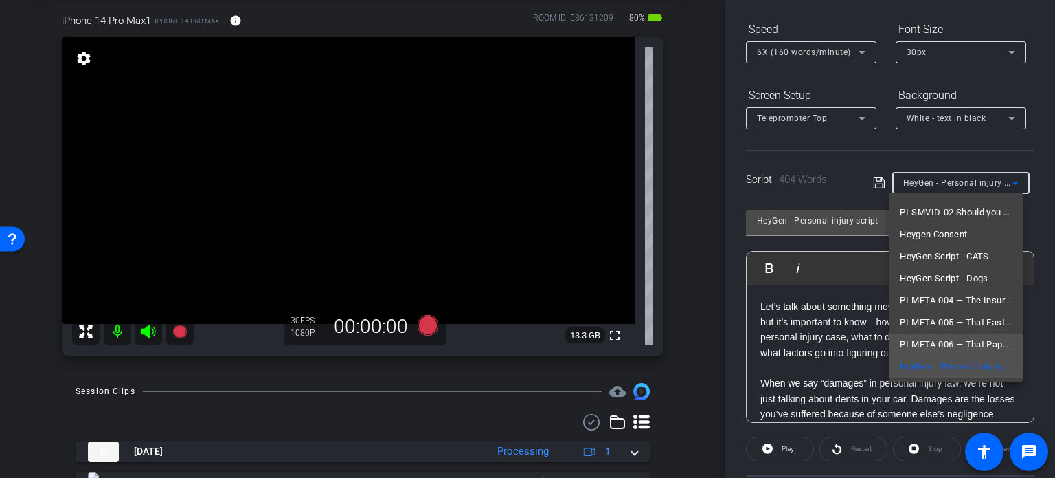
click at [945, 340] on span "PI-META-006 — That Paper Isn’t Just Paper — It Could Cost You" at bounding box center [956, 344] width 112 height 16
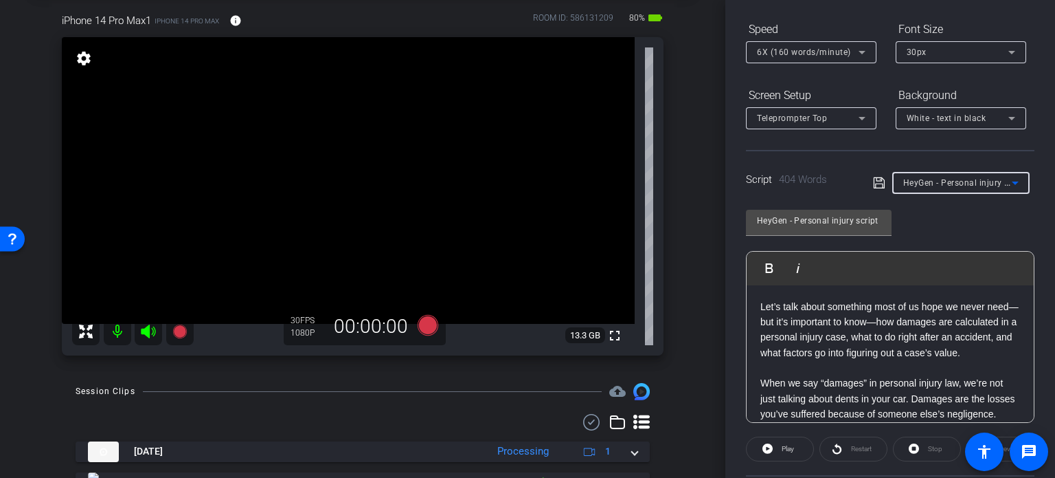
type input "PI-META-006 — That Paper Isn’t Just Paper — It Could Cost You"
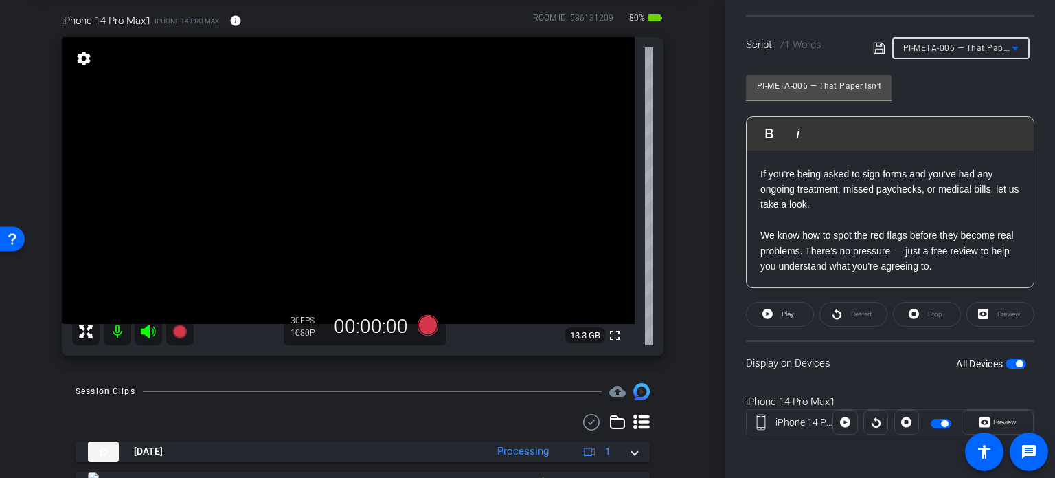
scroll to position [0, 0]
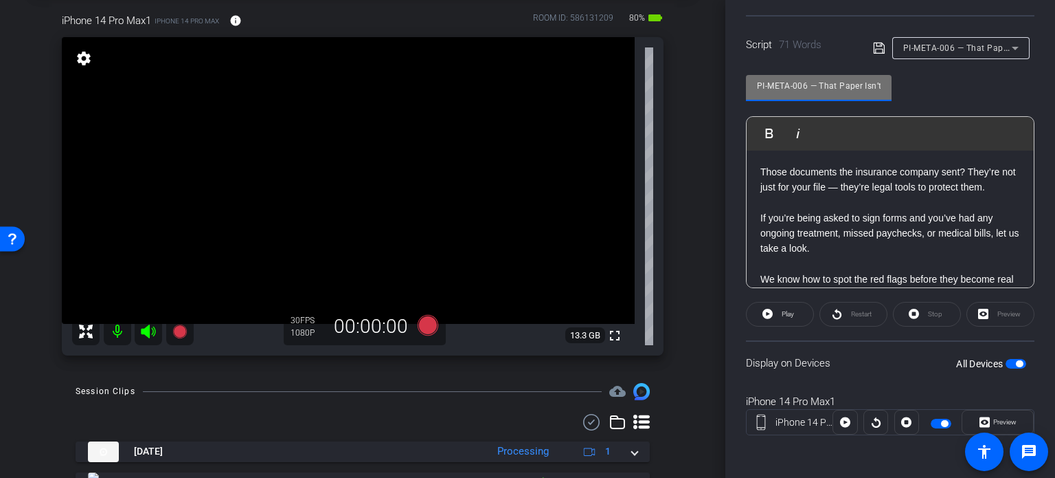
drag, startPoint x: 807, startPoint y: 83, endPoint x: 700, endPoint y: 68, distance: 107.6
click at [700, 68] on div "arrow_back Louis,Skinner_Shoot01_08132025 Back to project Send invite account_b…" at bounding box center [527, 239] width 1055 height 478
click at [675, 157] on div "iPhone 14 Pro Max1 iPhone 14 Pro Max info ROOM ID: 586131209 80% battery_std fu…" at bounding box center [362, 179] width 657 height 379
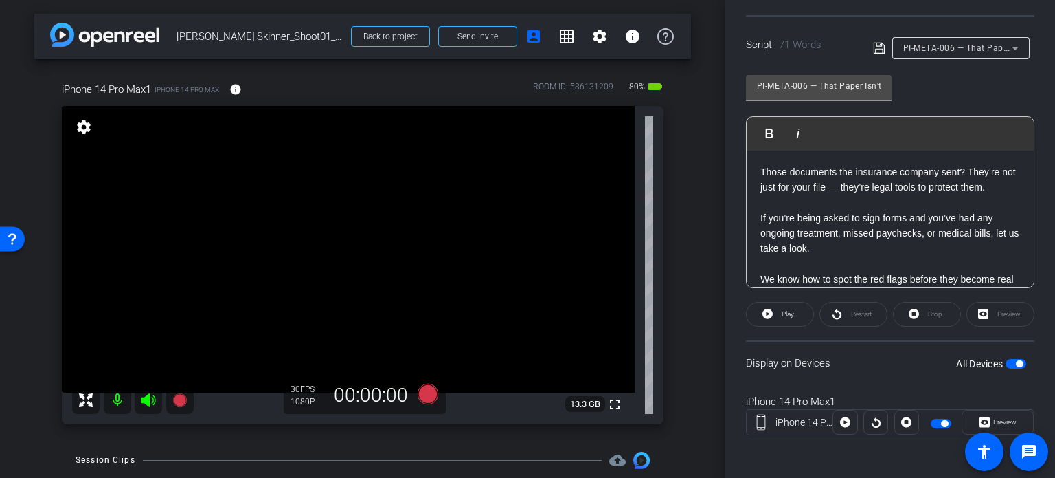
click at [675, 157] on div "iPhone 14 Pro Max1 iPhone 14 Pro Max info ROOM ID: 586131209 80% battery_std fu…" at bounding box center [362, 248] width 657 height 379
click at [690, 216] on div "arrow_back Louis,Skinner_Shoot01_08132025 Back to project Send invite account_b…" at bounding box center [363, 239] width 726 height 478
drag, startPoint x: 806, startPoint y: 87, endPoint x: 750, endPoint y: 85, distance: 56.4
click at [750, 85] on div "PI-META-006 — That Paper Isn’t Just Paper — It Could Cost You" at bounding box center [819, 88] width 146 height 26
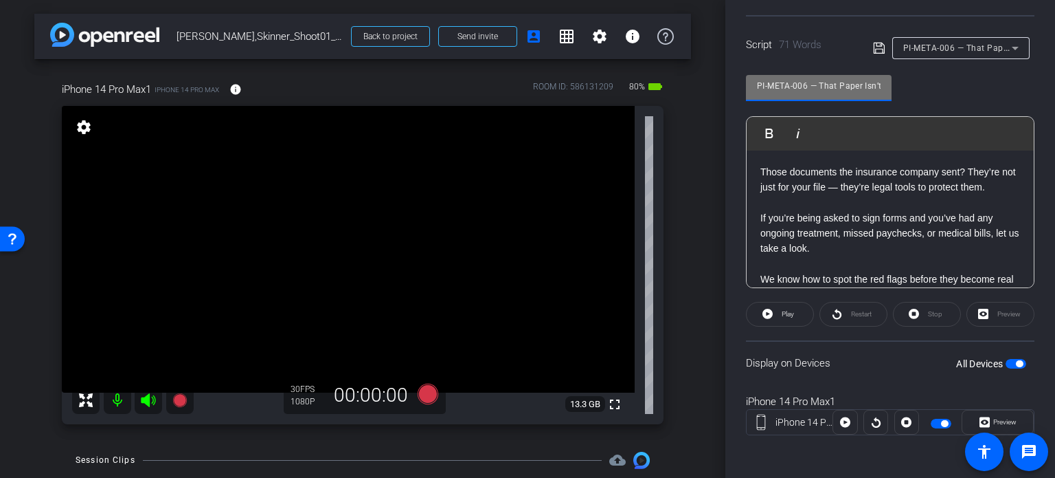
click at [699, 210] on div "arrow_back Louis,Skinner_Shoot01_08132025 Back to project Send invite account_b…" at bounding box center [363, 239] width 726 height 478
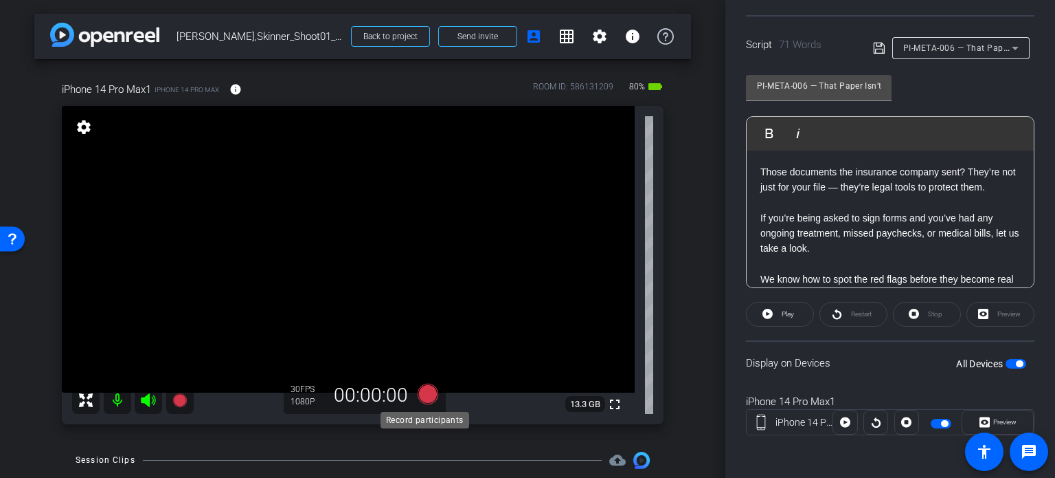
click at [428, 401] on icon at bounding box center [428, 393] width 21 height 21
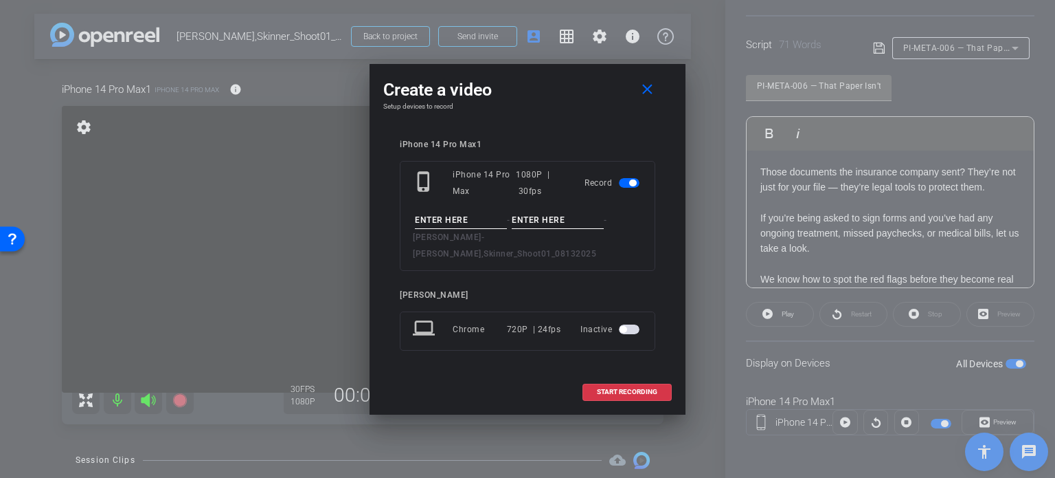
click at [469, 229] on input at bounding box center [461, 220] width 92 height 17
paste input "PI-META-006"
type input "PI-META-006"
click at [572, 229] on input at bounding box center [558, 220] width 92 height 17
type input "Take1"
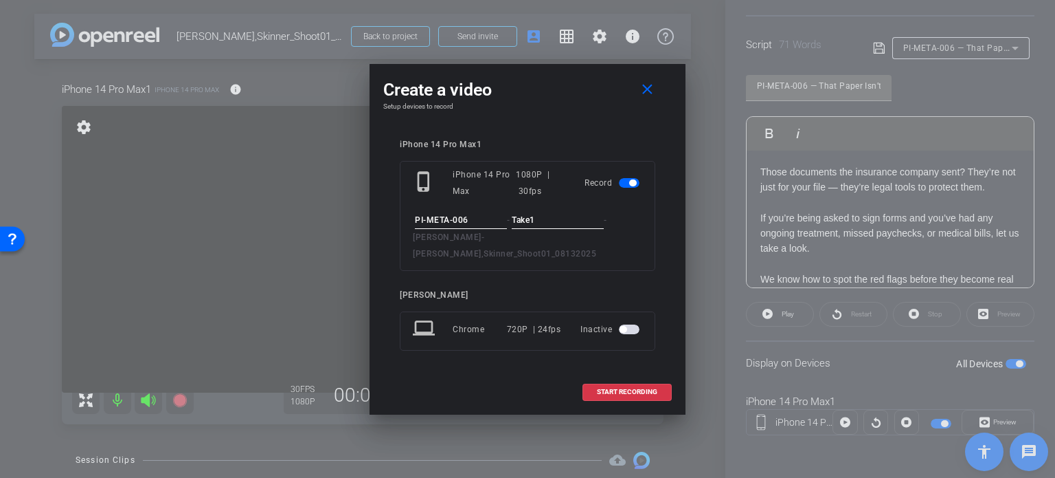
click at [541, 136] on div "iPhone 14 Pro Max1 phone_iphone iPhone 14 Pro Max 1080P | 30fps Record PI-META-…" at bounding box center [527, 255] width 289 height 258
click at [563, 229] on input "Take1" at bounding box center [558, 220] width 92 height 17
click at [631, 388] on span "START RECORDING" at bounding box center [627, 391] width 60 height 7
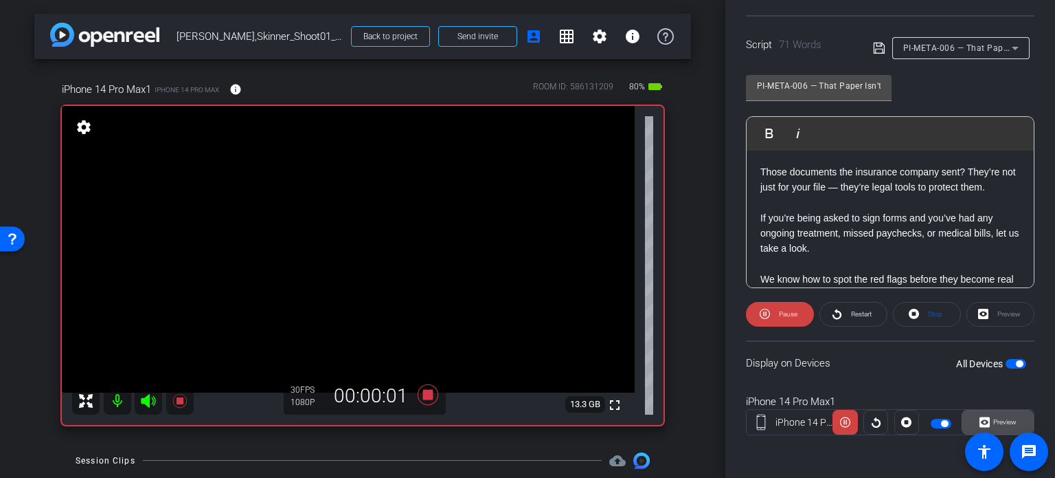
click at [998, 418] on span "Preview" at bounding box center [1005, 422] width 23 height 8
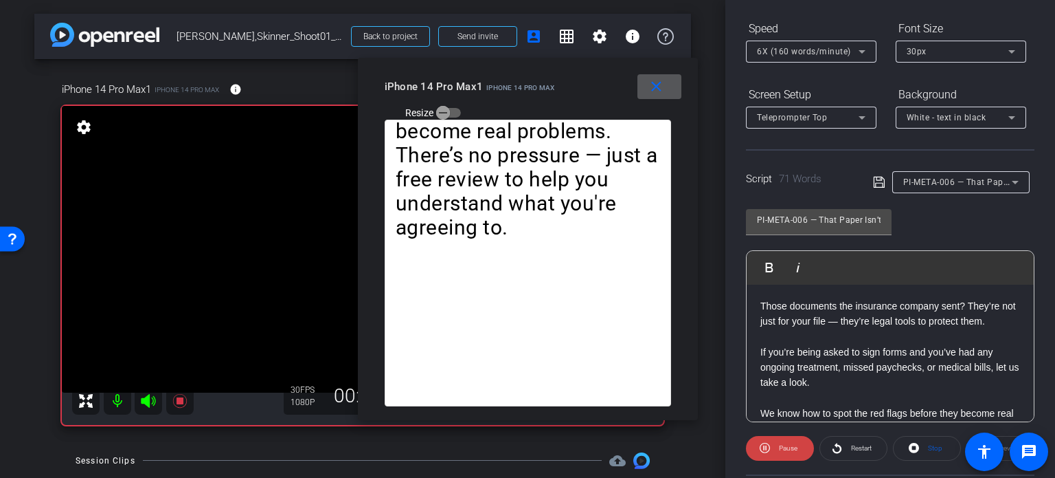
scroll to position [66, 0]
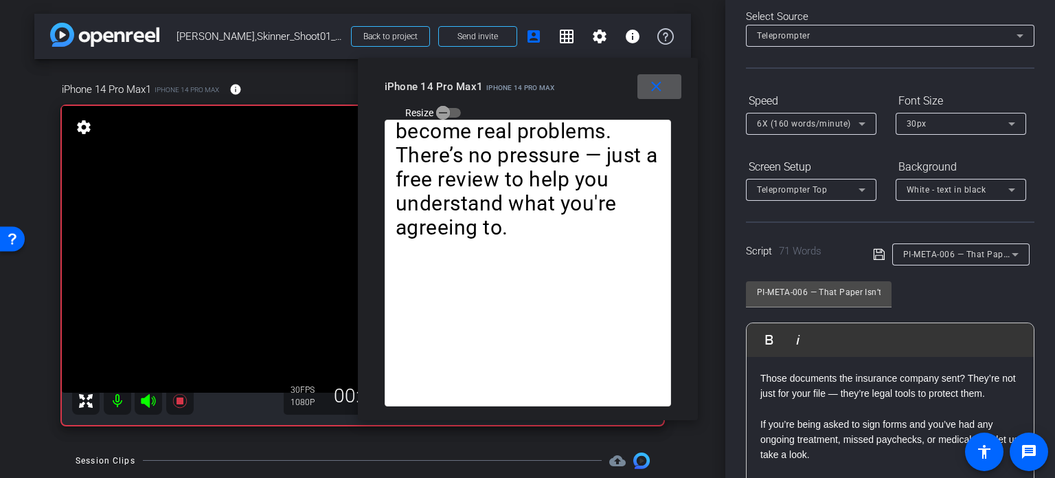
click at [597, 101] on div "iPhone 14 Pro Max1 iPhone 14 Pro Max Resize" at bounding box center [533, 98] width 297 height 49
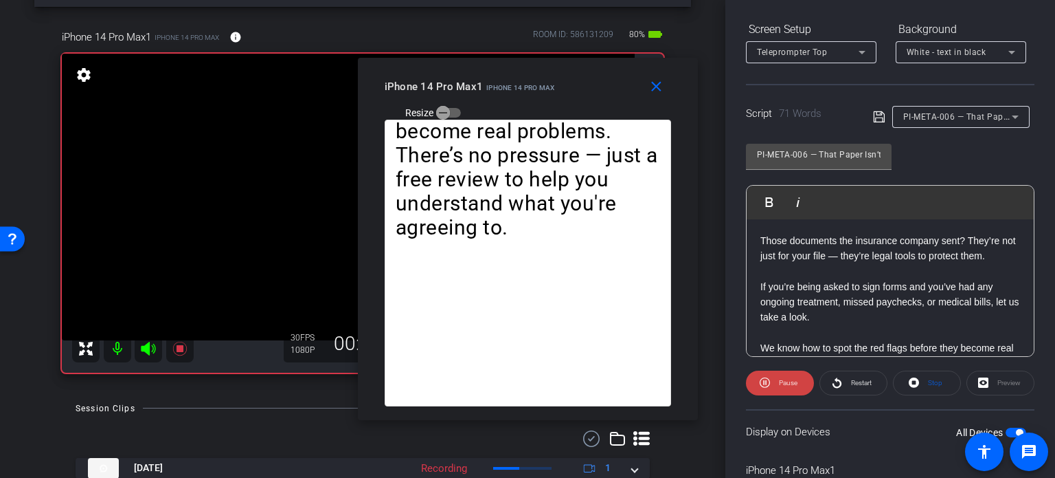
scroll to position [0, 0]
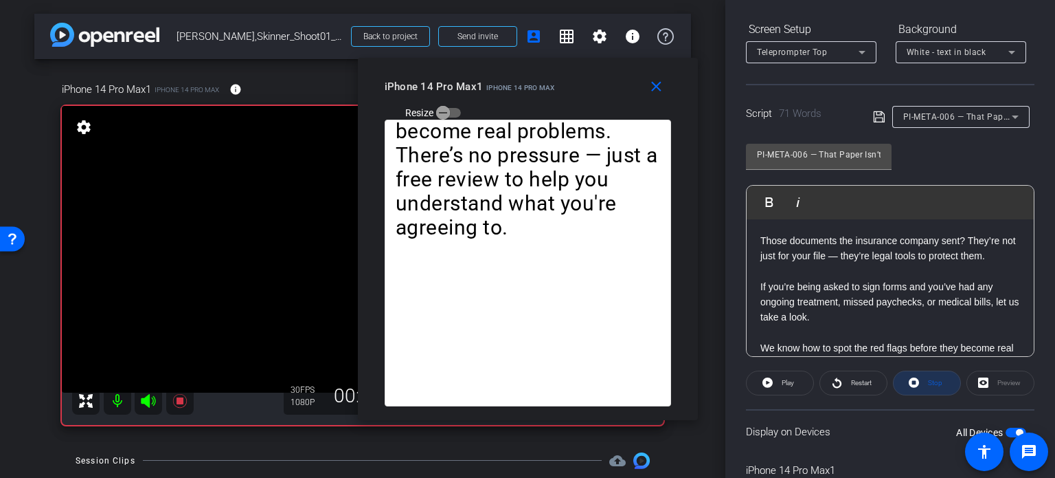
click at [940, 381] on span at bounding box center [927, 382] width 67 height 33
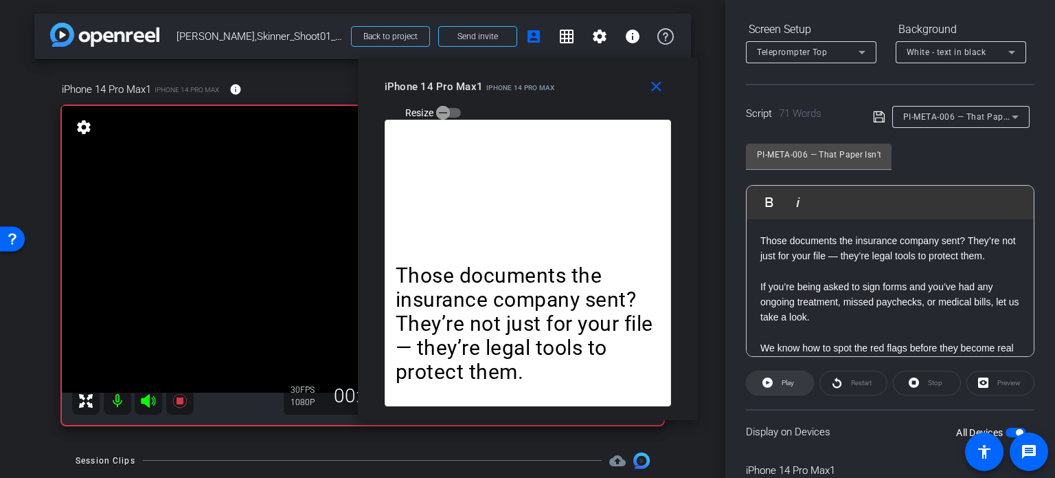
click at [789, 379] on span "Play" at bounding box center [788, 383] width 12 height 8
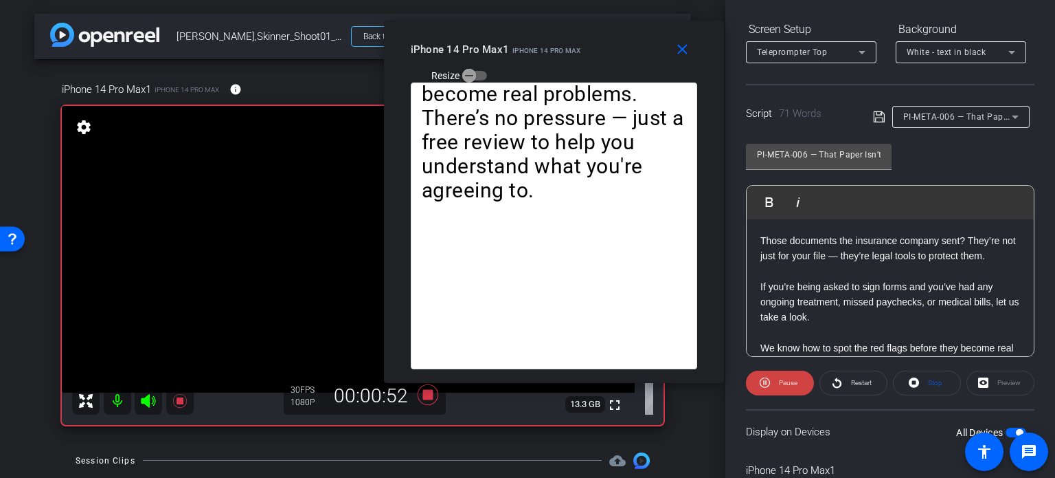
drag, startPoint x: 572, startPoint y: 102, endPoint x: 598, endPoint y: 65, distance: 45.4
click at [598, 65] on div "iPhone 14 Pro Max1 iPhone 14 Pro Max Resize" at bounding box center [559, 61] width 297 height 49
click at [790, 389] on span "Pause" at bounding box center [787, 382] width 22 height 19
click at [934, 381] on span "Stop" at bounding box center [935, 383] width 14 height 8
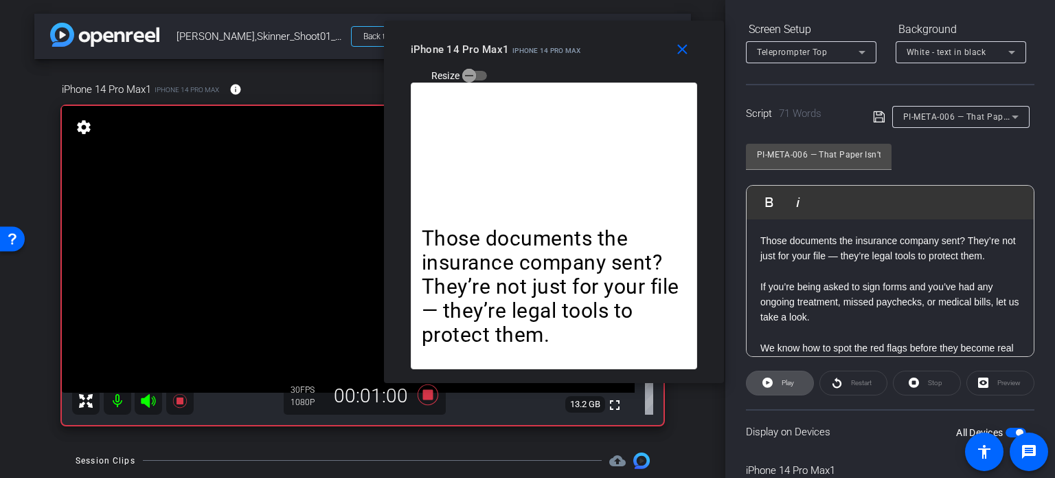
click at [779, 377] on span "Play" at bounding box center [787, 382] width 16 height 19
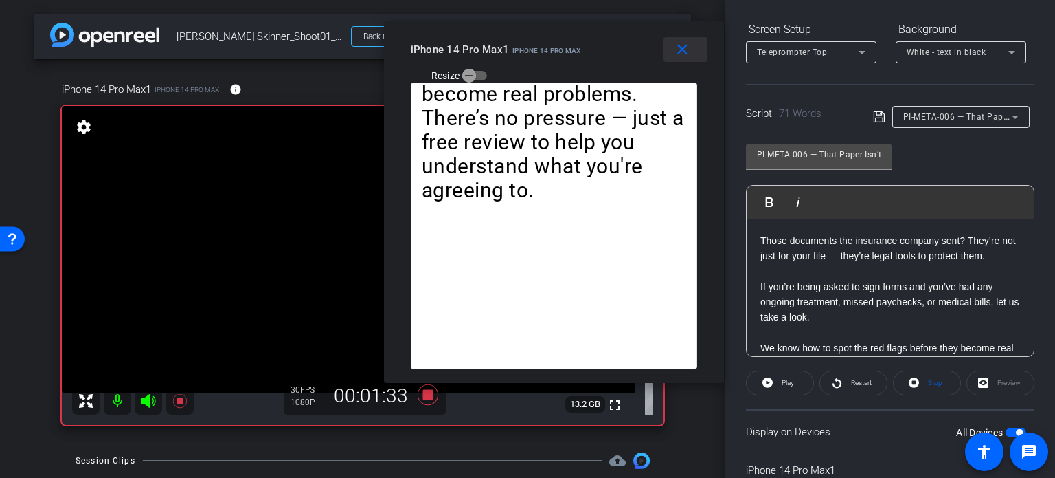
click at [687, 52] on mat-icon "close" at bounding box center [682, 49] width 17 height 17
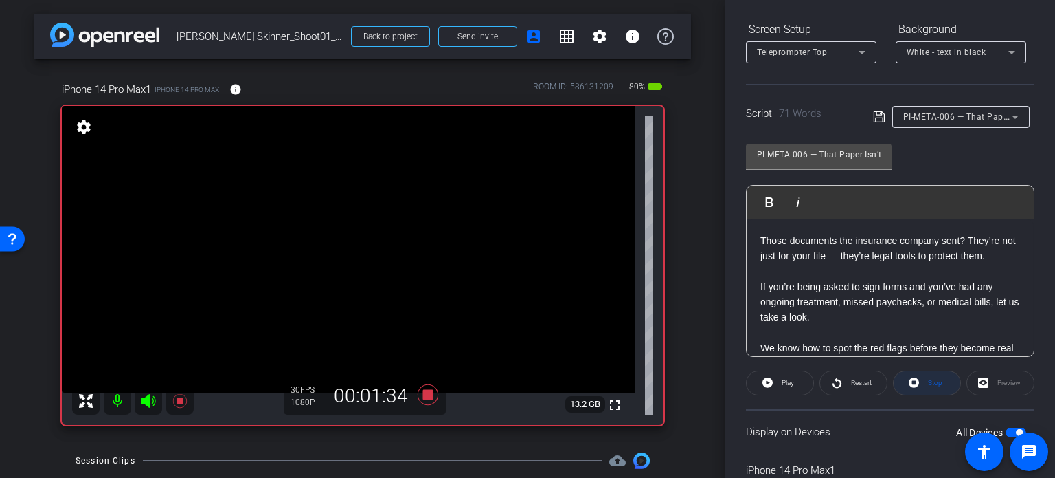
click at [943, 387] on span at bounding box center [927, 382] width 67 height 33
click at [419, 387] on icon at bounding box center [428, 394] width 33 height 25
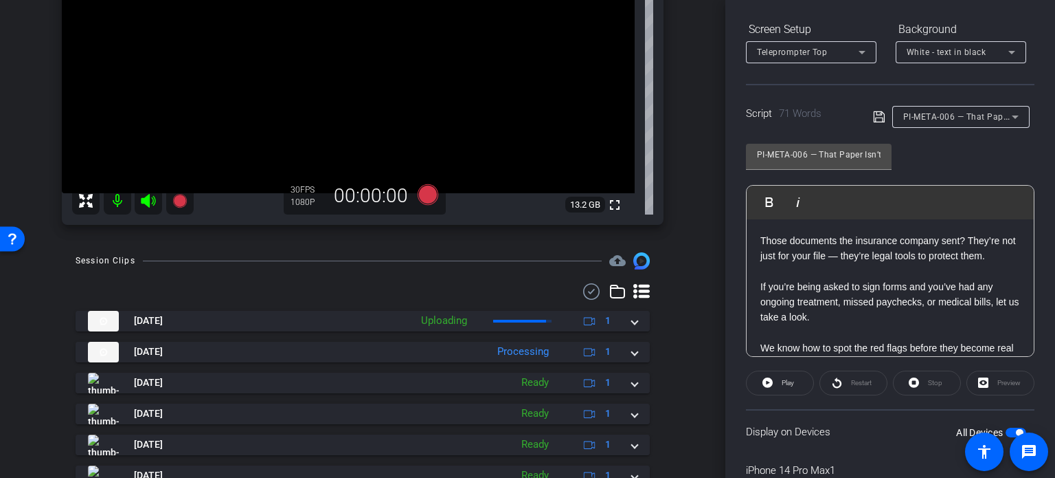
scroll to position [206, 0]
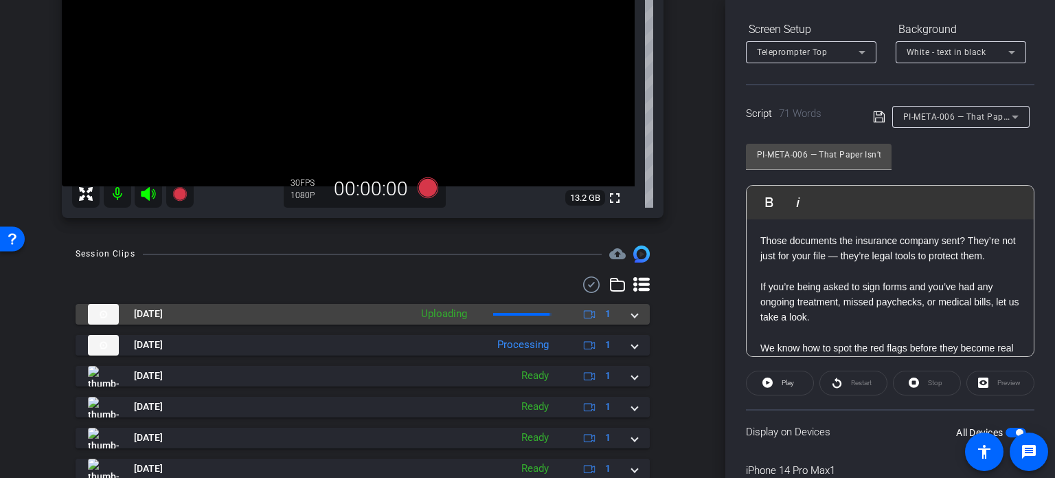
click at [638, 319] on mat-expansion-panel-header "Aug 13, 2025 Uploading 1" at bounding box center [363, 314] width 574 height 21
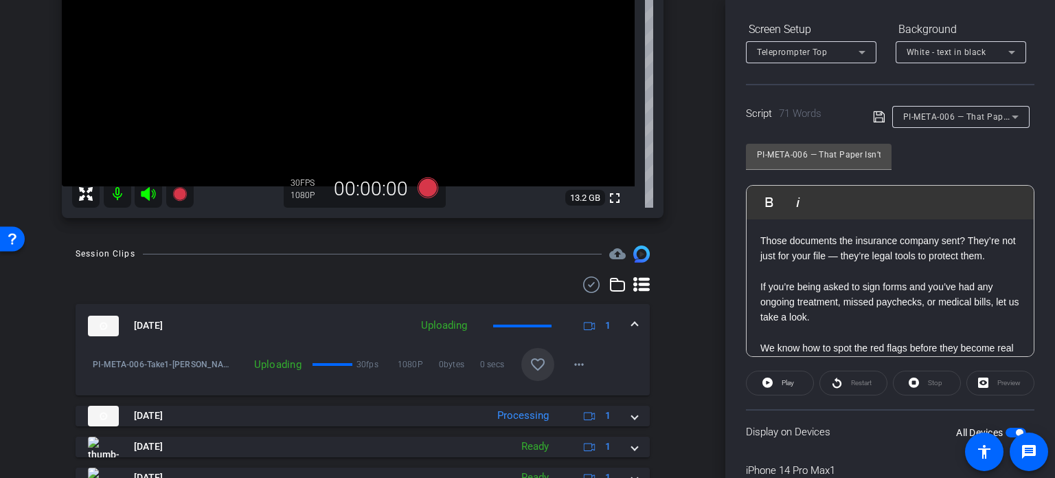
click at [531, 358] on mat-icon "favorite_border" at bounding box center [538, 364] width 16 height 16
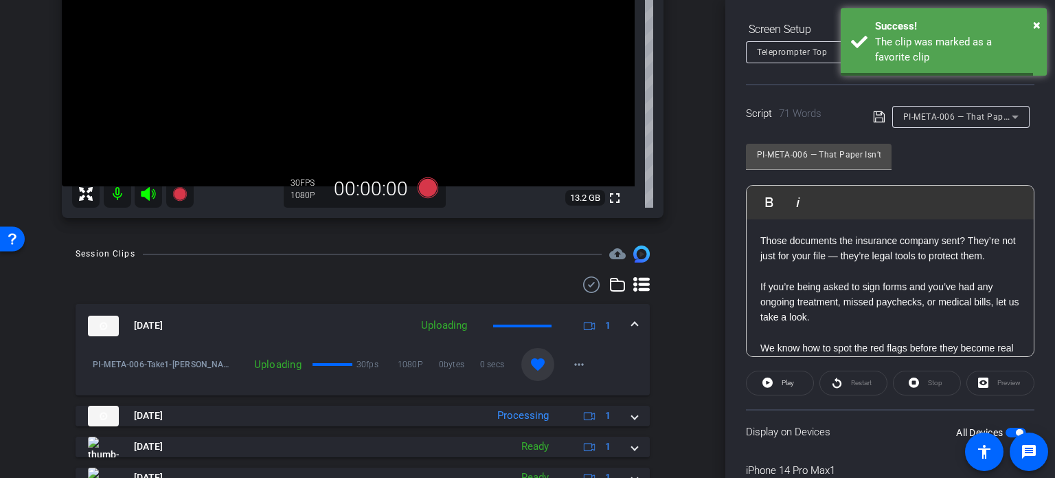
click at [634, 324] on mat-expansion-panel-header "Aug 13, 2025 Uploading 1" at bounding box center [363, 326] width 574 height 44
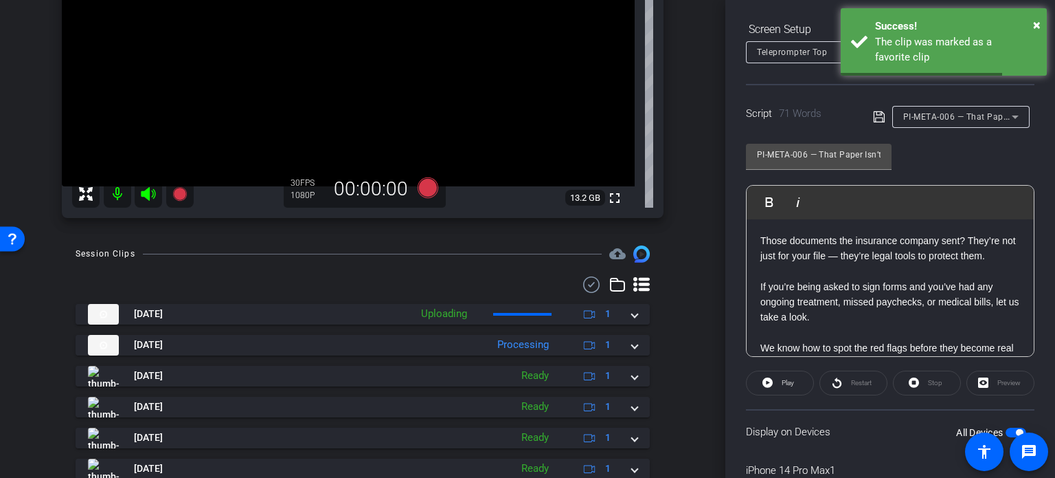
click at [995, 116] on span "PI-META-006 — That Paper Isn’t Just Paper — It Could Cost You" at bounding box center [1032, 116] width 256 height 11
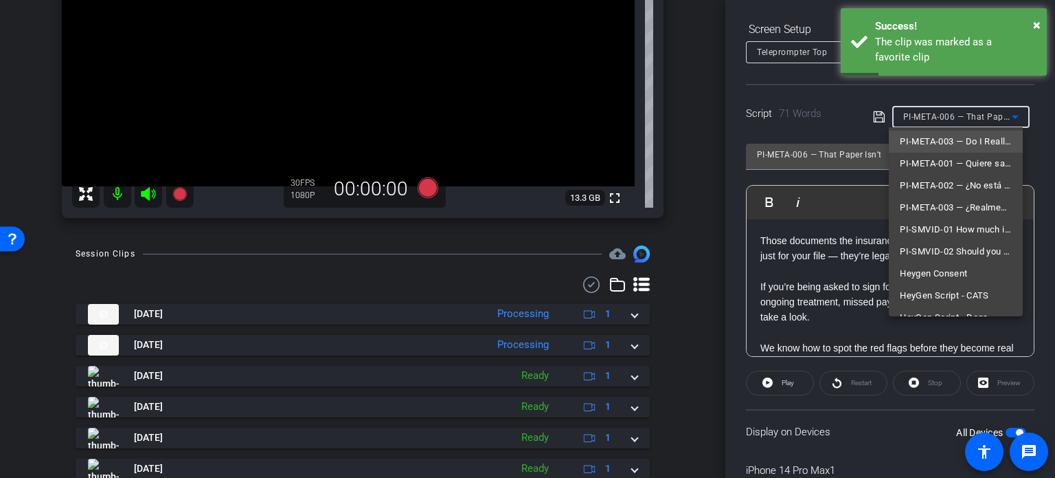
scroll to position [69, 0]
click at [948, 222] on span "PI-SMVID-01 How much is your injury case worth?" at bounding box center [956, 229] width 112 height 16
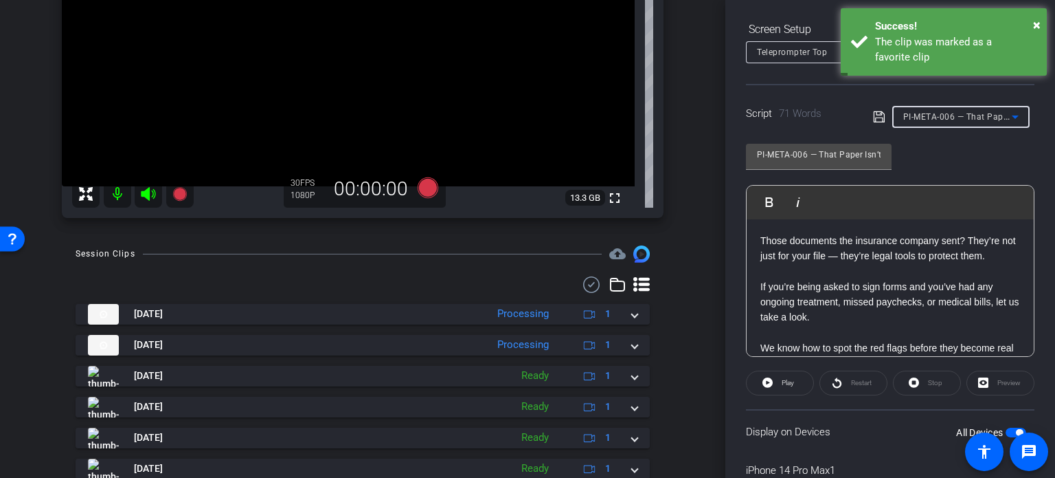
type input "PI-SMVID-01 How much is your injury case worth?"
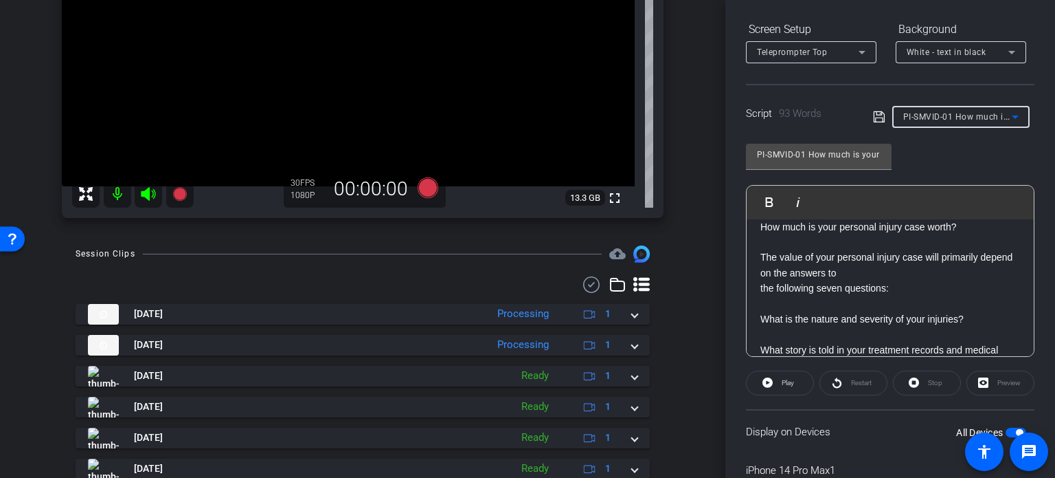
scroll to position [0, 0]
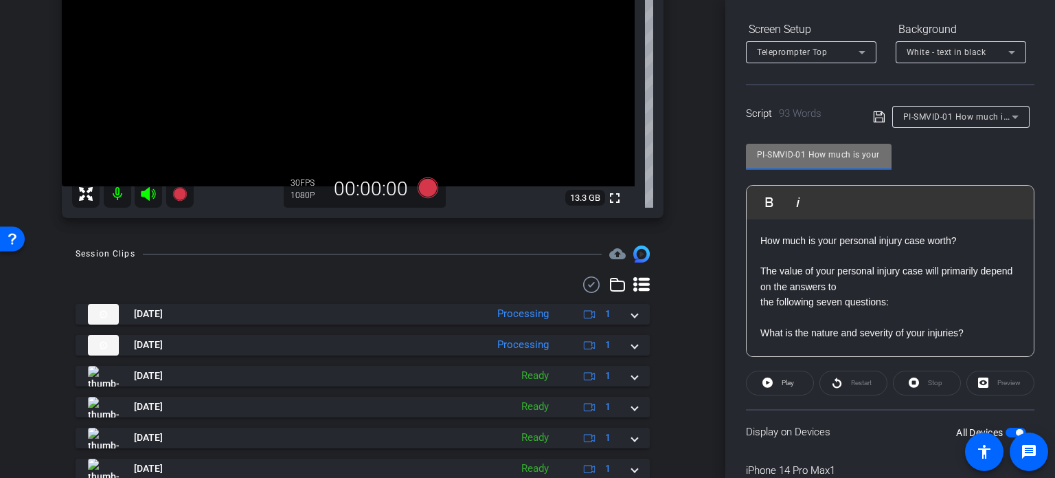
drag, startPoint x: 805, startPoint y: 150, endPoint x: 649, endPoint y: 137, distance: 156.5
click at [649, 137] on div "arrow_back Louis,Skinner_Shoot01_08132025 Back to project Send invite account_b…" at bounding box center [527, 239] width 1055 height 478
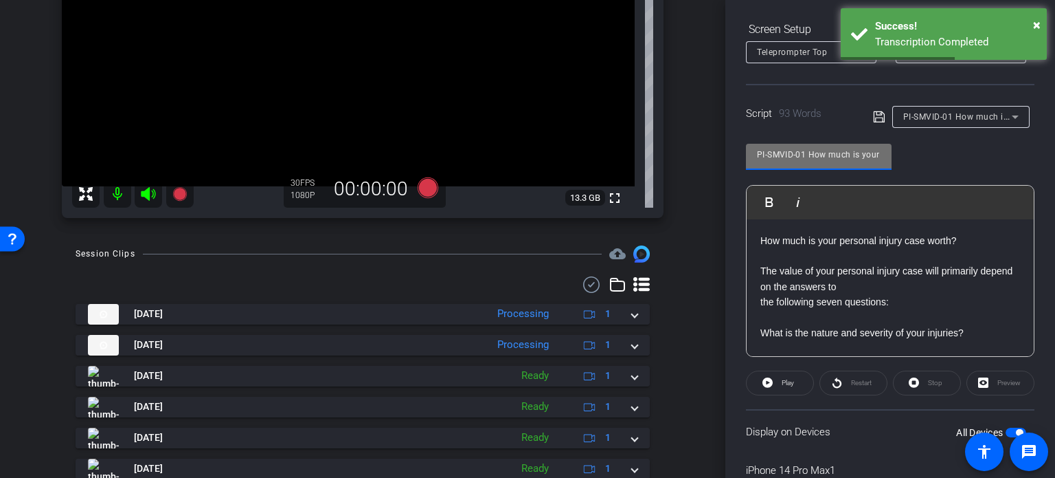
click at [697, 317] on div "arrow_back Louis,Skinner_Shoot01_08132025 Back to project Send invite account_b…" at bounding box center [363, 239] width 726 height 478
drag, startPoint x: 807, startPoint y: 158, endPoint x: 714, endPoint y: 159, distance: 92.8
click at [714, 159] on div "arrow_back Louis,Skinner_Shoot01_08132025 Back to project Send invite account_b…" at bounding box center [527, 239] width 1055 height 478
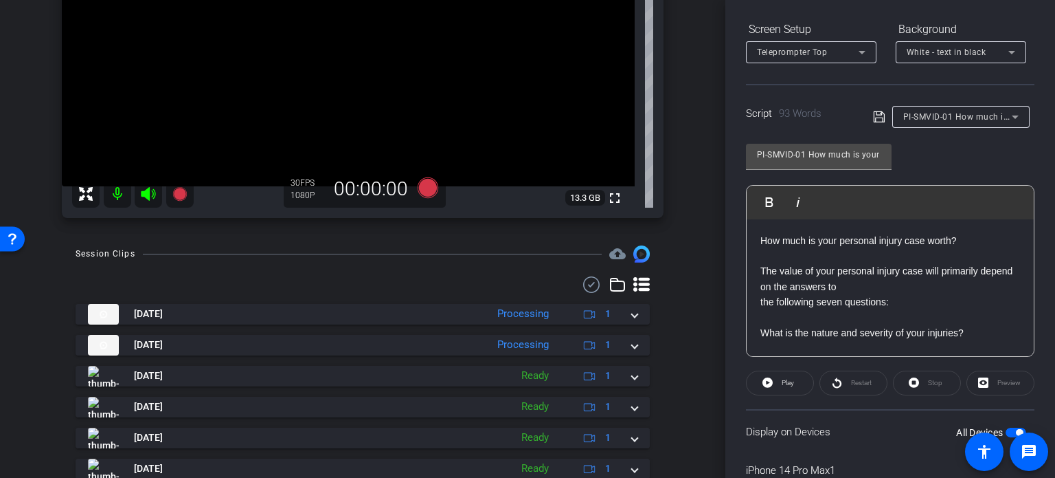
click at [702, 282] on div "arrow_back Louis,Skinner_Shoot01_08132025 Back to project Send invite account_b…" at bounding box center [363, 239] width 726 height 478
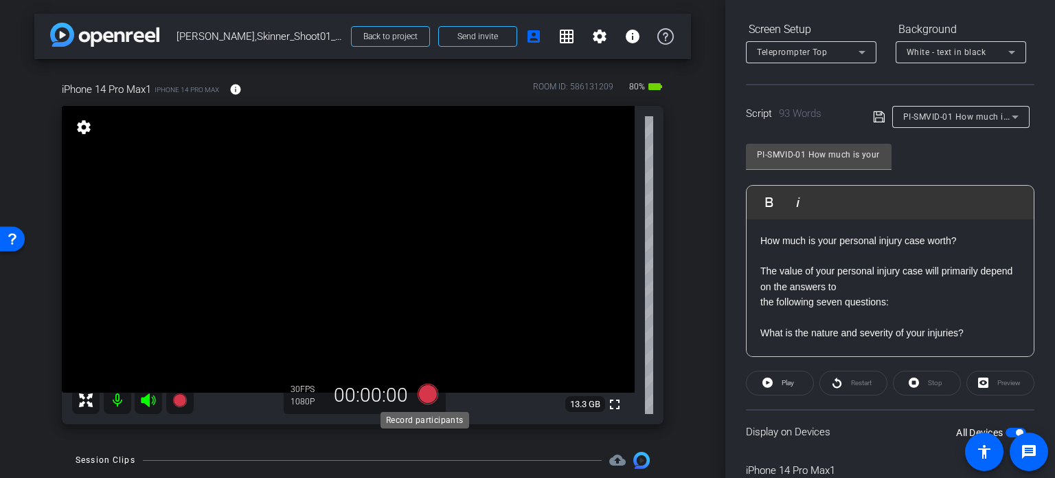
click at [418, 395] on icon at bounding box center [428, 393] width 21 height 21
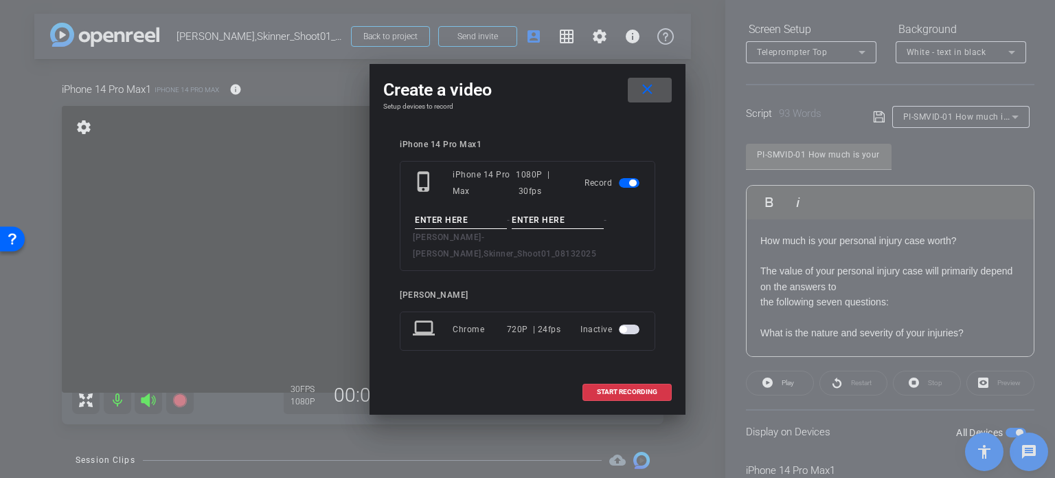
click at [464, 222] on input at bounding box center [461, 220] width 92 height 17
paste input "PI-SMVID-01"
type input "PI-SMVID-01"
click at [529, 229] on input at bounding box center [558, 220] width 92 height 17
type input "Take1"
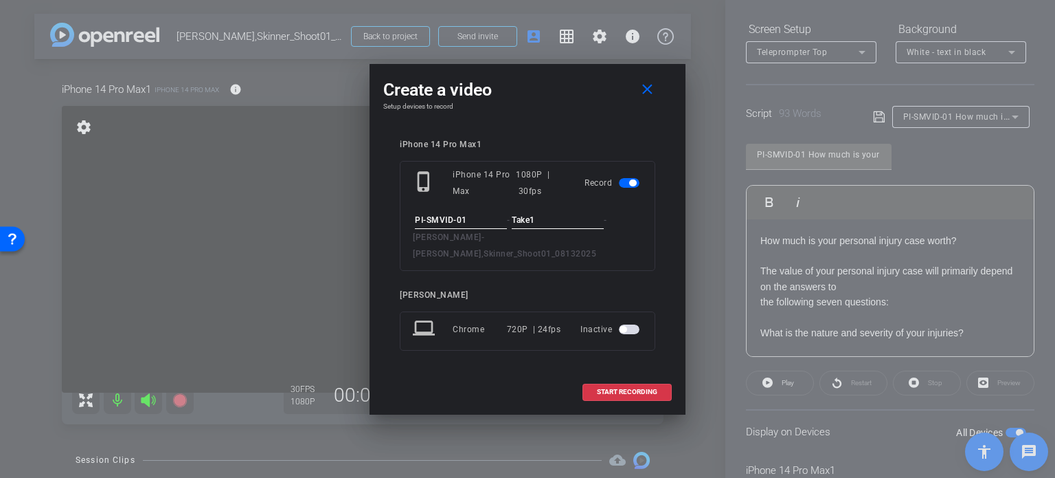
click at [555, 133] on div "Create a video close Setup devices to record iPhone 14 Pro Max1 phone_iphone iP…" at bounding box center [528, 239] width 316 height 350
click at [646, 378] on span at bounding box center [627, 391] width 88 height 33
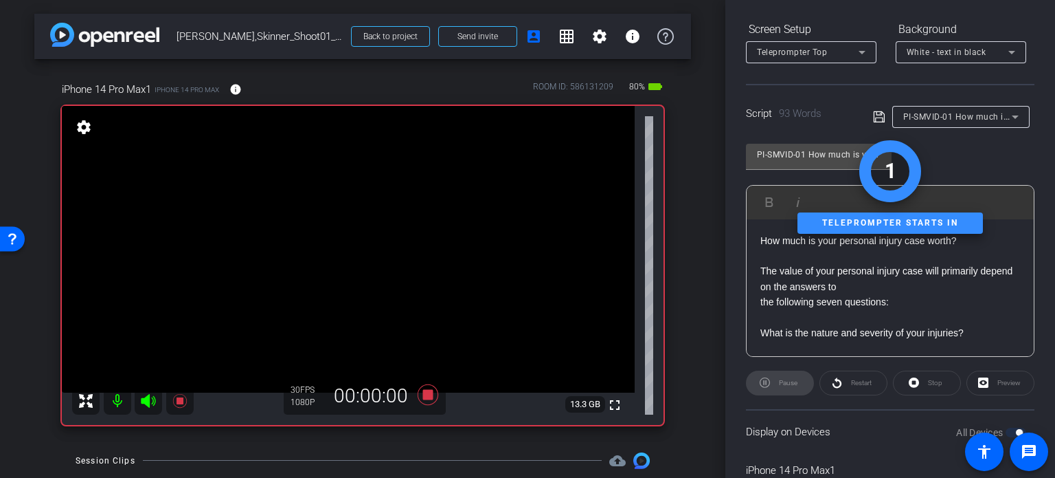
scroll to position [272, 0]
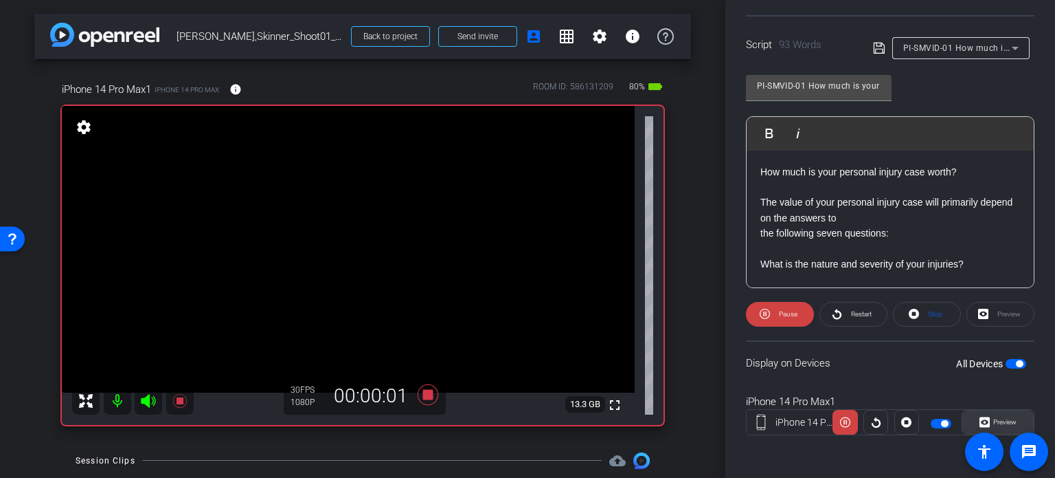
click at [1007, 418] on span "Preview" at bounding box center [1005, 422] width 23 height 8
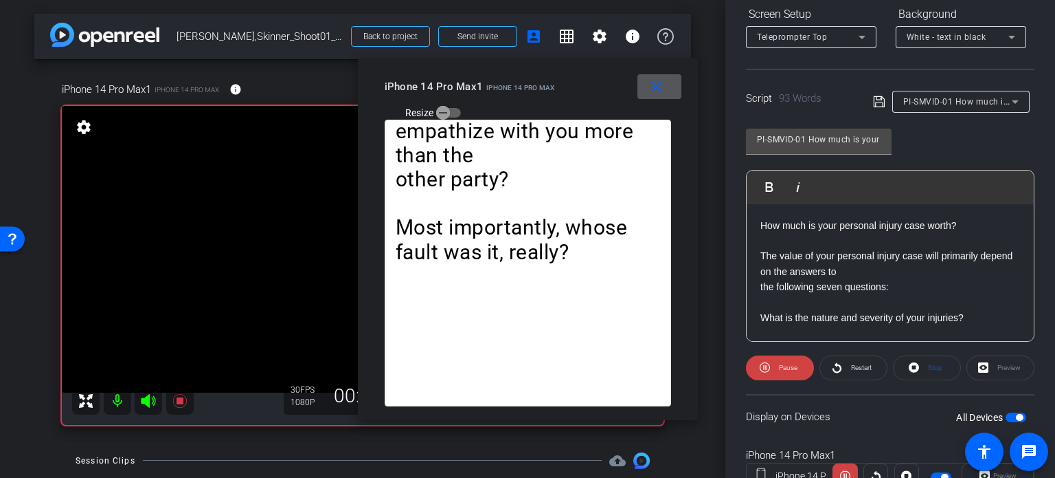
scroll to position [135, 0]
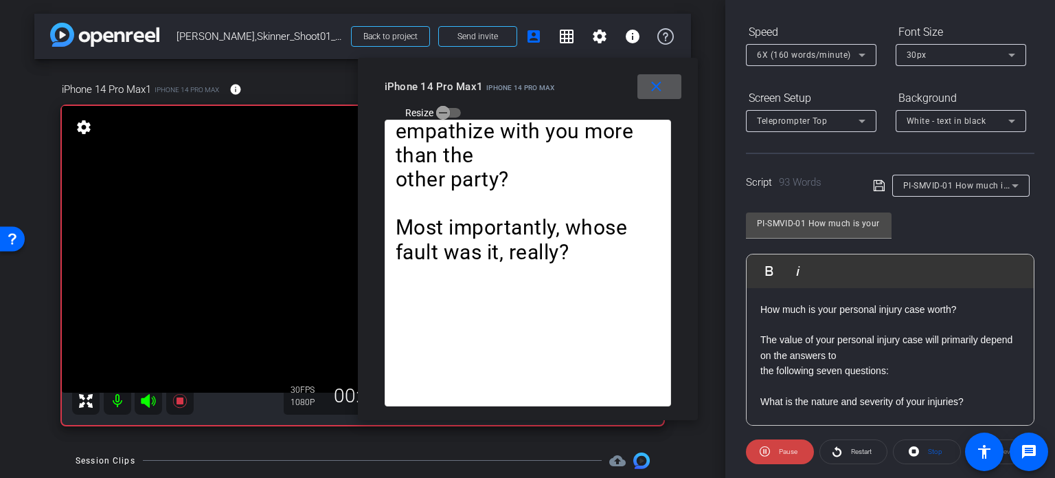
click at [797, 56] on span "6X (160 words/minute)" at bounding box center [804, 55] width 94 height 10
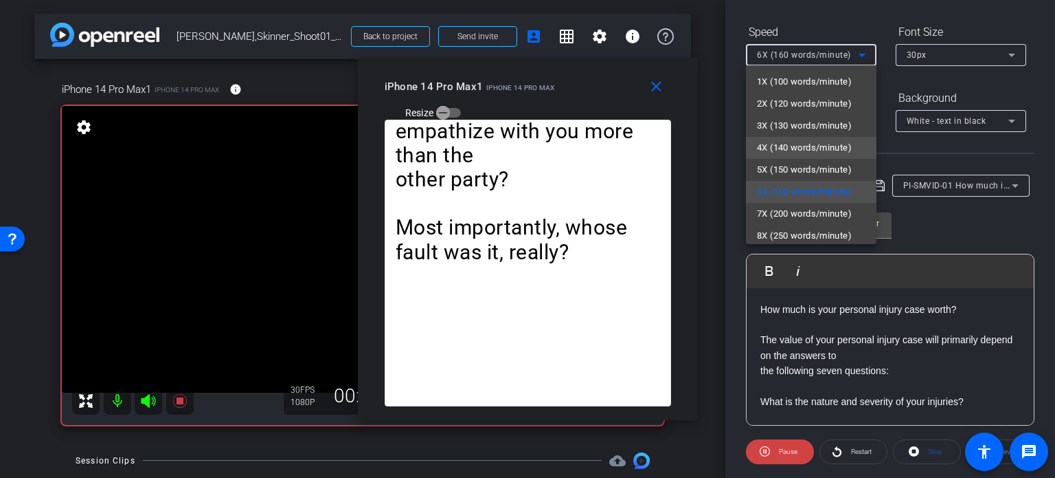
click at [819, 151] on span "4X (140 words/minute)" at bounding box center [804, 147] width 95 height 16
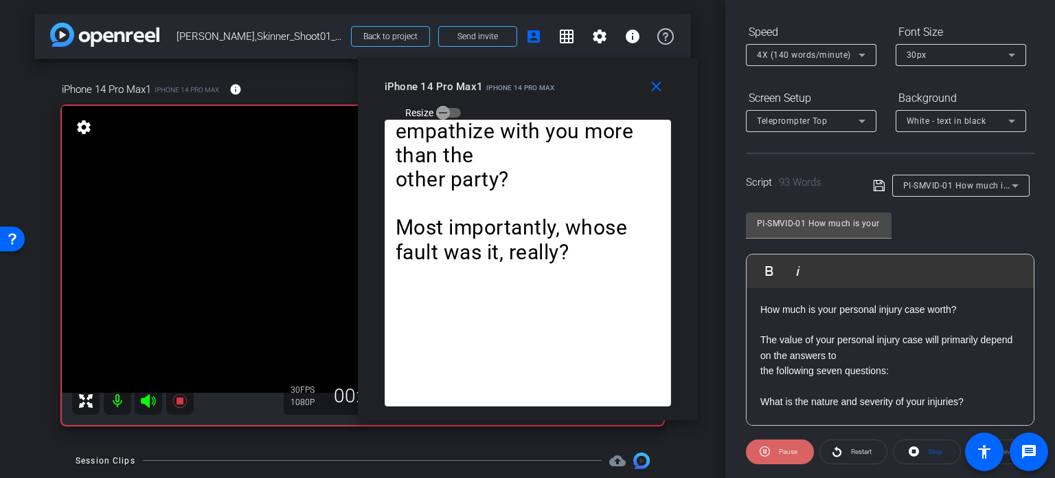
click at [796, 447] on span "Pause" at bounding box center [788, 451] width 19 height 8
click at [779, 451] on span "Play" at bounding box center [787, 451] width 16 height 19
click at [782, 55] on span "4X (140 words/minute)" at bounding box center [804, 55] width 94 height 10
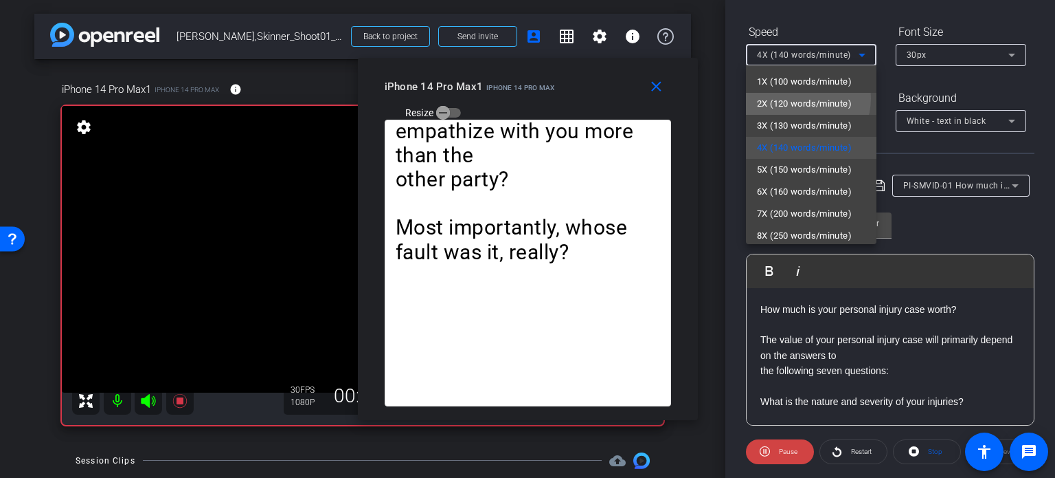
click at [798, 98] on span "2X (120 words/minute)" at bounding box center [804, 104] width 95 height 16
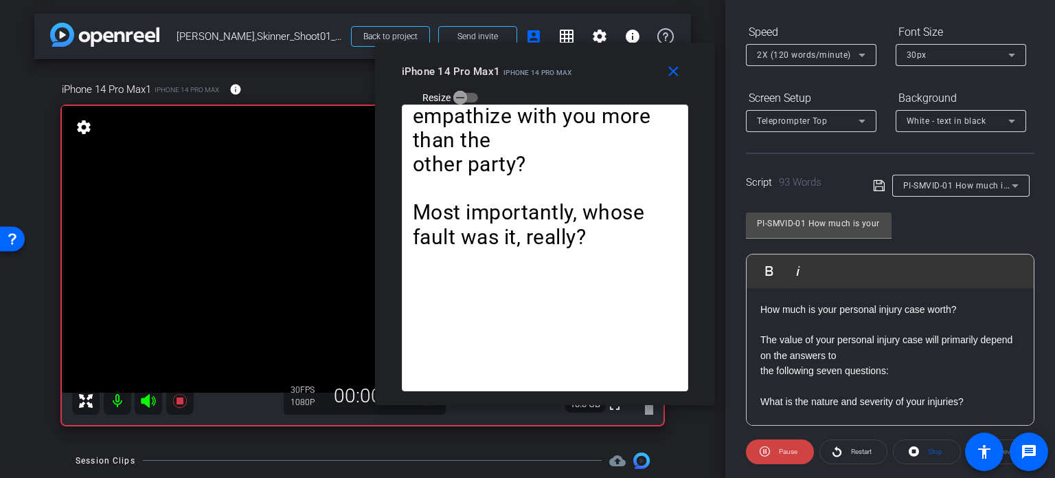
drag, startPoint x: 599, startPoint y: 96, endPoint x: 608, endPoint y: 81, distance: 17.0
click at [608, 81] on div "iPhone 14 Pro Max1 iPhone 14 Pro Max Resize" at bounding box center [550, 83] width 297 height 49
click at [812, 57] on span "2X (120 words/minute)" at bounding box center [804, 55] width 94 height 10
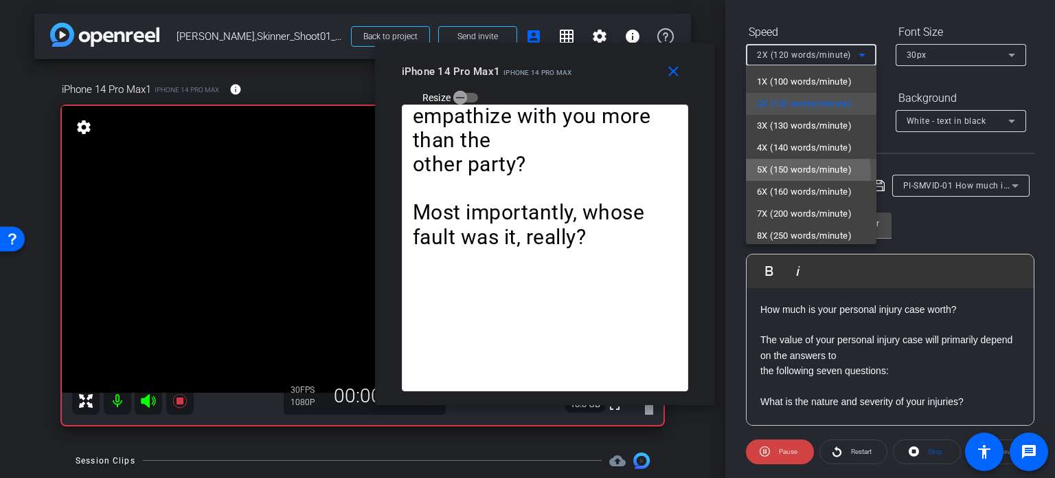
click at [798, 174] on span "5X (150 words/minute)" at bounding box center [804, 169] width 95 height 16
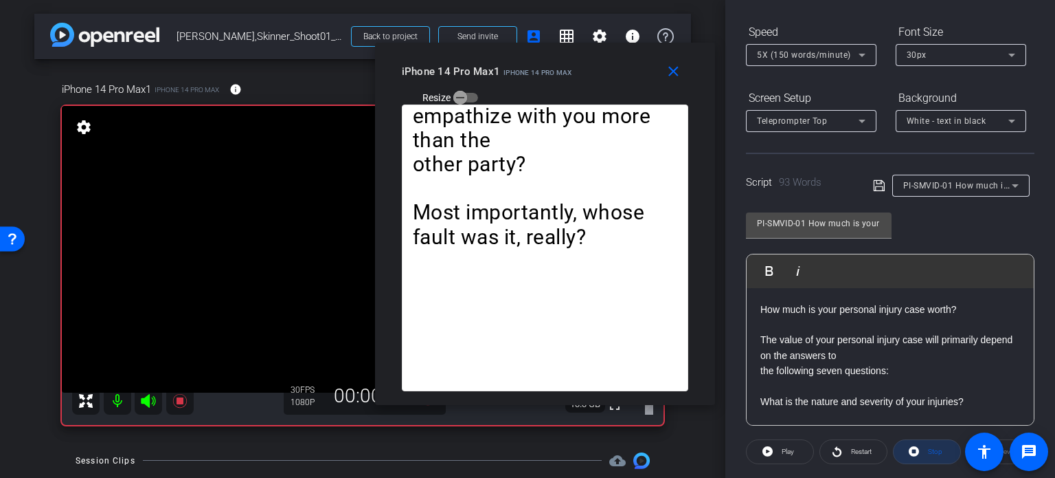
click at [925, 443] on span "Stop" at bounding box center [934, 451] width 18 height 19
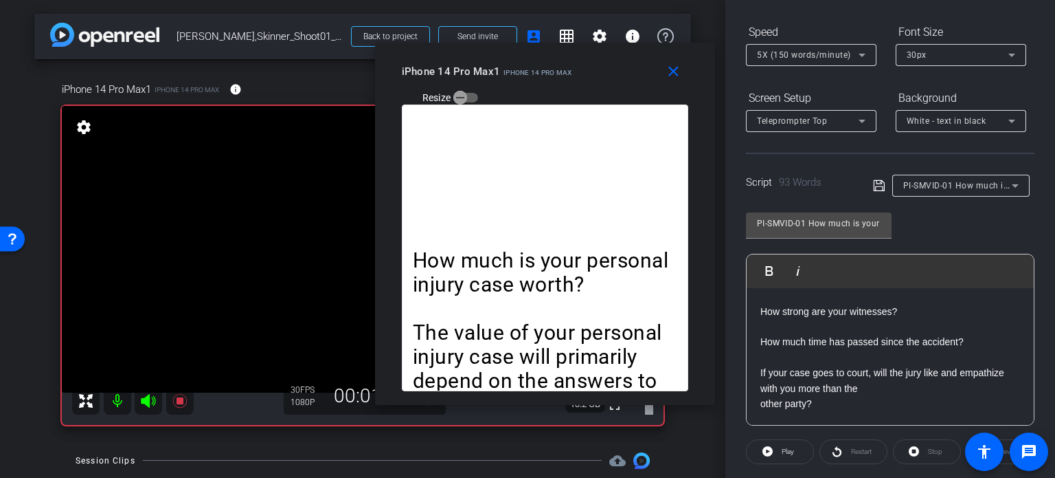
scroll to position [228, 0]
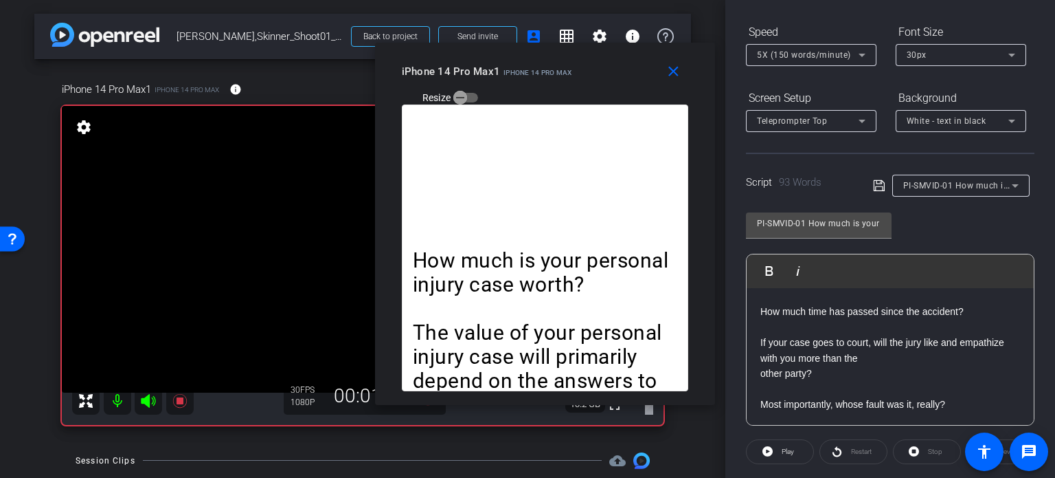
click at [927, 454] on div "Stop" at bounding box center [927, 451] width 68 height 25
click at [781, 442] on span "Play" at bounding box center [787, 451] width 16 height 19
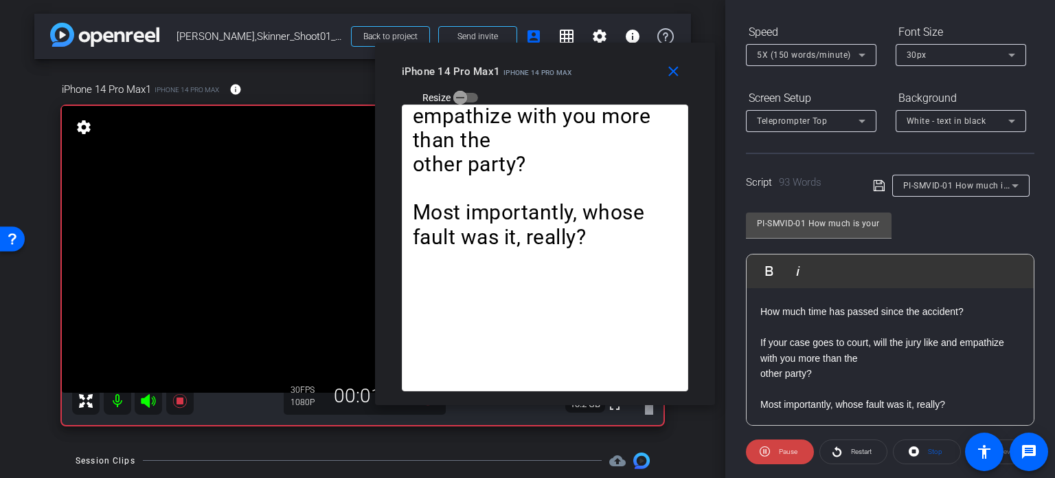
click at [785, 52] on span "5X (150 words/minute)" at bounding box center [804, 55] width 94 height 10
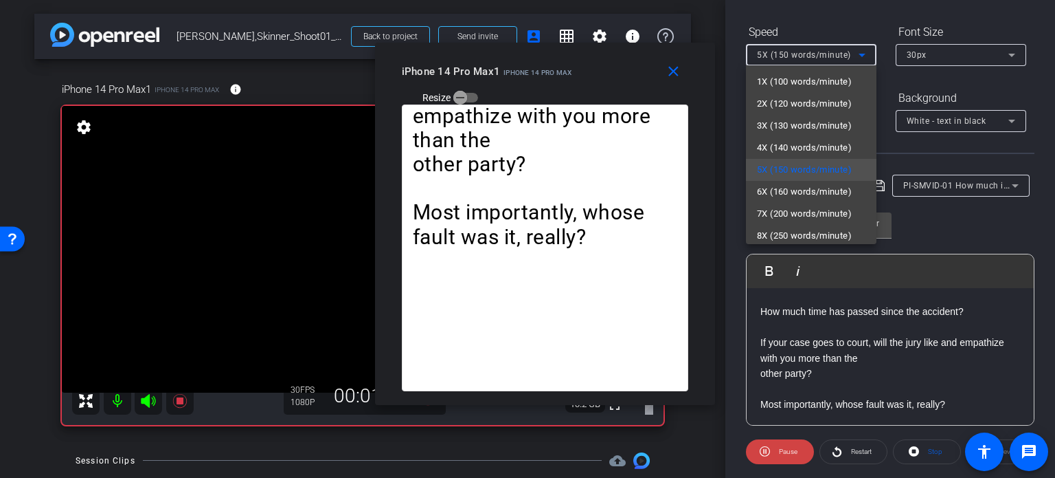
click at [809, 348] on div at bounding box center [527, 239] width 1055 height 478
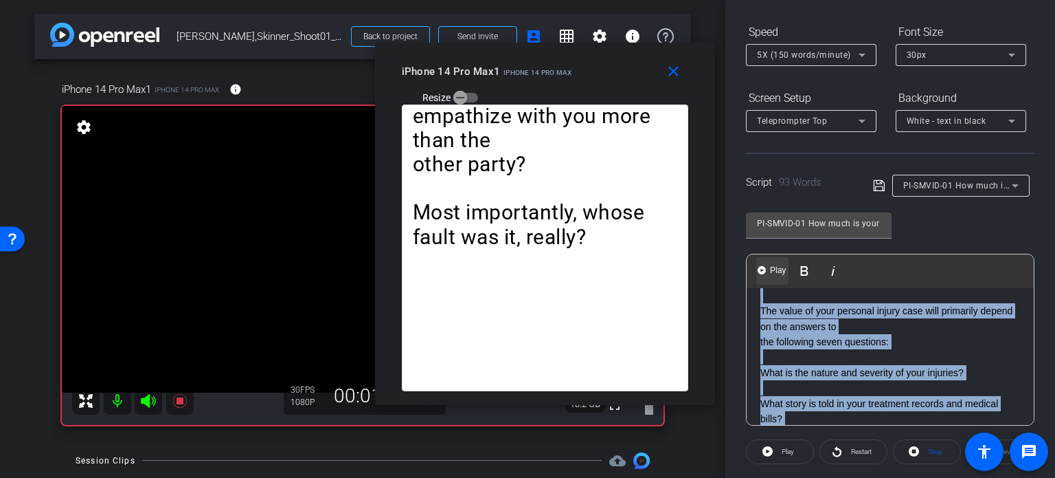
scroll to position [0, 0]
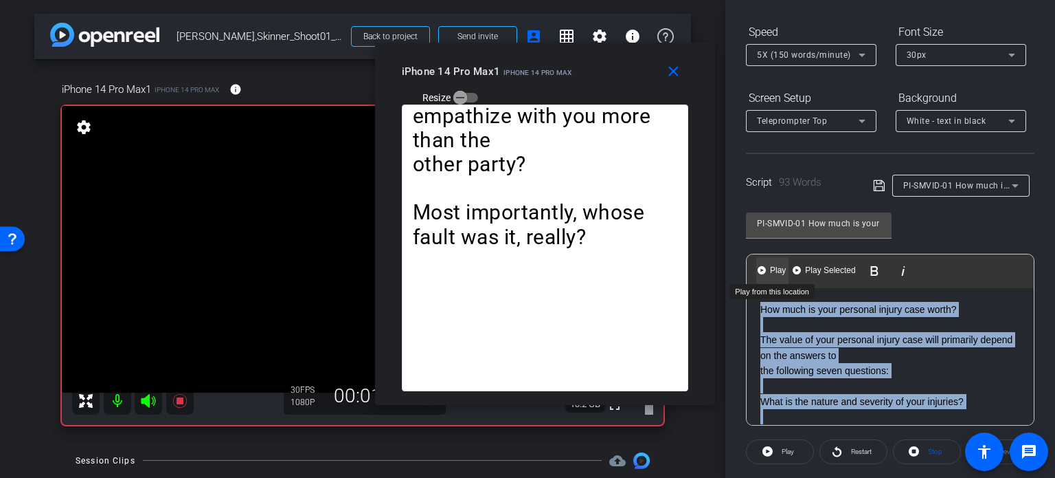
drag, startPoint x: 763, startPoint y: 352, endPoint x: 758, endPoint y: 267, distance: 85.3
click at [758, 267] on div "Play Play from this location Play Selected Play and display the selected text o…" at bounding box center [890, 340] width 289 height 172
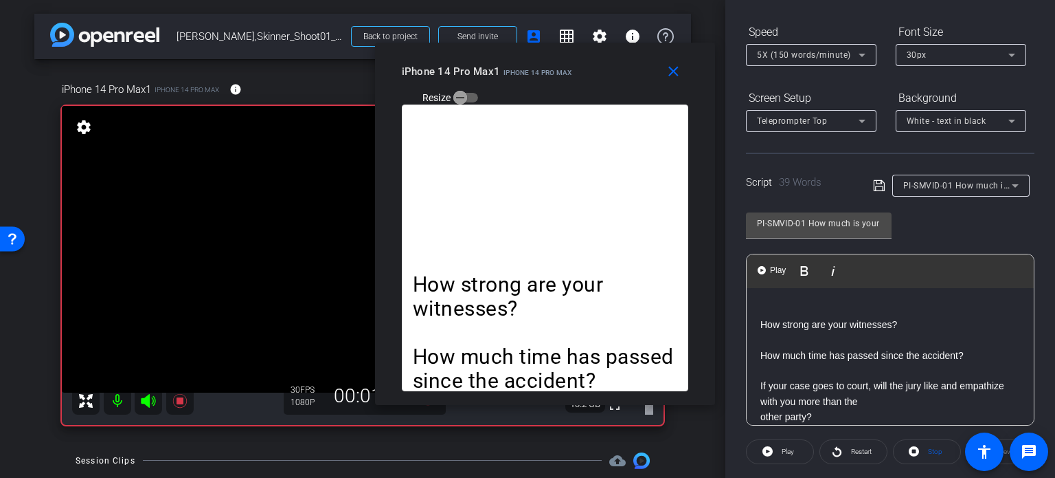
click at [759, 324] on div "How strong are your witnesses? How much time has passed since the accident? If …" at bounding box center [890, 378] width 287 height 181
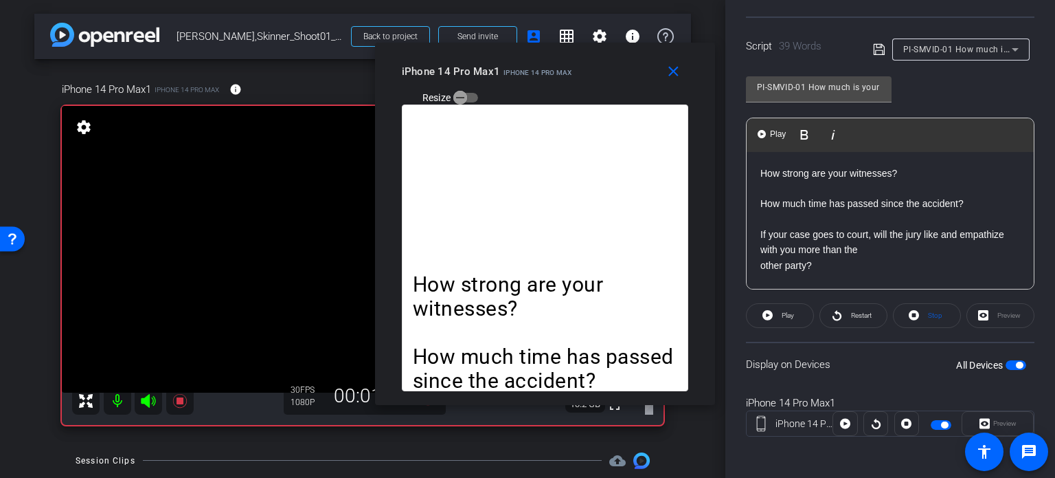
scroll to position [272, 0]
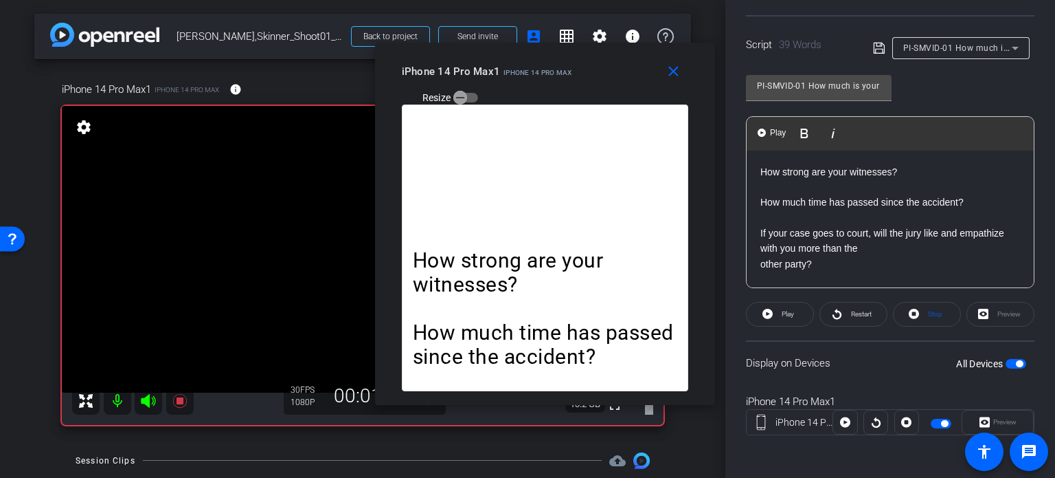
click at [1016, 362] on span "button" at bounding box center [1019, 363] width 7 height 7
click at [1011, 362] on span "button" at bounding box center [1016, 364] width 21 height 10
click at [926, 320] on span "Stop" at bounding box center [934, 313] width 18 height 19
click at [929, 307] on div "Stop" at bounding box center [927, 314] width 68 height 25
click at [794, 309] on span "Play" at bounding box center [787, 313] width 16 height 19
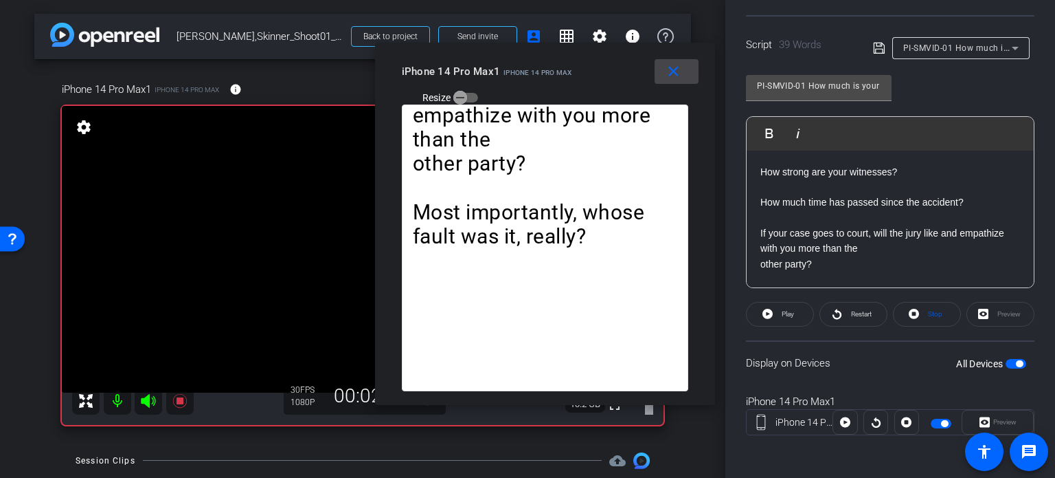
click at [665, 69] on mat-icon "close" at bounding box center [673, 71] width 17 height 17
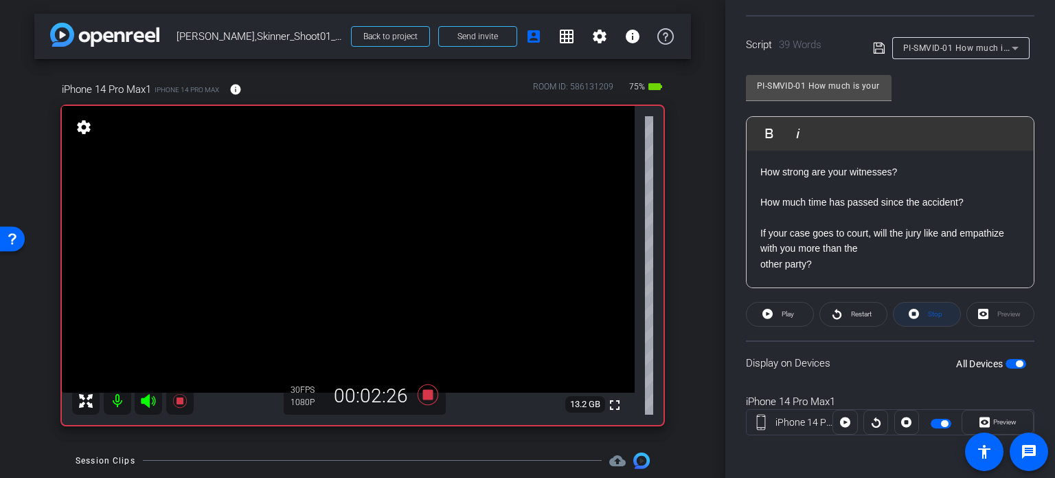
click at [936, 304] on span "Stop" at bounding box center [934, 313] width 18 height 19
click at [421, 396] on icon at bounding box center [428, 394] width 21 height 21
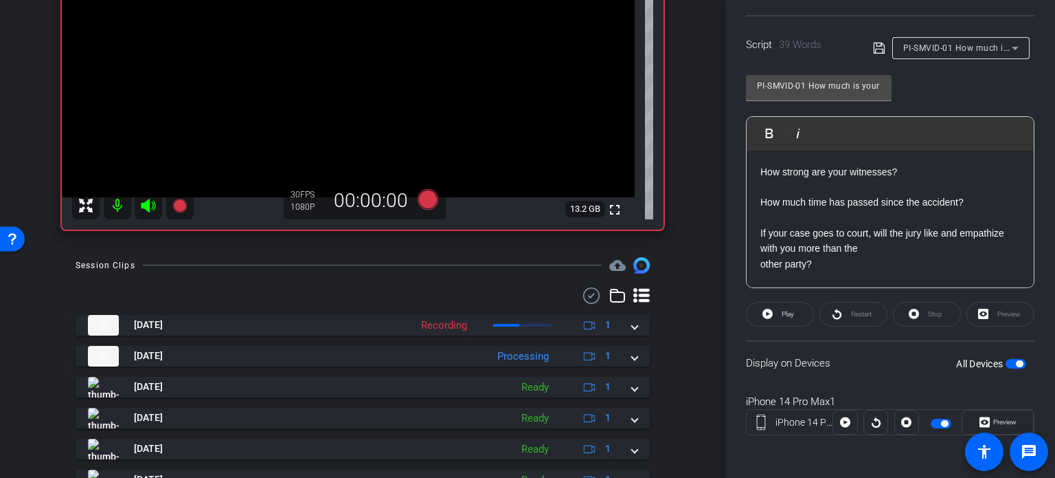
scroll to position [206, 0]
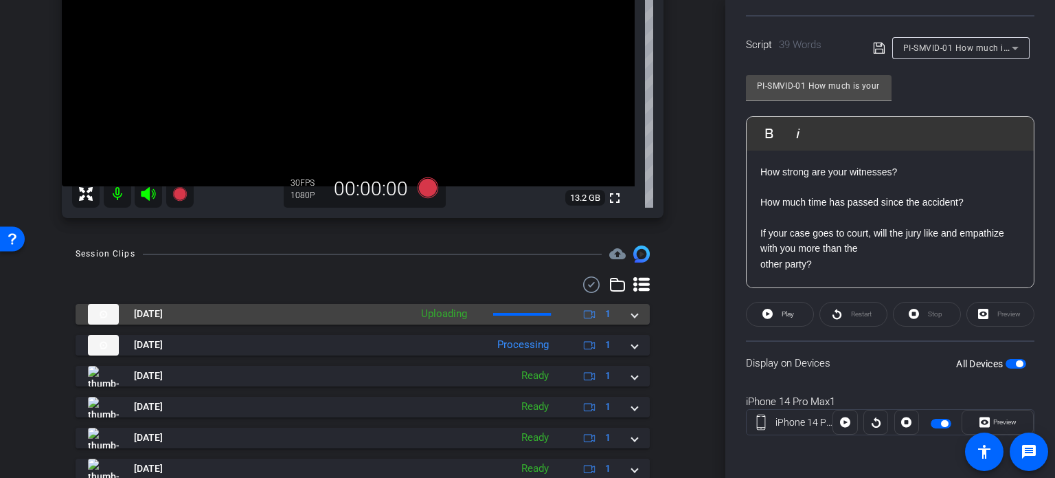
click at [636, 313] on mat-expansion-panel-header "Aug 13, 2025 Uploading 1" at bounding box center [363, 314] width 574 height 21
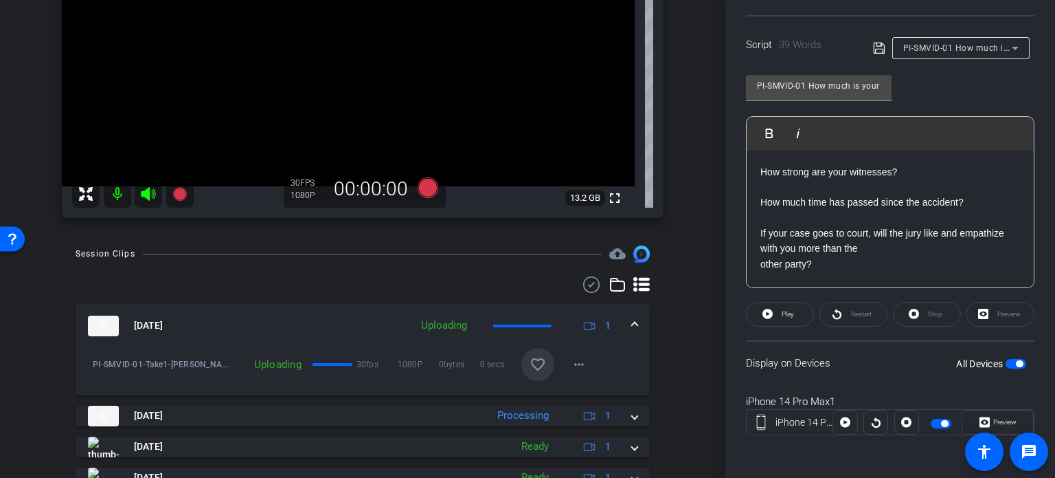
drag, startPoint x: 528, startPoint y: 361, endPoint x: 544, endPoint y: 356, distance: 16.5
click at [535, 358] on mat-icon "favorite_border" at bounding box center [538, 364] width 16 height 16
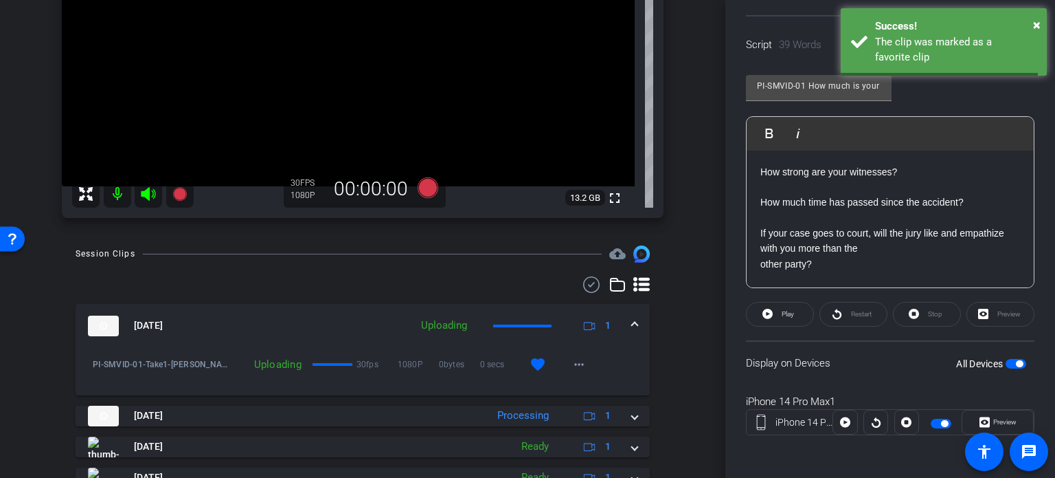
click at [633, 321] on mat-expansion-panel-header "Aug 13, 2025 Uploading 1" at bounding box center [363, 326] width 574 height 44
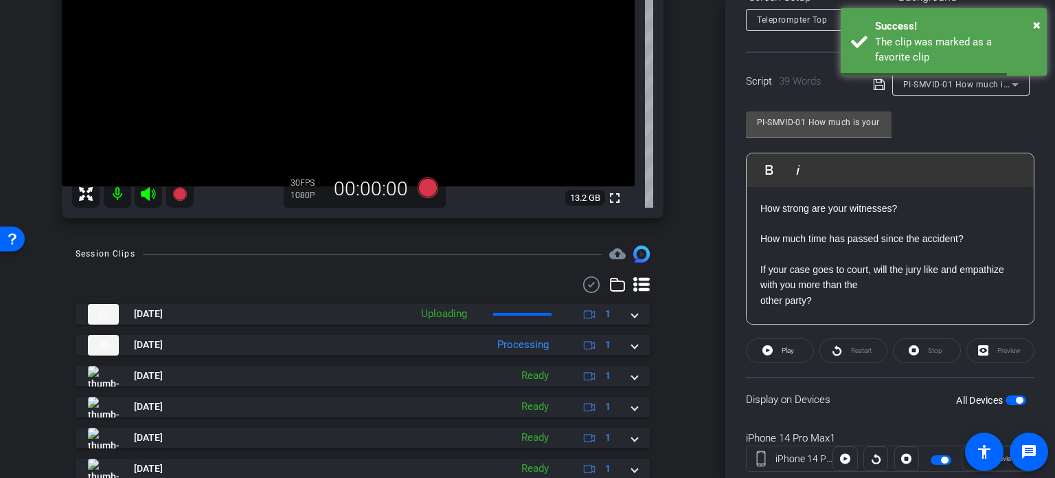
scroll to position [203, 0]
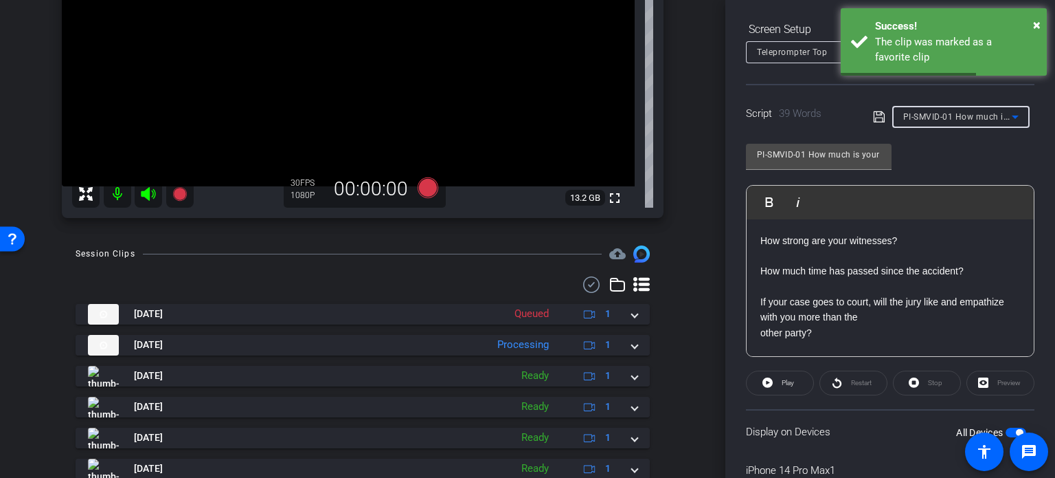
click at [954, 112] on span "PI-SMVID-01 How much is your injury case worth?" at bounding box center [1004, 116] width 201 height 11
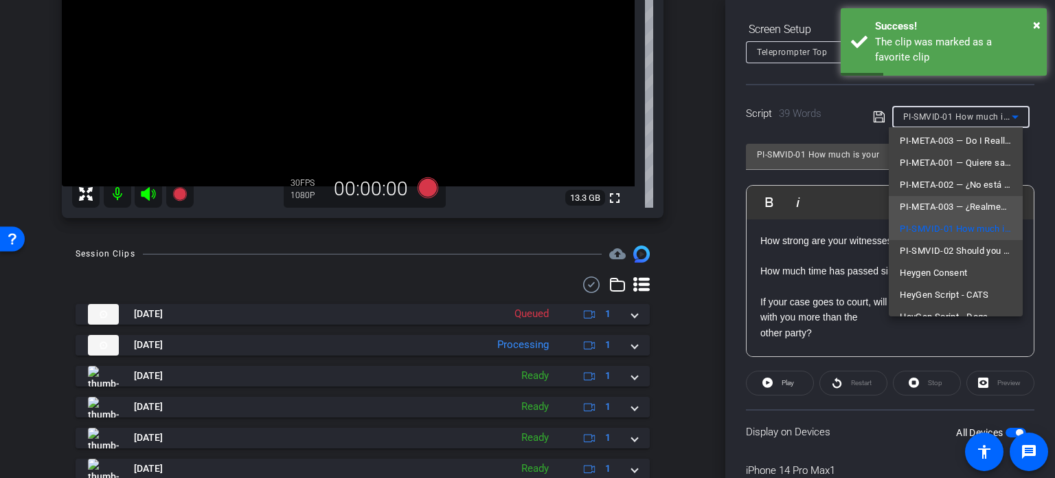
scroll to position [137, 0]
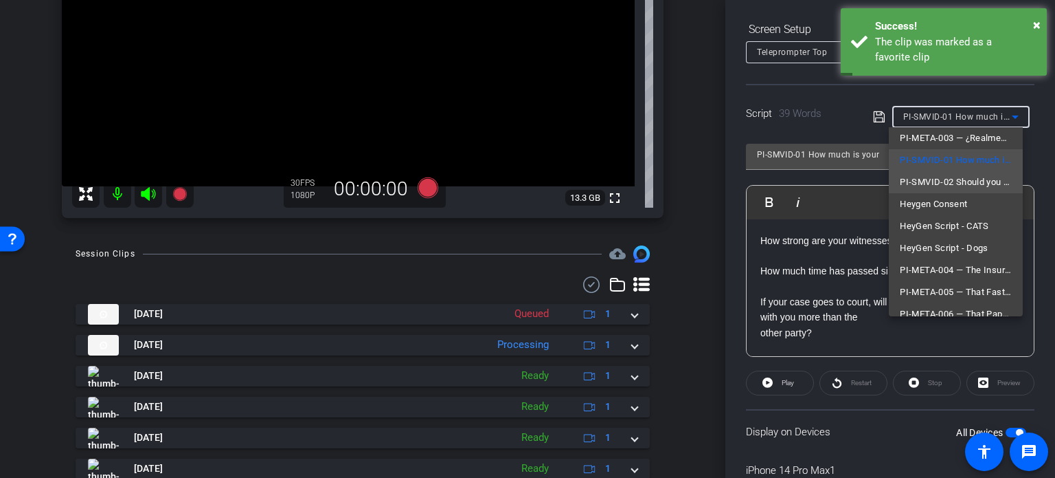
click at [944, 188] on span "PI-SMVID-02 Should you talk to other drivers' insurance company?" at bounding box center [956, 182] width 112 height 16
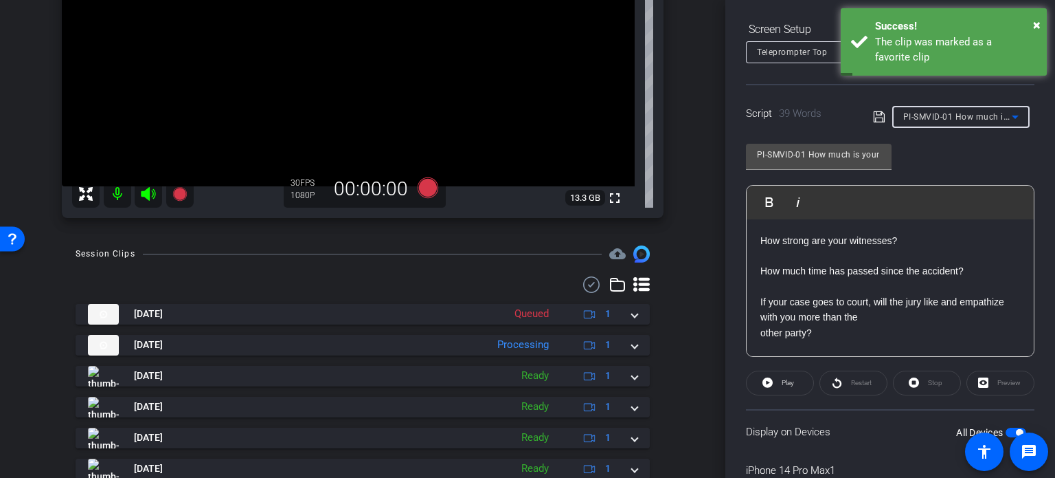
type input "PI-SMVID-02 Should you talk to other drivers' insurance company?"
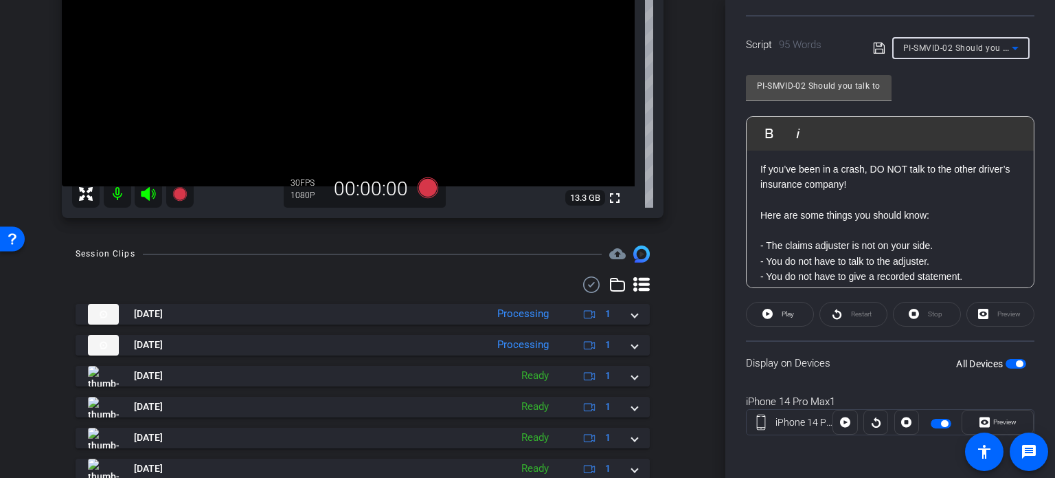
scroll to position [0, 0]
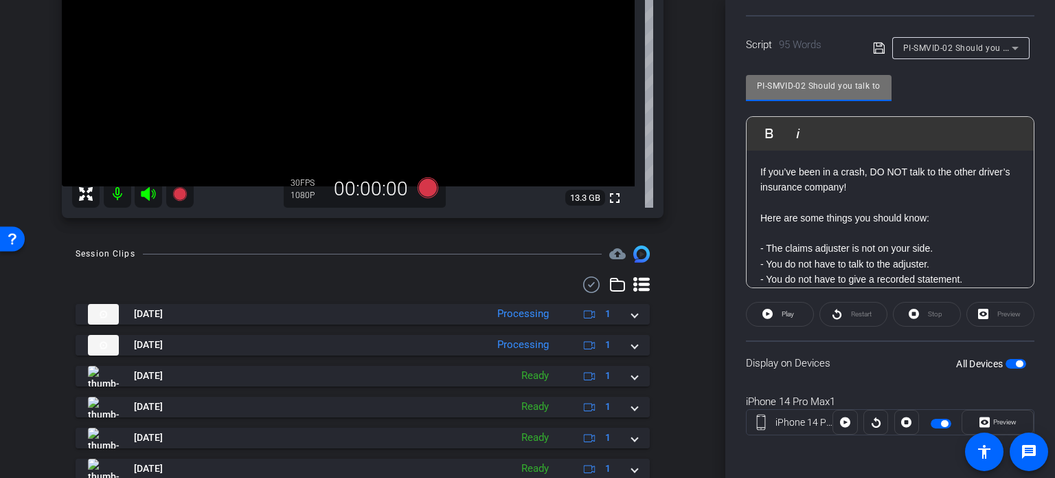
drag, startPoint x: 807, startPoint y: 83, endPoint x: 600, endPoint y: 49, distance: 210.3
click at [600, 49] on div "arrow_back Louis,Skinner_Shoot01_08132025 Back to project Send invite account_b…" at bounding box center [527, 239] width 1055 height 478
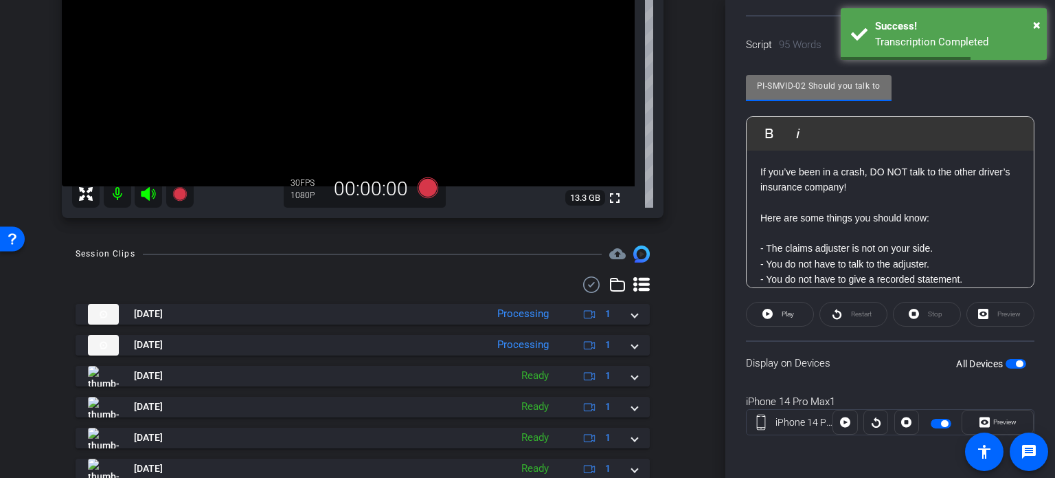
click at [670, 175] on div "iPhone 14 Pro Max1 iPhone 14 Pro Max info ROOM ID: 586131209 75% battery_std fu…" at bounding box center [362, 42] width 657 height 379
click at [682, 209] on div "iPhone 14 Pro Max1 iPhone 14 Pro Max info ROOM ID: 586131209 75% battery_std fu…" at bounding box center [362, 42] width 657 height 379
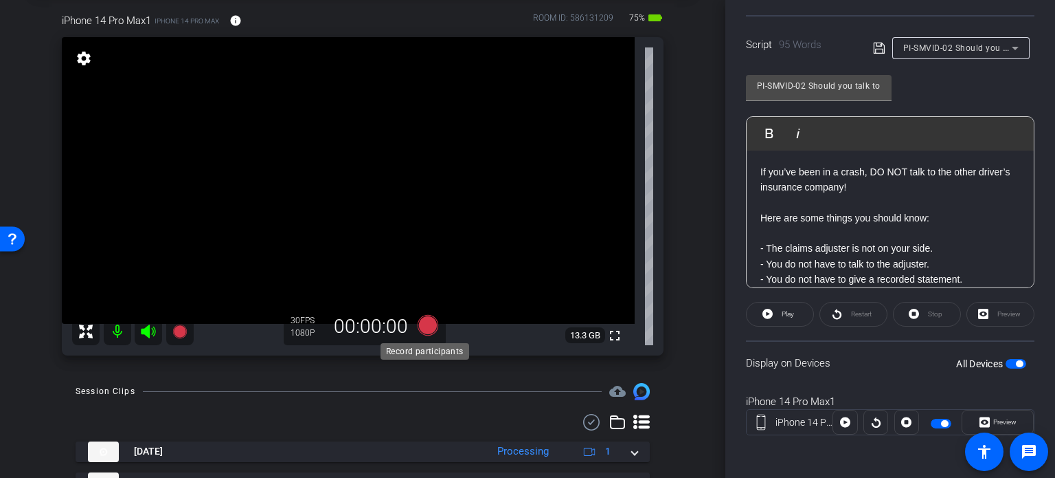
click at [418, 324] on icon at bounding box center [428, 325] width 21 height 21
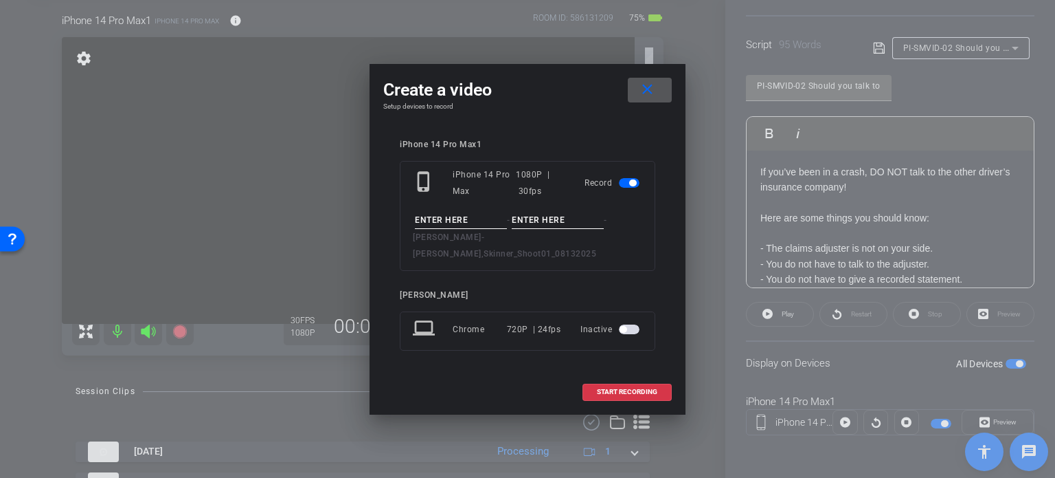
click at [451, 226] on input at bounding box center [461, 220] width 92 height 17
paste input "PI-SMVID-02"
type input "PI-SMVID-02"
click at [525, 223] on input at bounding box center [558, 220] width 92 height 17
type input "Take1"
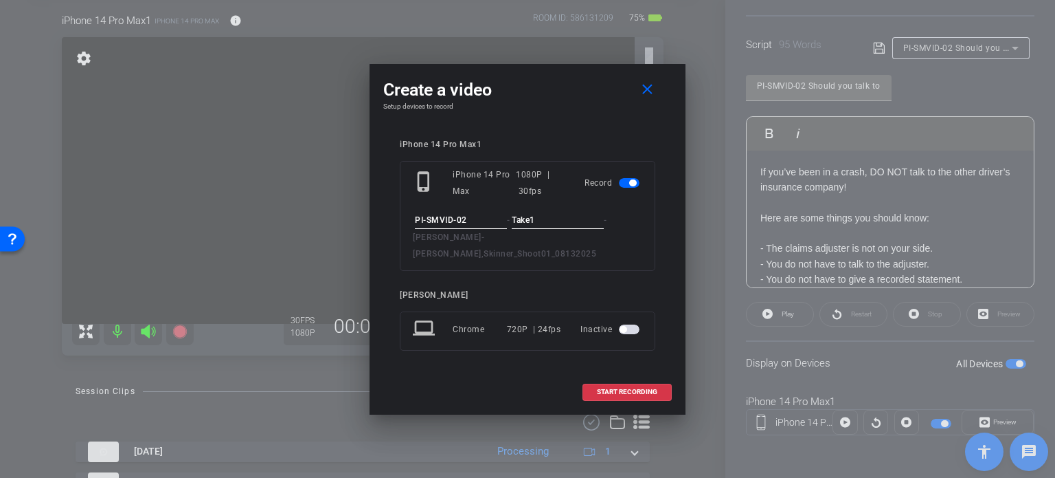
click at [557, 134] on div "iPhone 14 Pro Max1 phone_iphone iPhone 14 Pro Max 1080P | 30fps Record PI-SMVID…" at bounding box center [527, 255] width 289 height 258
click at [627, 378] on span at bounding box center [627, 391] width 88 height 33
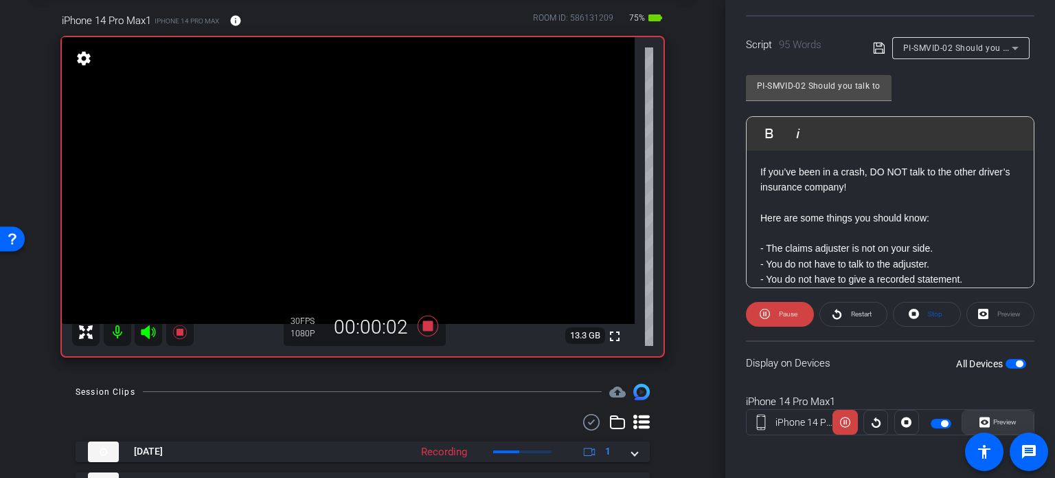
click at [1011, 419] on span at bounding box center [998, 421] width 71 height 33
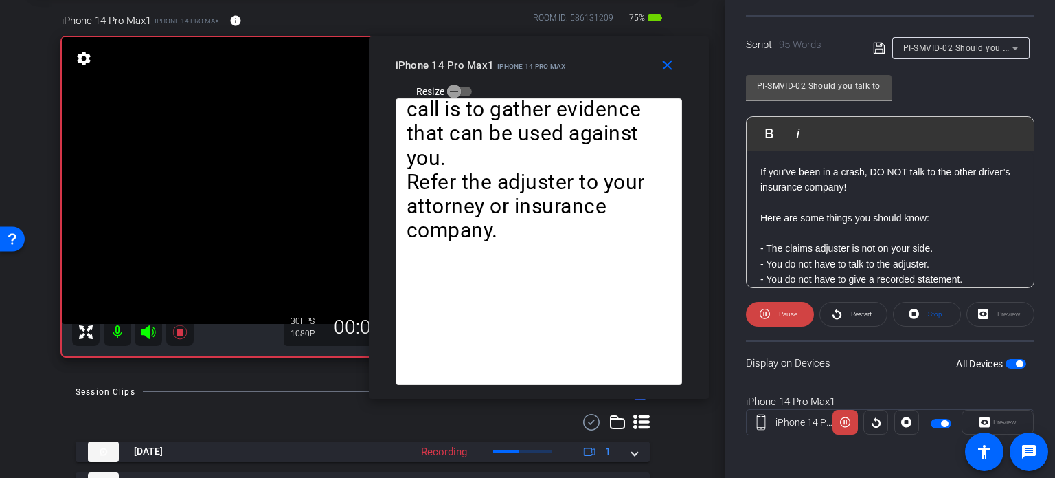
drag, startPoint x: 559, startPoint y: 109, endPoint x: 573, endPoint y: 74, distance: 37.9
click at [573, 74] on div "iPhone 14 Pro Max1 iPhone 14 Pro Max Resize" at bounding box center [544, 77] width 297 height 49
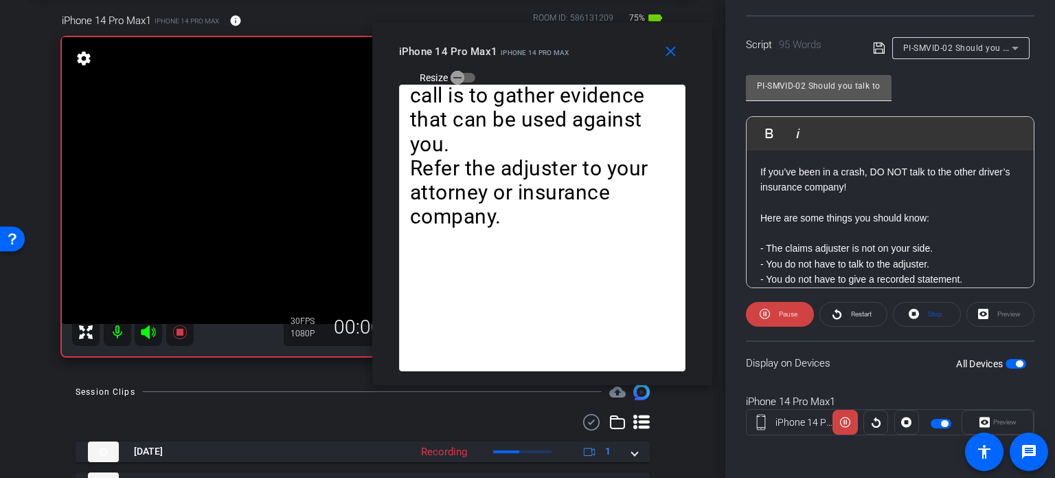
scroll to position [135, 0]
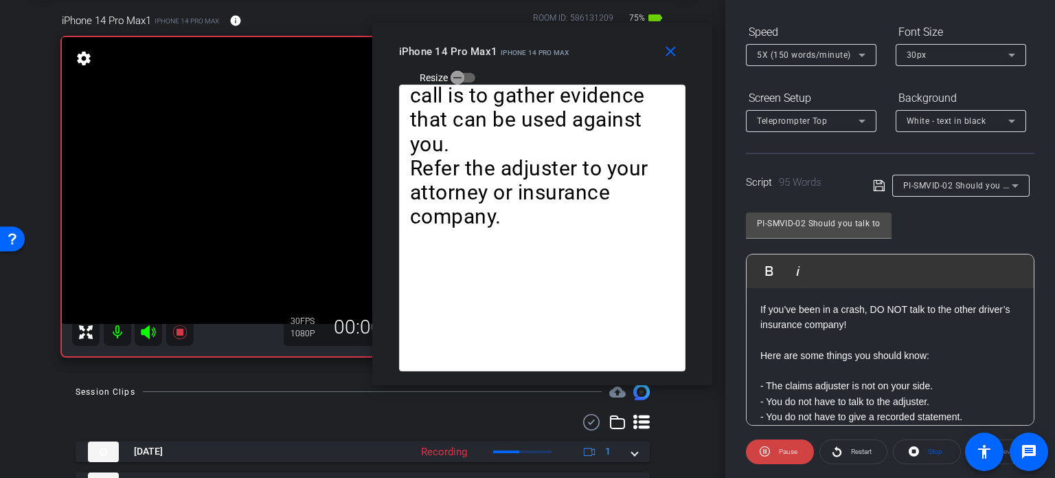
click at [789, 58] on span "5X (150 words/minute)" at bounding box center [804, 55] width 94 height 10
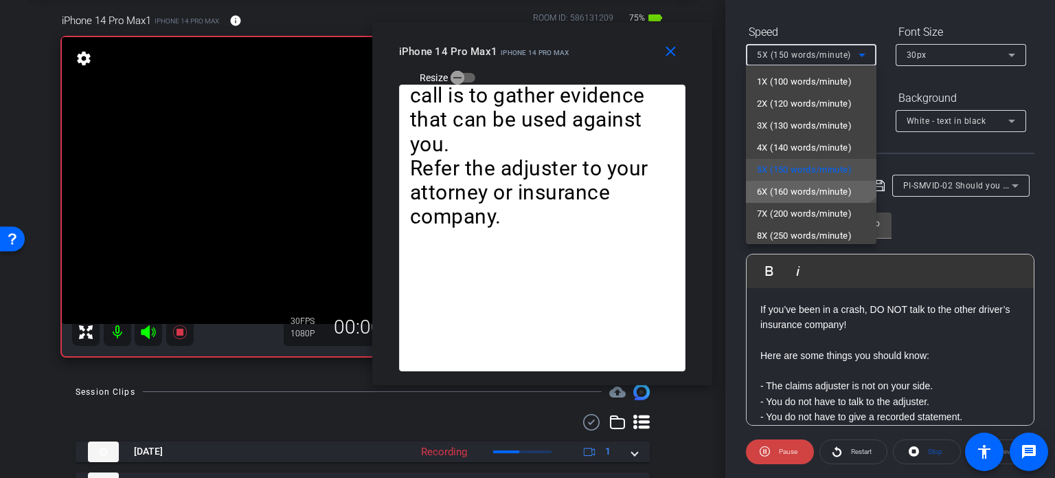
click at [782, 189] on span "6X (160 words/minute)" at bounding box center [804, 191] width 95 height 16
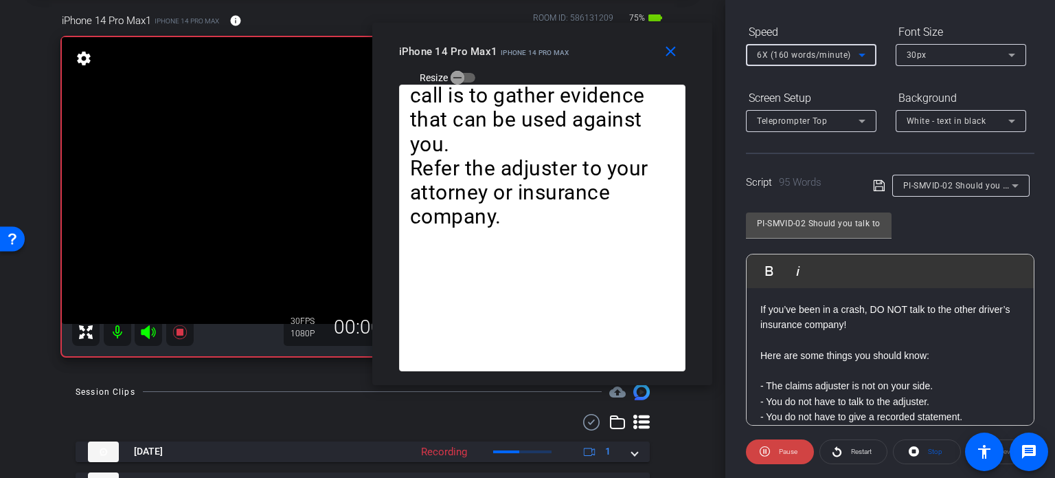
click at [825, 56] on span "6X (160 words/minute)" at bounding box center [804, 55] width 94 height 10
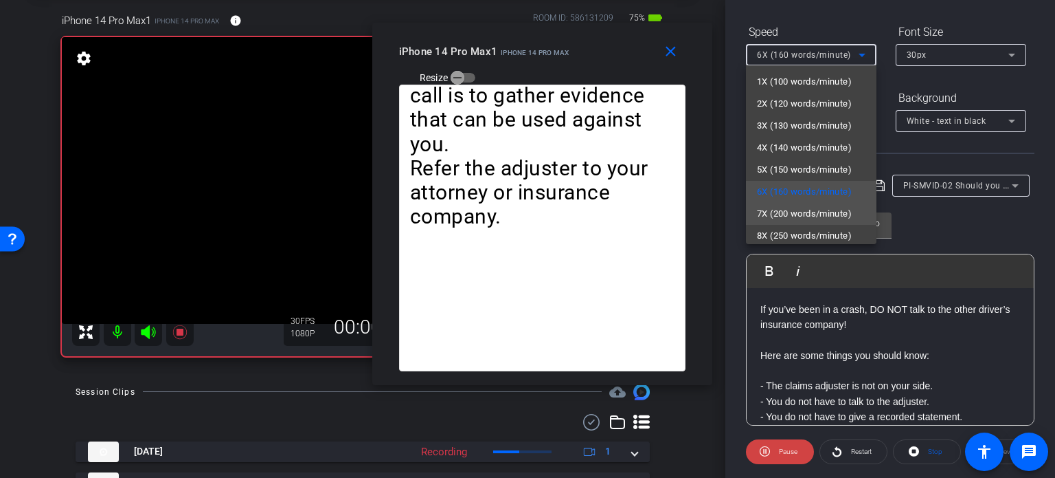
click at [779, 210] on span "7X (200 words/minute)" at bounding box center [804, 213] width 95 height 16
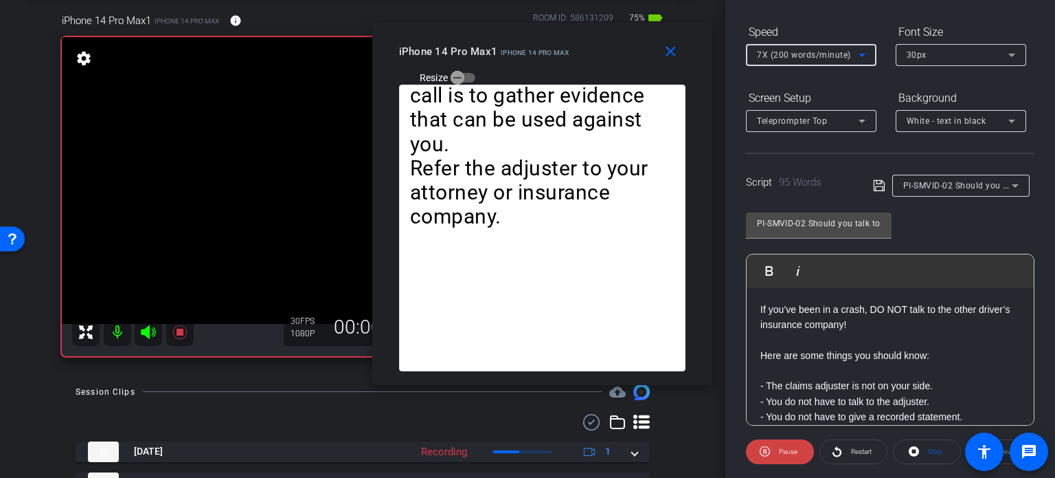
click at [791, 52] on span "7X (200 words/minute)" at bounding box center [804, 55] width 94 height 10
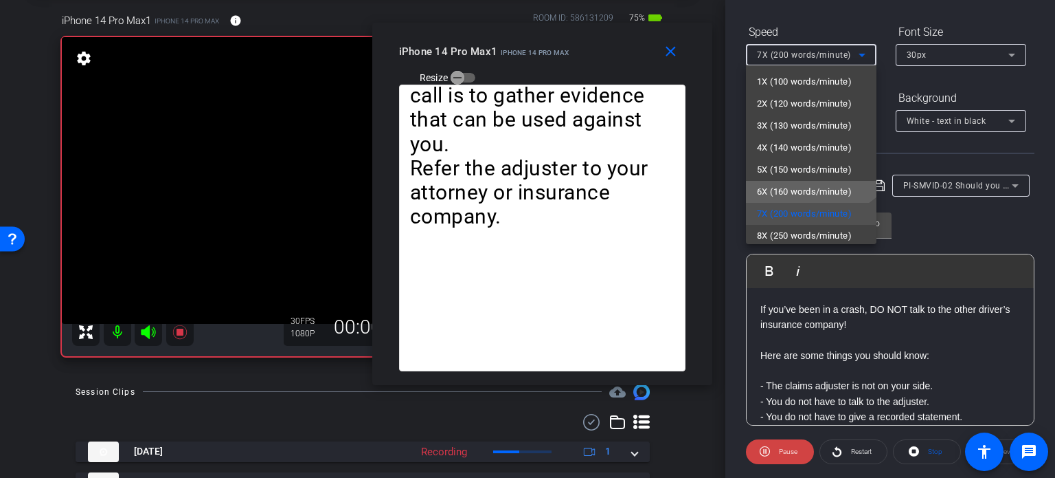
click at [779, 184] on span "6X (160 words/minute)" at bounding box center [804, 191] width 95 height 16
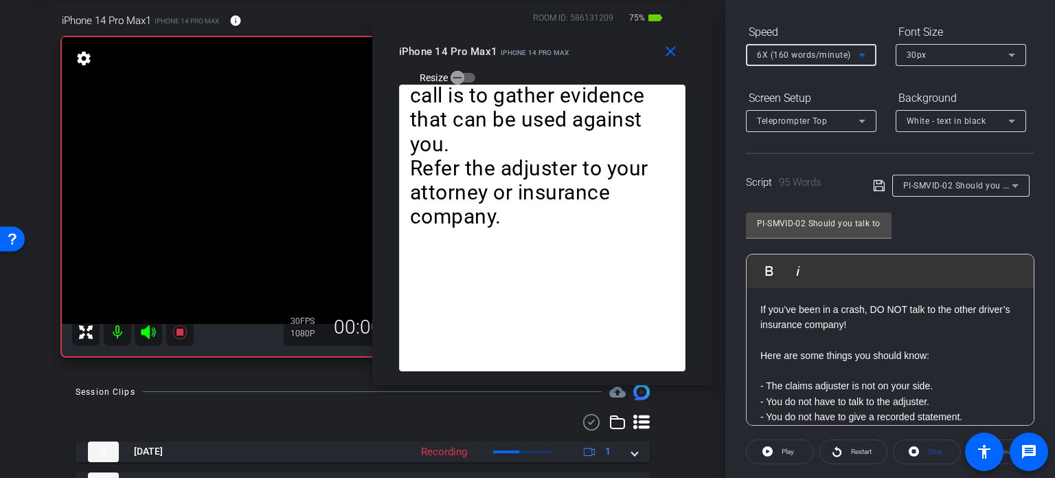
click at [626, 63] on div "iPhone 14 Pro Max1 iPhone 14 Pro Max Resize" at bounding box center [547, 63] width 297 height 49
click at [915, 444] on span at bounding box center [927, 451] width 67 height 33
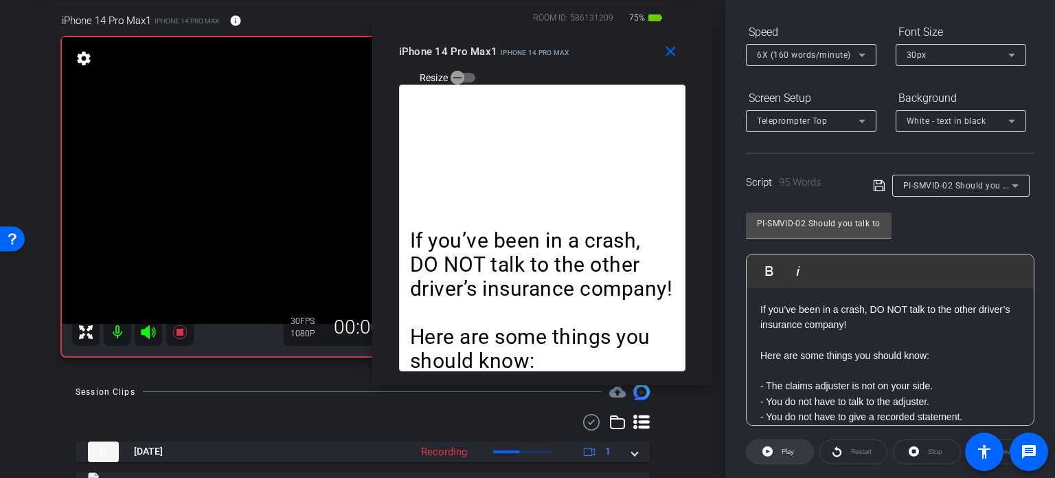
click at [779, 447] on span "Play" at bounding box center [787, 451] width 16 height 19
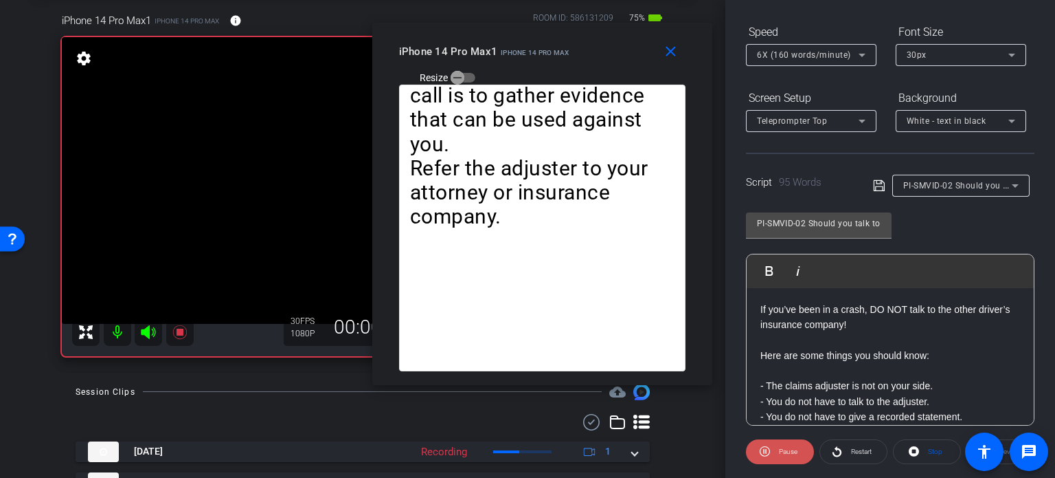
click at [780, 449] on span "Pause" at bounding box center [788, 451] width 19 height 8
click at [919, 452] on span at bounding box center [927, 451] width 67 height 33
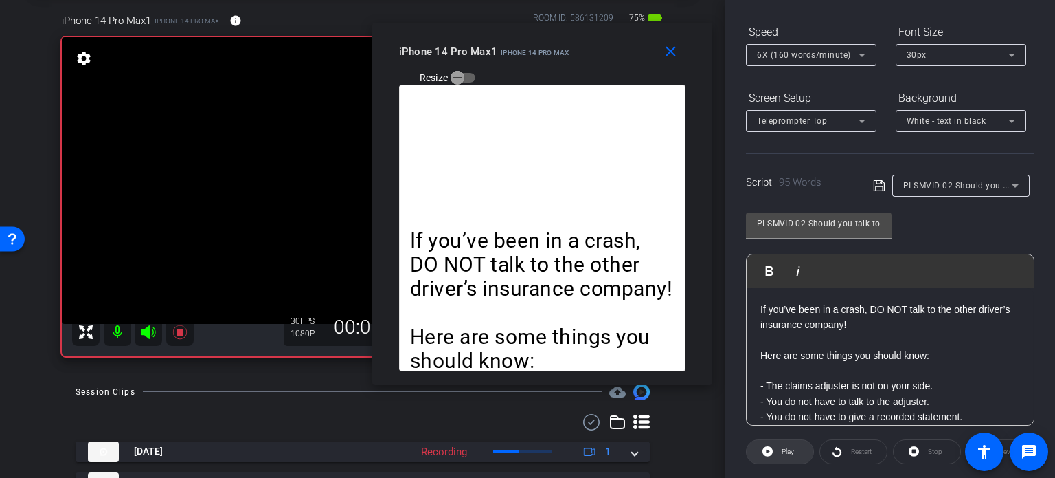
click at [793, 445] on span "Play" at bounding box center [787, 451] width 16 height 19
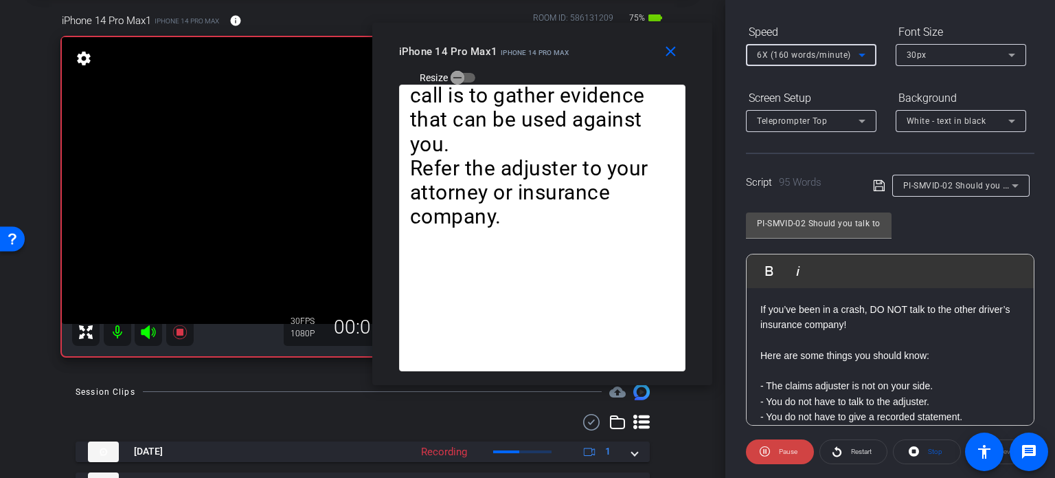
click at [790, 54] on span "6X (160 words/minute)" at bounding box center [804, 55] width 94 height 10
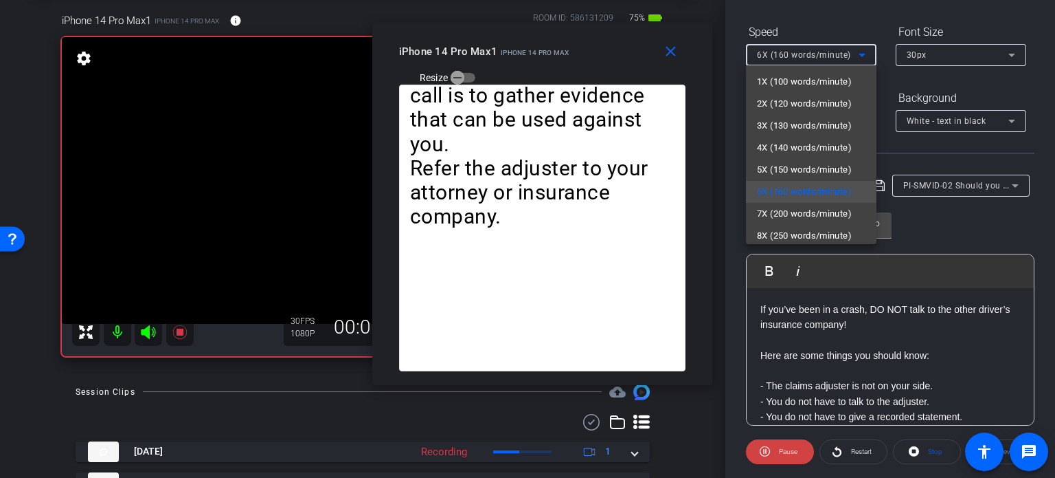
click at [777, 450] on div at bounding box center [527, 239] width 1055 height 478
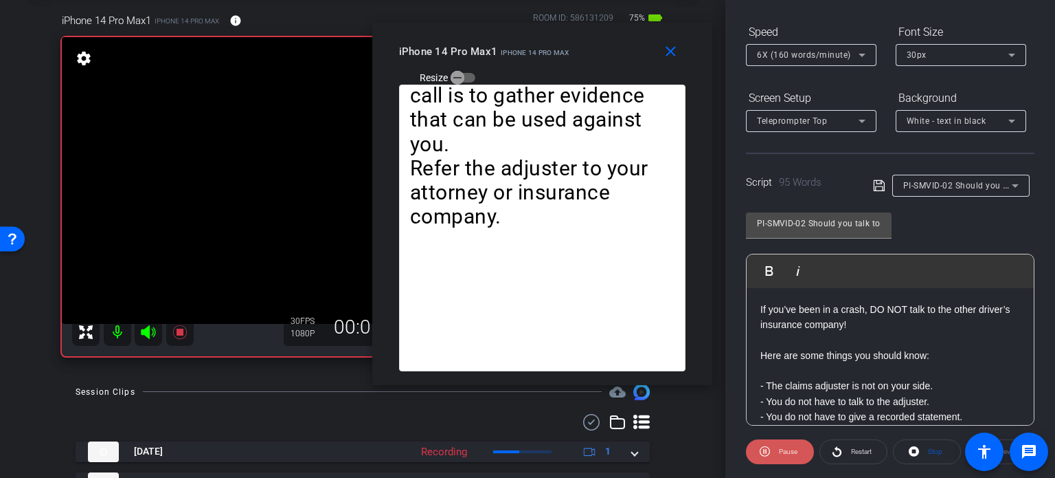
click at [777, 450] on span "Pause" at bounding box center [787, 451] width 22 height 19
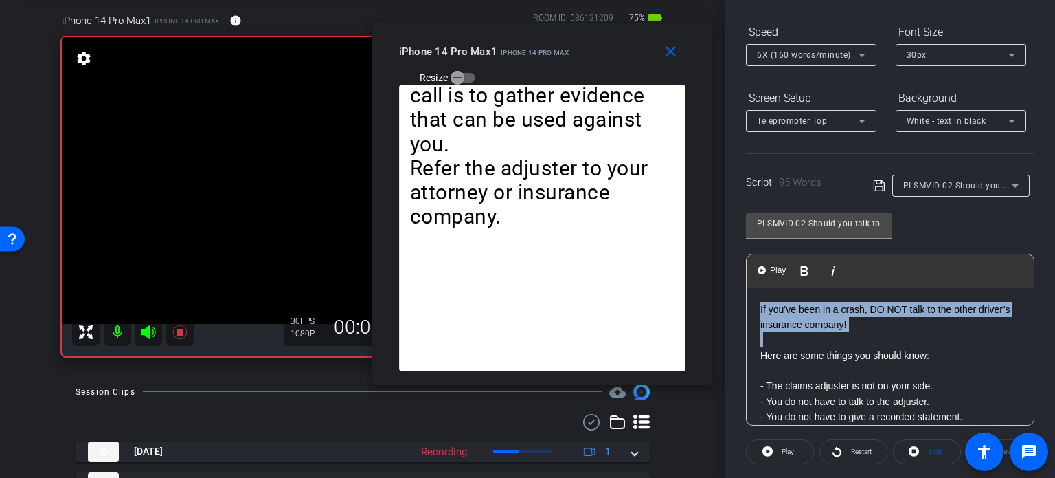
drag, startPoint x: 760, startPoint y: 359, endPoint x: 731, endPoint y: 298, distance: 68.2
click at [731, 298] on div "Participants Teleprompter Adjustments settings Erika Centeno flip Director Ever…" at bounding box center [891, 239] width 330 height 478
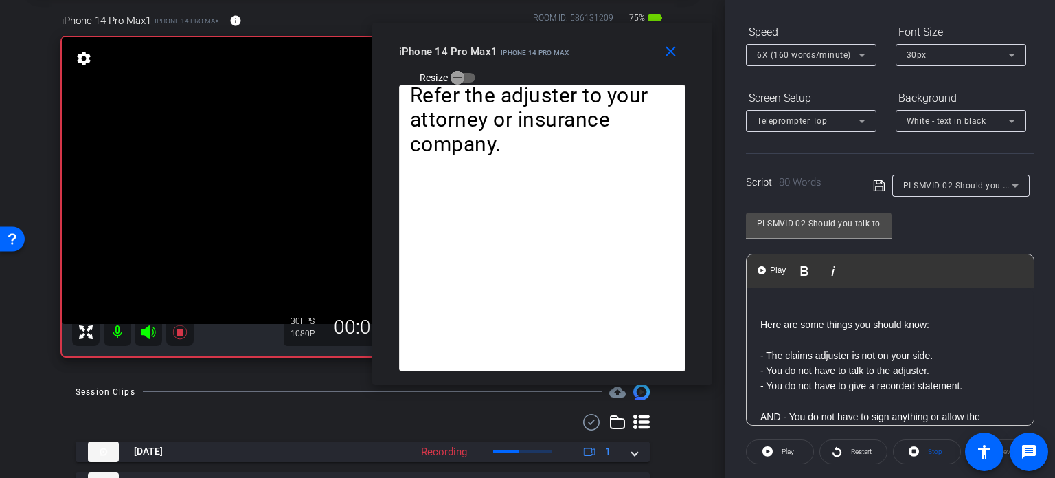
click at [753, 322] on div "Here are some things you should know: - The claims adjuster is not on your side…" at bounding box center [890, 409] width 287 height 243
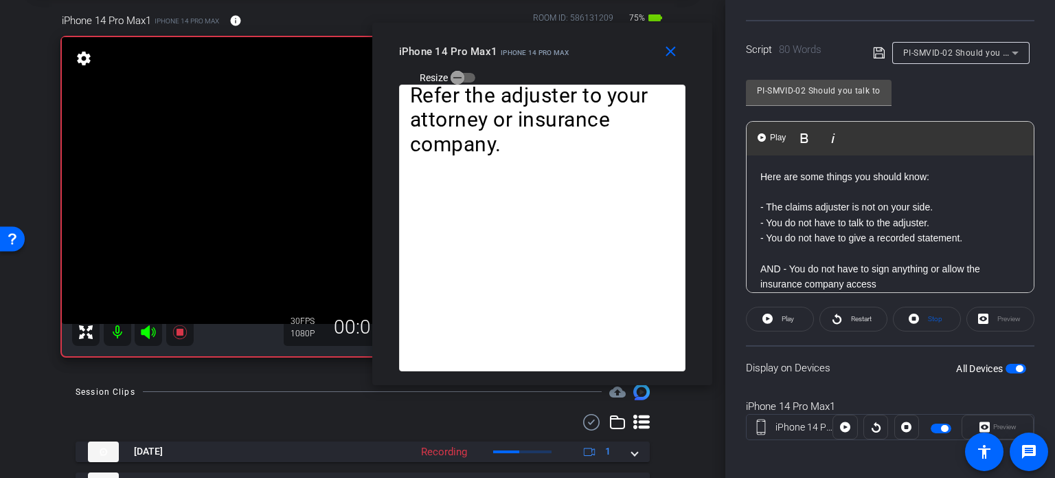
scroll to position [272, 0]
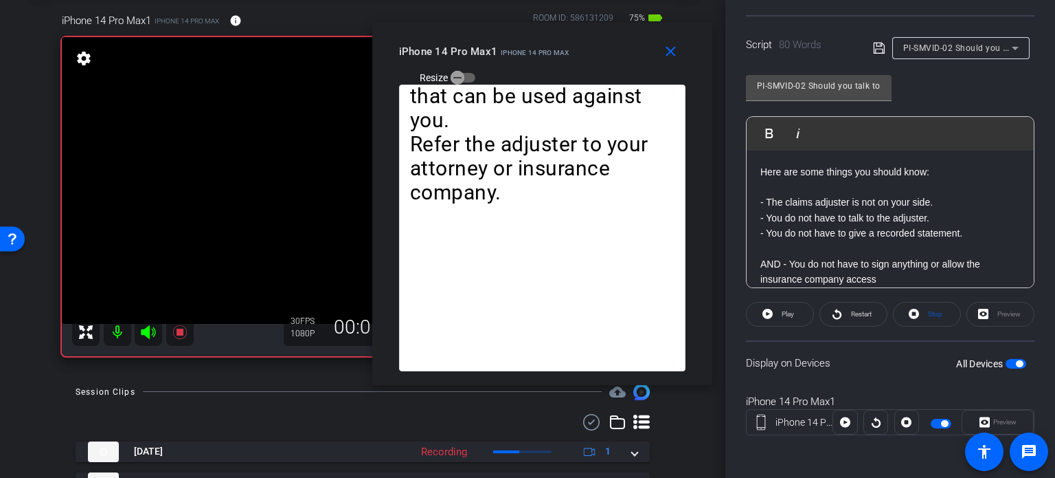
click at [1006, 359] on span "button" at bounding box center [1016, 364] width 21 height 10
click at [1007, 360] on span "button" at bounding box center [1010, 363] width 7 height 7
click at [925, 315] on span "Stop" at bounding box center [934, 313] width 18 height 19
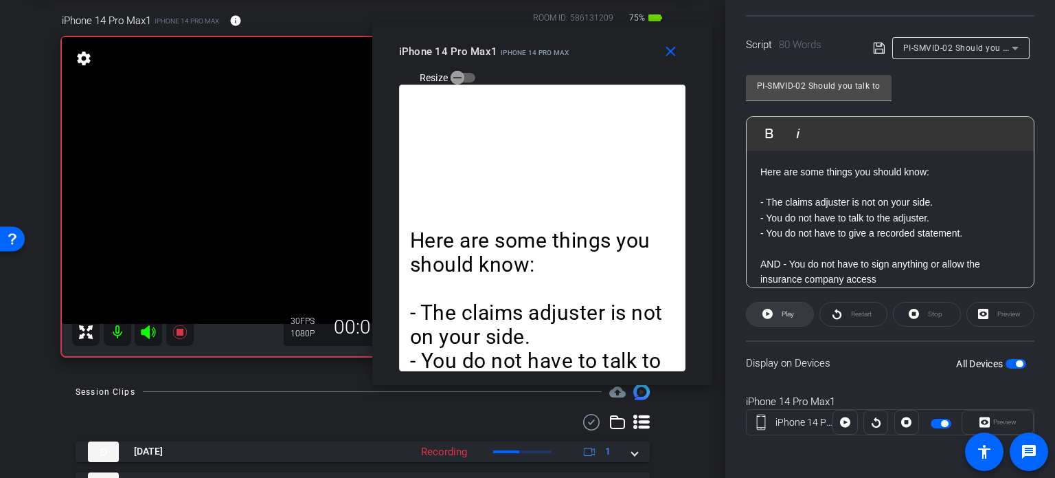
click at [779, 315] on span "Play" at bounding box center [787, 313] width 16 height 19
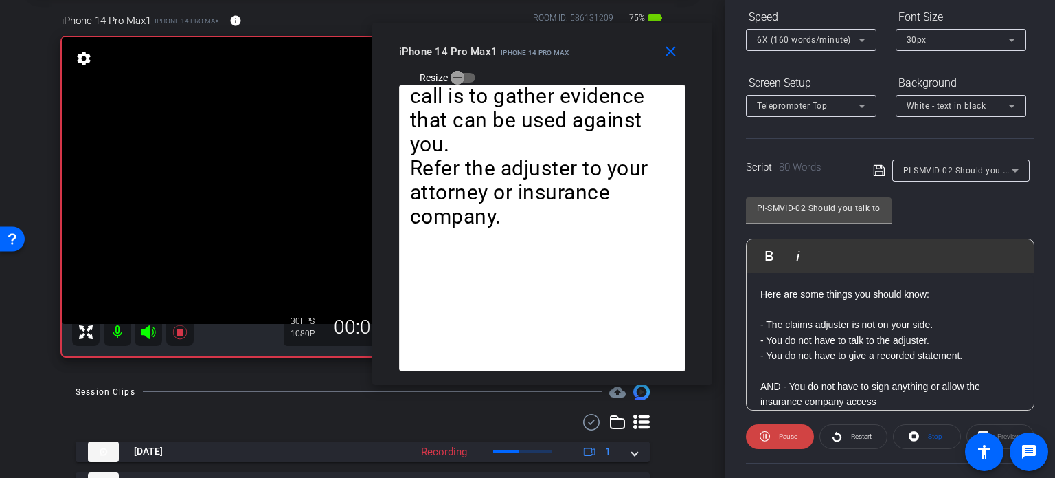
scroll to position [135, 0]
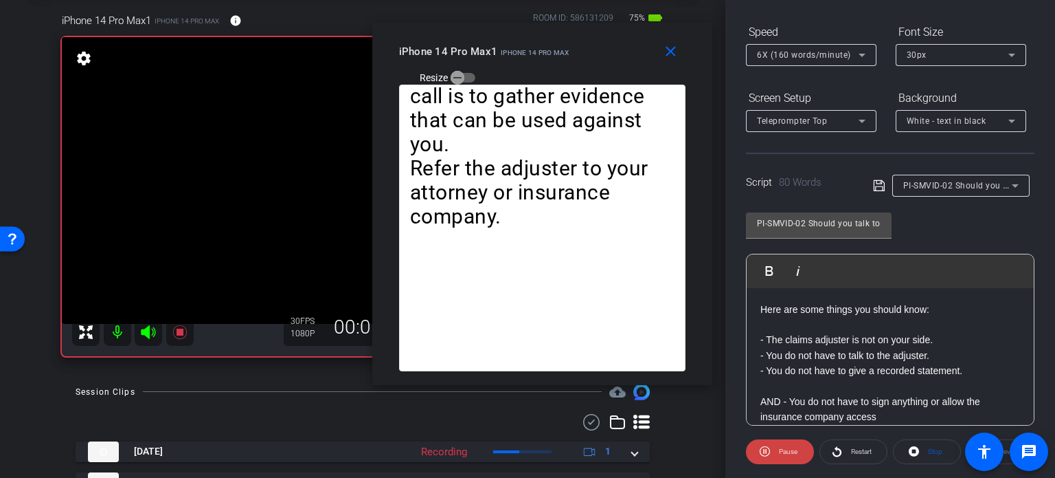
click at [783, 54] on span "6X (160 words/minute)" at bounding box center [804, 55] width 94 height 10
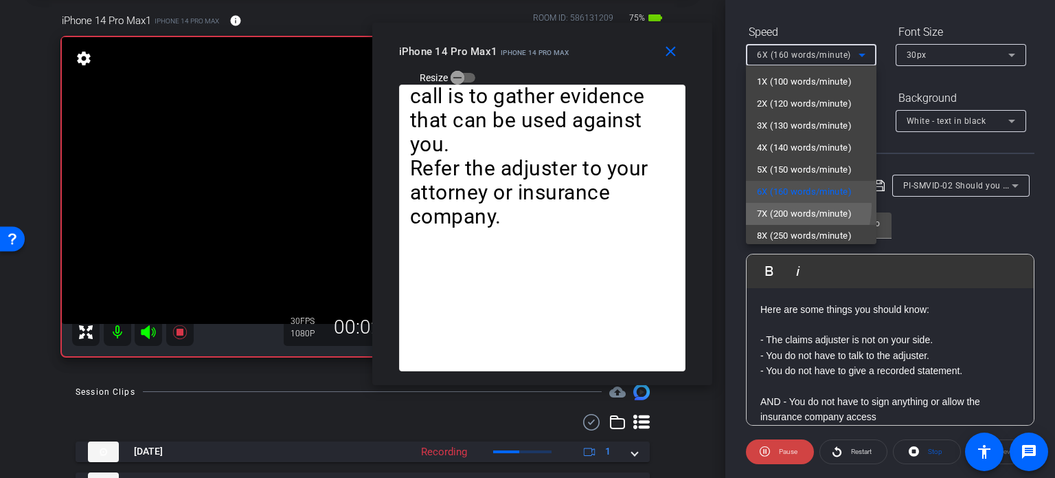
click at [781, 205] on span "7X (200 words/minute)" at bounding box center [804, 213] width 95 height 16
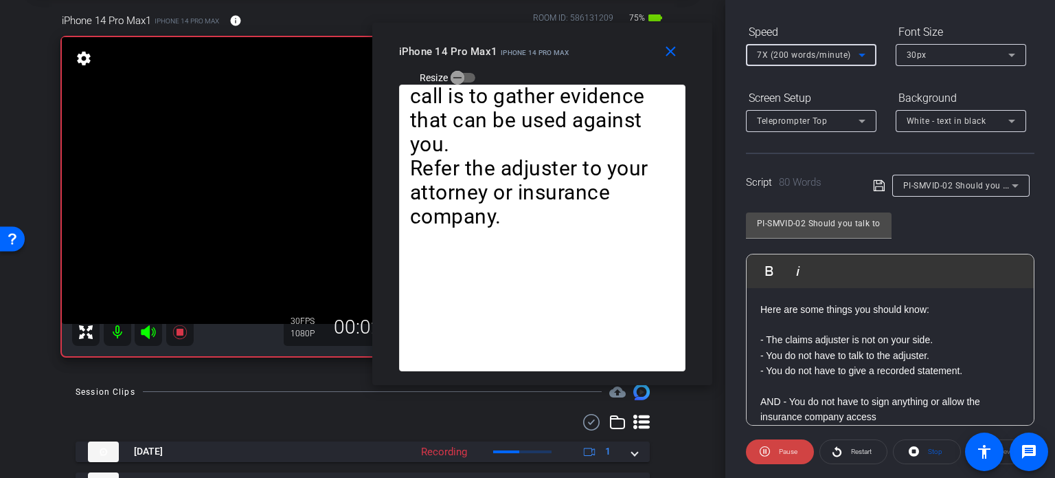
click at [785, 53] on span "7X (200 words/minute)" at bounding box center [804, 55] width 94 height 10
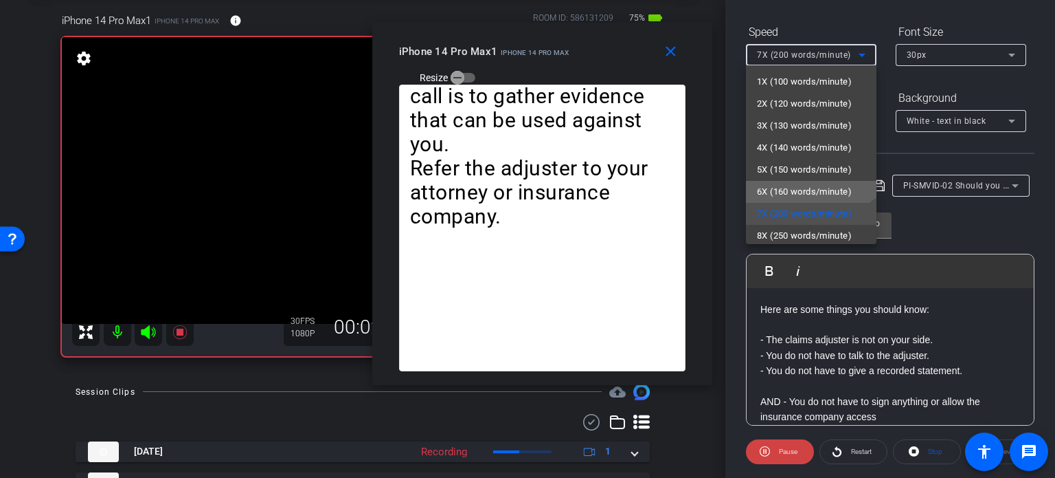
click at [785, 186] on span "6X (160 words/minute)" at bounding box center [804, 191] width 95 height 16
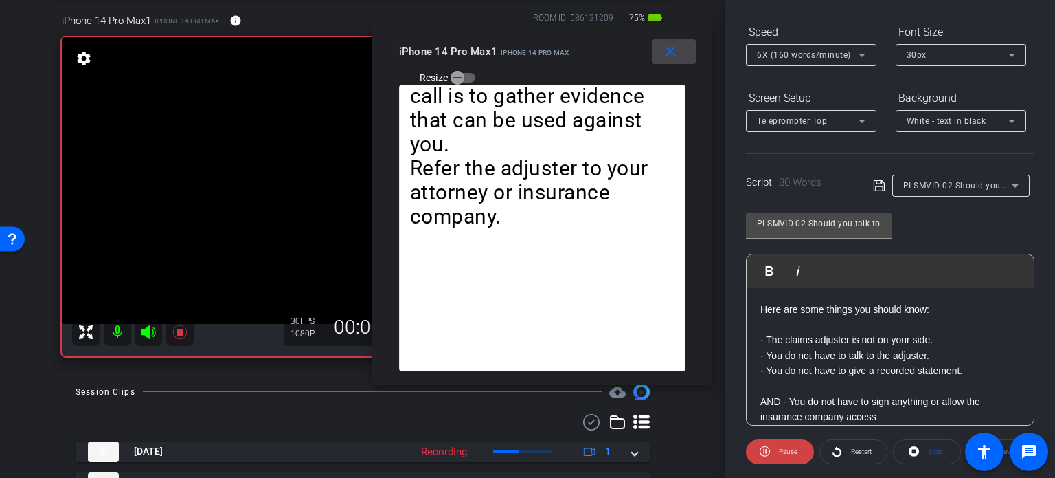
click at [673, 45] on mat-icon "close" at bounding box center [670, 51] width 17 height 17
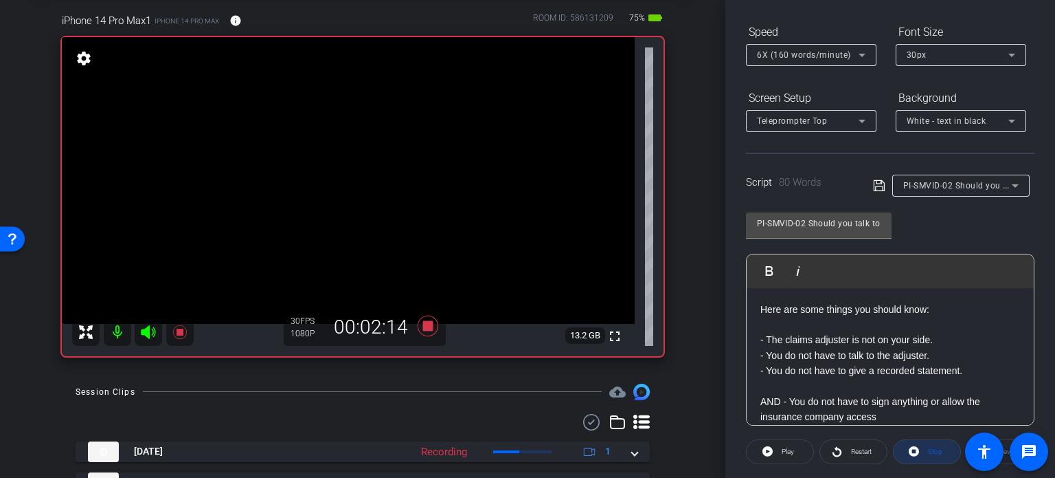
click at [929, 456] on span "Stop" at bounding box center [934, 451] width 18 height 19
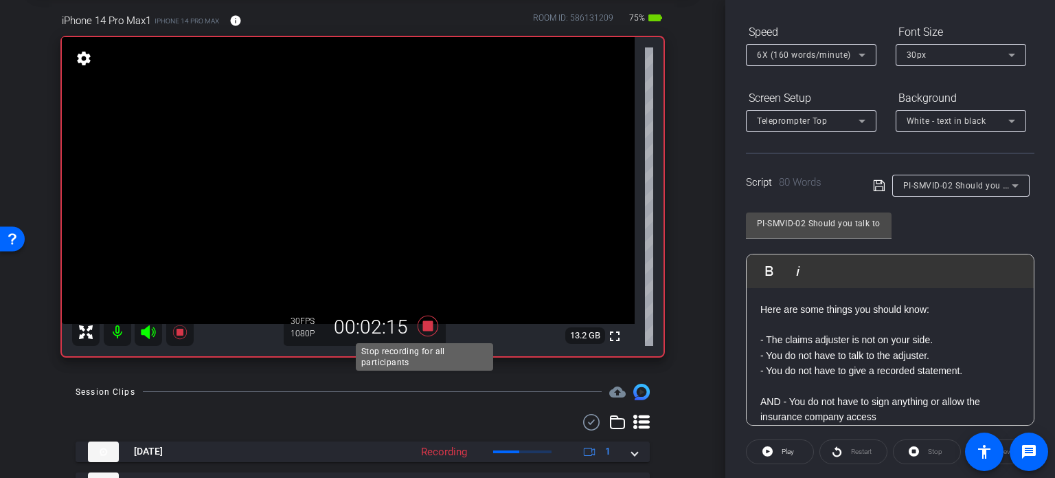
click at [417, 322] on icon at bounding box center [428, 325] width 33 height 25
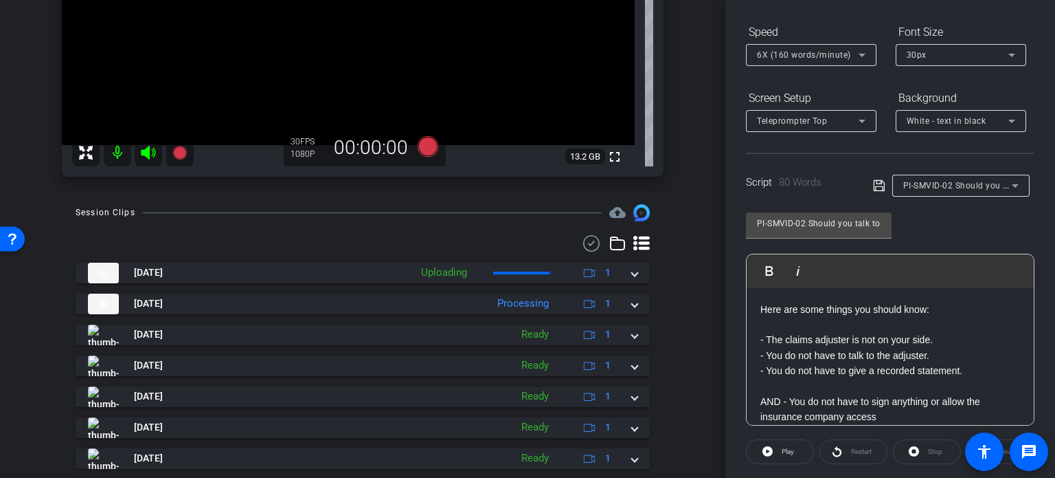
scroll to position [275, 0]
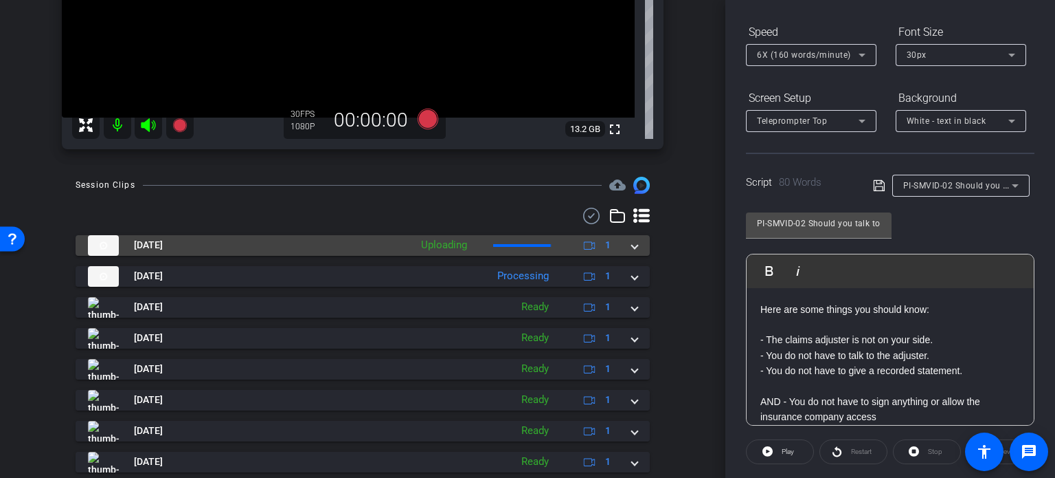
click at [632, 247] on span at bounding box center [634, 245] width 5 height 14
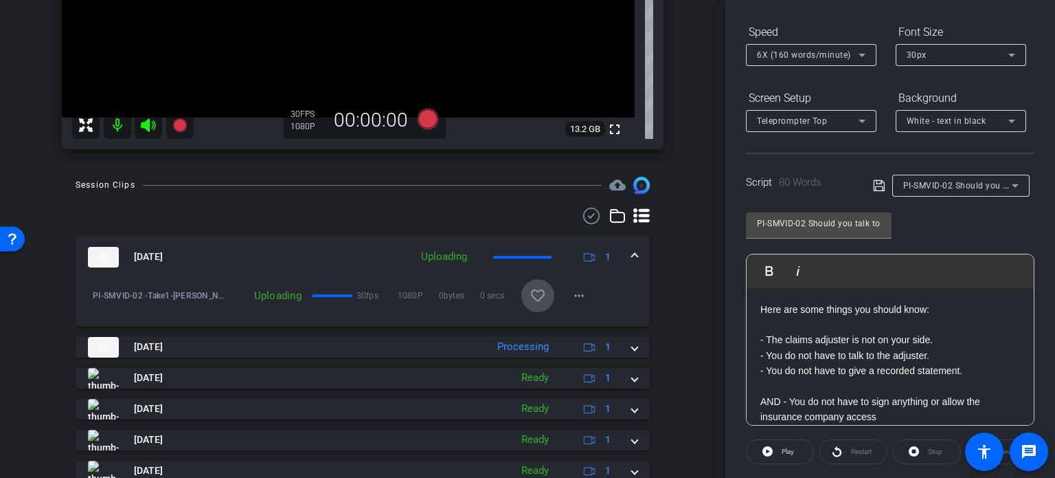
click at [531, 296] on mat-icon "favorite_border" at bounding box center [538, 295] width 16 height 16
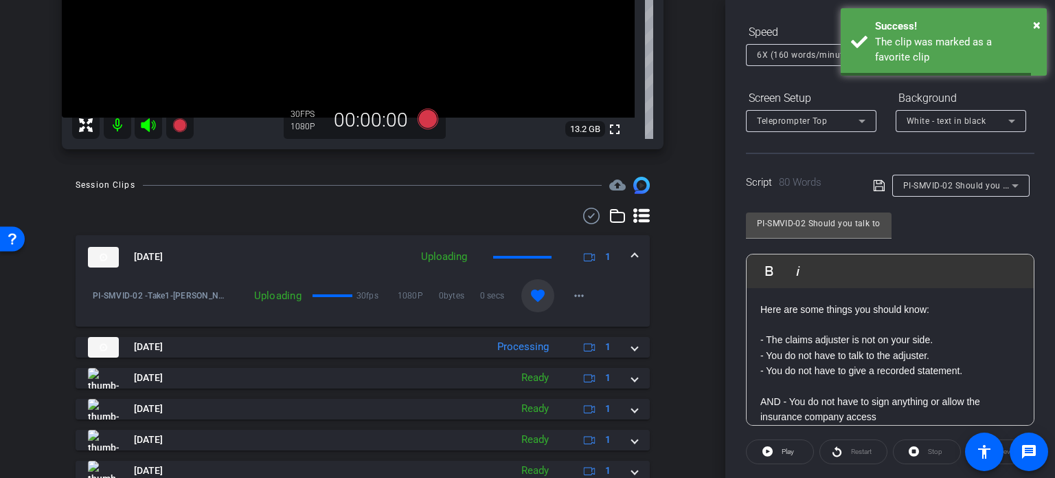
click at [631, 247] on mat-expansion-panel-header "Aug 13, 2025 Uploading 1" at bounding box center [363, 257] width 574 height 44
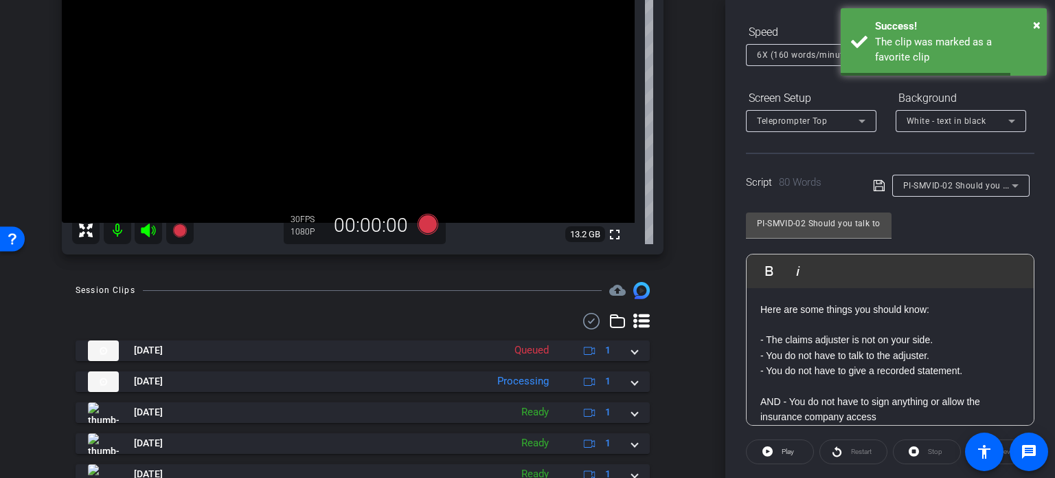
scroll to position [69, 0]
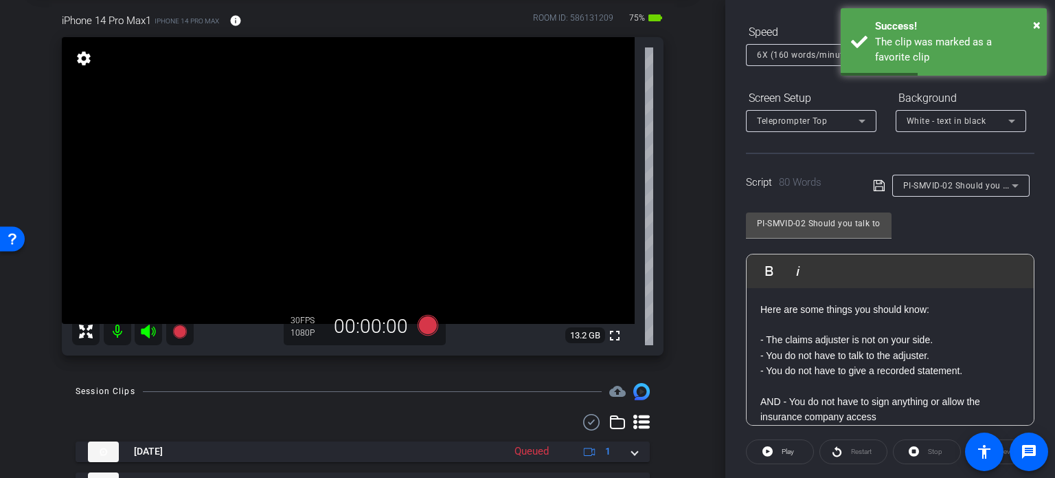
click at [679, 271] on div "iPhone 14 Pro Max1 iPhone 14 Pro Max info ROOM ID: 586131209 75% battery_std fu…" at bounding box center [362, 179] width 657 height 379
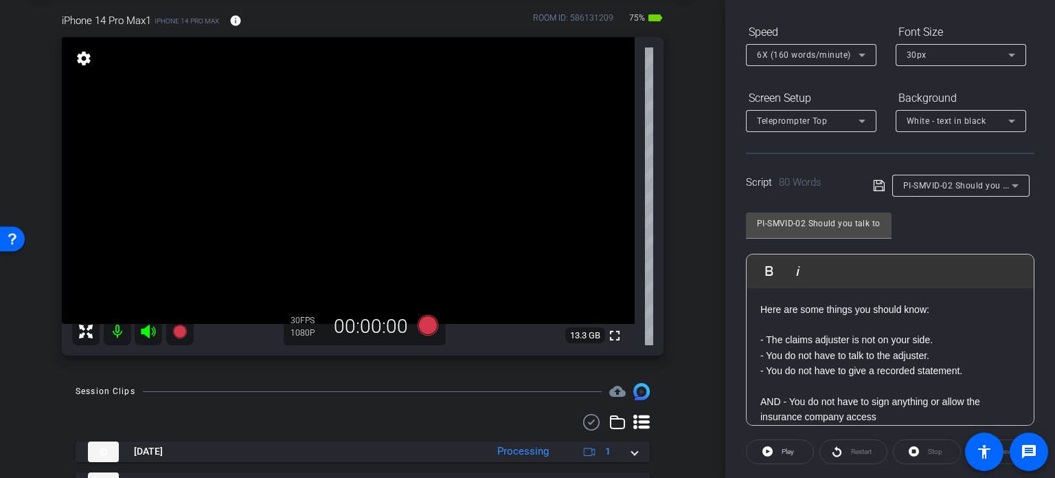
scroll to position [66, 0]
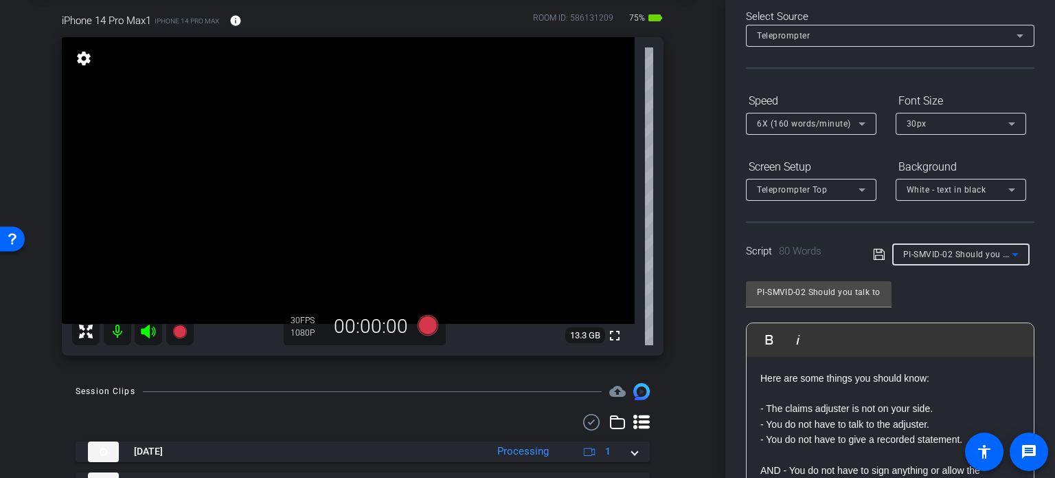
click at [938, 258] on span "PI-SMVID-02 Should you talk to other drivers' insurance company?" at bounding box center [1037, 253] width 267 height 11
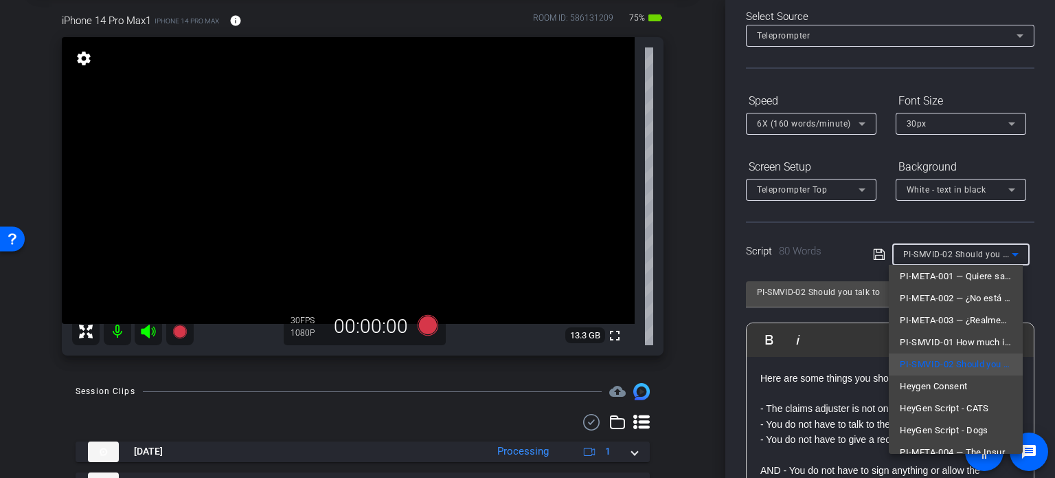
scroll to position [173, 0]
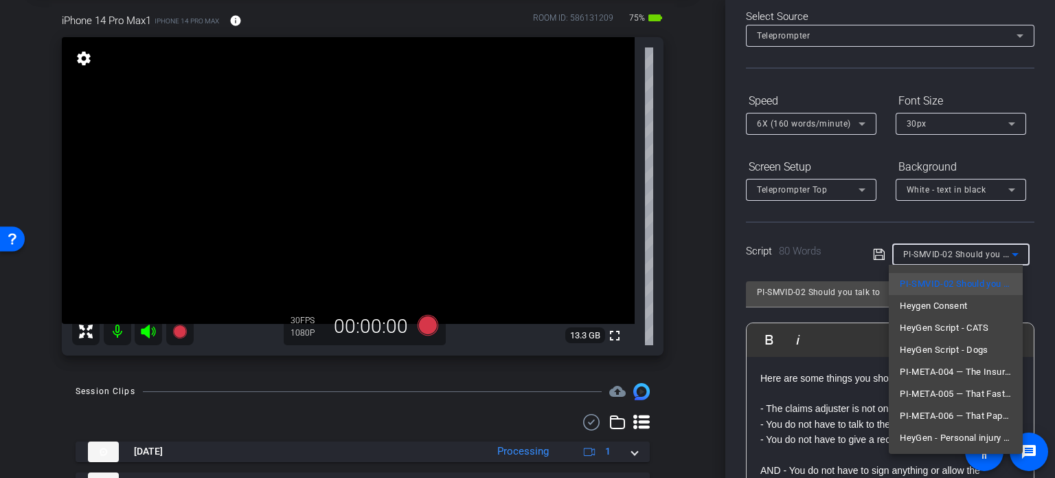
click at [699, 311] on div at bounding box center [527, 239] width 1055 height 478
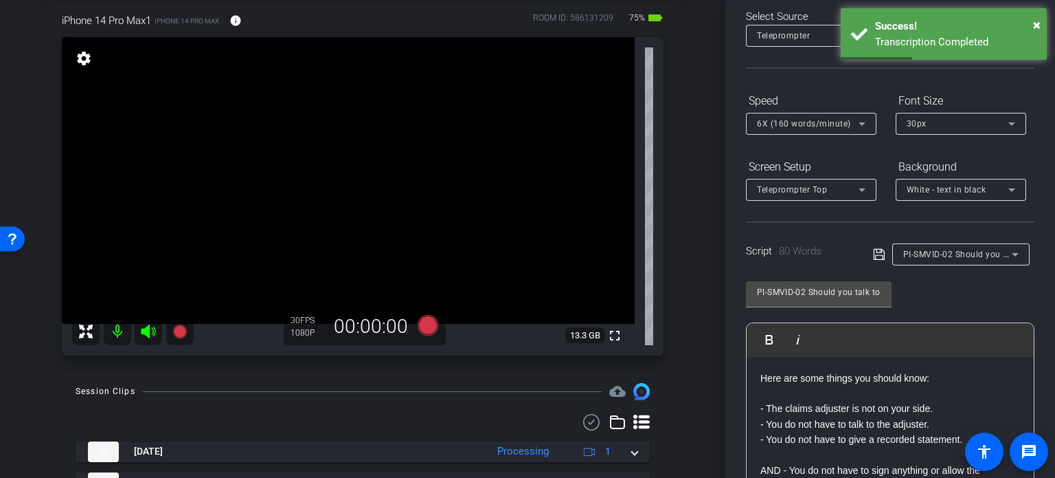
click at [699, 310] on div "arrow_back Louis,Skinner_Shoot01_08132025 Back to project Send invite account_b…" at bounding box center [363, 170] width 726 height 478
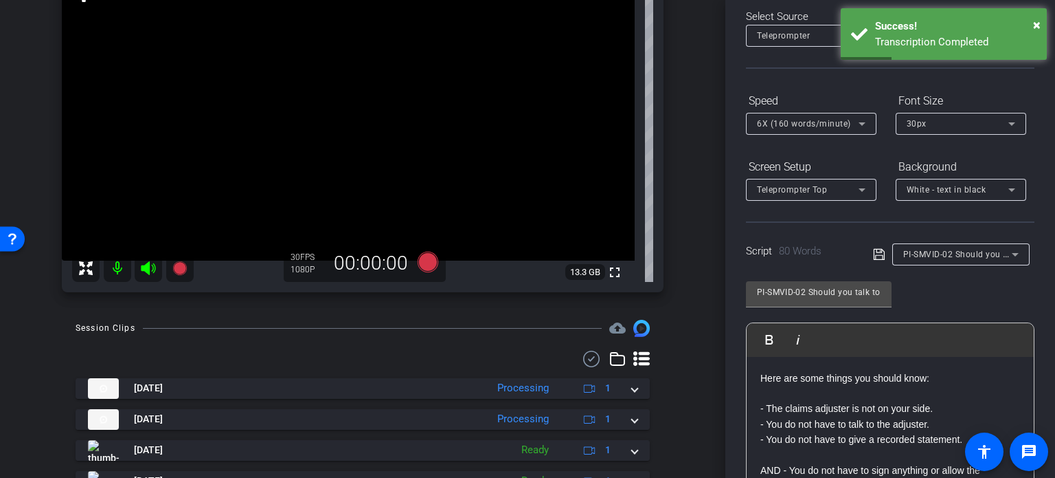
scroll to position [275, 0]
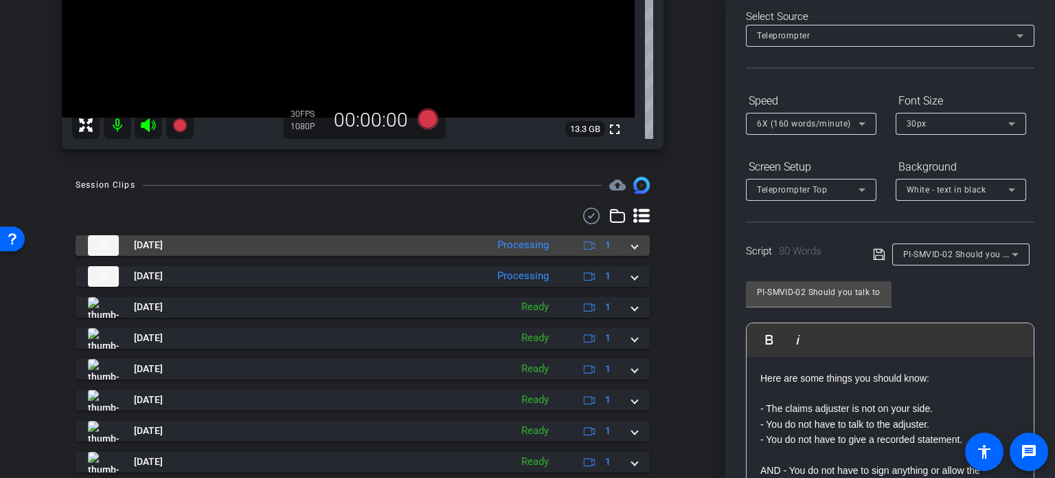
click at [632, 244] on span at bounding box center [634, 245] width 5 height 14
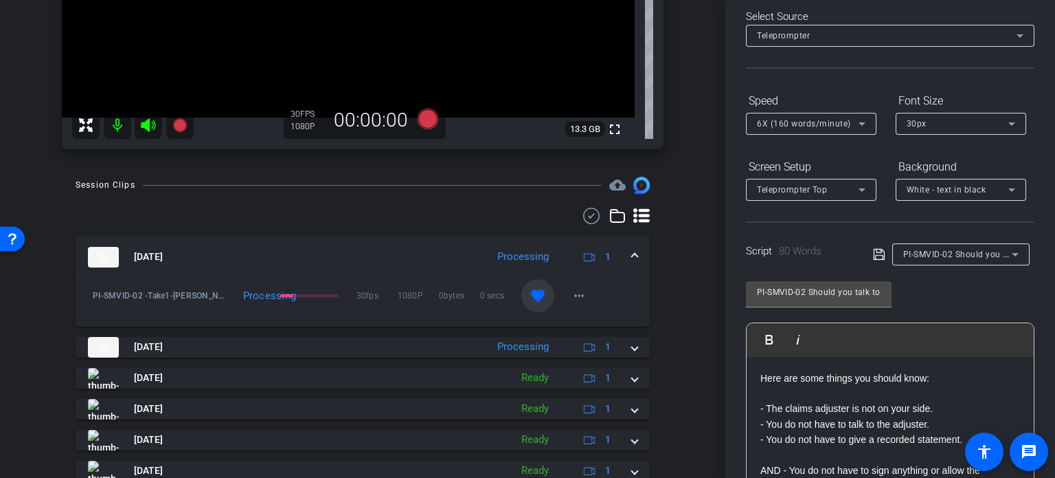
click at [629, 244] on mat-expansion-panel-header "Aug 13, 2025 Processing 1" at bounding box center [363, 257] width 574 height 44
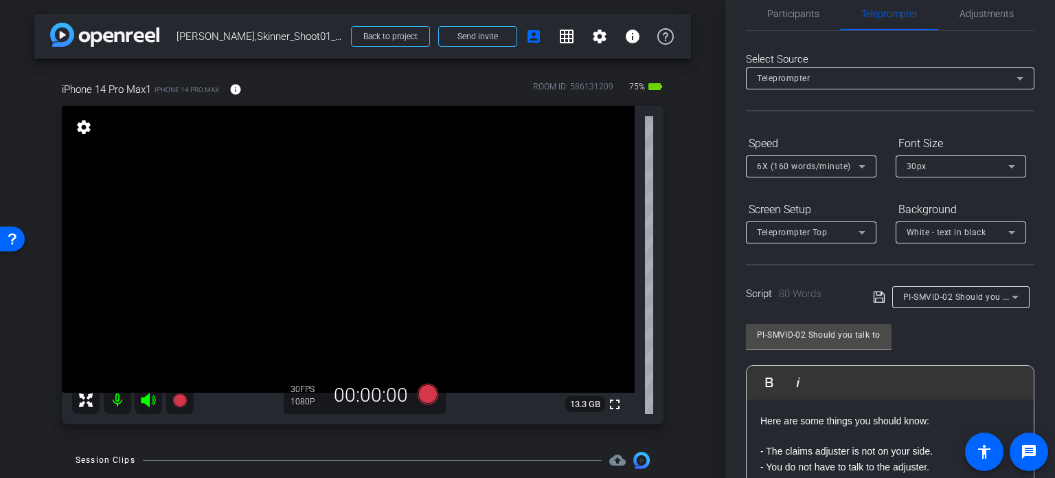
scroll to position [0, 0]
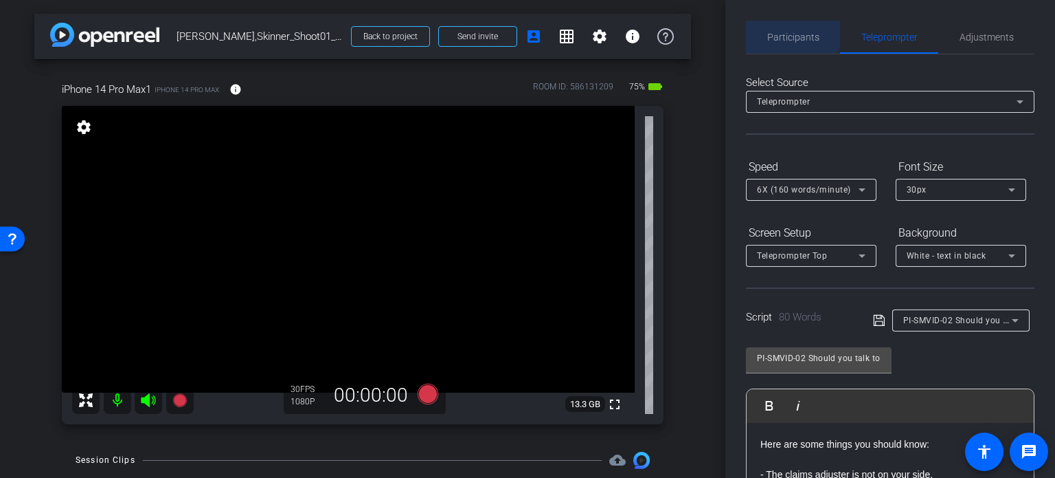
click at [790, 29] on span "Participants" at bounding box center [794, 37] width 52 height 33
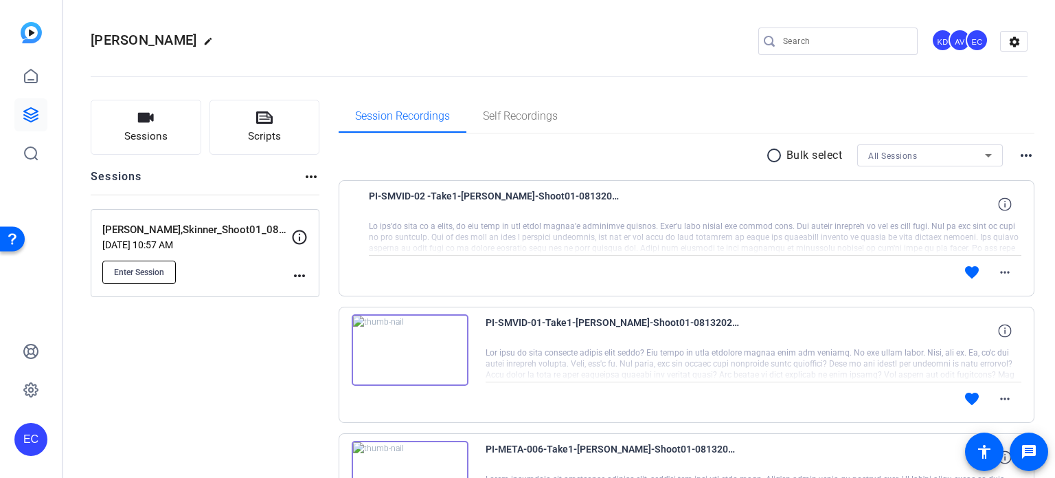
click at [137, 267] on span "Enter Session" at bounding box center [139, 272] width 50 height 11
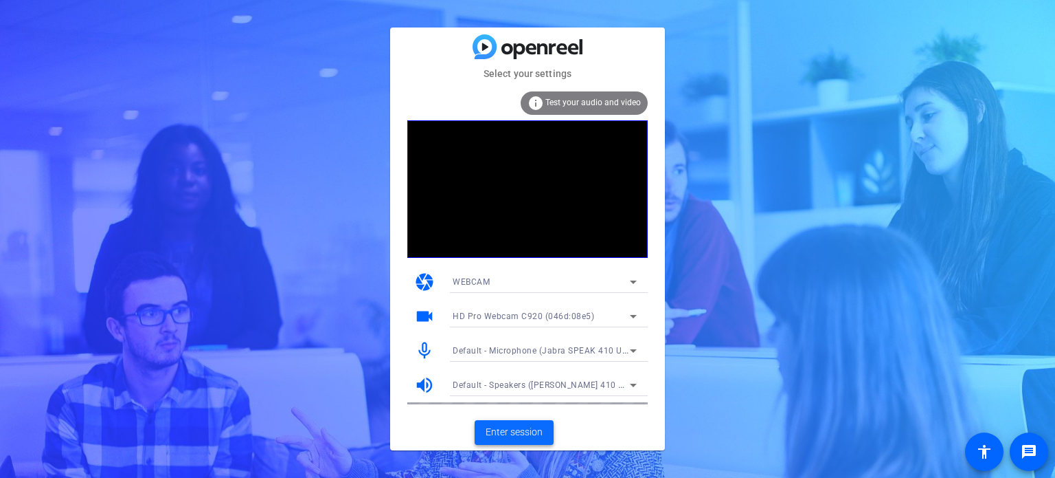
click at [535, 429] on span "Enter session" at bounding box center [514, 432] width 57 height 14
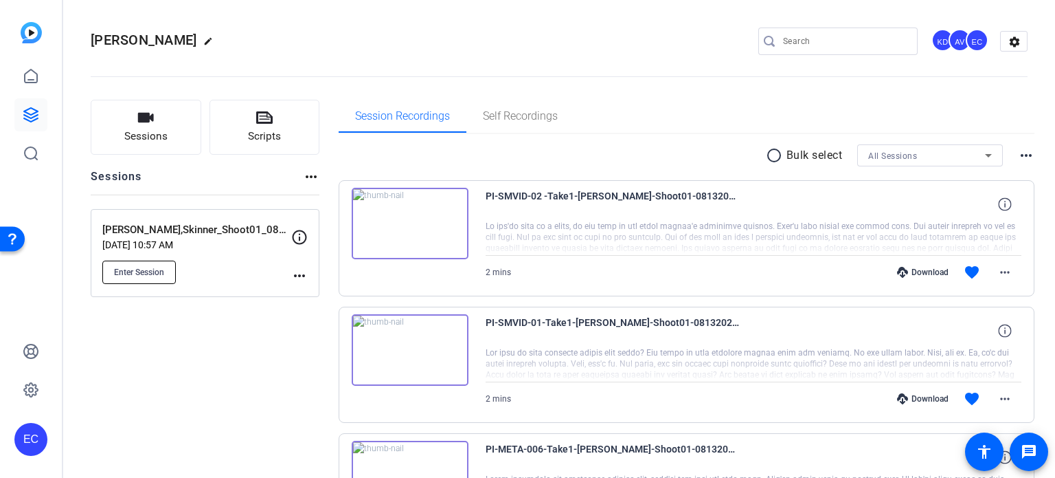
click at [135, 274] on span "Enter Session" at bounding box center [139, 272] width 50 height 11
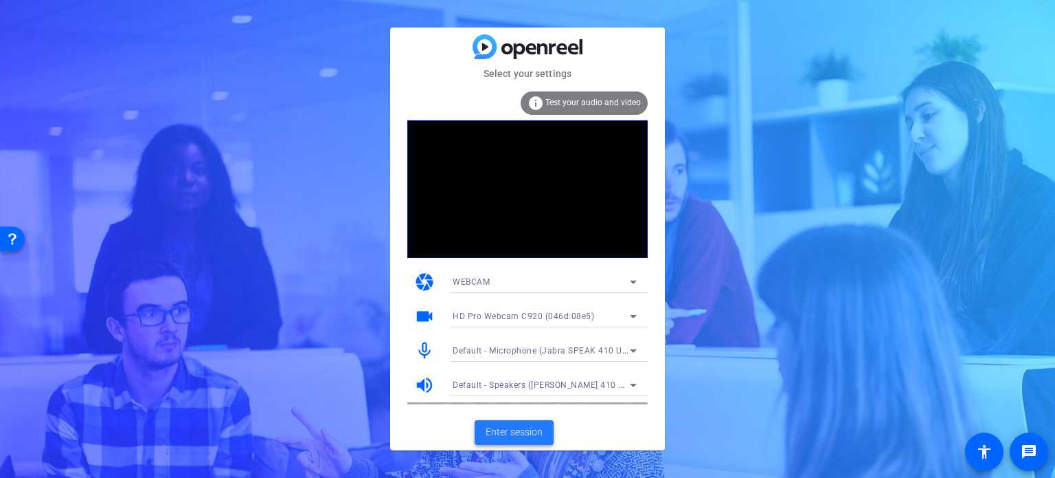
click at [528, 429] on span "Enter session" at bounding box center [514, 432] width 57 height 14
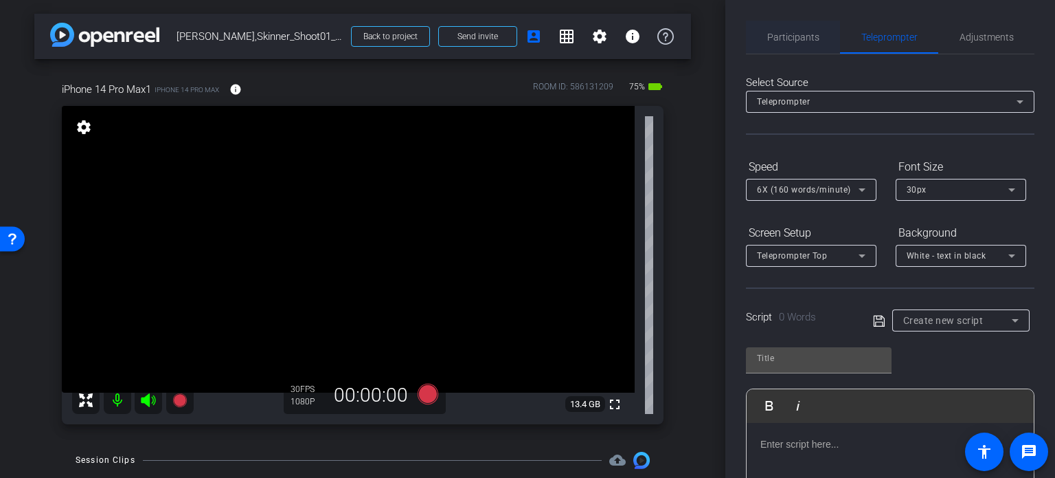
click at [800, 46] on span "Participants" at bounding box center [794, 37] width 52 height 33
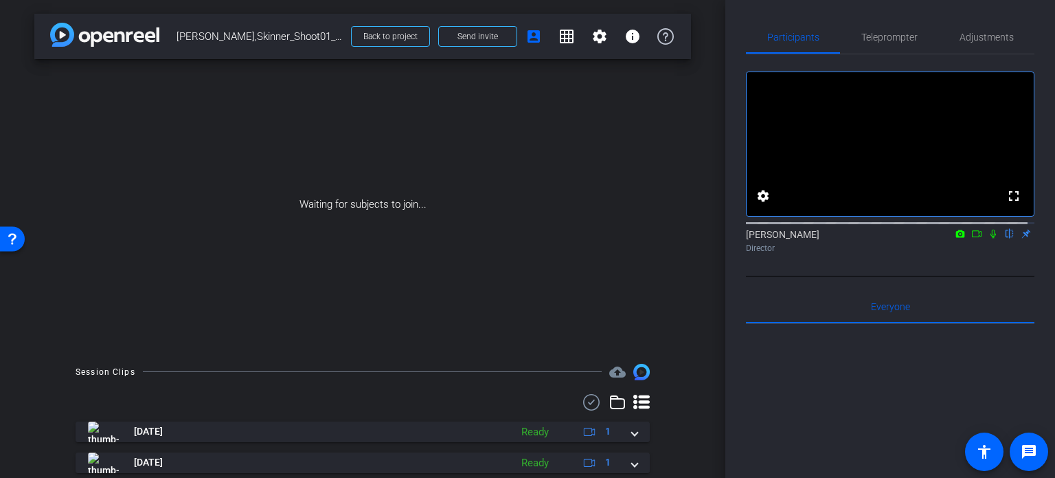
click at [458, 256] on div "Waiting for subjects to join..." at bounding box center [362, 204] width 657 height 291
click at [976, 38] on span "Adjustments" at bounding box center [987, 37] width 54 height 10
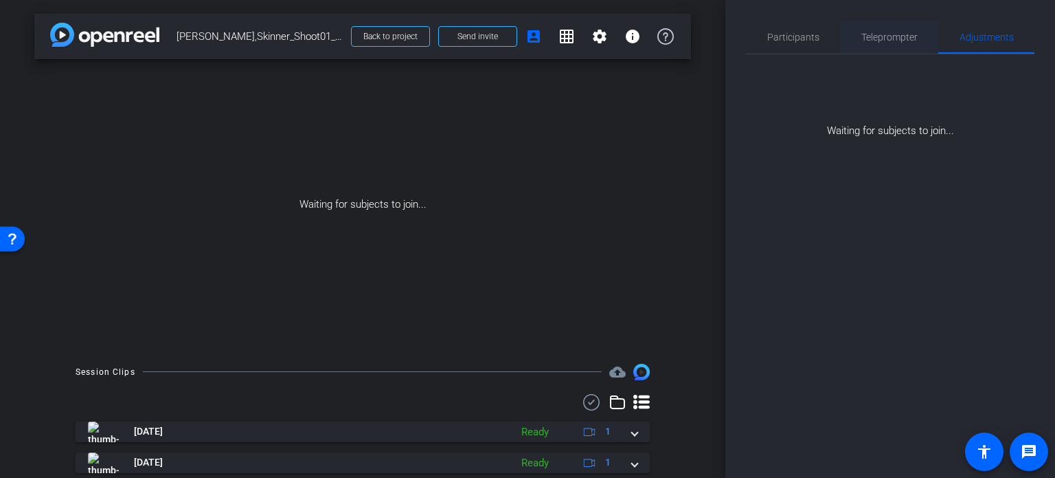
click at [871, 27] on span "Teleprompter" at bounding box center [890, 37] width 56 height 33
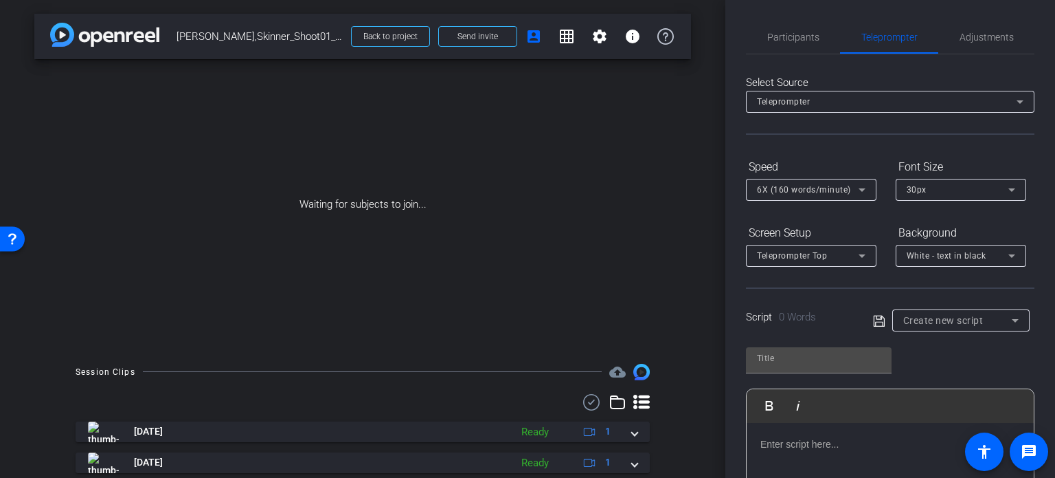
click at [800, 19] on div "Participants Teleprompter Adjustments settings [PERSON_NAME] flip Director Ever…" at bounding box center [891, 239] width 330 height 478
click at [790, 35] on span "Participants" at bounding box center [794, 37] width 52 height 10
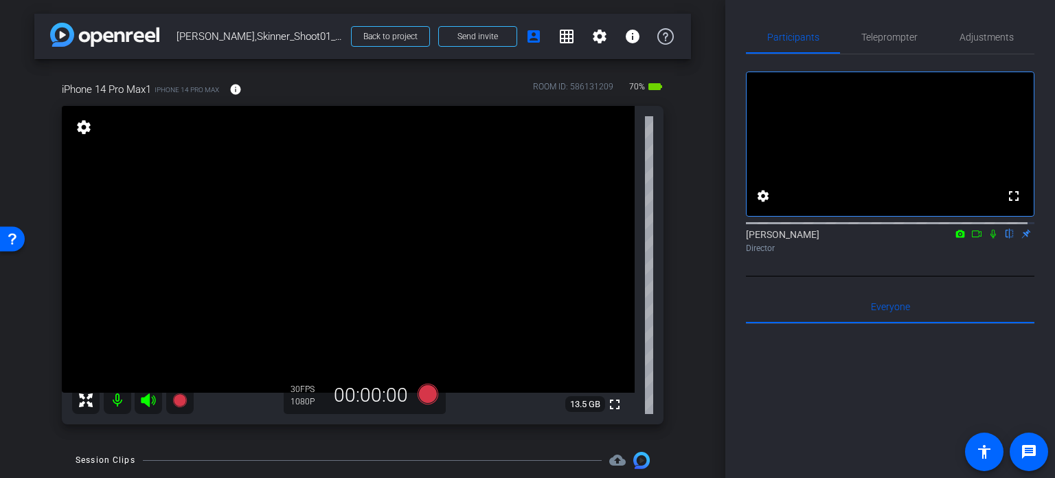
click at [691, 282] on div "arrow_back [PERSON_NAME],Skinner_Shoot01_08132025 Back to project Send invite a…" at bounding box center [363, 239] width 726 height 478
click at [688, 360] on div "arrow_back [PERSON_NAME],Skinner_Shoot01_08132025 Back to project Send invite a…" at bounding box center [363, 239] width 726 height 478
click at [682, 379] on div "iPhone 14 Pro Max1 iPhone 14 Pro Max info ROOM ID: 586131209 70% battery_std fu…" at bounding box center [362, 248] width 657 height 379
click at [690, 343] on div "arrow_back [PERSON_NAME],Skinner_Shoot01_08132025 Back to project Send invite a…" at bounding box center [363, 239] width 726 height 478
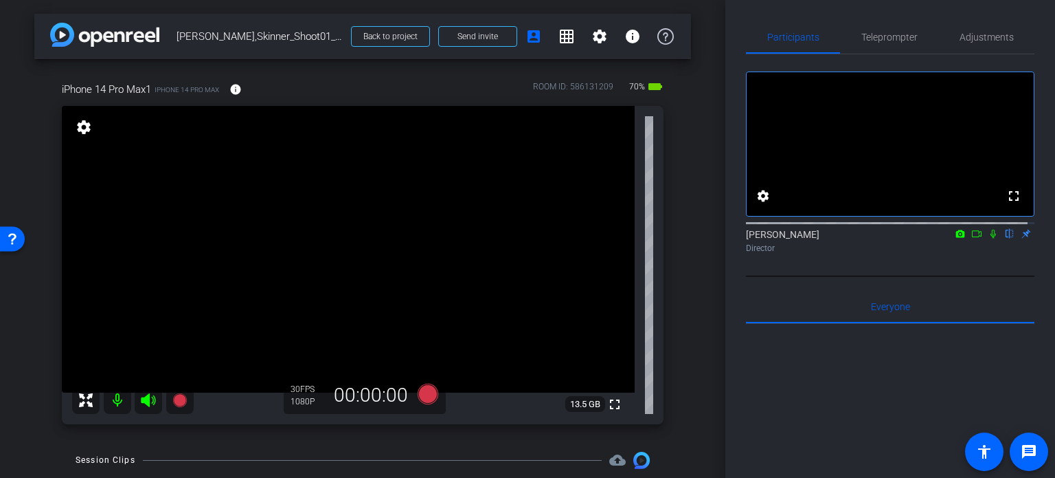
click at [690, 342] on div "arrow_back [PERSON_NAME],Skinner_Shoot01_08132025 Back to project Send invite a…" at bounding box center [363, 239] width 726 height 478
click at [28, 157] on div "arrow_back [PERSON_NAME],Skinner_Shoot01_08132025 Back to project Send invite a…" at bounding box center [363, 239] width 726 height 478
click at [676, 339] on div "iPhone 14 Pro Max1 iPhone 14 Pro Max info ROOM ID: 586131209 70% battery_std fu…" at bounding box center [362, 248] width 657 height 379
click at [697, 326] on div "arrow_back [PERSON_NAME],Skinner_Shoot01_08132025 Back to project Send invite a…" at bounding box center [363, 239] width 726 height 478
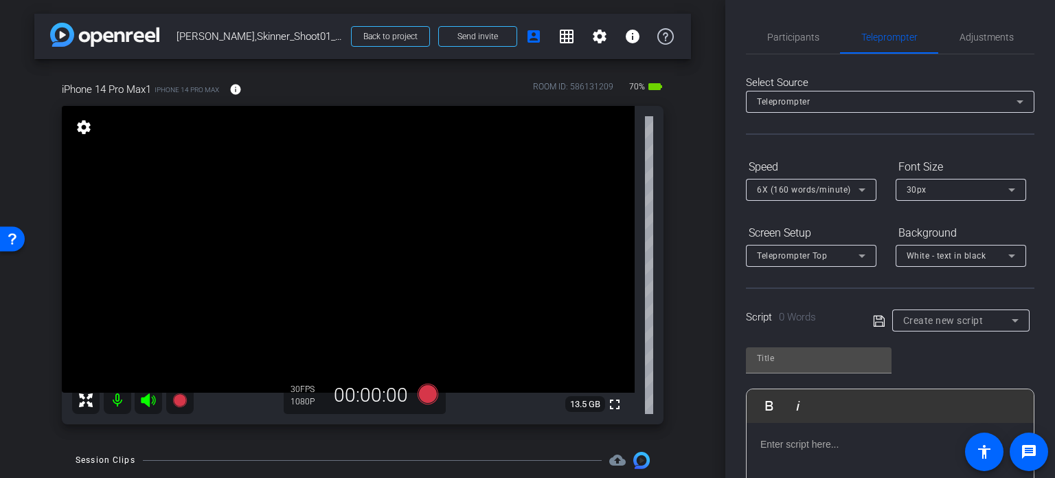
click at [6, 121] on div "arrow_back [PERSON_NAME],Skinner_Shoot01_08132025 Back to project Send invite a…" at bounding box center [363, 239] width 726 height 478
click at [798, 27] on span "Participants" at bounding box center [794, 37] width 52 height 33
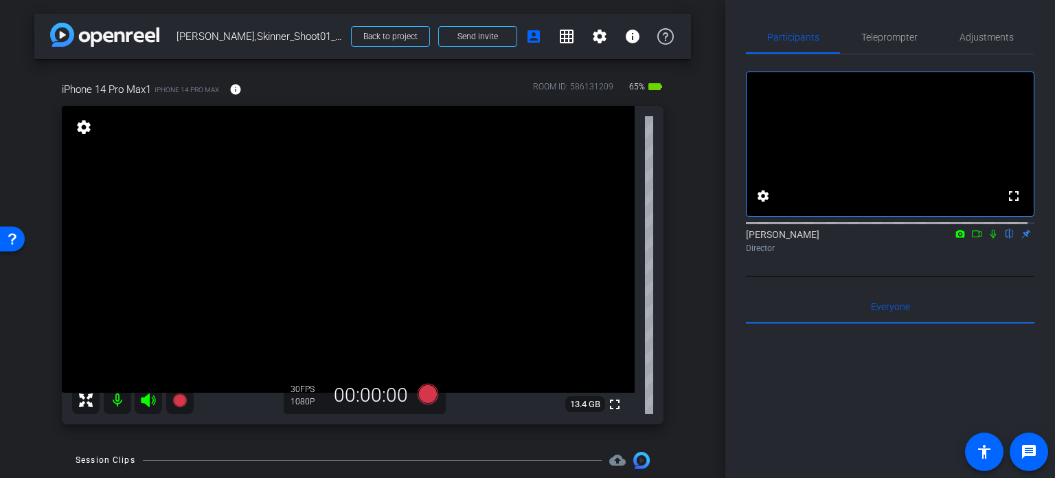
click at [680, 347] on div "iPhone 14 Pro Max1 iPhone 14 Pro Max info ROOM ID: 586131209 65% battery_std fu…" at bounding box center [362, 248] width 657 height 379
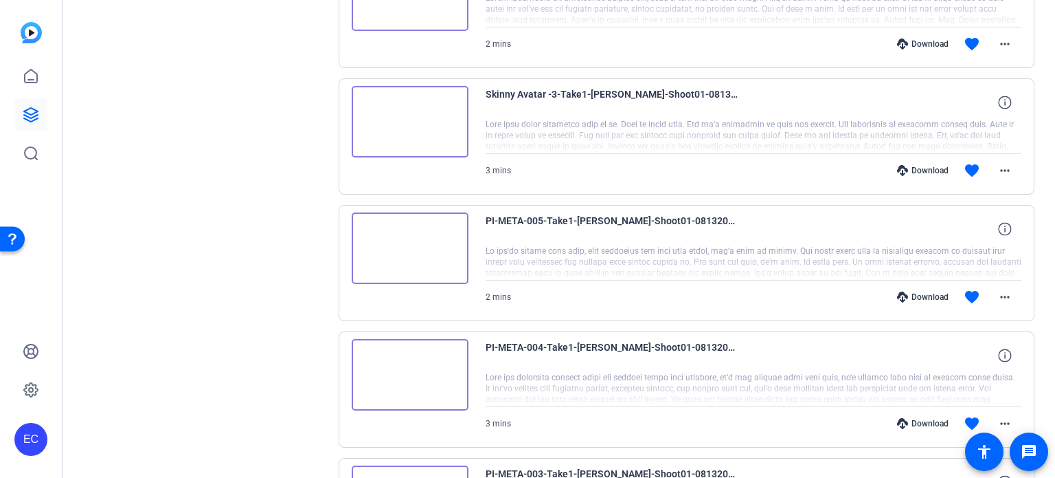
scroll to position [1038, 0]
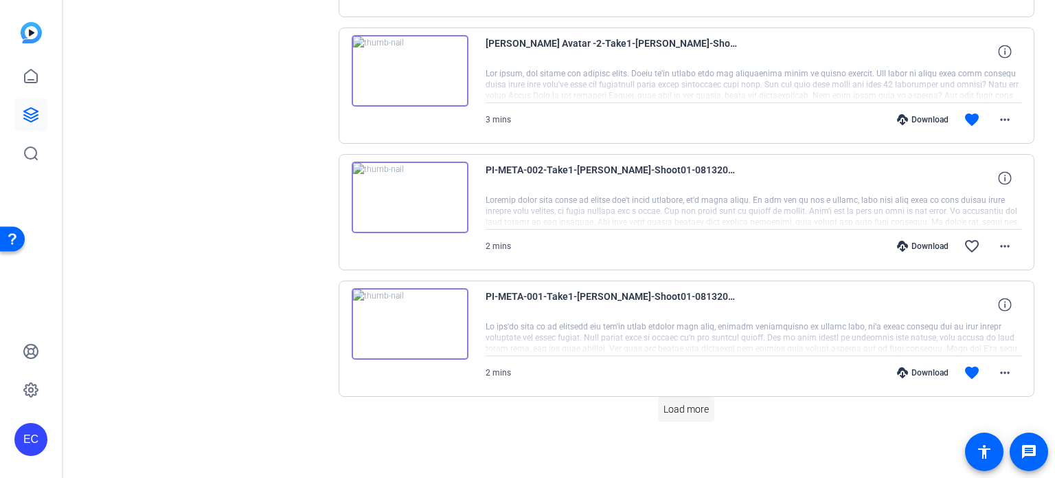
click at [658, 401] on span at bounding box center [686, 408] width 56 height 33
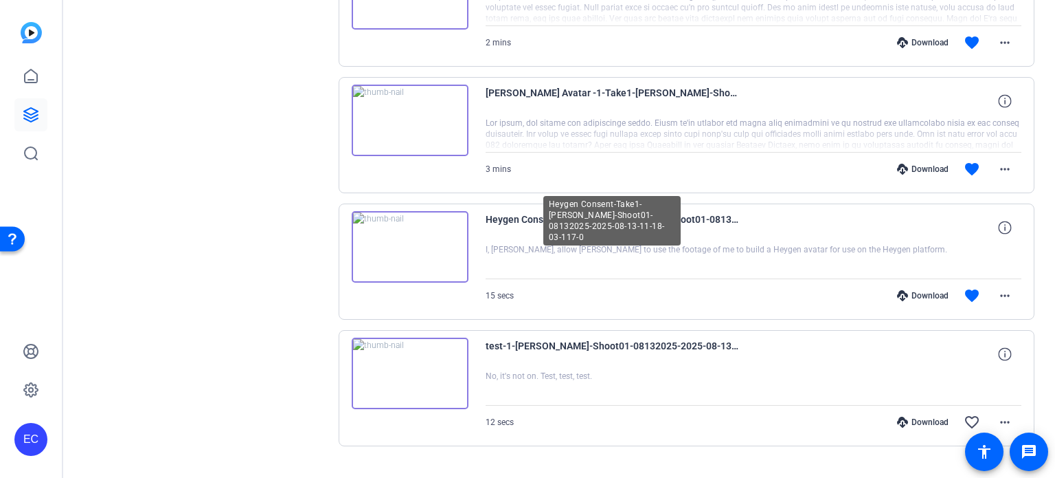
scroll to position [1391, 0]
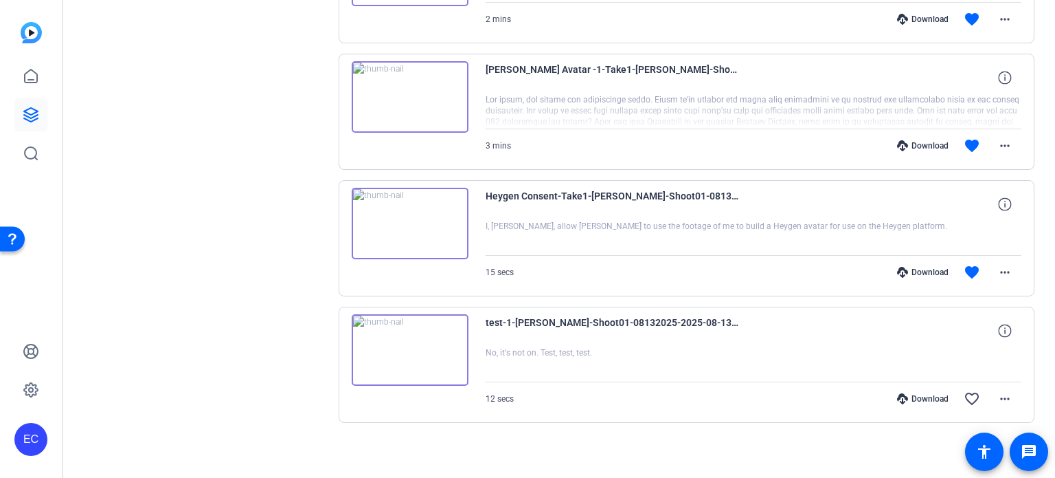
click at [914, 267] on div "Download" at bounding box center [923, 272] width 65 height 11
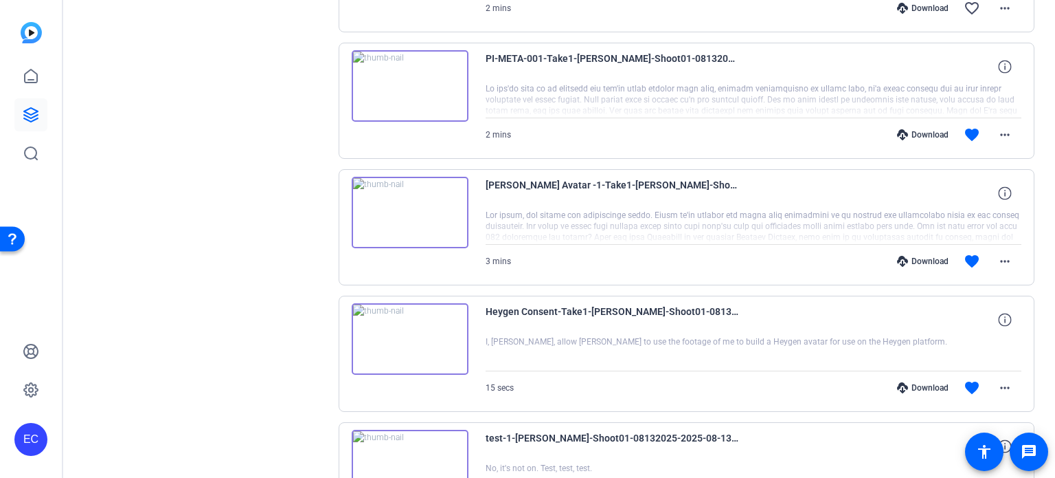
scroll to position [1253, 0]
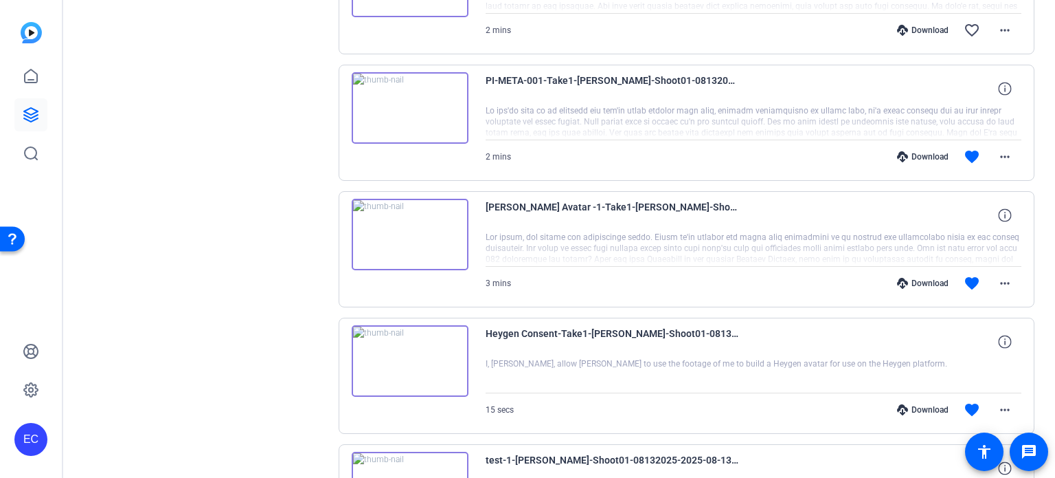
click at [913, 278] on div "Download" at bounding box center [923, 283] width 65 height 11
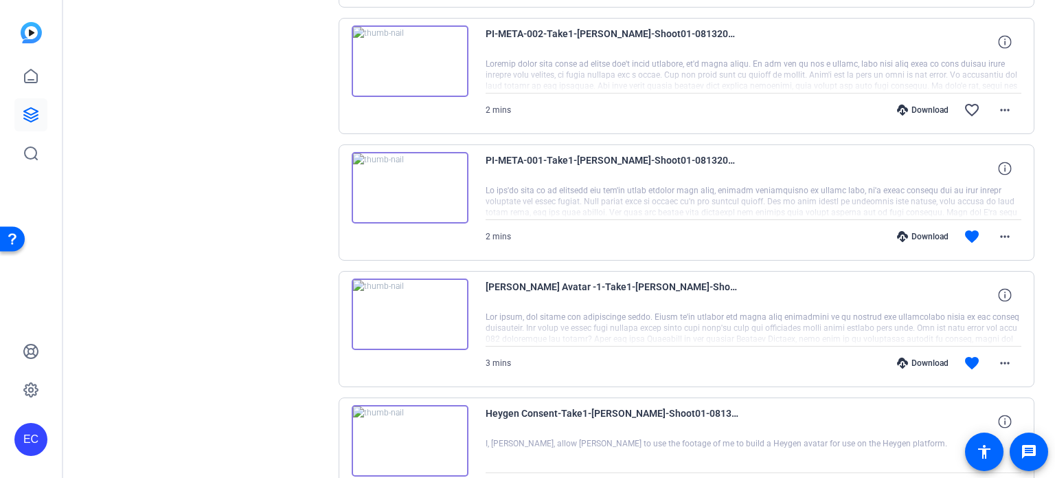
scroll to position [1116, 0]
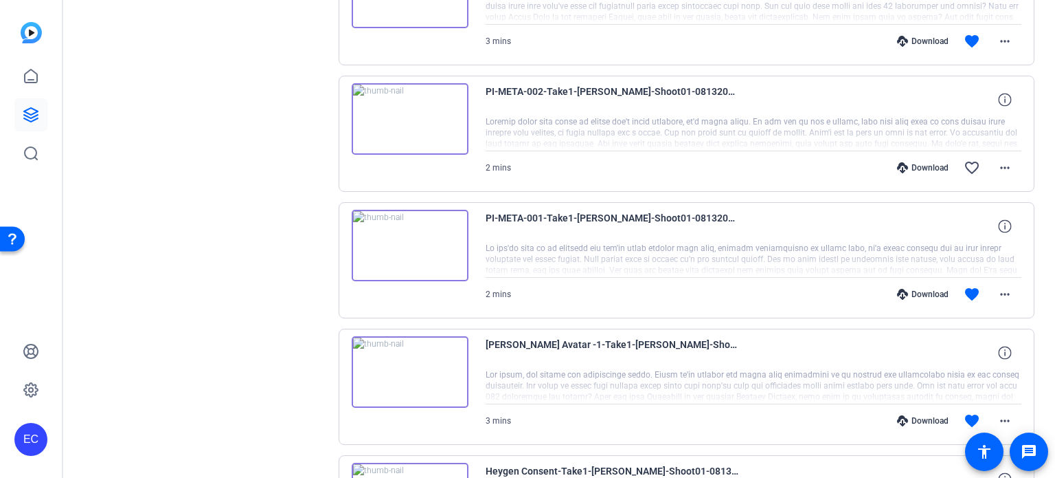
click at [913, 289] on div "Download" at bounding box center [923, 294] width 65 height 11
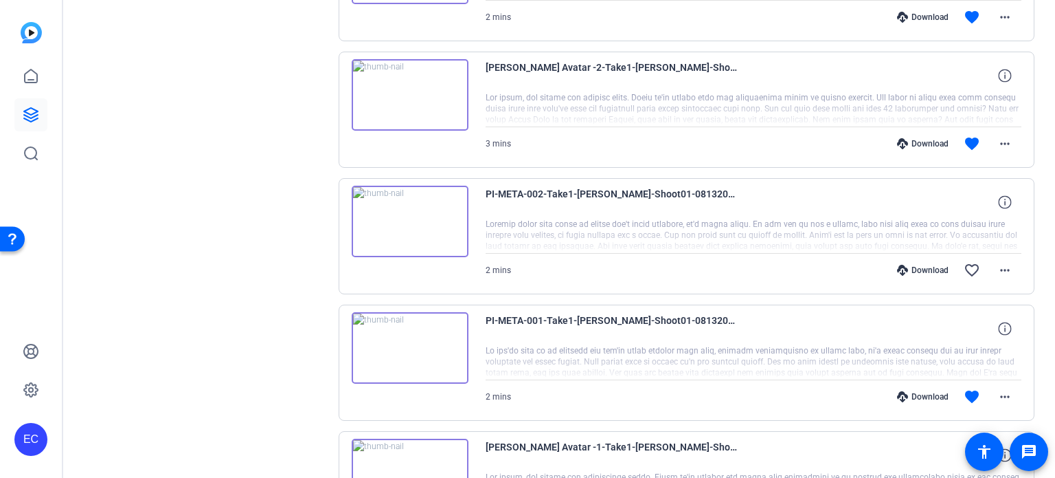
scroll to position [978, 0]
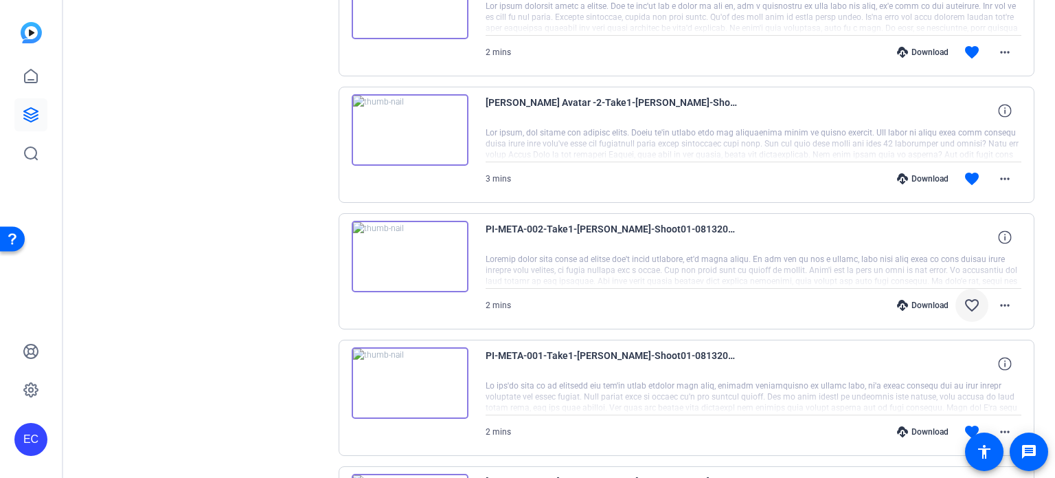
click at [964, 298] on mat-icon "favorite_border" at bounding box center [972, 305] width 16 height 16
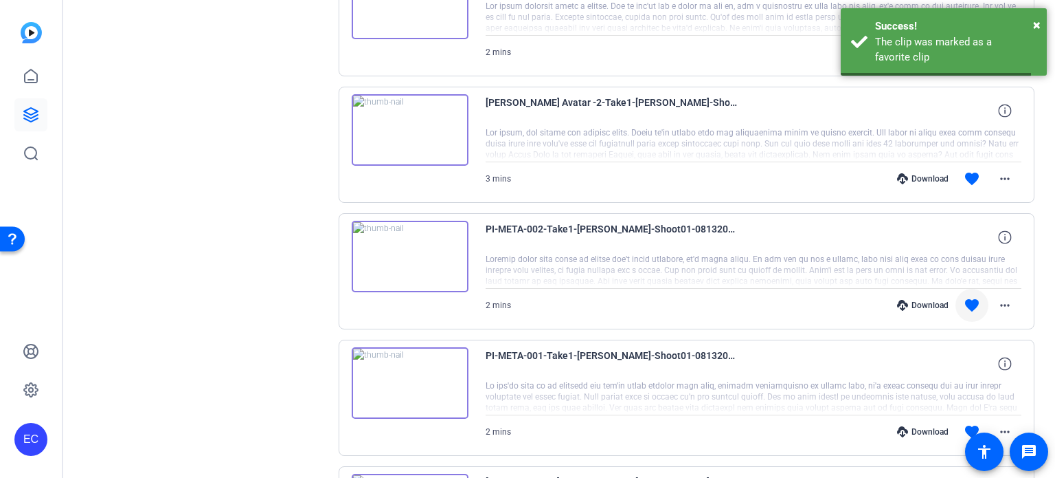
click at [923, 300] on div "Download" at bounding box center [923, 305] width 65 height 11
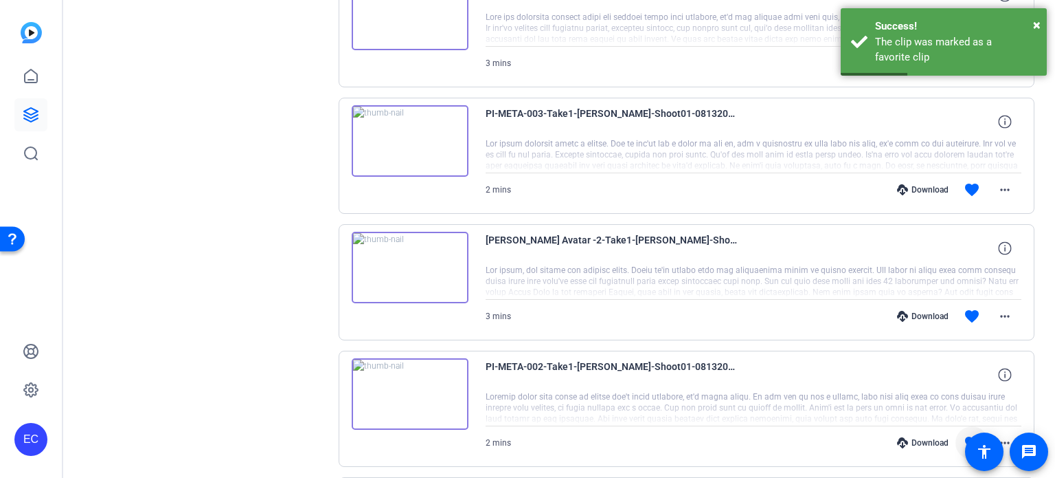
click at [917, 311] on div "Download" at bounding box center [923, 316] width 65 height 11
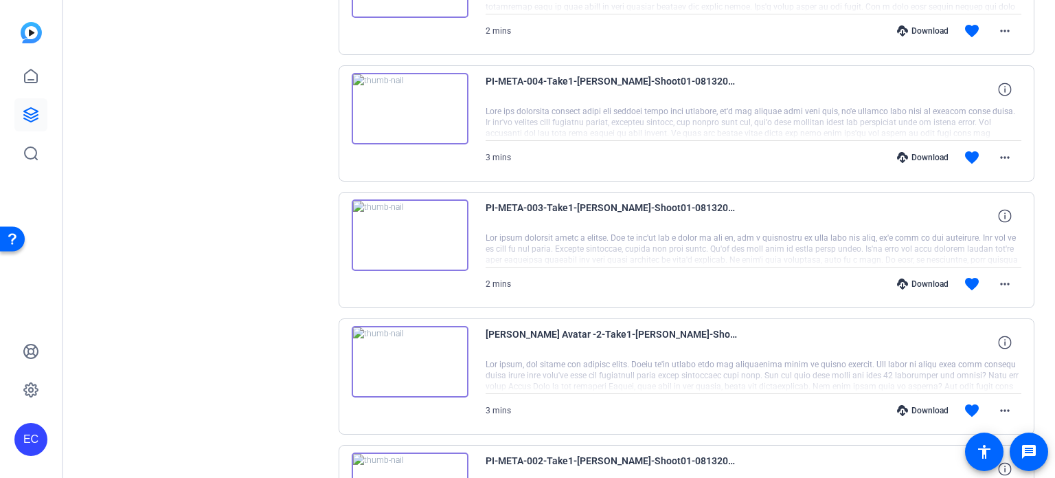
scroll to position [704, 0]
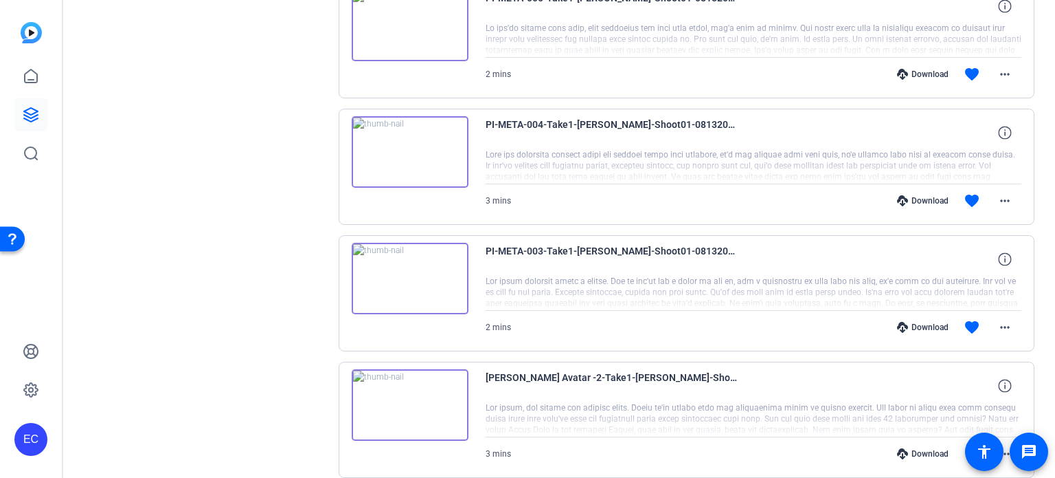
click at [917, 324] on div "Download" at bounding box center [923, 327] width 65 height 11
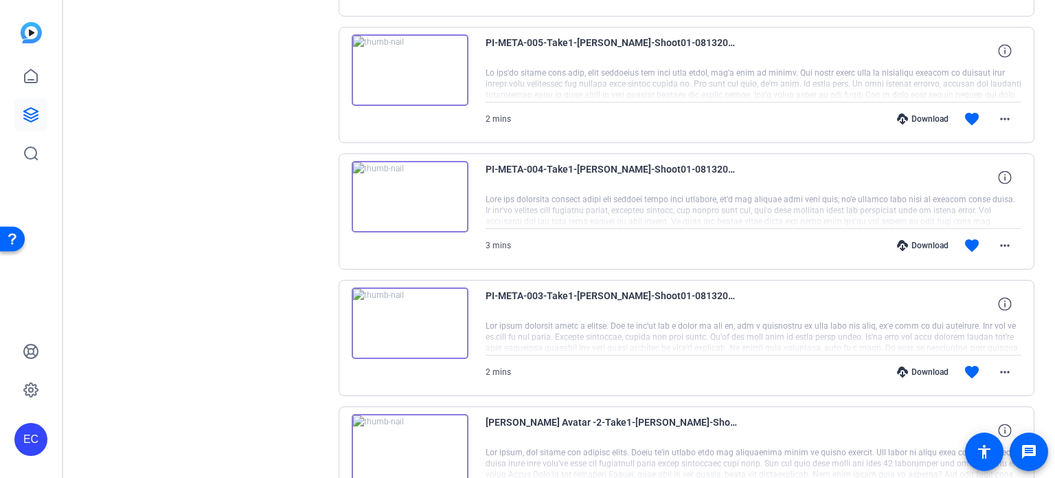
scroll to position [635, 0]
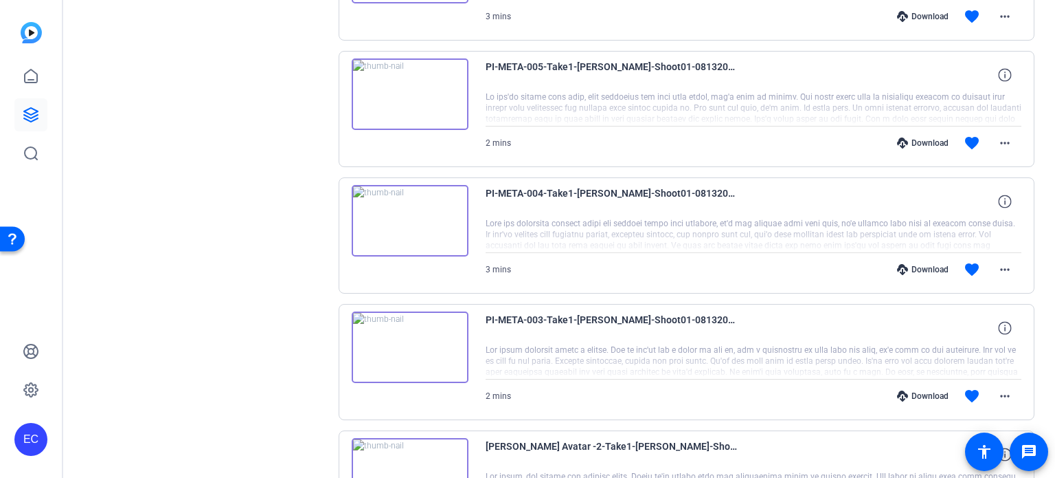
click at [917, 265] on div "Download" at bounding box center [923, 269] width 65 height 11
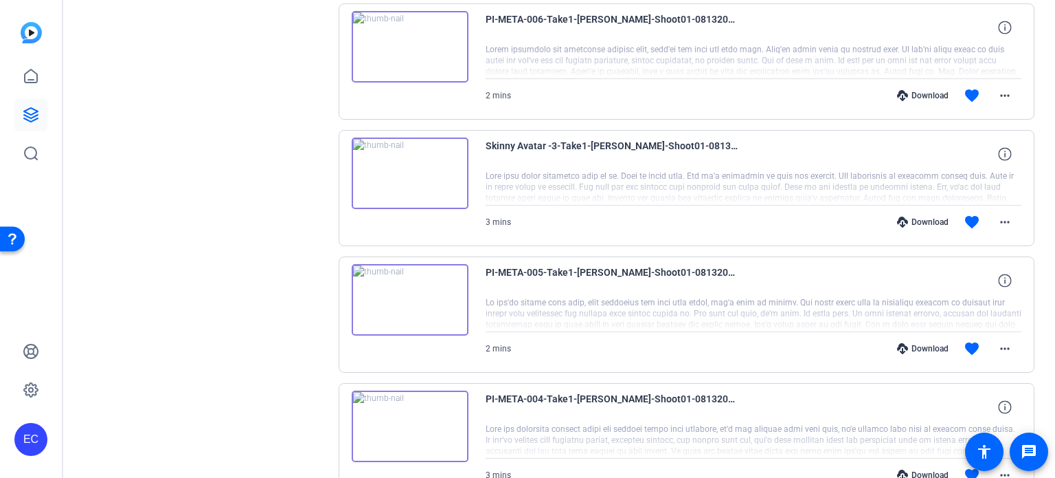
scroll to position [429, 0]
click at [928, 346] on div "Download" at bounding box center [923, 349] width 65 height 11
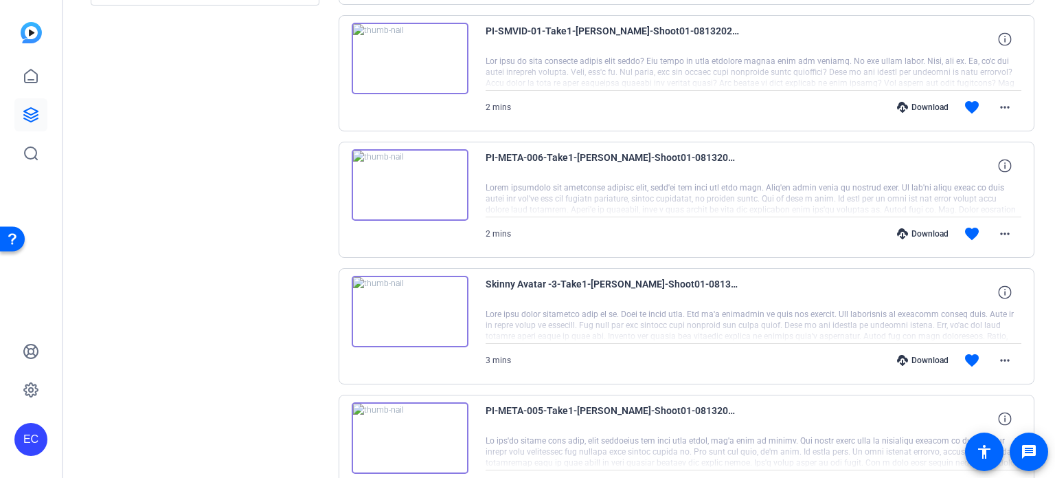
click at [923, 358] on div "Download" at bounding box center [923, 360] width 65 height 11
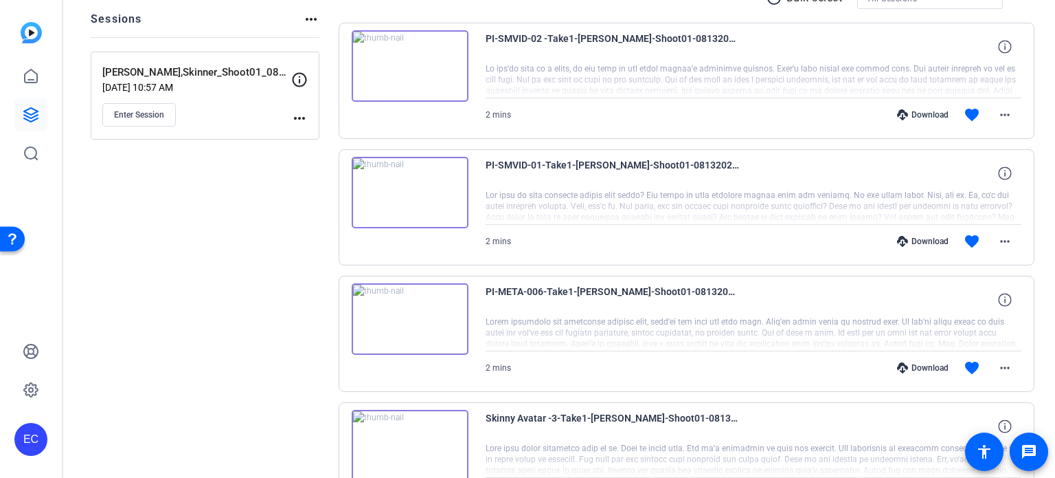
scroll to position [154, 0]
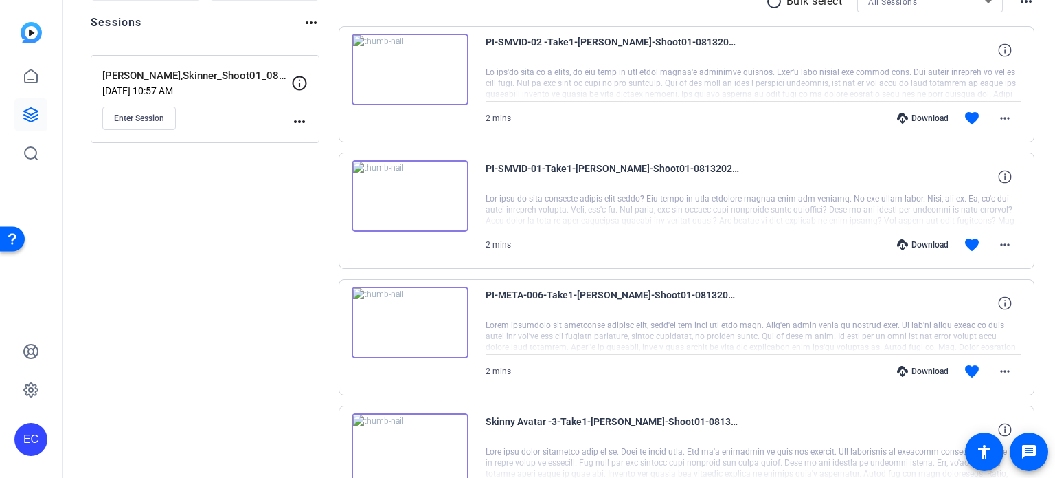
click at [921, 366] on div "Download" at bounding box center [923, 371] width 65 height 11
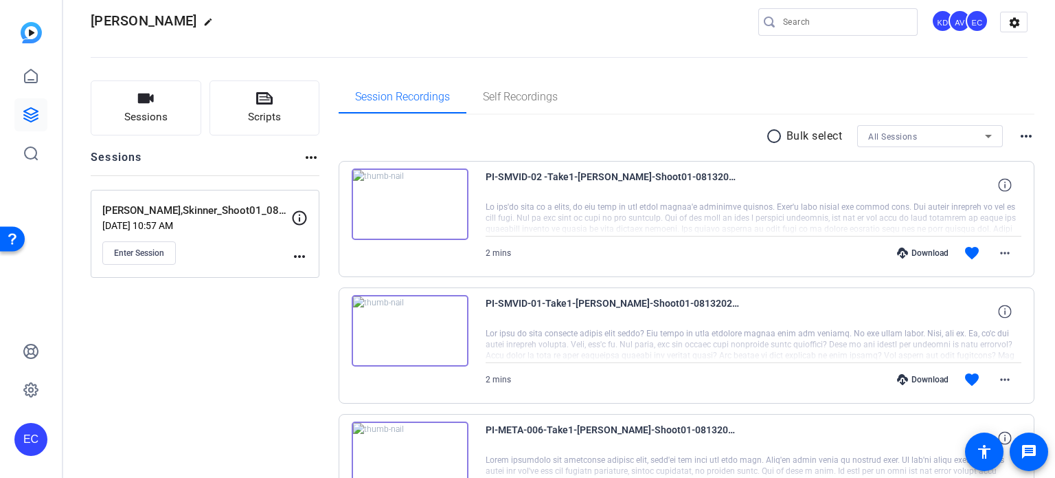
scroll to position [16, 0]
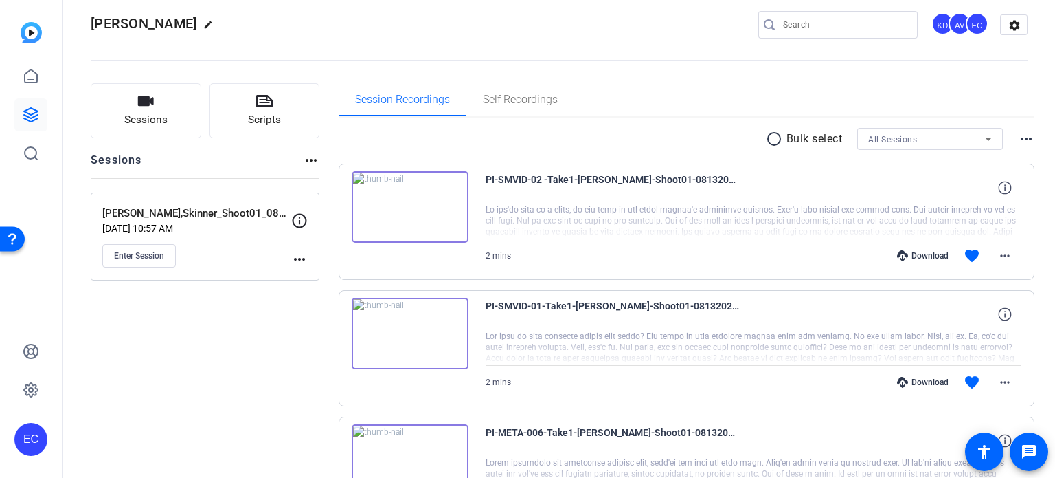
click at [913, 377] on div "Download" at bounding box center [923, 382] width 65 height 11
click at [913, 251] on div "Download" at bounding box center [923, 255] width 65 height 11
click at [267, 103] on icon at bounding box center [264, 101] width 16 height 16
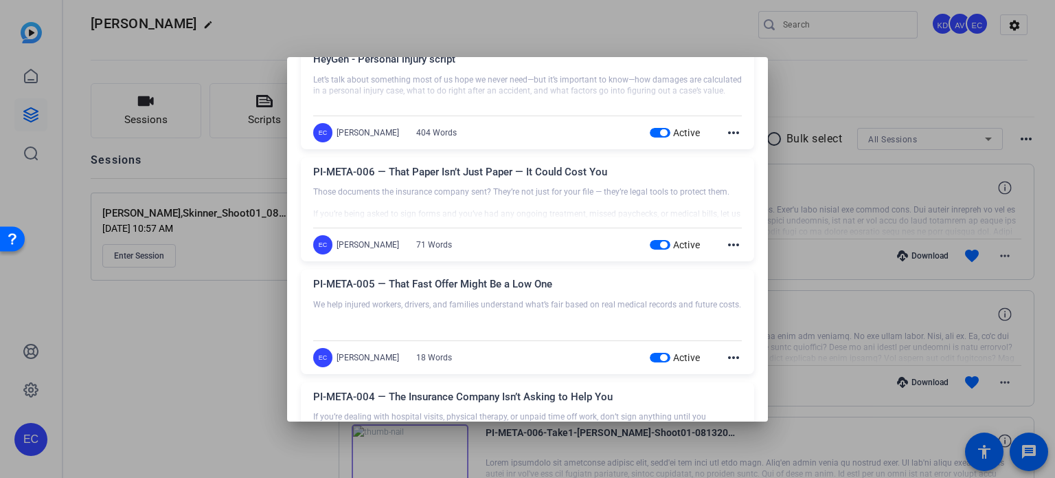
scroll to position [137, 0]
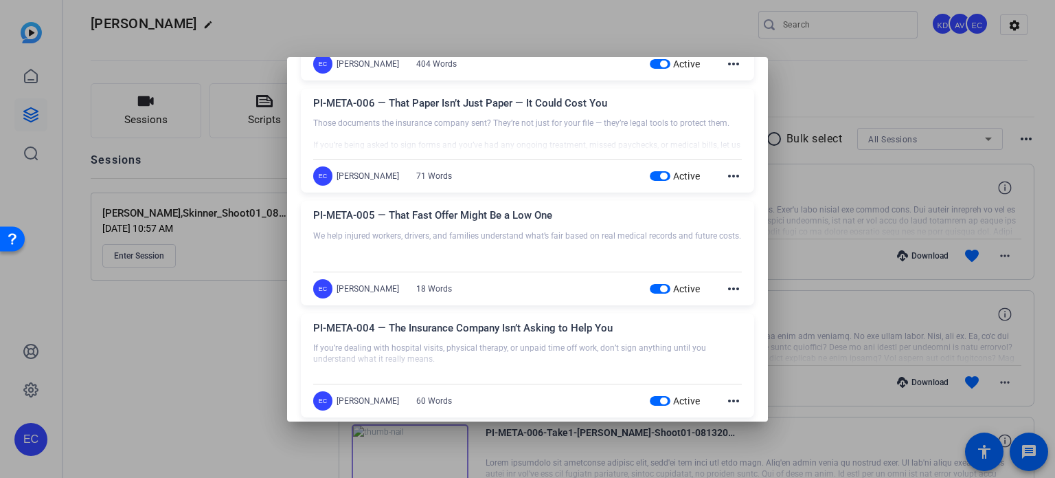
click at [650, 174] on span "button" at bounding box center [660, 176] width 21 height 10
click at [651, 291] on span "button" at bounding box center [660, 289] width 21 height 10
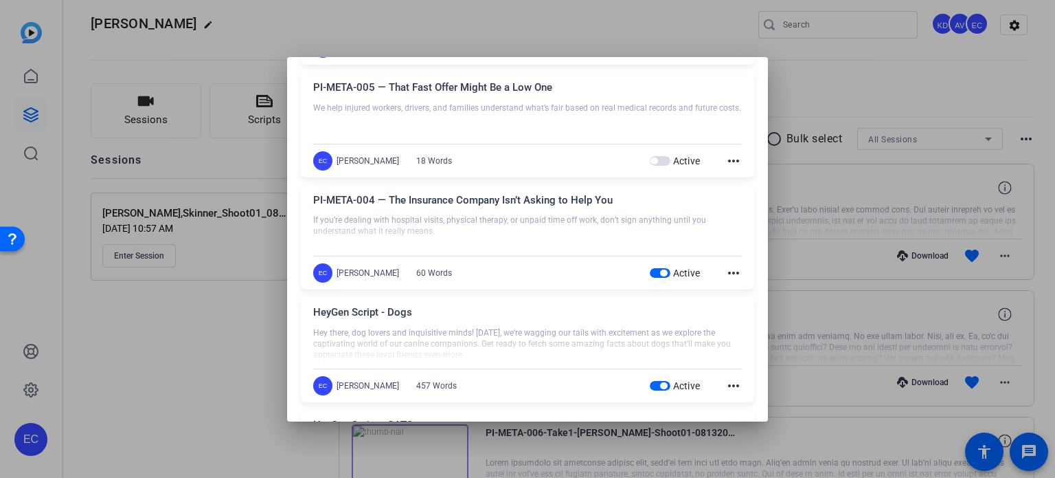
scroll to position [275, 0]
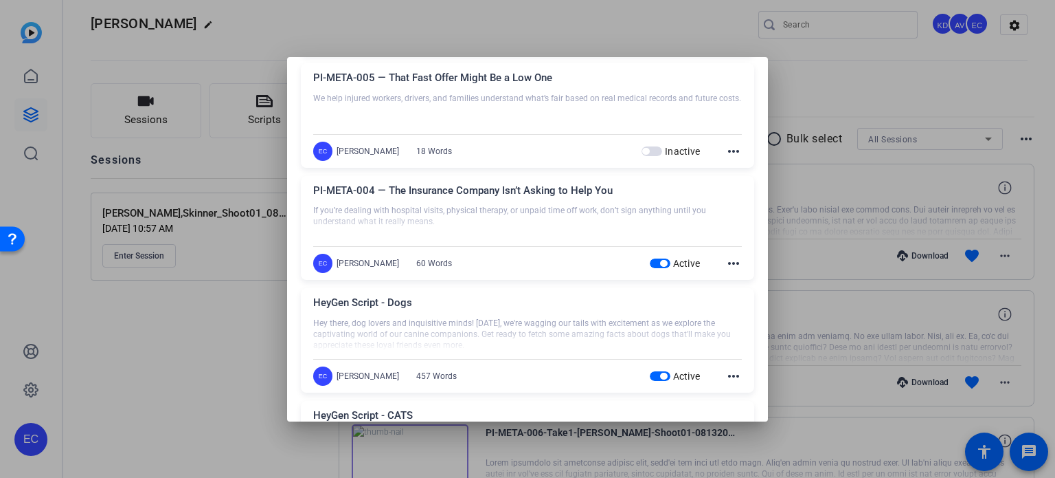
click at [650, 263] on span "button" at bounding box center [660, 263] width 21 height 10
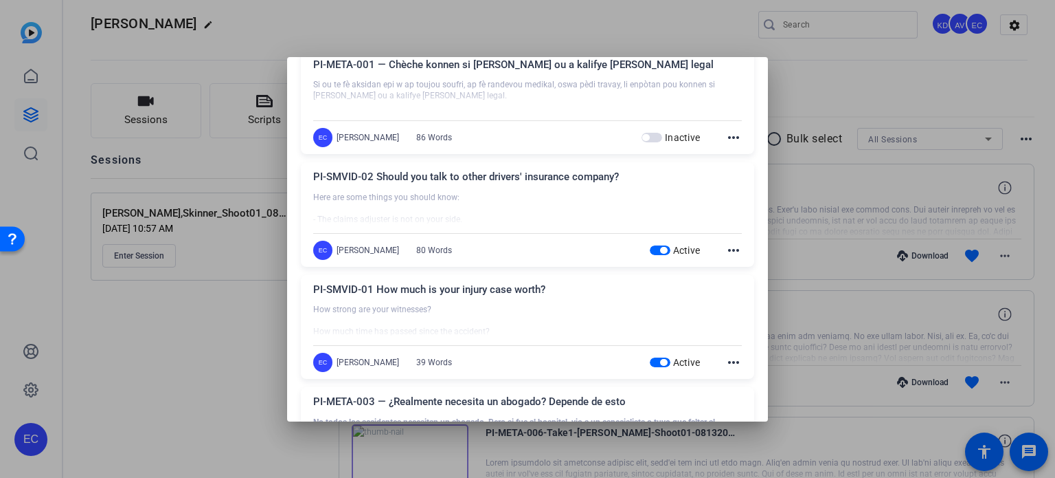
scroll to position [1099, 0]
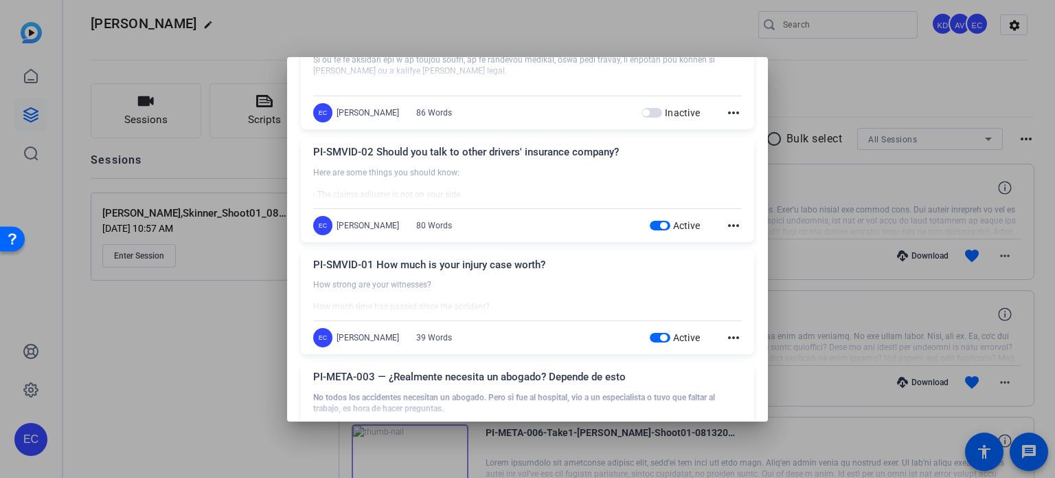
click at [650, 222] on span "button" at bounding box center [660, 226] width 21 height 10
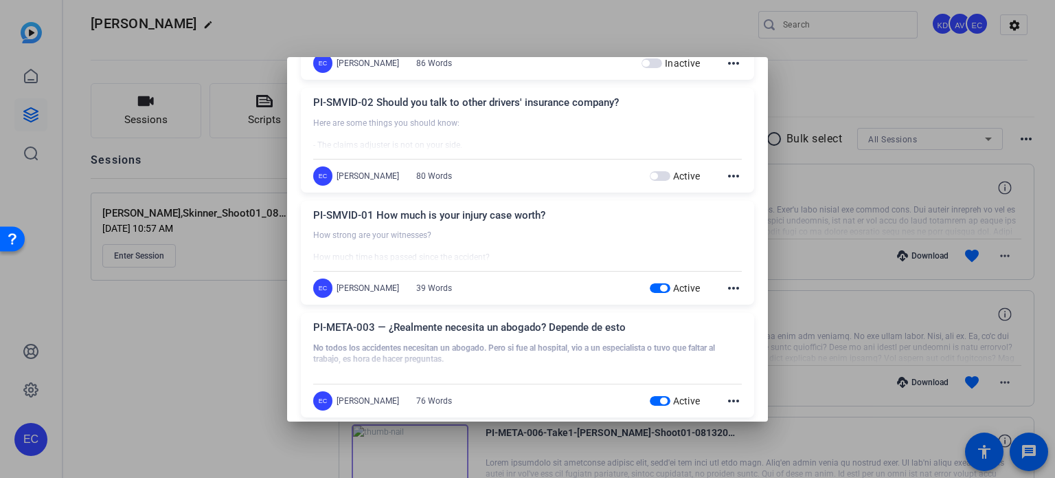
scroll to position [1237, 0]
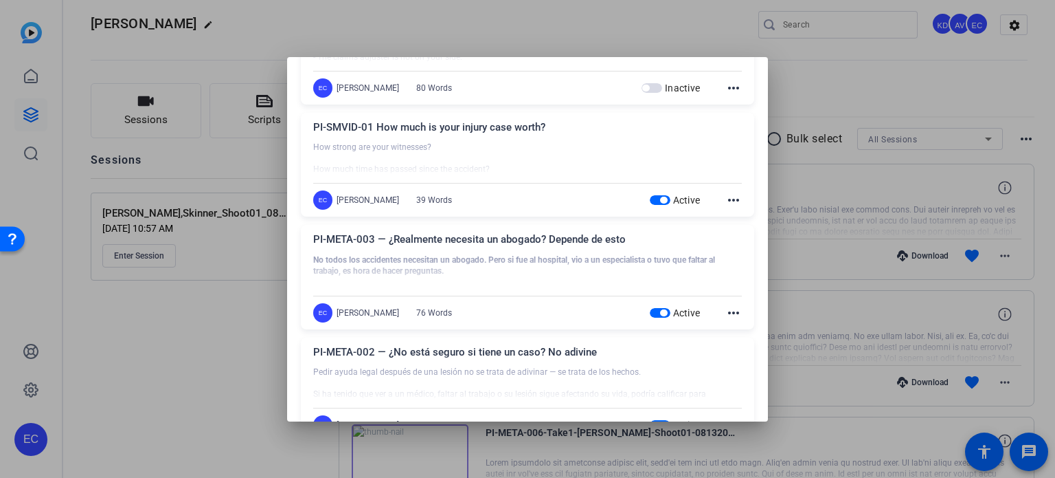
click at [650, 197] on span "button" at bounding box center [660, 200] width 21 height 10
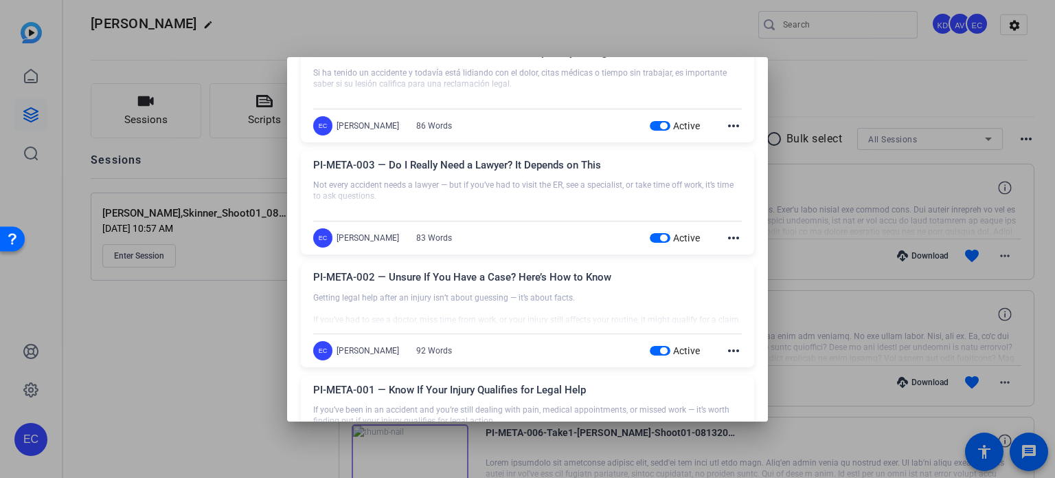
scroll to position [1649, 0]
click at [650, 232] on span "button" at bounding box center [660, 237] width 21 height 10
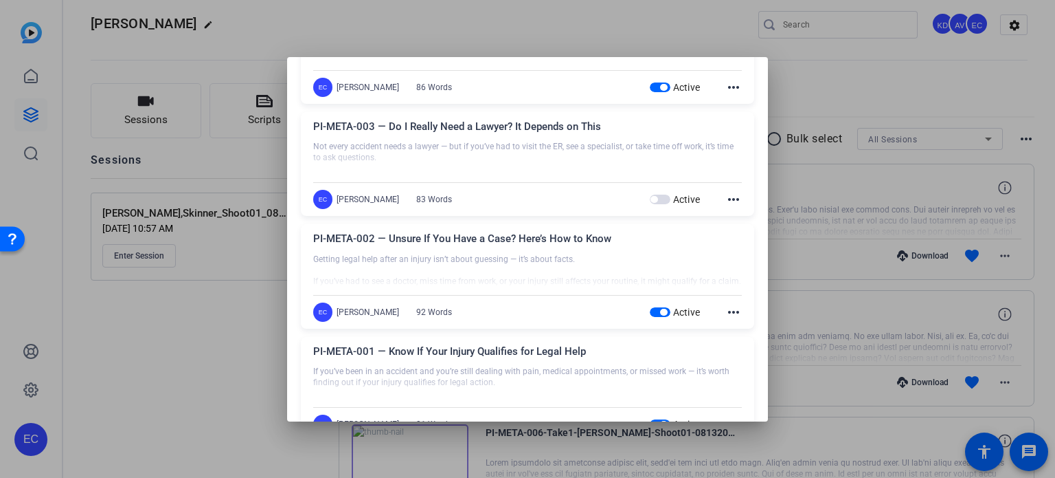
scroll to position [1725, 0]
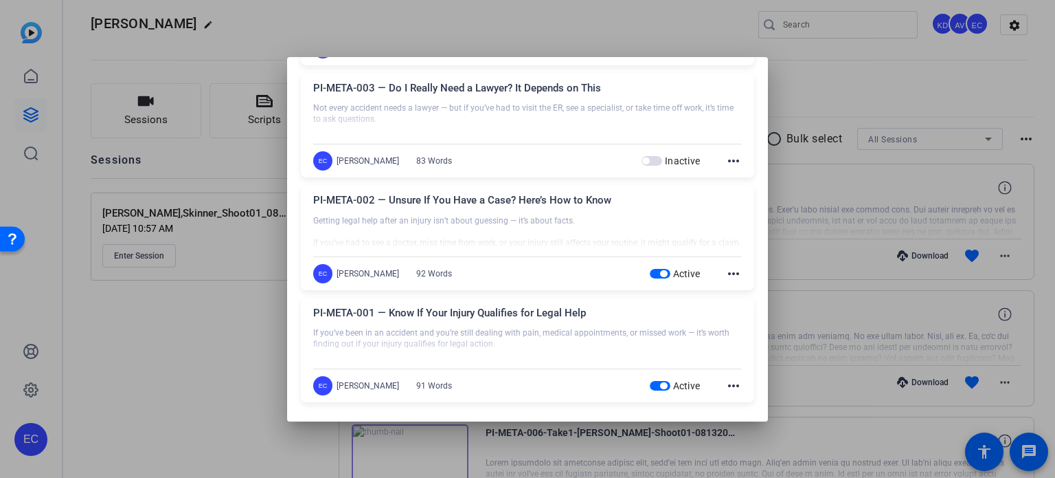
click at [650, 269] on span "button" at bounding box center [660, 274] width 21 height 10
click at [651, 385] on span "button" at bounding box center [660, 386] width 21 height 10
click at [198, 335] on div at bounding box center [527, 239] width 1055 height 478
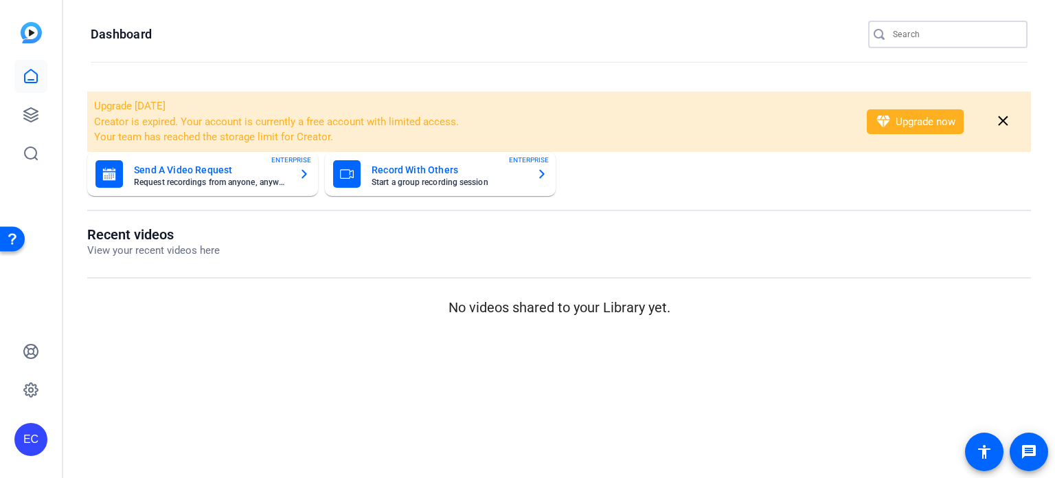
click at [959, 36] on input "Search" at bounding box center [955, 34] width 124 height 16
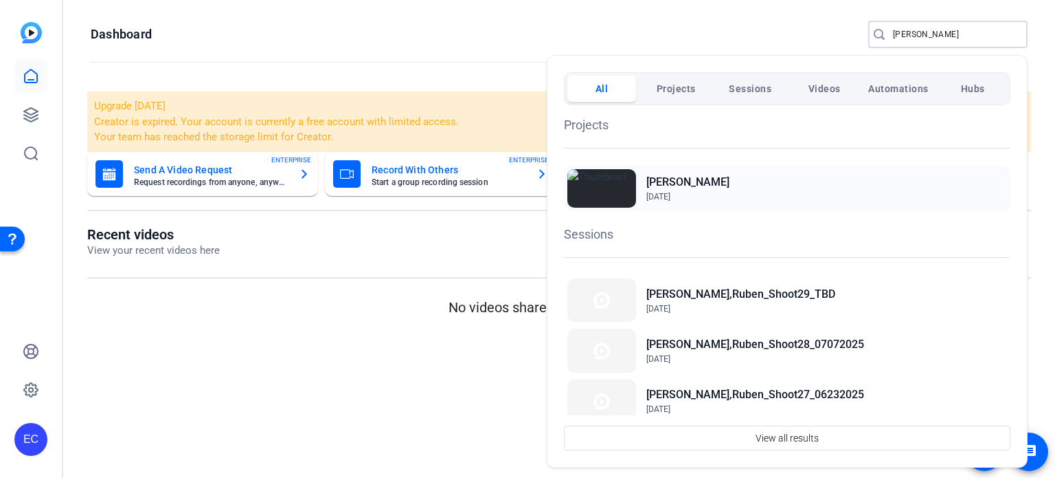
type input "[PERSON_NAME]"
click at [673, 186] on h2 "[PERSON_NAME]" at bounding box center [688, 182] width 83 height 16
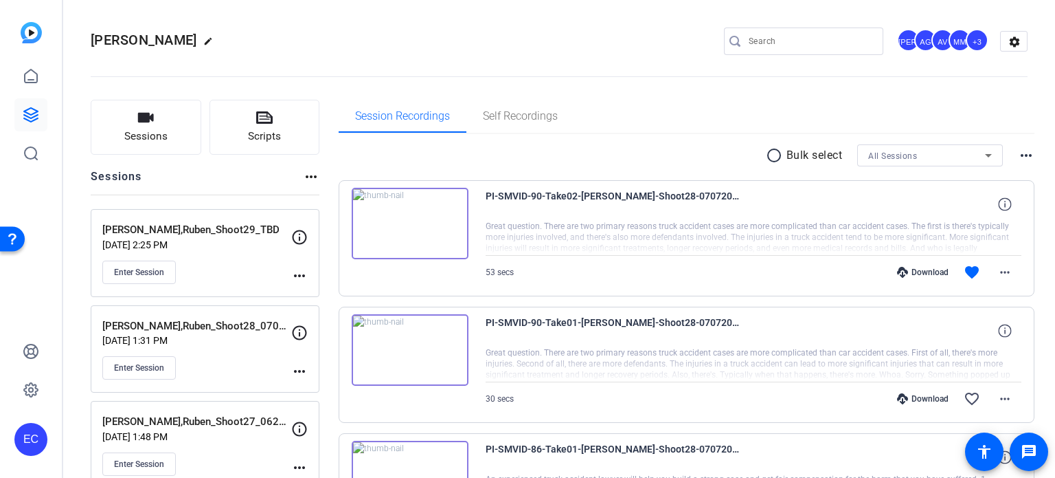
click at [298, 273] on mat-icon "more_horiz" at bounding box center [299, 275] width 16 height 16
click at [317, 289] on span "Edit Session" at bounding box center [333, 295] width 63 height 16
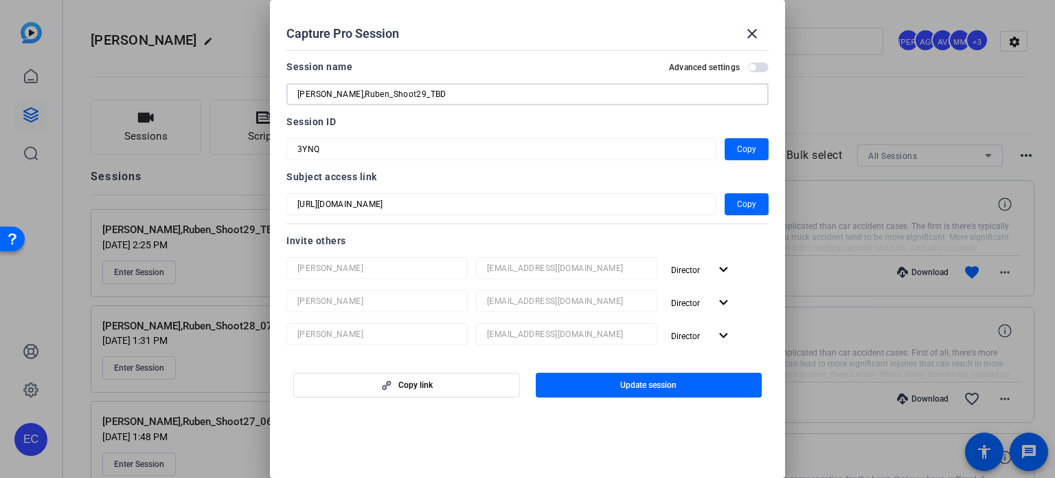
drag, startPoint x: 384, startPoint y: 93, endPoint x: 401, endPoint y: 94, distance: 17.2
click at [401, 94] on input "[PERSON_NAME],Ruben_Shoot29_TBD" at bounding box center [528, 94] width 460 height 16
type input "[PERSON_NAME],Ruben_Shoot29_08132025"
click at [662, 392] on span "button" at bounding box center [649, 384] width 227 height 33
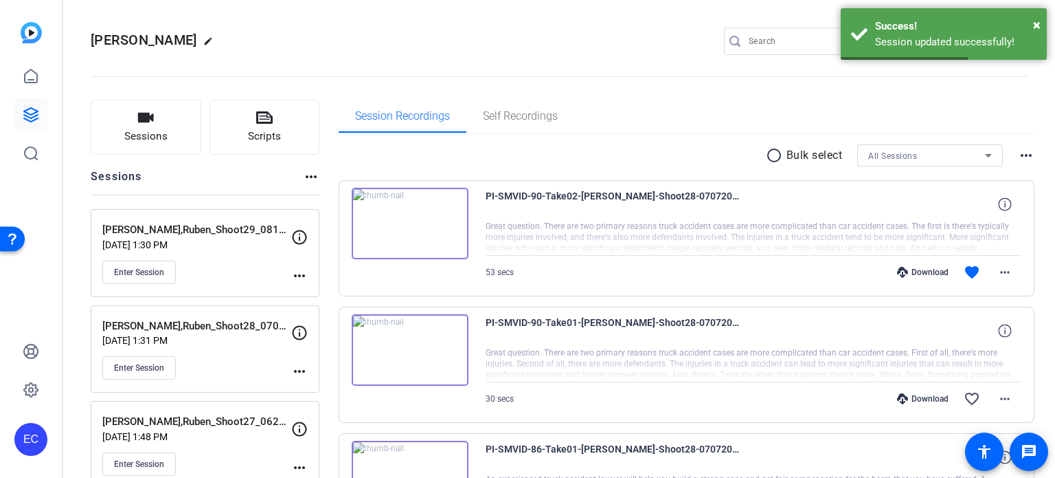
click at [301, 277] on mat-icon "more_horiz" at bounding box center [299, 275] width 16 height 16
click at [316, 291] on span "Edit Session" at bounding box center [333, 295] width 63 height 16
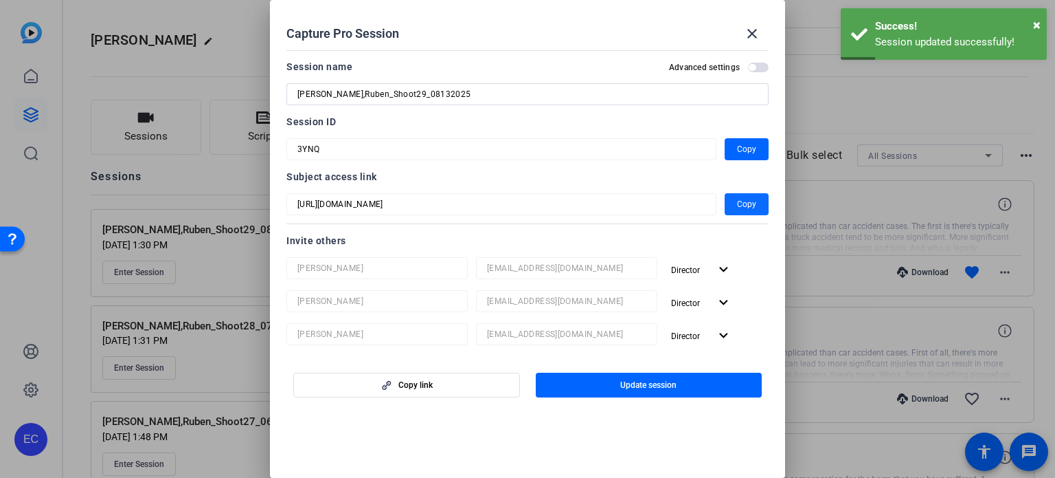
click at [741, 208] on span "Copy" at bounding box center [746, 204] width 19 height 16
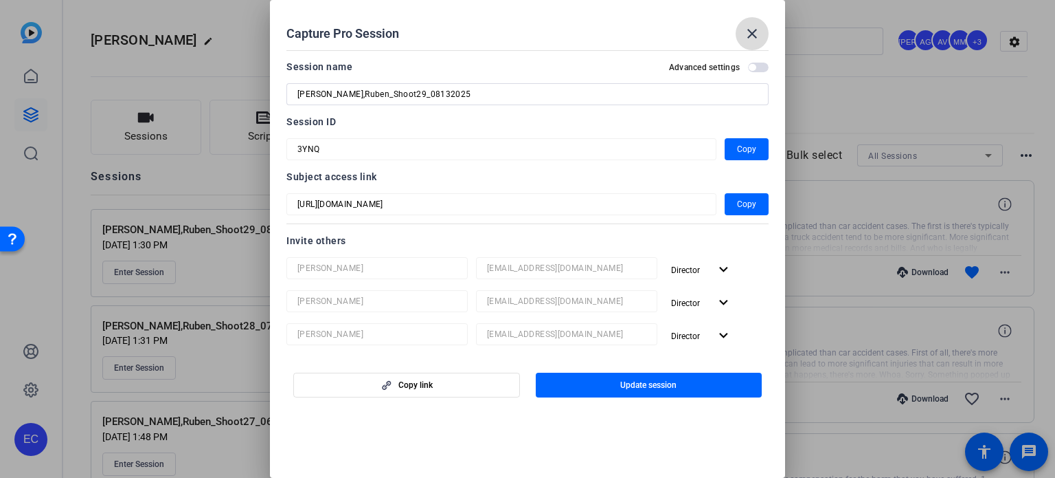
click at [759, 27] on mat-icon "close" at bounding box center [752, 33] width 16 height 16
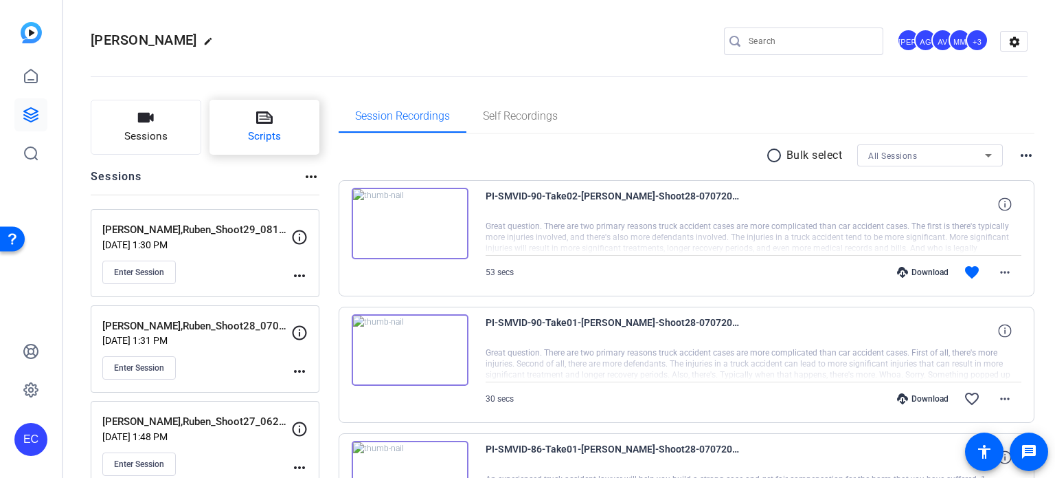
click at [255, 143] on span "Scripts" at bounding box center [264, 136] width 33 height 16
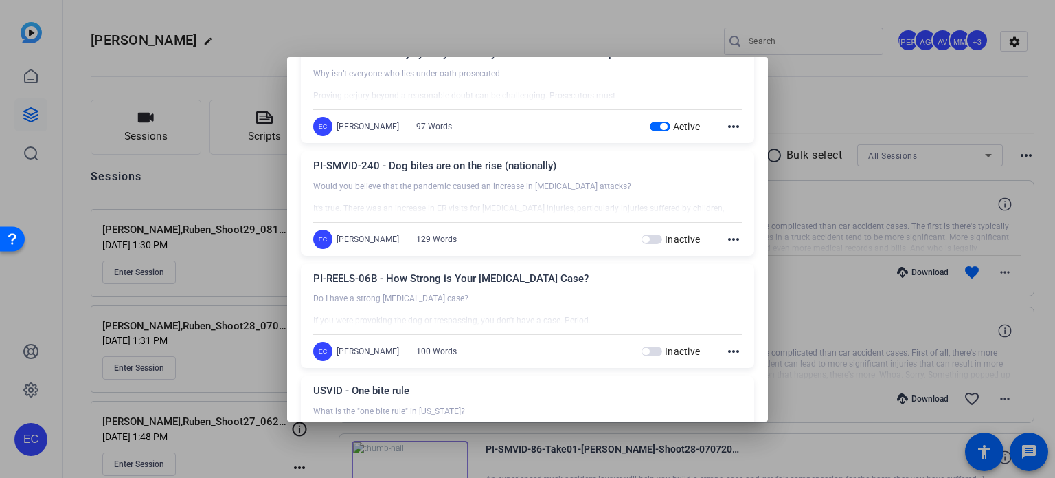
scroll to position [3710, 0]
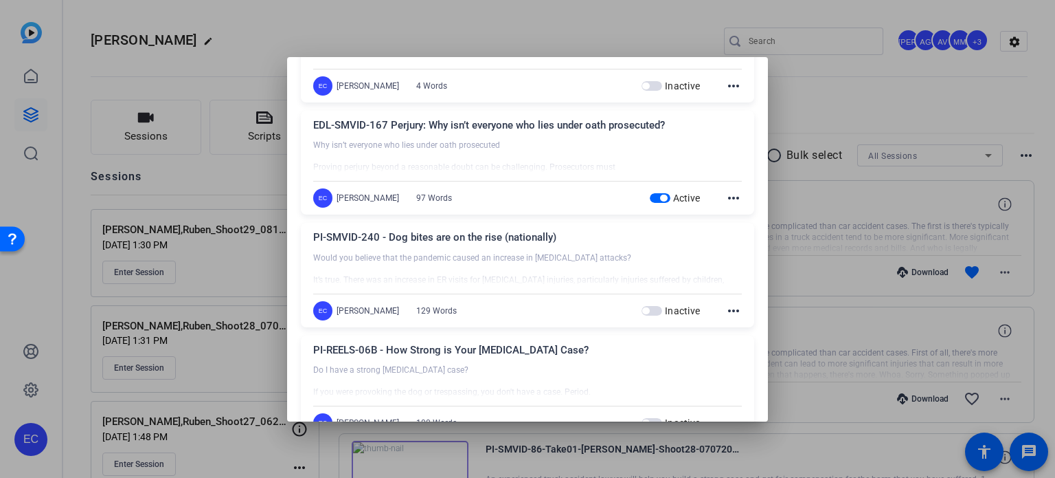
click at [650, 195] on span "button" at bounding box center [660, 198] width 21 height 10
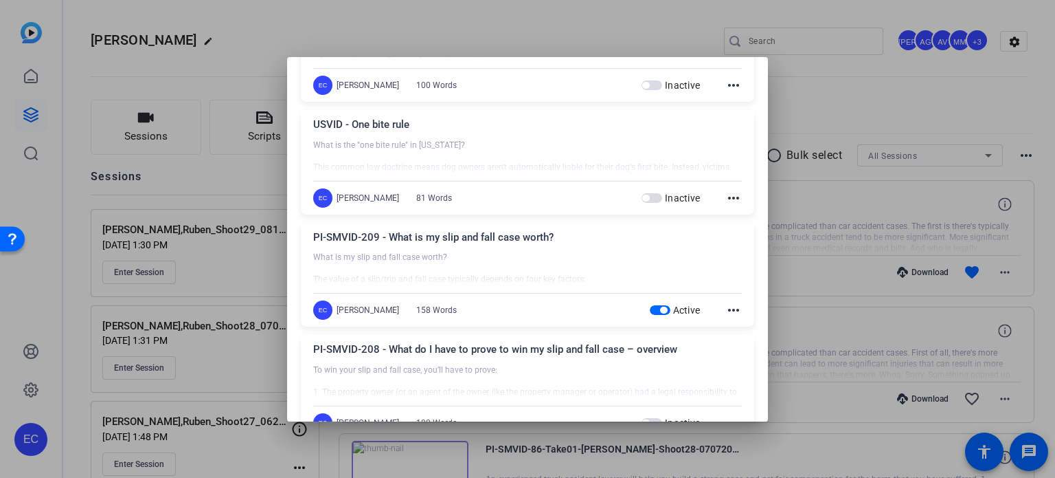
scroll to position [4054, 0]
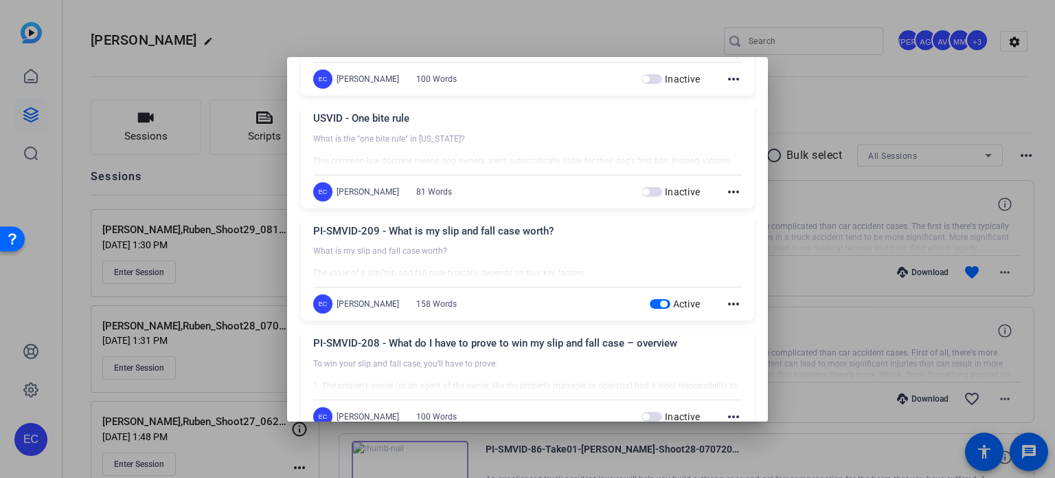
click at [651, 302] on span "button" at bounding box center [660, 304] width 21 height 10
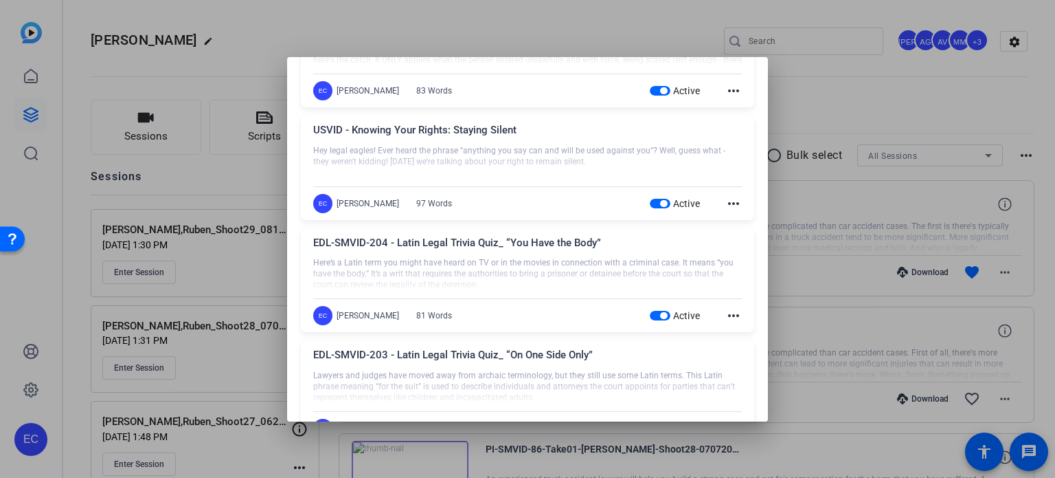
scroll to position [5360, 0]
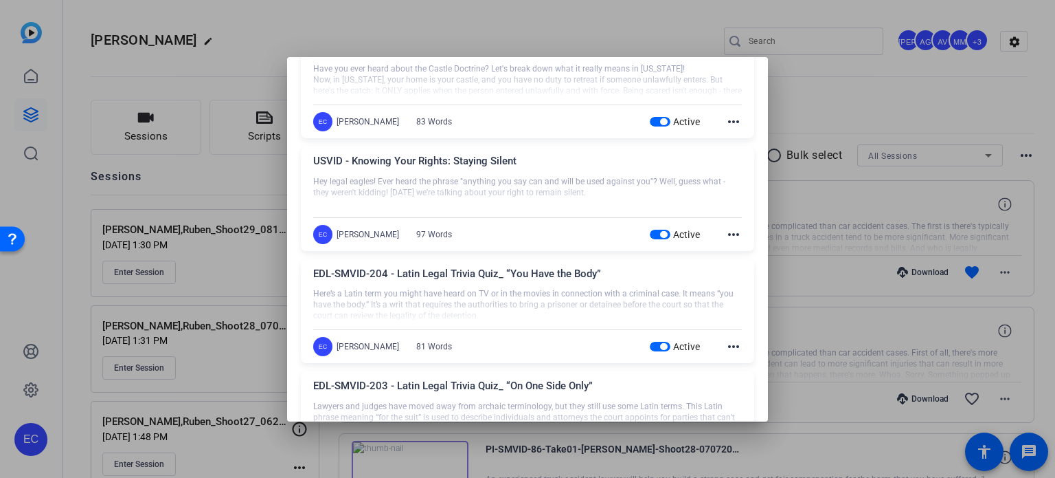
click at [650, 227] on div "Active" at bounding box center [675, 234] width 51 height 14
click at [650, 230] on span "button" at bounding box center [660, 234] width 21 height 10
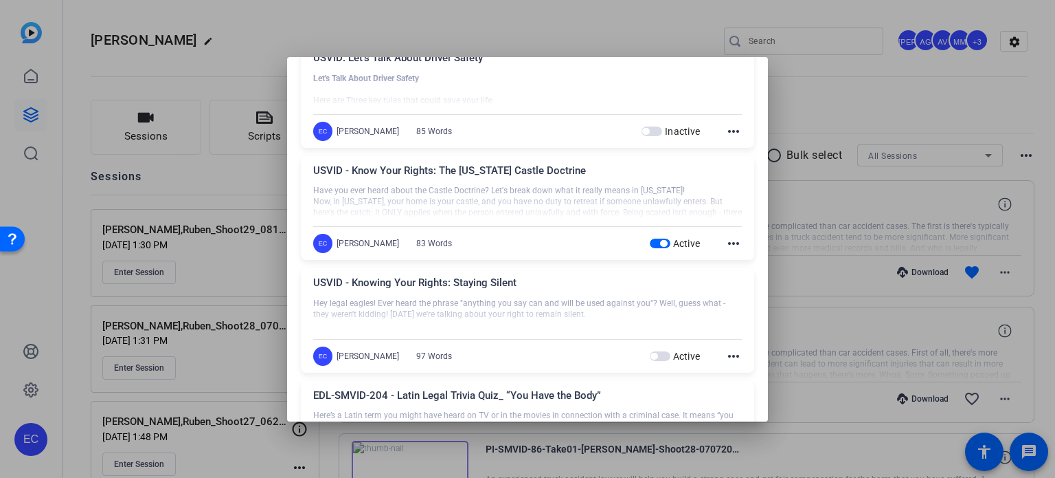
scroll to position [5222, 0]
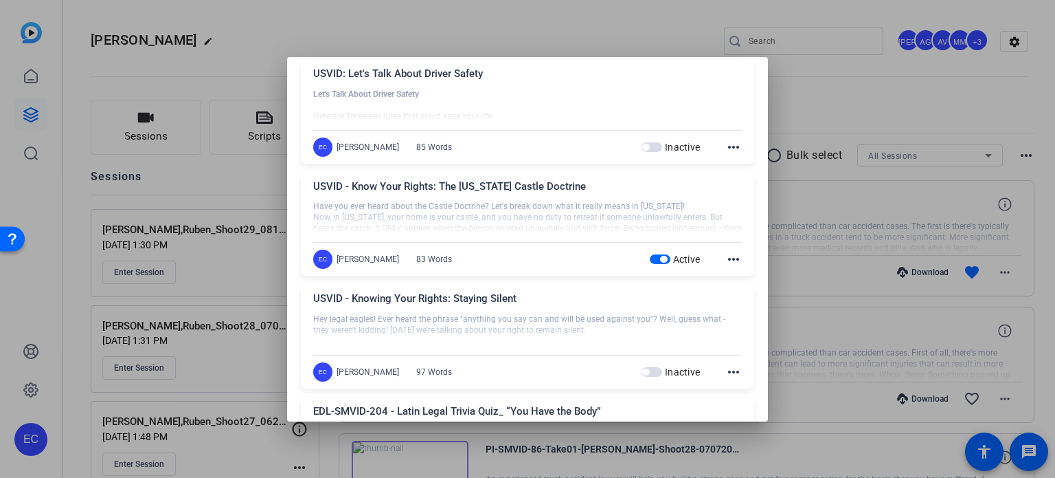
click at [660, 256] on span "button" at bounding box center [663, 259] width 7 height 7
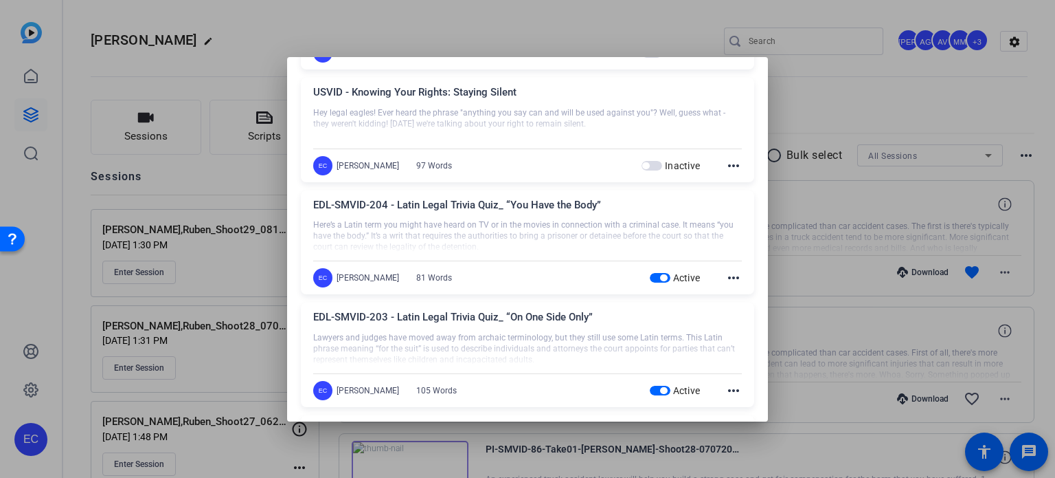
scroll to position [5497, 0]
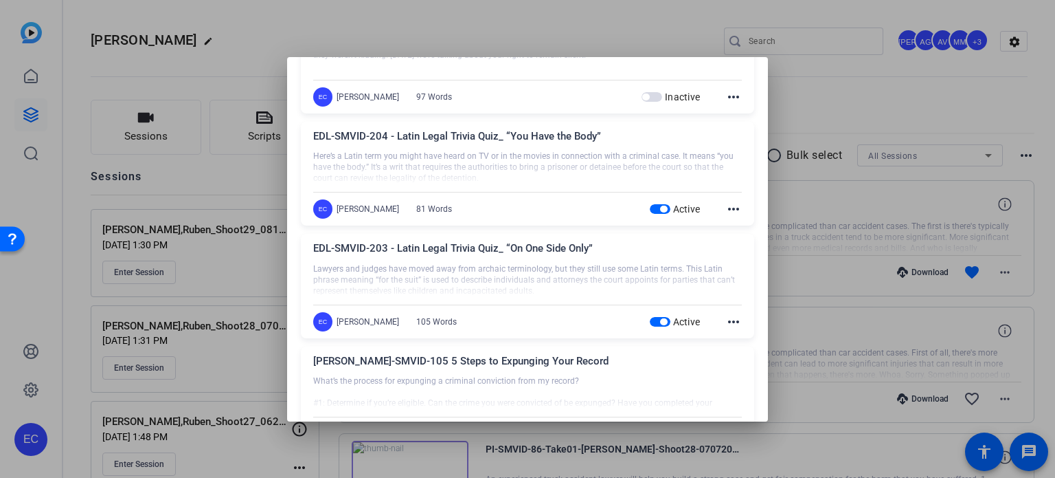
click at [650, 204] on span "button" at bounding box center [660, 209] width 21 height 10
click at [660, 318] on span "button" at bounding box center [663, 321] width 7 height 7
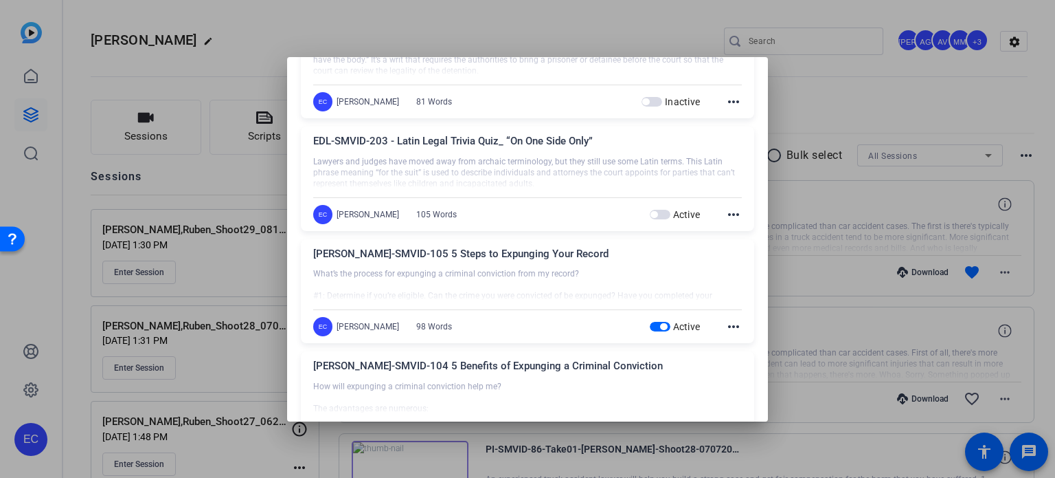
scroll to position [5634, 0]
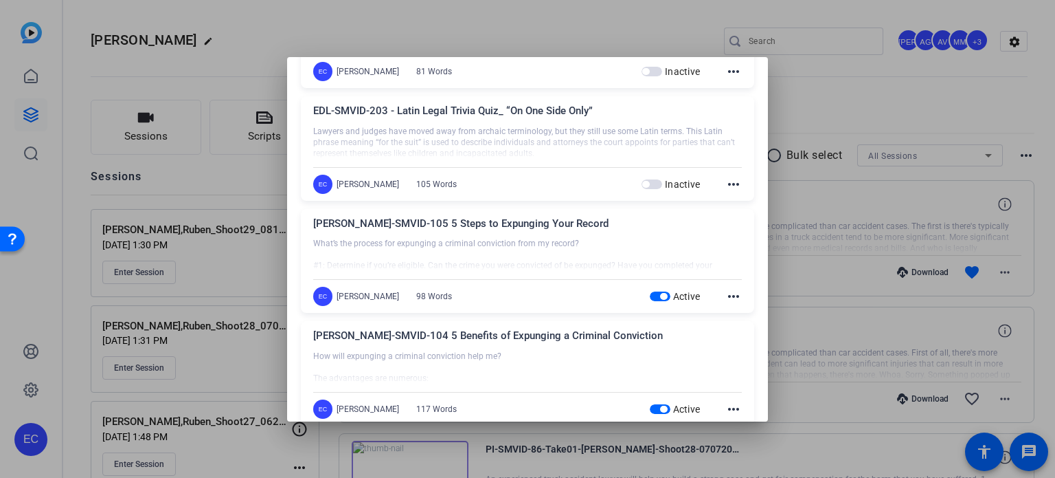
click at [661, 291] on span "button" at bounding box center [660, 296] width 21 height 10
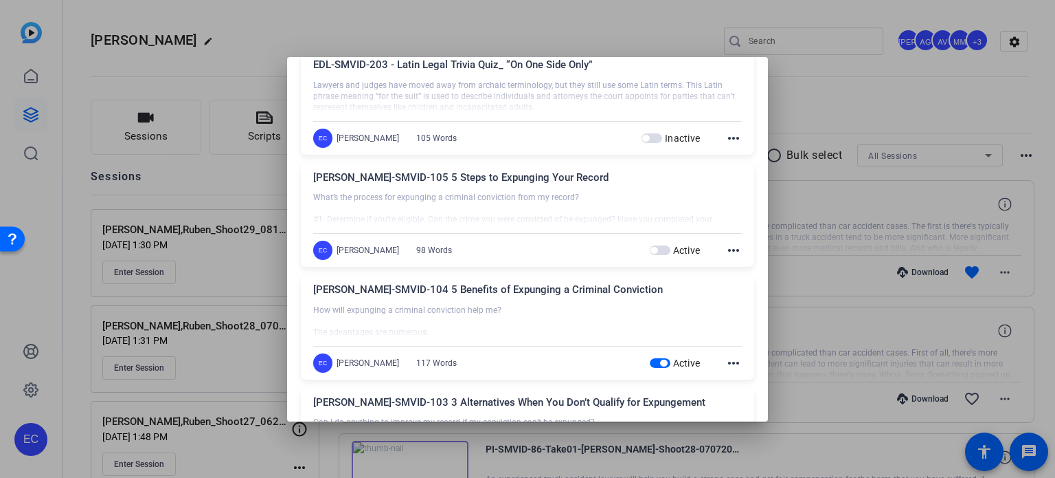
scroll to position [5703, 0]
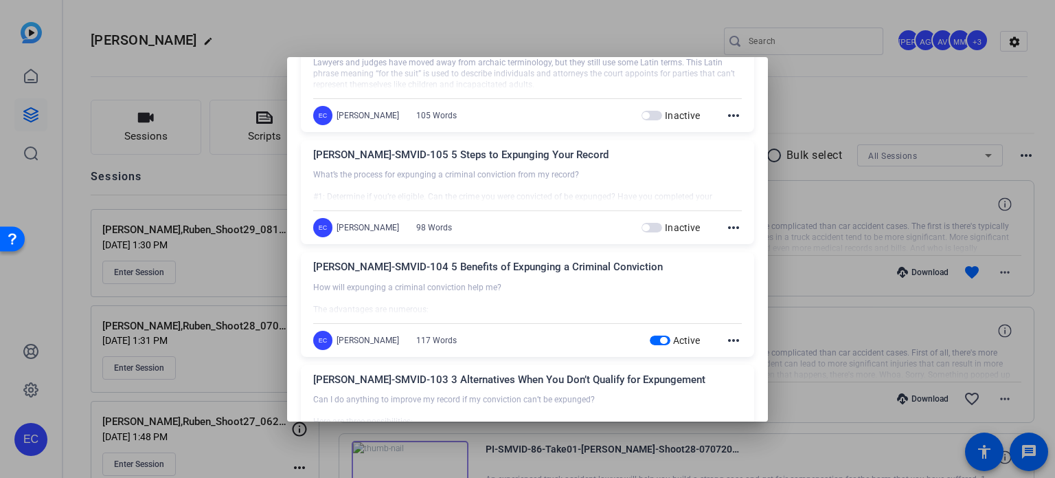
click at [660, 337] on span "button" at bounding box center [663, 340] width 7 height 7
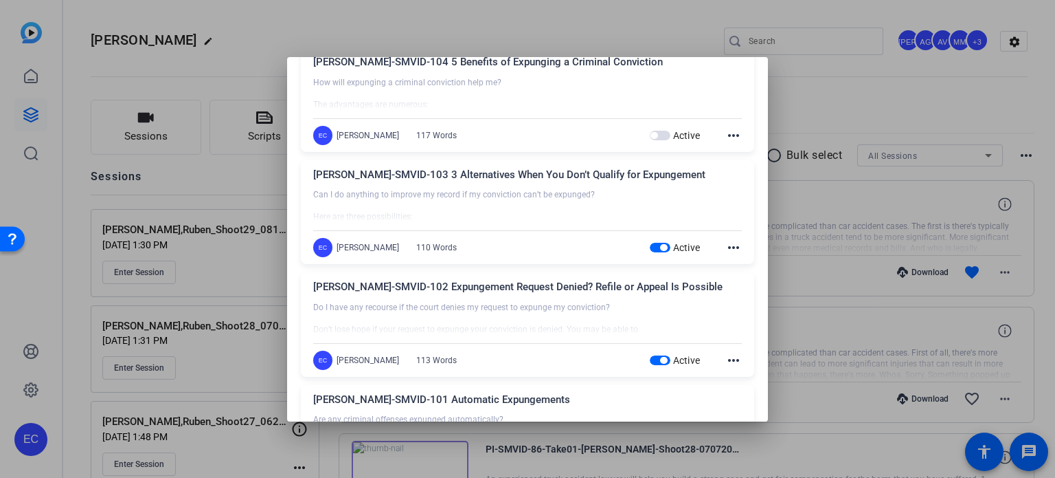
scroll to position [5909, 0]
click at [651, 241] on span "button" at bounding box center [660, 246] width 21 height 10
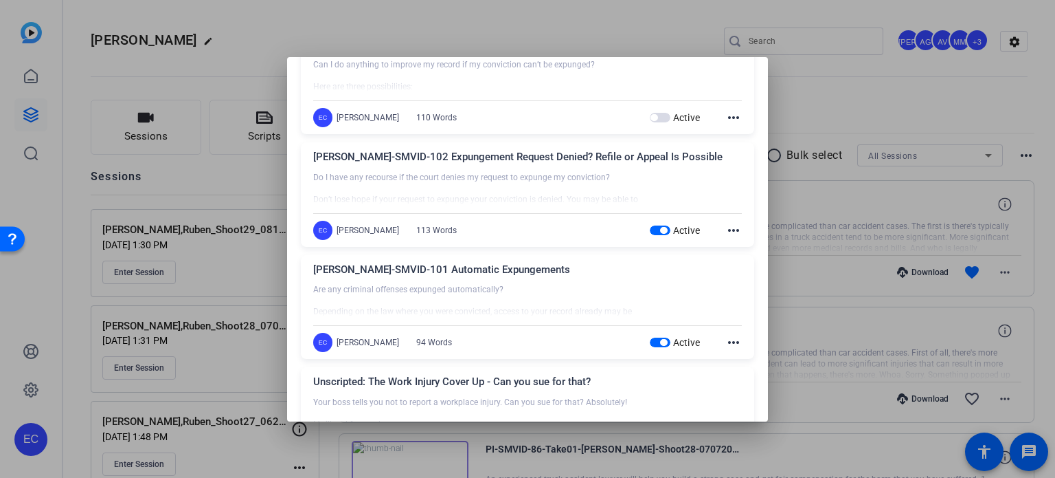
scroll to position [6047, 0]
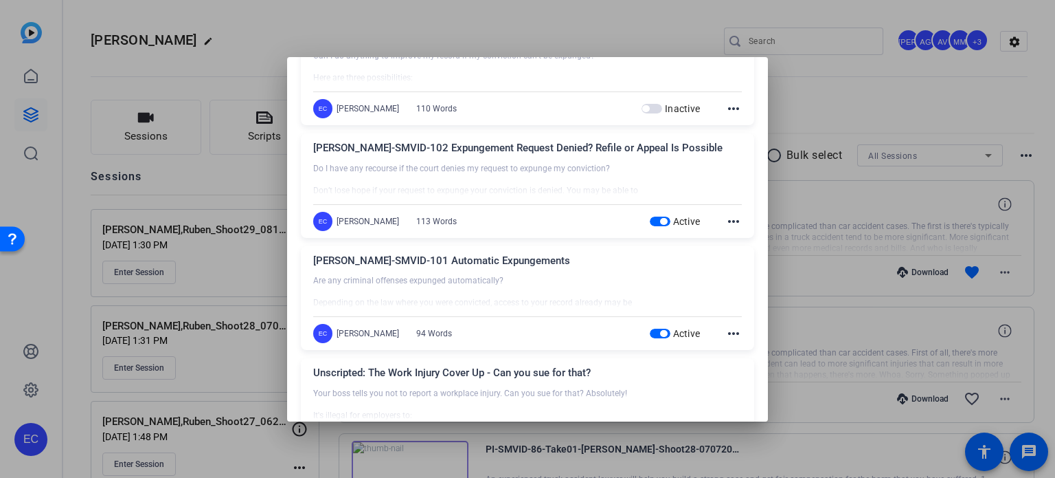
click at [650, 216] on span "button" at bounding box center [660, 221] width 21 height 10
click at [651, 328] on span "button" at bounding box center [660, 333] width 21 height 10
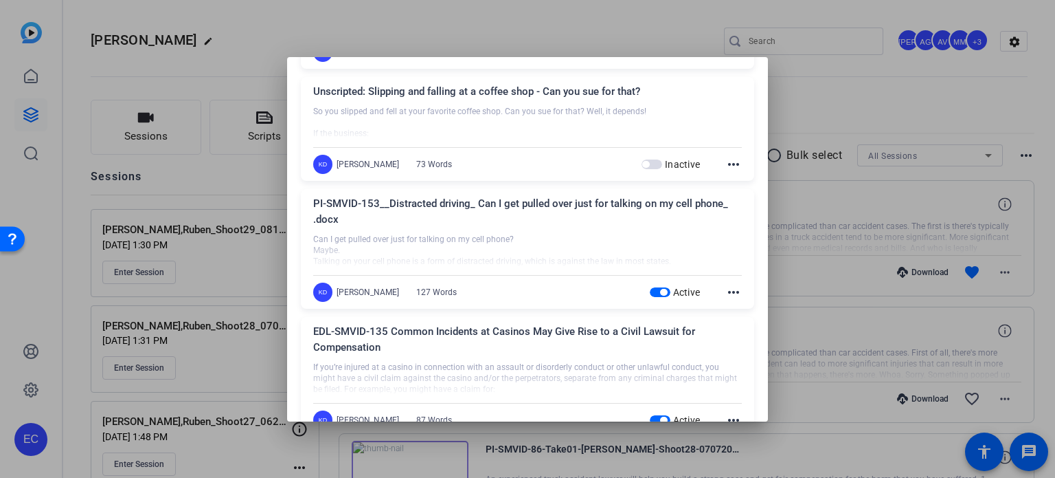
scroll to position [6734, 0]
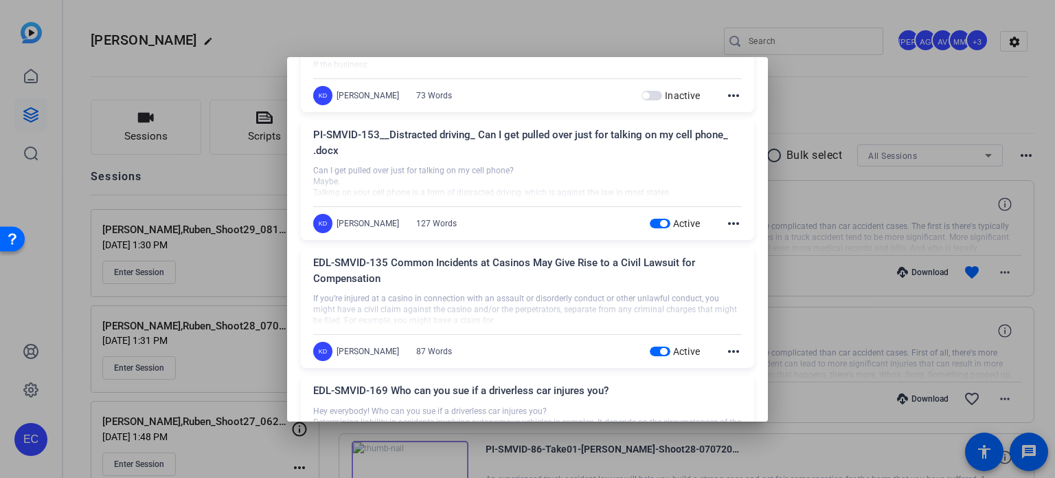
click at [660, 220] on span "button" at bounding box center [663, 223] width 7 height 7
click at [660, 348] on span "button" at bounding box center [663, 351] width 7 height 7
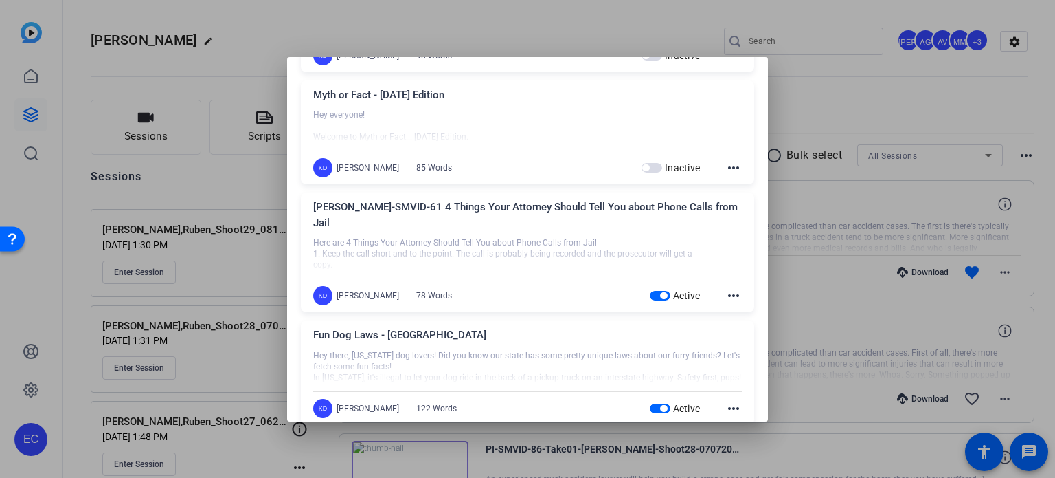
scroll to position [7421, 0]
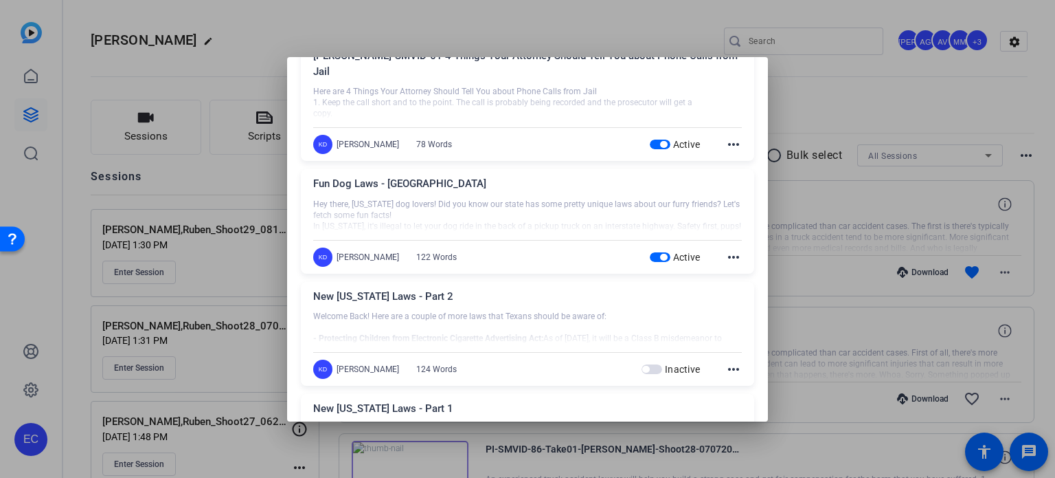
click at [650, 139] on span "button" at bounding box center [660, 144] width 21 height 10
click at [660, 254] on span "button" at bounding box center [663, 257] width 7 height 7
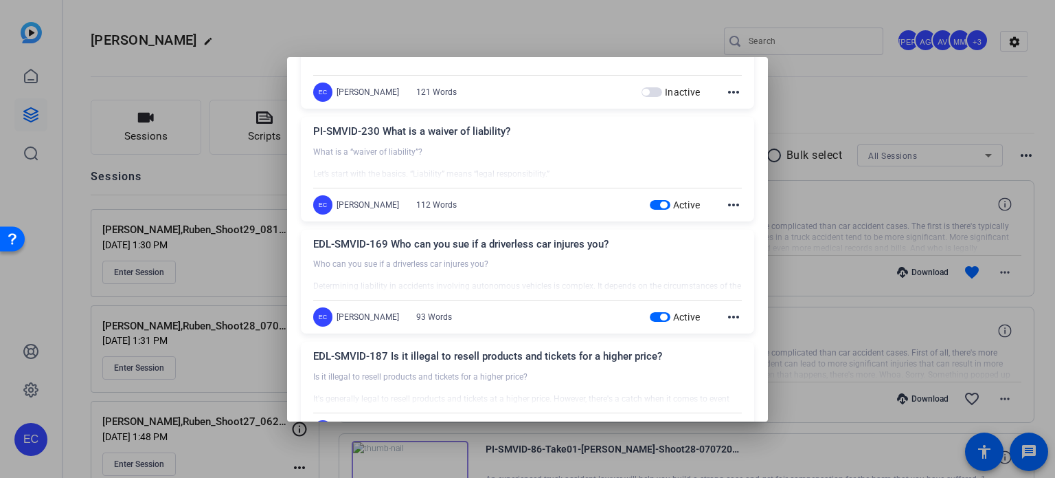
scroll to position [9070, 0]
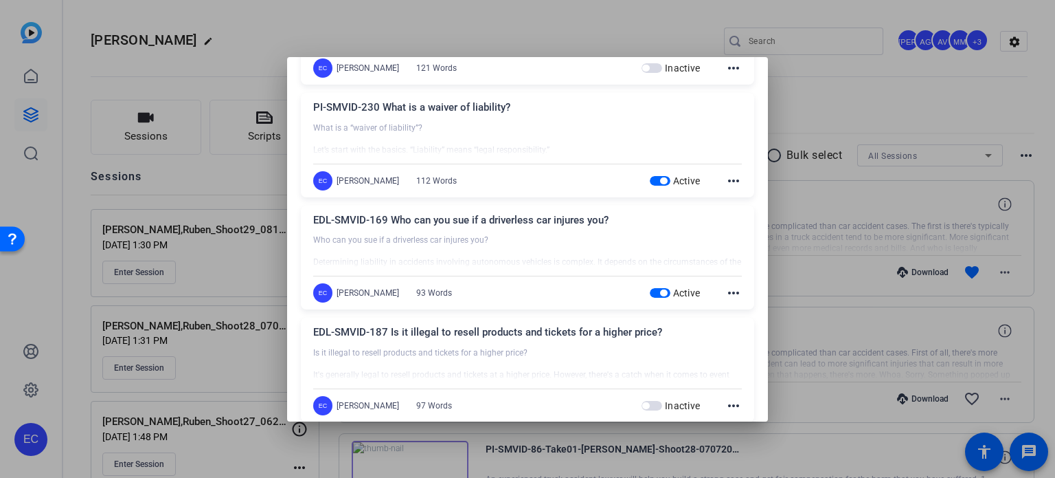
click at [650, 176] on span "button" at bounding box center [660, 181] width 21 height 10
click at [650, 288] on span "button" at bounding box center [660, 293] width 21 height 10
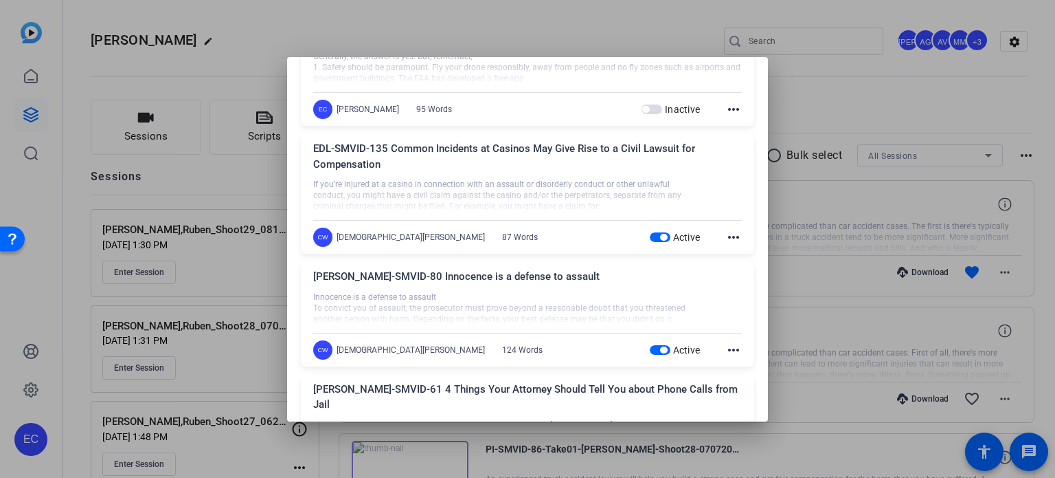
scroll to position [9482, 0]
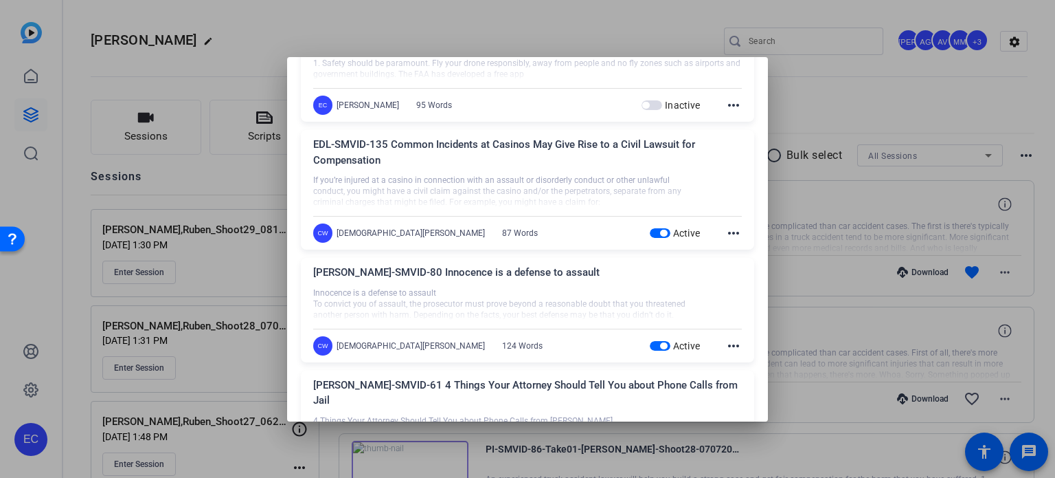
click at [660, 229] on span "button" at bounding box center [663, 232] width 7 height 7
click at [650, 341] on span "button" at bounding box center [660, 346] width 21 height 10
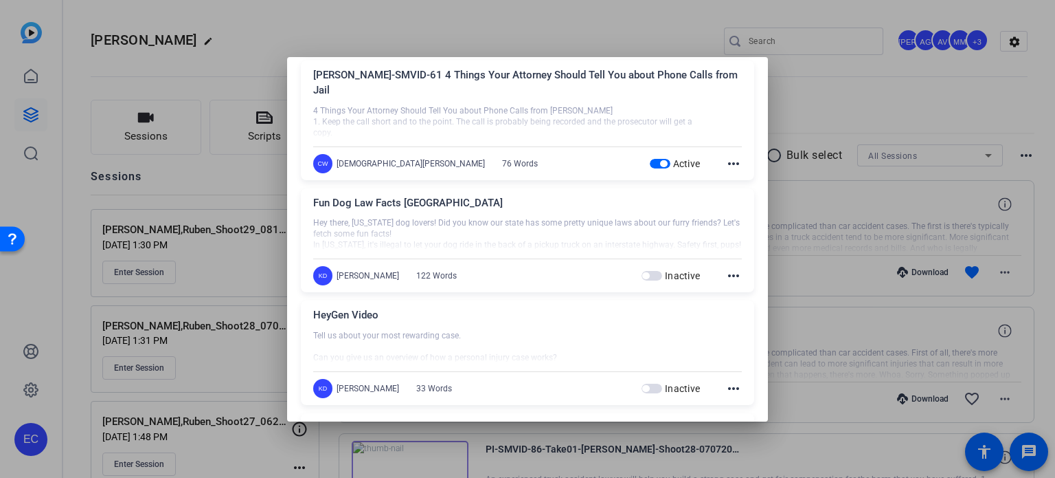
scroll to position [9826, 0]
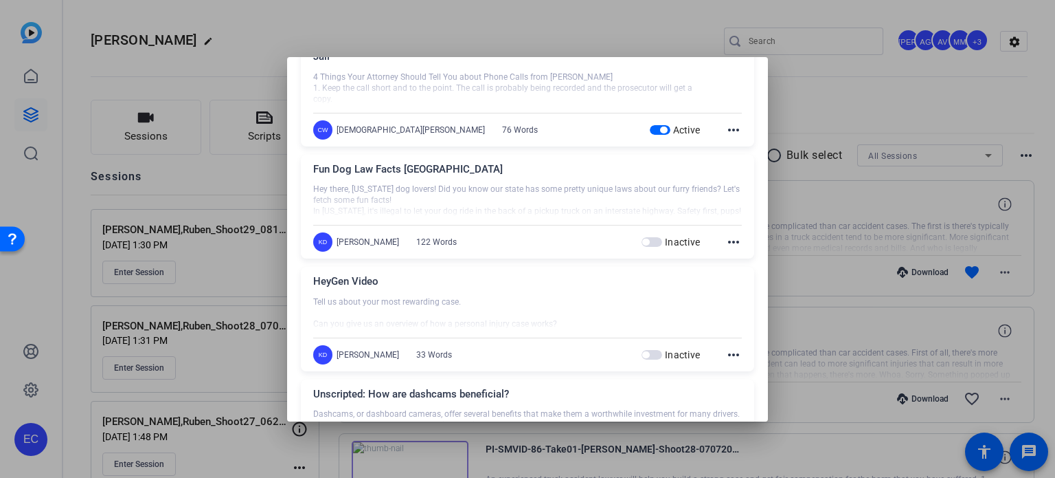
click at [650, 125] on span "button" at bounding box center [660, 130] width 21 height 10
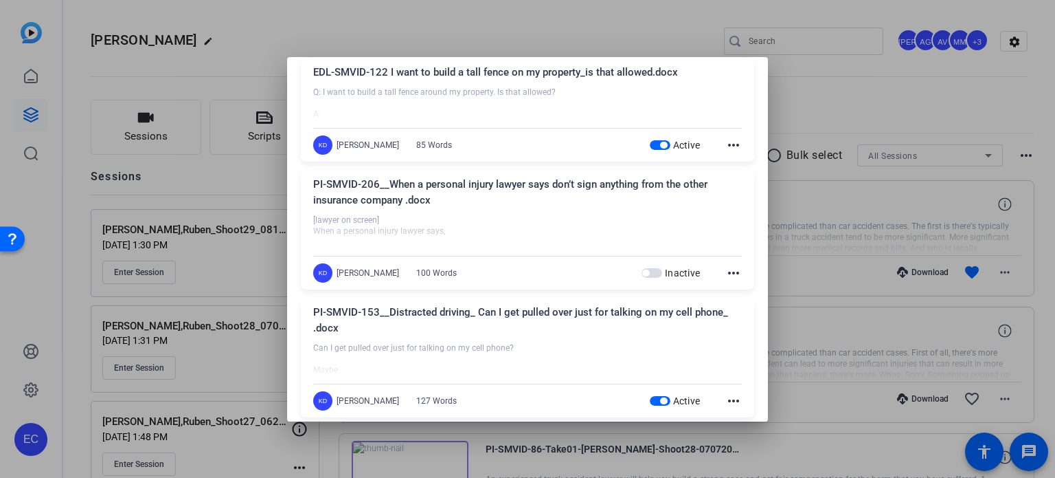
scroll to position [11750, 0]
click at [651, 139] on div "Active" at bounding box center [675, 146] width 51 height 14
click at [652, 142] on span "button" at bounding box center [660, 147] width 21 height 10
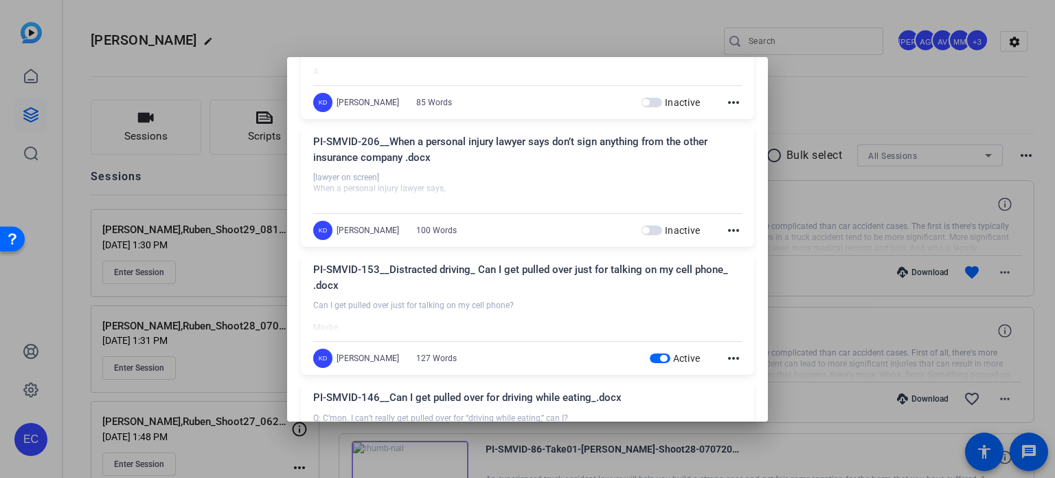
scroll to position [11819, 0]
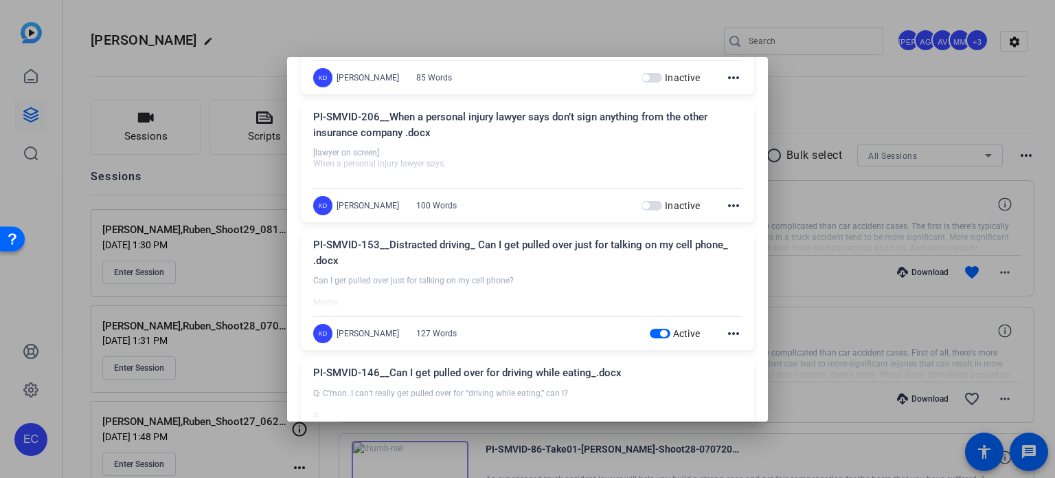
click at [650, 328] on span "button" at bounding box center [660, 333] width 21 height 10
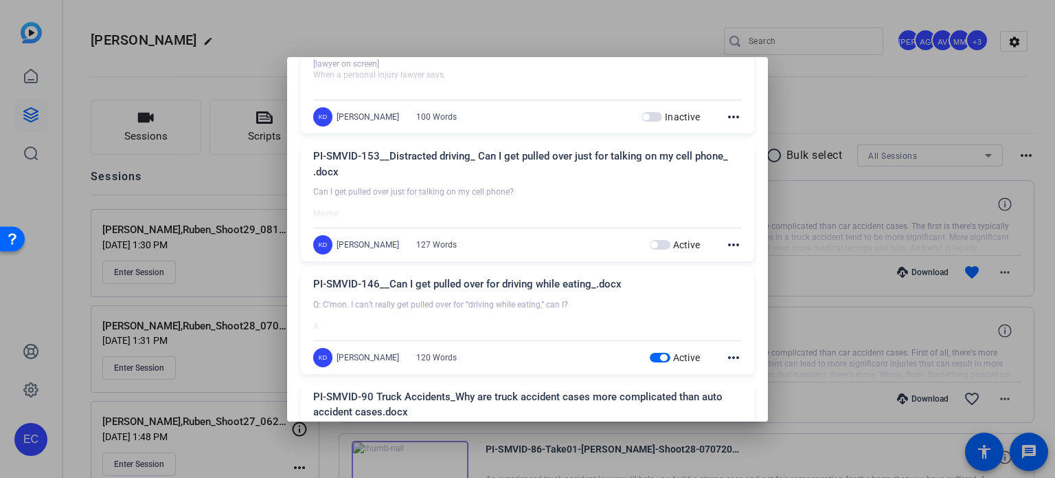
scroll to position [11956, 0]
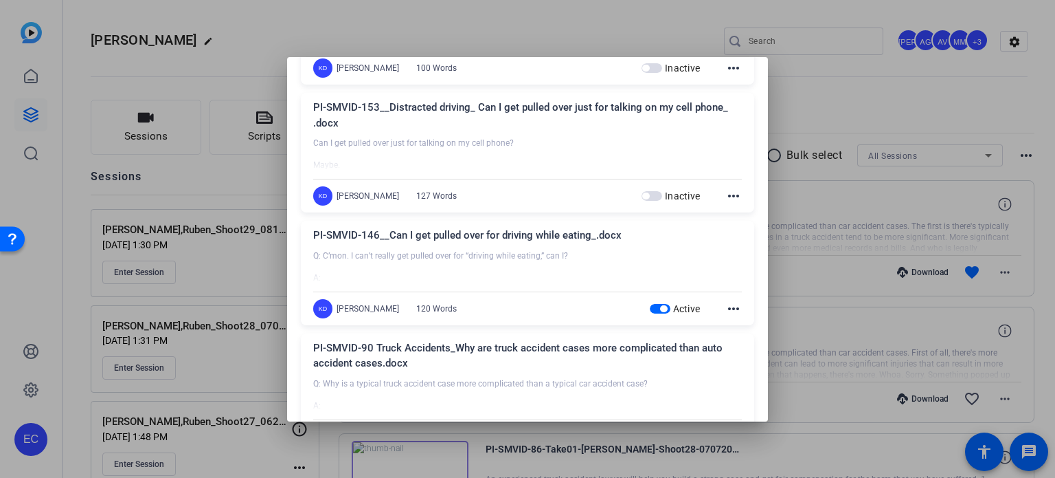
click at [650, 304] on span "button" at bounding box center [660, 309] width 21 height 10
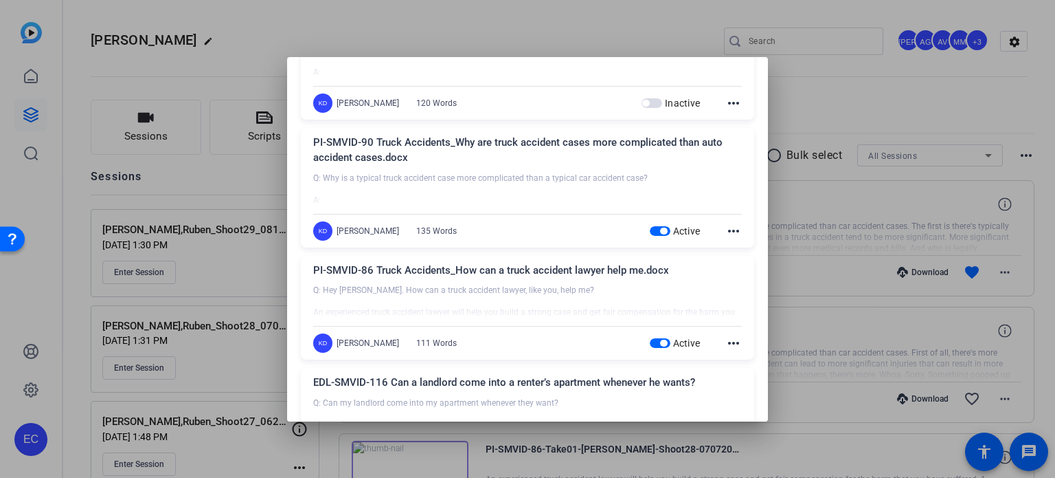
scroll to position [12162, 0]
click at [651, 225] on span "button" at bounding box center [660, 230] width 21 height 10
click at [660, 339] on span "button" at bounding box center [663, 342] width 7 height 7
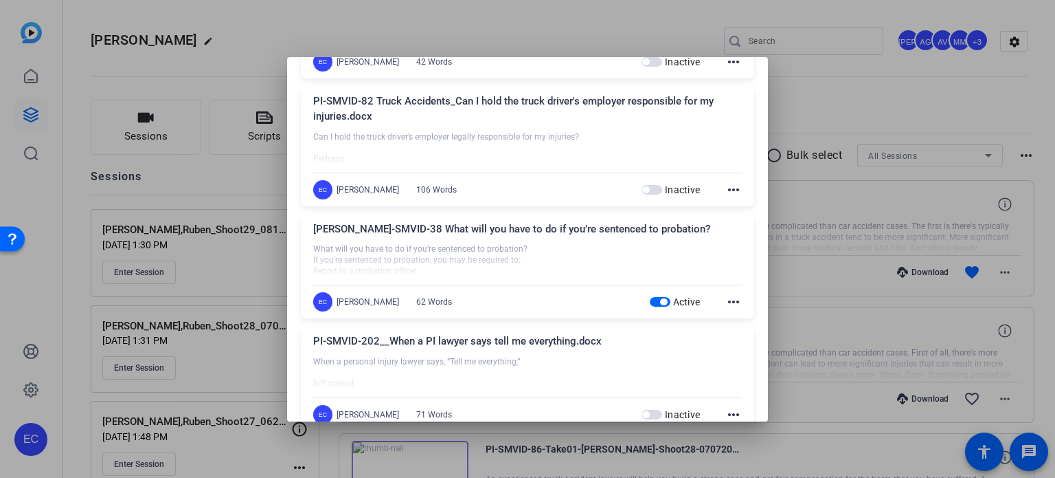
scroll to position [14704, 0]
click at [653, 298] on span "button" at bounding box center [660, 303] width 21 height 10
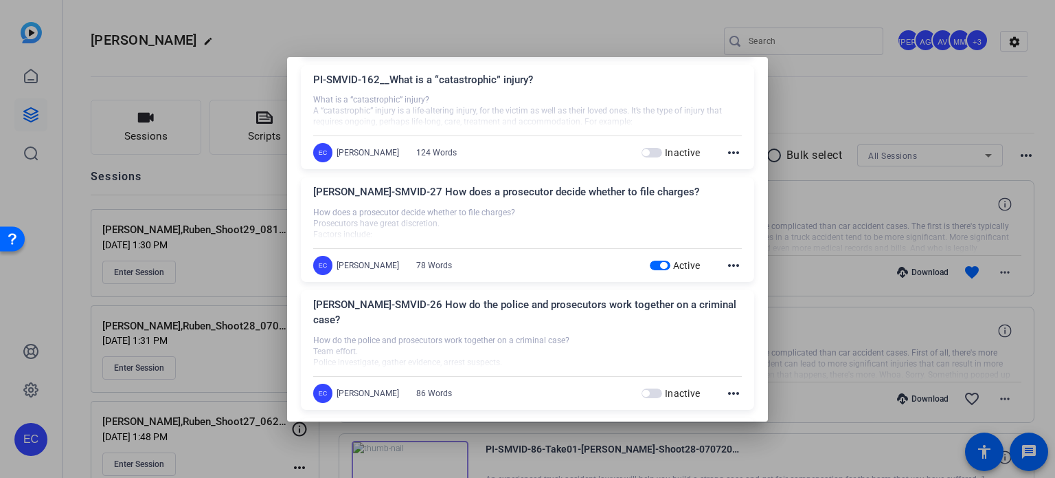
scroll to position [15529, 0]
click at [650, 260] on span "button" at bounding box center [660, 265] width 21 height 10
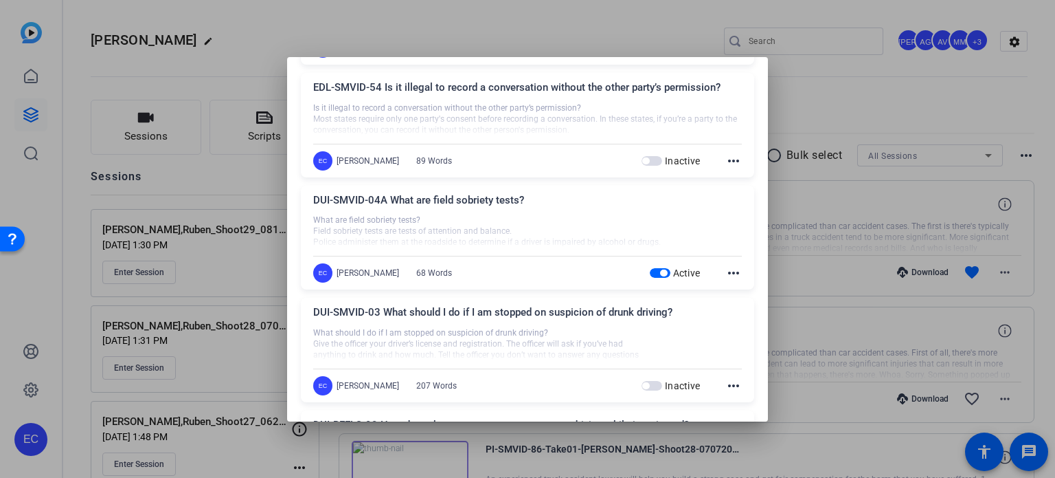
scroll to position [17590, 0]
click at [660, 268] on span "button" at bounding box center [663, 271] width 7 height 7
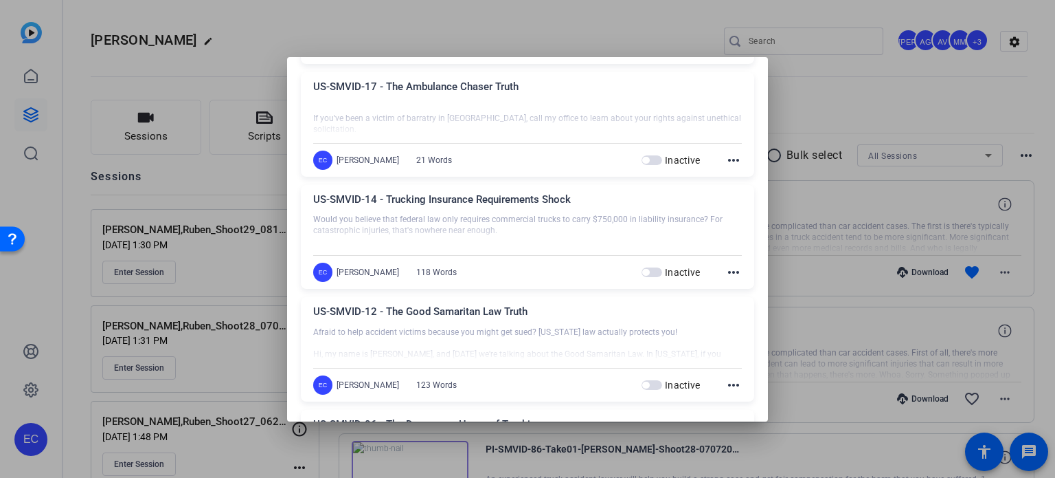
scroll to position [0, 0]
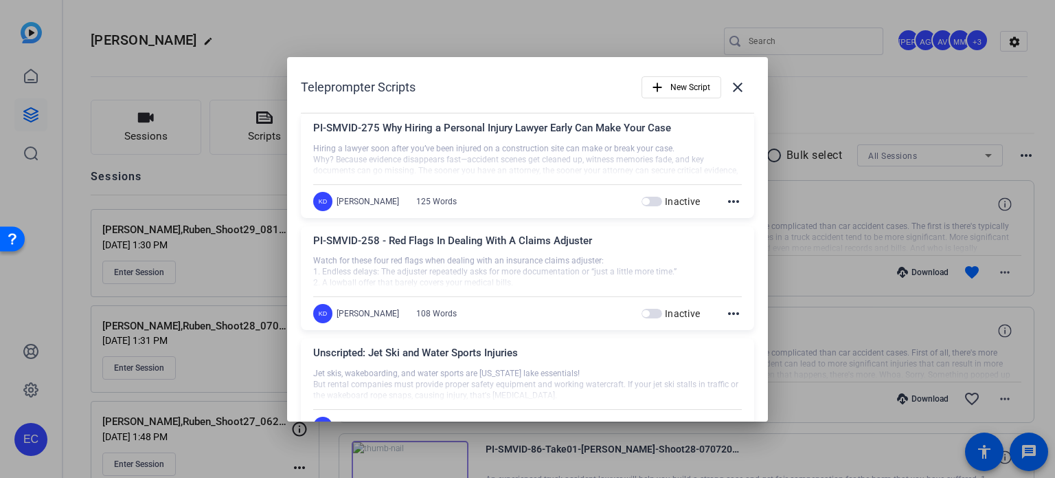
click at [875, 91] on div at bounding box center [527, 239] width 1055 height 478
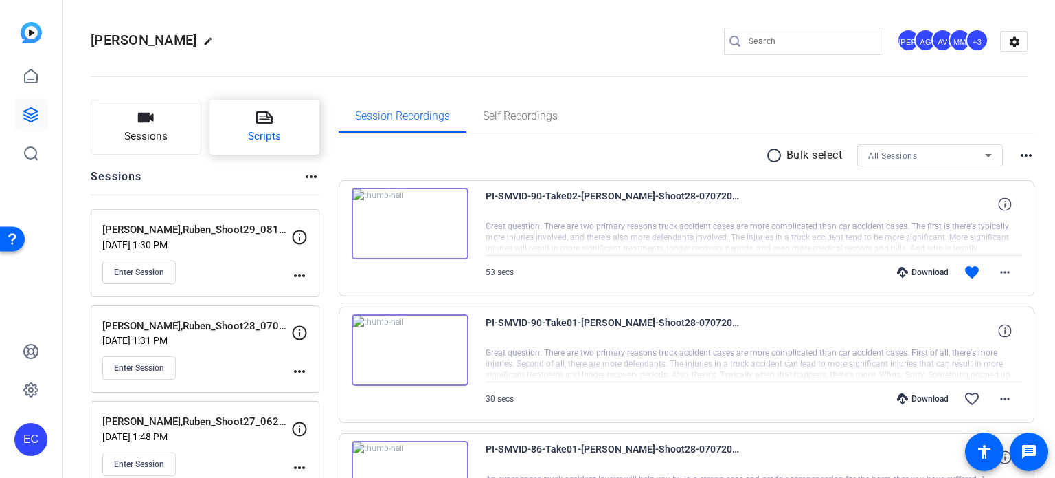
click at [275, 128] on span "Scripts" at bounding box center [264, 136] width 33 height 16
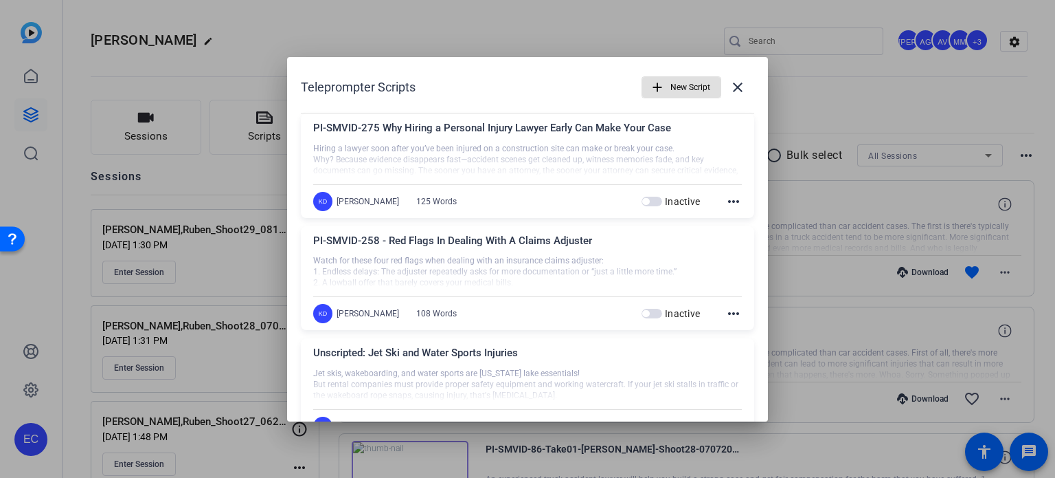
click at [678, 90] on span "New Script" at bounding box center [691, 87] width 40 height 26
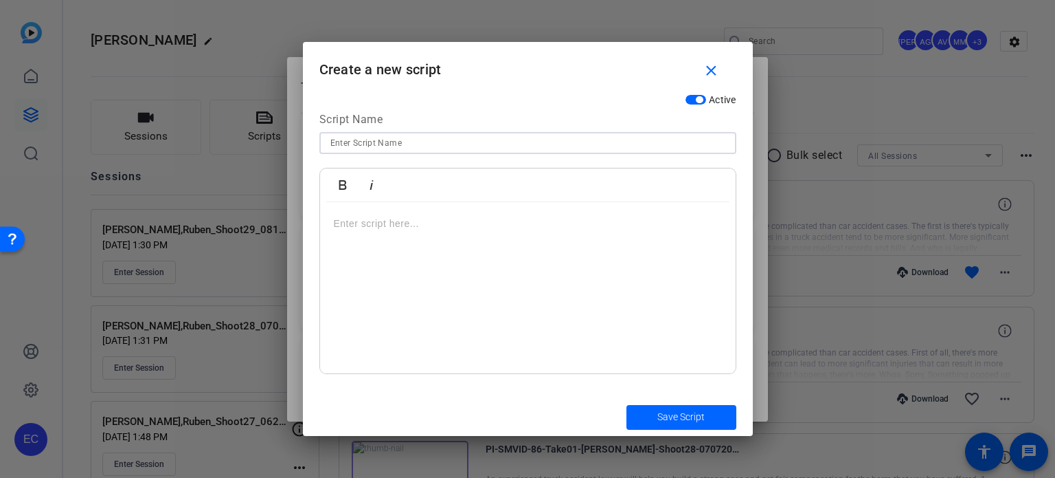
click at [399, 148] on input at bounding box center [528, 143] width 395 height 16
paste input "PI-META-001"
paste input "Why a fender bender isn’t always ‘minor’"
type input "PI-META-001 Why a fender [PERSON_NAME] isn’t always ‘minor’"
click at [492, 222] on p at bounding box center [528, 223] width 388 height 15
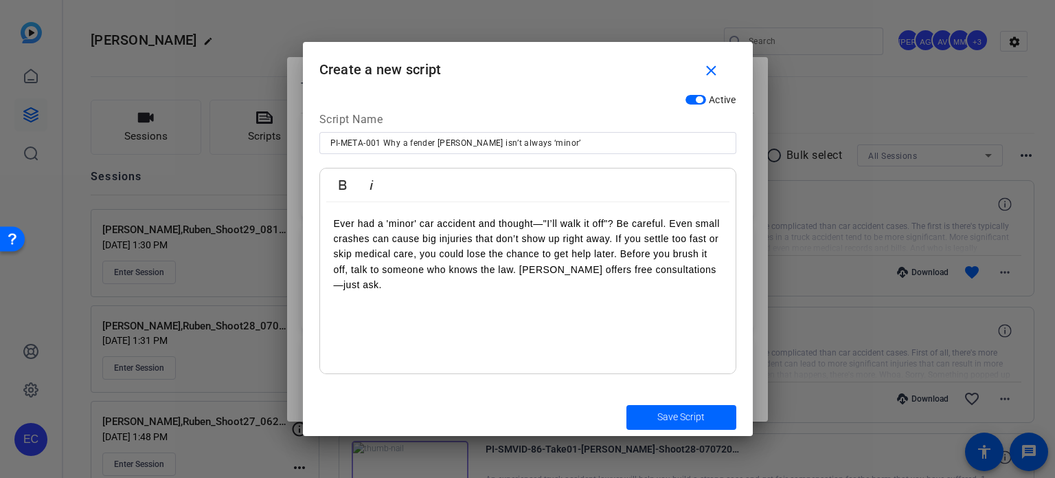
click at [338, 223] on p "Ever had a 'minor' car accident and thought—"I’ll walk it off"? Be careful. Eve…" at bounding box center [528, 254] width 388 height 77
click at [618, 223] on p "Ever had a 'minor' car accident and thought—"I’ll walk it off"? Be careful. Eve…" at bounding box center [528, 254] width 388 height 77
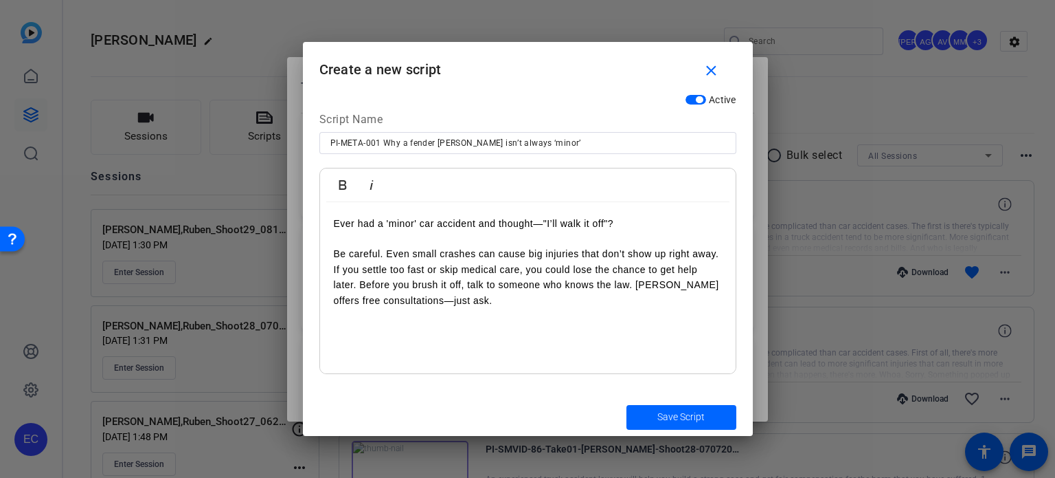
click at [328, 269] on div "Ever had a 'minor' car accident and thought—"I’ll walk it off"? Be careful. Eve…" at bounding box center [528, 288] width 416 height 172
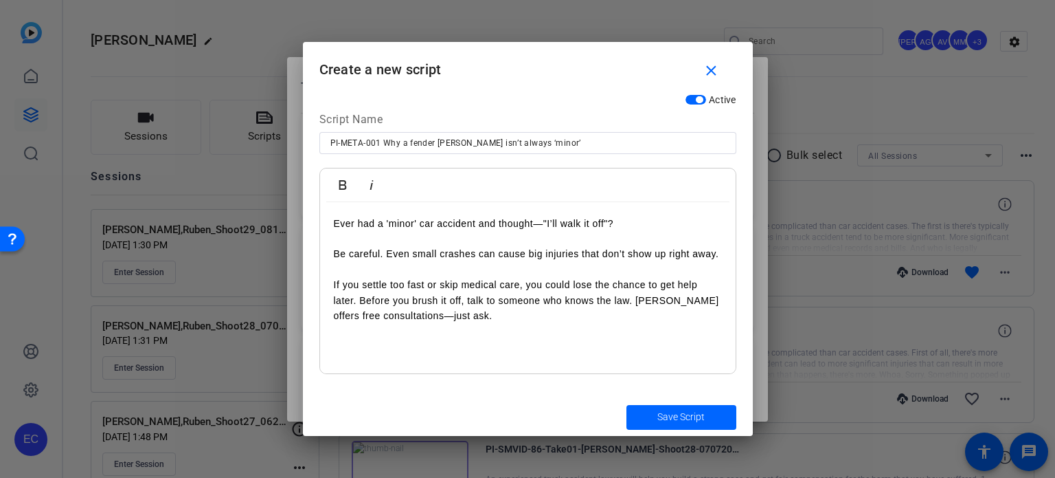
click at [361, 298] on p "If you settle too fast or skip medical care, you could lose the chance to get h…" at bounding box center [528, 300] width 388 height 46
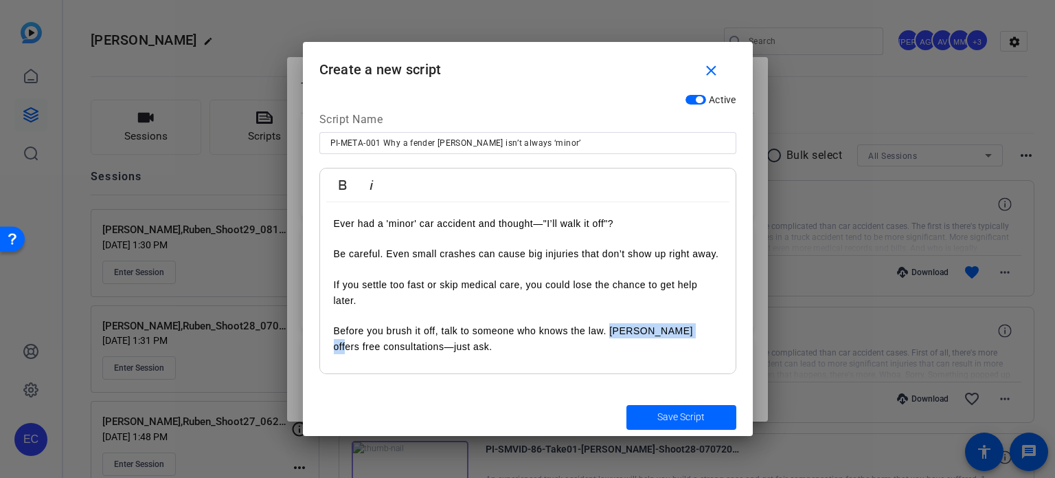
drag, startPoint x: 691, startPoint y: 328, endPoint x: 610, endPoint y: 329, distance: 80.4
click at [610, 329] on p "Before you brush it off, talk to someone who knows the law. Ruben Ortiz offers …" at bounding box center [528, 338] width 388 height 31
click at [651, 331] on p "Before you brush it off, talk to someone who knows the law. We offers free cons…" at bounding box center [528, 338] width 388 height 31
click at [495, 342] on p "Before you brush it off, talk to someone who knows the law. We offer free consu…" at bounding box center [528, 338] width 388 height 31
click at [697, 419] on span "Save Script" at bounding box center [681, 417] width 47 height 14
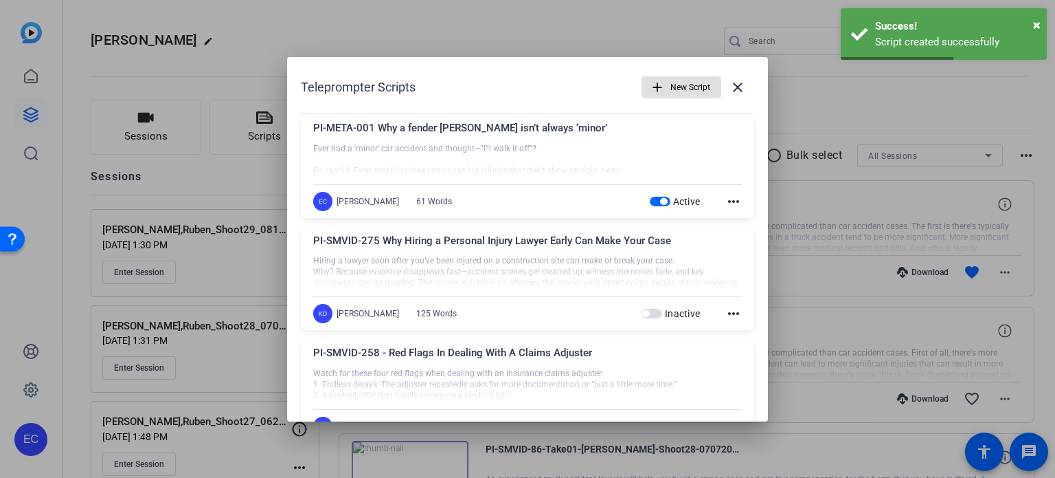
click at [659, 91] on span "button" at bounding box center [681, 87] width 78 height 33
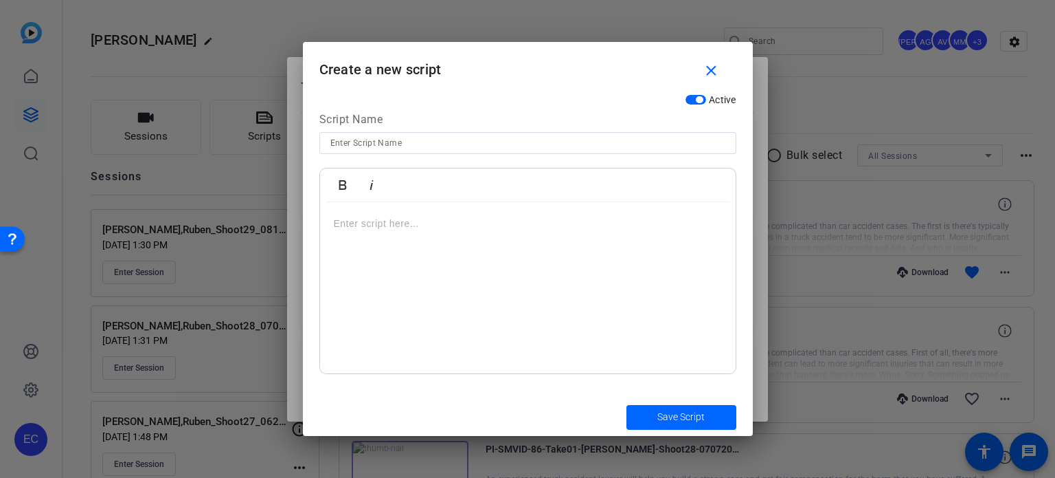
click at [432, 139] on input at bounding box center [528, 143] width 395 height 16
paste input "PI-META-002"
paste input "The tiny accident that cost one guy thousands"
type input "PI-META-002 The tiny accident that cost one guy thousands"
click at [478, 233] on div at bounding box center [528, 288] width 416 height 172
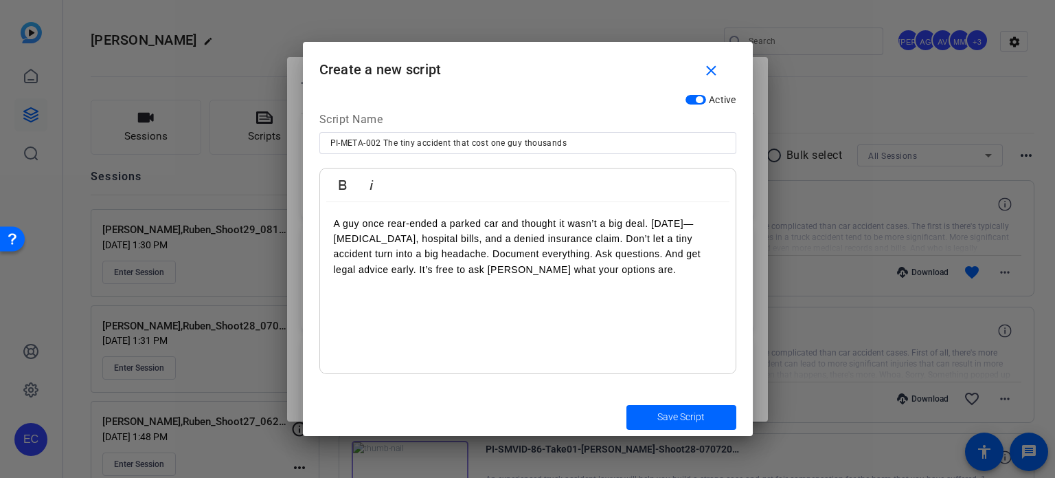
click at [651, 219] on p "A guy once rear-ended a parked car and thought it wasn’t a big deal. Two weeks …" at bounding box center [528, 247] width 388 height 62
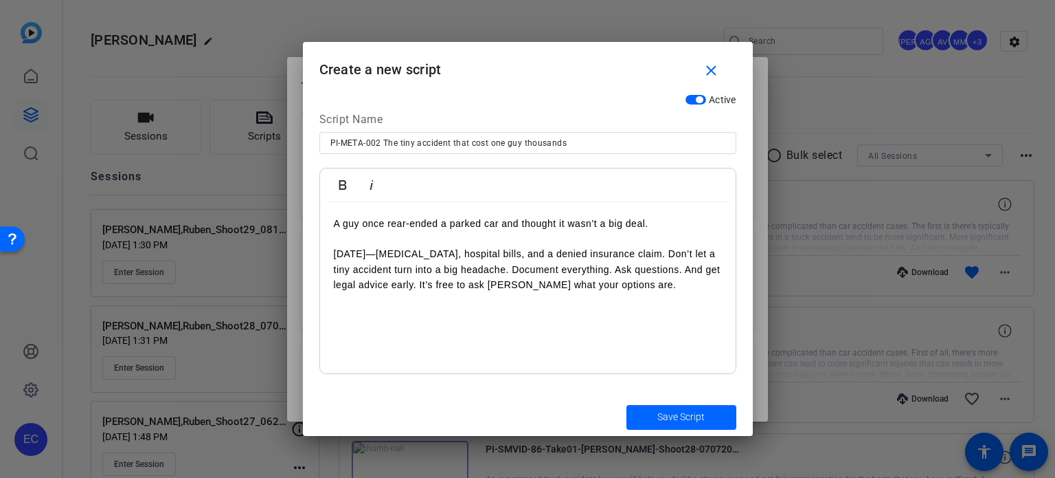
click at [673, 255] on p "Two weeks later—neck pain, hospital bills, and a denied insurance claim. Don’t …" at bounding box center [528, 269] width 388 height 46
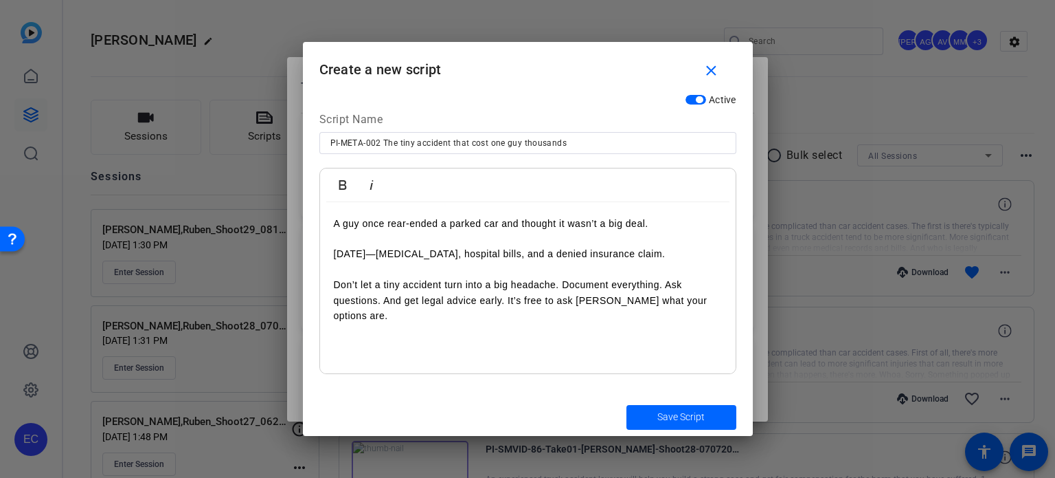
click at [665, 282] on p "Don’t let a tiny accident turn into a big headache. Document everything. Ask qu…" at bounding box center [528, 300] width 388 height 46
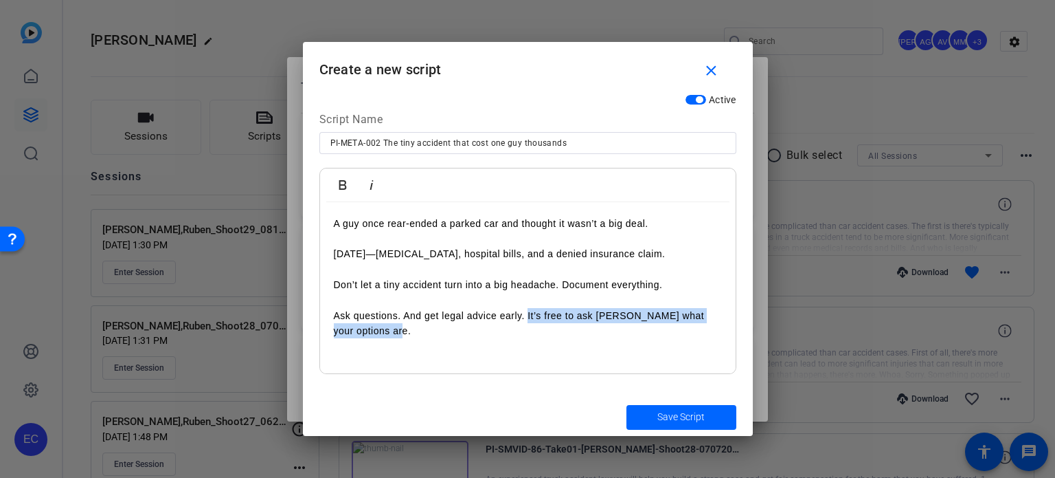
drag, startPoint x: 399, startPoint y: 332, endPoint x: 526, endPoint y: 309, distance: 129.1
click at [526, 309] on p "Ask questions. And get legal advice early. It’s free to ask Ruben Ortiz what yo…" at bounding box center [528, 323] width 388 height 31
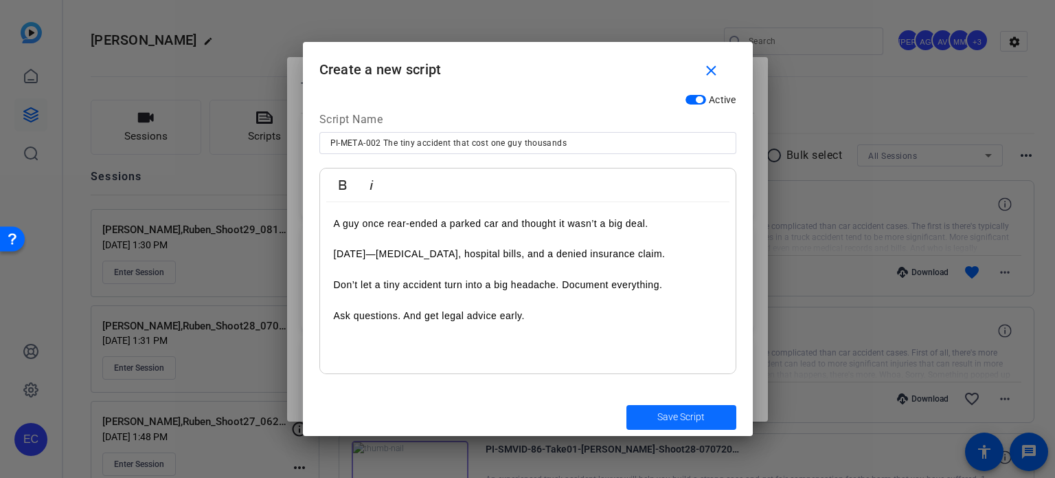
click at [667, 419] on span "Save Script" at bounding box center [681, 417] width 47 height 14
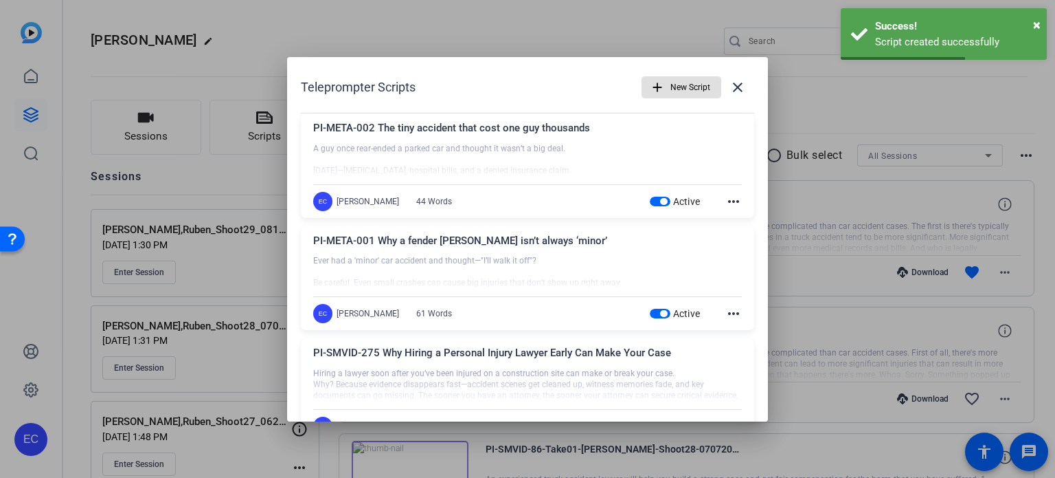
click at [662, 86] on span "button" at bounding box center [681, 87] width 78 height 33
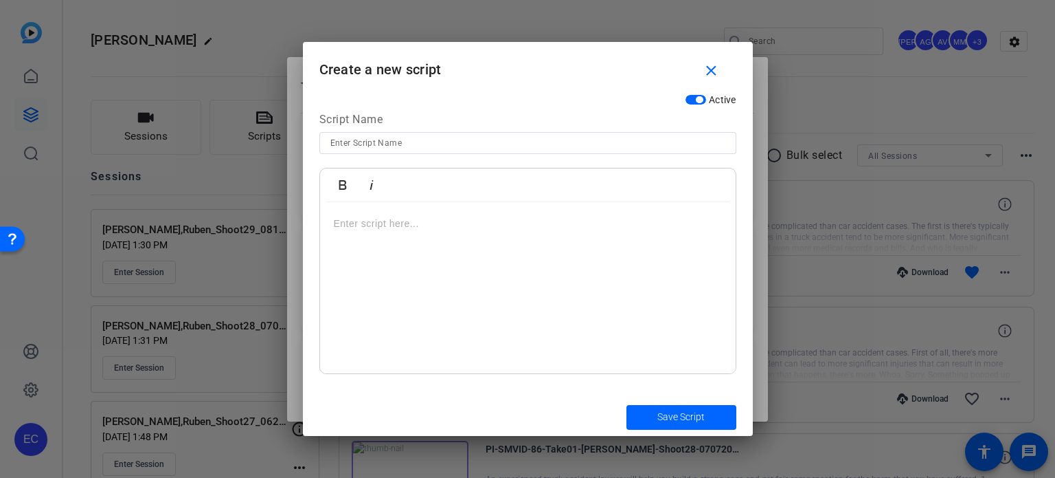
click at [418, 137] on input at bounding box center [528, 143] width 395 height 16
paste input "PI-META-003"
paste input "When NOT calling a lawyer is the real mistake"
type input "PI-META-003 When NOT calling a lawyer is the real mistake"
click at [477, 242] on div at bounding box center [528, 288] width 416 height 172
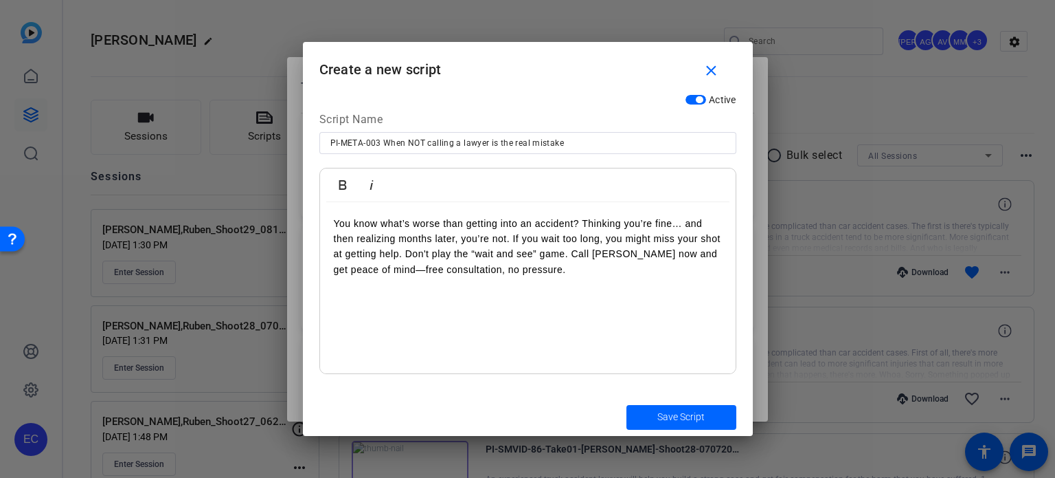
click at [584, 223] on p "You know what’s worse than getting into an accident? Thinking you’re fine… and …" at bounding box center [528, 247] width 388 height 62
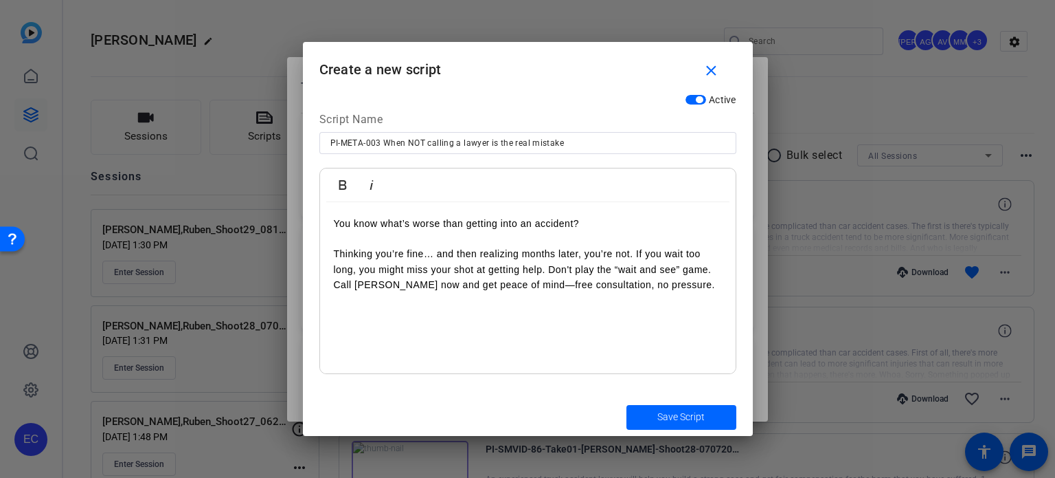
click at [635, 252] on p "Thinking you’re fine… and then realizing months later, you’re not. If you wait …" at bounding box center [528, 269] width 388 height 46
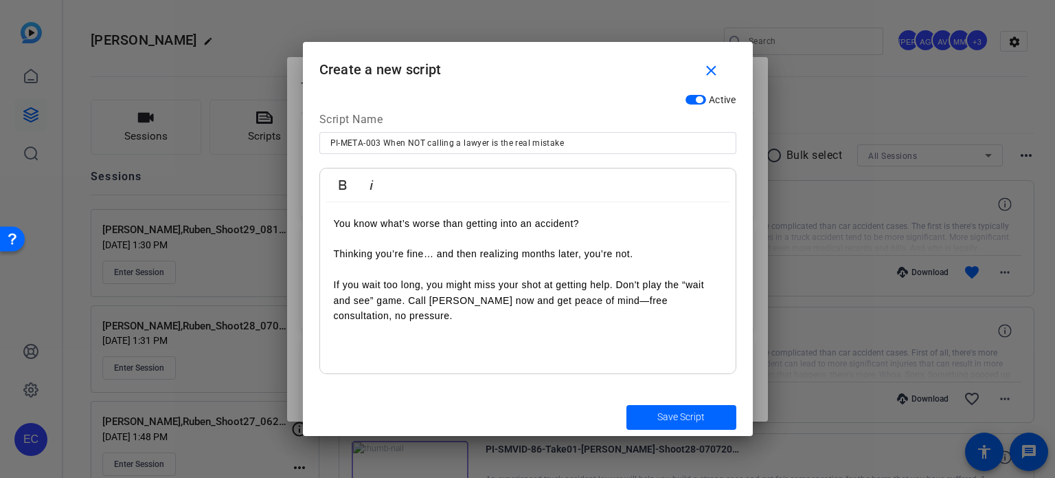
click at [618, 285] on p "If you wait too long, you might miss your shot at getting help. Don't play the …" at bounding box center [528, 300] width 388 height 46
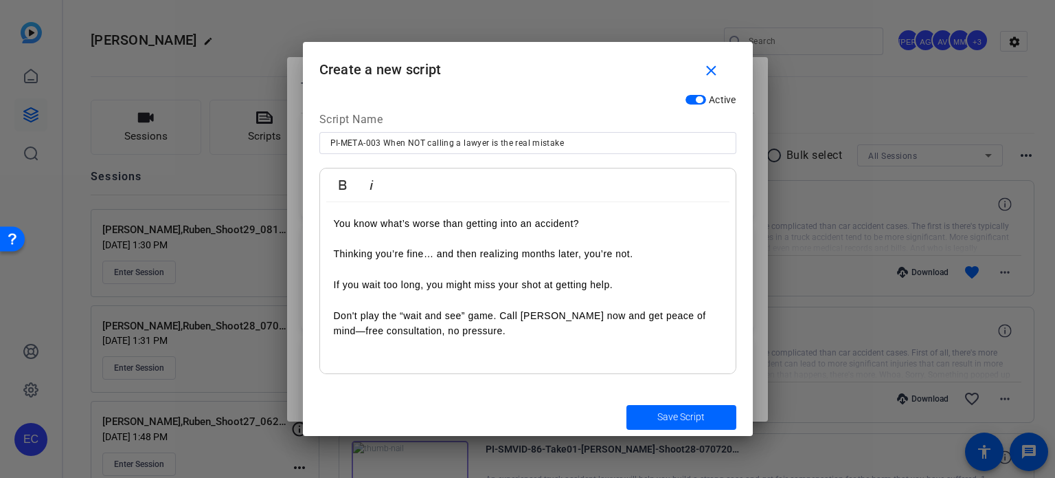
click at [500, 319] on p "Don't play the “wait and see” game. Call Ruben Ortiz now and get peace of mind—…" at bounding box center [528, 323] width 388 height 31
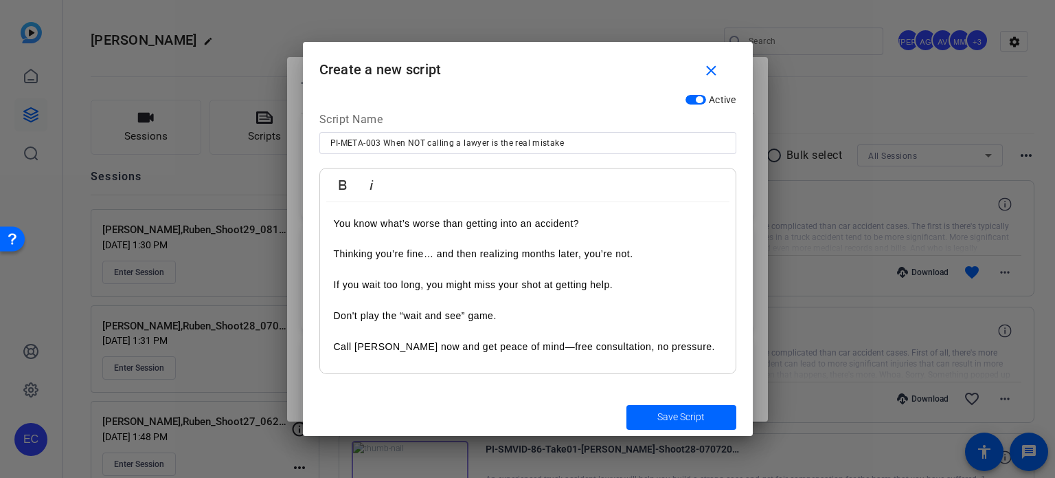
click at [355, 349] on p "Call Ruben Ortiz now and get peace of mind—free consultation, no pressure." at bounding box center [528, 346] width 388 height 15
drag, startPoint x: 407, startPoint y: 361, endPoint x: 621, endPoint y: 352, distance: 213.9
click at [621, 352] on p "Call The law offices of Ruben Ortiz now and get peace of mind—free consultation…" at bounding box center [528, 354] width 388 height 31
click at [708, 417] on span "submit" at bounding box center [682, 417] width 110 height 33
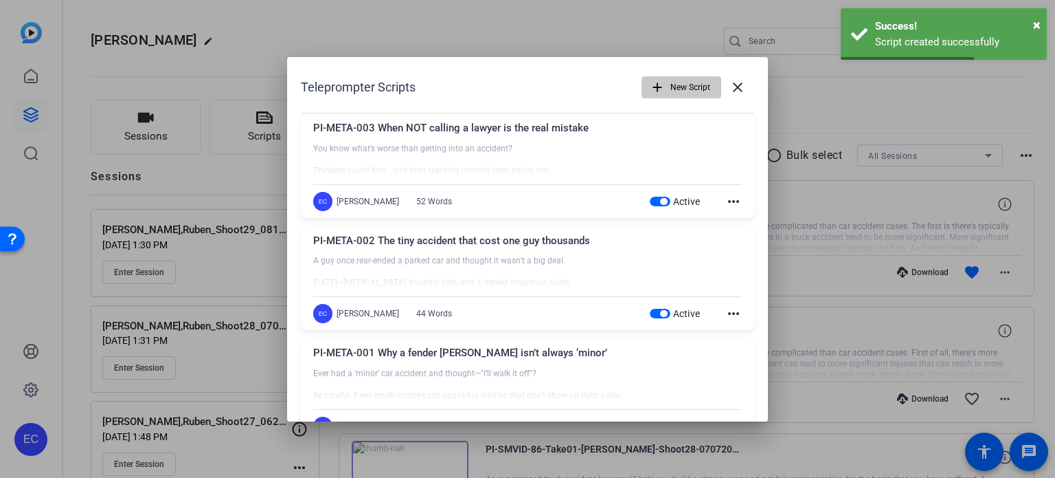
click at [660, 89] on span "button" at bounding box center [681, 87] width 78 height 33
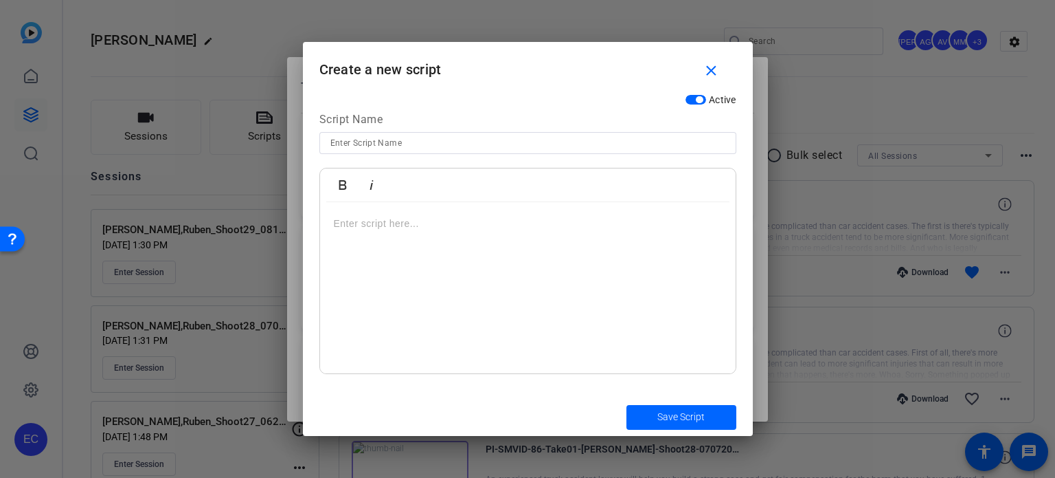
click at [432, 135] on input at bounding box center [528, 143] width 395 height 16
paste input "PI-META-004"
click at [460, 254] on div at bounding box center [528, 288] width 416 height 172
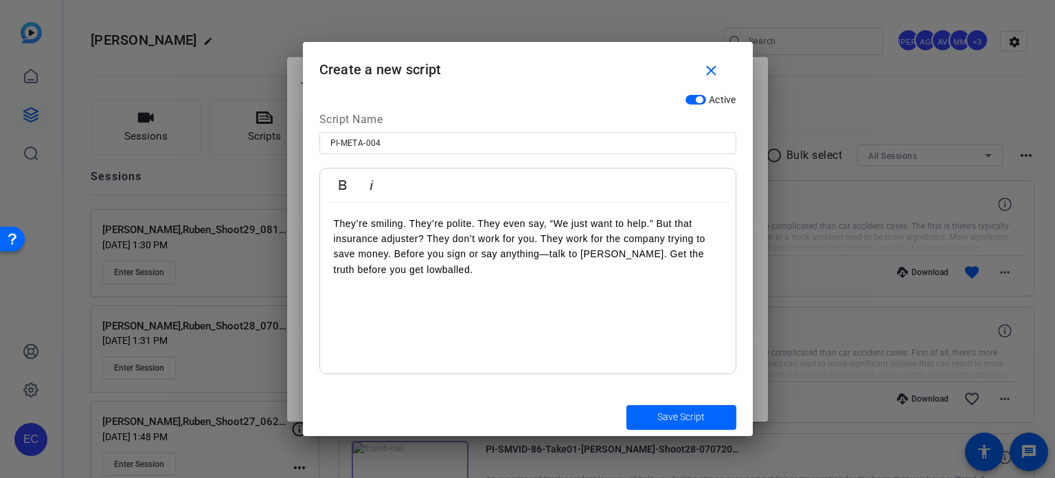
click at [477, 147] on input "PI-META-004" at bounding box center [528, 143] width 395 height 16
paste input "That friendly adjuster? Not your friend."
type input "PI-META-004 That friendly adjuster? Not your friend."
click at [479, 219] on p "They’re smiling. They’re polite. They even say, “We just want to help.” But tha…" at bounding box center [528, 247] width 388 height 62
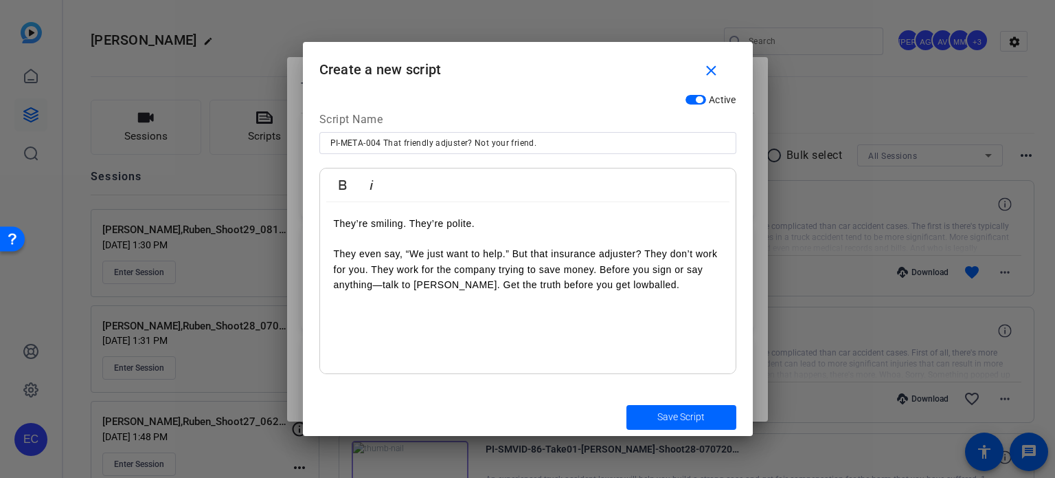
click at [515, 255] on p "They even say, “We just want to help.” But that insurance adjuster? They don’t …" at bounding box center [528, 269] width 388 height 46
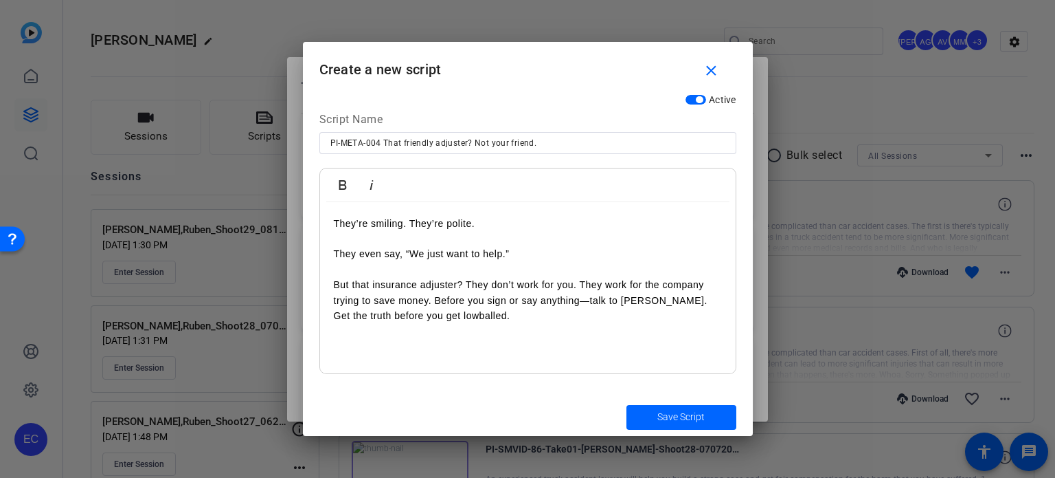
click at [582, 280] on p "But that insurance adjuster? They don’t work for you. They work for the company…" at bounding box center [528, 300] width 388 height 46
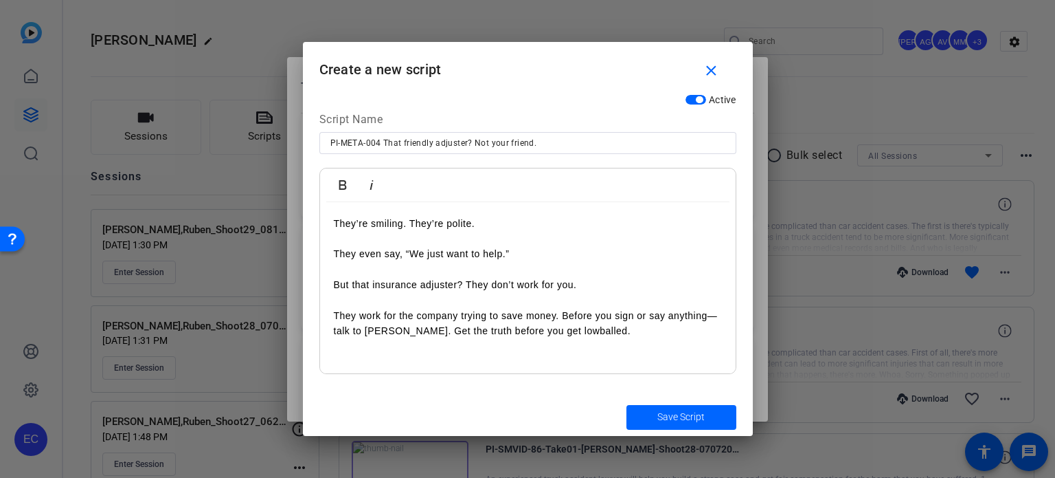
click at [418, 318] on p "They work for the company trying to save money. Before you sign or say anything…" at bounding box center [528, 323] width 388 height 31
click at [504, 318] on p "They work for the insurance company trying to save money. Before you sign or sa…" at bounding box center [528, 323] width 388 height 31
click at [612, 316] on p "They work for the insurance company, trying to save money. Before you sign or s…" at bounding box center [528, 323] width 388 height 31
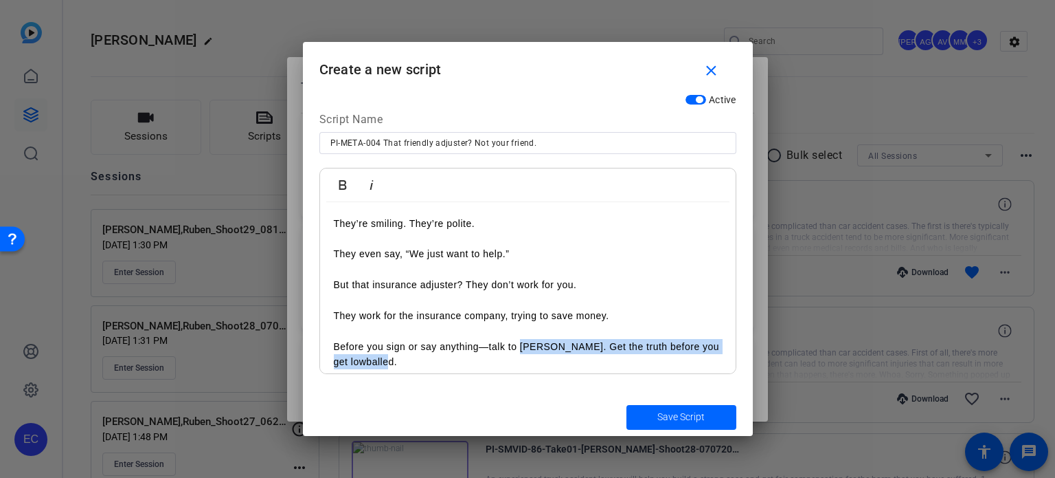
drag, startPoint x: 381, startPoint y: 361, endPoint x: 522, endPoint y: 346, distance: 141.7
click at [522, 346] on p "Before you sign or say anything—talk to Ruben Ortiz. Get the truth before you g…" at bounding box center [528, 354] width 388 height 31
click at [717, 417] on span "submit" at bounding box center [682, 417] width 110 height 33
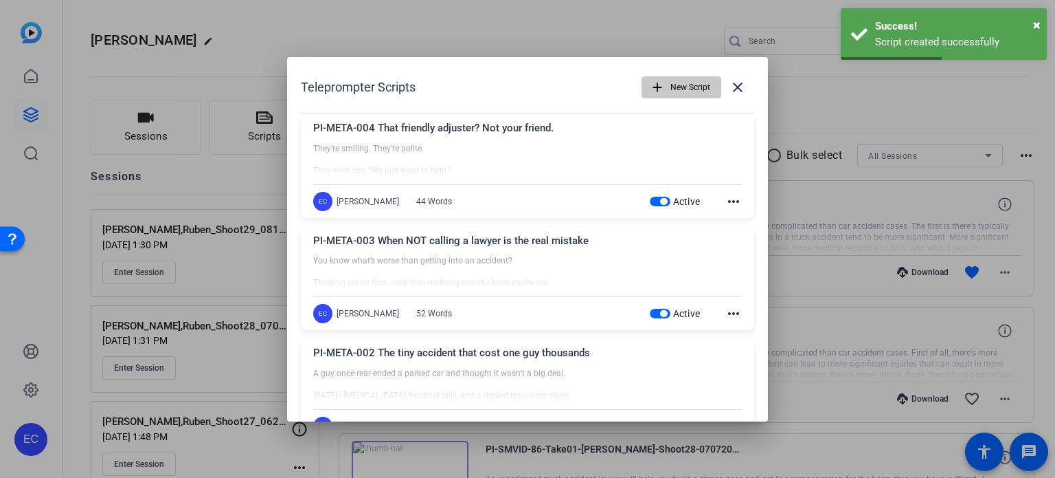
click at [675, 82] on span "New Script" at bounding box center [691, 87] width 40 height 26
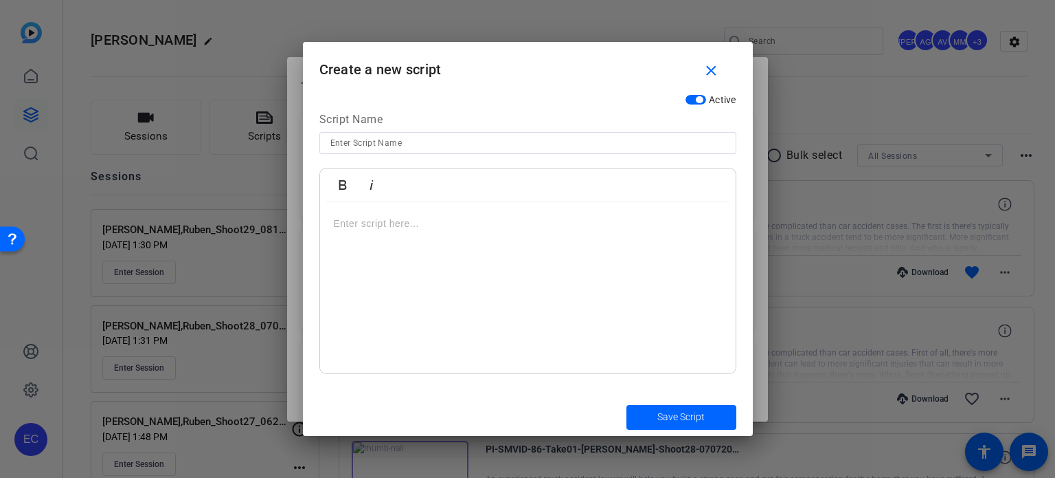
click at [410, 135] on input at bounding box center [528, 143] width 395 height 16
paste input "PI-META-005"
paste input "Why 'being nice' doesn’t mean ‘being fair’"
type input "PI-META-005 Why 'being nice' doesn’t mean ‘being fair’"
click at [447, 256] on div at bounding box center [528, 288] width 416 height 172
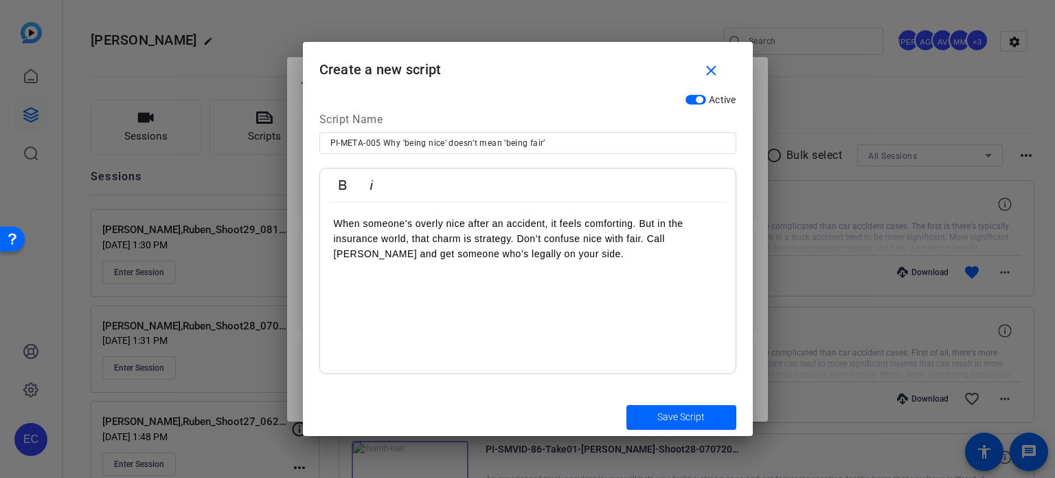
click at [640, 222] on p "When someone’s overly nice after an accident, it feels comforting. But in the i…" at bounding box center [528, 239] width 388 height 46
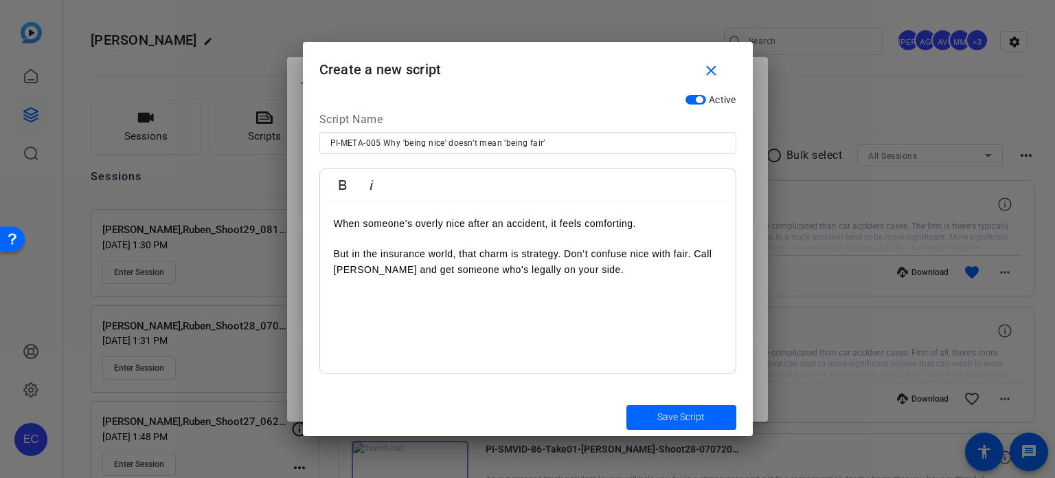
click at [565, 253] on p "But in the insurance world, that charm is strategy. Don’t confuse nice with fai…" at bounding box center [528, 261] width 388 height 31
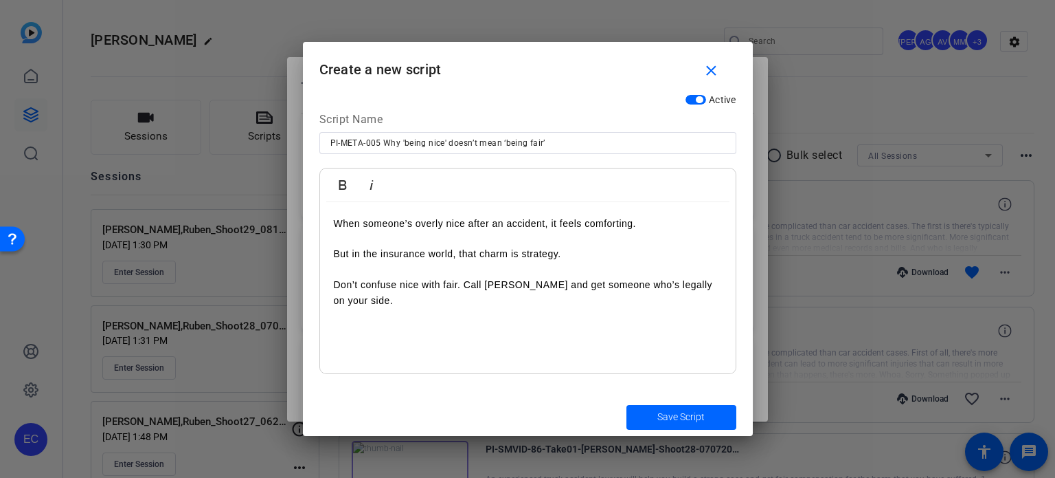
click at [464, 284] on p "Don’t confuse nice with fair. Call Ruben Ortiz and get someone who’s legally on…" at bounding box center [528, 292] width 388 height 31
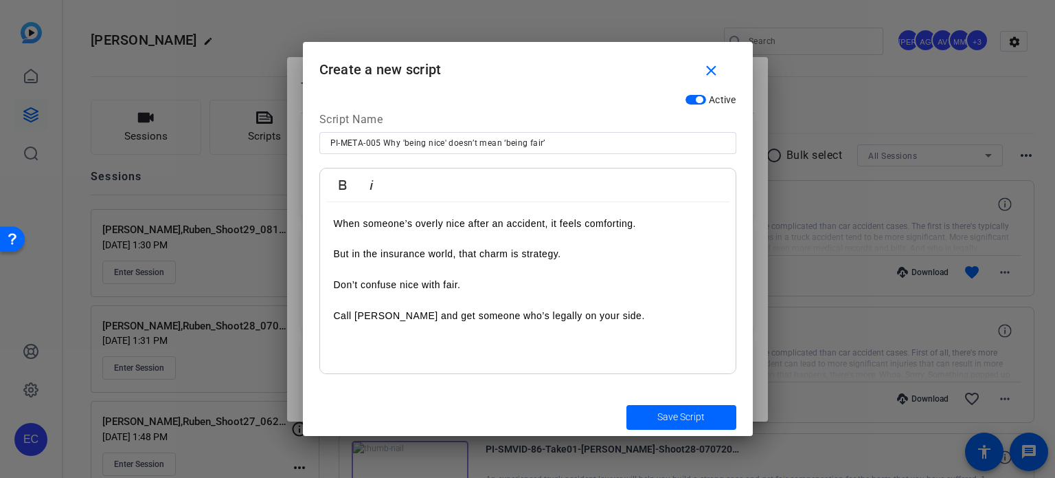
click at [355, 317] on p "Call Ruben Ortiz and get someone who’s legally on your side." at bounding box center [528, 315] width 388 height 15
click at [717, 318] on p "Call the Law Offices of Ruben Ortiz and get someone who’s legally on your side." at bounding box center [528, 323] width 388 height 31
click at [676, 410] on span "Save Script" at bounding box center [681, 417] width 47 height 14
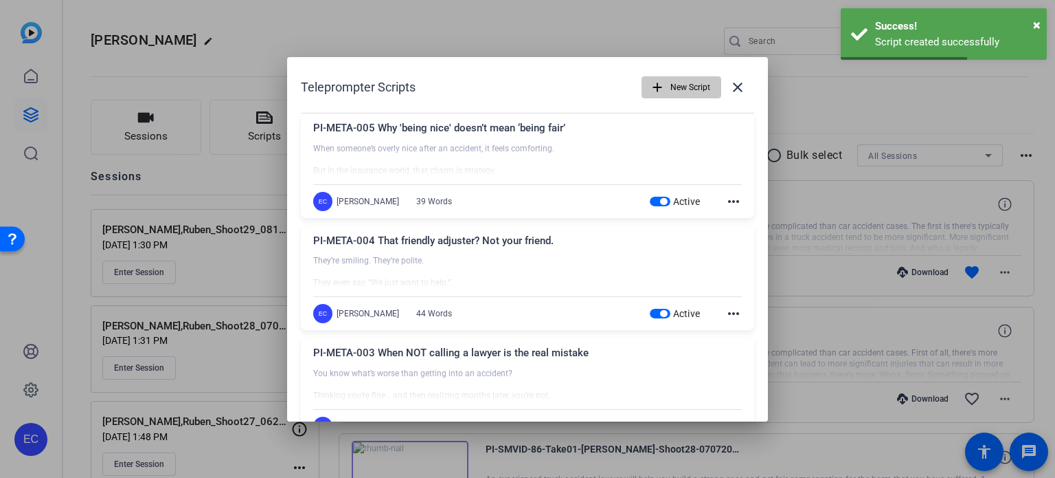
click at [686, 79] on span "New Script" at bounding box center [691, 87] width 40 height 26
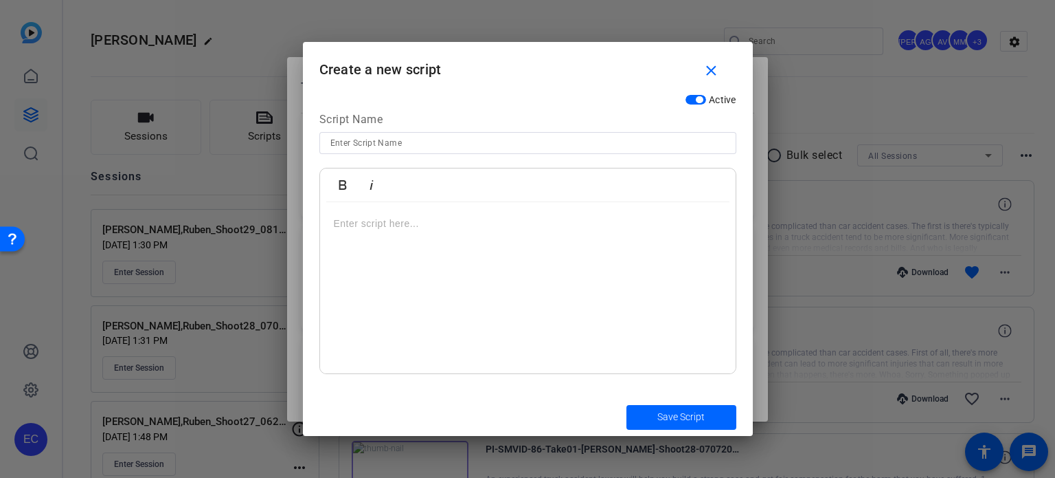
click at [375, 148] on input at bounding box center [528, 143] width 395 height 16
paste input "PI-META-006"
paste input "What insurance companies hope you don’t know"
type input "PI-META-006 What insurance companies hope you don’t know"
click at [433, 247] on div at bounding box center [528, 288] width 416 height 172
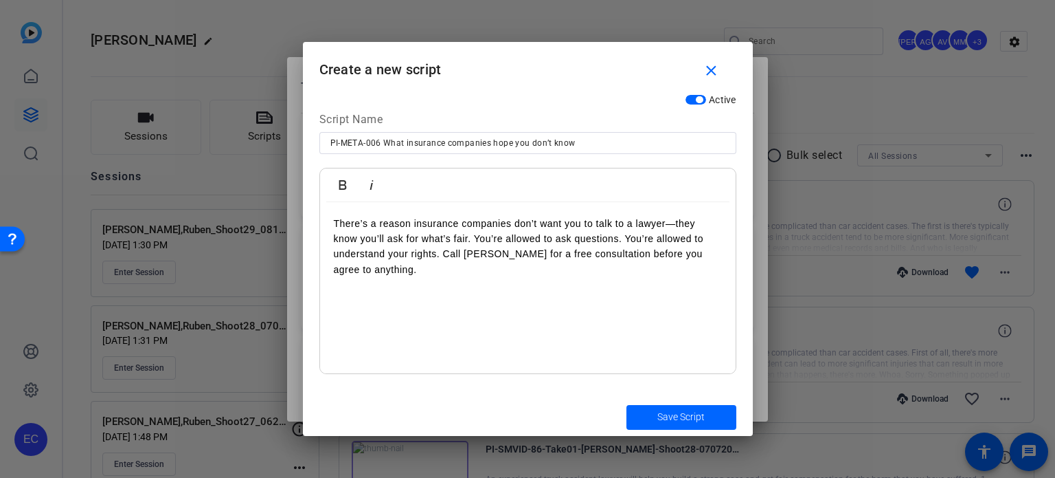
click at [475, 238] on p "There’s a reason insurance companies don’t want you to talk to a lawyer—they kn…" at bounding box center [528, 247] width 388 height 62
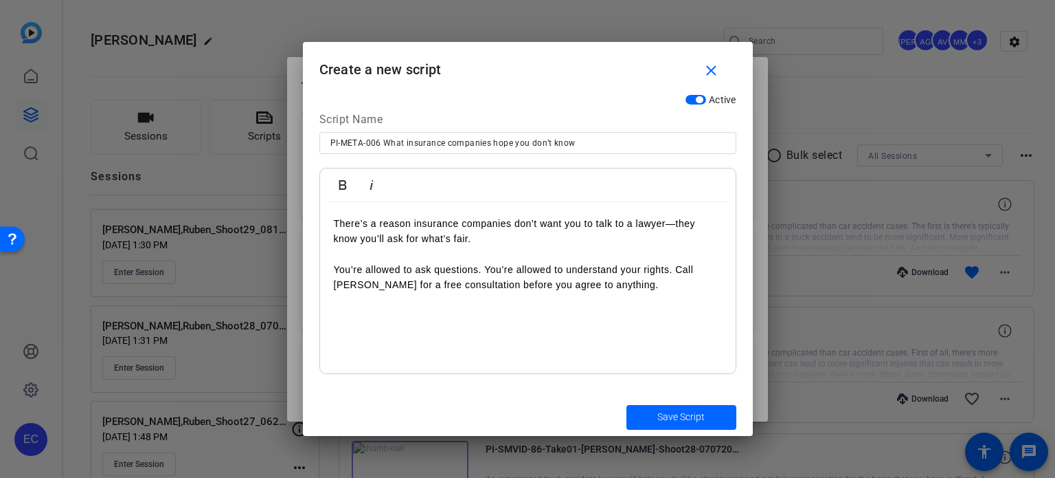
click at [675, 270] on p "You’re allowed to ask questions. You’re allowed to understand your rights. Call…" at bounding box center [528, 277] width 388 height 31
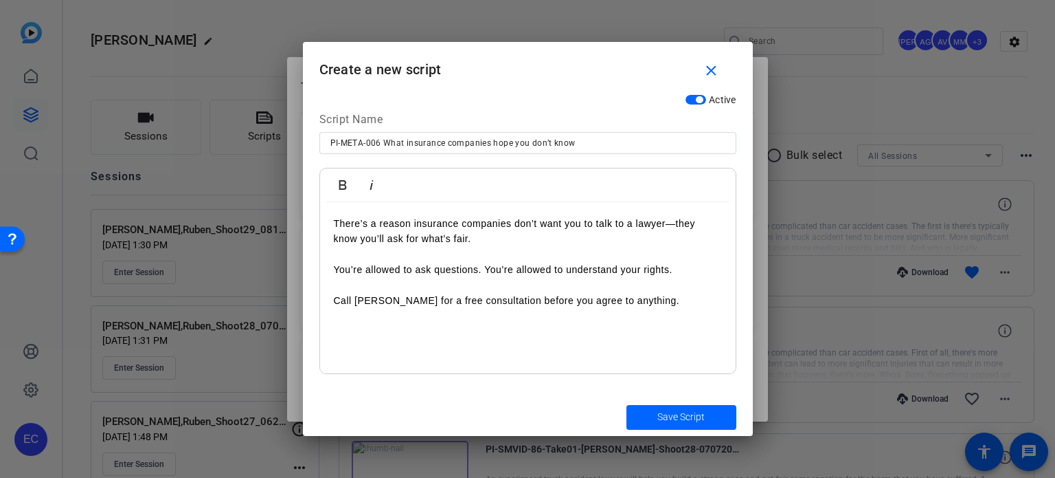
click at [355, 302] on p "Call Ruben Ortiz for a free consultation before you agree to anything." at bounding box center [528, 300] width 388 height 15
click at [394, 318] on p "Call The Law offices of Ruben Ortiz for a free consultation before you agree to…" at bounding box center [528, 308] width 388 height 31
click at [664, 412] on span "Save Script" at bounding box center [681, 417] width 47 height 14
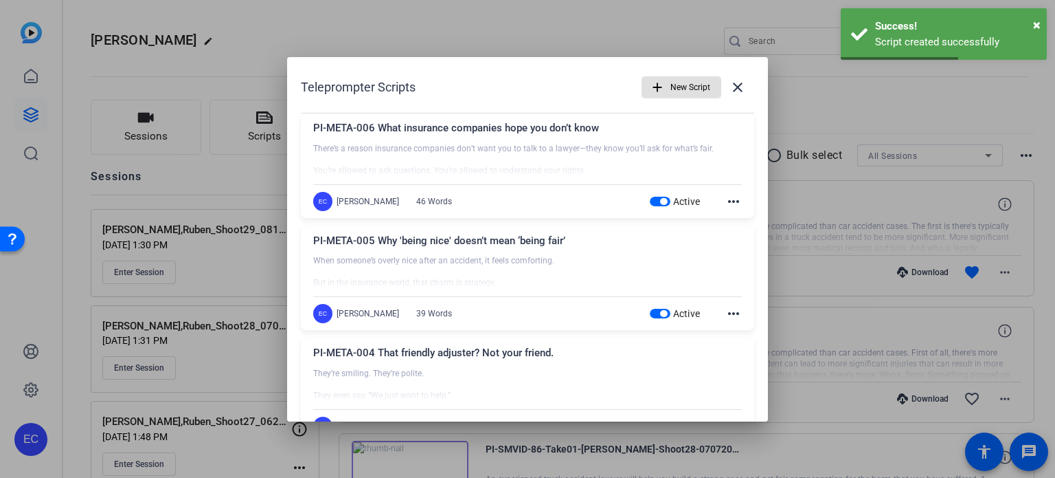
click at [671, 89] on span "New Script" at bounding box center [691, 87] width 40 height 26
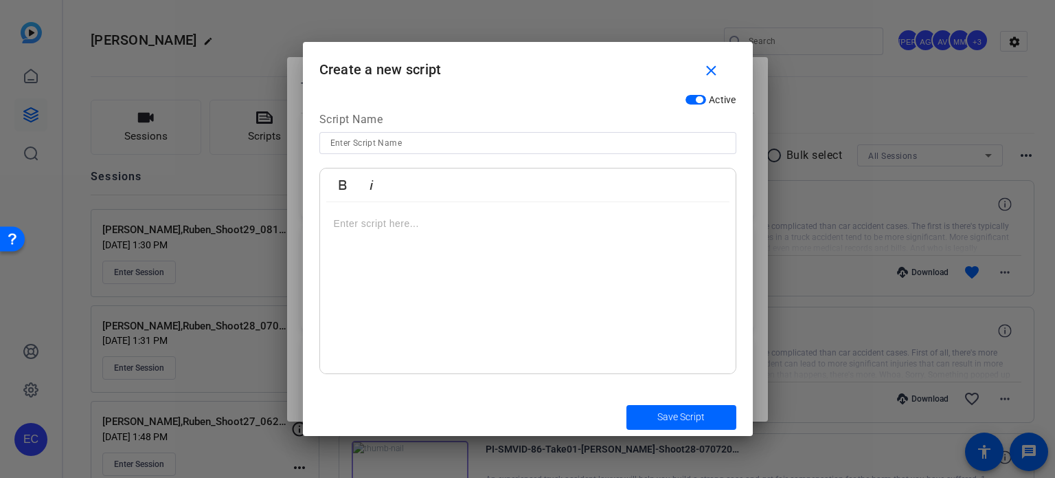
click at [370, 137] on input at bounding box center [528, 143] width 395 height 16
paste input "PI-META-007"
paste input "Medical bills before the cast comes off?"
type input "PI-META-007 Medical bills before the cast comes off?"
click at [372, 235] on div at bounding box center [528, 288] width 416 height 172
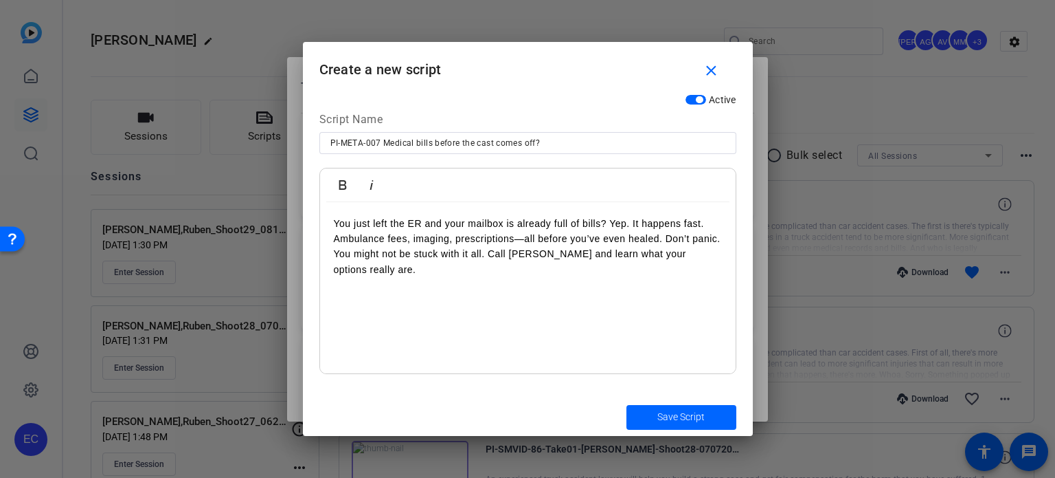
click at [610, 225] on p "You just left the ER and your mailbox is already full of bills? Yep. It happens…" at bounding box center [528, 247] width 388 height 62
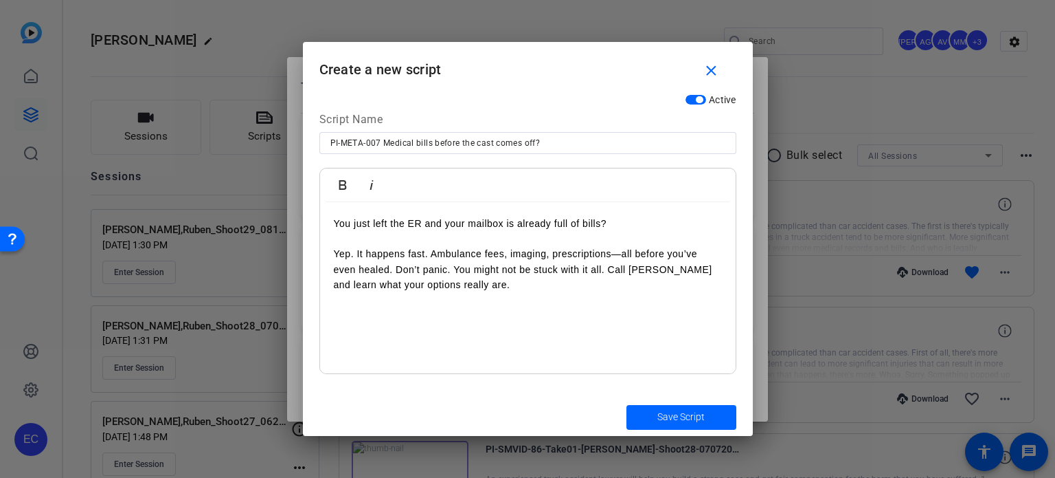
click at [429, 251] on p "Yep. It happens fast. Ambulance fees, imaging, prescriptions—all before you’ve …" at bounding box center [528, 269] width 388 height 46
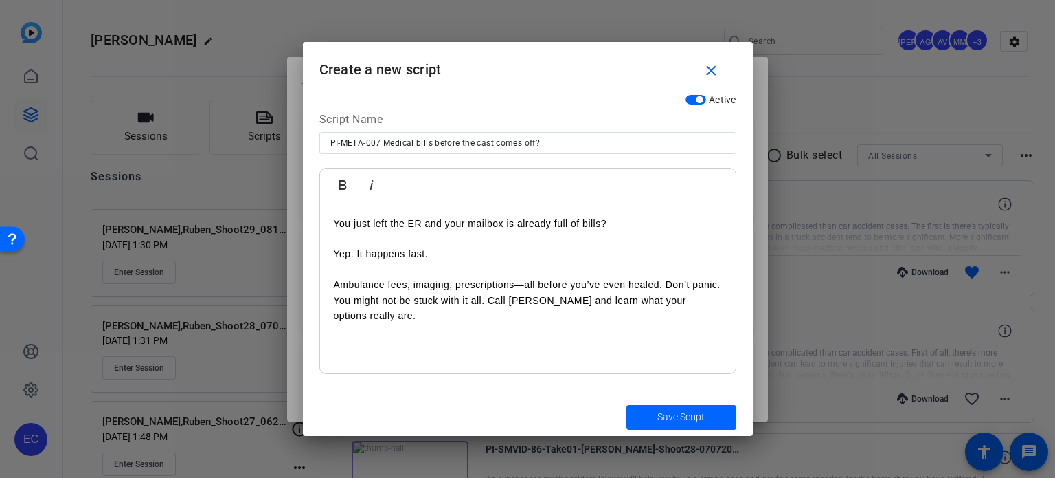
click at [667, 283] on p "Ambulance fees, imaging, prescriptions—all before you’ve even healed. Don’t pan…" at bounding box center [528, 300] width 388 height 46
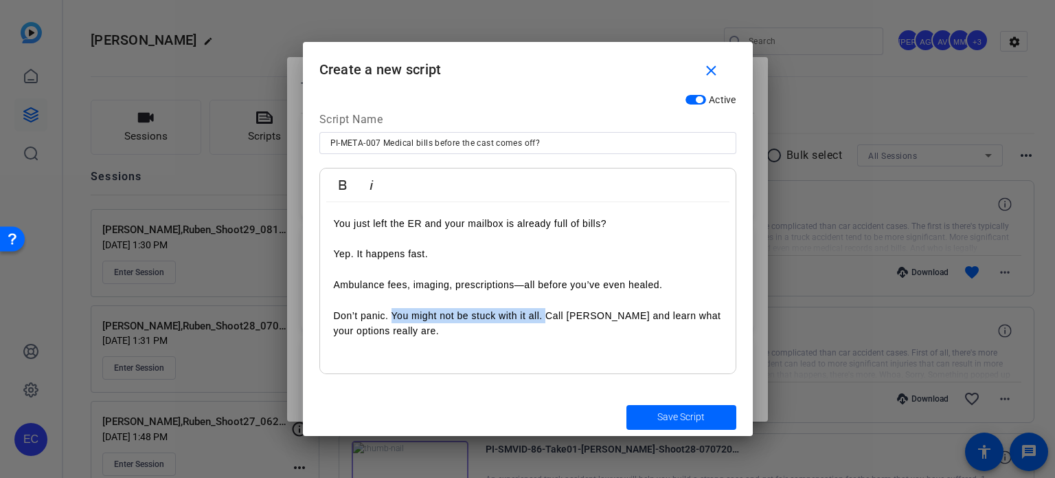
drag, startPoint x: 544, startPoint y: 315, endPoint x: 393, endPoint y: 316, distance: 151.2
click at [393, 315] on p "Don’t panic. You might not be stuck with it all. Call [PERSON_NAME] and learn w…" at bounding box center [528, 323] width 388 height 31
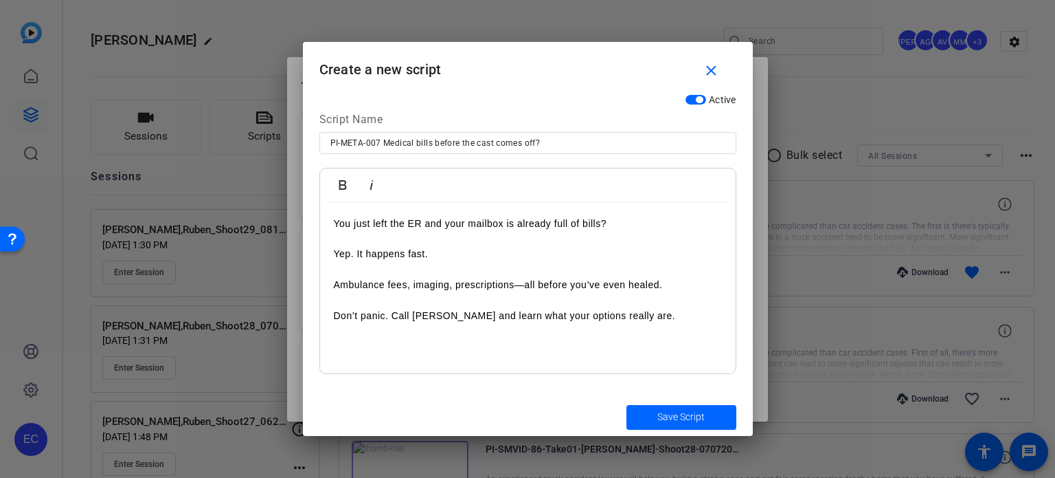
click at [411, 315] on p "Don’t panic. Call [PERSON_NAME] and learn what your options really are." at bounding box center [528, 315] width 388 height 15
click at [434, 332] on p "Don’t panic. Call the Law offices of [PERSON_NAME] and learn what your options …" at bounding box center [528, 323] width 388 height 31
click at [642, 416] on span "submit" at bounding box center [682, 417] width 110 height 33
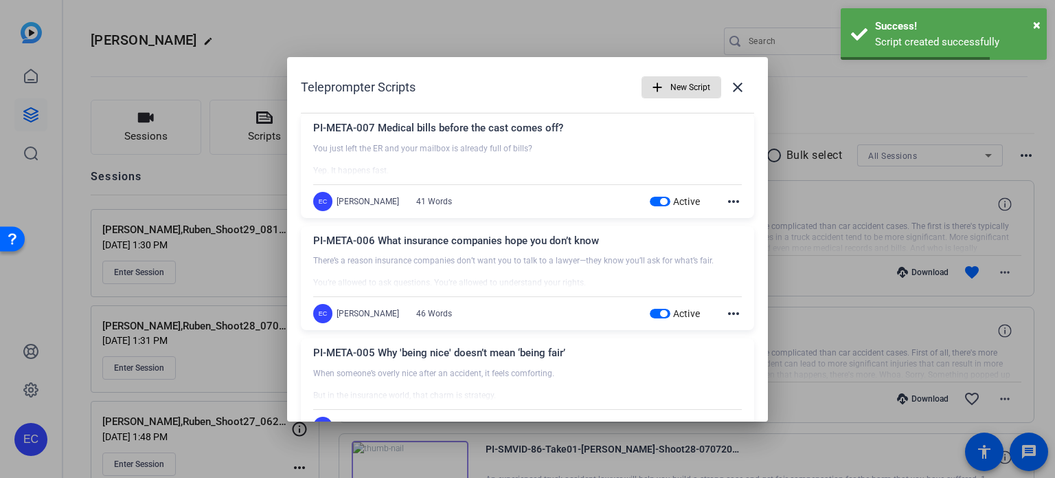
click at [662, 91] on span "button" at bounding box center [681, 87] width 78 height 33
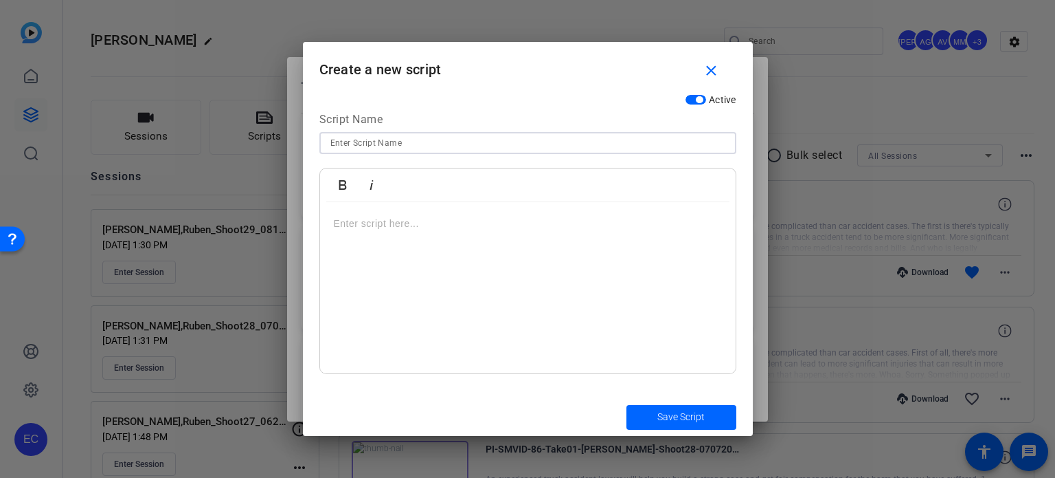
click at [434, 148] on input at bounding box center [528, 143] width 395 height 16
paste input "PI-META-008"
paste input "Why your hospital bill might shock you"
type input "PI-META-008 Why your hospital bill might shock you"
click at [491, 271] on div at bounding box center [528, 288] width 416 height 172
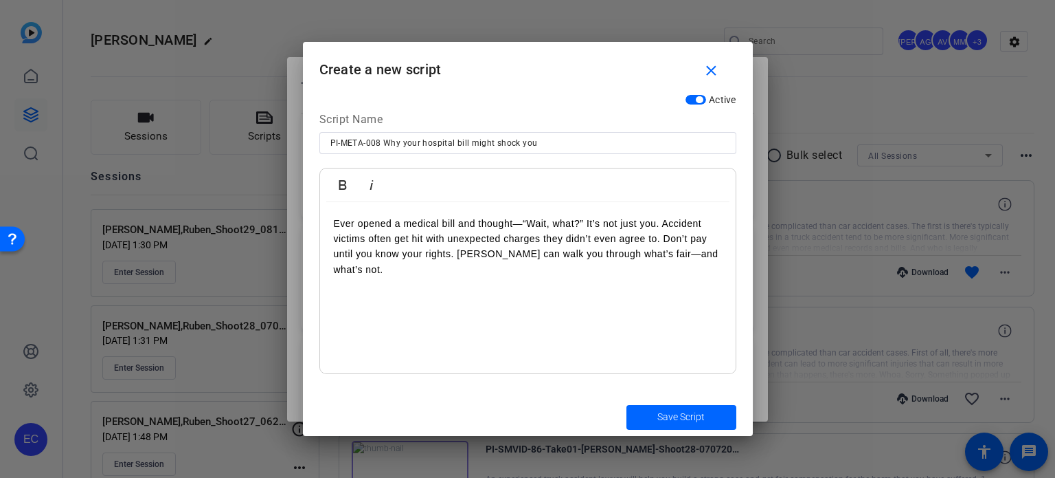
click at [585, 222] on p "Ever opened a medical bill and thought—“Wait, what?” It’s not just you. Acciden…" at bounding box center [528, 247] width 388 height 62
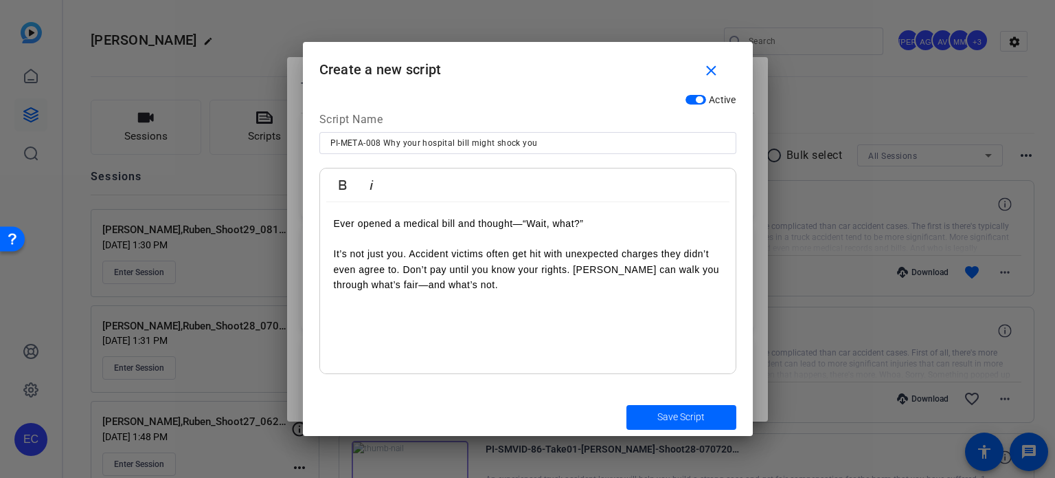
click at [411, 254] on p "It’s not just you. Accident victims often get hit with unexpected charges they …" at bounding box center [528, 269] width 388 height 46
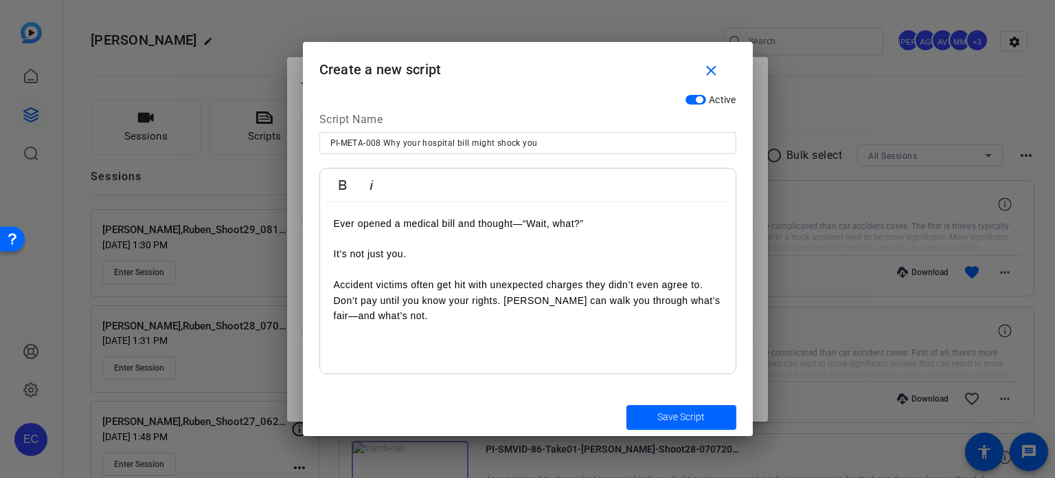
click at [333, 298] on div "Ever opened a medical bill and thought—“Wait, what?” It’s not just you. Acciden…" at bounding box center [528, 288] width 416 height 172
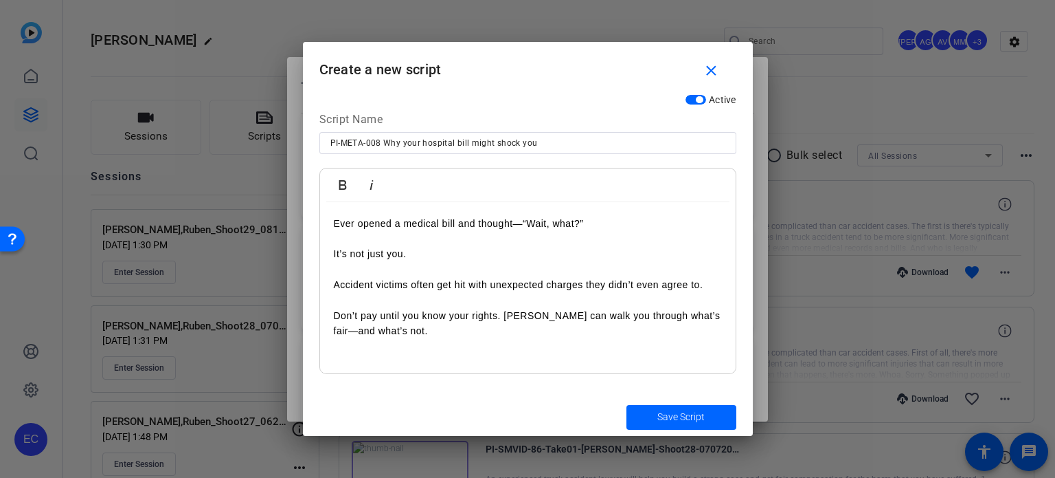
click at [504, 315] on p "Don’t pay until you know your rights. [PERSON_NAME] can walk you through what’s…" at bounding box center [528, 323] width 388 height 31
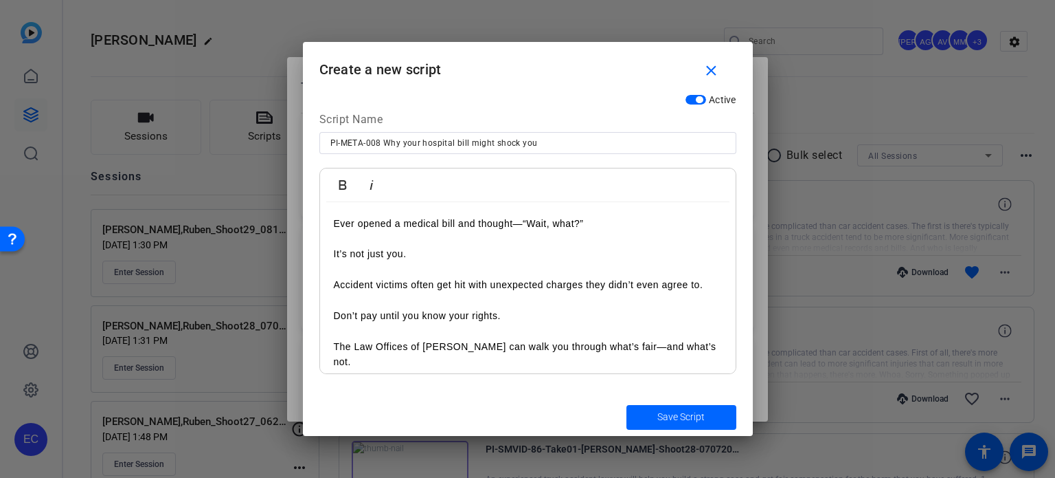
click at [716, 354] on div "Ever opened a medical bill and thought—“Wait, what?” It’s not just you. Acciden…" at bounding box center [528, 292] width 416 height 181
click at [680, 422] on span "Save Script" at bounding box center [681, 417] width 47 height 14
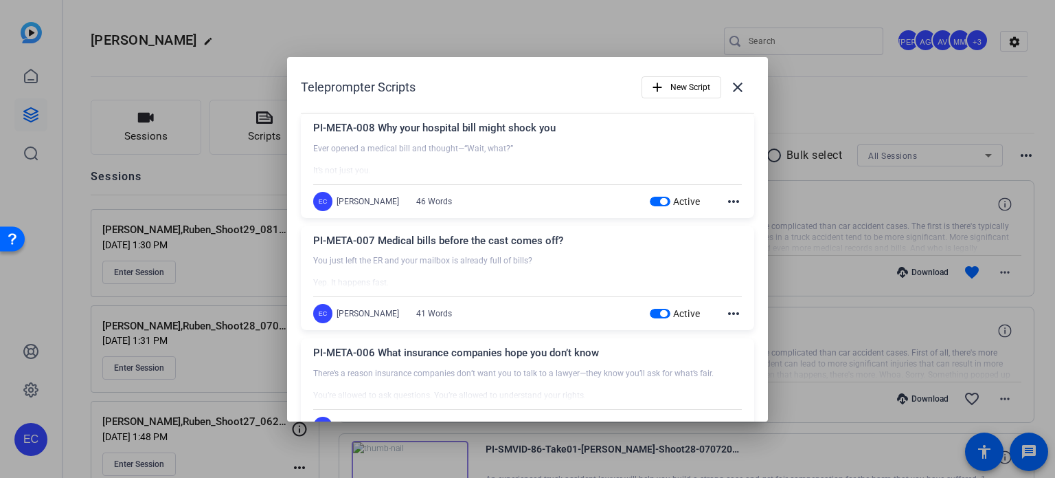
click at [835, 227] on div at bounding box center [527, 239] width 1055 height 478
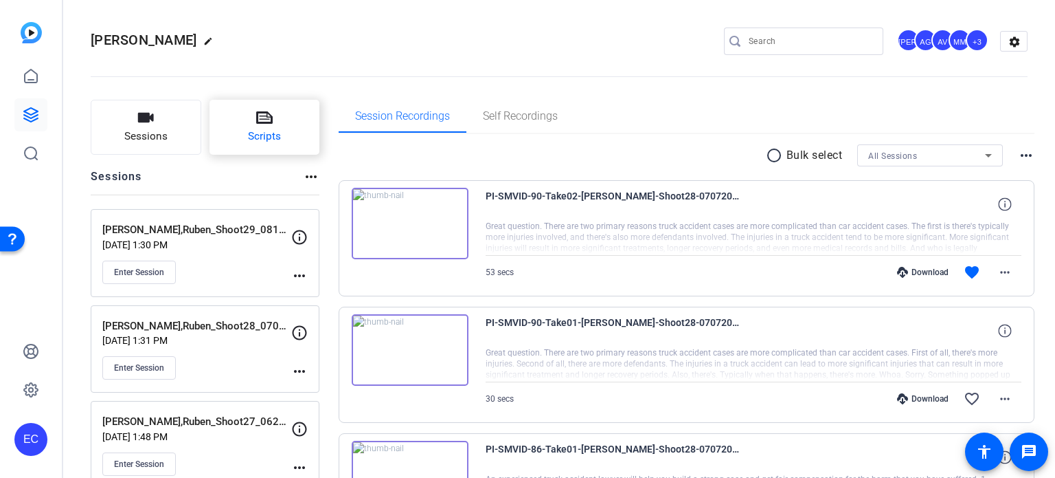
click at [275, 117] on button "Scripts" at bounding box center [265, 127] width 111 height 55
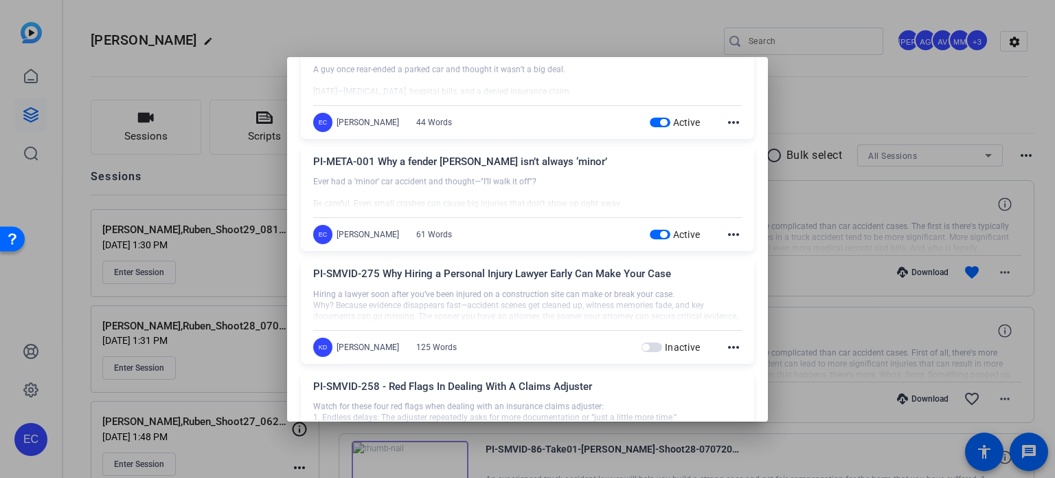
scroll to position [756, 0]
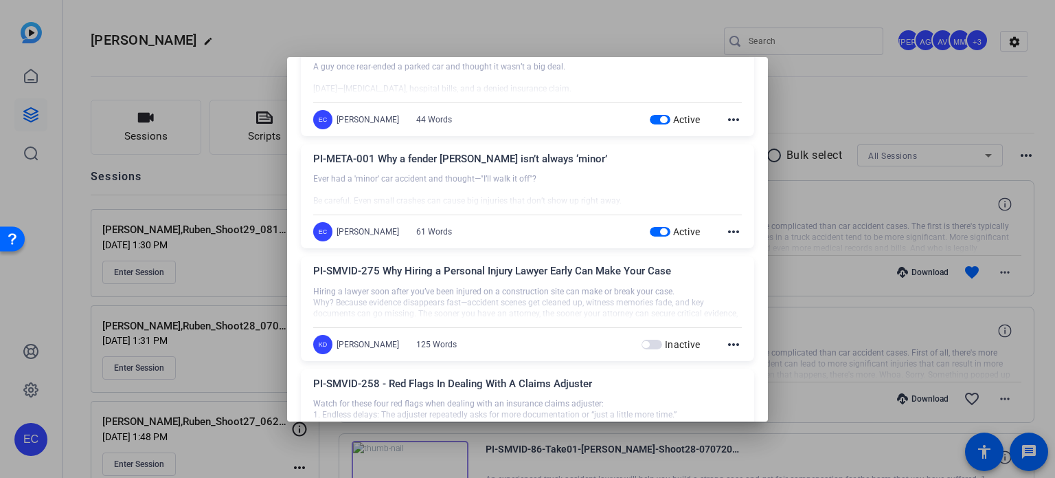
click at [843, 218] on div at bounding box center [527, 239] width 1055 height 478
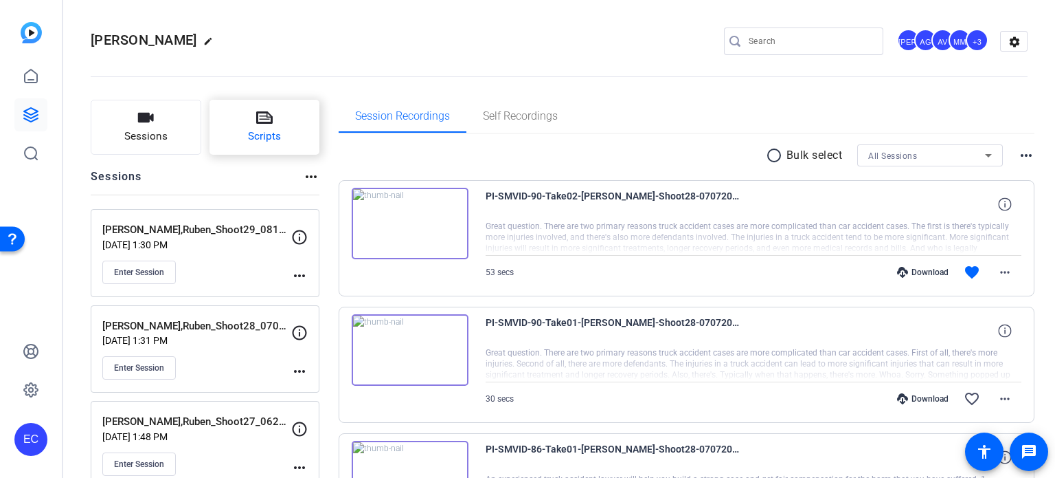
click at [286, 128] on button "Scripts" at bounding box center [265, 127] width 111 height 55
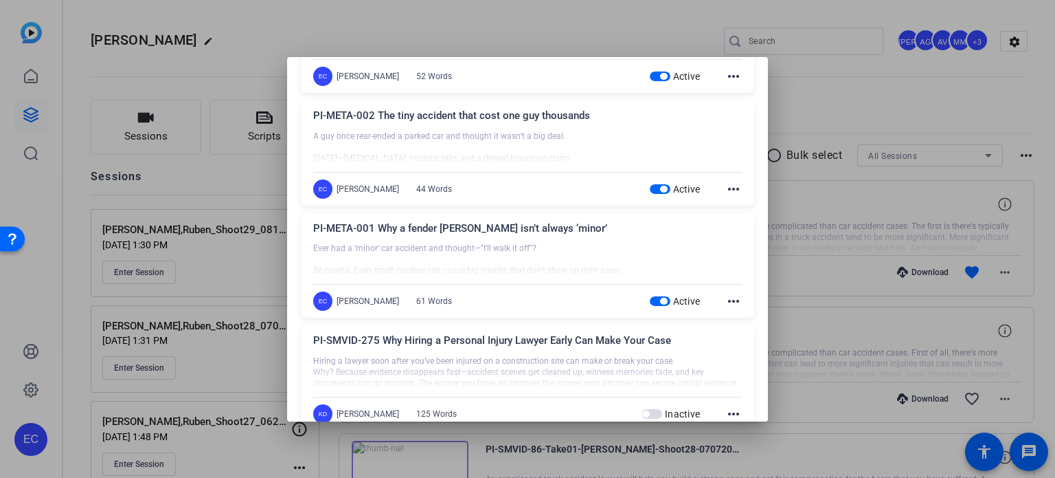
scroll to position [687, 0]
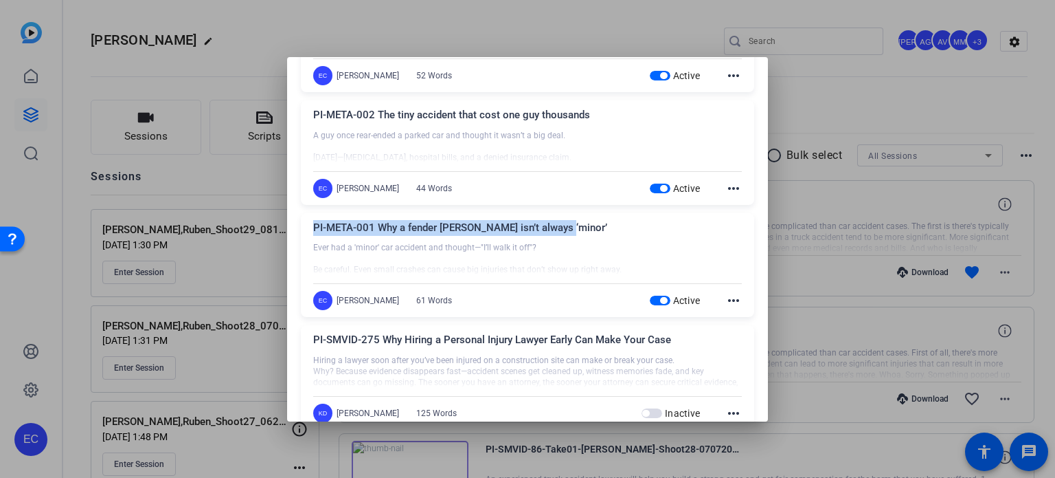
drag, startPoint x: 544, startPoint y: 228, endPoint x: 312, endPoint y: 234, distance: 232.3
click at [312, 234] on div "PI-META-001 Why a fender bender isn’t always ‘minor’ Ever had a 'minor' car acc…" at bounding box center [528, 265] width 454 height 104
copy div "PI-META-001 Why a fender [PERSON_NAME] isn’t always ‘minor’"
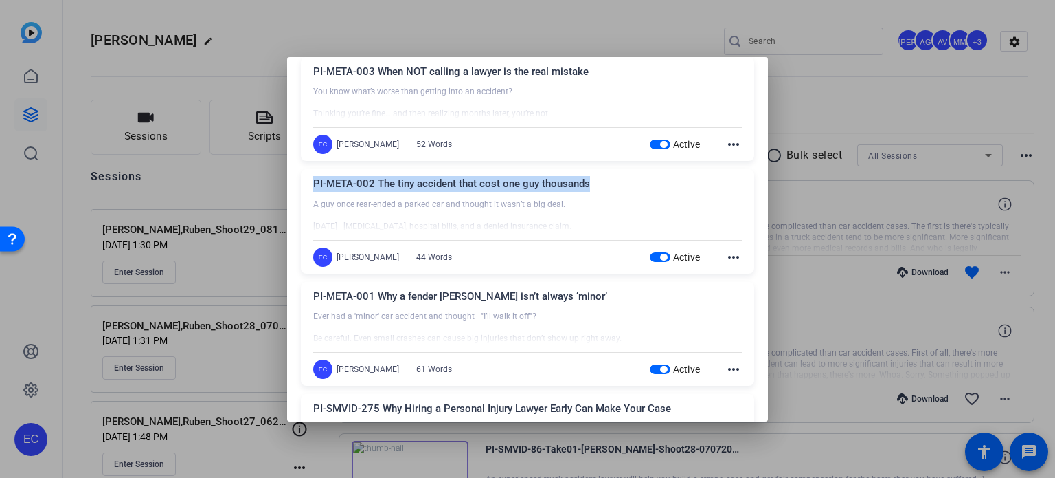
drag, startPoint x: 541, startPoint y: 193, endPoint x: 315, endPoint y: 186, distance: 225.5
click at [315, 186] on div "PI-META-002 The tiny accident that cost one guy thousands" at bounding box center [527, 187] width 429 height 23
copy div "PI-META-002 The tiny accident that cost one guy thousands"
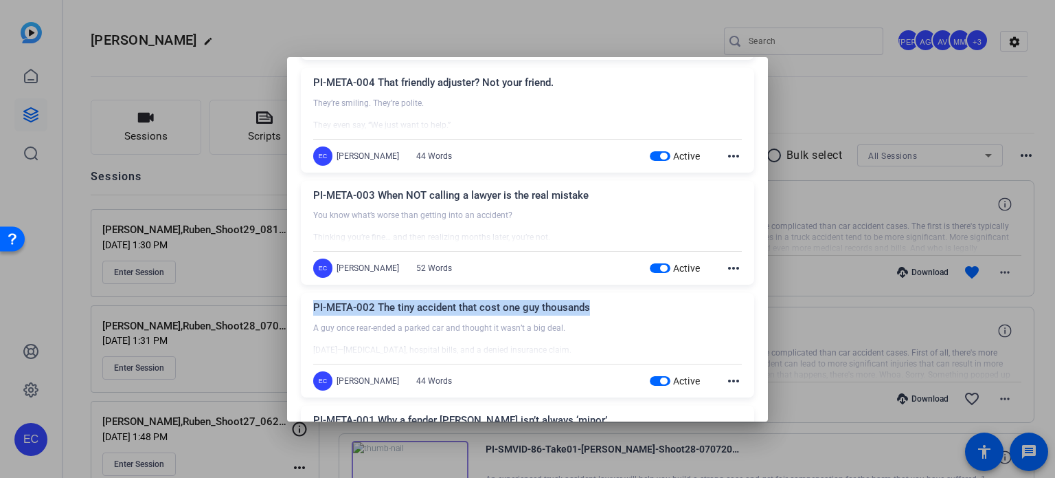
scroll to position [481, 0]
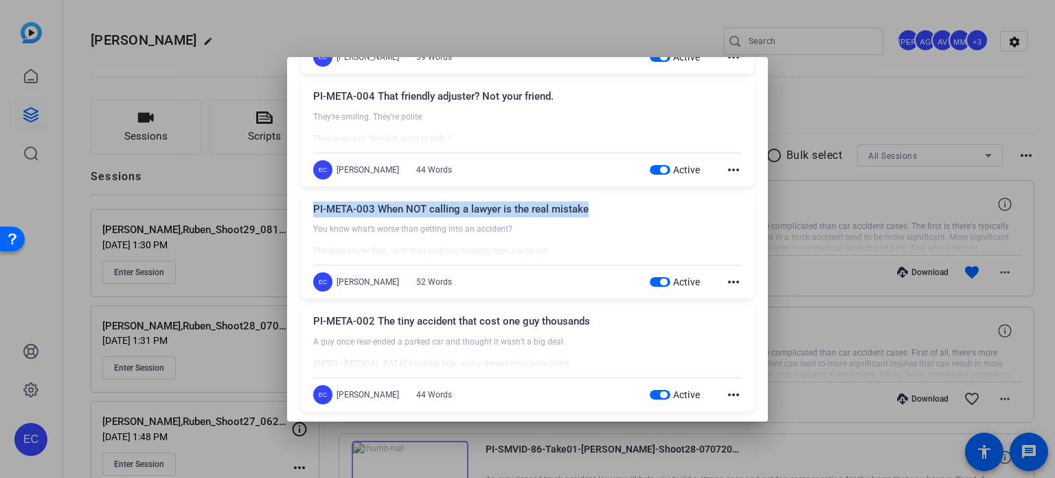
drag, startPoint x: 588, startPoint y: 210, endPoint x: 313, endPoint y: 205, distance: 275.6
click at [313, 205] on div "PI-META-003 When NOT calling a lawyer is the real mistake You know what’s worse…" at bounding box center [528, 246] width 454 height 104
copy div "PI-META-003 When NOT calling a lawyer is the real mistake"
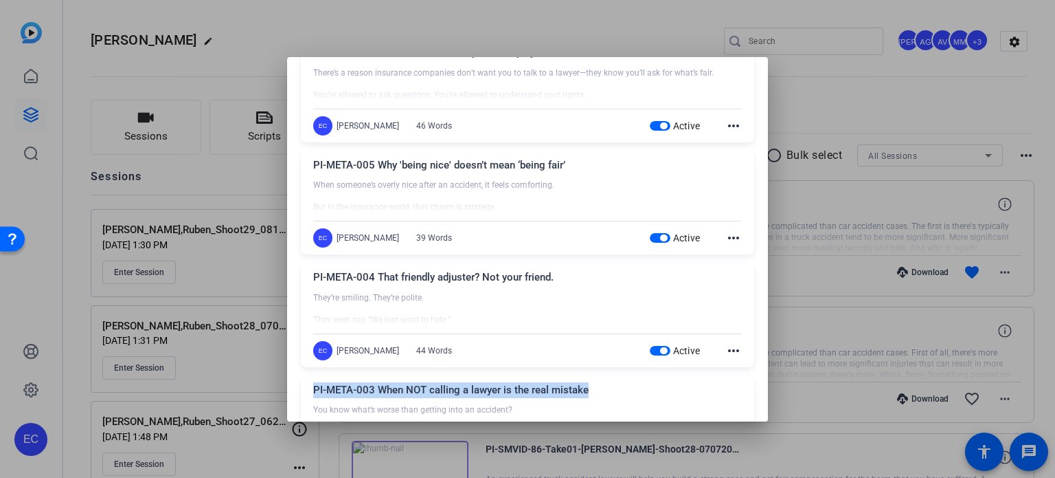
scroll to position [275, 0]
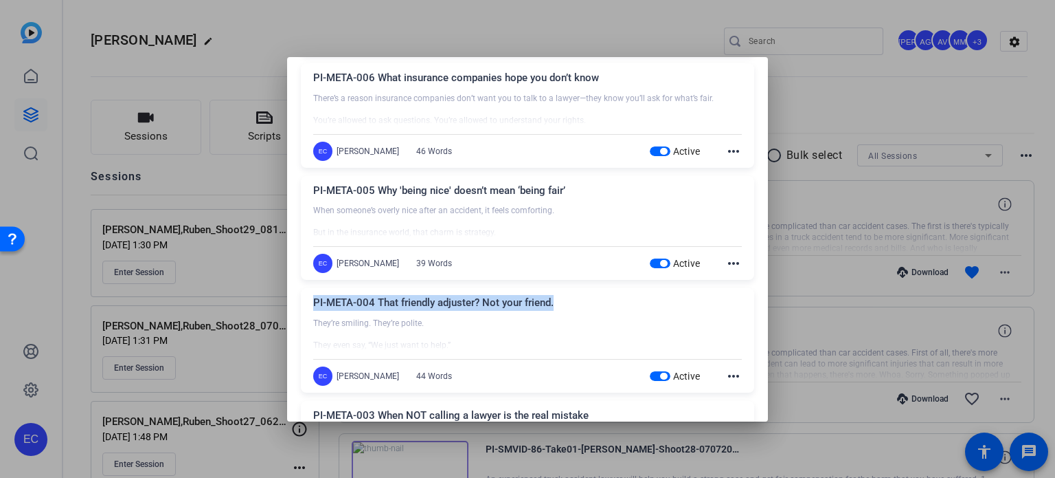
drag, startPoint x: 547, startPoint y: 304, endPoint x: 313, endPoint y: 307, distance: 234.3
click at [313, 307] on div "PI-META-004 That friendly adjuster? Not your friend. They’re smiling. They’re p…" at bounding box center [528, 340] width 454 height 104
copy div "PI-META-004 That friendly adjuster? Not your friend."
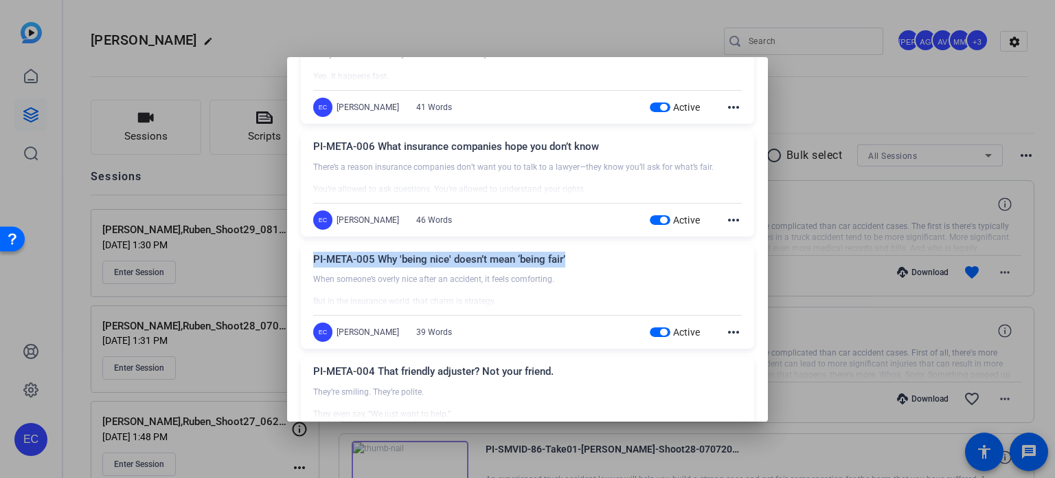
drag, startPoint x: 570, startPoint y: 260, endPoint x: 307, endPoint y: 250, distance: 262.7
click at [307, 250] on div "PI-META-005 Why 'being nice' doesn’t mean ‘being fair’ When someone’s overly ni…" at bounding box center [528, 297] width 454 height 104
copy div "PI-META-005 Why 'being nice' doesn’t mean ‘being fair’"
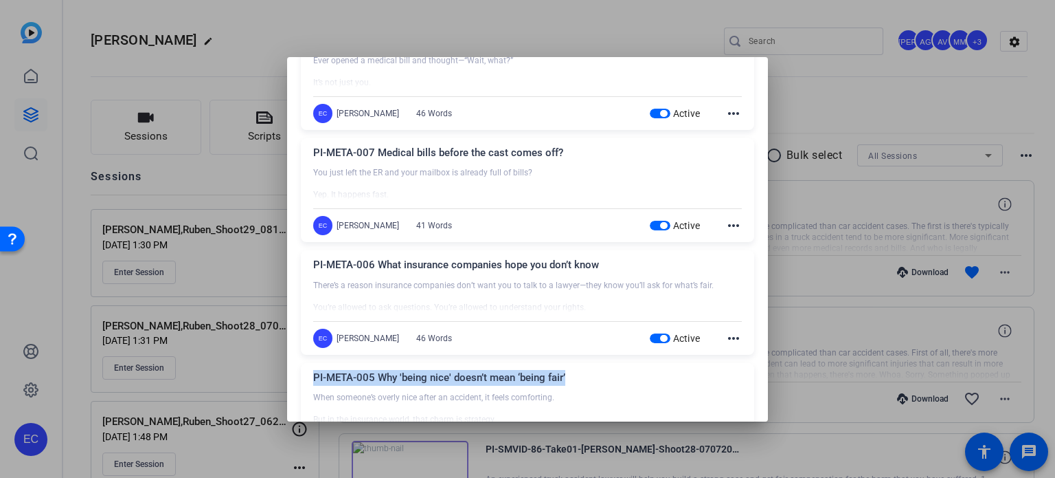
scroll to position [69, 0]
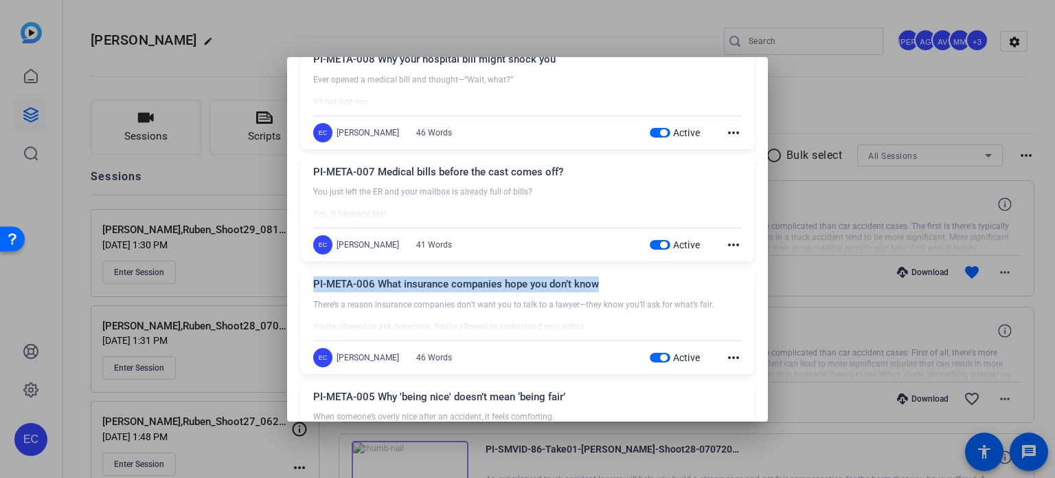
drag, startPoint x: 603, startPoint y: 281, endPoint x: 313, endPoint y: 286, distance: 290.0
click at [313, 286] on div "PI-META-006 What insurance companies hope you don’t know" at bounding box center [527, 287] width 429 height 23
copy div "PI-META-006 What insurance companies hope you don’t know"
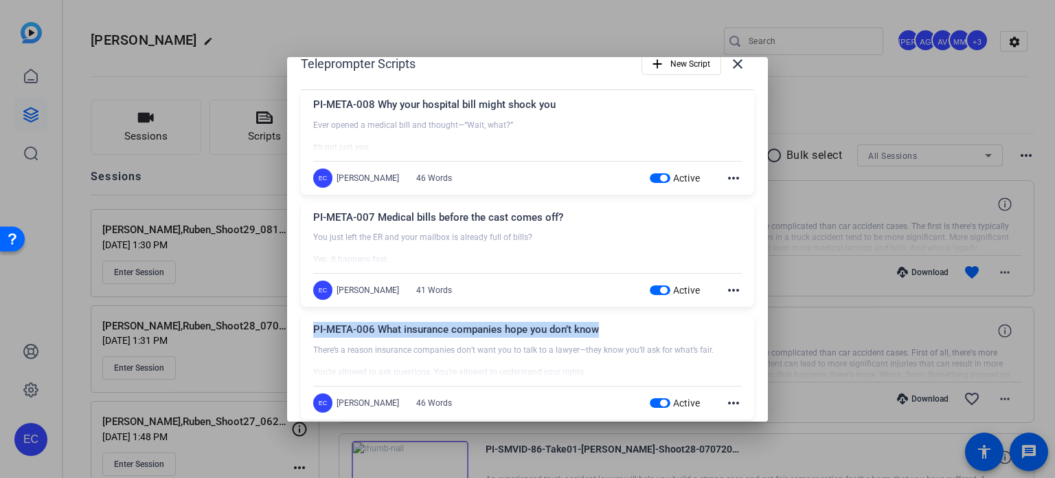
scroll to position [0, 0]
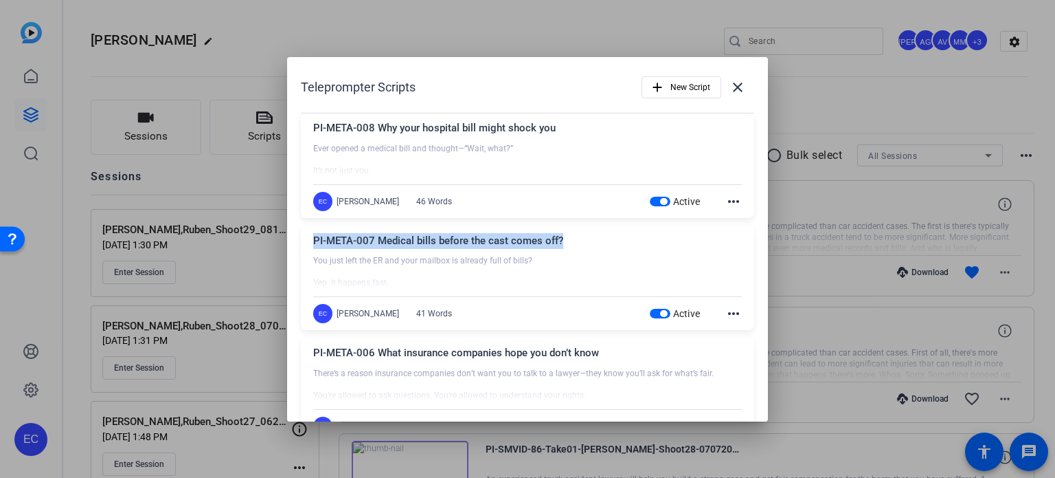
drag, startPoint x: 567, startPoint y: 241, endPoint x: 311, endPoint y: 241, distance: 255.6
click at [311, 241] on div "PI-META-007 Medical bills before the cast comes off? You just left the ER and y…" at bounding box center [528, 278] width 454 height 104
copy div "PI-META-007 Medical bills before the cast comes off?"
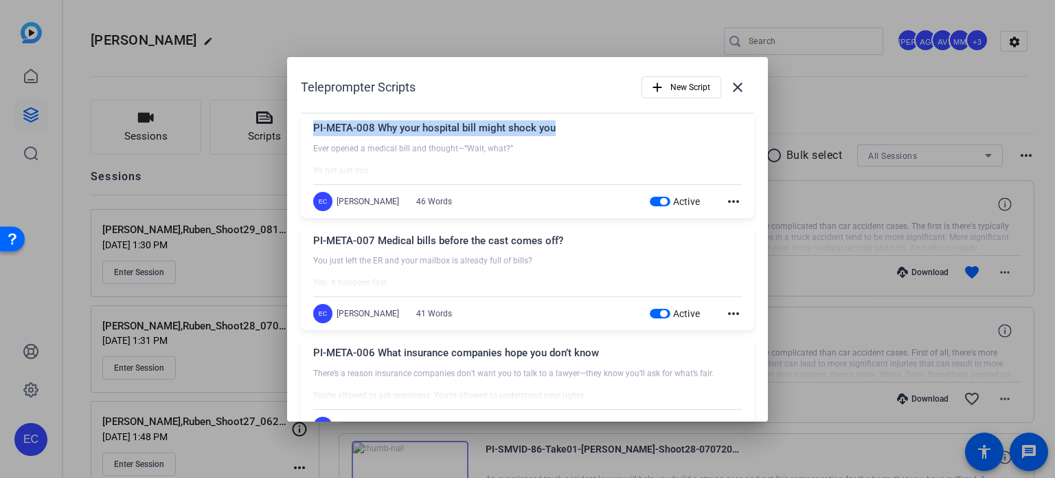
drag, startPoint x: 562, startPoint y: 129, endPoint x: 315, endPoint y: 131, distance: 247.4
click at [315, 131] on div "PI-META-008 Why your hospital bill might shock you" at bounding box center [527, 131] width 429 height 23
copy div "PI-META-008 Why your hospital bill might shock you"
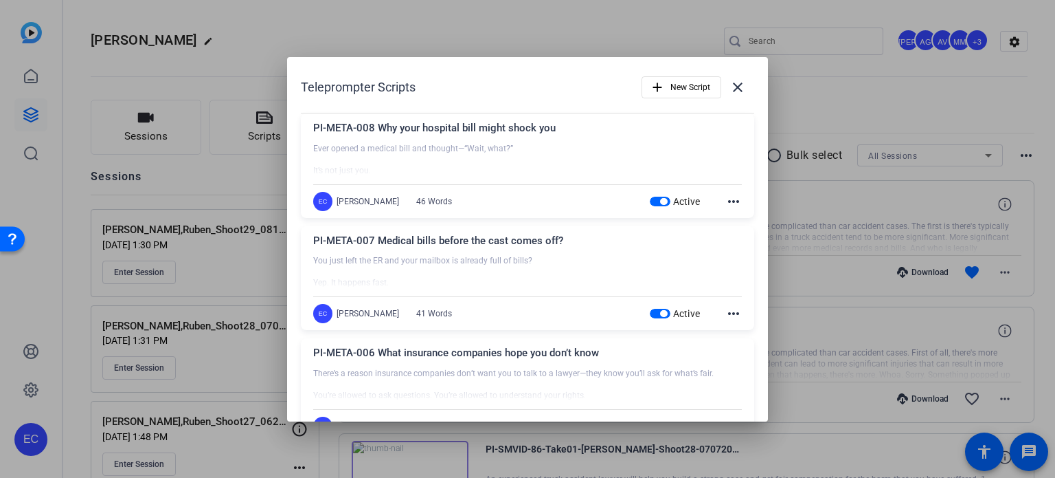
click at [238, 44] on div at bounding box center [527, 239] width 1055 height 478
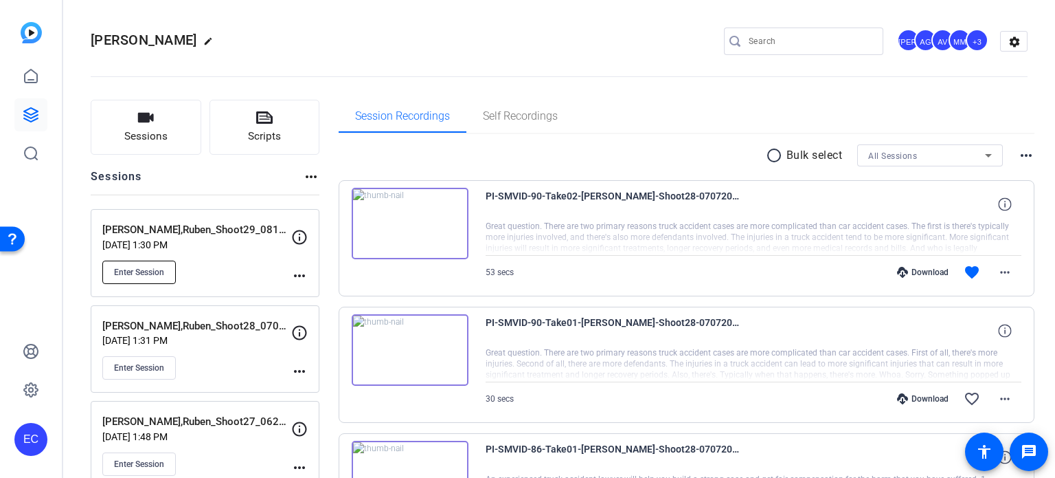
click at [146, 269] on span "Enter Session" at bounding box center [139, 272] width 50 height 11
click at [298, 278] on mat-icon "more_horiz" at bounding box center [299, 275] width 16 height 16
click at [309, 299] on span "Edit Session" at bounding box center [333, 295] width 63 height 16
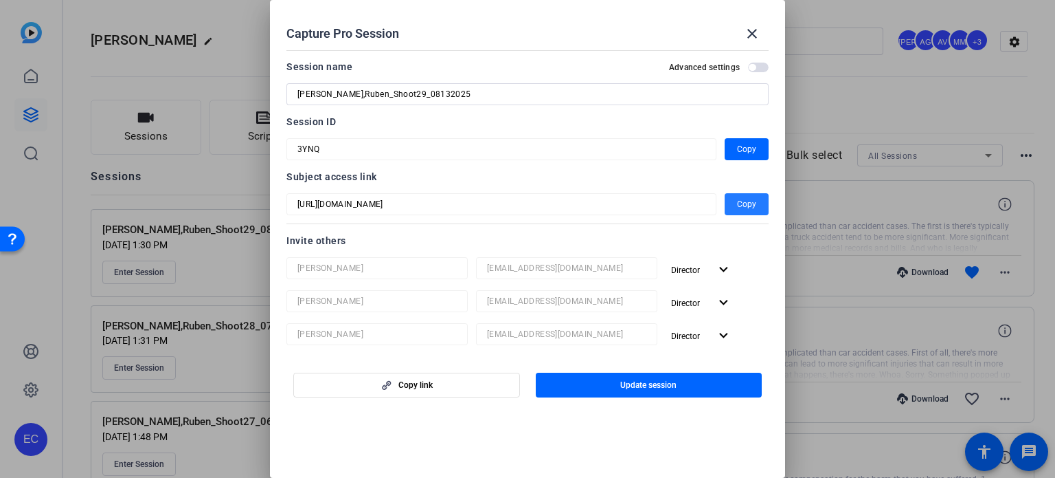
click at [728, 205] on span "button" at bounding box center [747, 204] width 44 height 33
click at [746, 38] on mat-icon "close" at bounding box center [752, 33] width 16 height 16
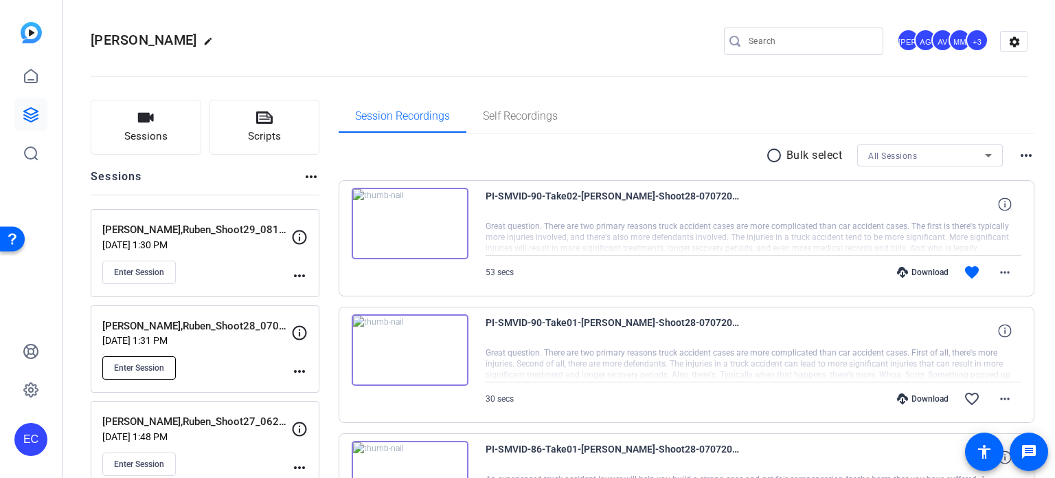
click at [119, 362] on span "Enter Session" at bounding box center [139, 367] width 50 height 11
click at [150, 359] on button "Enter Session" at bounding box center [139, 367] width 74 height 23
click at [145, 265] on button "Enter Session" at bounding box center [139, 271] width 74 height 23
click at [296, 271] on mat-icon "more_horiz" at bounding box center [299, 275] width 16 height 16
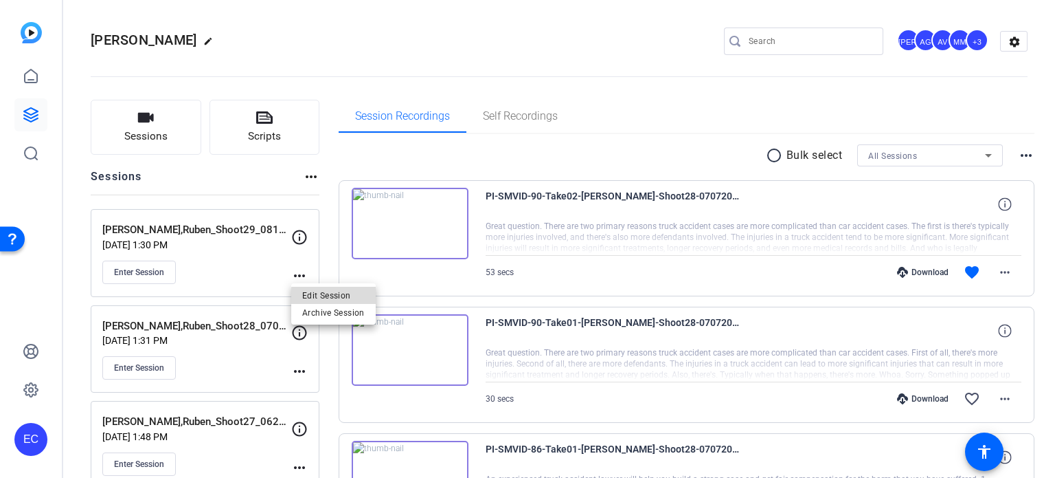
click at [337, 295] on span "Edit Session" at bounding box center [333, 295] width 63 height 16
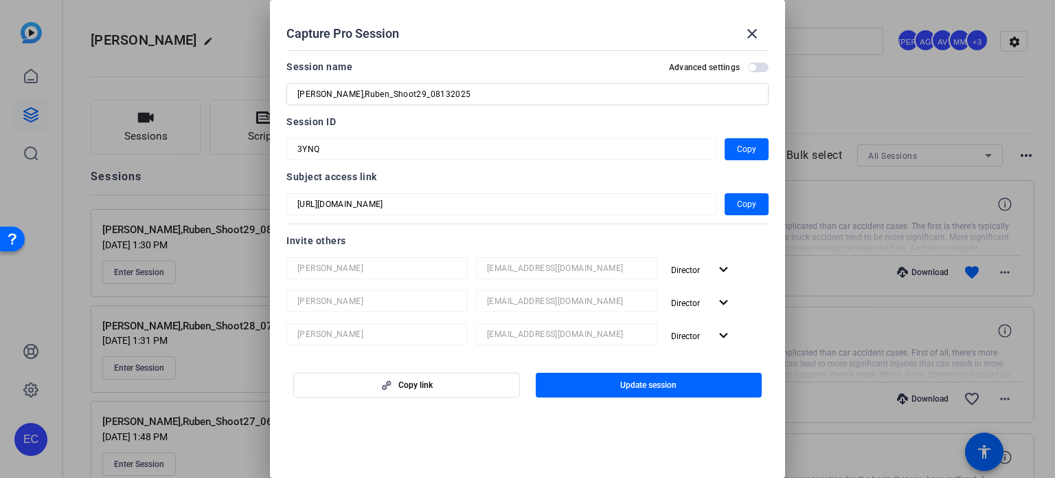
drag, startPoint x: 239, startPoint y: 38, endPoint x: 175, endPoint y: 30, distance: 65.1
click at [175, 30] on div "Capture Pro Session close Session name Advanced settings Ortiz,Ruben_Shoot29_08…" at bounding box center [527, 239] width 1055 height 478
click at [746, 32] on mat-icon "close" at bounding box center [752, 33] width 16 height 16
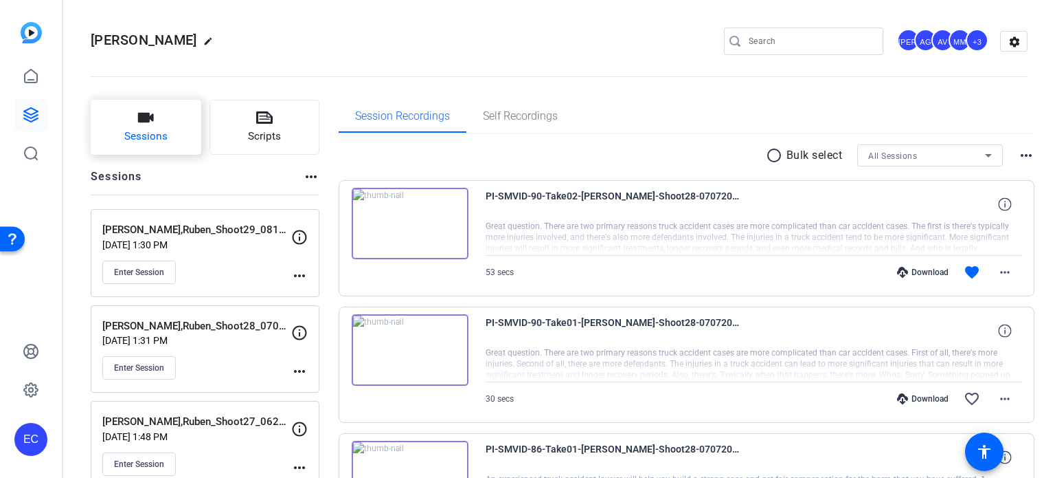
click at [150, 126] on button "Sessions" at bounding box center [146, 127] width 111 height 55
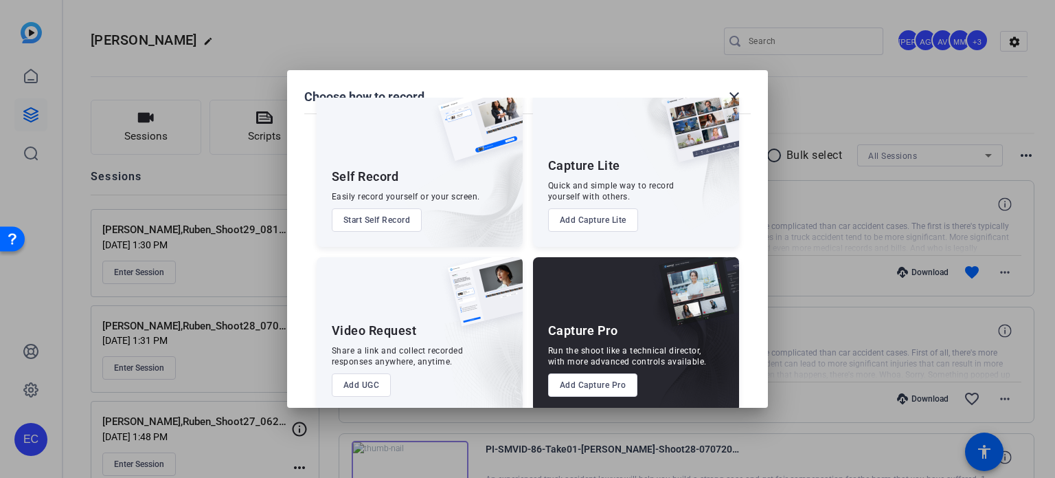
scroll to position [49, 0]
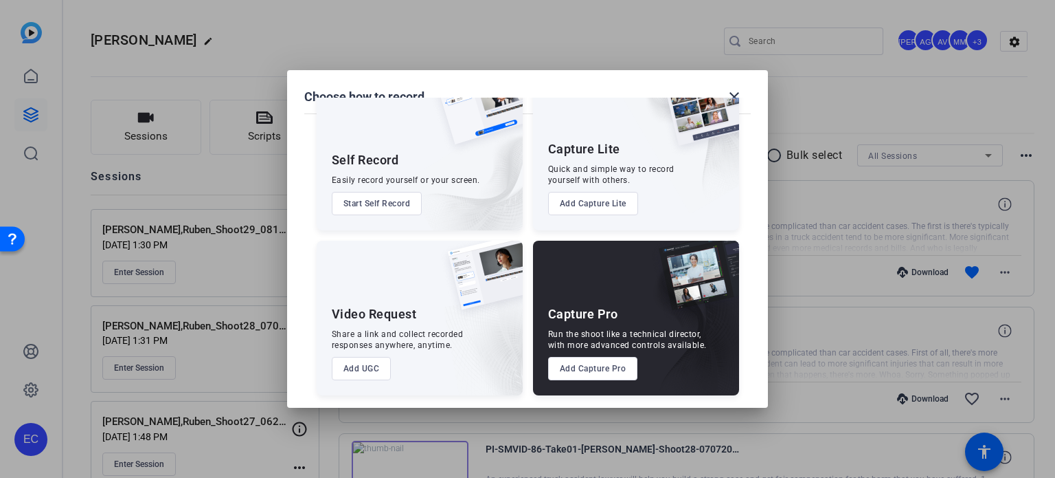
click at [607, 372] on button "Add Capture Pro" at bounding box center [593, 368] width 90 height 23
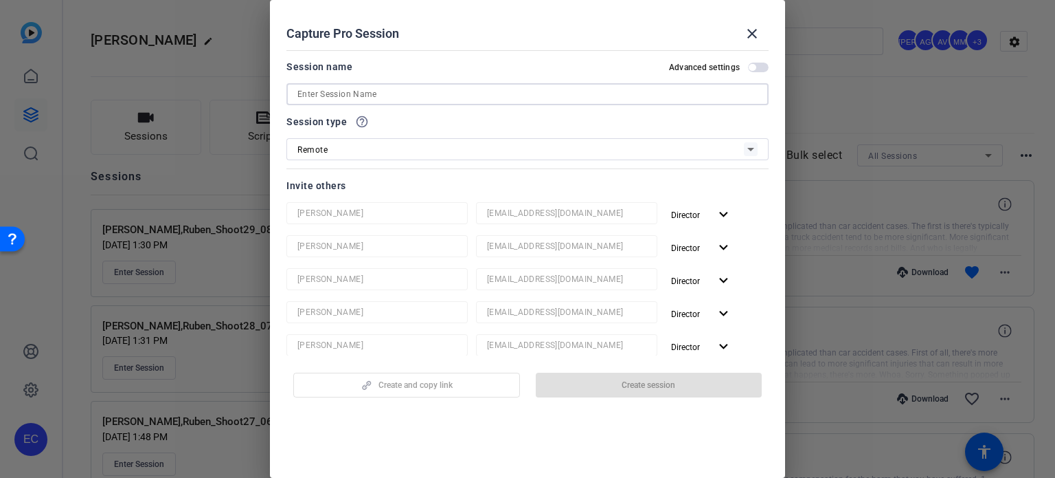
click at [392, 88] on input at bounding box center [528, 94] width 460 height 16
paste input "[PERSON_NAME],Ruben_Shoot29_08132025"
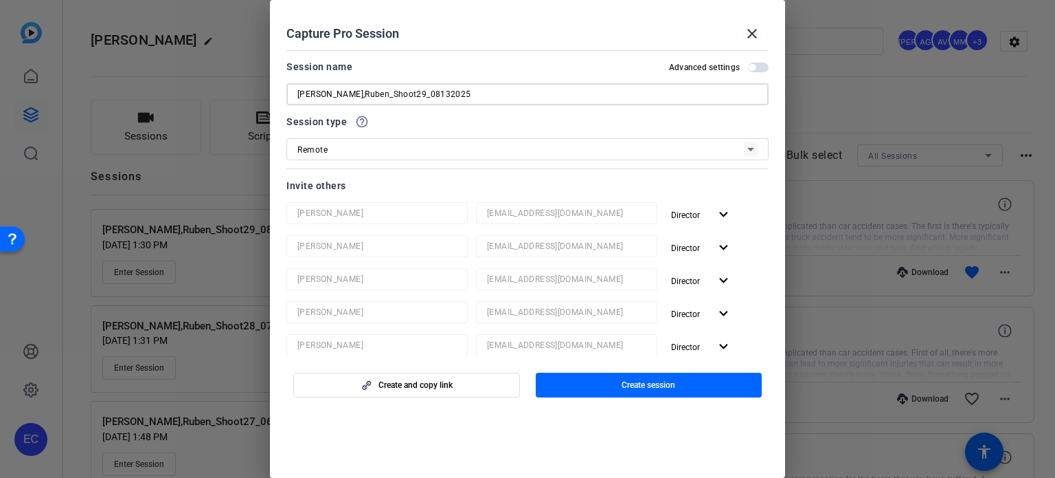
click at [379, 96] on input "[PERSON_NAME],Ruben_Shoot29_08132025" at bounding box center [528, 94] width 460 height 16
click at [392, 96] on input "Ortiz,Ruben_Shoot30_08132025" at bounding box center [528, 94] width 460 height 16
click at [401, 96] on input "Ortiz,Ruben_Shoot30_09132025" at bounding box center [528, 94] width 460 height 16
type input "[PERSON_NAME],Ruben_Shoot30_09152025"
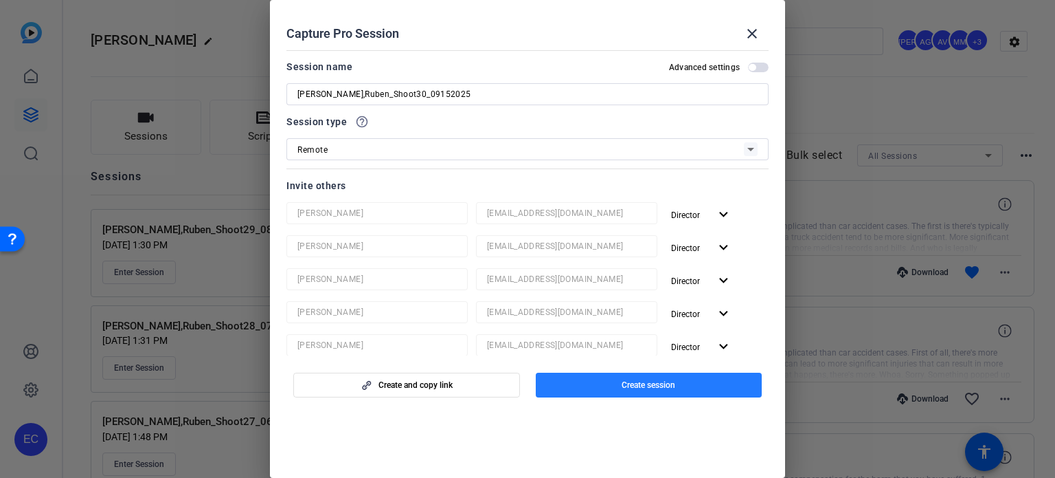
click at [643, 385] on span "Create session" at bounding box center [649, 384] width 54 height 11
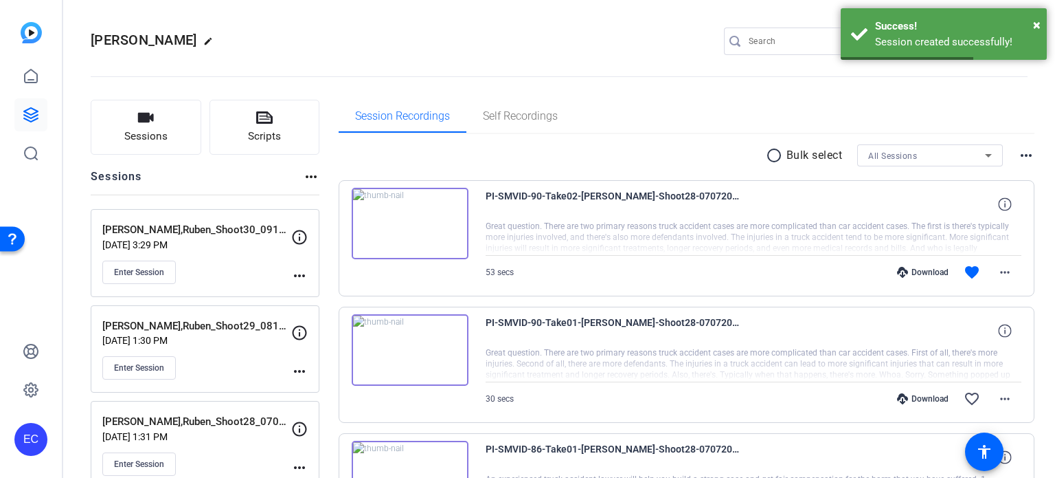
click at [303, 272] on mat-icon "more_horiz" at bounding box center [299, 275] width 16 height 16
click at [315, 292] on span "Edit Session" at bounding box center [333, 295] width 63 height 16
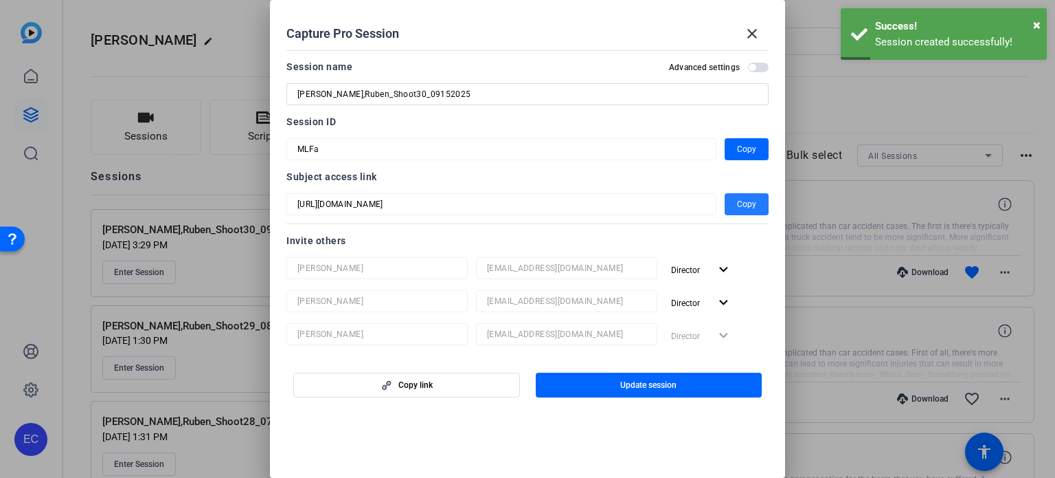
click at [737, 205] on span "Copy" at bounding box center [746, 204] width 19 height 16
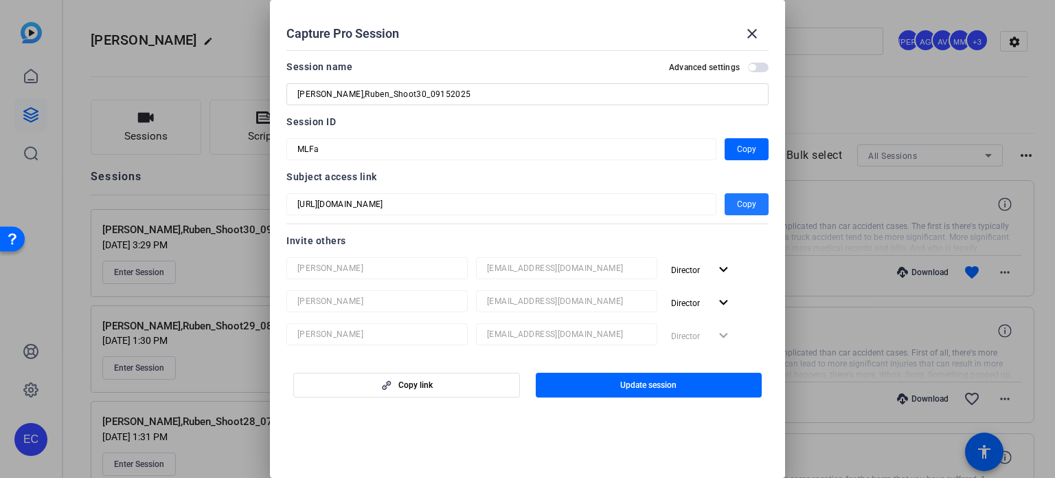
click at [748, 203] on span "Copy" at bounding box center [746, 204] width 19 height 16
drag, startPoint x: 763, startPoint y: 29, endPoint x: 539, endPoint y: 67, distance: 226.5
click at [763, 28] on span at bounding box center [752, 33] width 33 height 33
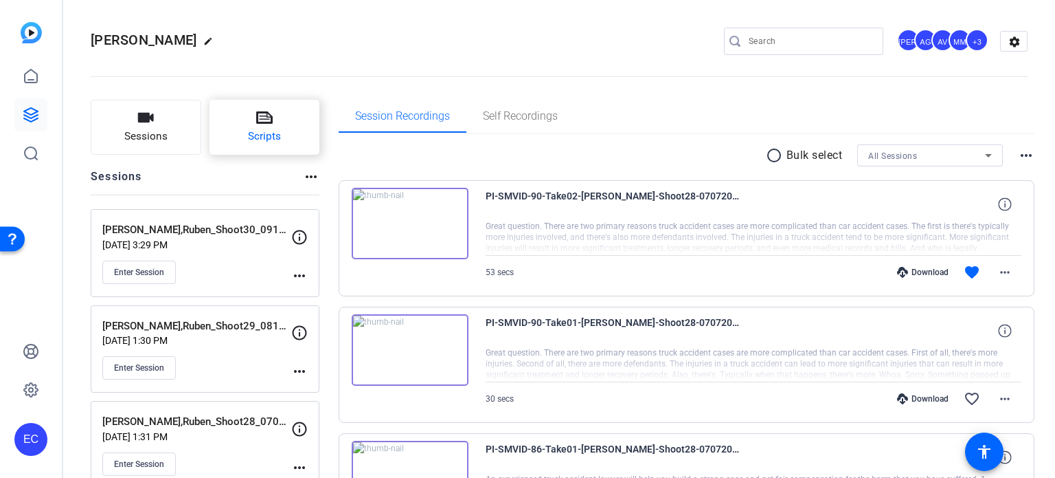
click at [228, 119] on button "Scripts" at bounding box center [265, 127] width 111 height 55
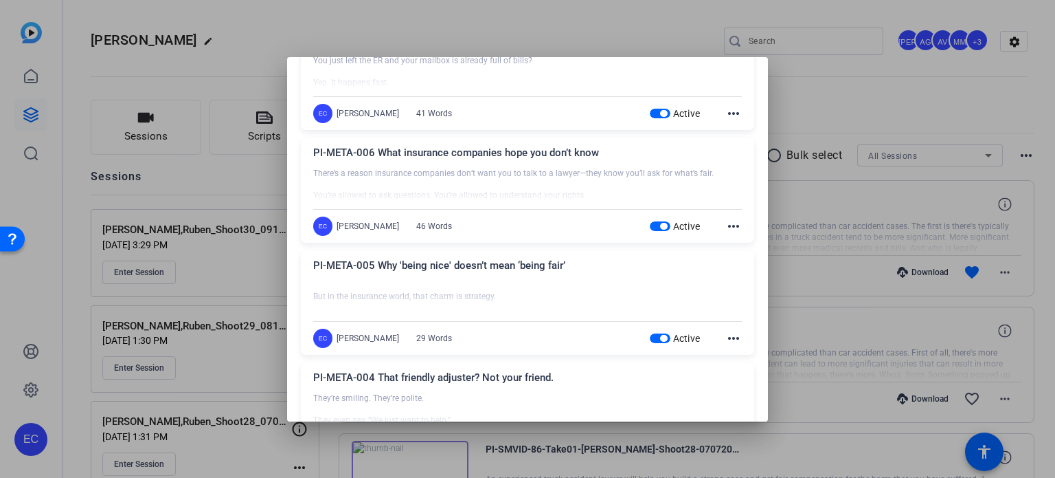
scroll to position [206, 0]
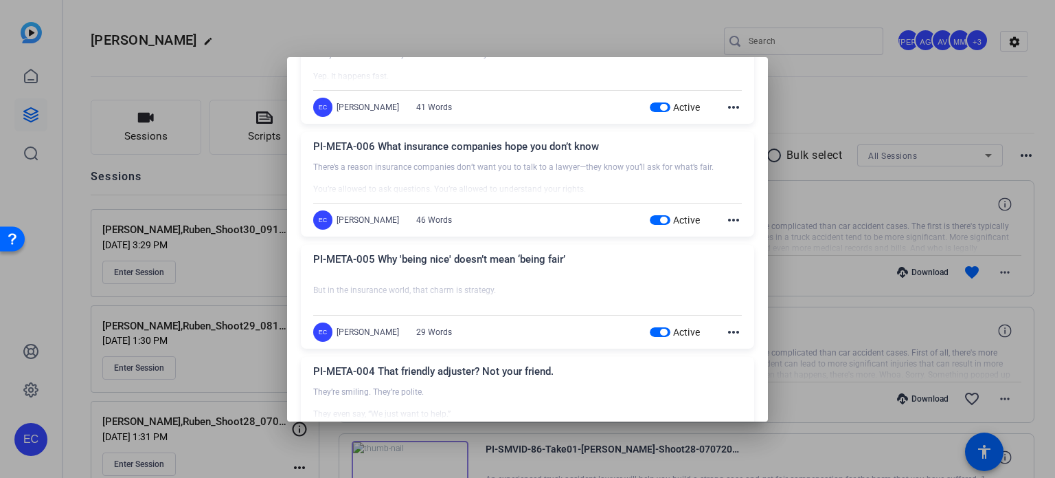
click at [650, 220] on span "button" at bounding box center [660, 220] width 21 height 10
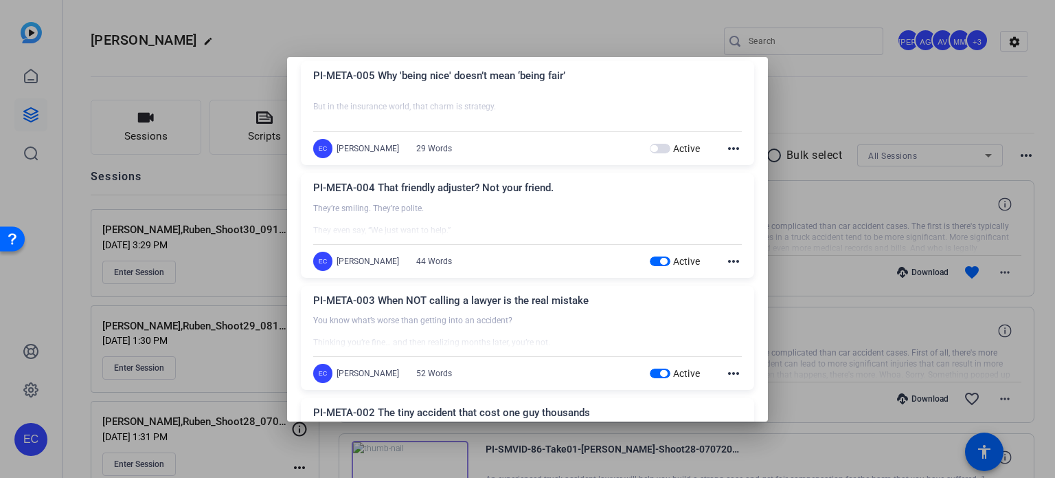
scroll to position [412, 0]
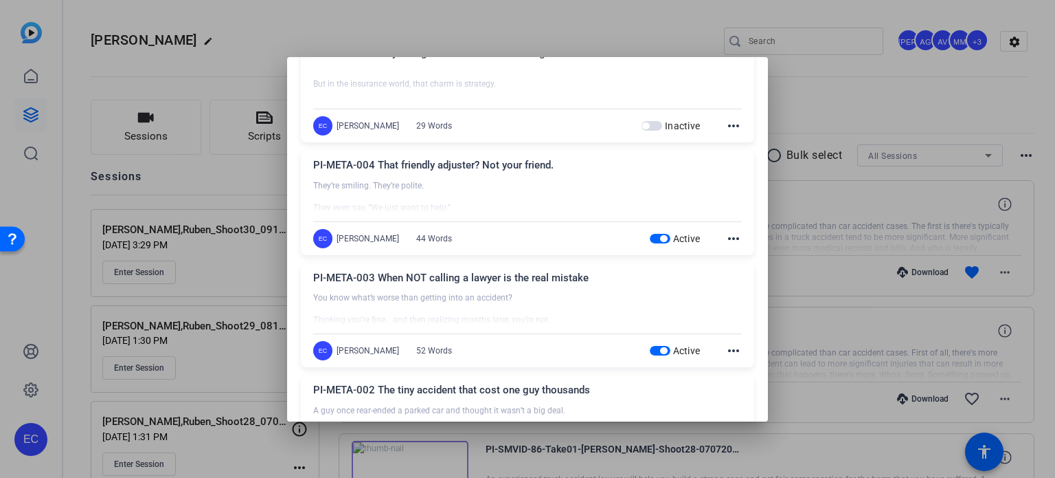
click at [650, 238] on span "button" at bounding box center [660, 239] width 21 height 10
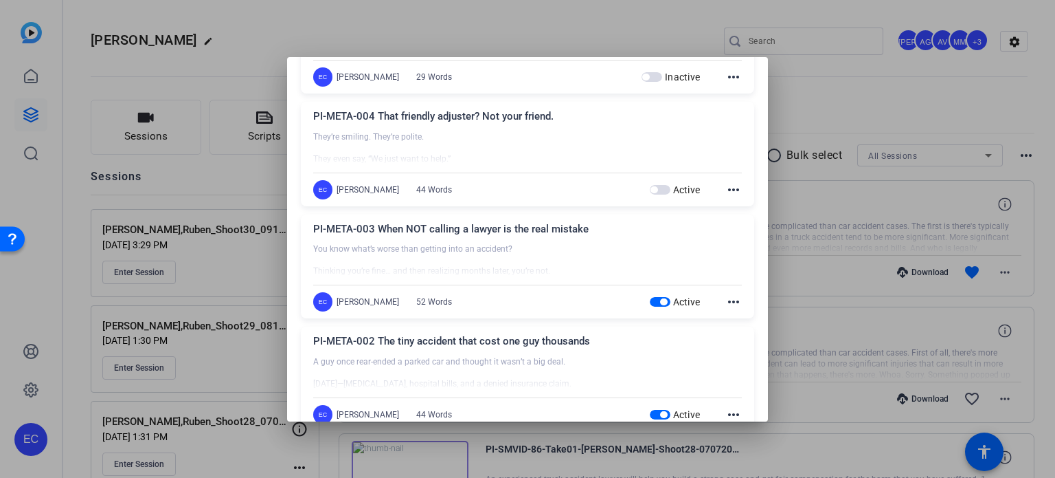
scroll to position [481, 0]
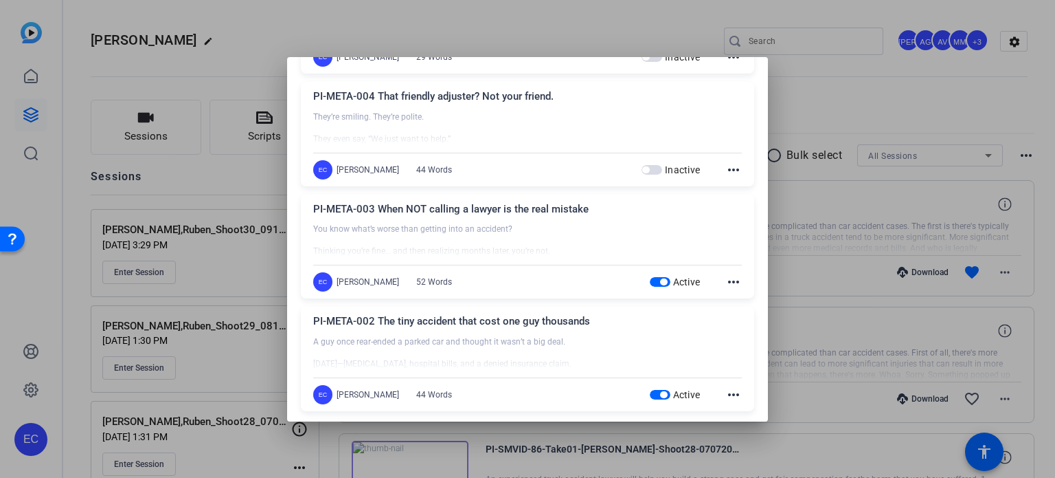
click at [650, 284] on span "button" at bounding box center [660, 282] width 21 height 10
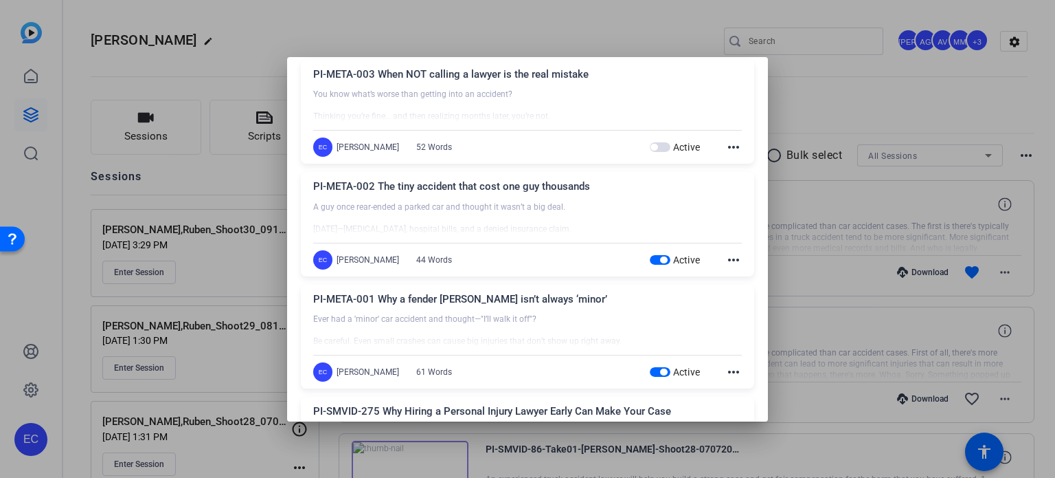
scroll to position [618, 0]
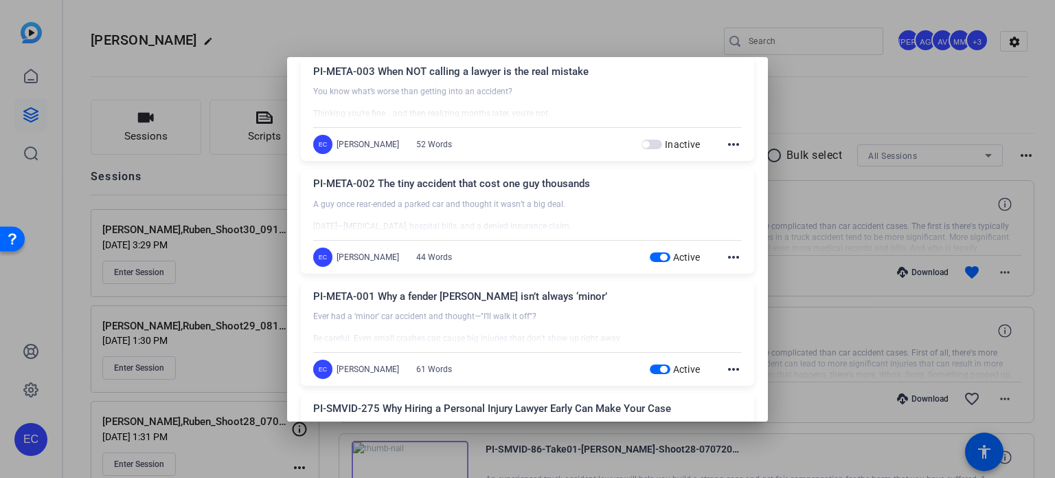
click at [650, 254] on span "button" at bounding box center [660, 257] width 21 height 10
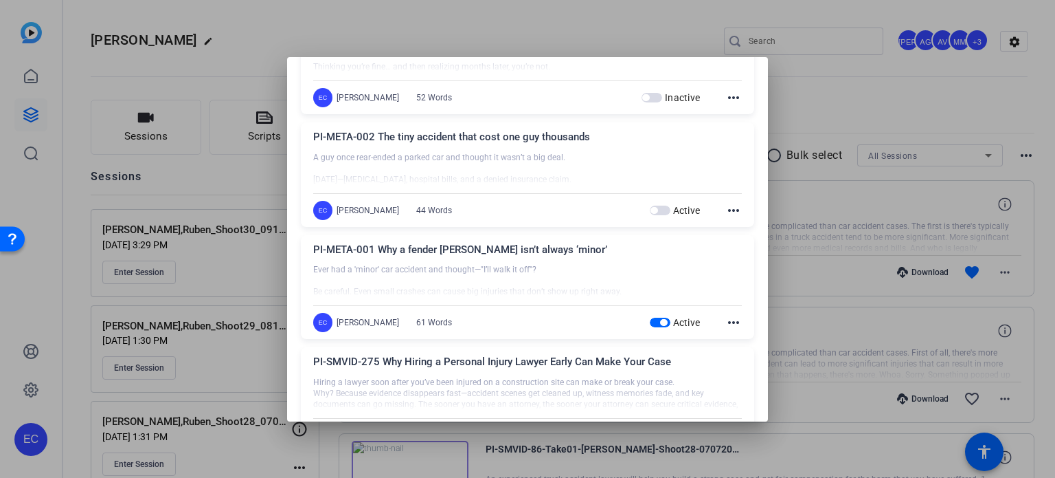
scroll to position [687, 0]
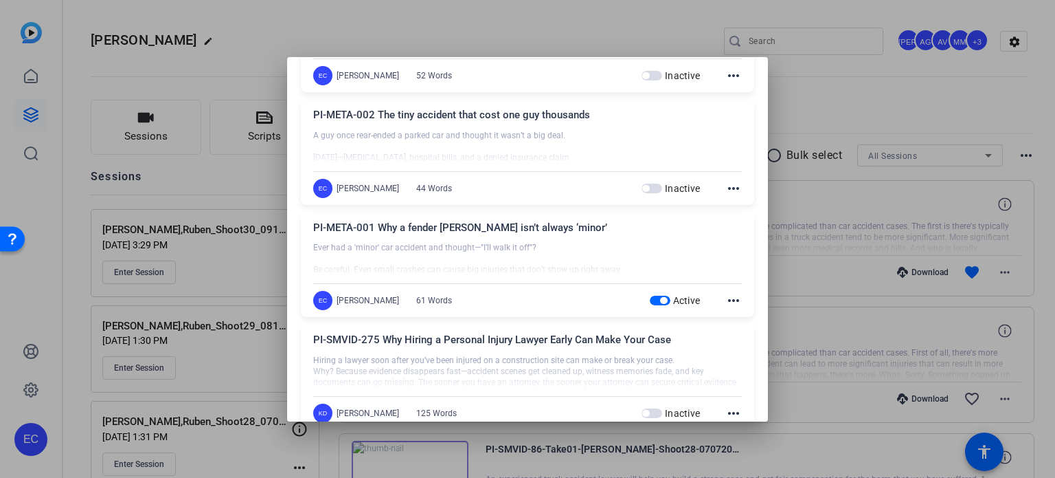
click at [650, 301] on span "button" at bounding box center [660, 300] width 21 height 10
click at [869, 208] on div at bounding box center [527, 239] width 1055 height 478
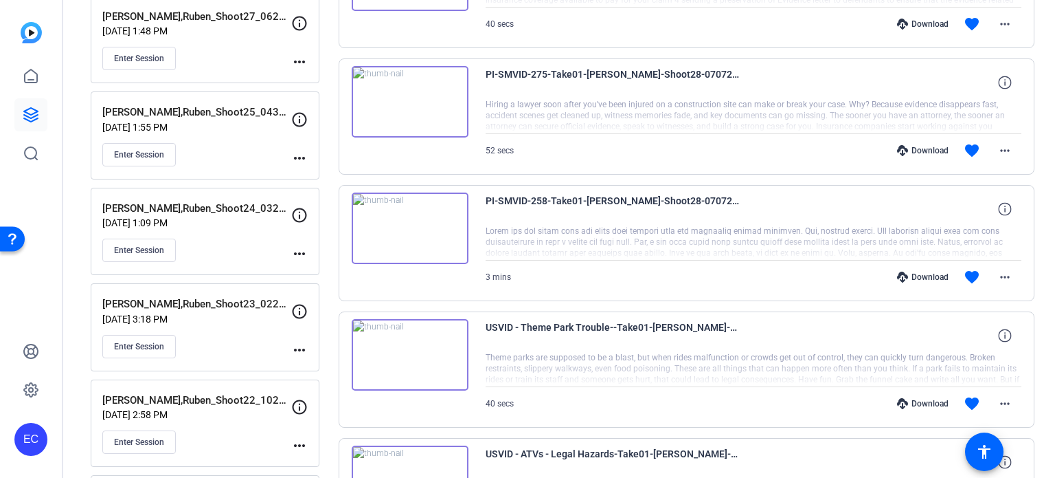
scroll to position [412, 0]
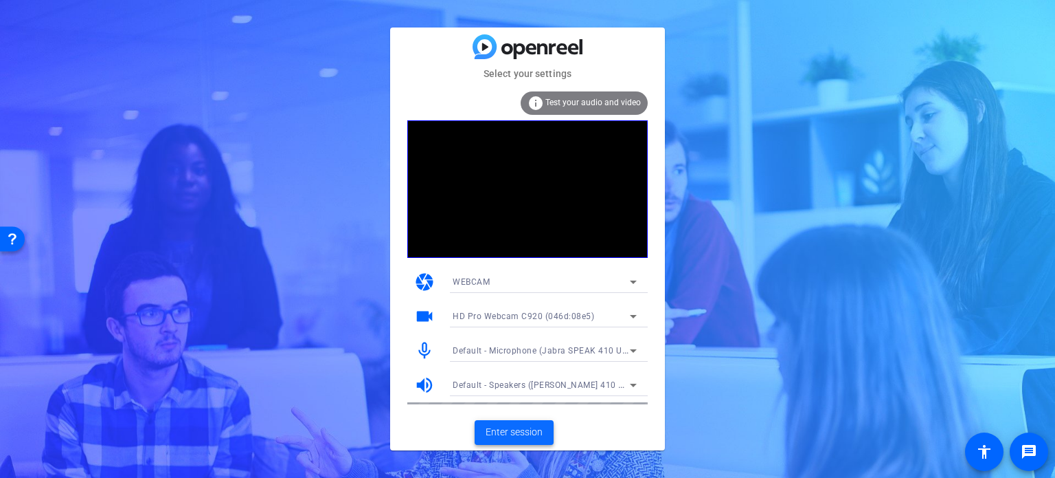
click at [514, 428] on span "Enter session" at bounding box center [514, 432] width 57 height 14
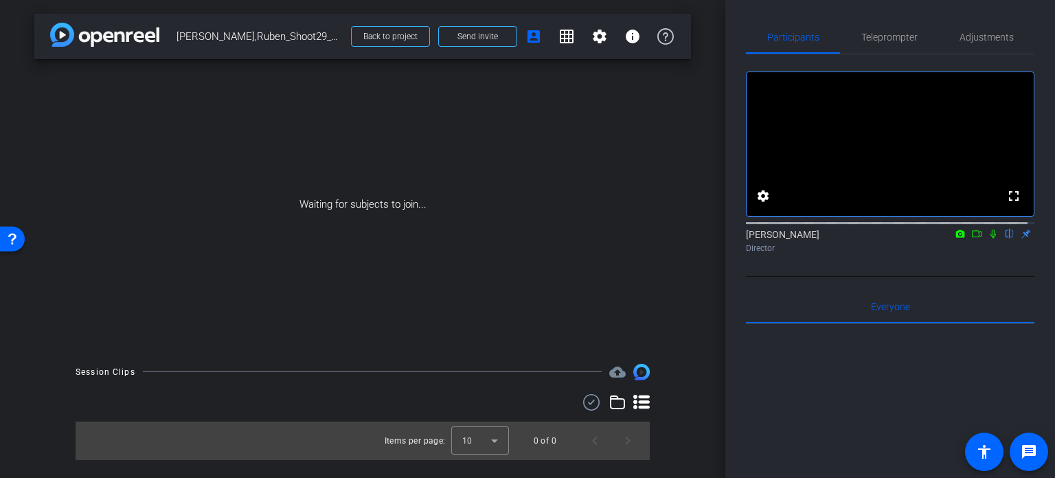
click at [988, 238] on icon at bounding box center [993, 234] width 11 height 10
click at [989, 238] on icon at bounding box center [993, 234] width 11 height 10
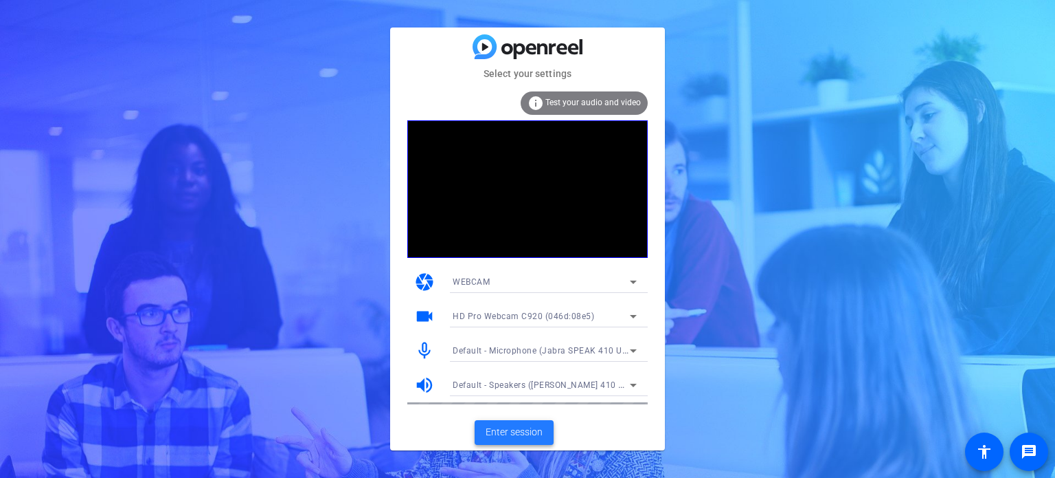
click at [525, 440] on span at bounding box center [514, 432] width 79 height 33
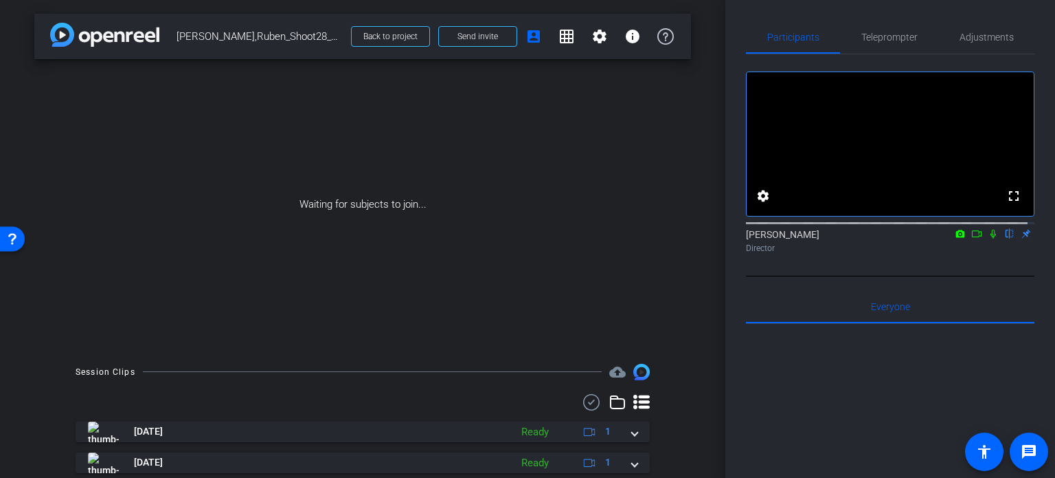
click at [657, 204] on div "Waiting for subjects to join..." at bounding box center [362, 204] width 657 height 291
click at [988, 238] on icon at bounding box center [993, 234] width 11 height 10
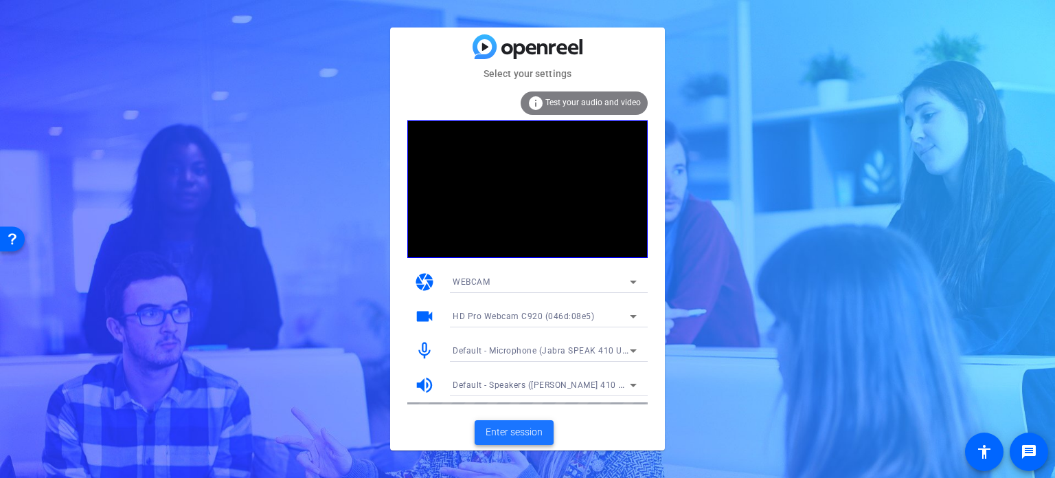
click at [524, 436] on span "Enter session" at bounding box center [514, 432] width 57 height 14
click at [547, 436] on span at bounding box center [514, 432] width 79 height 33
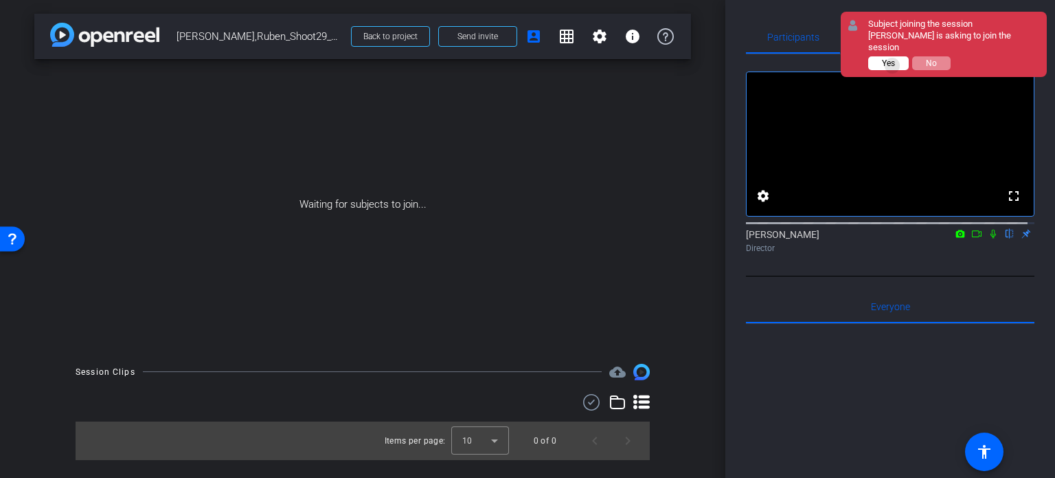
click at [893, 58] on span "Yes" at bounding box center [888, 63] width 13 height 10
click at [888, 58] on span "Yes" at bounding box center [888, 63] width 13 height 10
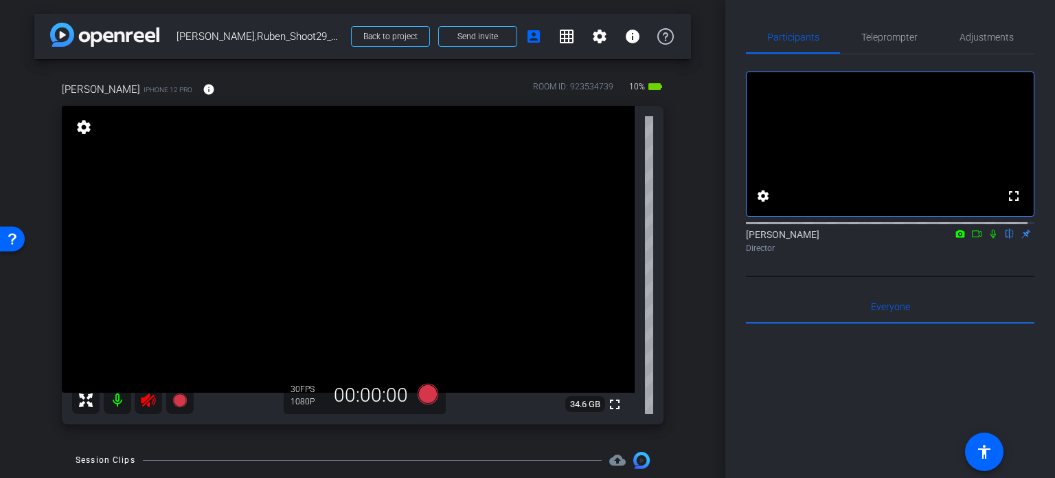
click at [139, 403] on mat-icon at bounding box center [148, 399] width 27 height 27
click at [989, 32] on span "Adjustments" at bounding box center [987, 37] width 54 height 10
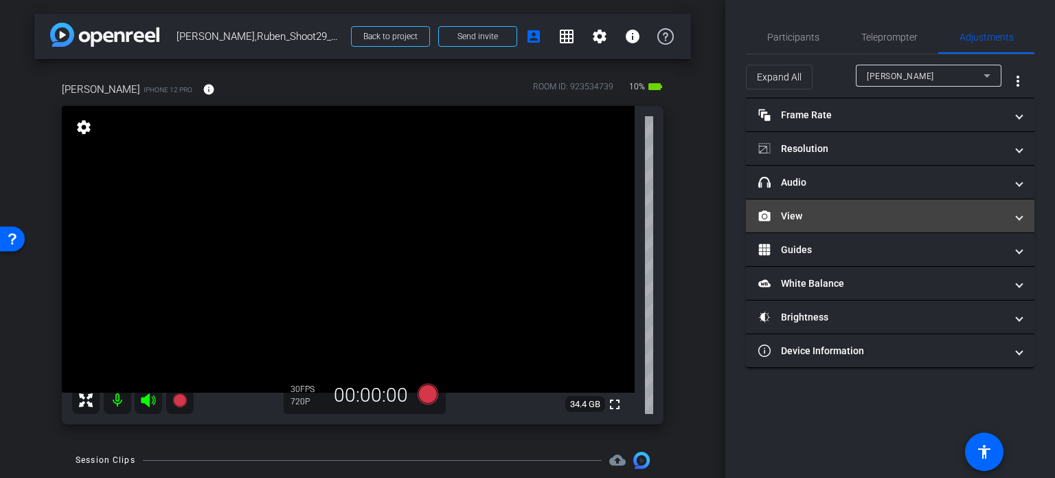
click at [810, 211] on mat-panel-title "View" at bounding box center [882, 216] width 247 height 14
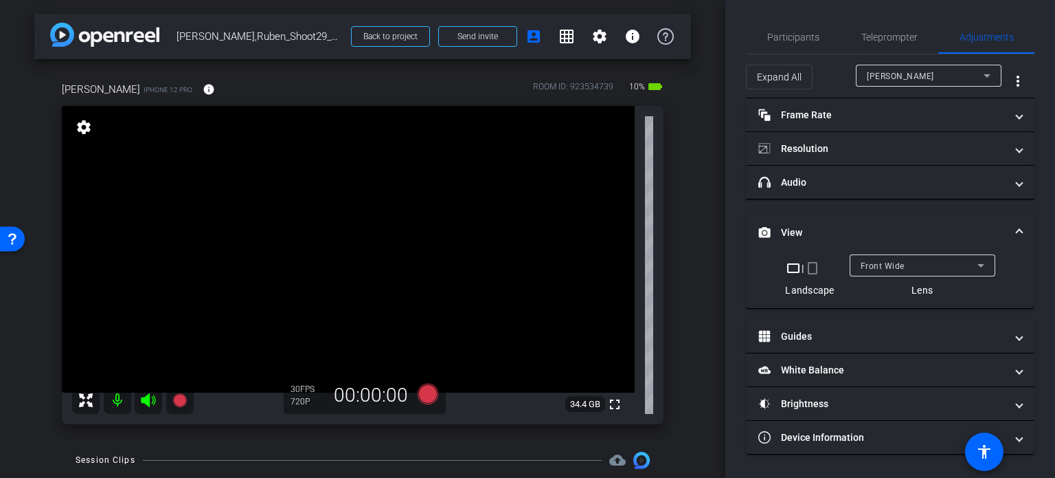
click at [812, 270] on mat-icon "crop_portrait" at bounding box center [813, 268] width 16 height 16
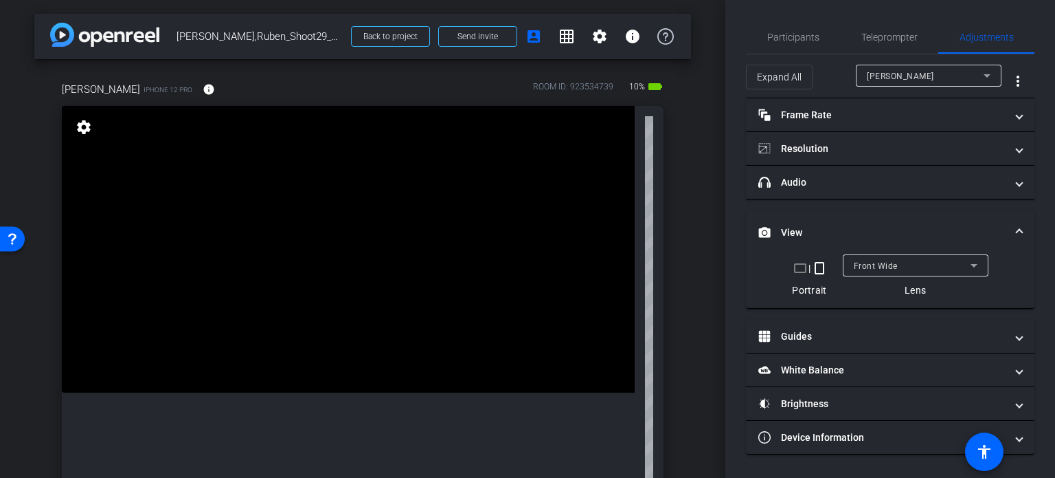
scroll to position [69, 0]
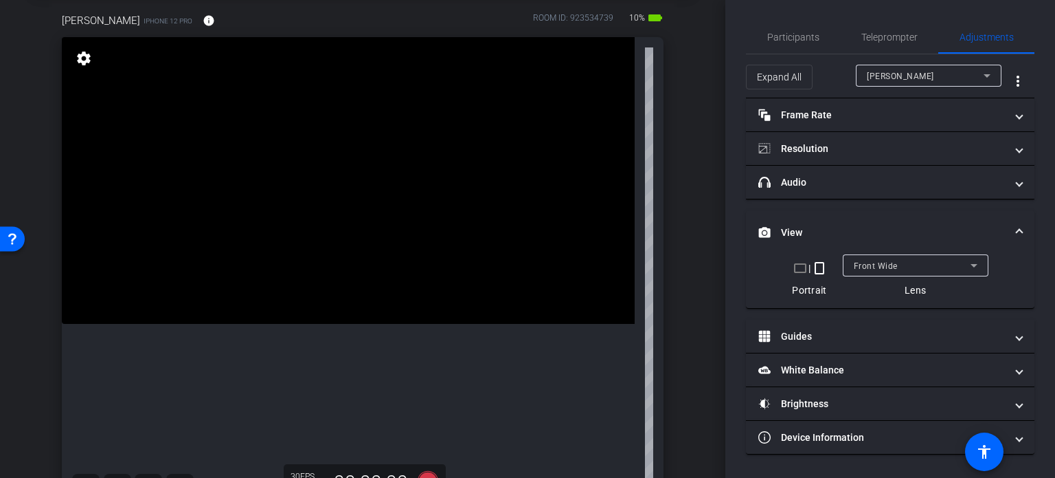
click at [679, 288] on div "[PERSON_NAME] iPhone 12 Pro info ROOM ID: 923534739 10% battery_std fullscreen …" at bounding box center [362, 257] width 657 height 535
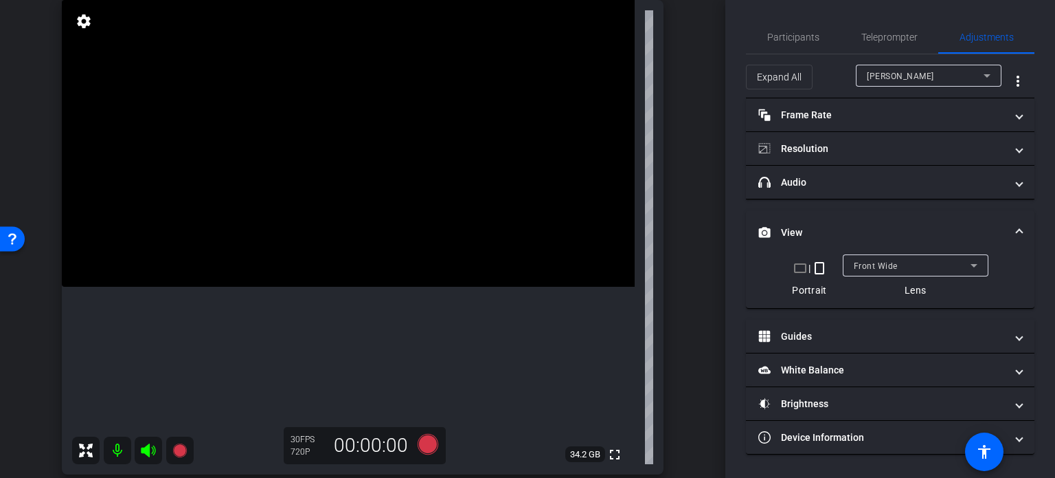
scroll to position [137, 0]
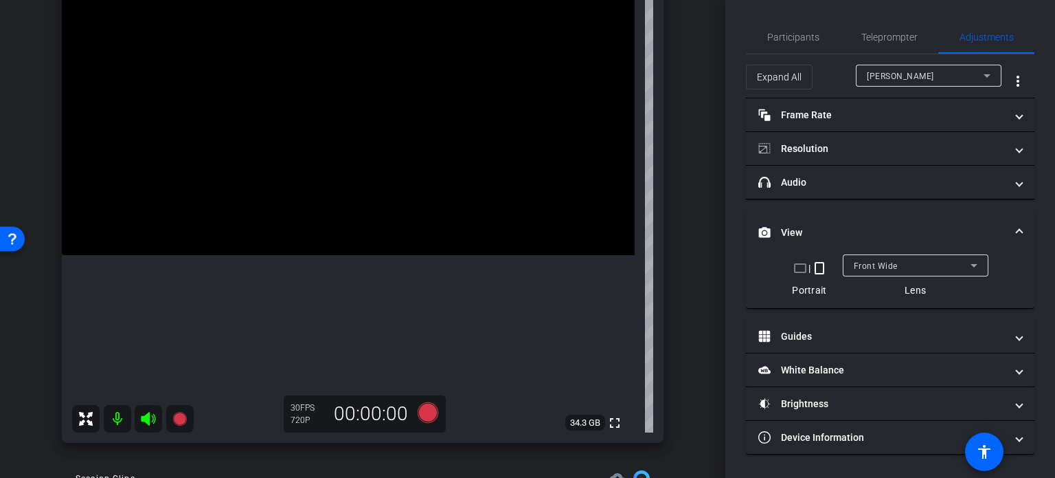
click at [679, 288] on div "[PERSON_NAME] iPhone 12 Pro info ROOM ID: 923534739 10% battery_std fullscreen …" at bounding box center [362, 189] width 657 height 535
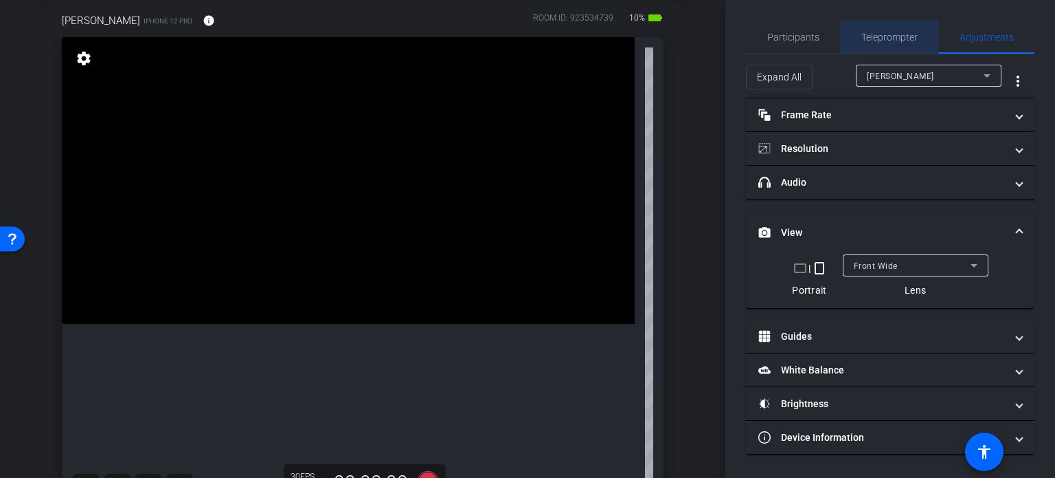
click at [891, 34] on span "Teleprompter" at bounding box center [890, 37] width 56 height 10
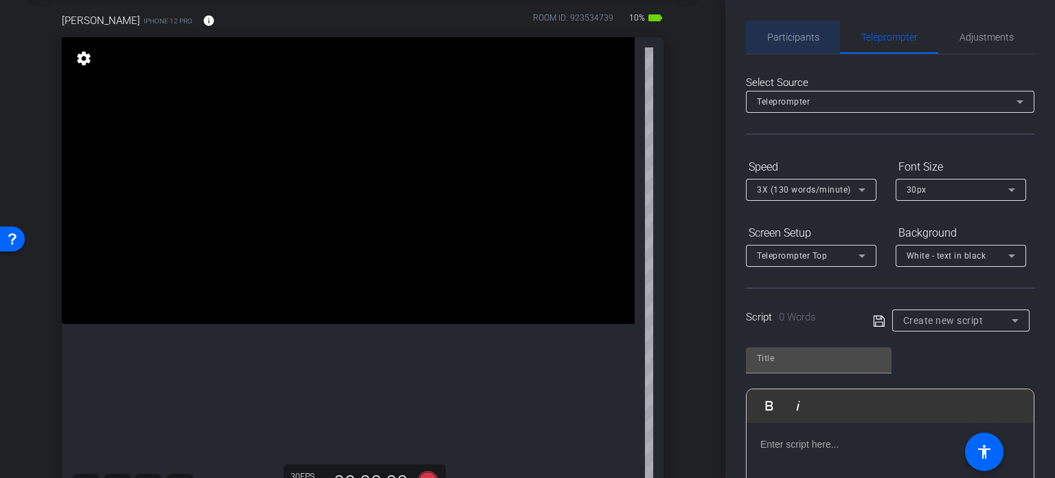
click at [816, 32] on span "Participants" at bounding box center [794, 37] width 52 height 10
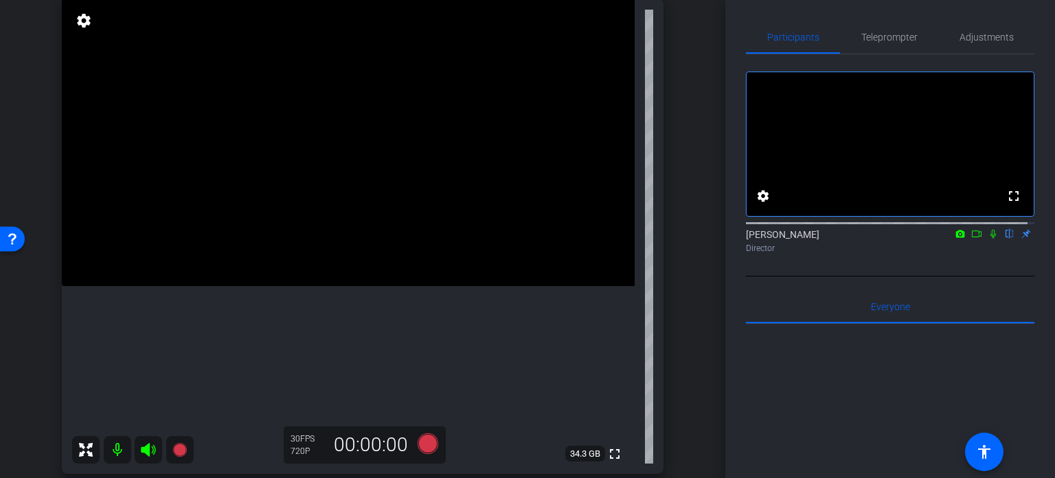
scroll to position [137, 0]
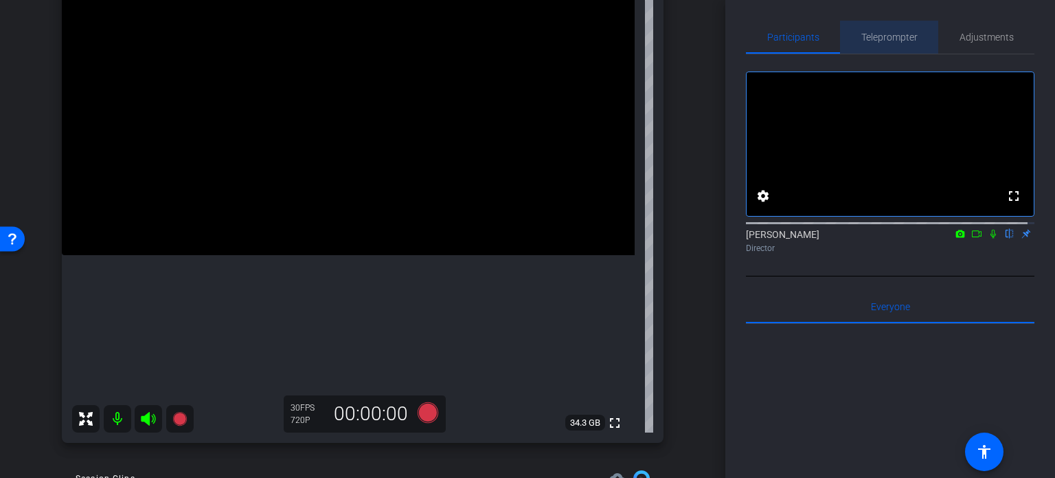
click at [896, 34] on span "Teleprompter" at bounding box center [890, 37] width 56 height 10
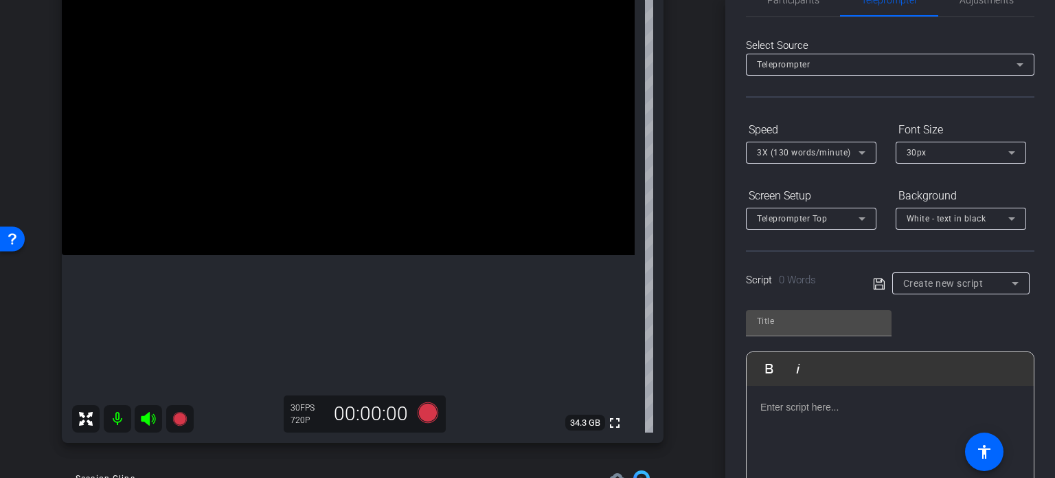
scroll to position [69, 0]
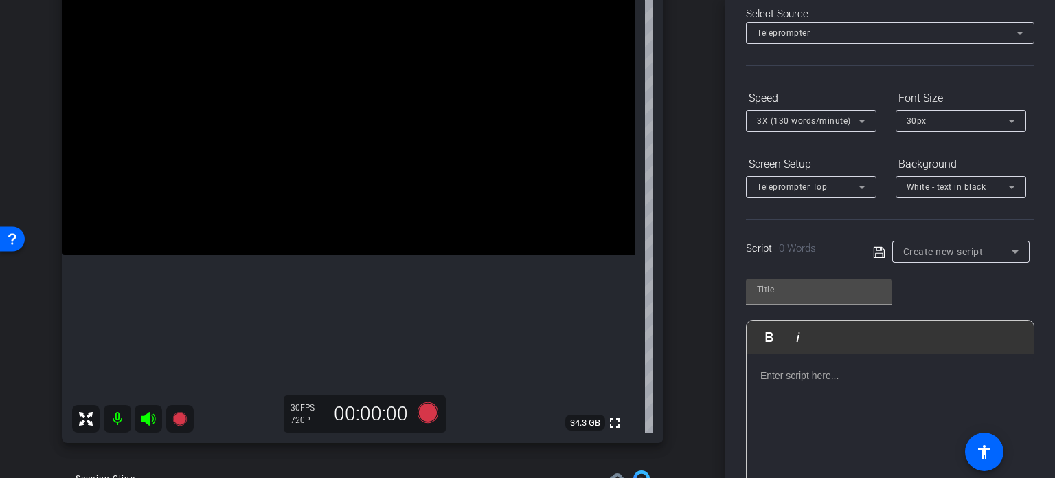
click at [977, 255] on span "Create new script" at bounding box center [944, 251] width 80 height 11
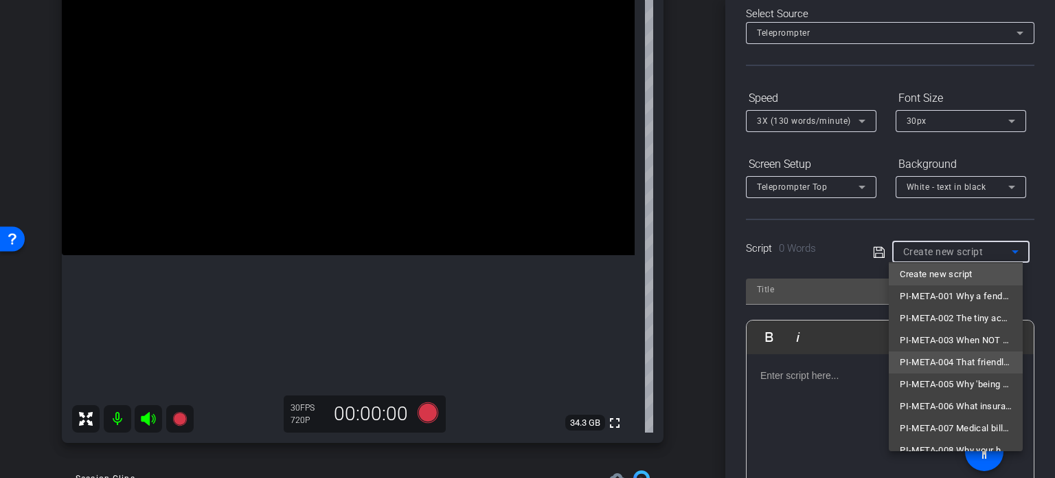
scroll to position [0, 0]
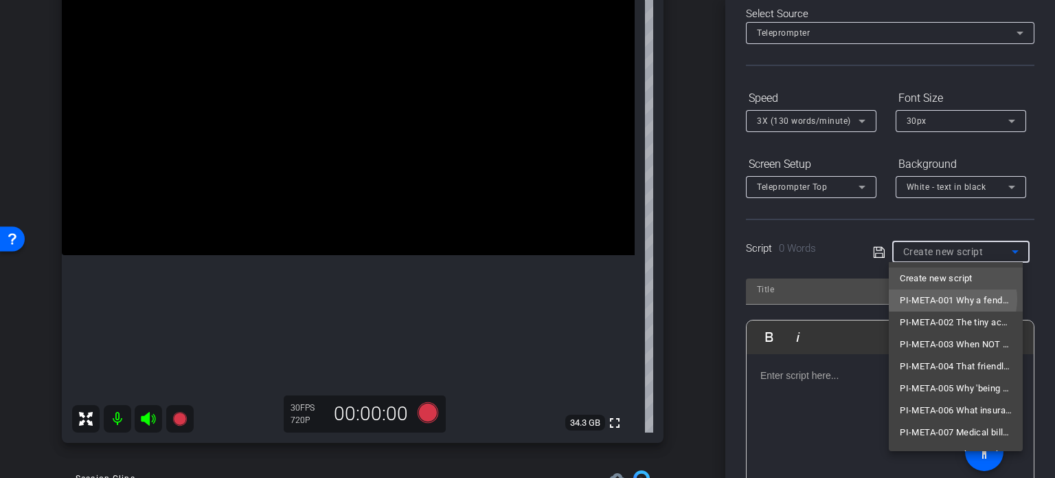
click at [953, 299] on span "PI-META-001 Why a fender [PERSON_NAME] isn’t always ‘minor’" at bounding box center [956, 300] width 112 height 16
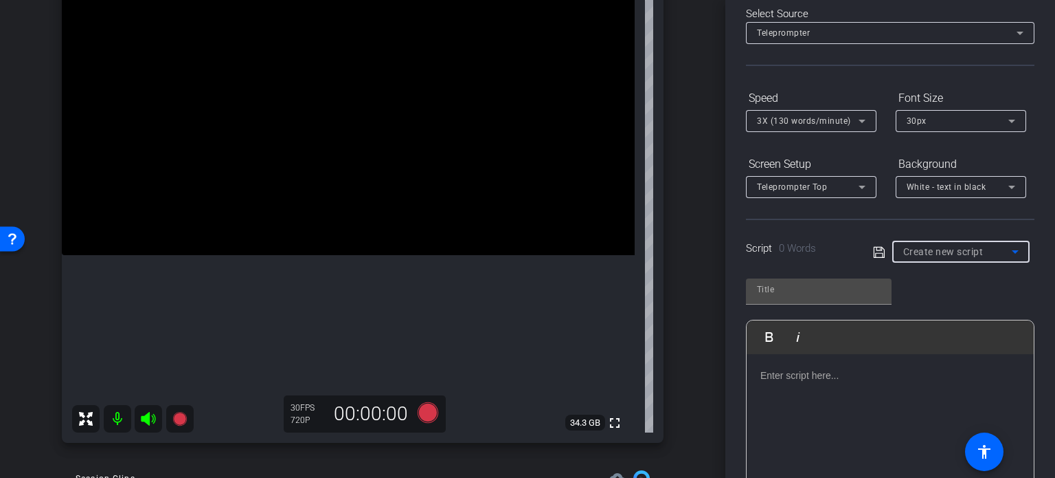
type input "PI-META-001 Why a fender [PERSON_NAME] isn’t always ‘minor’"
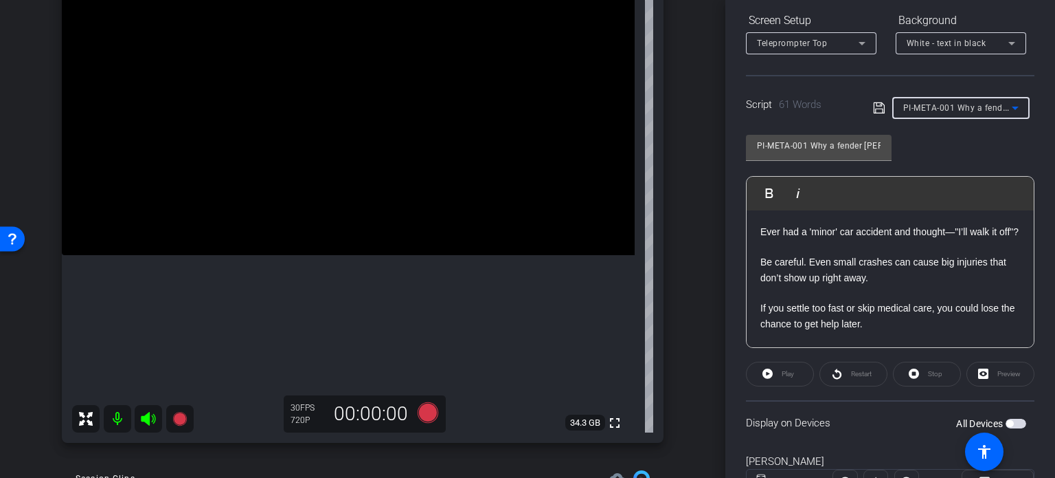
scroll to position [272, 0]
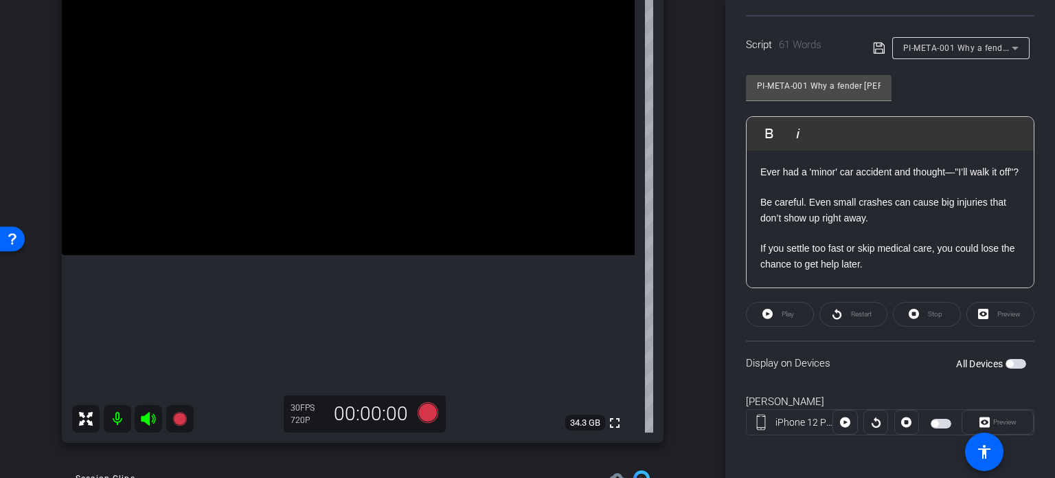
click at [1009, 360] on span "button" at bounding box center [1016, 364] width 21 height 10
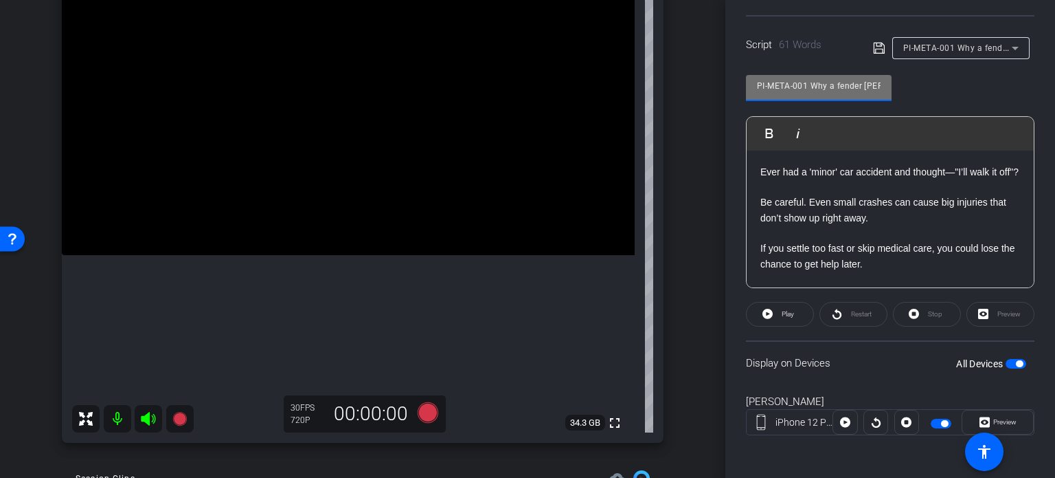
drag, startPoint x: 809, startPoint y: 85, endPoint x: 657, endPoint y: 51, distance: 156.2
click at [657, 51] on div "arrow_back [PERSON_NAME],Ruben_Shoot29_08132025 Back to project Send invite acc…" at bounding box center [527, 239] width 1055 height 478
click at [686, 229] on div "arrow_back [PERSON_NAME],Ruben_Shoot29_08132025 Back to project Send invite acc…" at bounding box center [363, 102] width 726 height 478
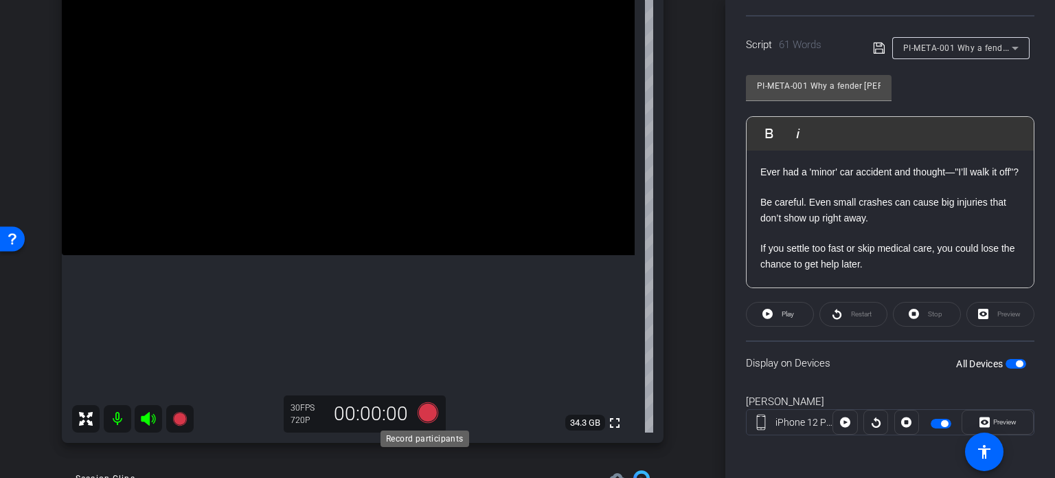
click at [418, 414] on icon at bounding box center [428, 412] width 21 height 21
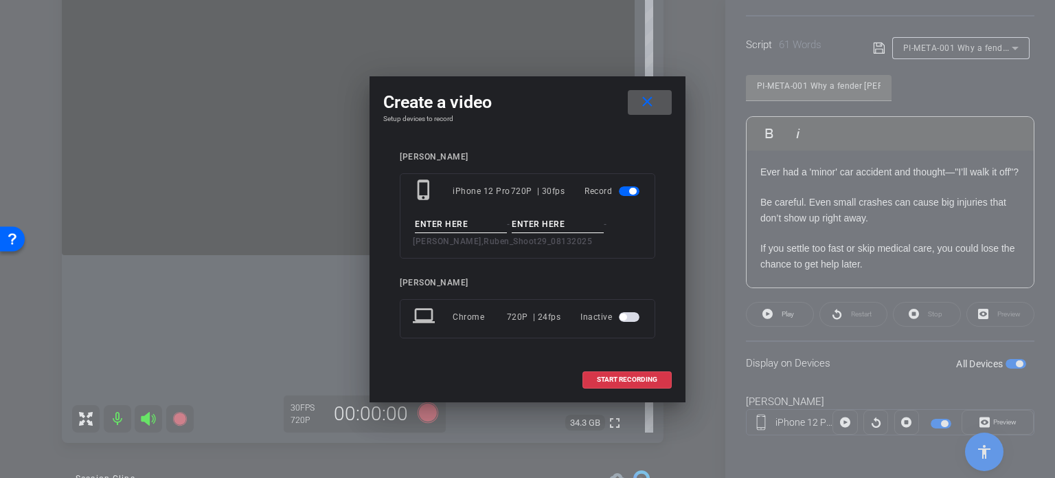
click at [449, 227] on input at bounding box center [461, 224] width 92 height 17
paste input "PI-META-001"
type input "PI-META-001"
click at [552, 223] on input at bounding box center [558, 224] width 92 height 17
type input "Take1"
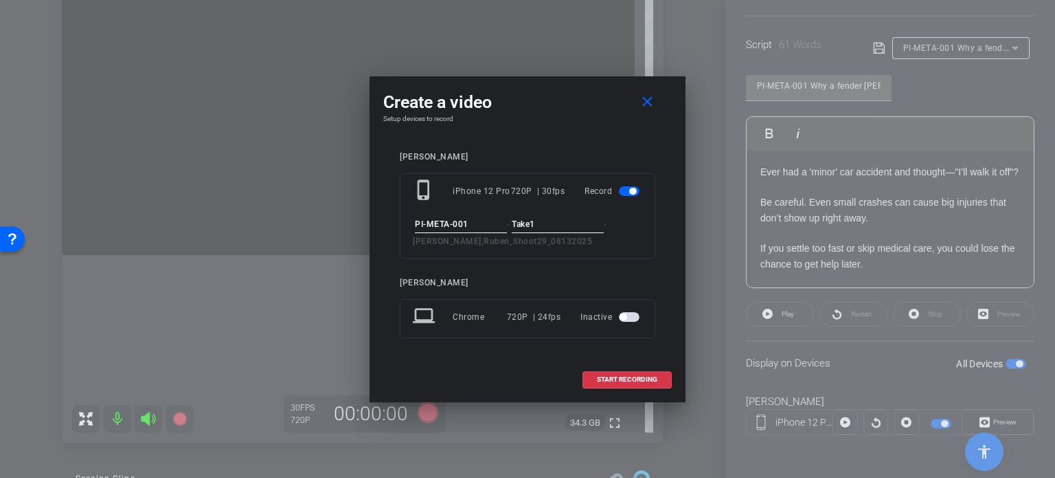
click at [541, 121] on h4 "Setup devices to record" at bounding box center [527, 119] width 289 height 8
click at [599, 376] on span "START RECORDING" at bounding box center [627, 379] width 60 height 7
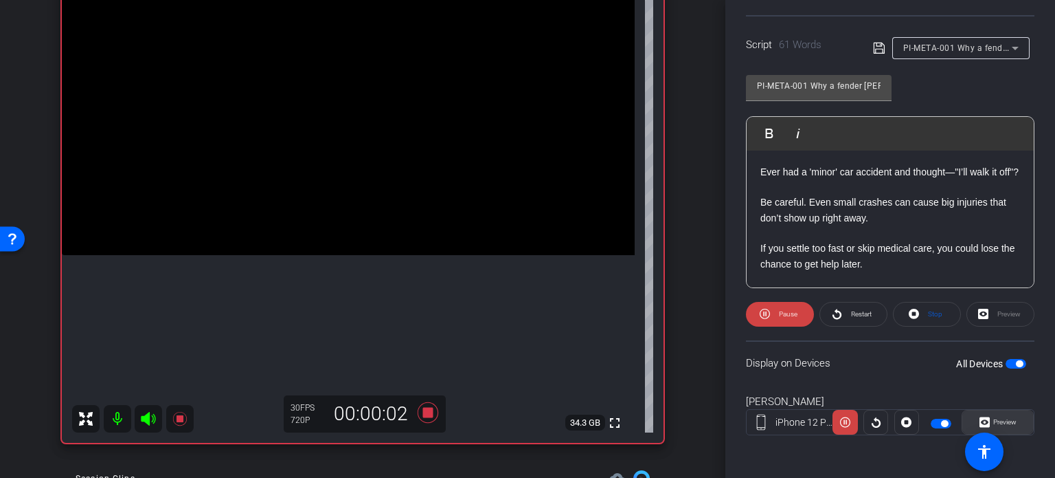
click at [994, 418] on span "Preview" at bounding box center [1005, 422] width 23 height 8
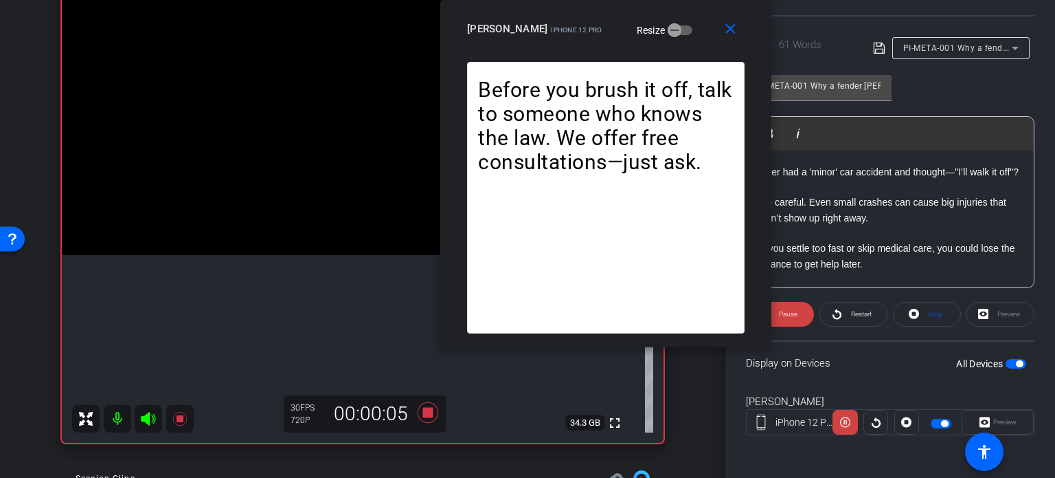
drag, startPoint x: 610, startPoint y: 97, endPoint x: 688, endPoint y: 5, distance: 120.9
click at [688, 5] on div "close [PERSON_NAME] iPhone 12 Pro Resize" at bounding box center [605, 31] width 331 height 62
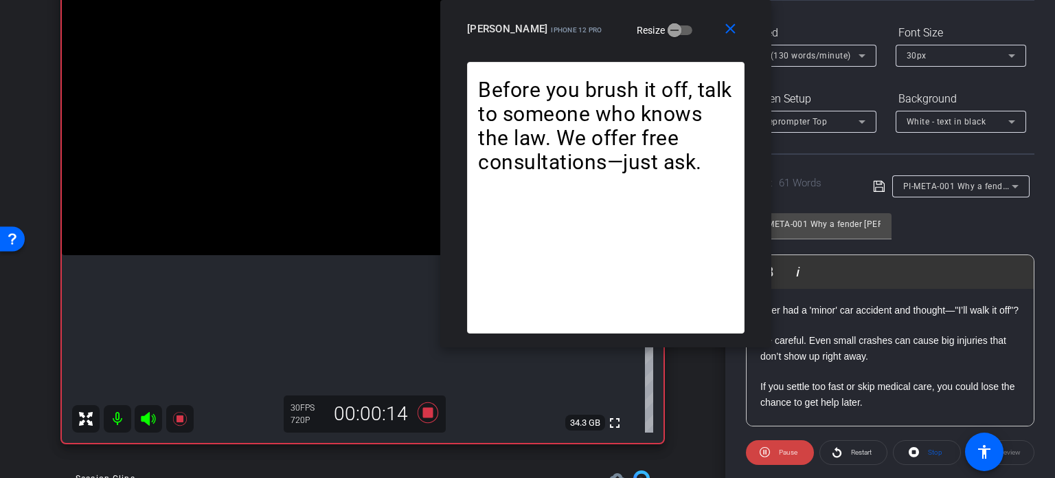
scroll to position [203, 0]
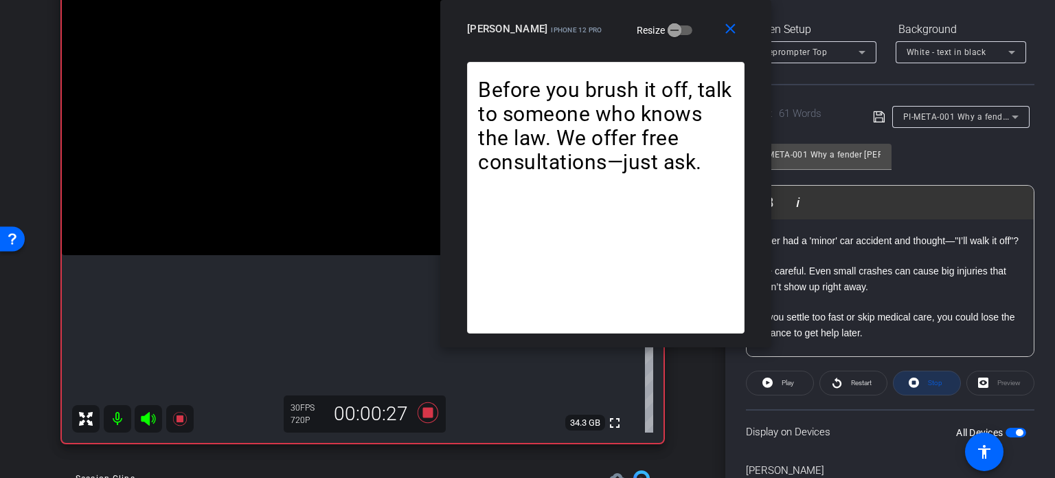
click at [925, 377] on span "Stop" at bounding box center [934, 382] width 18 height 19
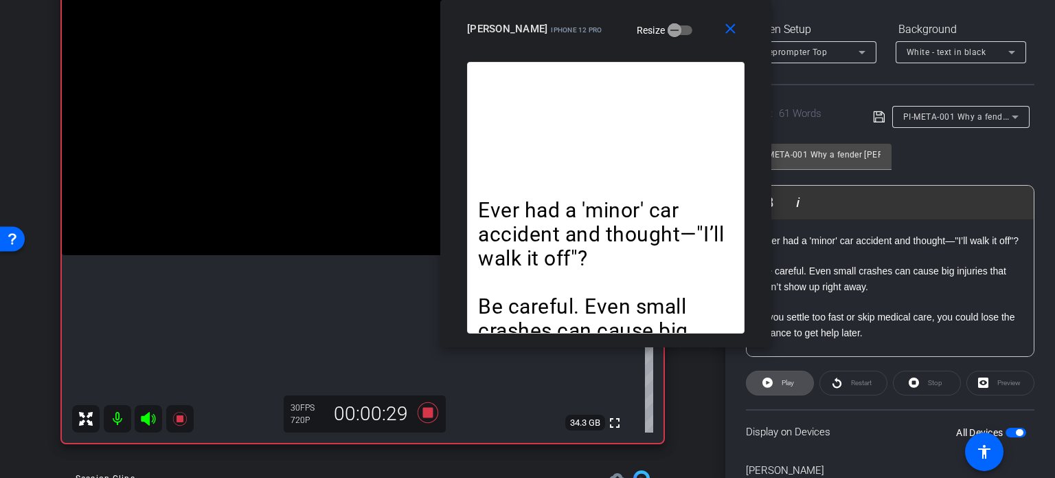
click at [790, 381] on span "Play" at bounding box center [788, 383] width 12 height 8
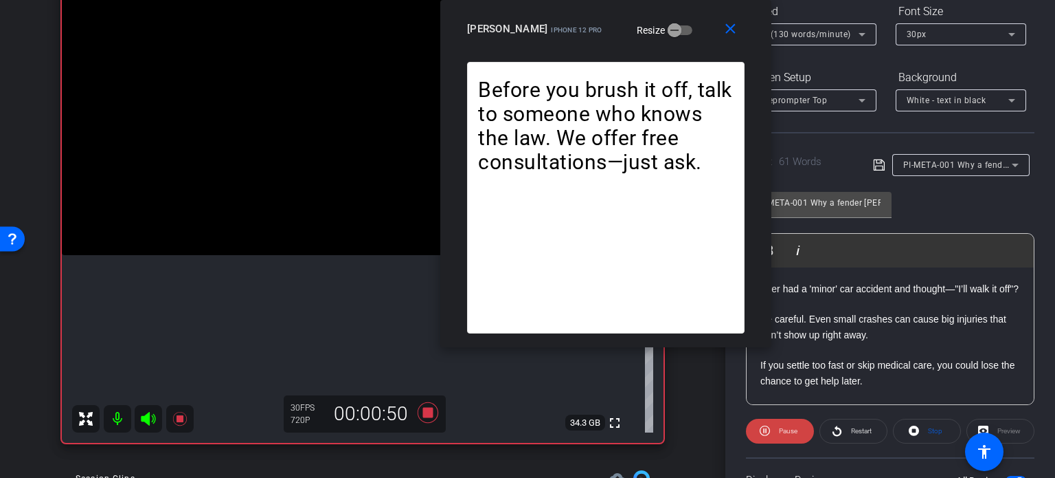
scroll to position [135, 0]
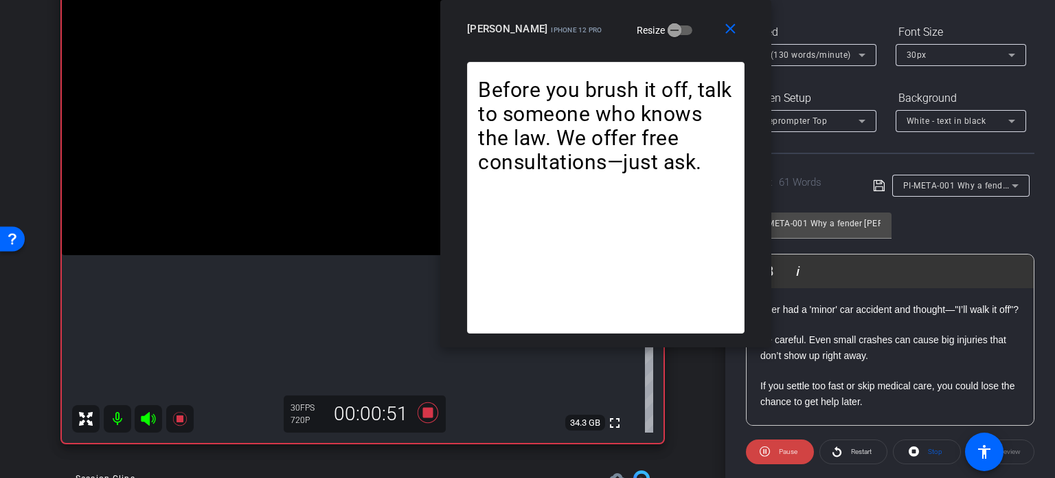
click at [822, 49] on div "3X (130 words/minute)" at bounding box center [808, 54] width 102 height 17
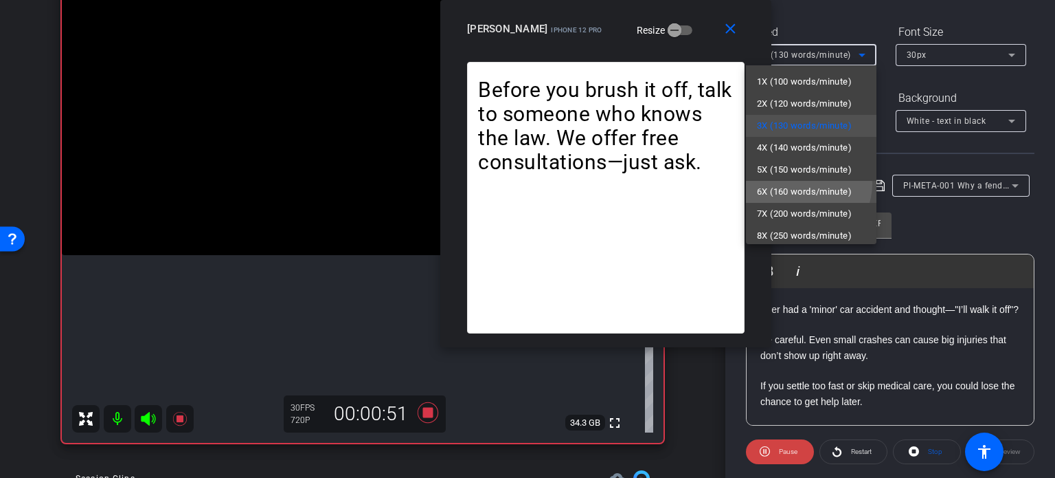
click at [805, 183] on span "6X (160 words/minute)" at bounding box center [804, 191] width 95 height 16
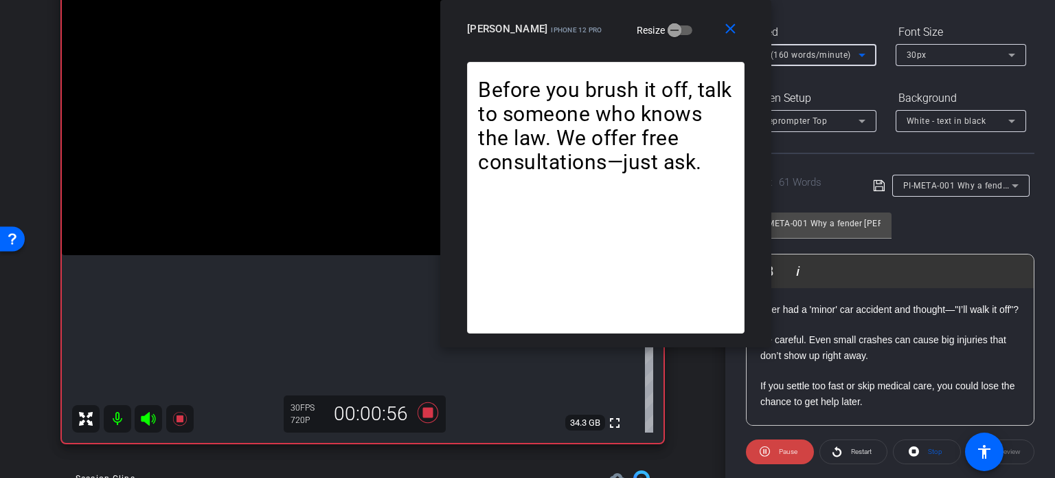
click at [803, 46] on div "6X (160 words/minute)" at bounding box center [808, 54] width 102 height 17
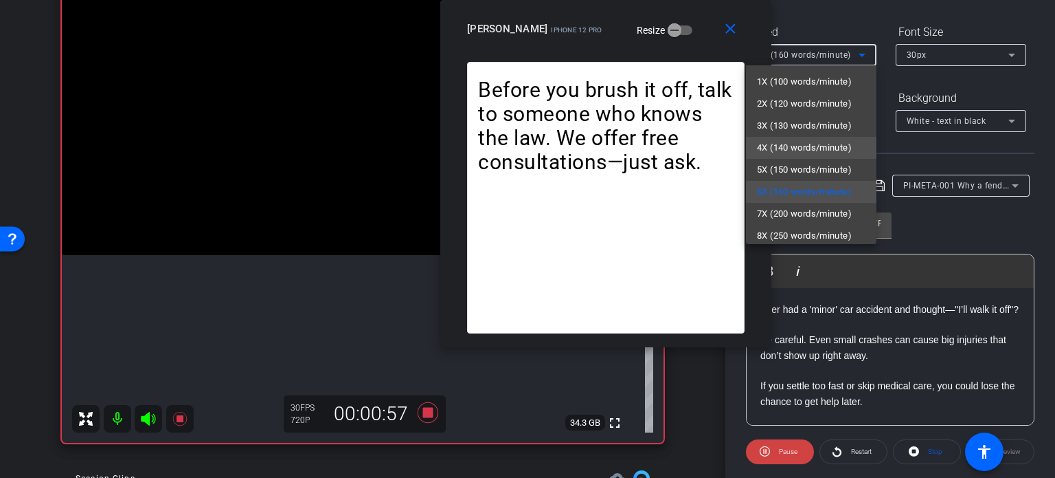
click at [805, 140] on span "4X (140 words/minute)" at bounding box center [804, 147] width 95 height 16
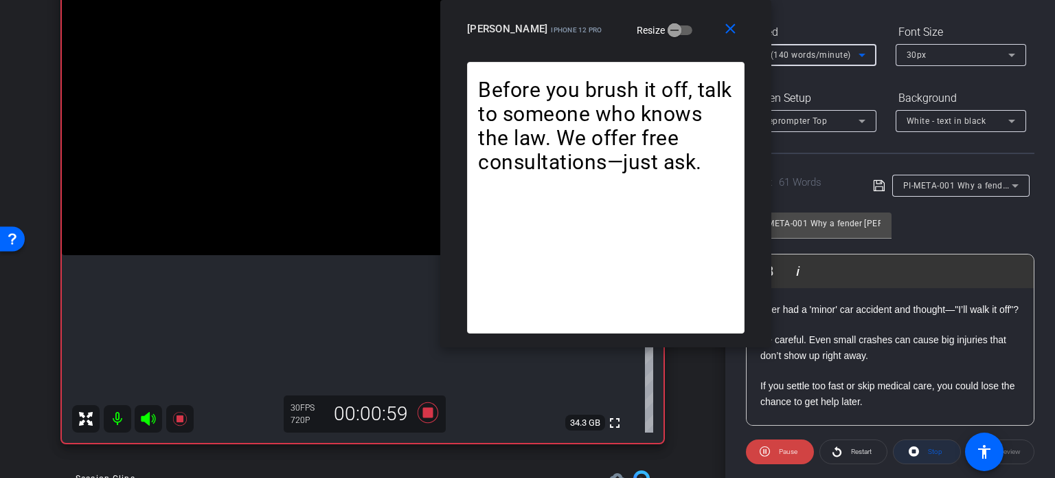
click at [928, 452] on span "Stop" at bounding box center [935, 451] width 14 height 8
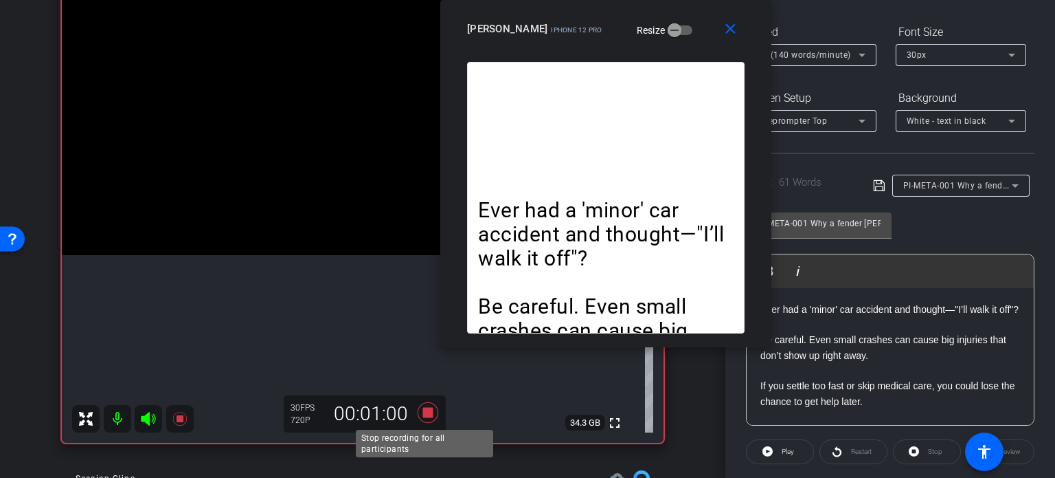
click at [432, 414] on icon at bounding box center [428, 412] width 33 height 25
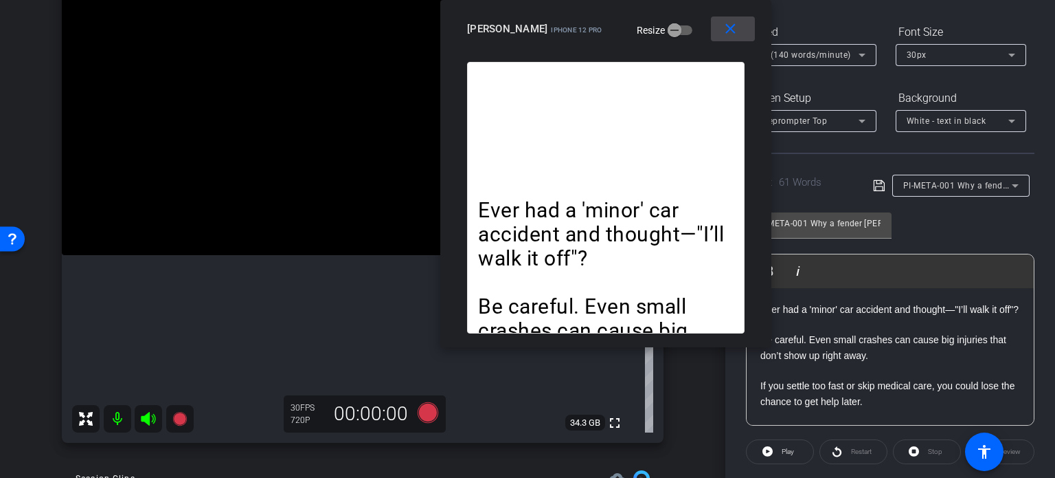
click at [737, 31] on mat-icon "close" at bounding box center [730, 29] width 17 height 17
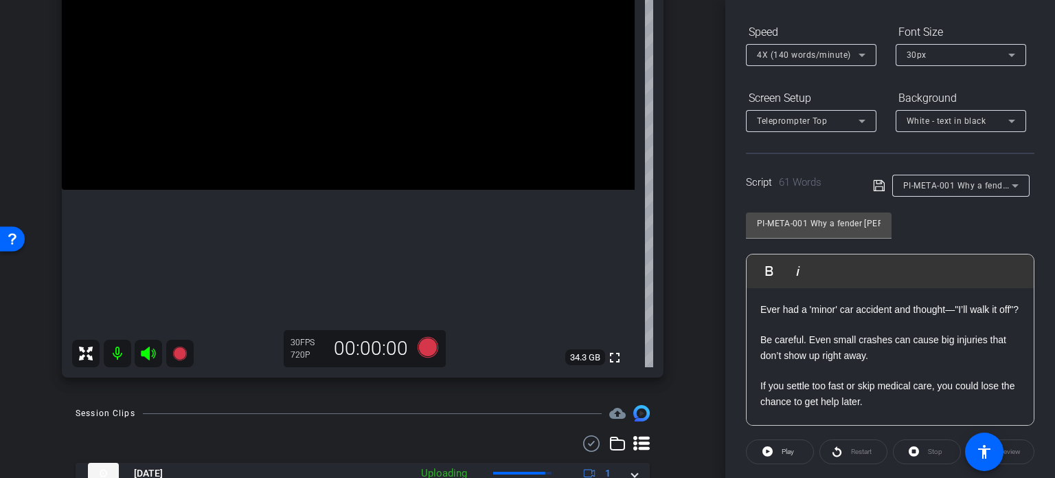
scroll to position [257, 0]
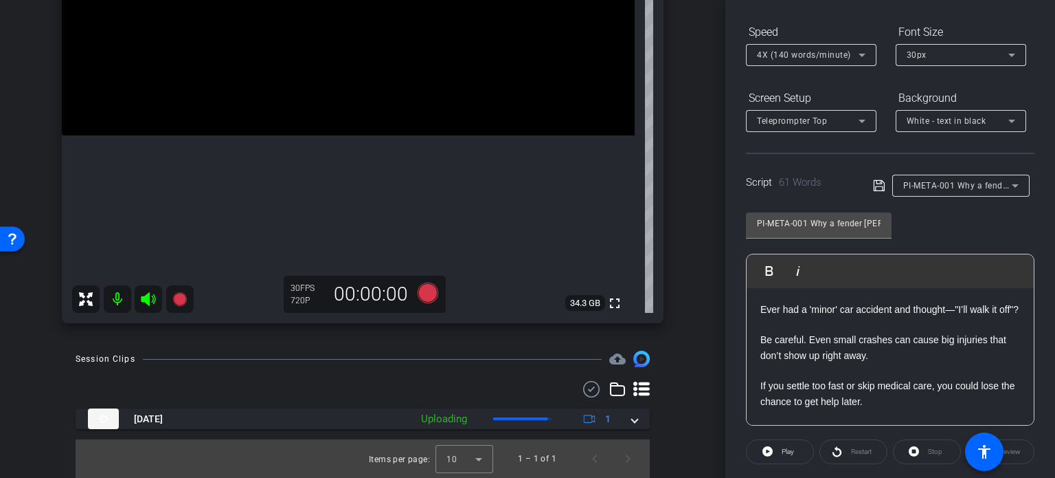
click at [946, 188] on span "PI-META-001 Why a fender [PERSON_NAME] isn’t always ‘minor’" at bounding box center [1032, 184] width 256 height 11
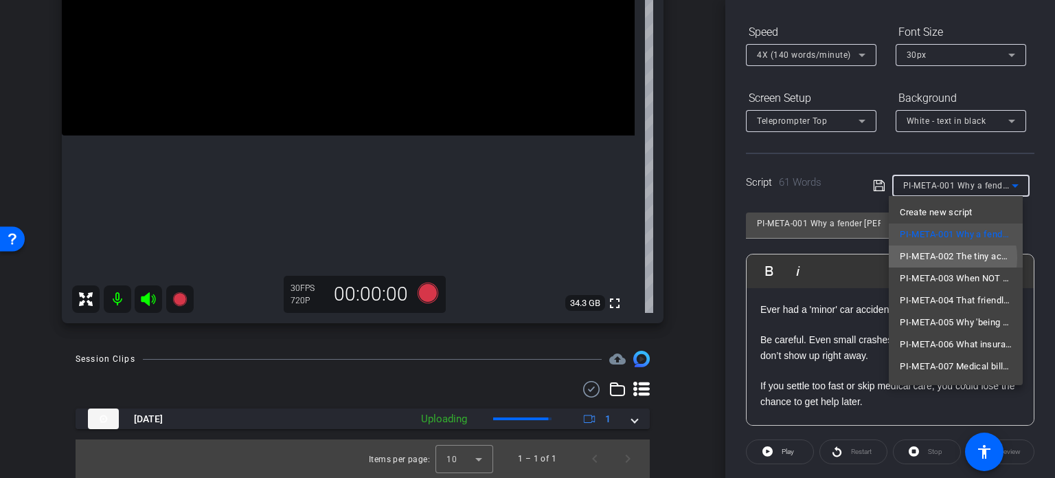
click at [949, 258] on span "PI-META-002 The tiny accident that cost one guy thousands" at bounding box center [956, 256] width 112 height 16
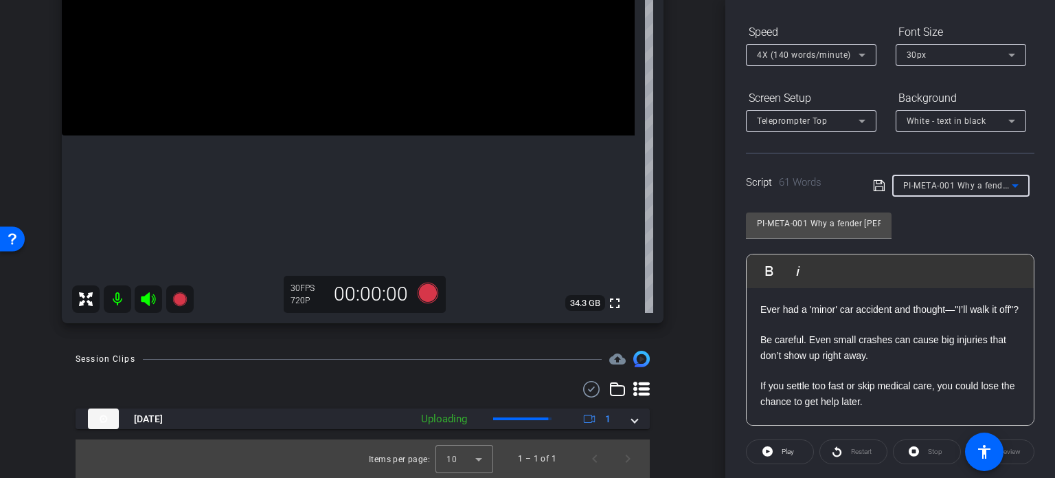
type input "PI-META-002 The tiny accident that cost one guy thousands"
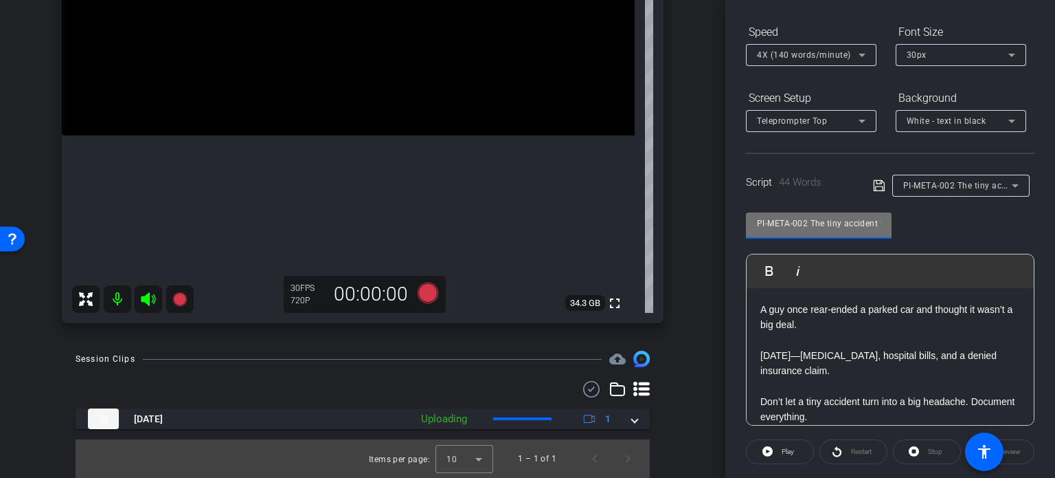
drag, startPoint x: 807, startPoint y: 225, endPoint x: 655, endPoint y: 208, distance: 153.4
click at [655, 208] on div "arrow_back [PERSON_NAME],Ruben_Shoot29_08132025 Back to project Send invite acc…" at bounding box center [527, 239] width 1055 height 478
click at [715, 280] on div "arrow_back [PERSON_NAME],Ruben_Shoot29_08132025 Back to project Send invite acc…" at bounding box center [363, 239] width 726 height 478
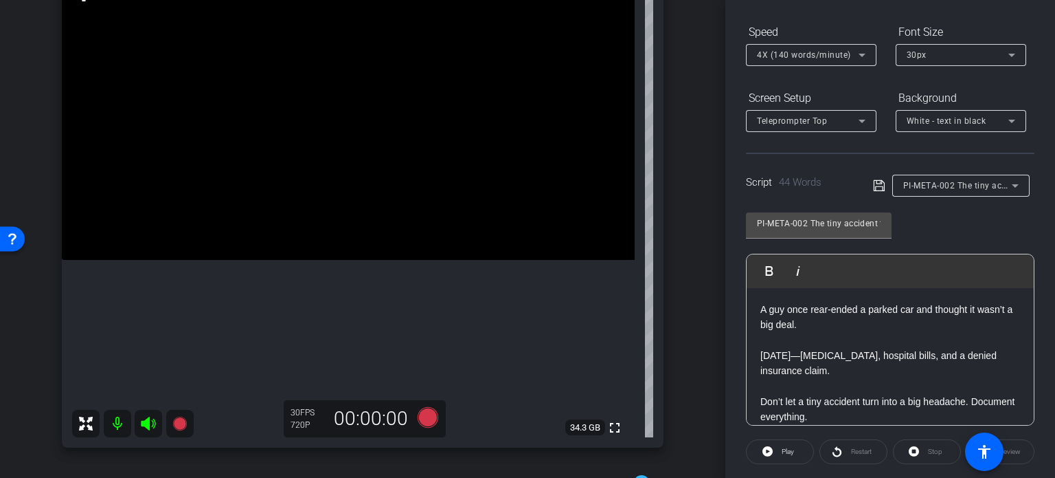
scroll to position [120, 0]
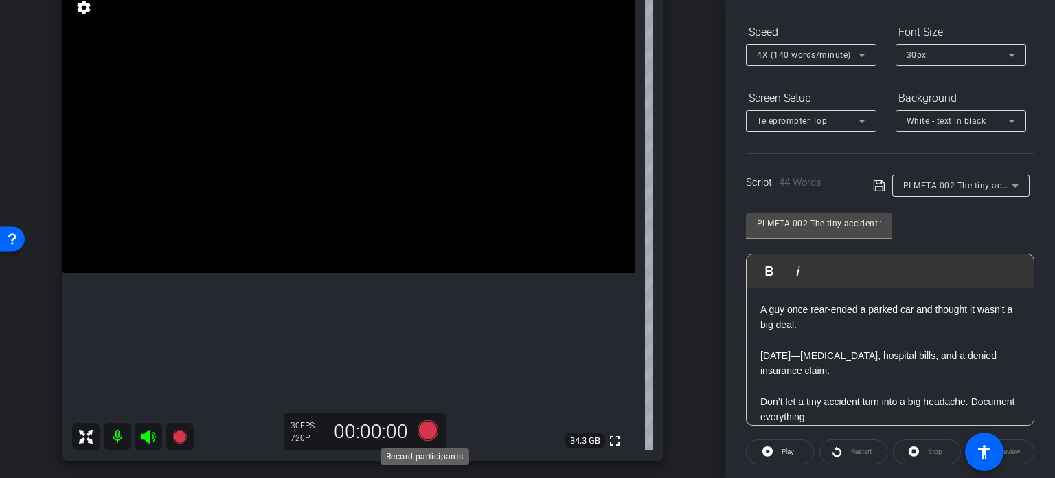
click at [429, 436] on icon at bounding box center [428, 430] width 21 height 21
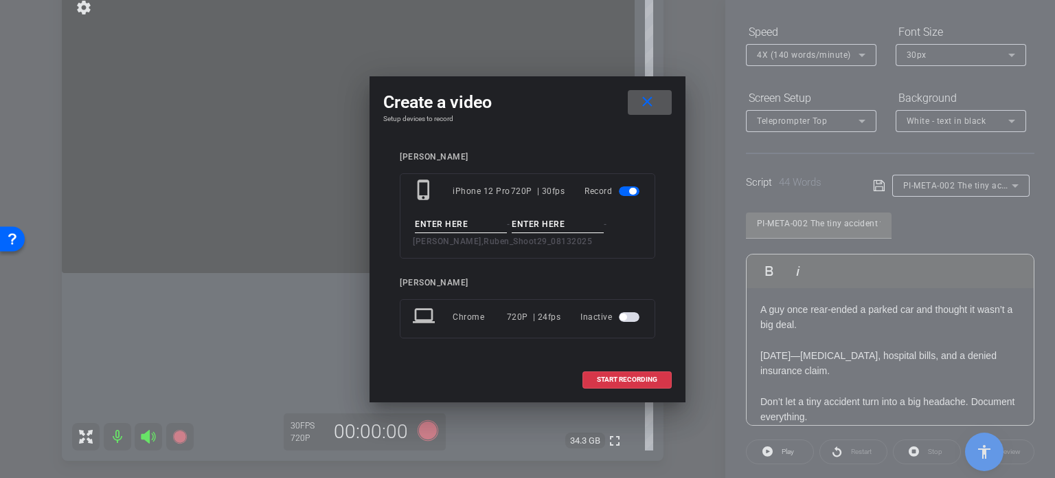
click at [482, 227] on input at bounding box center [461, 224] width 92 height 17
paste input "PI-META-002"
type input "PI-META-002"
click at [525, 223] on input at bounding box center [558, 224] width 92 height 17
type input "Take1"
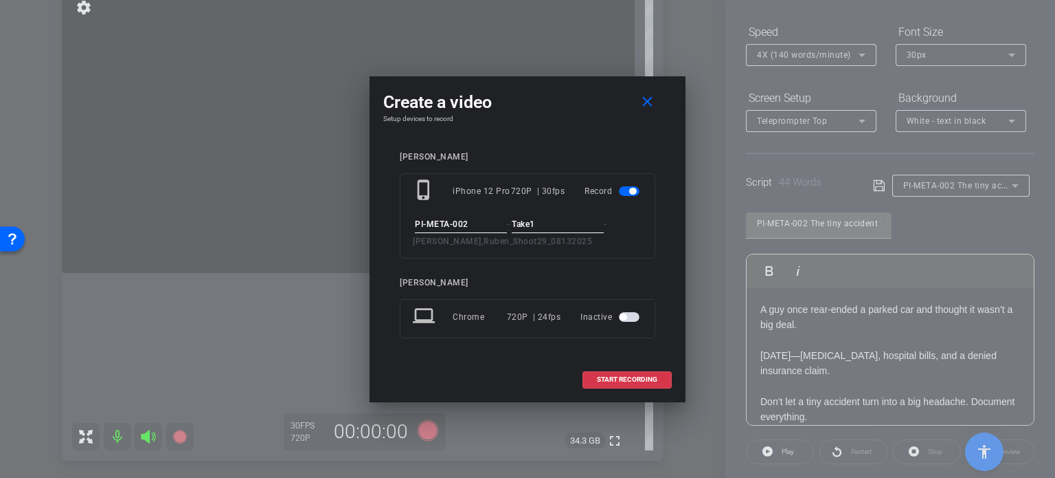
click at [562, 131] on div "Create a video close Setup devices to record [PERSON_NAME] phone_iphone iPhone …" at bounding box center [528, 239] width 316 height 326
click at [616, 381] on span "START RECORDING" at bounding box center [627, 379] width 60 height 7
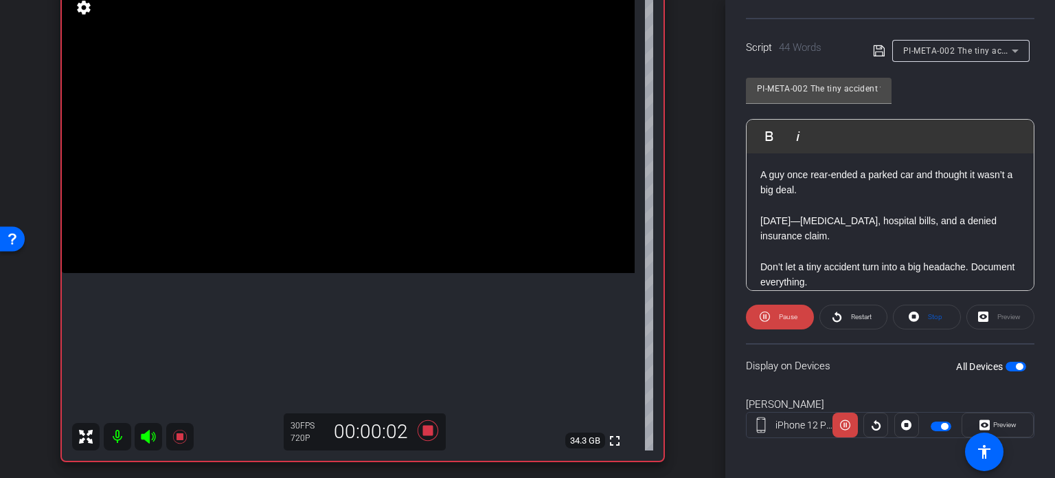
scroll to position [272, 0]
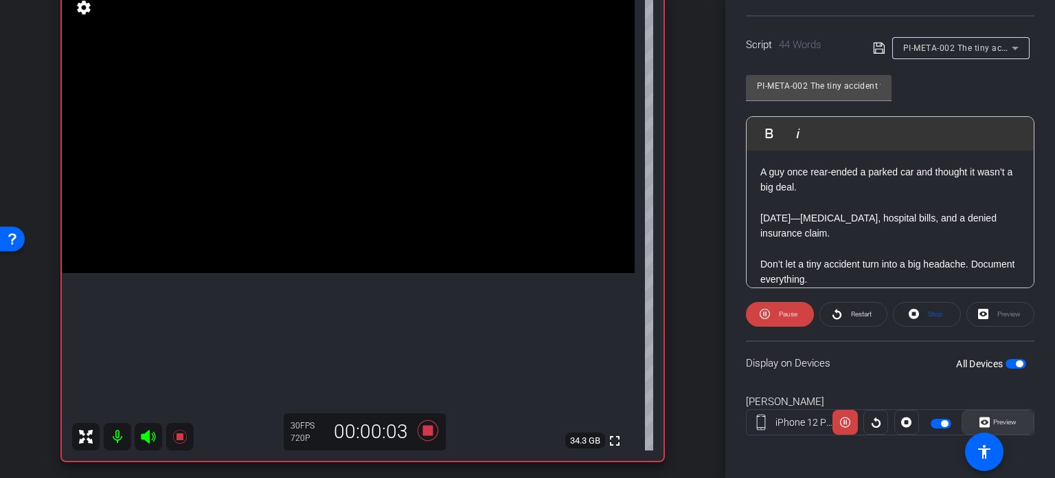
click at [1006, 416] on span "Preview" at bounding box center [1003, 421] width 27 height 19
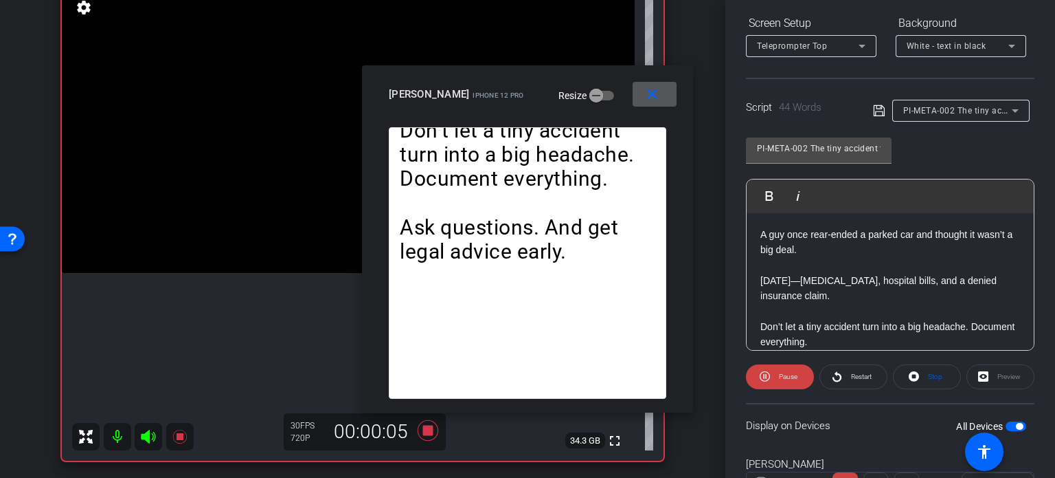
scroll to position [135, 0]
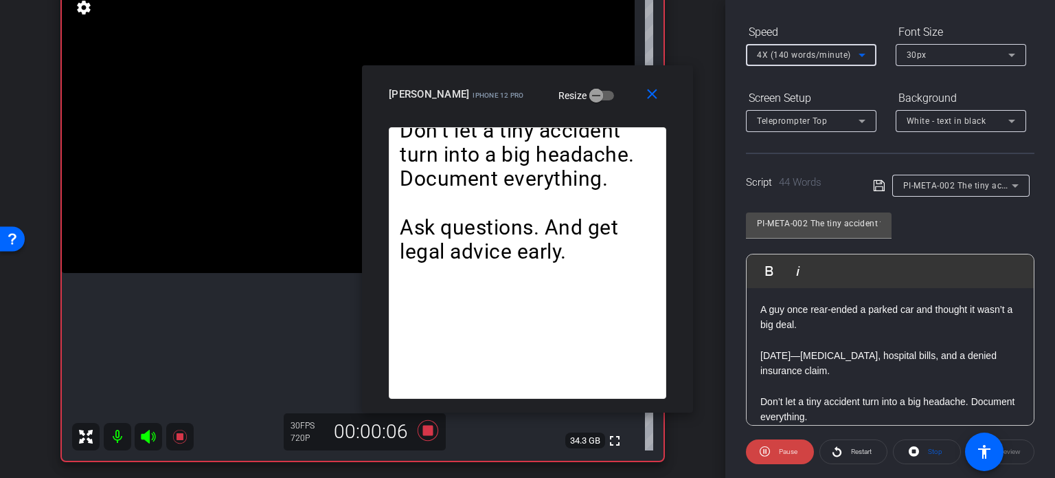
click at [783, 56] on span "4X (140 words/minute)" at bounding box center [804, 55] width 94 height 10
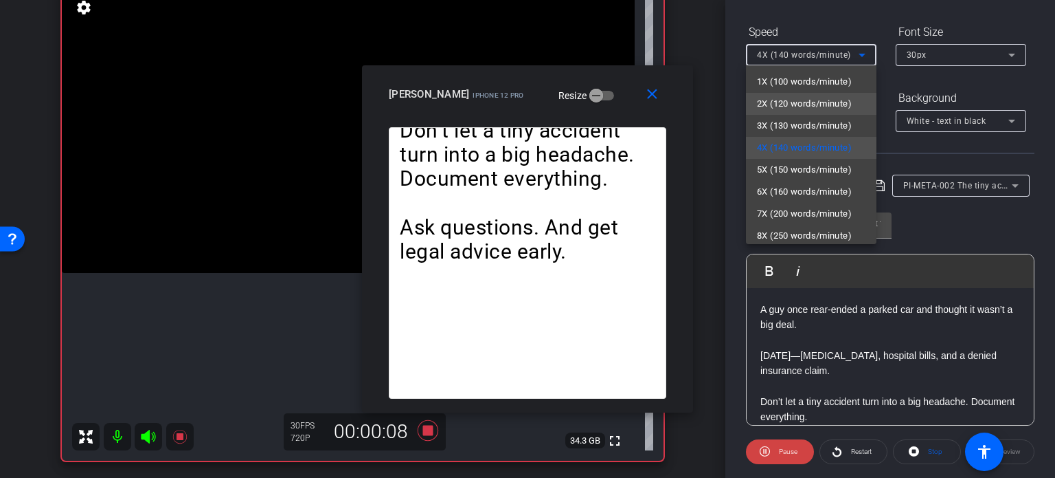
click at [798, 109] on span "2X (120 words/minute)" at bounding box center [804, 104] width 95 height 16
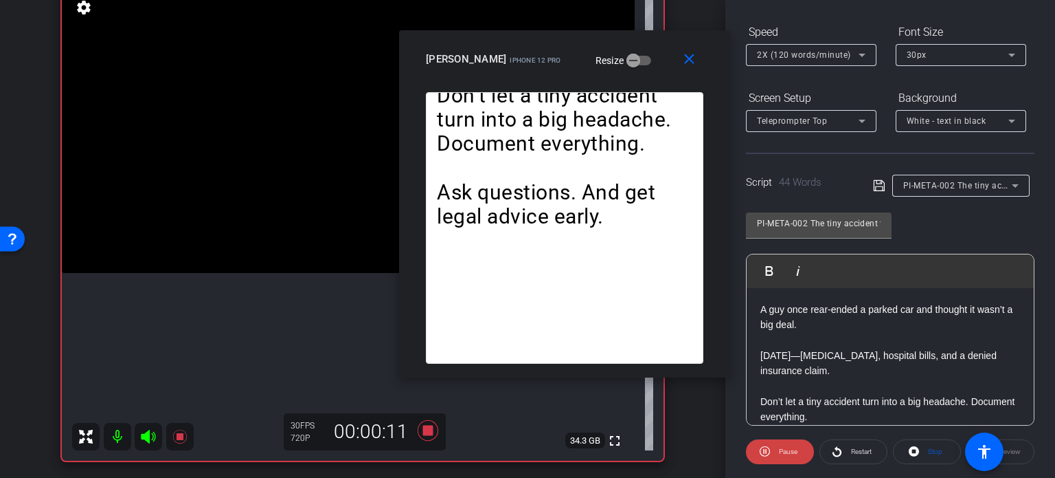
drag, startPoint x: 611, startPoint y: 90, endPoint x: 648, endPoint y: 55, distance: 51.0
click at [648, 55] on div "[PERSON_NAME] iPhone 12 Pro Resize" at bounding box center [570, 59] width 288 height 25
click at [690, 61] on mat-icon "close" at bounding box center [689, 59] width 17 height 17
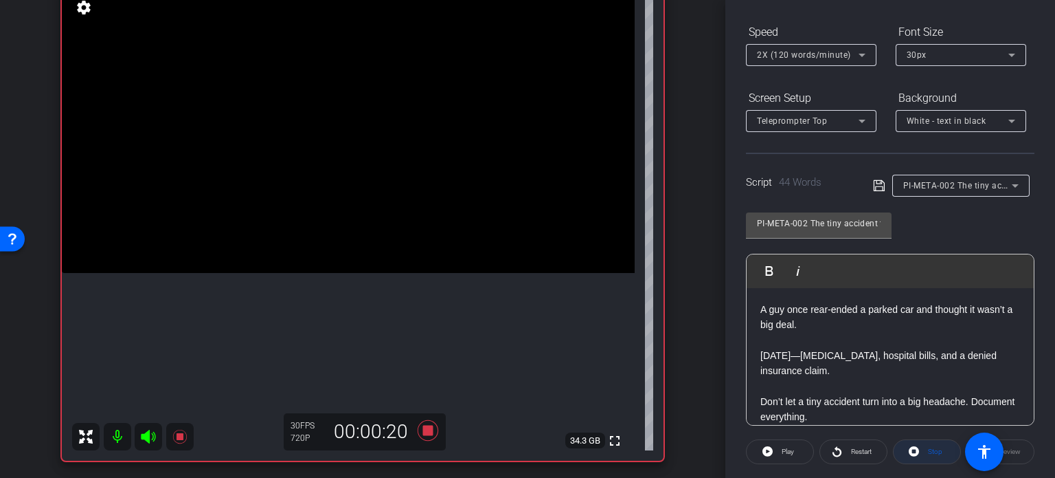
click at [925, 446] on span "Stop" at bounding box center [934, 451] width 18 height 19
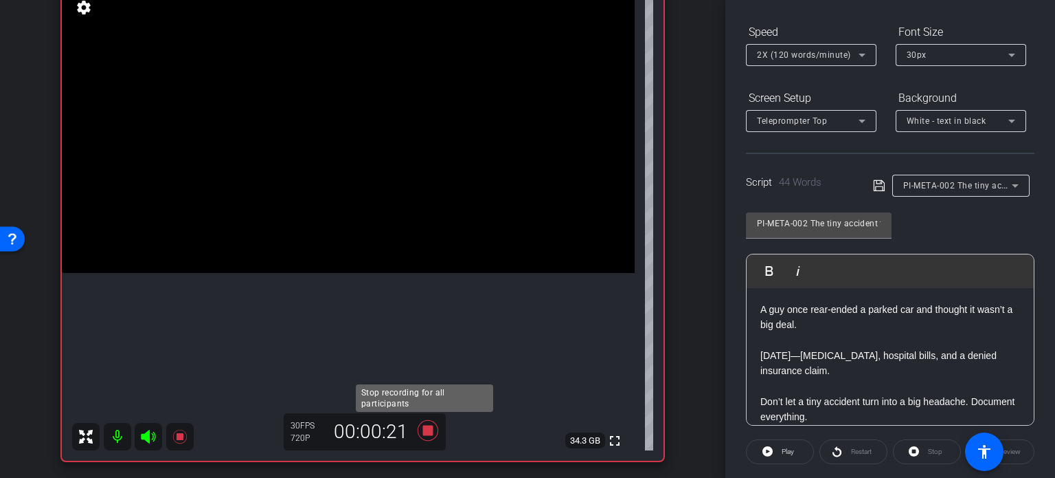
click at [423, 427] on icon at bounding box center [428, 430] width 21 height 21
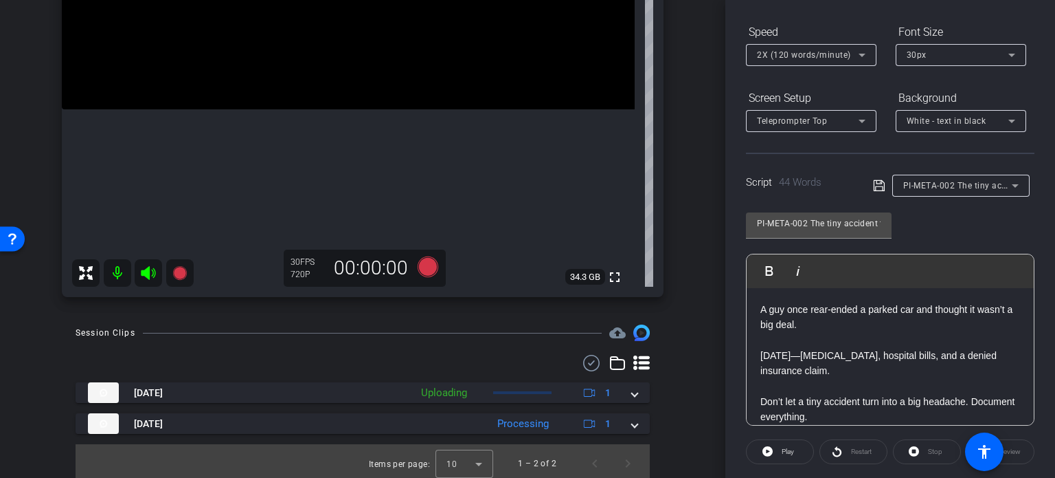
scroll to position [288, 0]
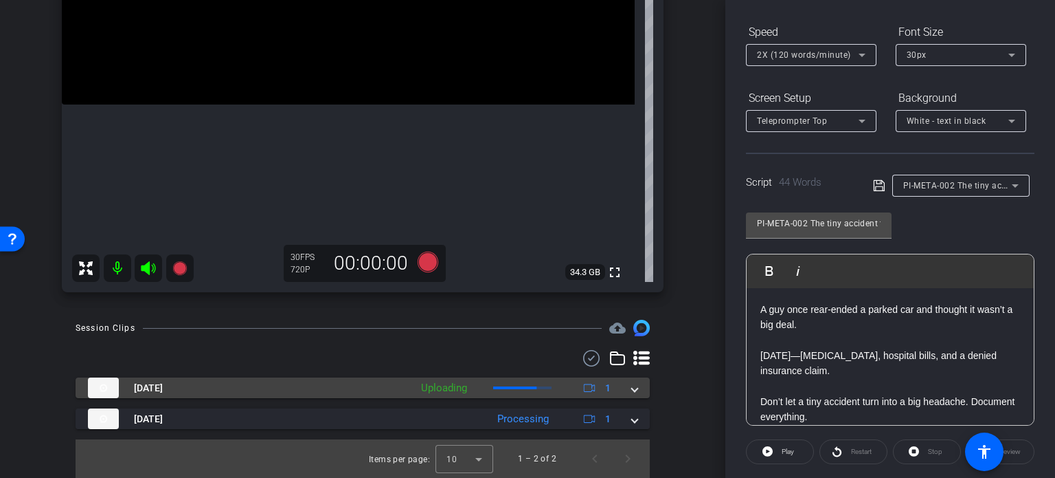
click at [632, 384] on mat-expansion-panel-header "[DATE] Uploading 1" at bounding box center [363, 387] width 574 height 21
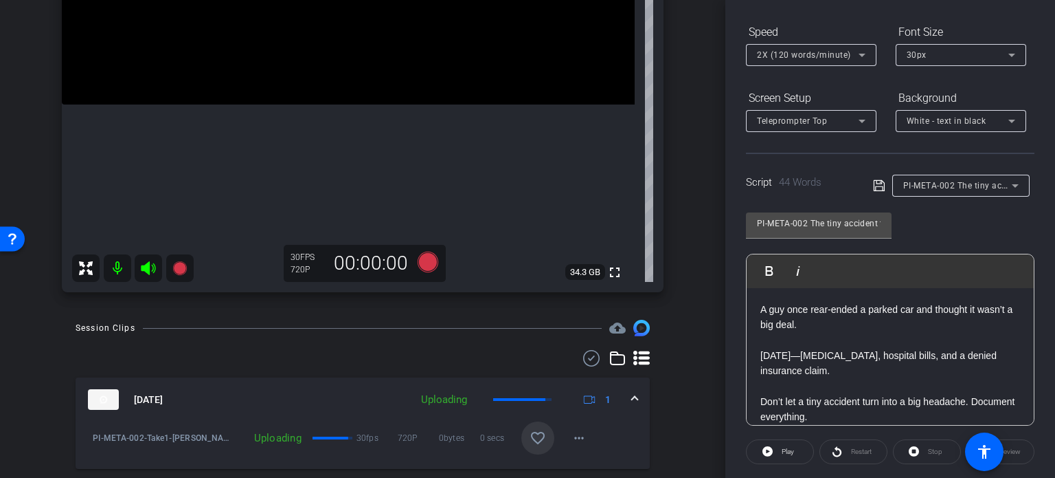
click at [535, 440] on mat-icon "favorite_border" at bounding box center [538, 437] width 16 height 16
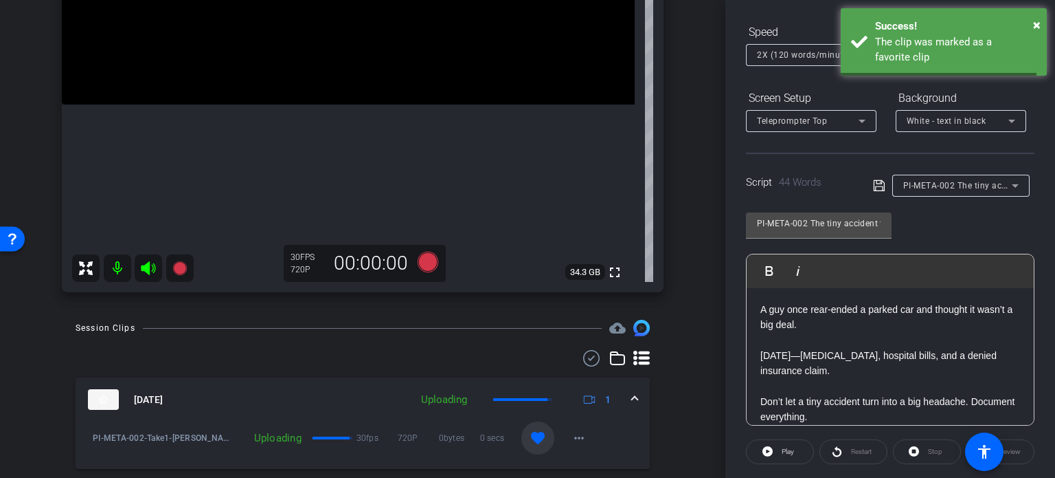
click at [632, 392] on mat-expansion-panel-header "[DATE] Uploading 1" at bounding box center [363, 399] width 574 height 44
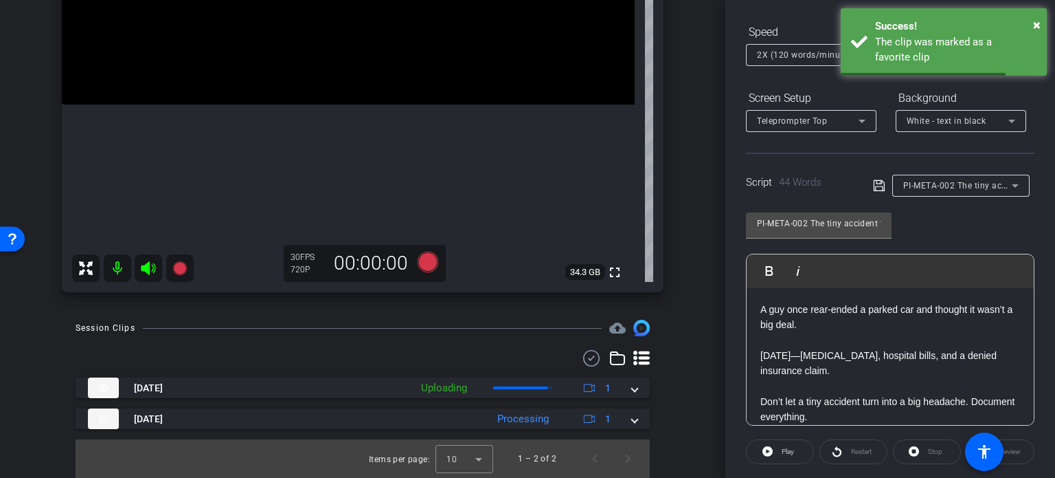
click at [945, 185] on span "PI-META-002 The tiny accident that cost one guy thousands" at bounding box center [1025, 184] width 242 height 11
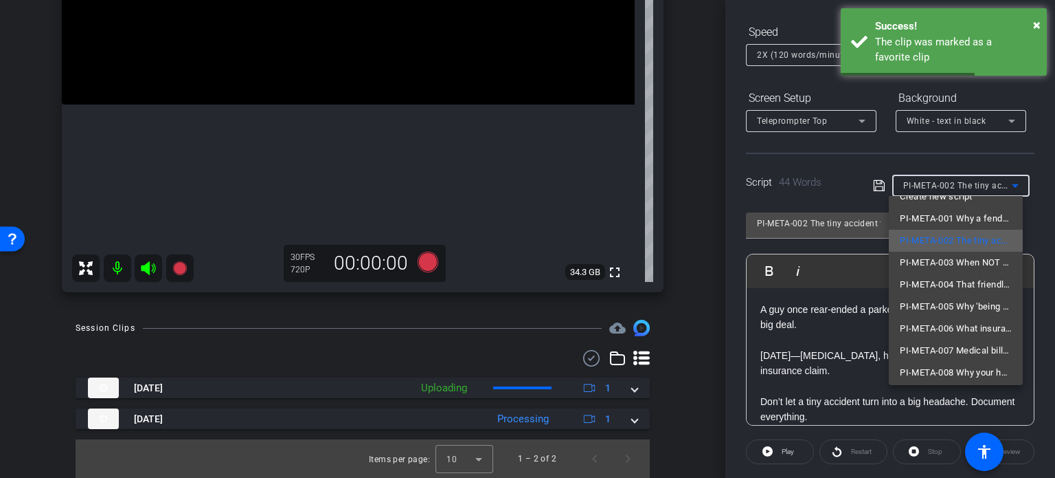
scroll to position [19, 0]
click at [940, 258] on span "PI-META-003 When NOT calling a lawyer is the real mistake" at bounding box center [956, 259] width 112 height 16
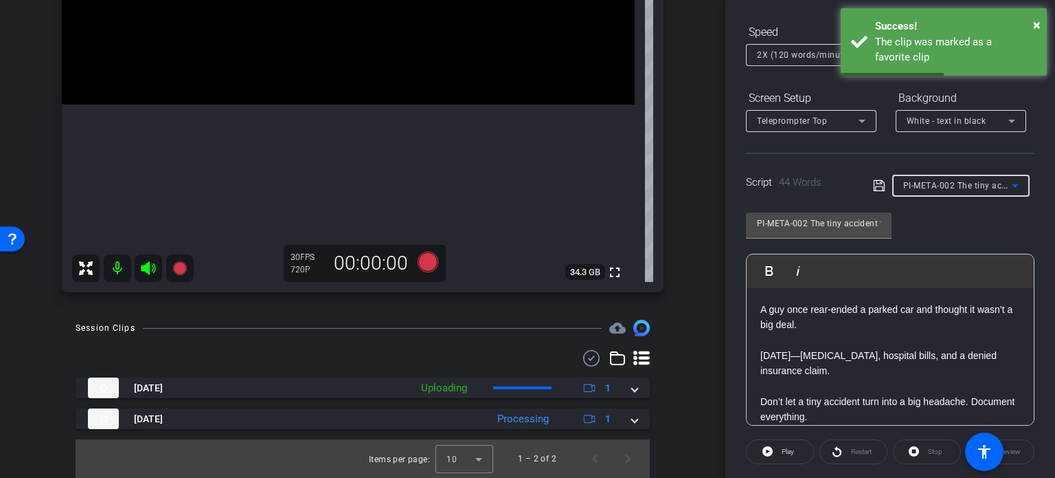
type input "PI-META-003 When NOT calling a lawyer is the real mistake"
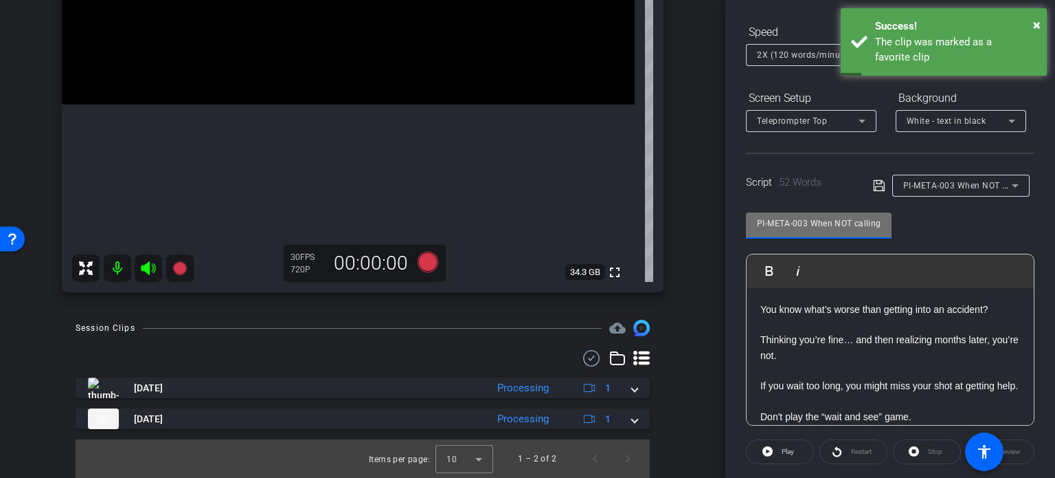
drag, startPoint x: 808, startPoint y: 225, endPoint x: 651, endPoint y: 205, distance: 157.8
click at [652, 205] on div "arrow_back [PERSON_NAME],Ruben_Shoot29_08132025 Back to project Send invite acc…" at bounding box center [527, 239] width 1055 height 478
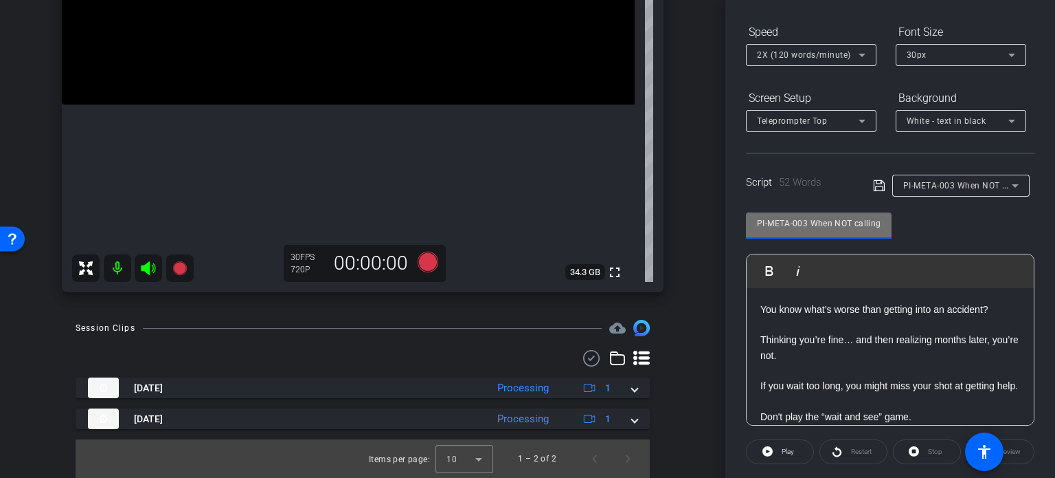
click at [683, 263] on div "[PERSON_NAME] iPhone 12 Pro info ROOM ID: 923534739 15% battery_std fullscreen …" at bounding box center [362, 38] width 657 height 535
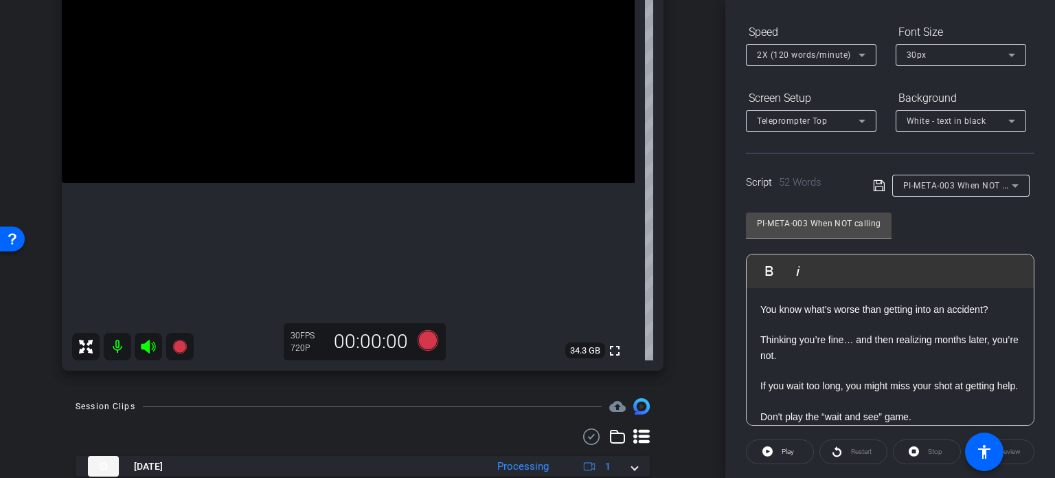
scroll to position [150, 0]
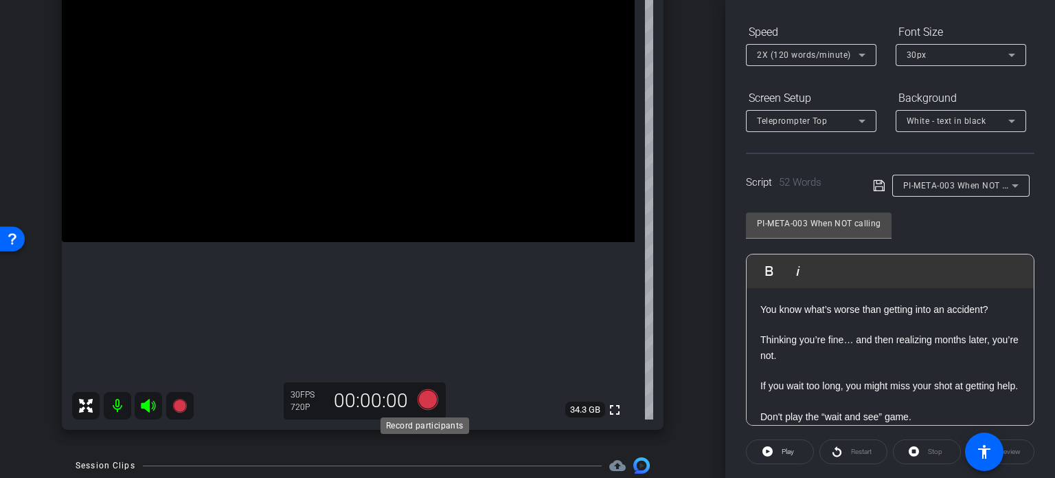
click at [426, 403] on icon at bounding box center [428, 399] width 21 height 21
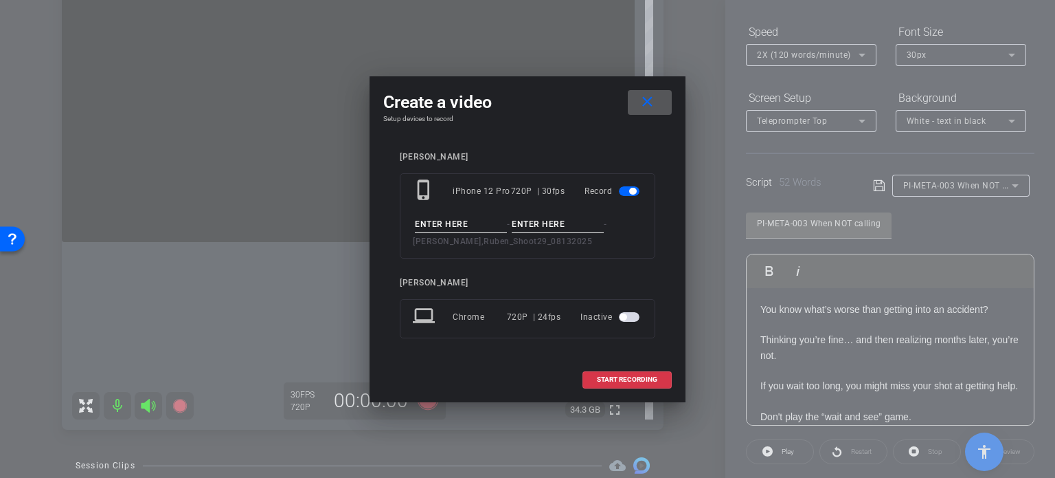
click at [459, 216] on input at bounding box center [461, 224] width 92 height 17
paste input "PI-META-003"
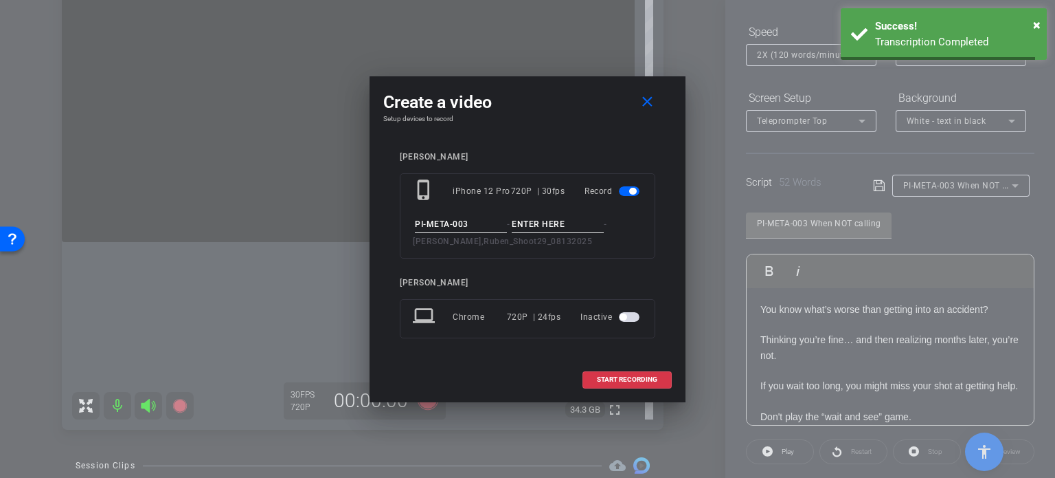
type input "PI-META-003"
click at [531, 222] on input at bounding box center [558, 224] width 92 height 17
type input "Take1"
click at [557, 126] on div "Create a video close Setup devices to record [PERSON_NAME] phone_iphone iPhone …" at bounding box center [528, 239] width 316 height 326
click at [603, 376] on span "START RECORDING" at bounding box center [627, 379] width 60 height 7
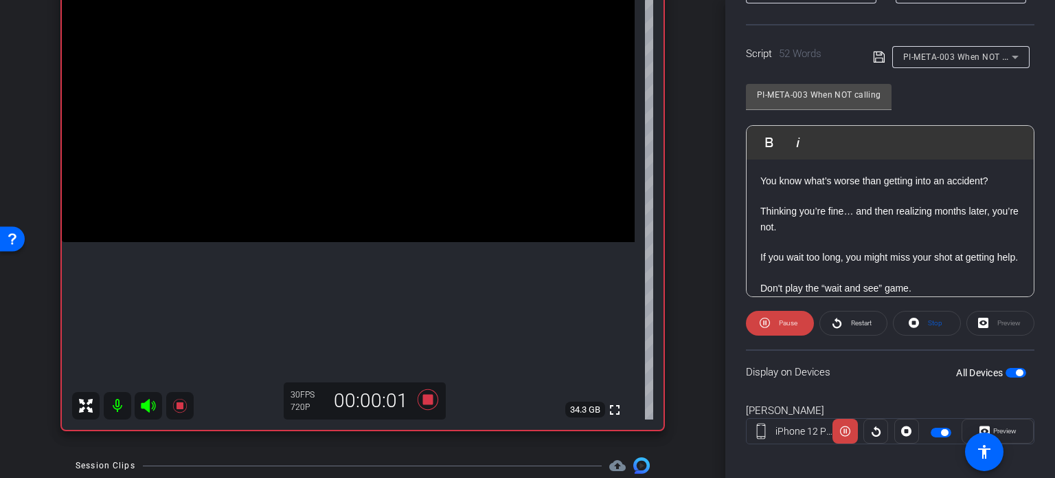
scroll to position [272, 0]
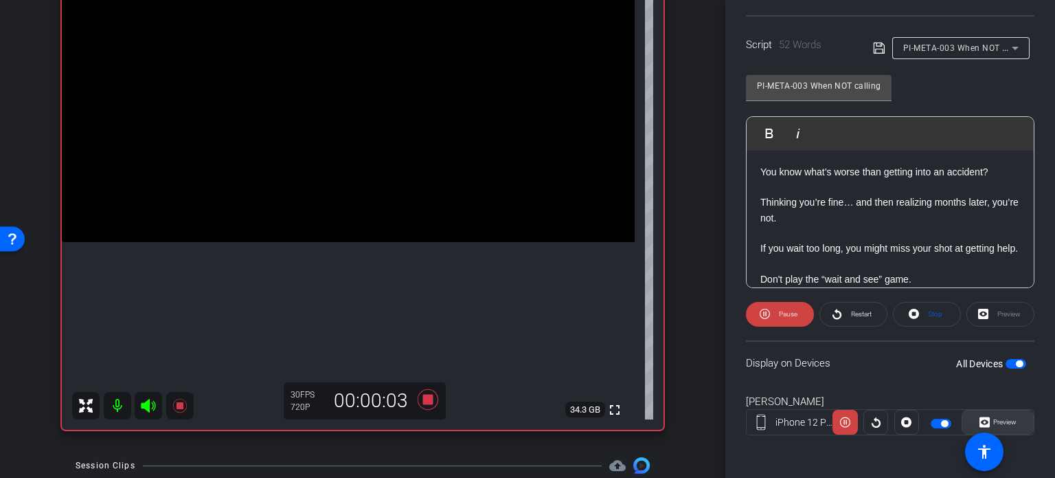
click at [990, 412] on span "Preview" at bounding box center [1003, 421] width 27 height 19
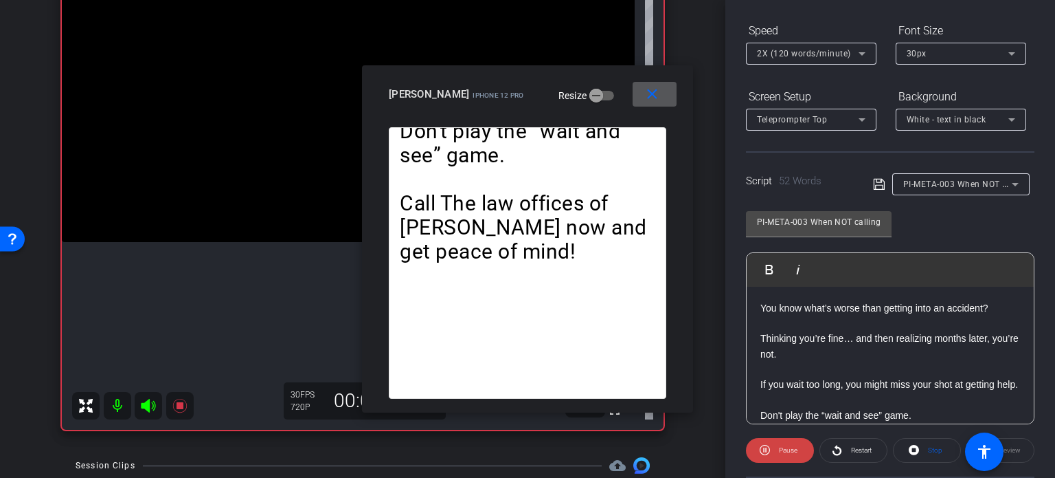
scroll to position [135, 0]
click at [784, 58] on span "2X (120 words/minute)" at bounding box center [804, 55] width 94 height 10
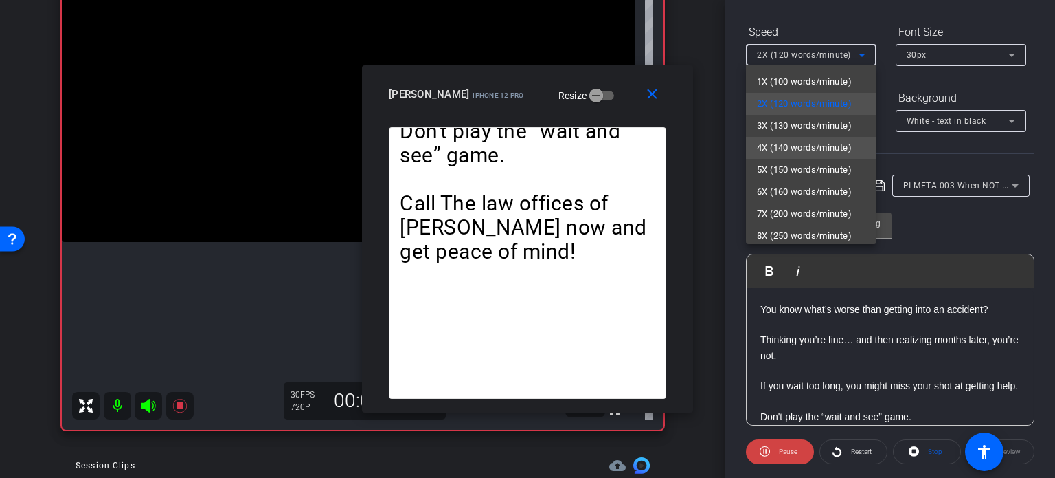
scroll to position [30, 0]
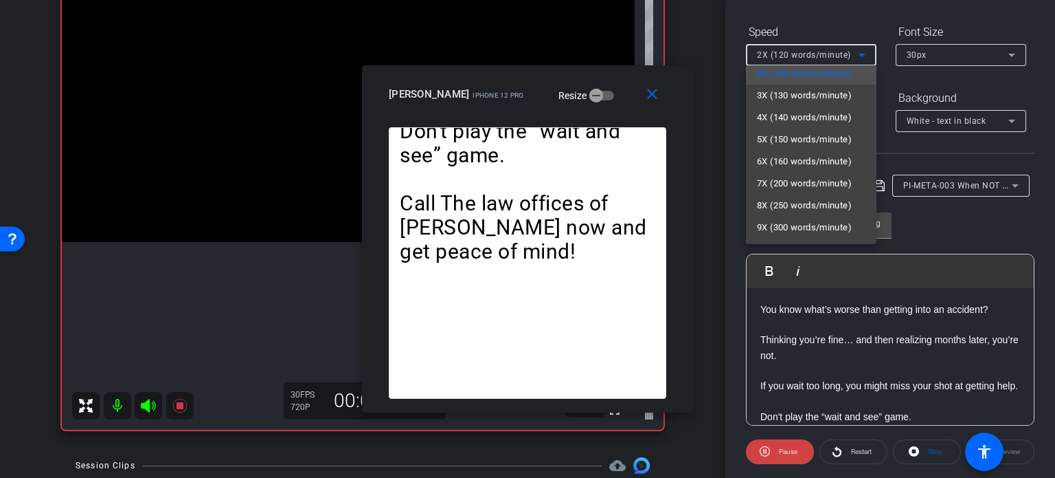
click at [803, 140] on span "5X (150 words/minute)" at bounding box center [804, 139] width 95 height 16
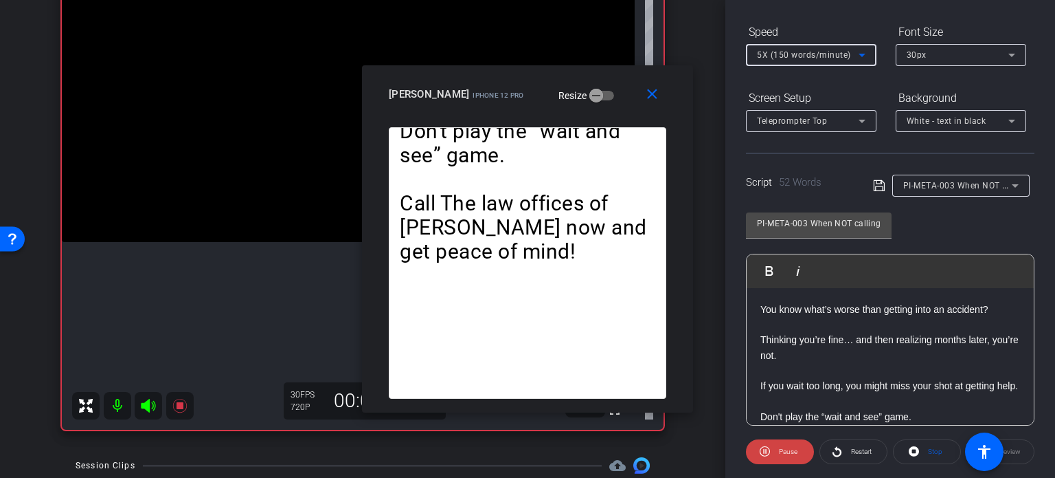
click at [797, 54] on span "5X (150 words/minute)" at bounding box center [804, 55] width 94 height 10
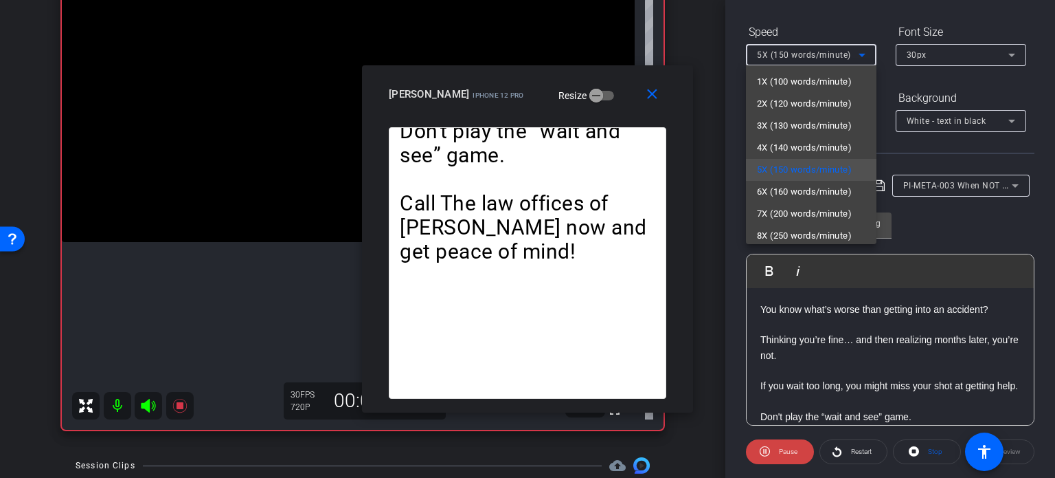
click at [603, 104] on div at bounding box center [527, 239] width 1055 height 478
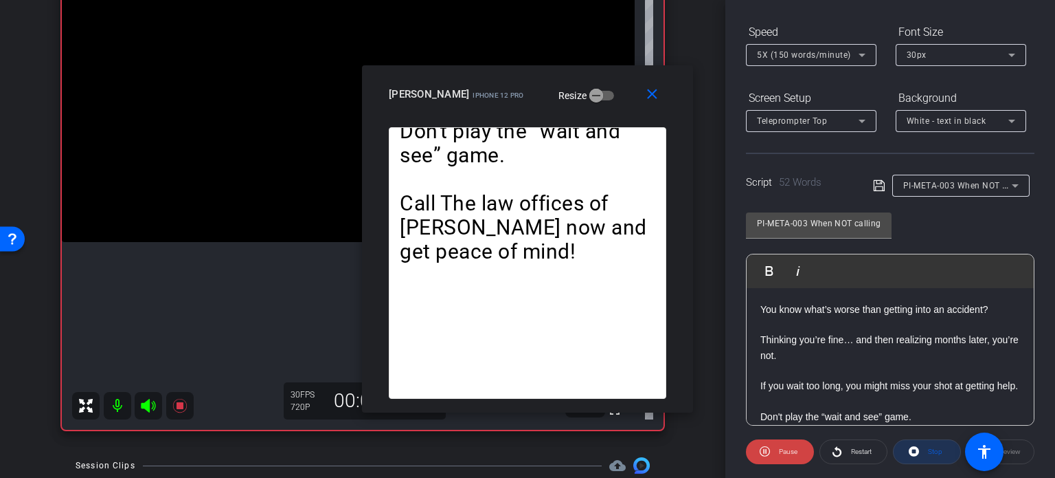
click at [925, 449] on span "Stop" at bounding box center [934, 451] width 18 height 19
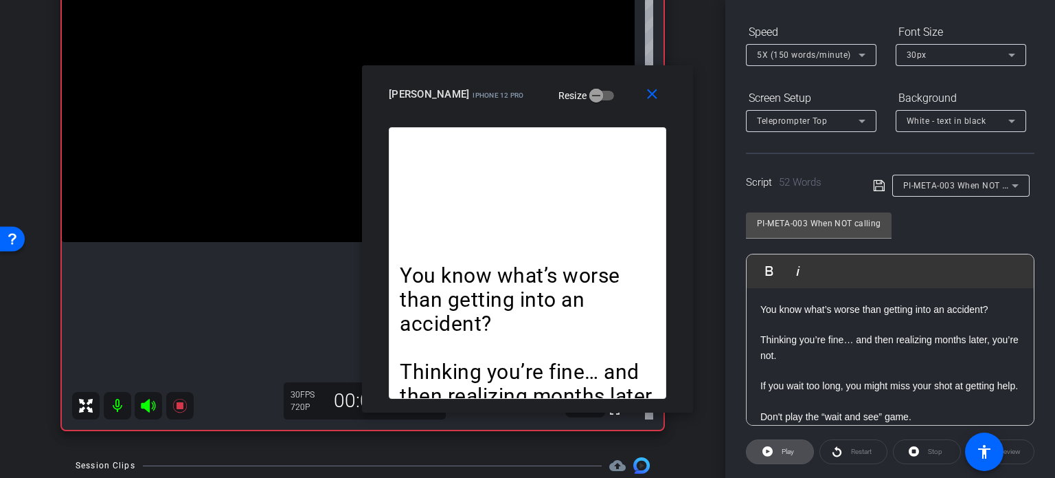
click at [768, 445] on icon at bounding box center [768, 451] width 10 height 17
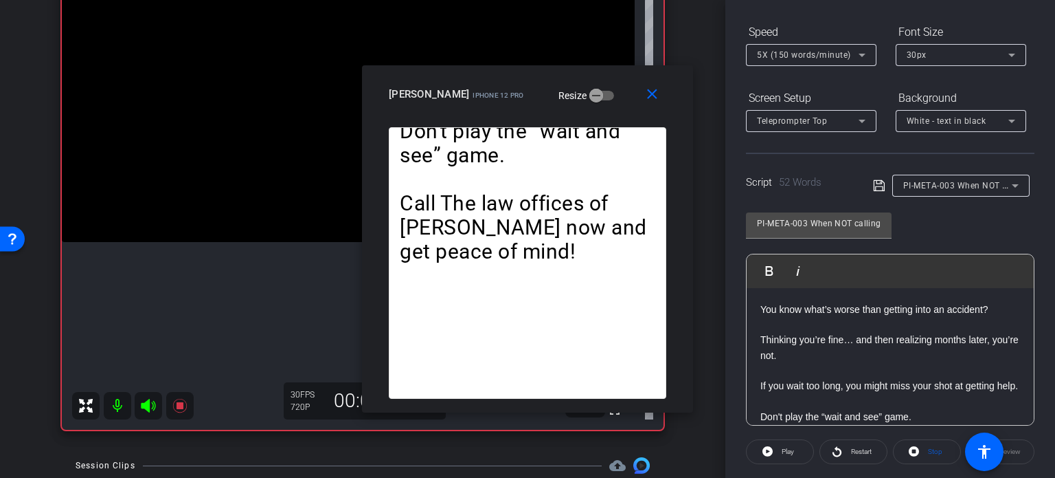
drag, startPoint x: 932, startPoint y: 451, endPoint x: 858, endPoint y: 318, distance: 152.0
click at [932, 450] on span "Stop" at bounding box center [935, 451] width 14 height 8
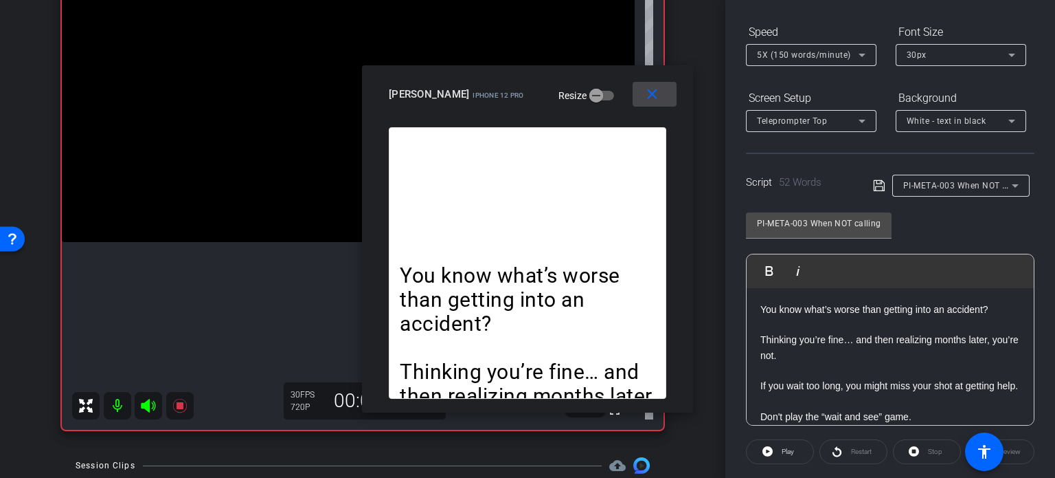
click at [657, 94] on mat-icon "close" at bounding box center [652, 94] width 17 height 17
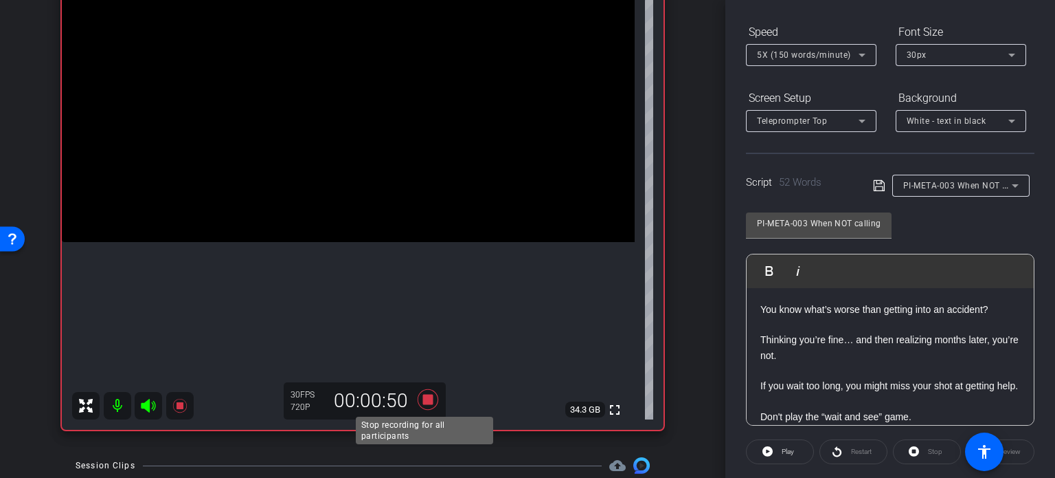
click at [434, 401] on icon at bounding box center [428, 399] width 33 height 25
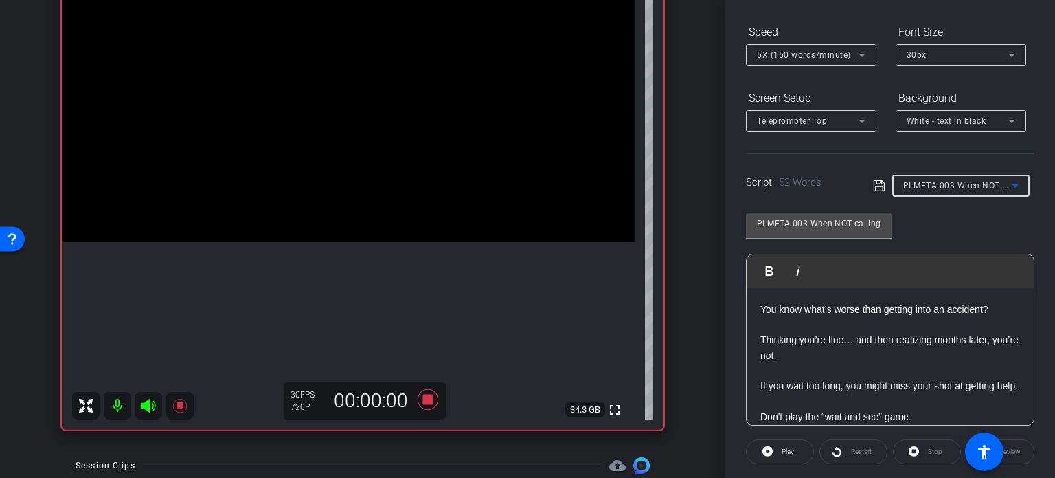
click at [985, 188] on span "PI-META-003 When NOT calling a lawyer is the real mistake" at bounding box center [1023, 184] width 239 height 11
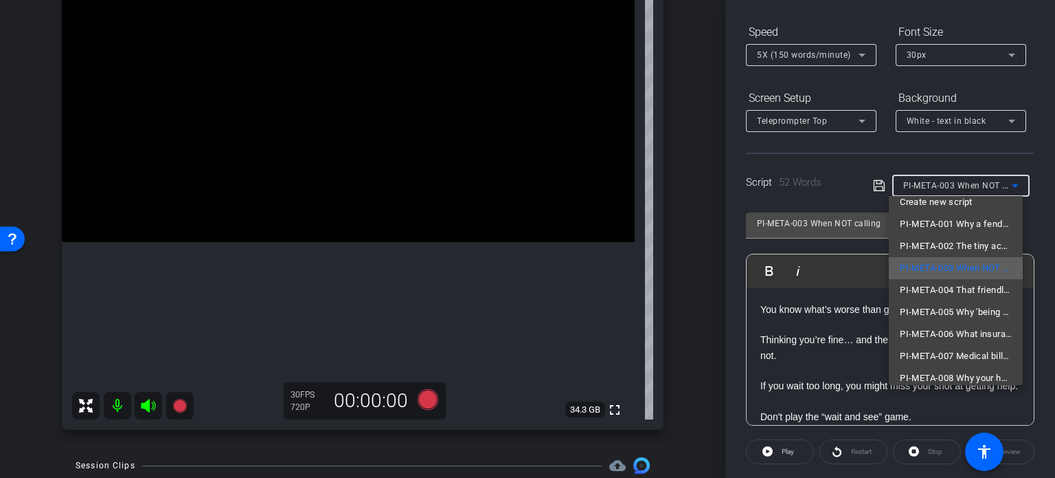
scroll to position [19, 0]
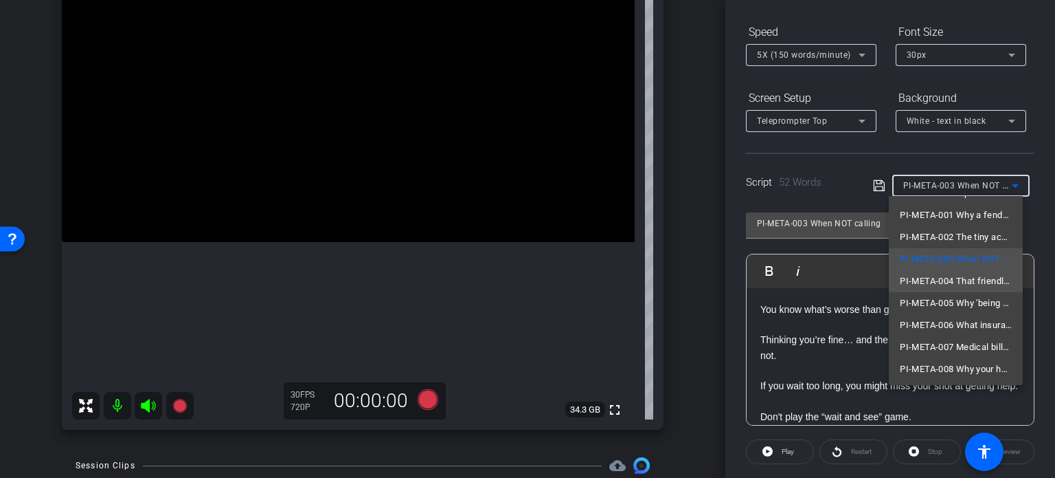
click at [946, 275] on span "PI-META-004 That friendly adjuster? Not your friend." at bounding box center [956, 281] width 112 height 16
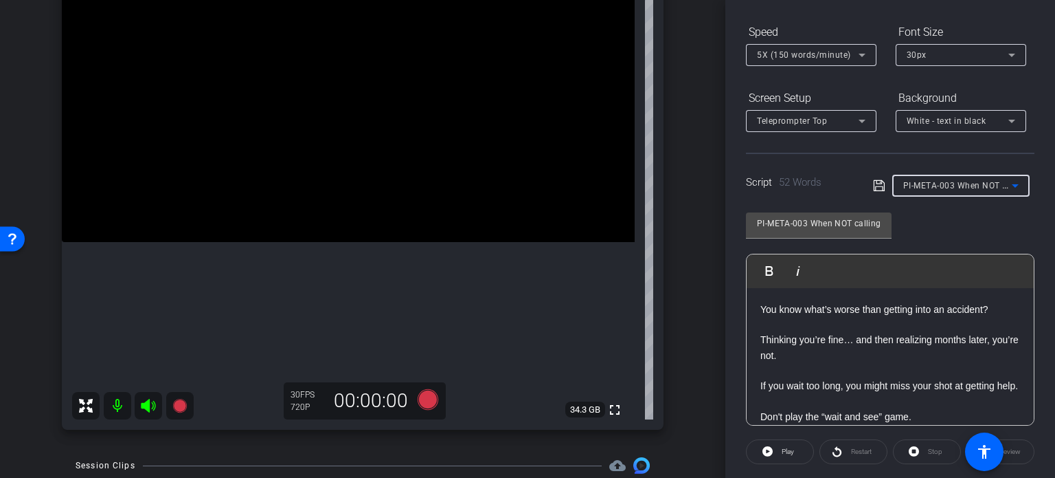
type input "PI-META-004 That friendly adjuster? Not your friend."
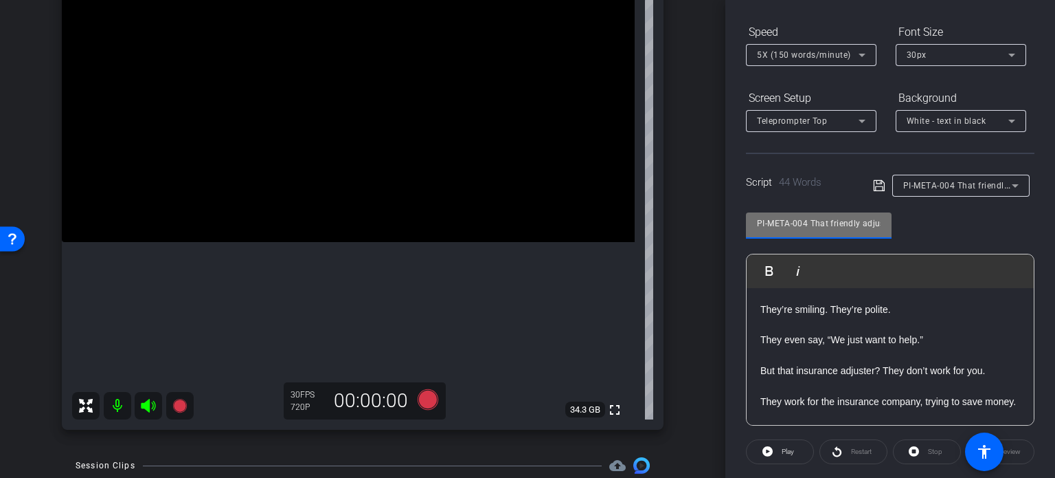
drag, startPoint x: 810, startPoint y: 221, endPoint x: 702, endPoint y: 207, distance: 108.8
click at [702, 207] on div "arrow_back [PERSON_NAME],Ruben_Shoot29_08132025 Back to project Send invite acc…" at bounding box center [527, 239] width 1055 height 478
click at [695, 251] on div "arrow_back [PERSON_NAME],Ruben_Shoot29_08132025 Back to project Send invite acc…" at bounding box center [363, 89] width 726 height 478
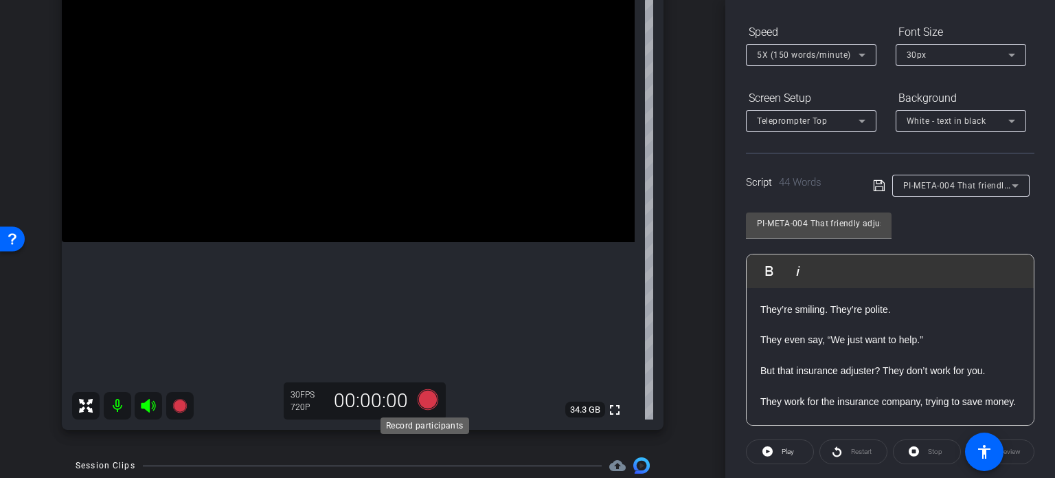
click at [429, 398] on icon at bounding box center [428, 399] width 21 height 21
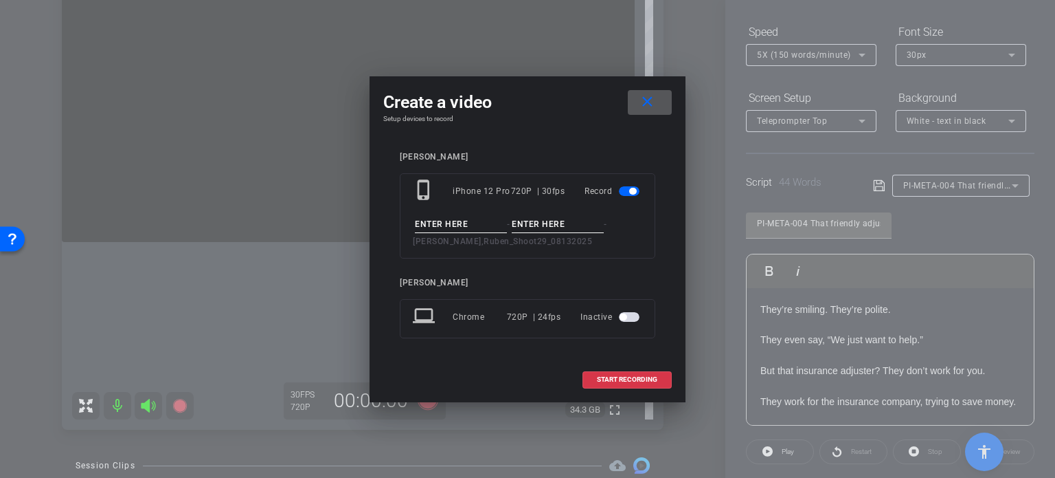
click at [454, 220] on input at bounding box center [461, 224] width 92 height 17
paste input "PI-META-004"
type input "PI-META-004"
click at [526, 222] on input at bounding box center [558, 224] width 92 height 17
type input "Take1"
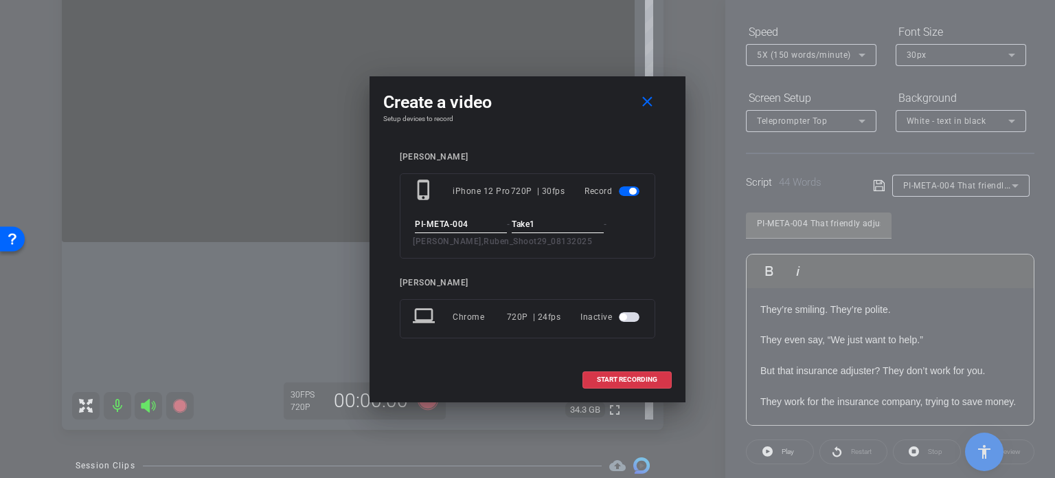
click at [558, 150] on div "[PERSON_NAME] phone_iphone iPhone 12 Pro 720P | 30fps Record PI-META-004 - Take…" at bounding box center [527, 254] width 289 height 233
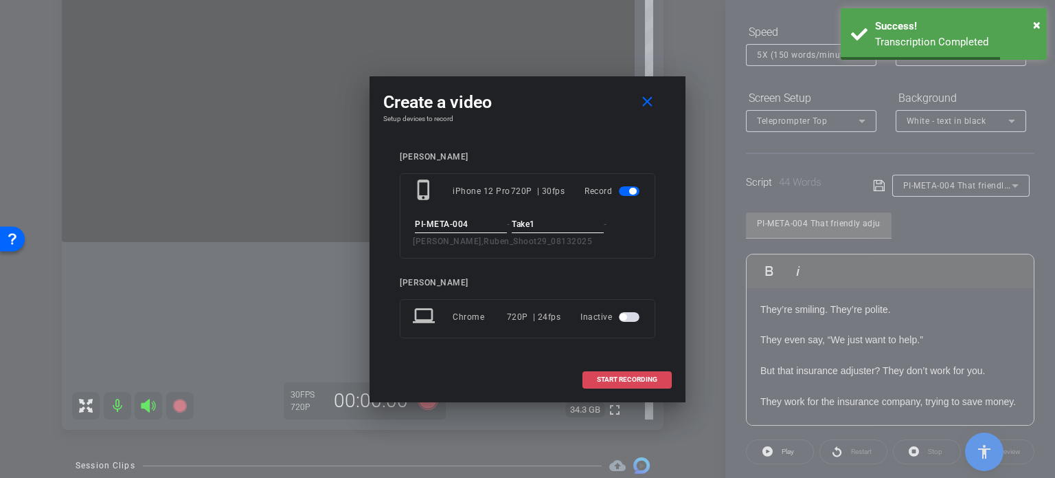
click at [639, 381] on span "START RECORDING" at bounding box center [627, 379] width 60 height 7
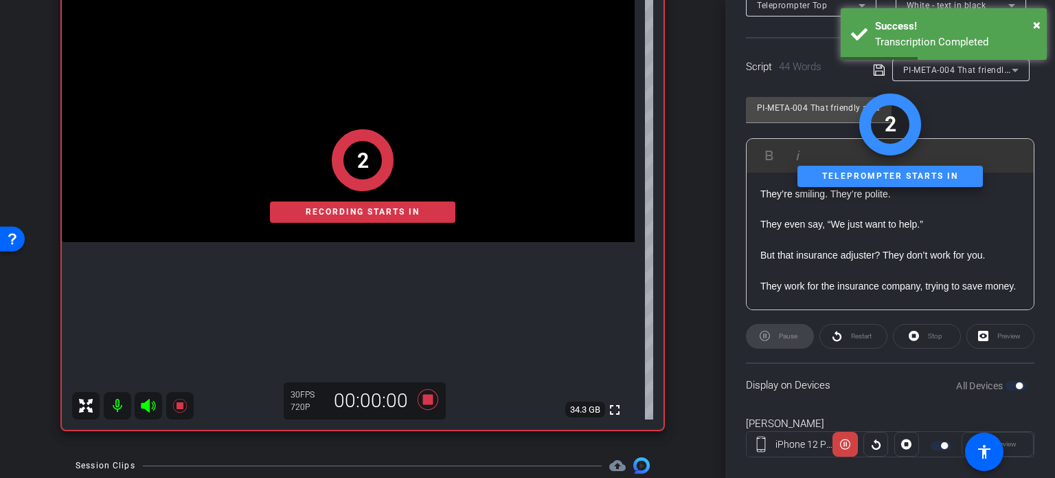
scroll to position [272, 0]
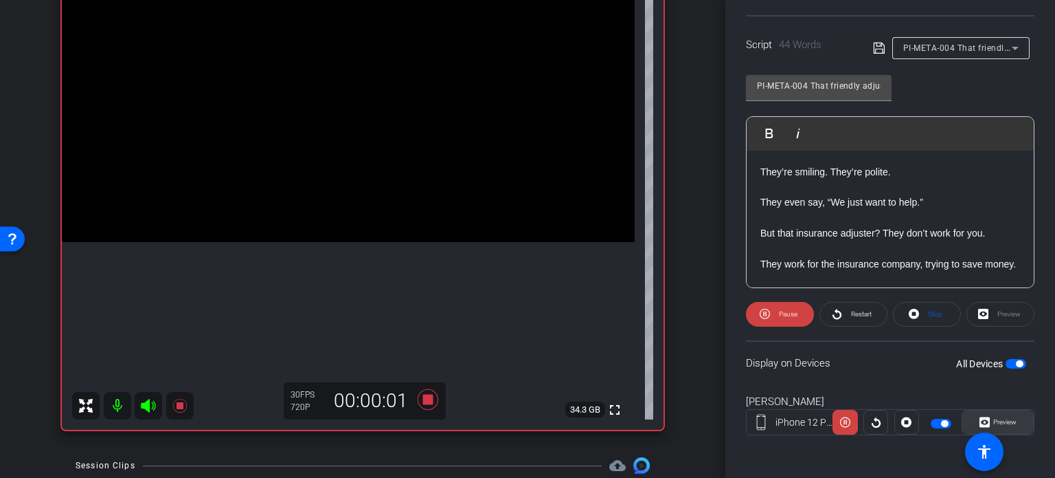
click at [1009, 414] on span "Preview" at bounding box center [1003, 421] width 27 height 19
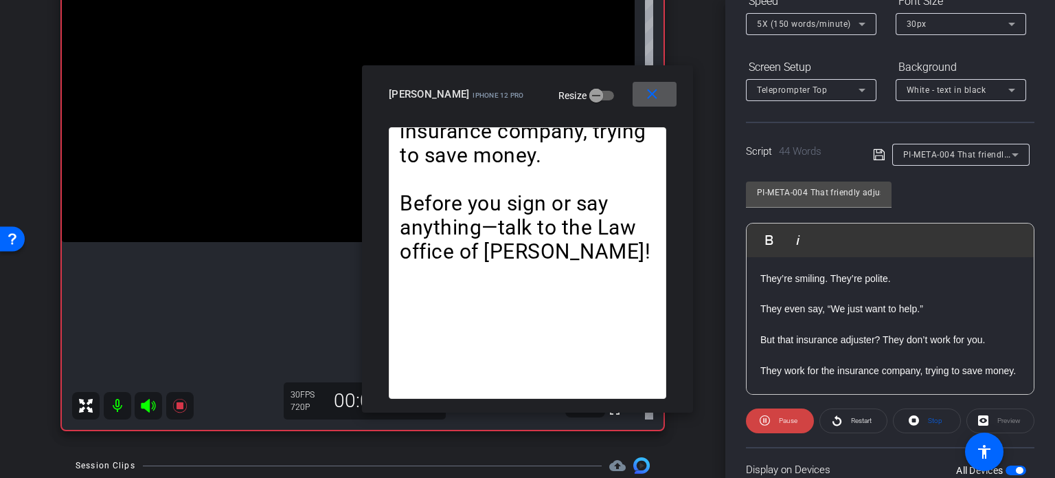
scroll to position [135, 0]
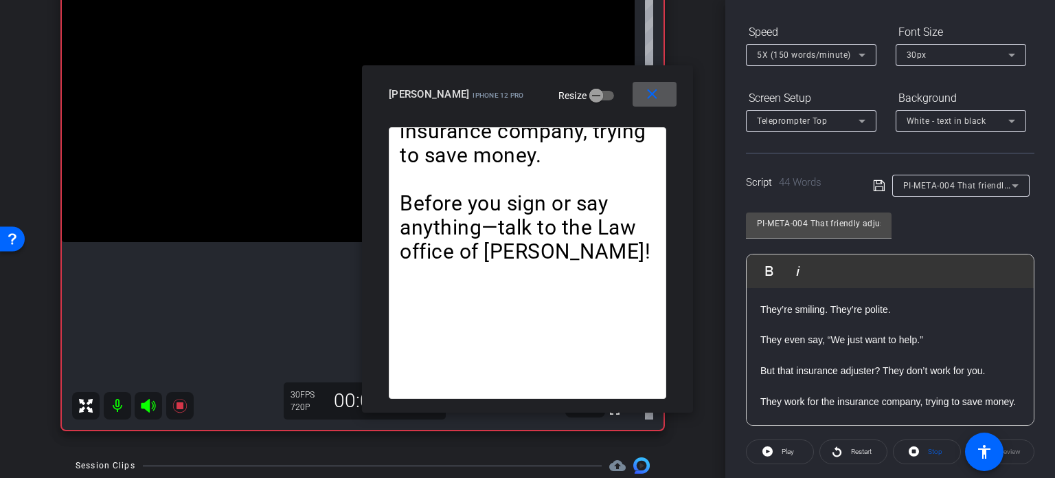
click at [671, 97] on span at bounding box center [655, 94] width 44 height 33
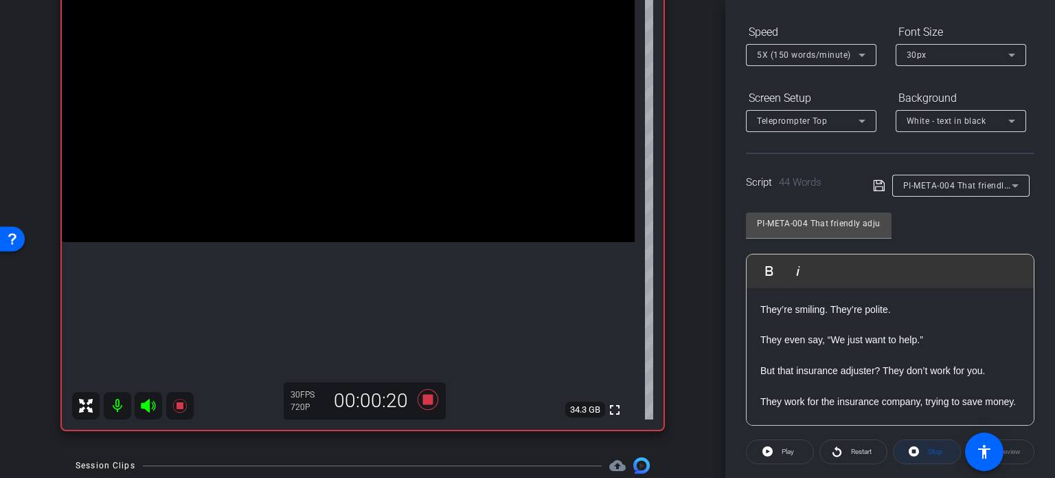
click at [938, 450] on span at bounding box center [927, 451] width 67 height 33
click at [420, 398] on icon at bounding box center [428, 399] width 21 height 21
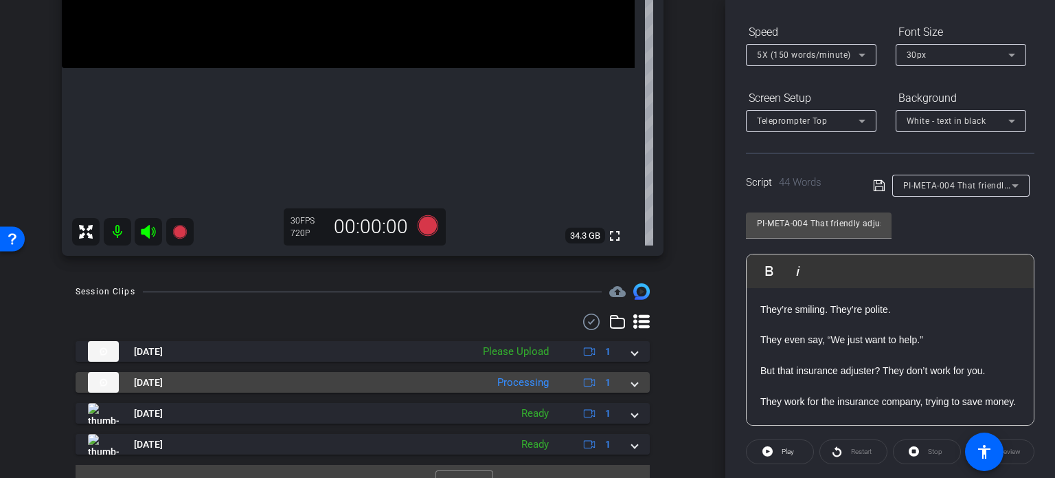
scroll to position [349, 0]
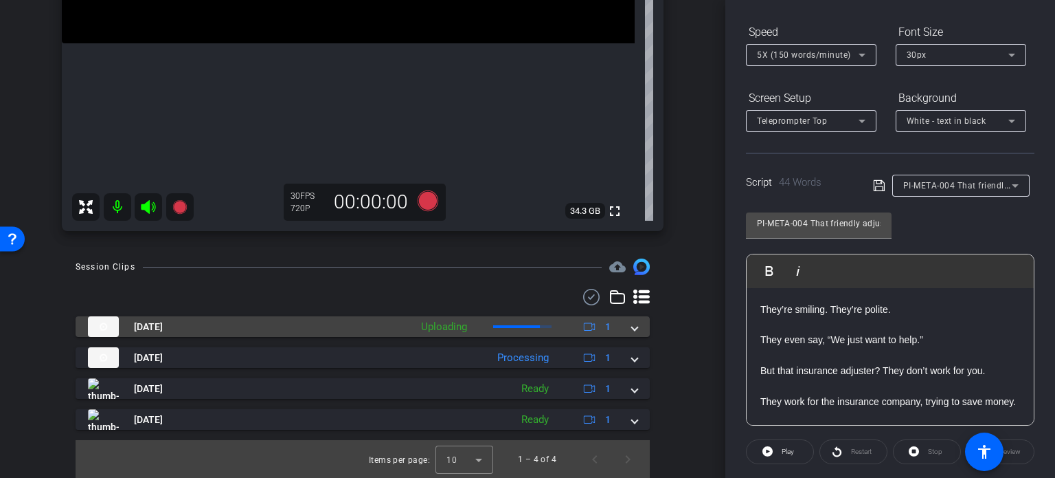
click at [632, 324] on span at bounding box center [634, 327] width 5 height 14
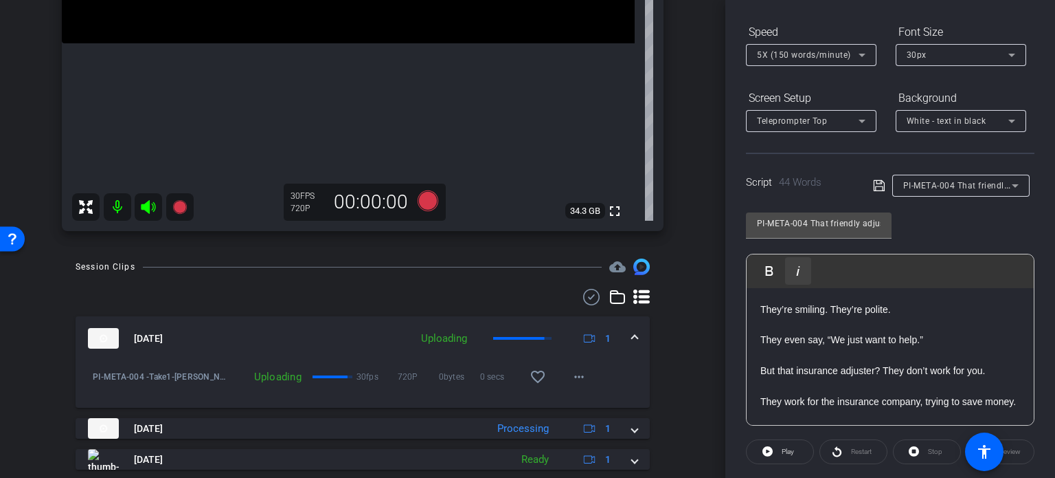
drag, startPoint x: 524, startPoint y: 378, endPoint x: 800, endPoint y: 258, distance: 301.3
click at [530, 378] on mat-icon "favorite_border" at bounding box center [538, 376] width 16 height 16
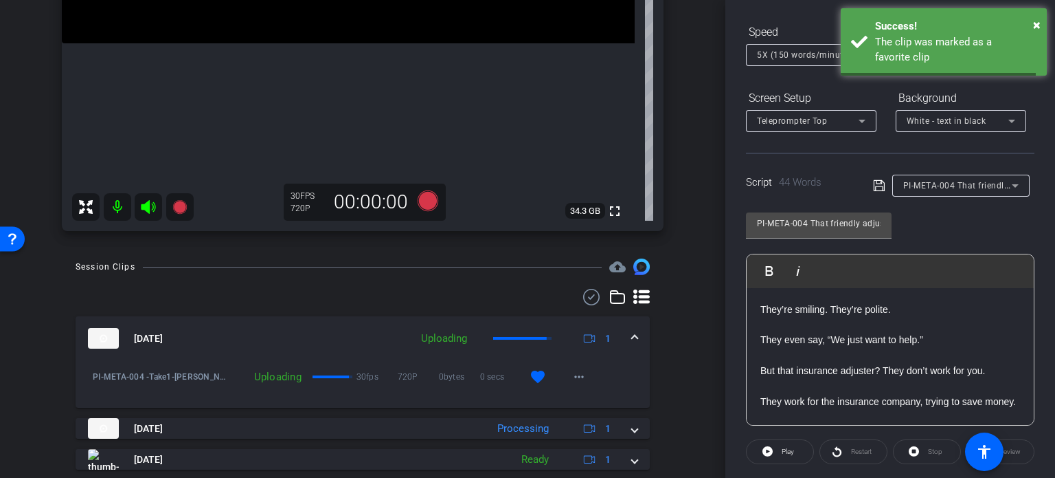
click at [954, 191] on div "PI-META-004 That friendly adjuster? Not your friend." at bounding box center [958, 185] width 109 height 17
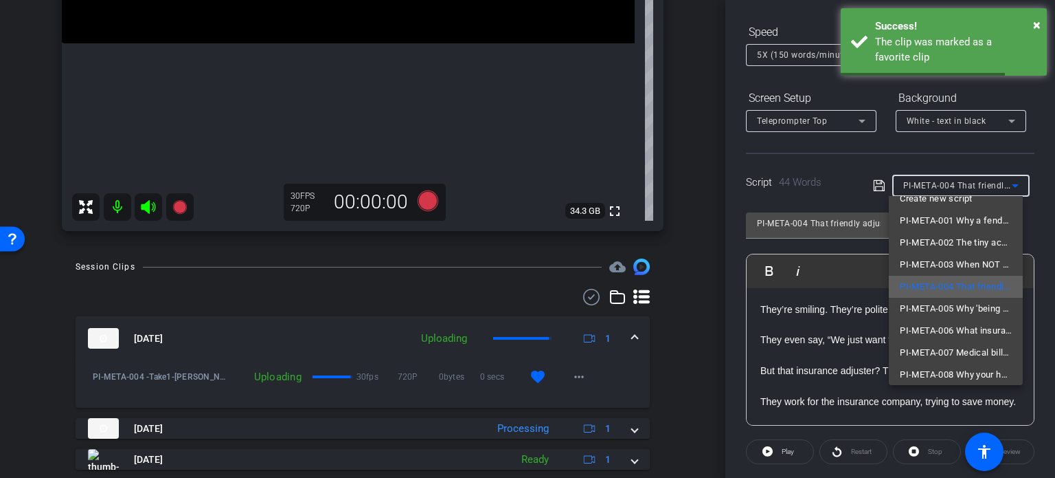
scroll to position [19, 0]
click at [943, 296] on span "PI-META-005 Why 'being nice' doesn’t mean ‘being fair’" at bounding box center [956, 303] width 112 height 16
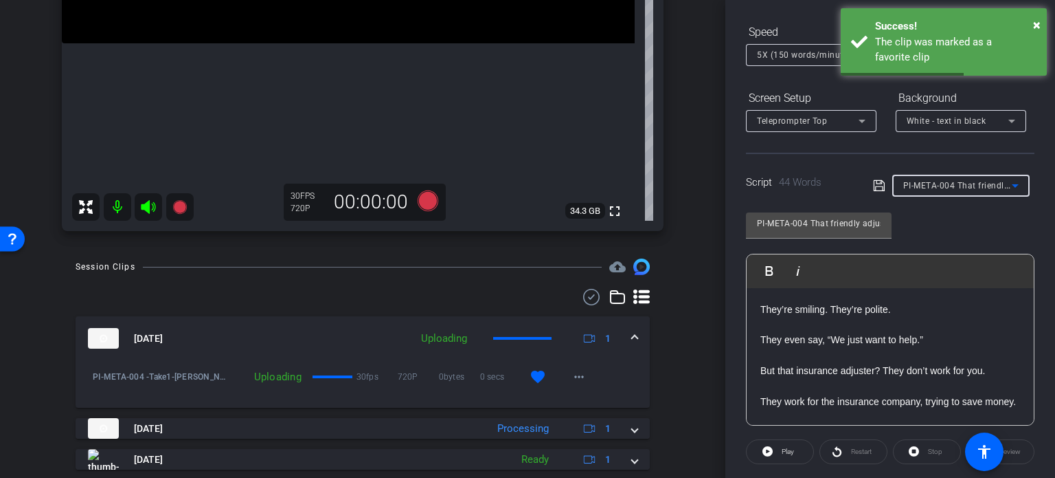
type input "PI-META-005 Why 'being nice' doesn’t mean ‘being fair’"
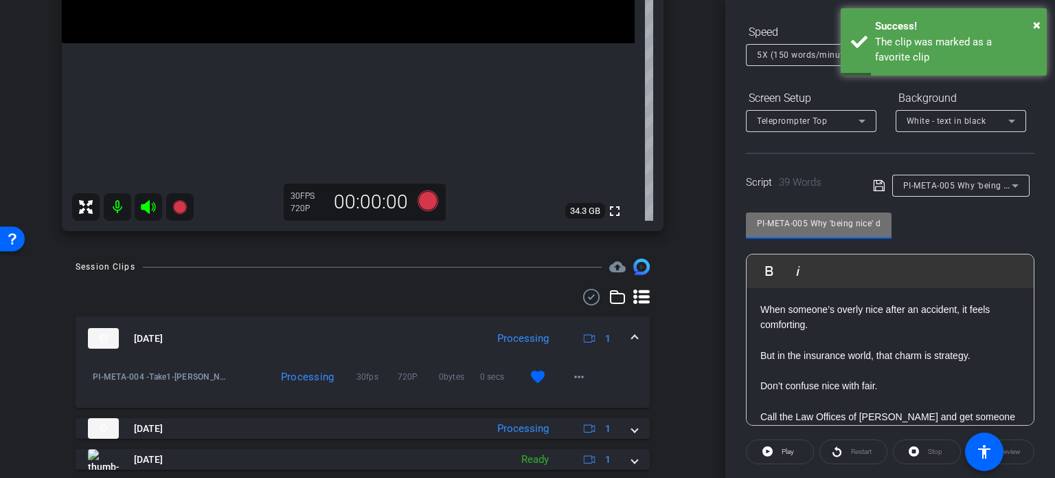
drag, startPoint x: 808, startPoint y: 221, endPoint x: 577, endPoint y: 199, distance: 231.9
click at [577, 199] on div "arrow_back [PERSON_NAME],Ruben_Shoot29_08132025 Back to project Send invite acc…" at bounding box center [527, 239] width 1055 height 478
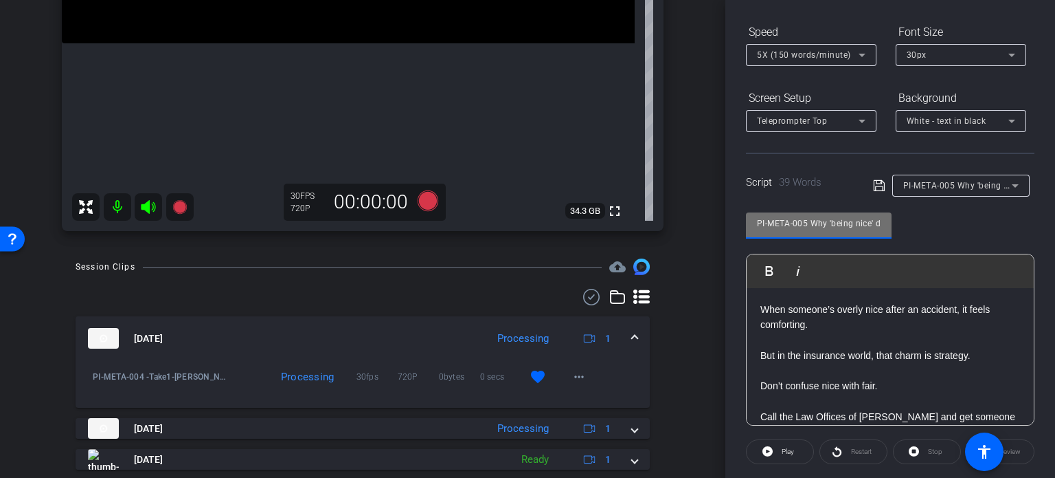
click at [731, 322] on div "Participants Teleprompter Adjustments settings [PERSON_NAME] flip Director Ever…" at bounding box center [891, 239] width 330 height 478
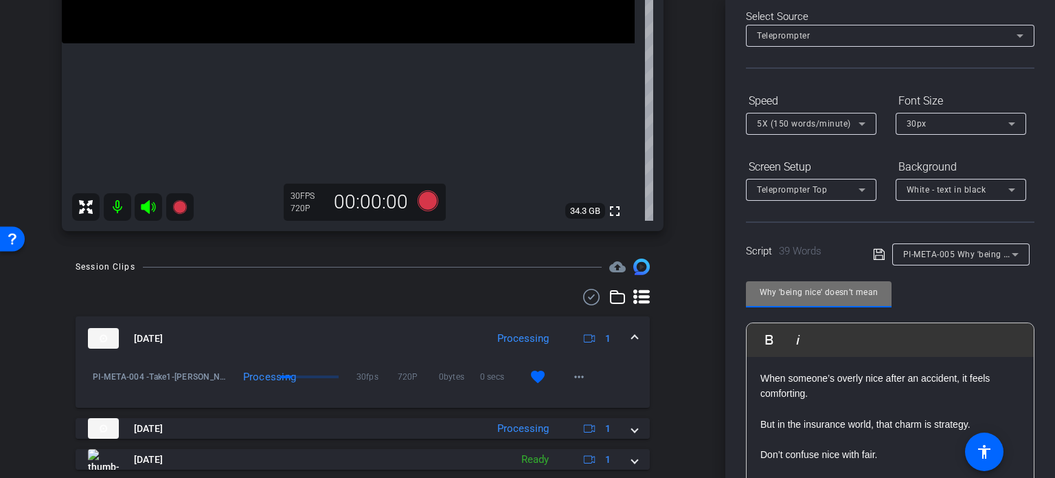
scroll to position [0, 89]
drag, startPoint x: 866, startPoint y: 296, endPoint x: 896, endPoint y: 297, distance: 30.2
click at [896, 297] on div "PI-META-005 Why 'being nice' doesn’t mean ‘being fair’ Play Play from this loca…" at bounding box center [890, 382] width 289 height 223
click at [691, 304] on div "arrow_back [PERSON_NAME],Ruben_Shoot29_08132025 Back to project Send invite acc…" at bounding box center [363, 239] width 726 height 478
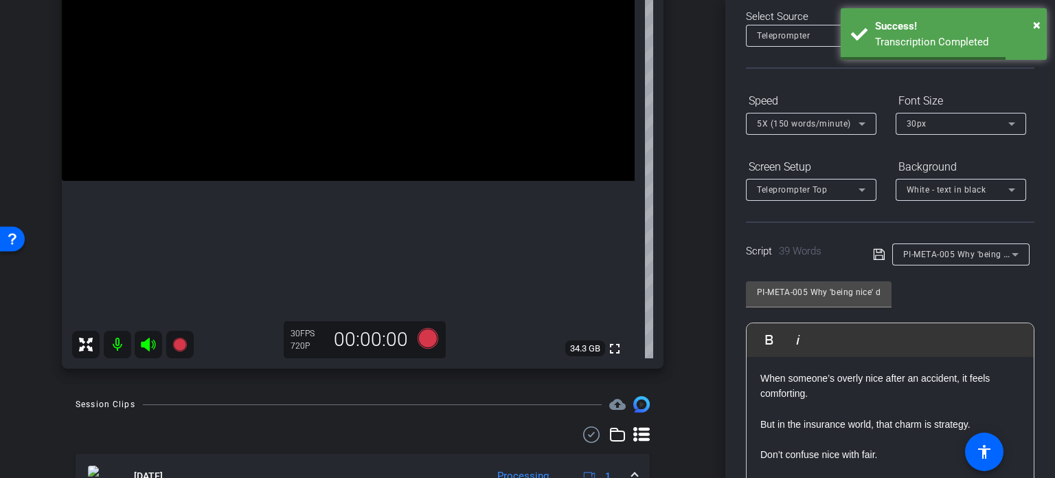
scroll to position [0, 89]
drag, startPoint x: 867, startPoint y: 284, endPoint x: 920, endPoint y: 295, distance: 54.2
click at [920, 295] on div "PI-META-005 Why 'being nice' doesn’t mean ‘being fair’ Play Play from this loca…" at bounding box center [890, 382] width 289 height 223
drag, startPoint x: 688, startPoint y: 318, endPoint x: 531, endPoint y: 302, distance: 158.1
click at [691, 318] on div "arrow_back [PERSON_NAME],Ruben_Shoot29_08132025 Back to project Send invite acc…" at bounding box center [363, 239] width 726 height 478
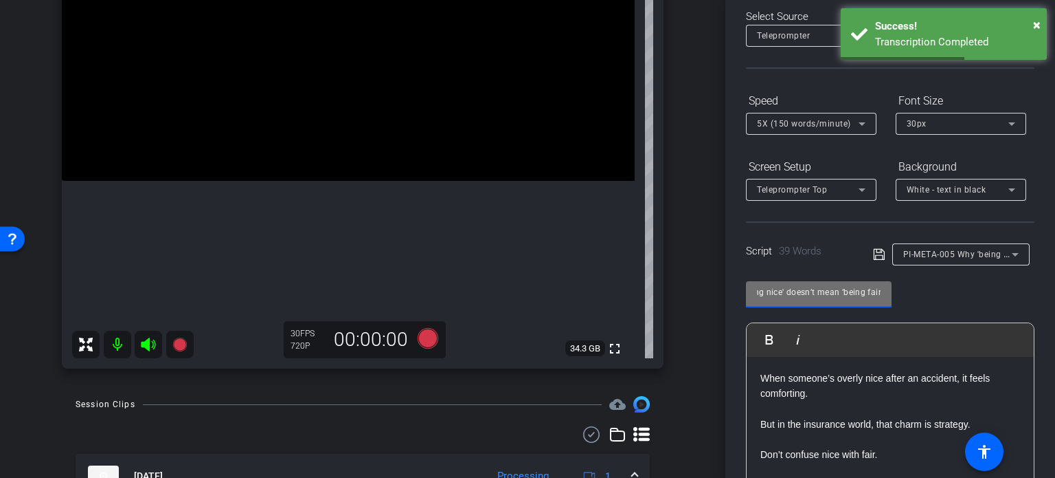
scroll to position [0, 0]
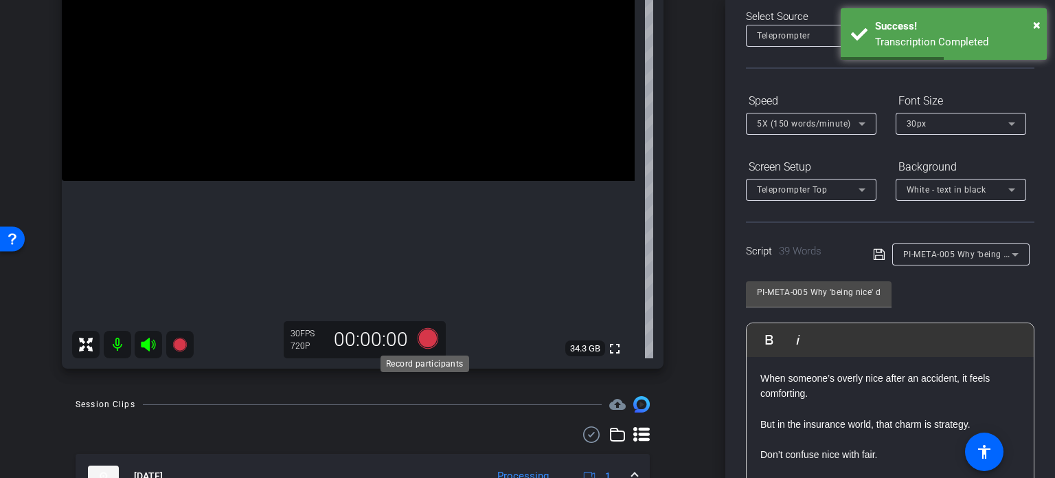
click at [407, 336] on div "00:00:00" at bounding box center [371, 339] width 92 height 23
click at [418, 337] on icon at bounding box center [428, 338] width 21 height 21
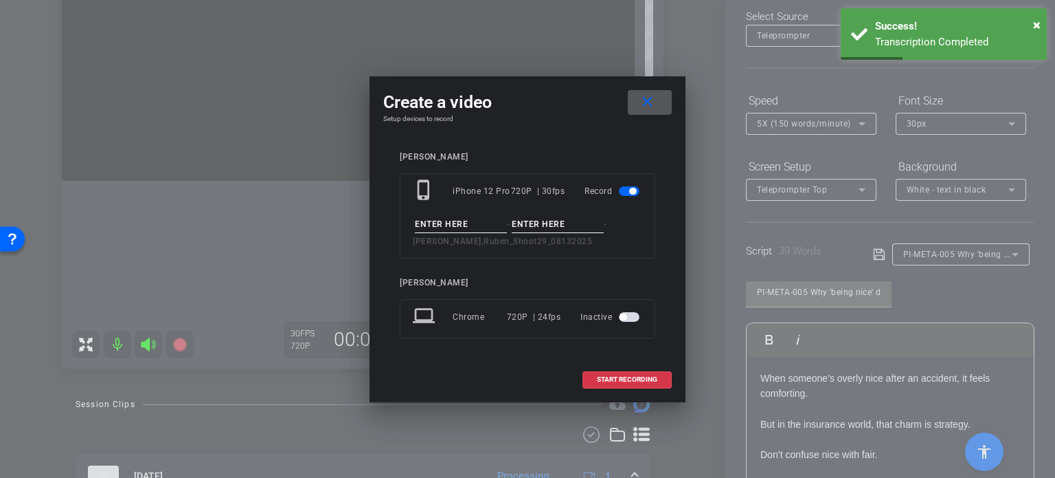
click at [449, 223] on input at bounding box center [461, 224] width 92 height 17
paste input "PI-META-005"
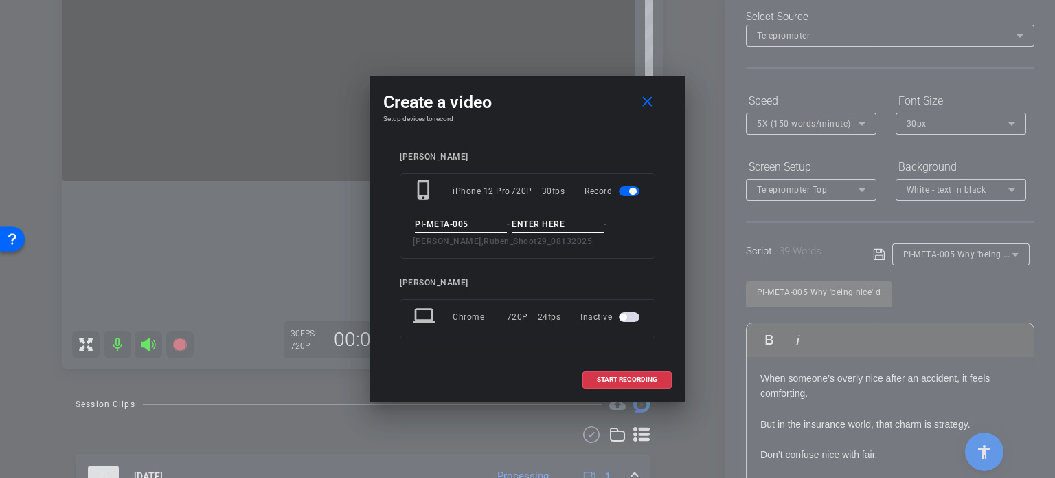
type input "PI-META-005"
click at [531, 226] on input at bounding box center [558, 224] width 92 height 17
type input "Take1"
click at [583, 157] on div "[PERSON_NAME]" at bounding box center [528, 157] width 256 height 10
click at [592, 373] on span at bounding box center [627, 379] width 88 height 33
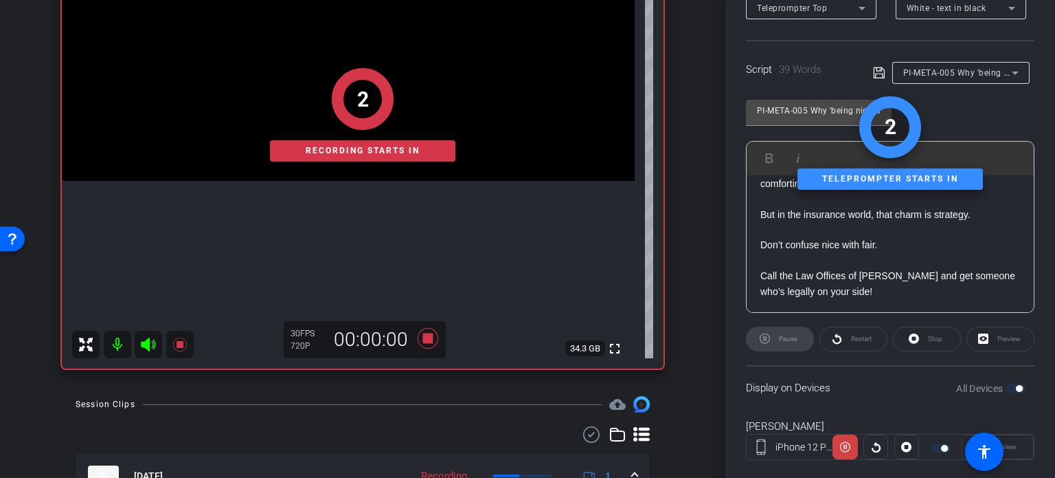
scroll to position [272, 0]
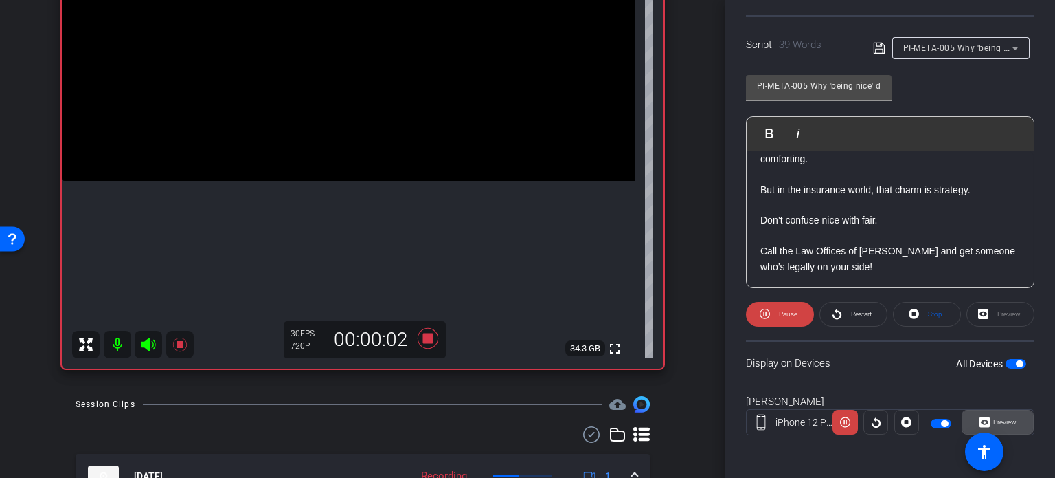
click at [997, 412] on span "Preview" at bounding box center [1003, 421] width 27 height 19
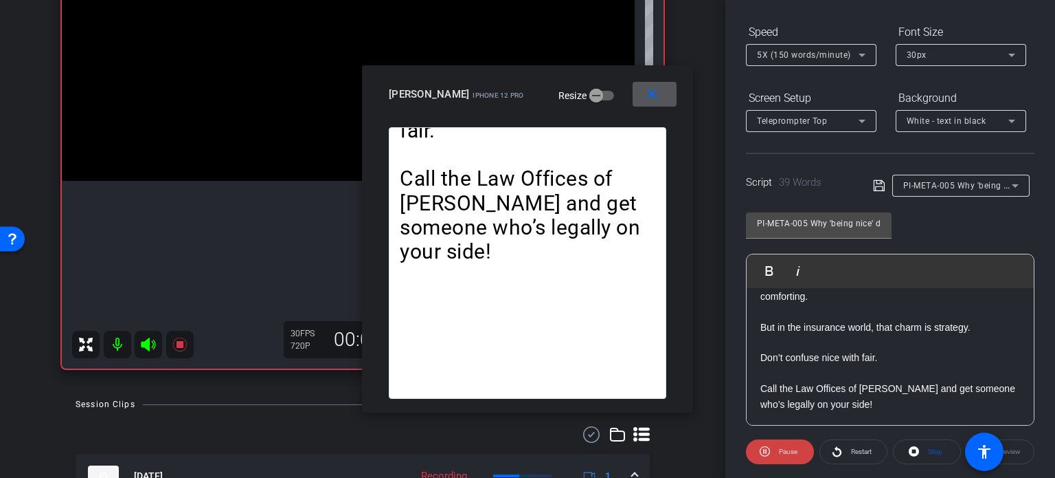
scroll to position [135, 0]
click at [784, 54] on span "5X (150 words/minute)" at bounding box center [804, 55] width 94 height 10
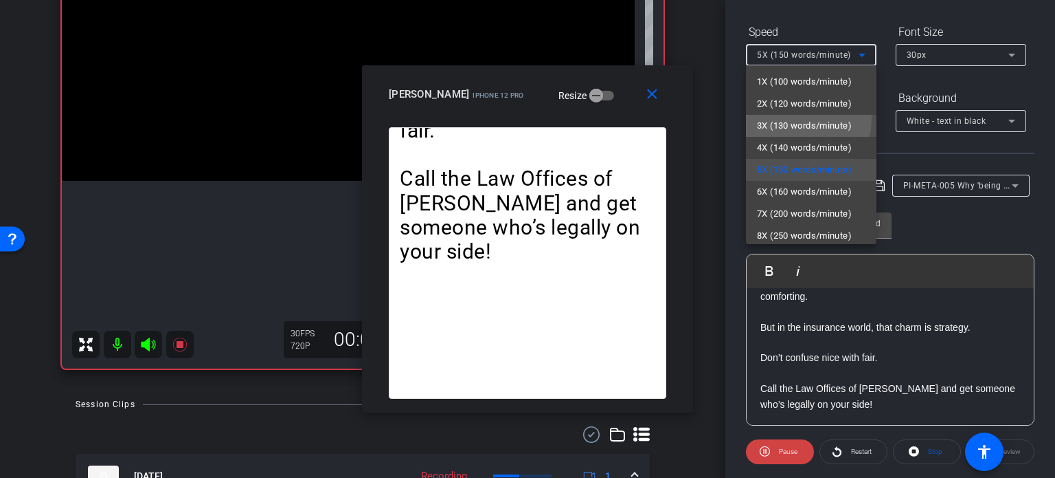
click at [808, 120] on span "3X (130 words/minute)" at bounding box center [804, 125] width 95 height 16
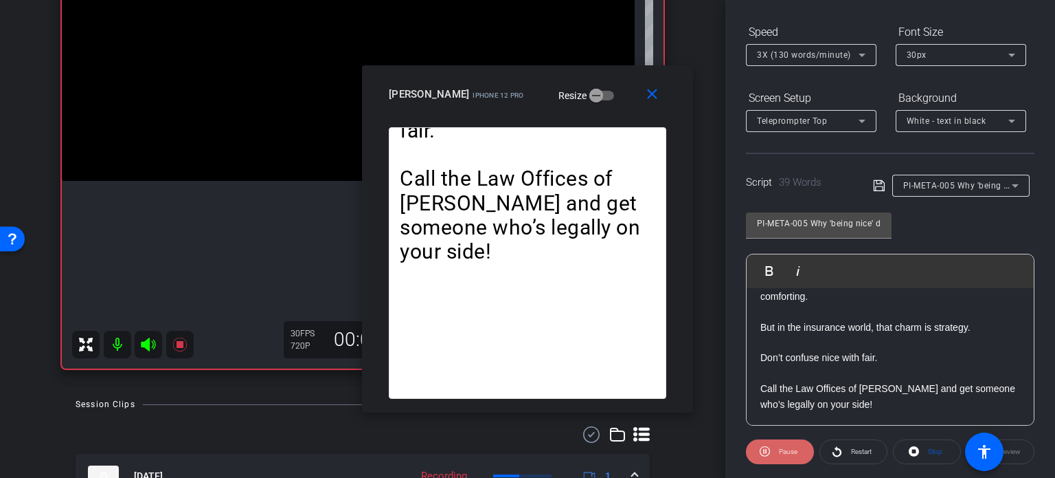
click at [785, 453] on span "Pause" at bounding box center [788, 451] width 19 height 8
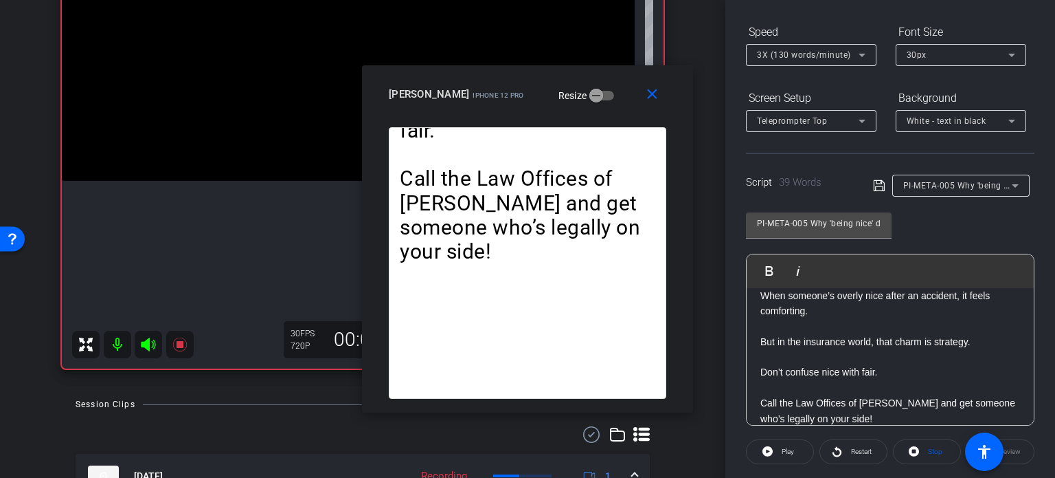
scroll to position [0, 0]
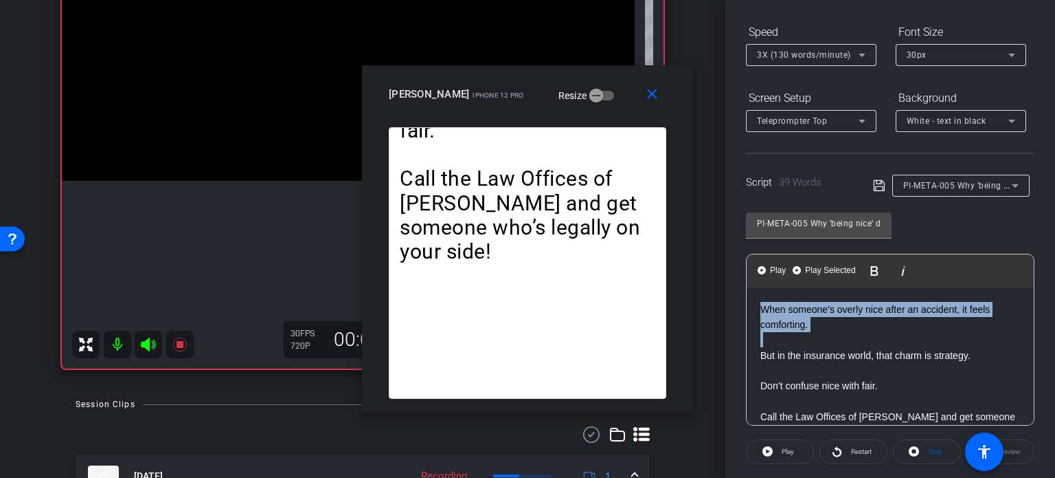
drag, startPoint x: 760, startPoint y: 355, endPoint x: 740, endPoint y: 305, distance: 54.0
click at [740, 305] on div "Participants Teleprompter Adjustments settings [PERSON_NAME] flip Director Ever…" at bounding box center [891, 239] width 330 height 478
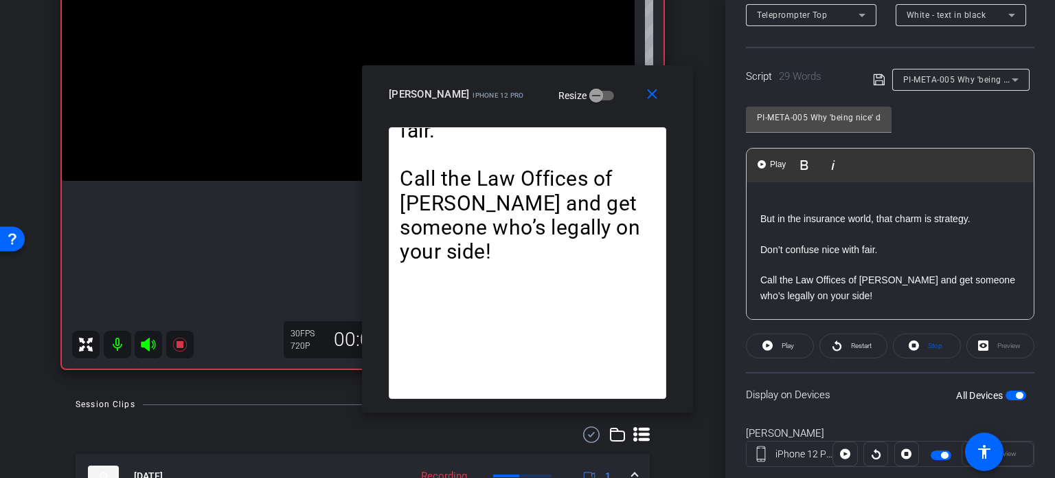
scroll to position [272, 0]
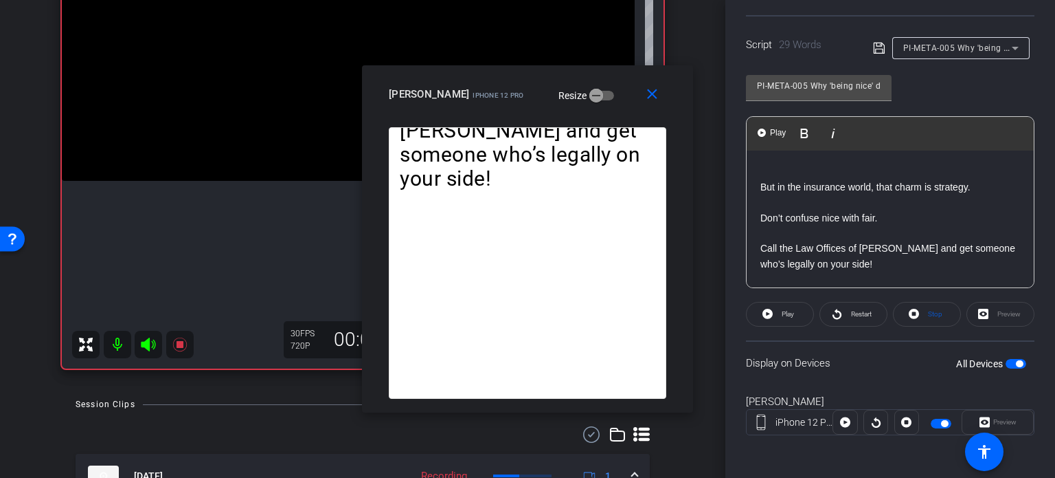
click at [1016, 360] on span "button" at bounding box center [1019, 363] width 7 height 7
click at [1014, 359] on span "button" at bounding box center [1016, 364] width 21 height 10
click at [932, 314] on span "Stop" at bounding box center [935, 314] width 14 height 8
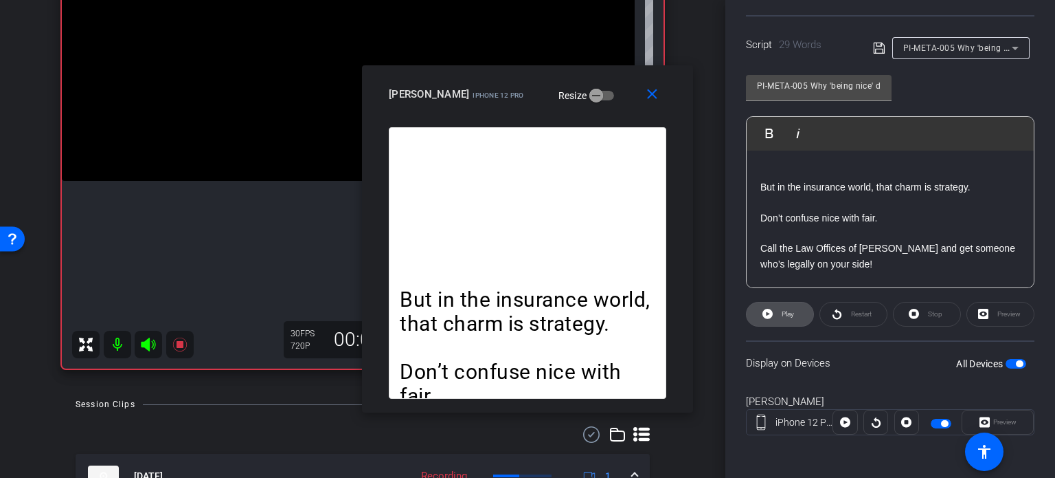
click at [764, 315] on icon at bounding box center [768, 314] width 10 height 10
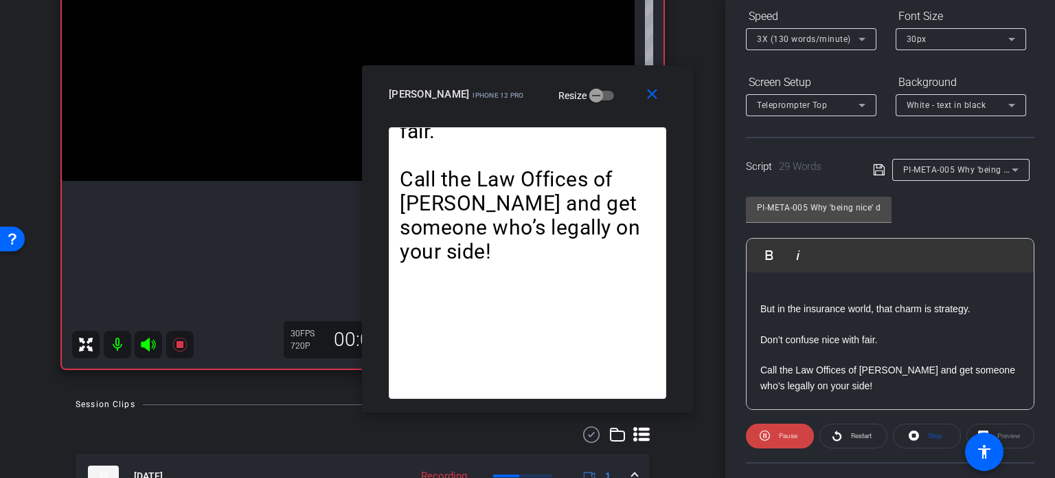
scroll to position [135, 0]
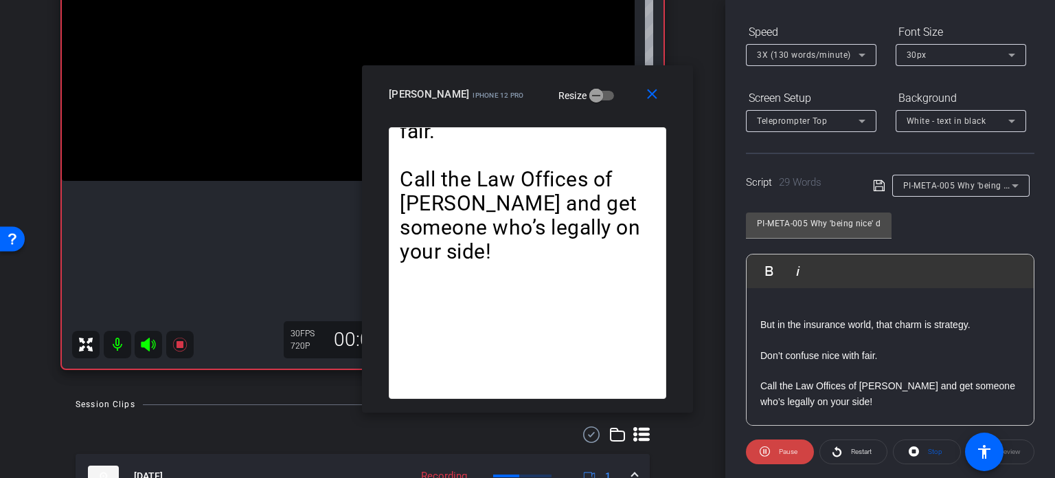
click at [785, 59] on span "3X (130 words/minute)" at bounding box center [804, 55] width 94 height 10
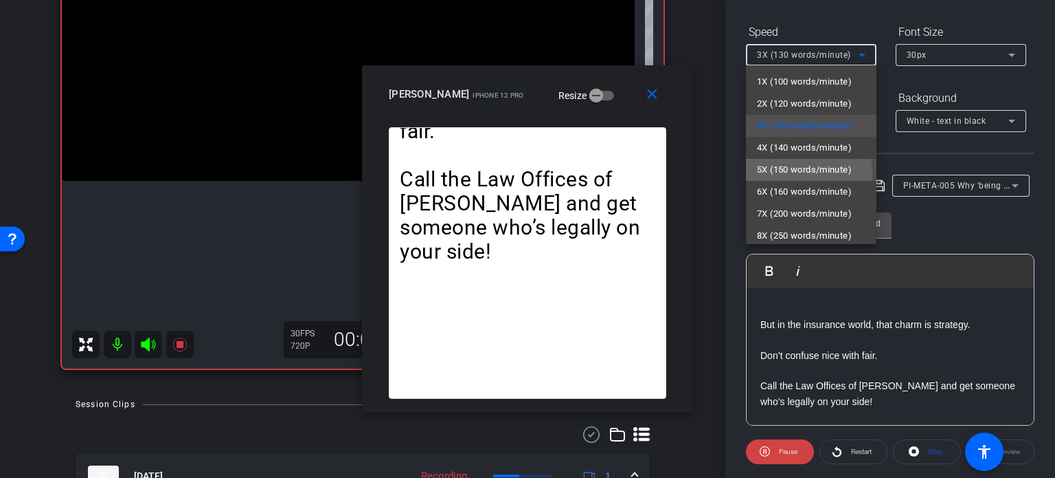
click at [809, 172] on span "5X (150 words/minute)" at bounding box center [804, 169] width 95 height 16
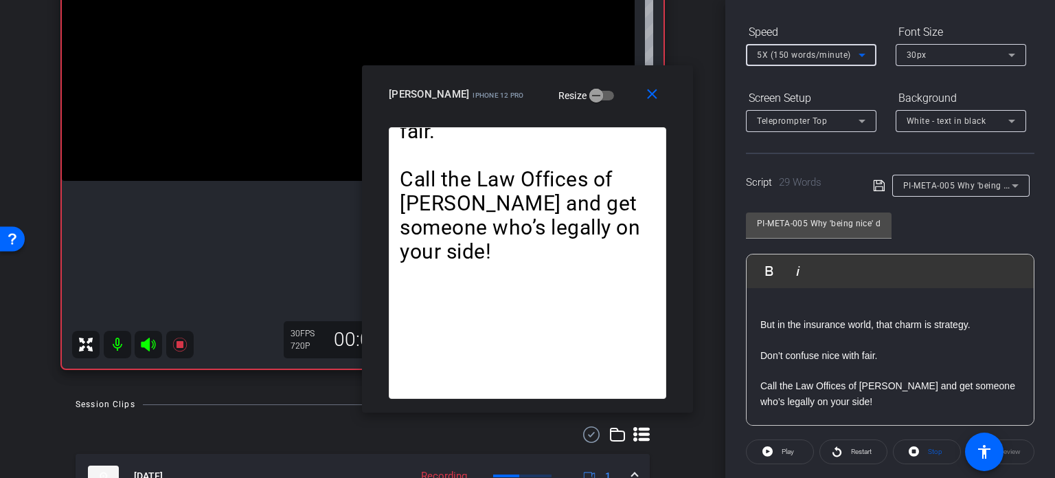
drag, startPoint x: 649, startPoint y: 102, endPoint x: 693, endPoint y: 120, distance: 48.1
click at [649, 101] on mat-icon "close" at bounding box center [652, 94] width 17 height 17
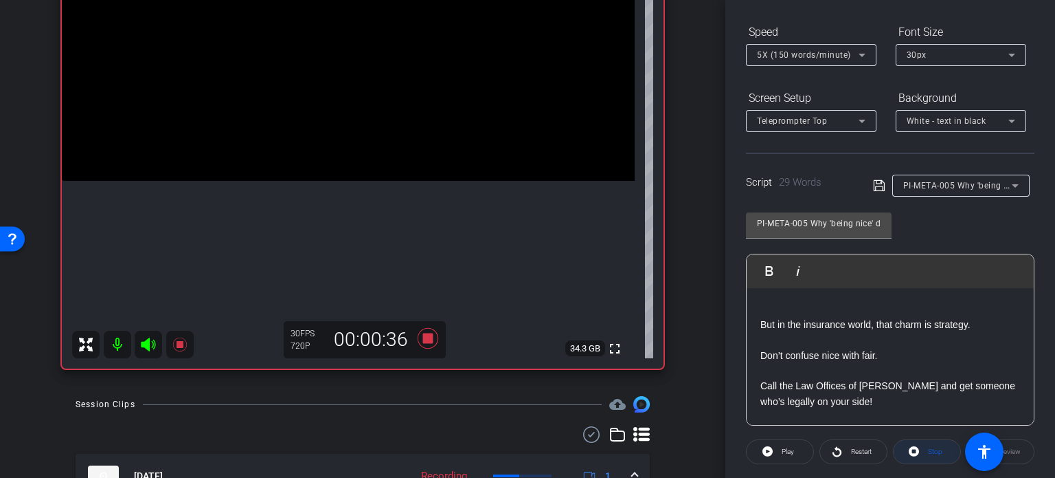
click at [941, 450] on span at bounding box center [927, 451] width 67 height 33
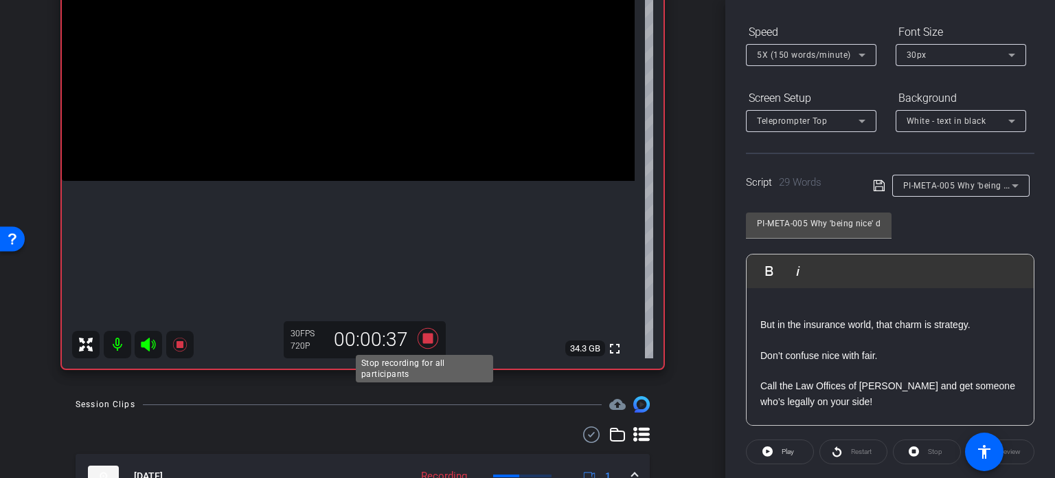
click at [426, 339] on icon at bounding box center [428, 338] width 21 height 21
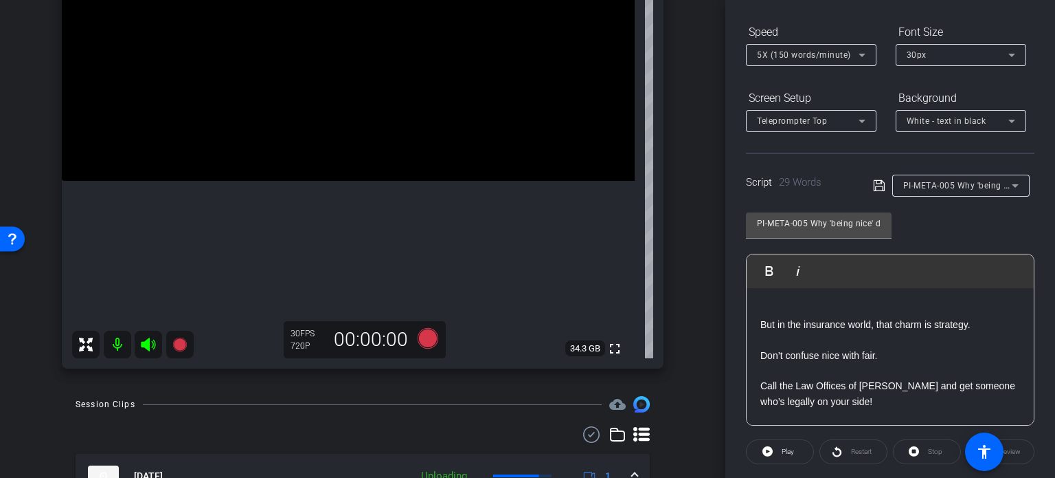
click at [955, 188] on span "PI-META-005 Why 'being nice' doesn’t mean ‘being fair’" at bounding box center [1014, 184] width 220 height 11
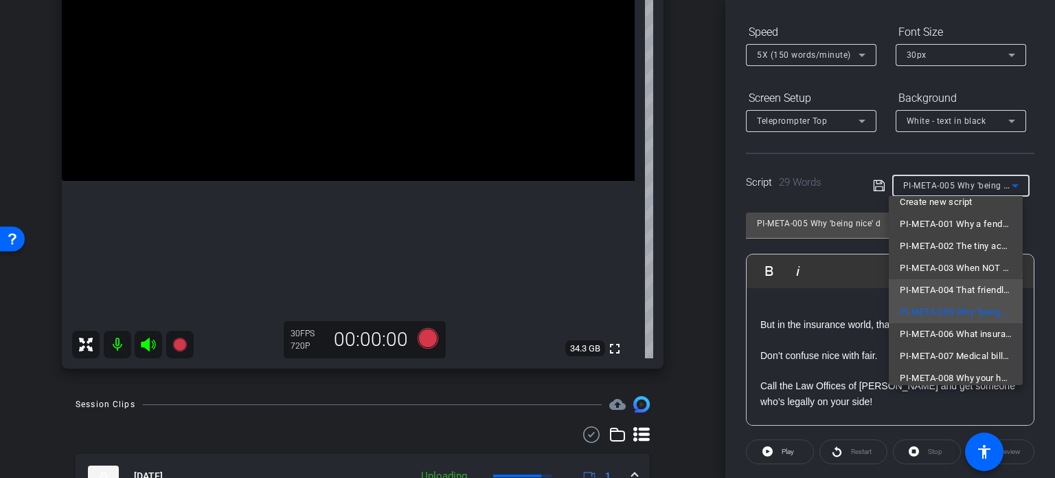
scroll to position [19, 0]
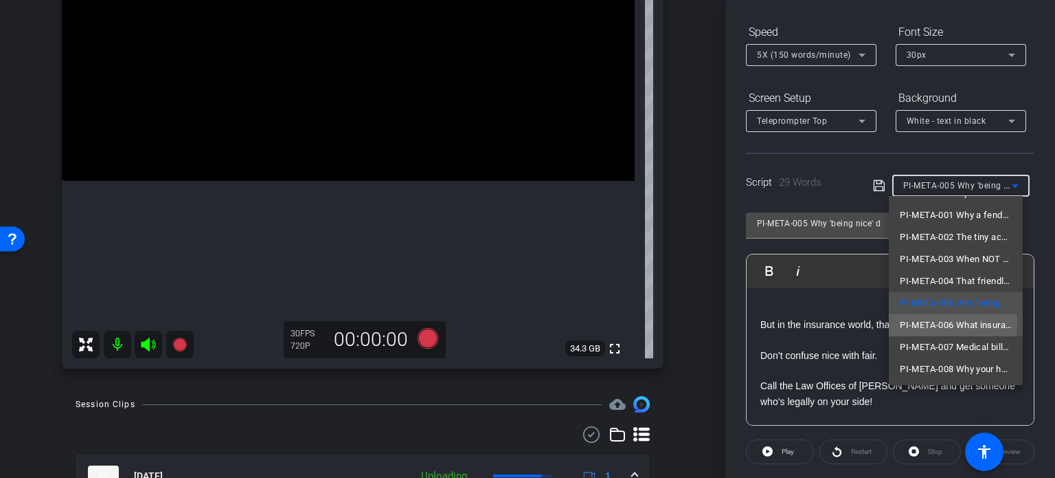
click at [948, 322] on span "PI-META-006 What insurance companies hope you don’t know" at bounding box center [956, 325] width 112 height 16
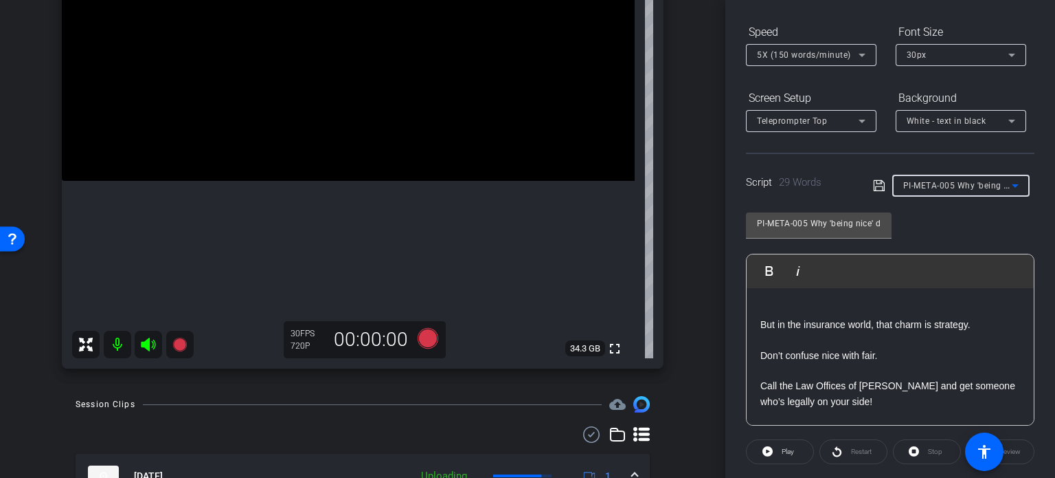
type input "PI-META-006 What insurance companies hope you don’t know"
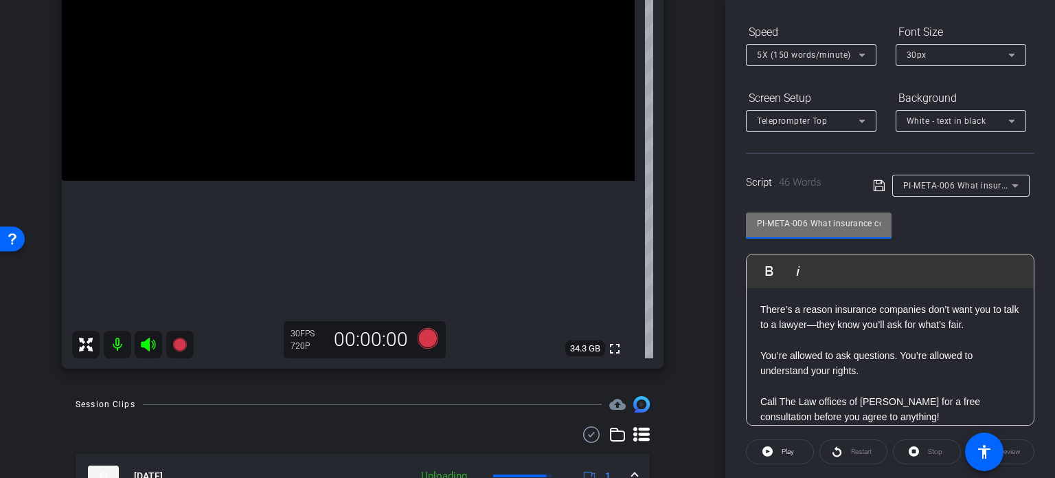
drag, startPoint x: 808, startPoint y: 223, endPoint x: 614, endPoint y: 208, distance: 194.4
click at [618, 208] on div "arrow_back [PERSON_NAME],Ruben_Shoot29_08132025 Back to project Send invite acc…" at bounding box center [527, 239] width 1055 height 478
click at [696, 224] on div "arrow_back [PERSON_NAME],Ruben_Shoot29_08132025 Back to project Send invite acc…" at bounding box center [363, 27] width 726 height 478
drag, startPoint x: 867, startPoint y: 222, endPoint x: 889, endPoint y: 225, distance: 22.2
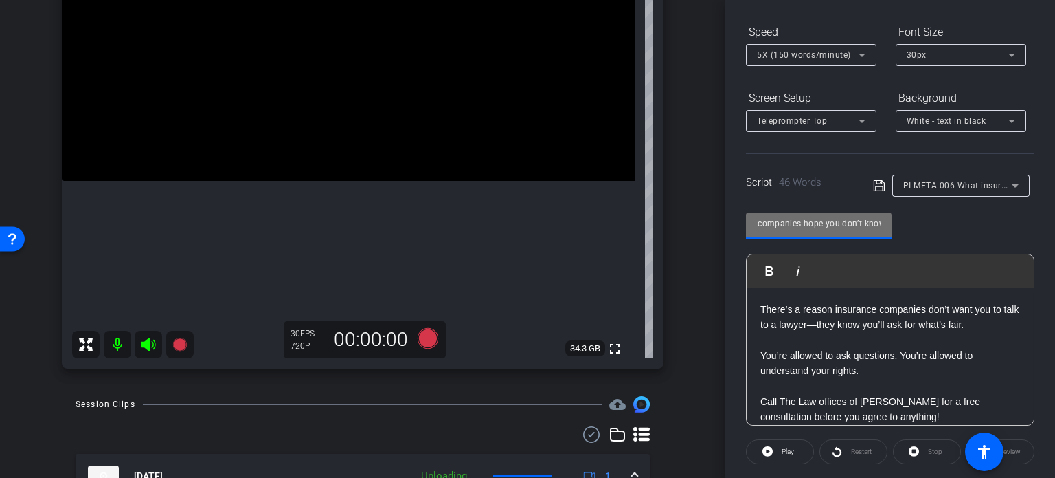
click at [889, 225] on div "PI-META-006 What insurance companies hope you don’t know" at bounding box center [819, 225] width 146 height 26
click at [858, 219] on input "PI-META-006 What insurance companies hope you don’t know" at bounding box center [819, 223] width 124 height 16
click at [825, 220] on input "PI-META-006 What insurance companies hope you don’t know" at bounding box center [819, 223] width 124 height 16
click at [704, 219] on div "arrow_back [PERSON_NAME],Ruben_Shoot29_08132025 Back to project Send invite acc…" at bounding box center [527, 239] width 1055 height 478
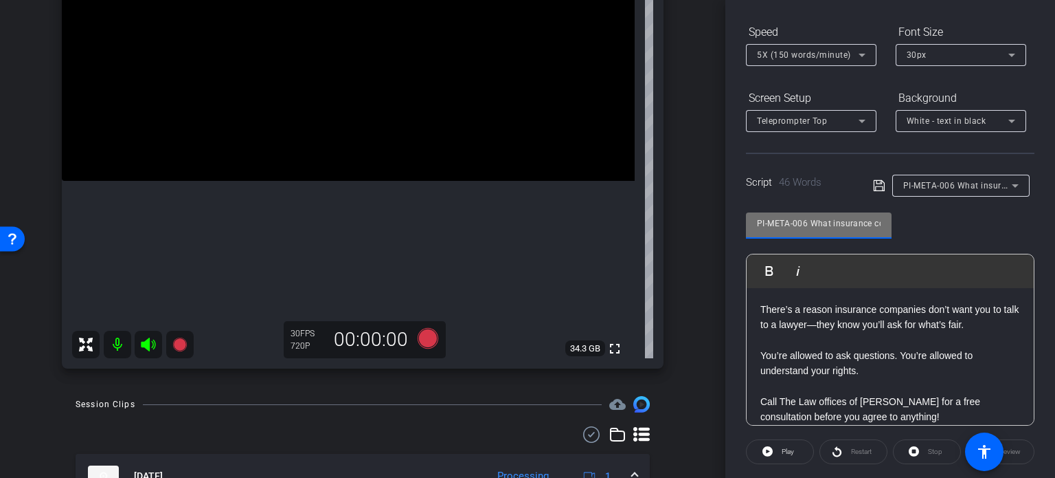
click at [814, 219] on input "PI-META-006 What insurance companies hope you don’t know" at bounding box center [819, 223] width 124 height 16
drag, startPoint x: 809, startPoint y: 221, endPoint x: 626, endPoint y: 204, distance: 183.5
click at [626, 203] on div "arrow_back [PERSON_NAME],Ruben_Shoot29_08132025 Back to project Send invite acc…" at bounding box center [527, 239] width 1055 height 478
click at [697, 241] on div "arrow_back [PERSON_NAME],Ruben_Shoot29_08132025 Back to project Send invite acc…" at bounding box center [363, 27] width 726 height 478
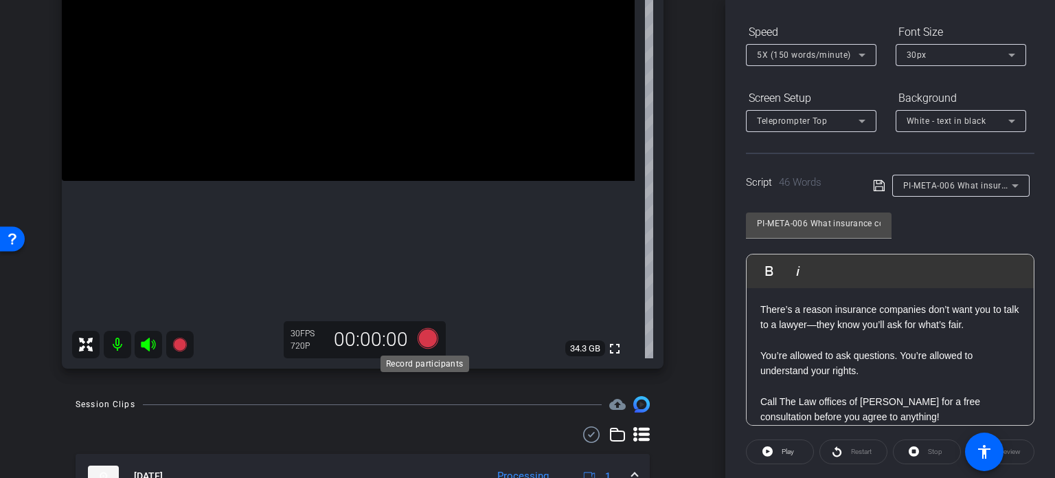
click at [426, 340] on icon at bounding box center [428, 338] width 21 height 21
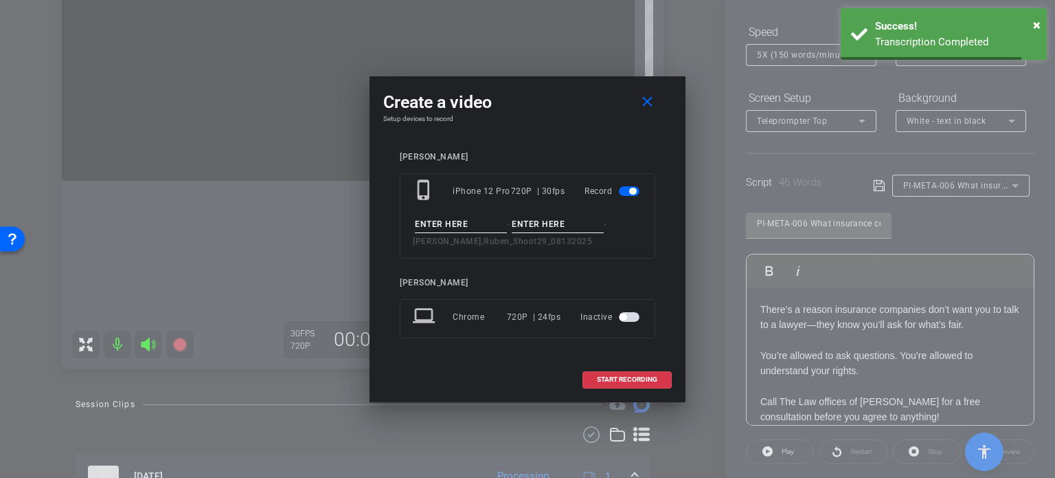
click at [450, 229] on input at bounding box center [461, 224] width 92 height 17
paste input "PI-META-006"
type input "PI-META-006"
click at [544, 217] on input at bounding box center [558, 224] width 92 height 17
type input "Take1"
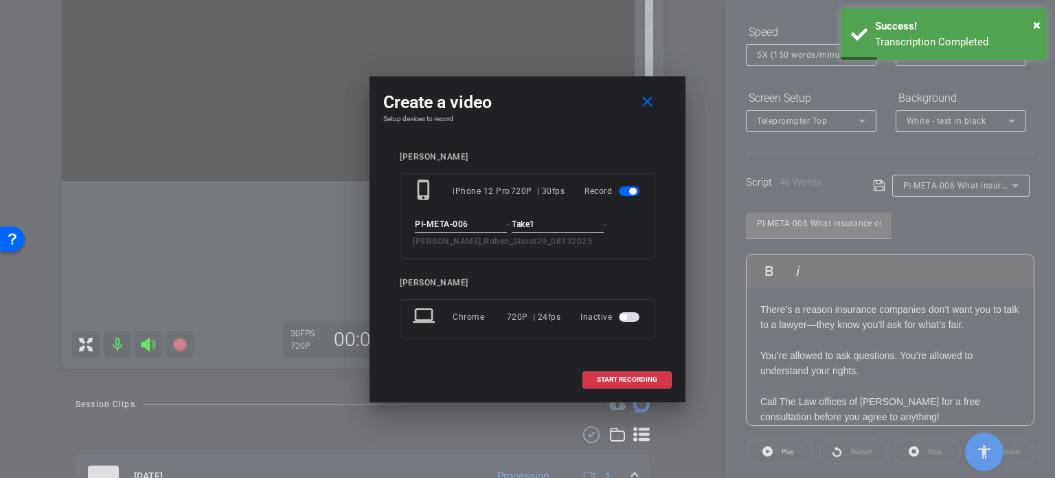
click at [592, 118] on h4 "Setup devices to record" at bounding box center [527, 119] width 289 height 8
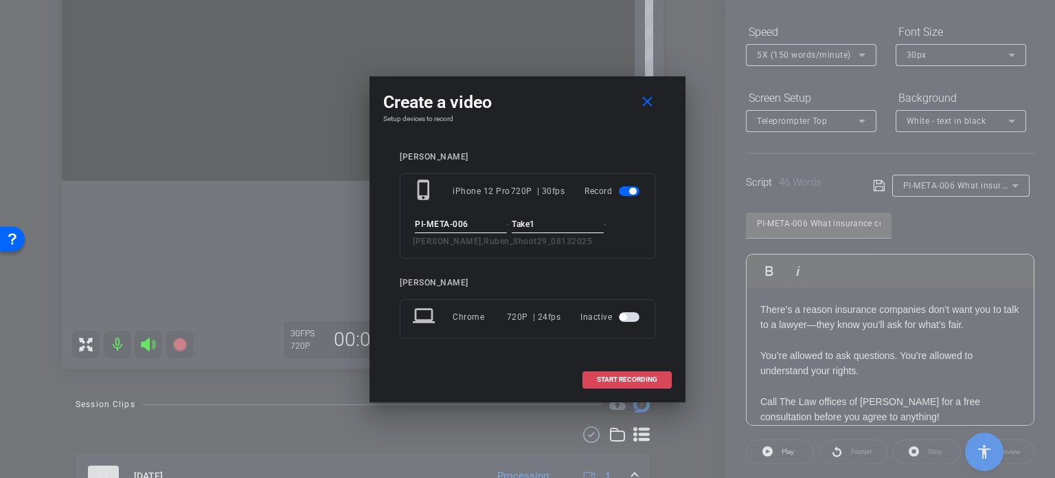
click at [639, 376] on span "START RECORDING" at bounding box center [627, 379] width 60 height 7
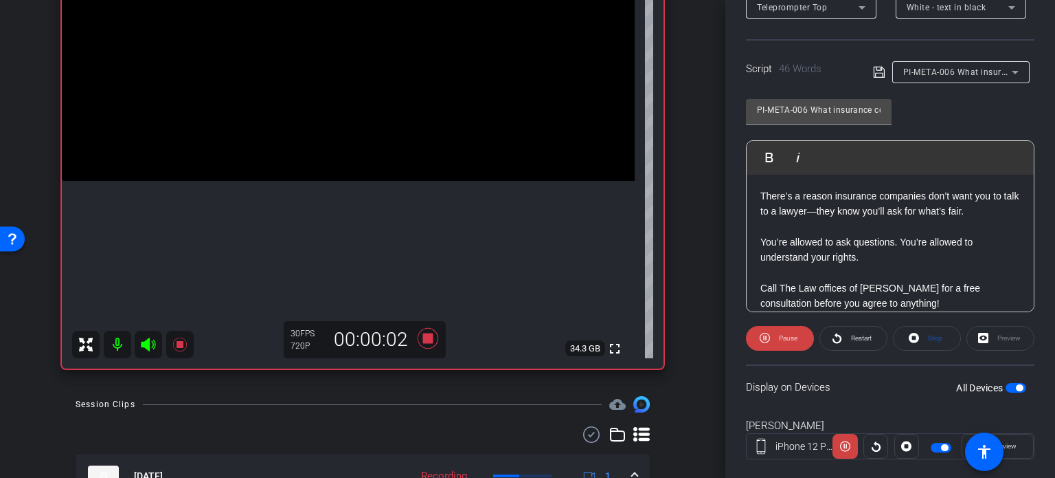
scroll to position [272, 0]
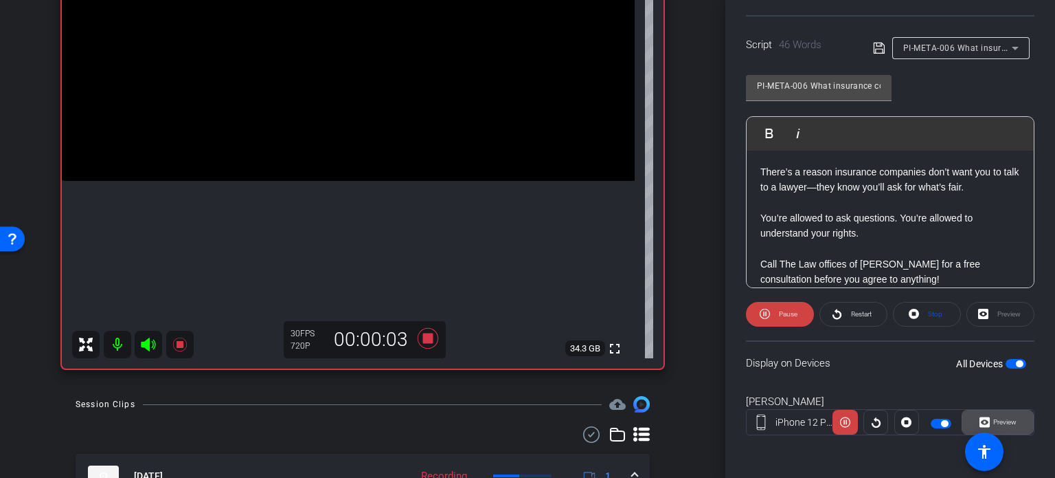
click at [1017, 415] on span at bounding box center [998, 421] width 71 height 33
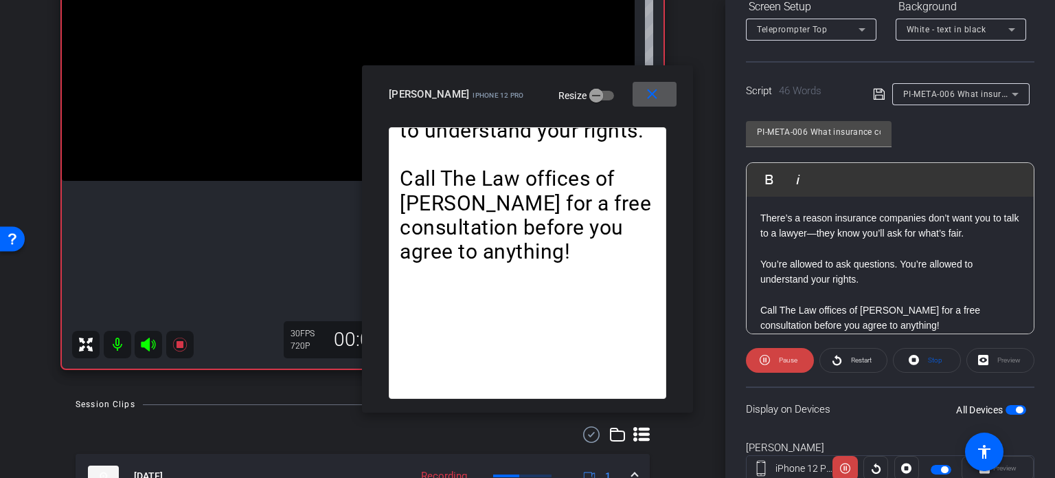
scroll to position [203, 0]
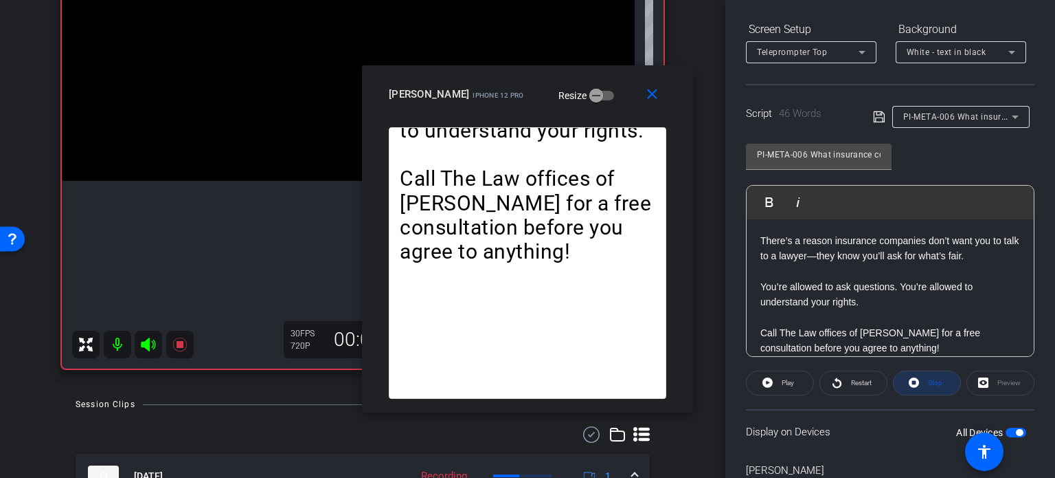
click at [934, 379] on span "Stop" at bounding box center [935, 383] width 14 height 8
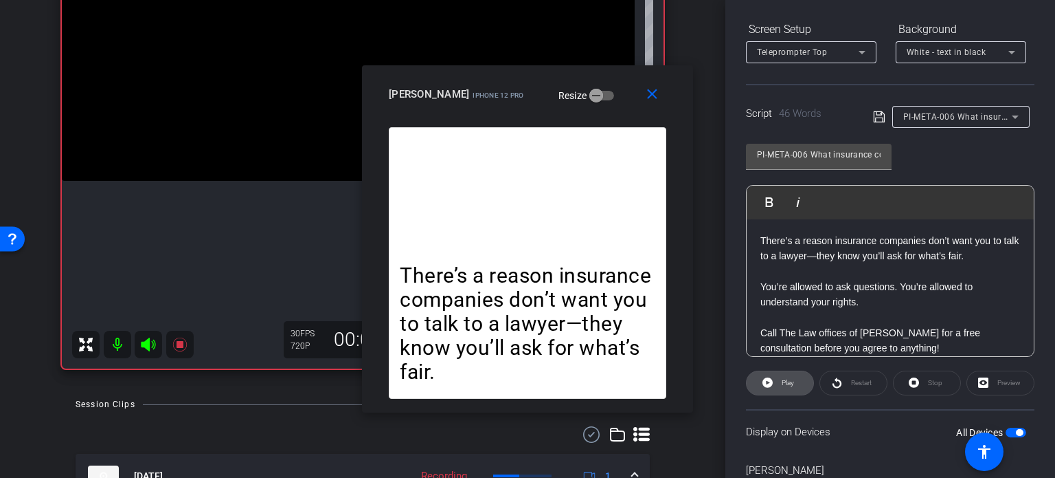
click at [774, 382] on span at bounding box center [780, 382] width 67 height 33
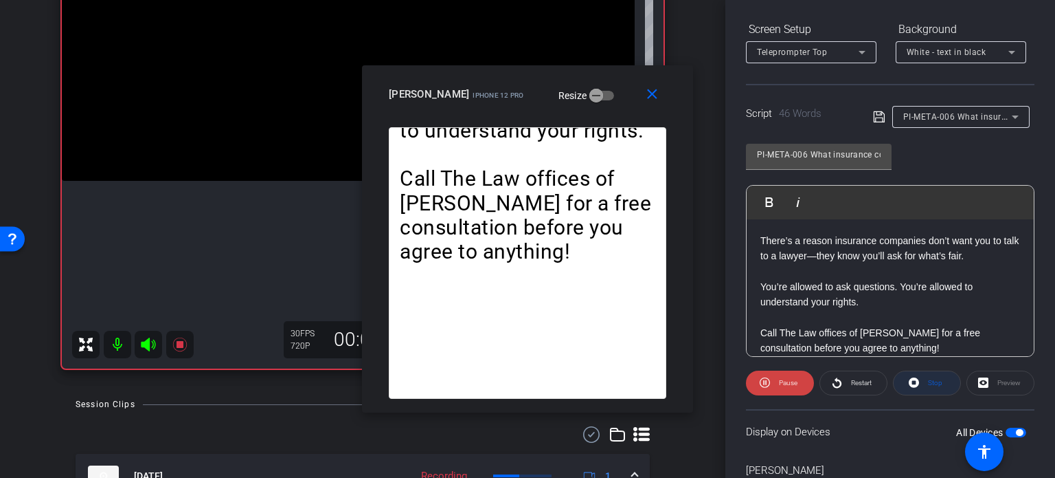
click at [904, 376] on button "Stop" at bounding box center [927, 382] width 68 height 25
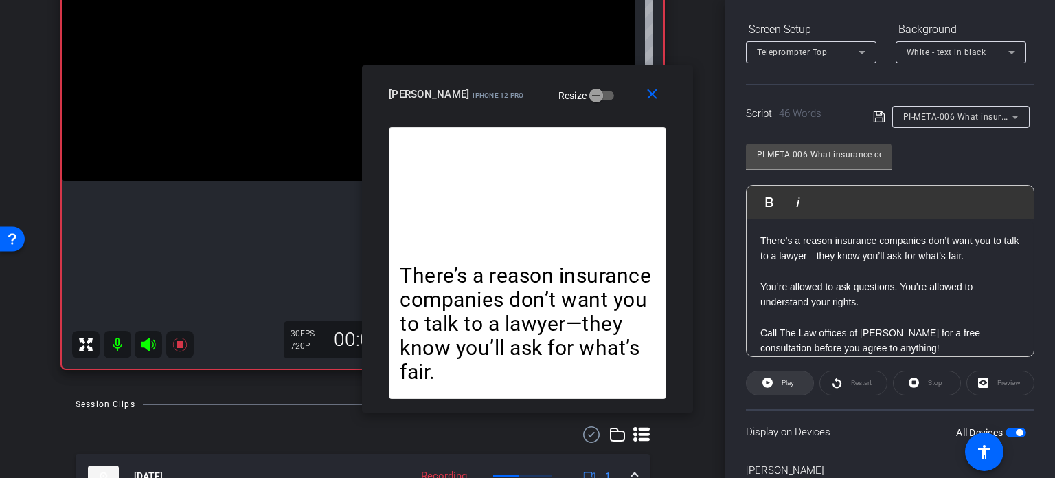
click at [770, 388] on icon at bounding box center [768, 382] width 10 height 17
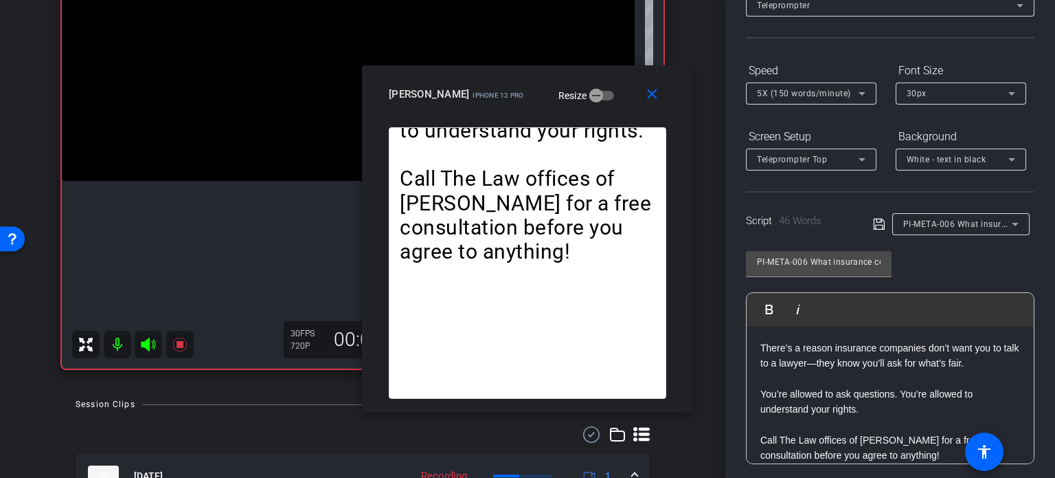
scroll to position [66, 0]
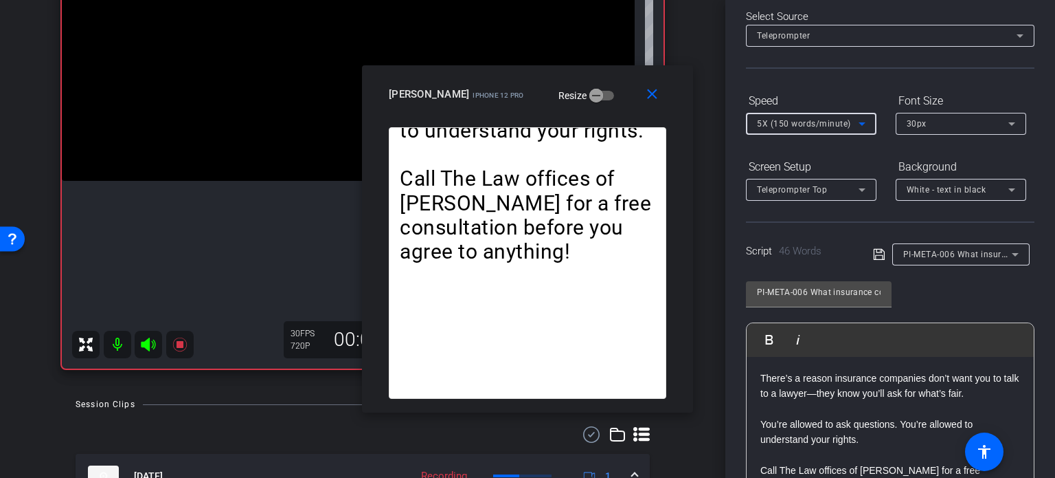
click at [779, 125] on span "5X (150 words/minute)" at bounding box center [804, 124] width 94 height 10
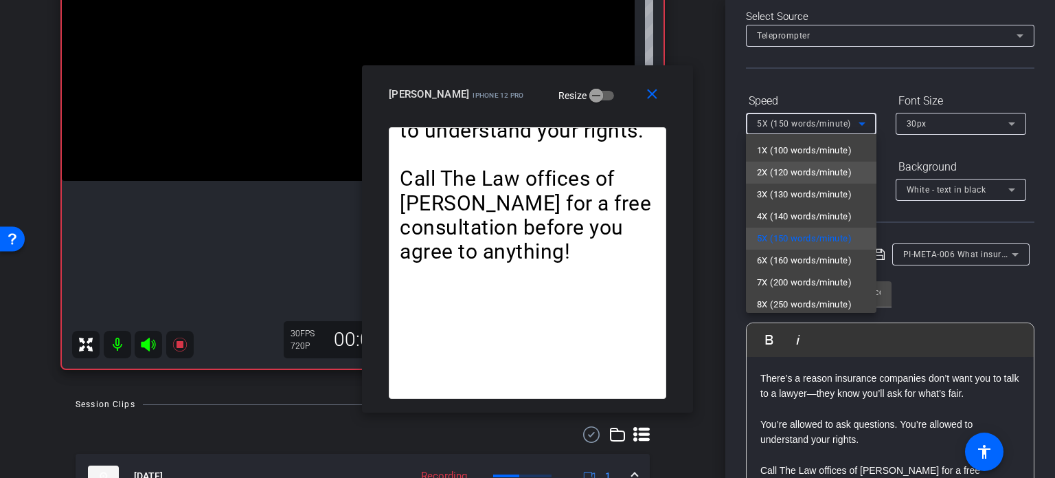
scroll to position [30, 0]
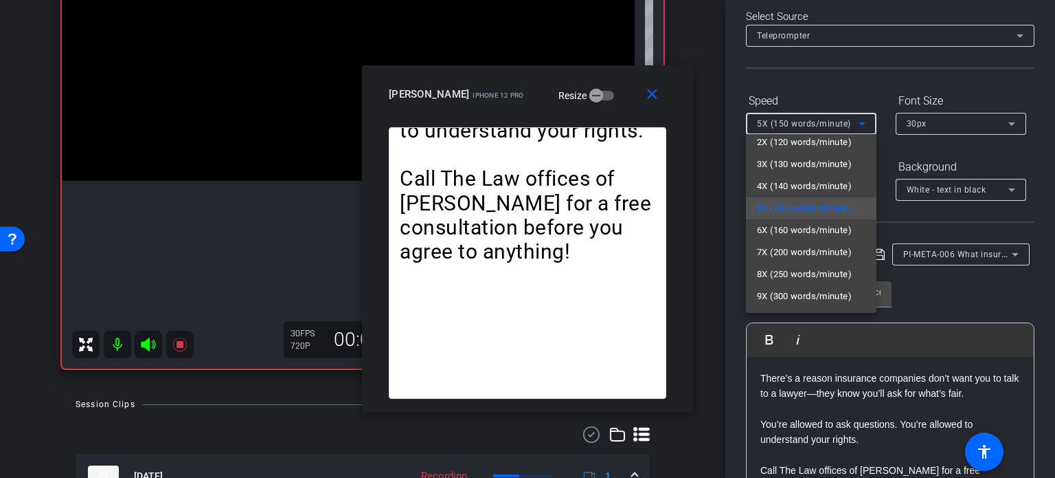
click at [657, 98] on div at bounding box center [527, 239] width 1055 height 478
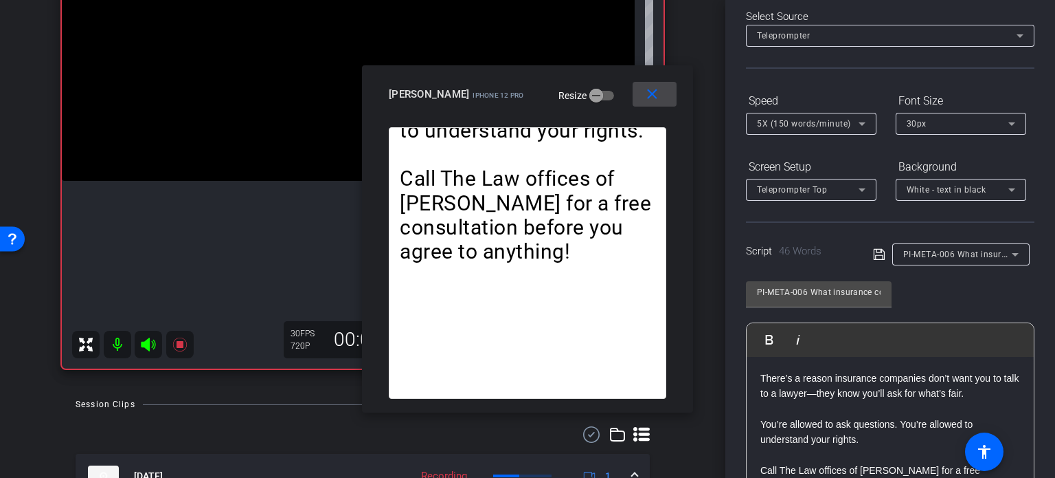
click at [656, 98] on mat-icon "close" at bounding box center [652, 94] width 17 height 17
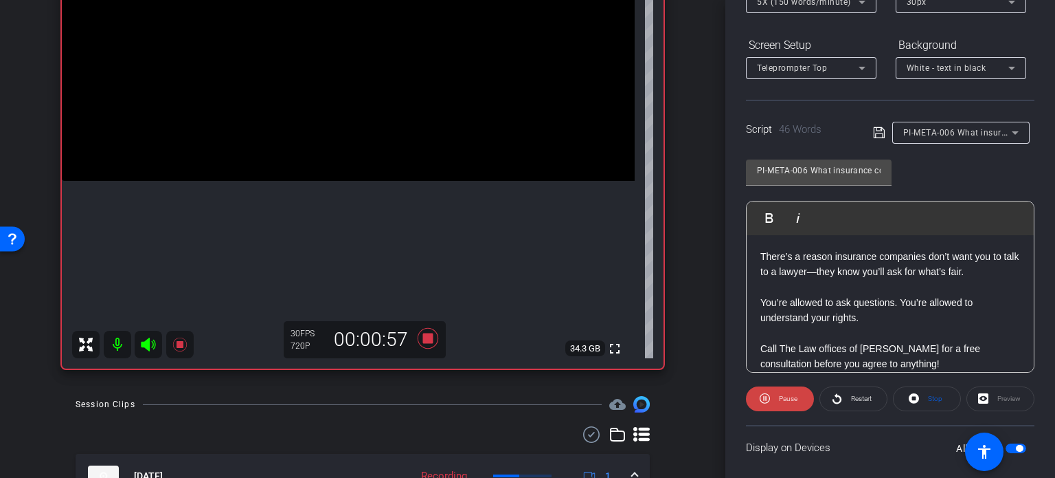
scroll to position [203, 0]
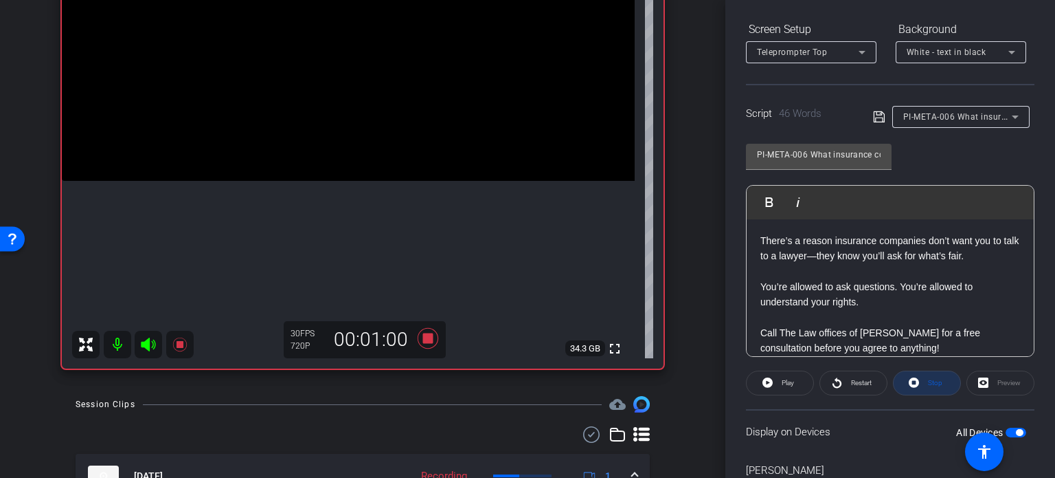
click at [938, 383] on span at bounding box center [927, 382] width 67 height 33
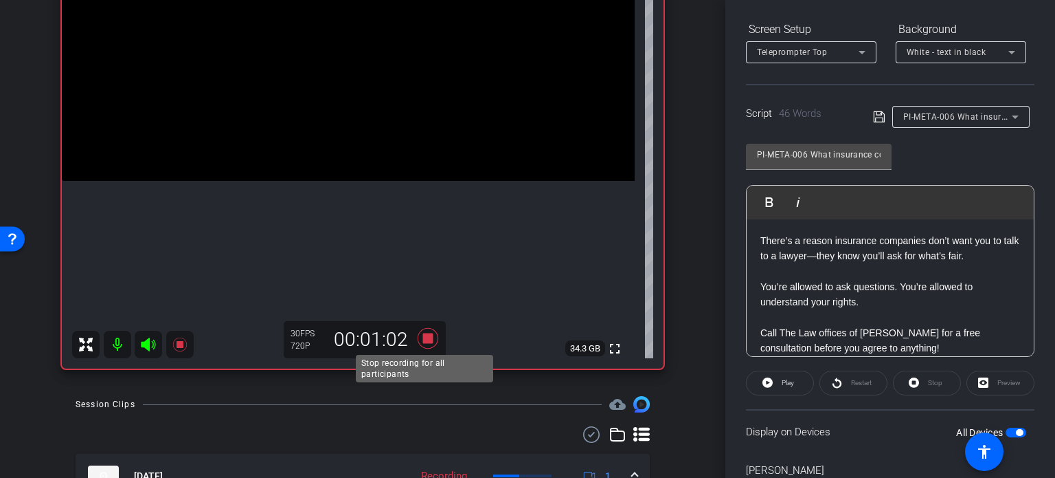
click at [425, 346] on icon at bounding box center [428, 338] width 33 height 25
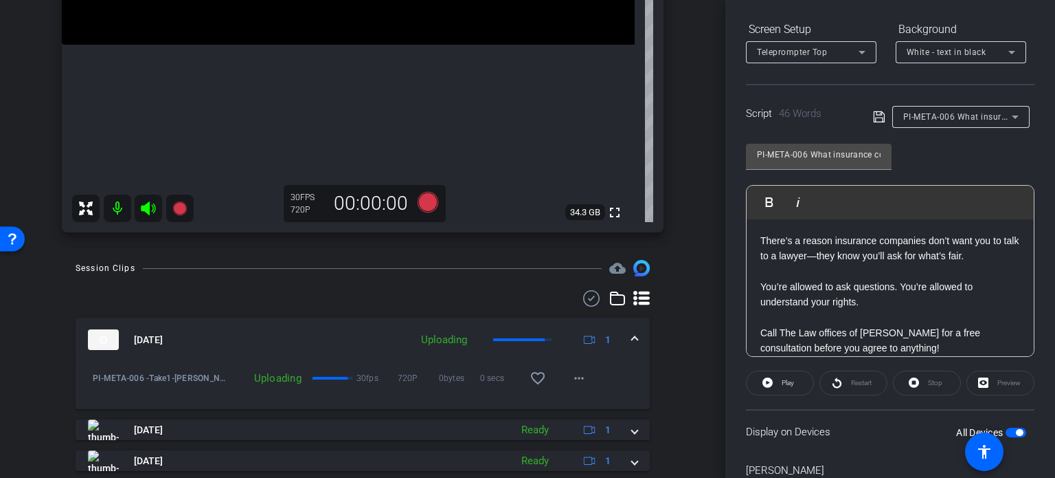
scroll to position [349, 0]
click at [533, 372] on mat-icon "favorite_border" at bounding box center [538, 376] width 16 height 16
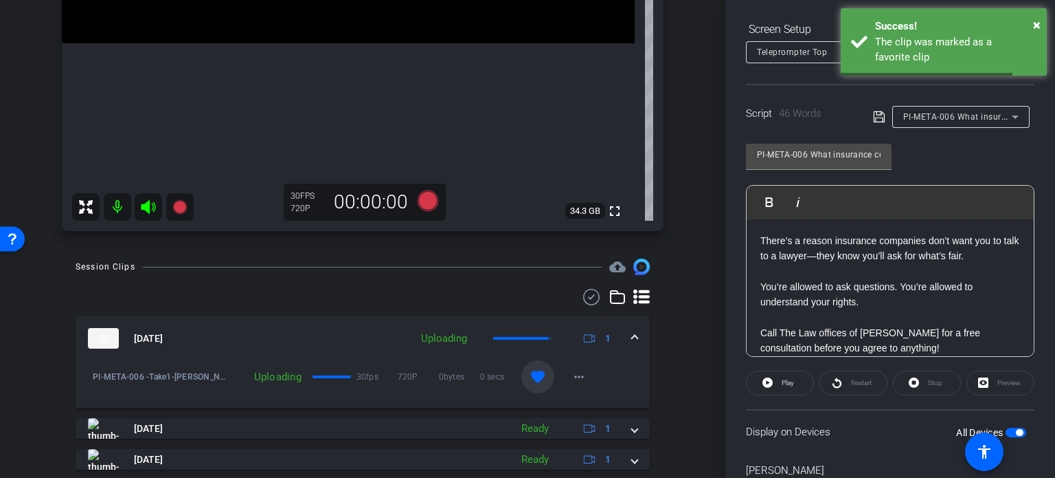
click at [632, 339] on span at bounding box center [634, 338] width 5 height 14
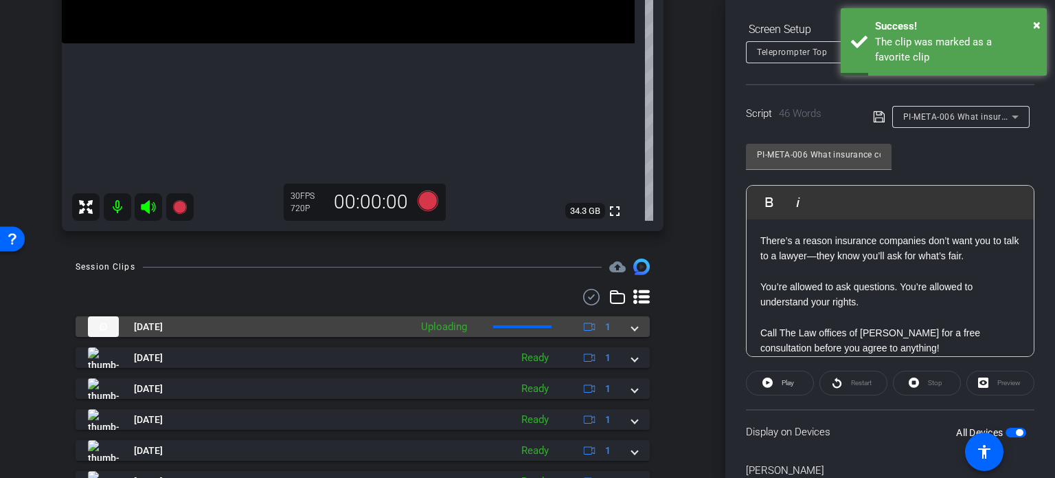
click at [634, 326] on mat-expansion-panel-header "[DATE] Uploading 1" at bounding box center [363, 326] width 574 height 21
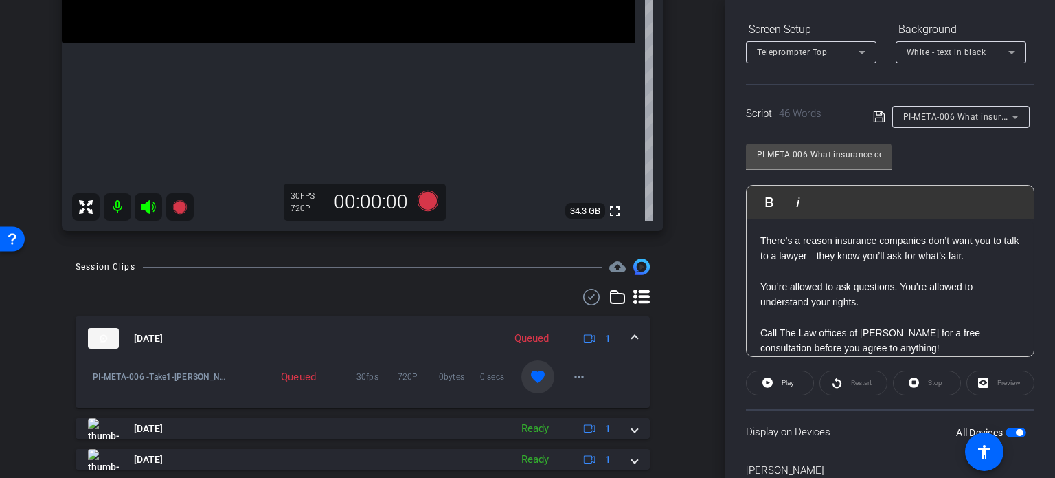
click at [632, 331] on span at bounding box center [634, 338] width 5 height 14
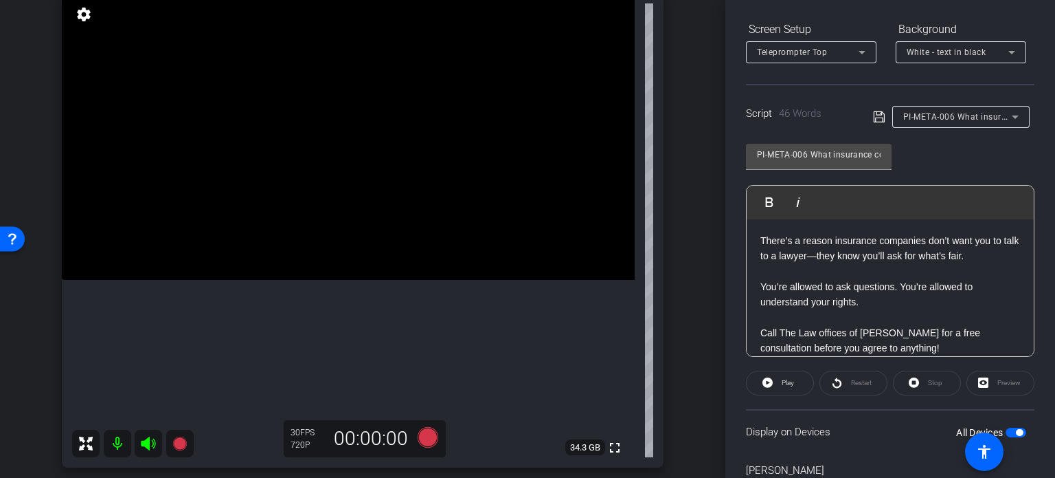
scroll to position [137, 0]
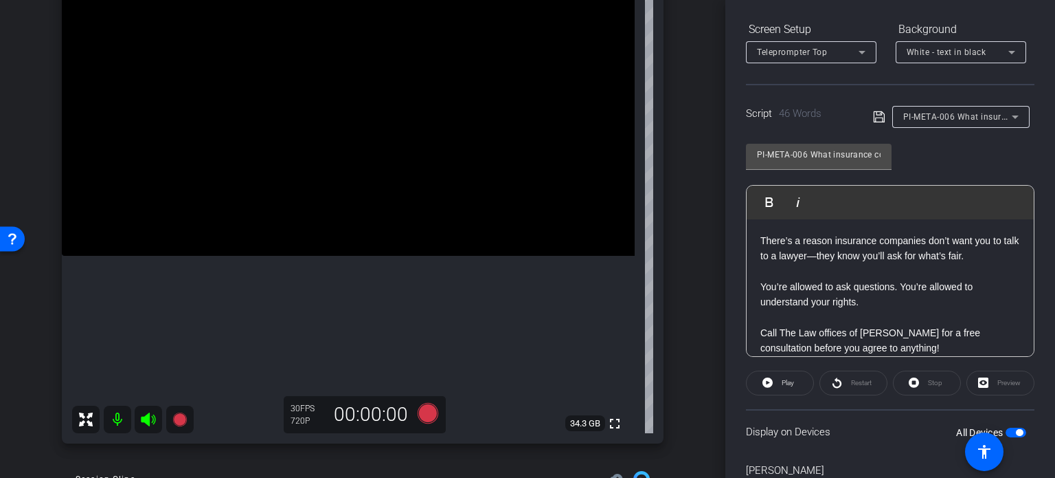
click at [862, 283] on p "You’re allowed to ask questions. You’re allowed to understand your rights." at bounding box center [891, 294] width 260 height 31
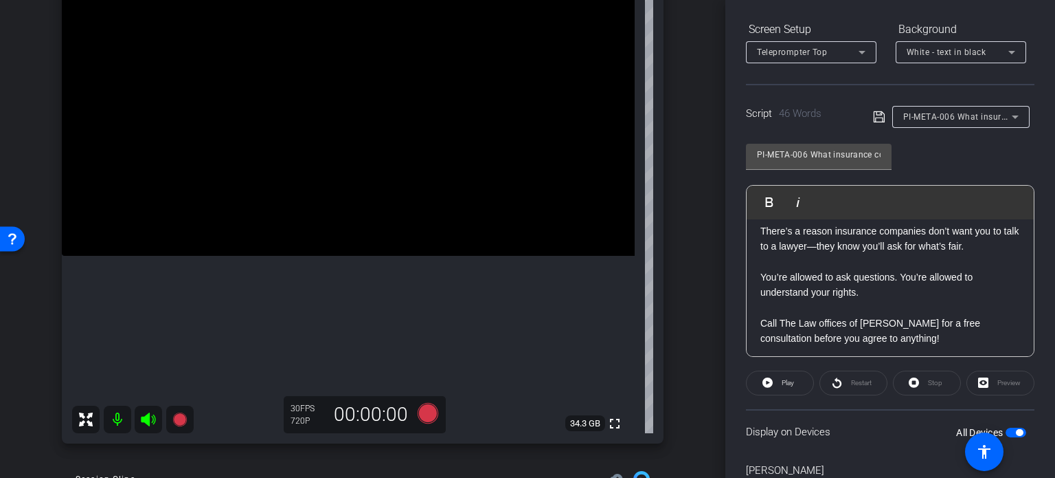
scroll to position [13, 0]
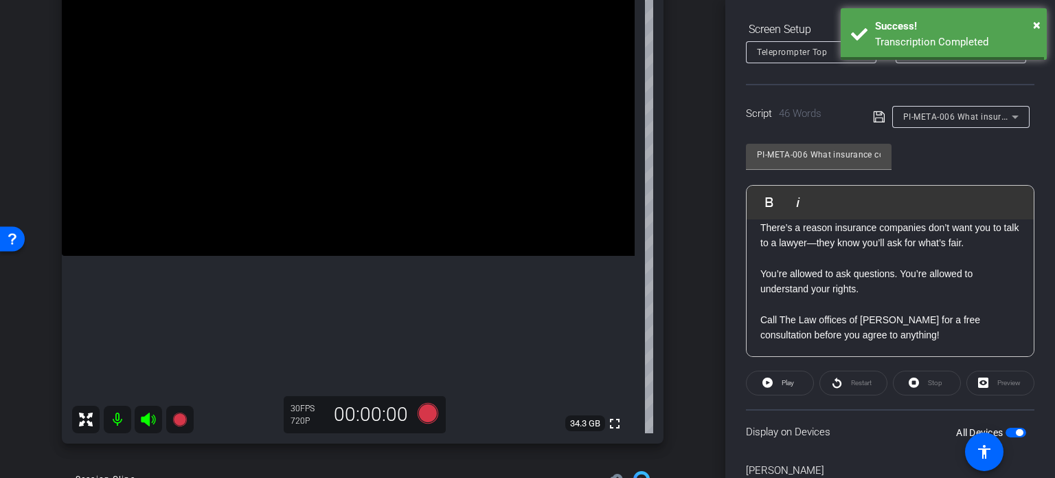
click at [673, 354] on div "[PERSON_NAME] iPhone 12 Pro info ROOM ID: 923534739 20% battery_std fullscreen …" at bounding box center [362, 189] width 657 height 535
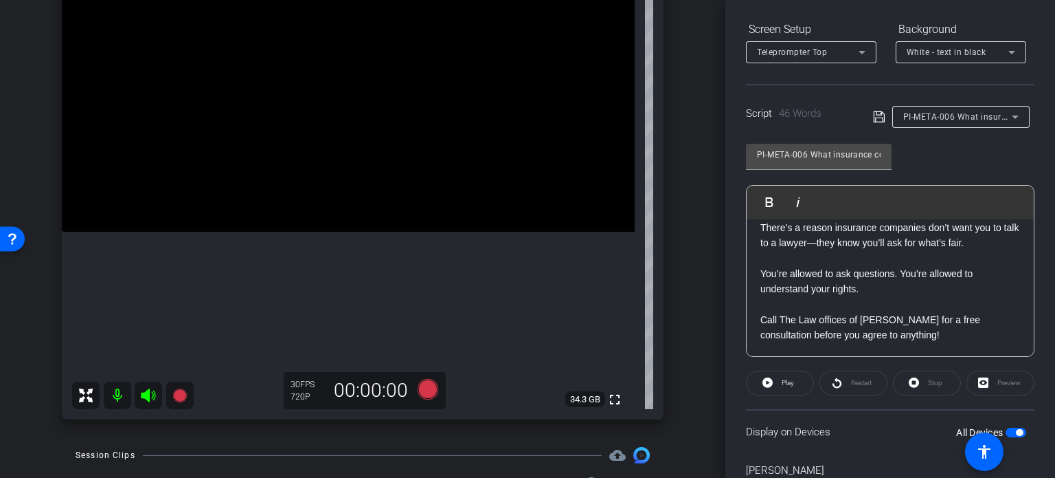
scroll to position [137, 0]
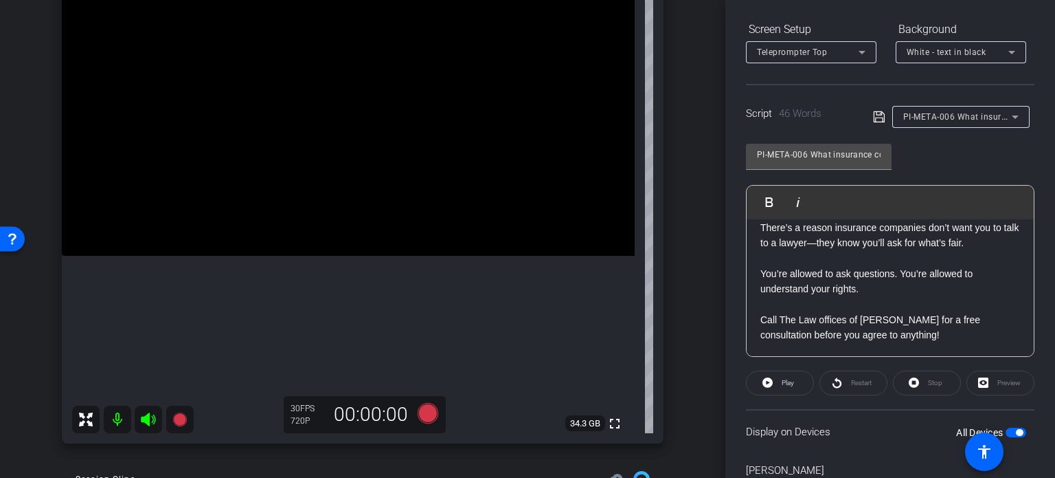
click at [669, 291] on div "[PERSON_NAME] iPhone 12 Pro info ROOM ID: 923534739 20% battery_std fullscreen …" at bounding box center [362, 189] width 657 height 535
click at [680, 268] on div "[PERSON_NAME] iPhone 12 Pro info ROOM ID: 923534739 20% battery_std fullscreen …" at bounding box center [362, 189] width 657 height 535
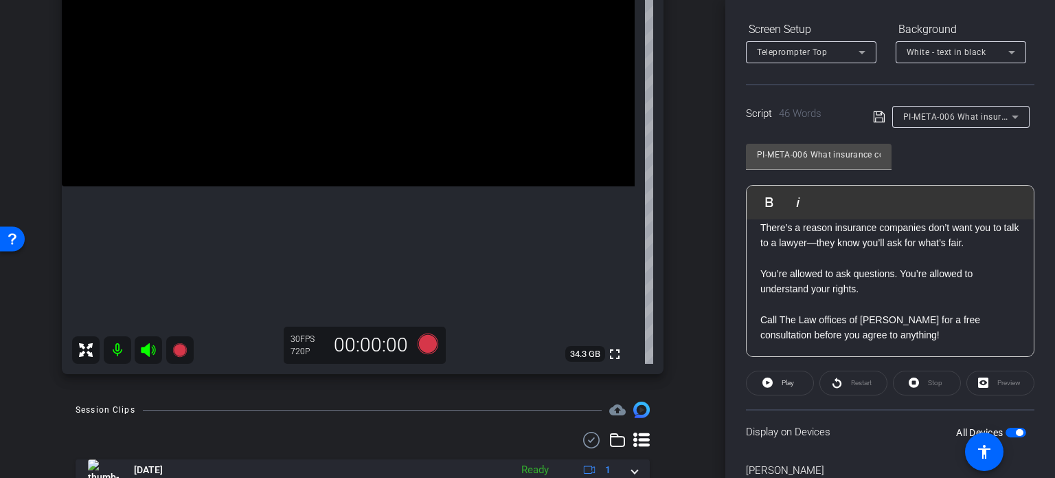
scroll to position [137, 0]
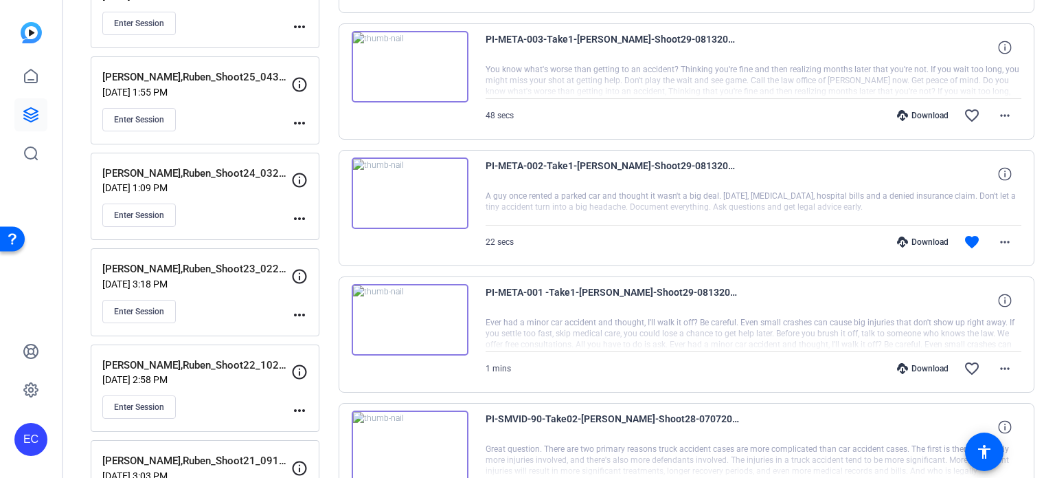
scroll to position [550, 0]
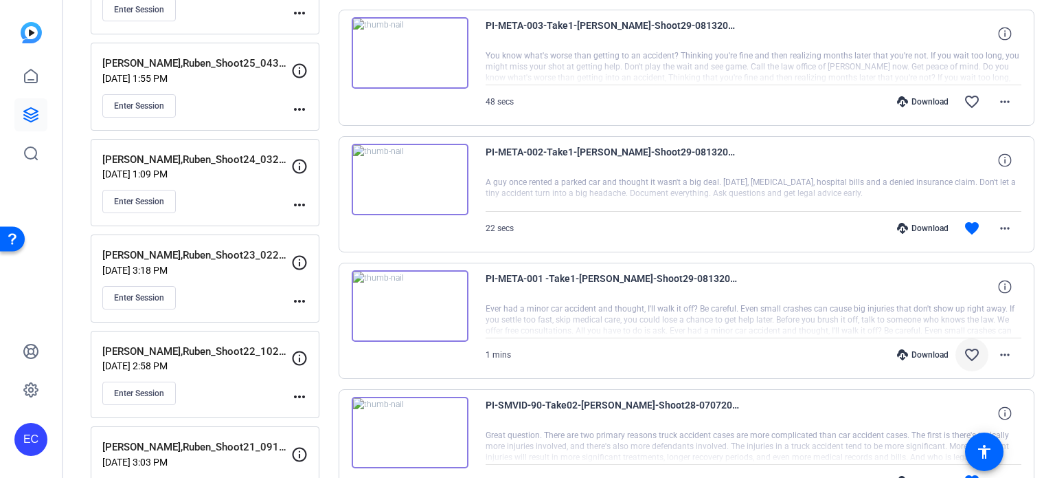
click at [967, 352] on mat-icon "favorite_border" at bounding box center [972, 354] width 16 height 16
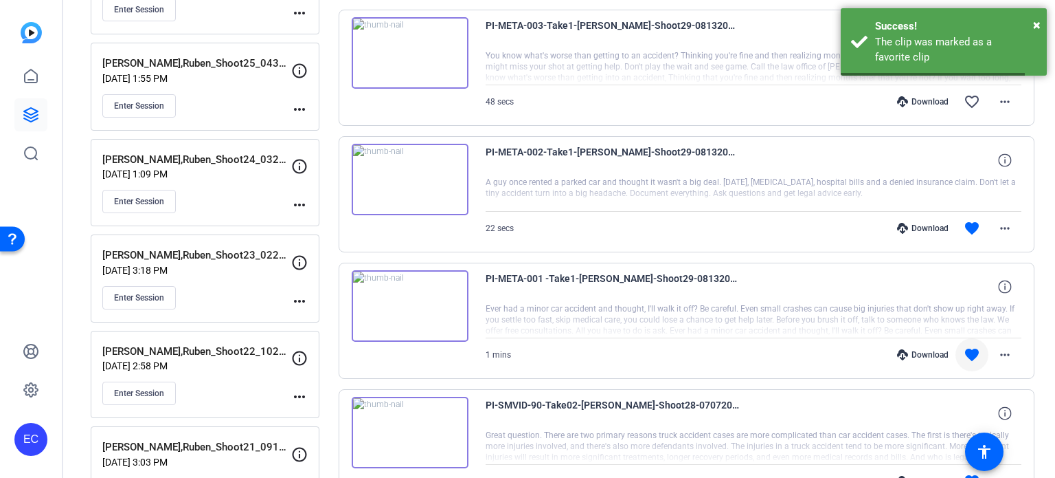
click at [918, 355] on div "Download" at bounding box center [923, 354] width 65 height 11
click at [925, 229] on div "Download" at bounding box center [923, 228] width 65 height 11
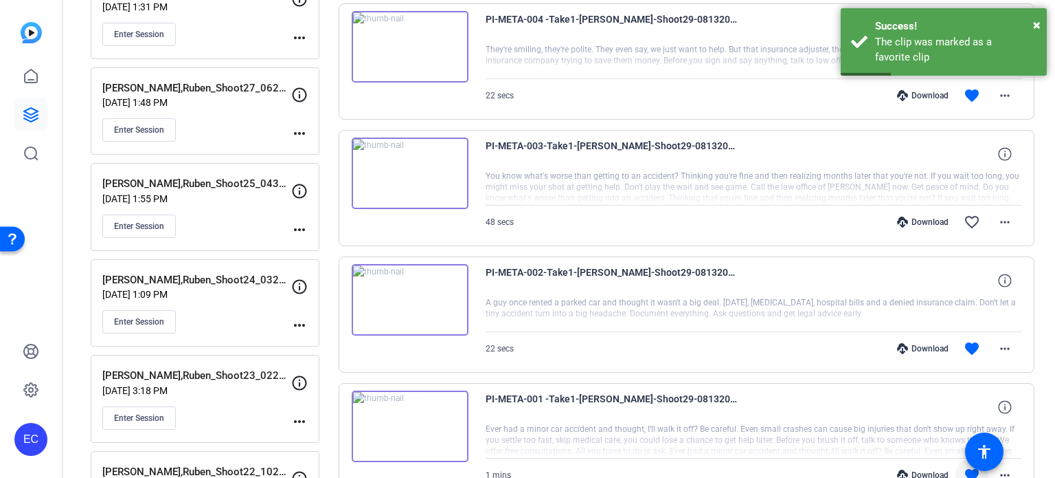
scroll to position [412, 0]
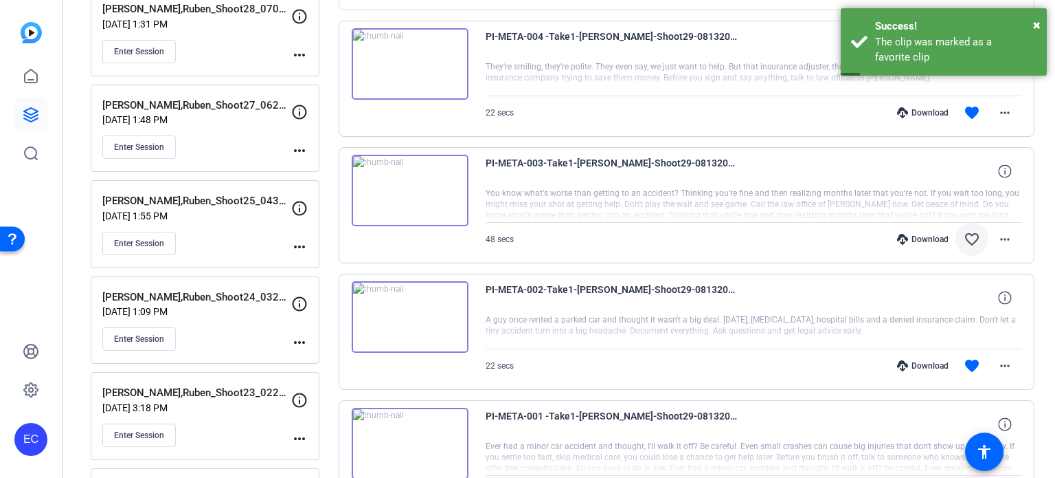
click at [964, 238] on mat-icon "favorite_border" at bounding box center [972, 239] width 16 height 16
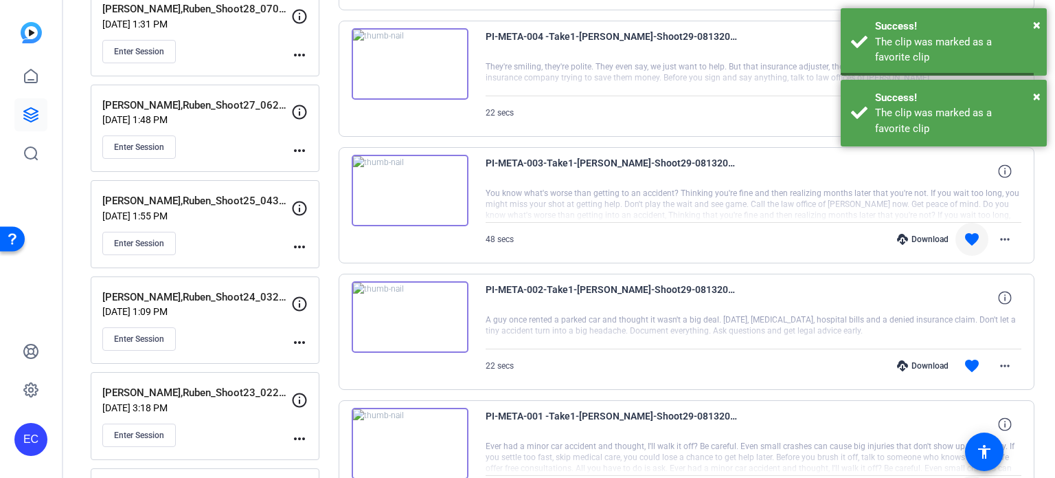
click at [923, 236] on div "Download" at bounding box center [923, 239] width 65 height 11
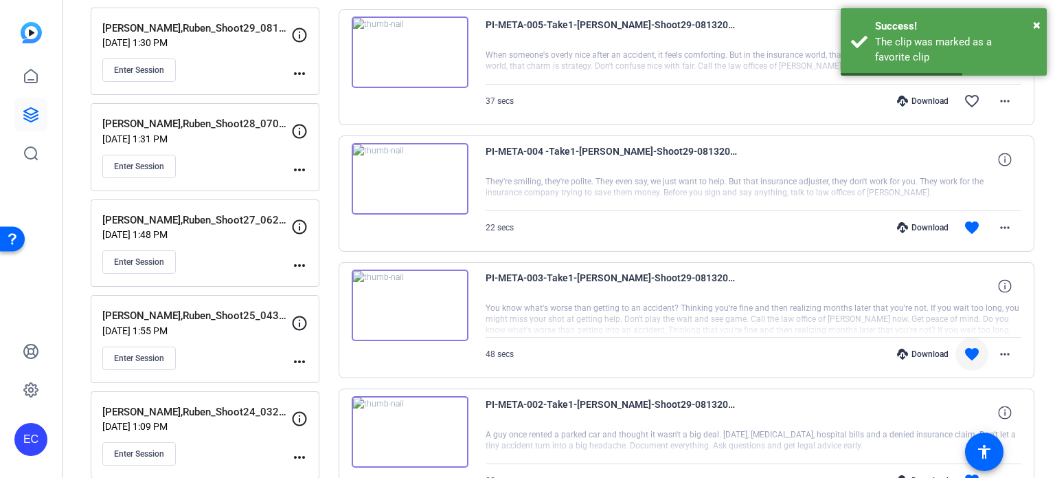
scroll to position [275, 0]
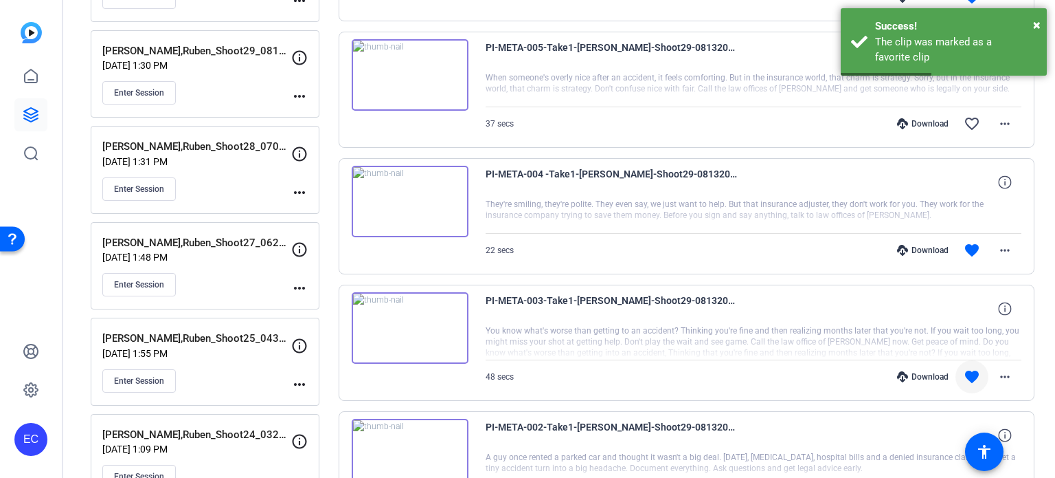
click at [918, 250] on div "Download" at bounding box center [923, 250] width 65 height 11
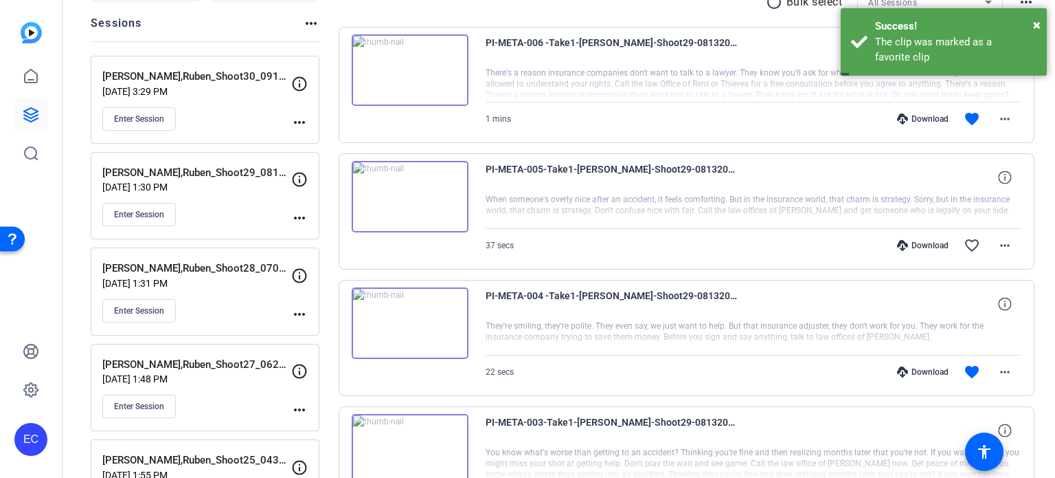
scroll to position [137, 0]
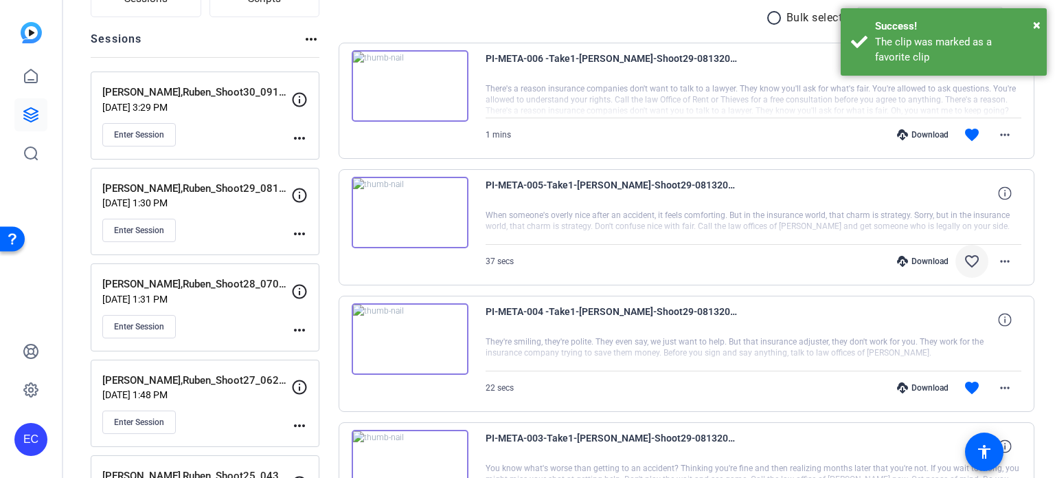
click at [964, 262] on mat-icon "favorite_border" at bounding box center [972, 261] width 16 height 16
click at [913, 260] on div "Download" at bounding box center [923, 261] width 65 height 11
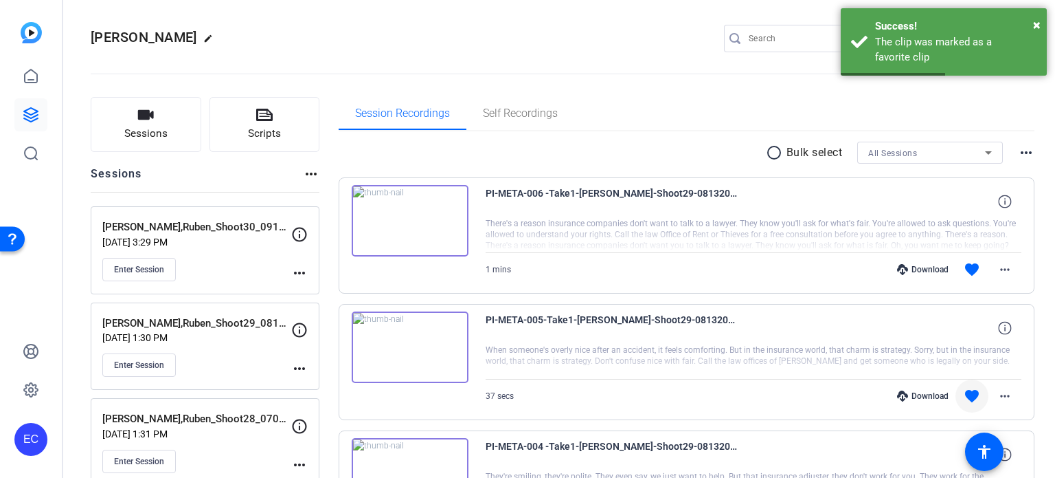
scroll to position [0, 0]
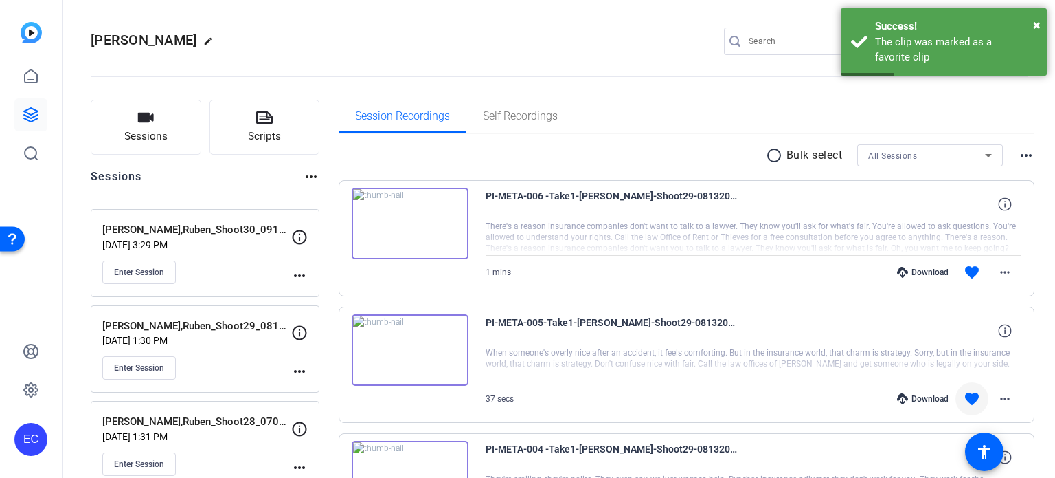
click at [919, 261] on div "Download favorite more_horiz" at bounding box center [834, 272] width 375 height 33
click at [915, 273] on div "Download" at bounding box center [923, 272] width 65 height 11
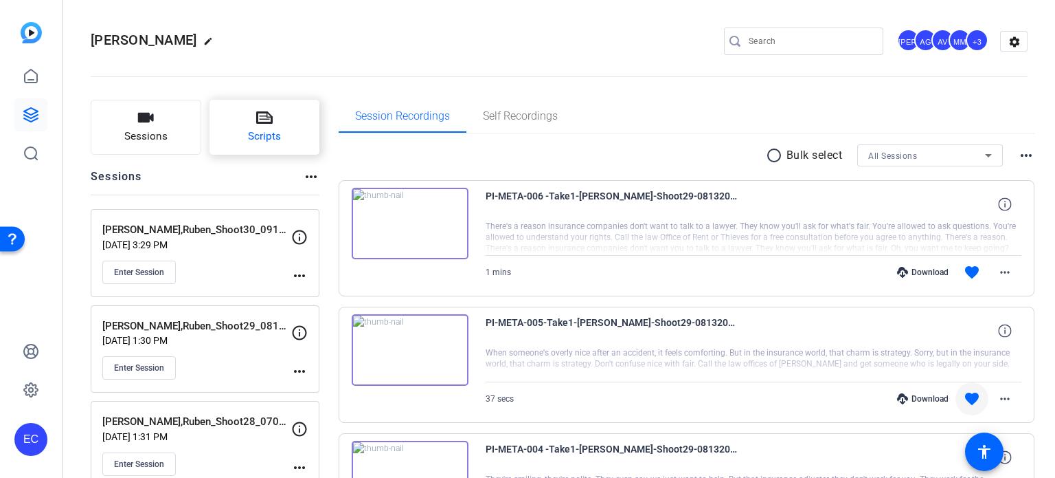
click at [282, 123] on button "Scripts" at bounding box center [265, 127] width 111 height 55
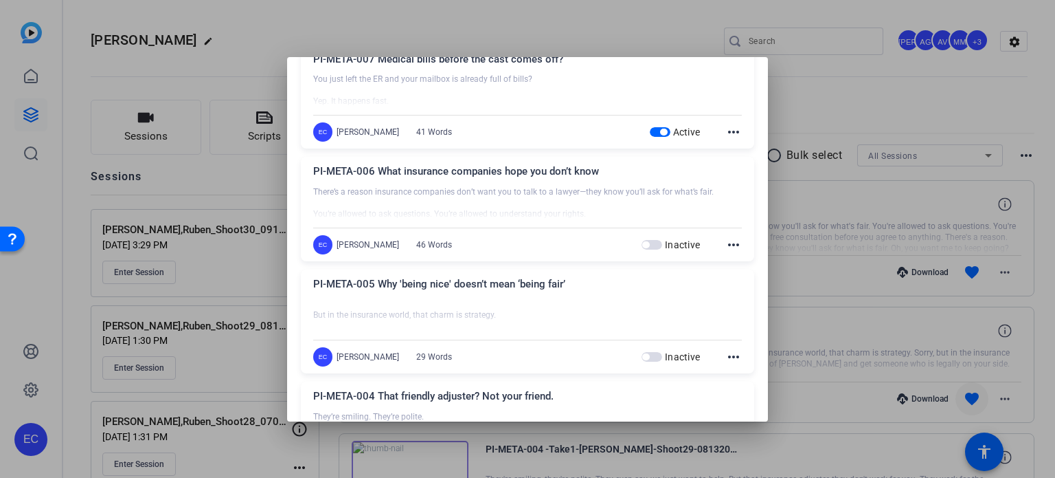
scroll to position [206, 0]
